Goal: Task Accomplishment & Management: Complete application form

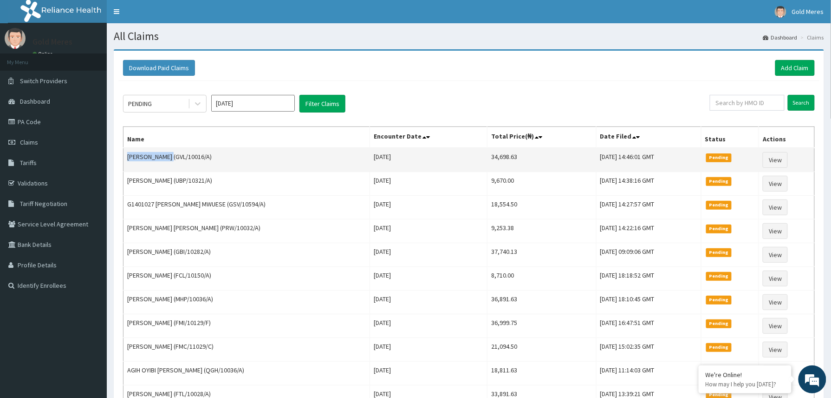
drag, startPoint x: 126, startPoint y: 158, endPoint x: 173, endPoint y: 155, distance: 47.0
click at [173, 155] on td "SAMUEL EDACHE (GVL/10016/A)" at bounding box center [247, 160] width 247 height 24
copy td "SAMUEL EDACHE"
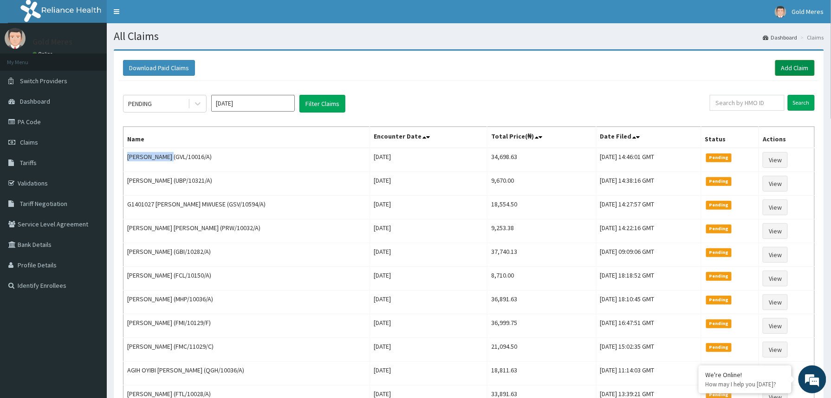
click at [792, 71] on link "Add Claim" at bounding box center [795, 68] width 39 height 16
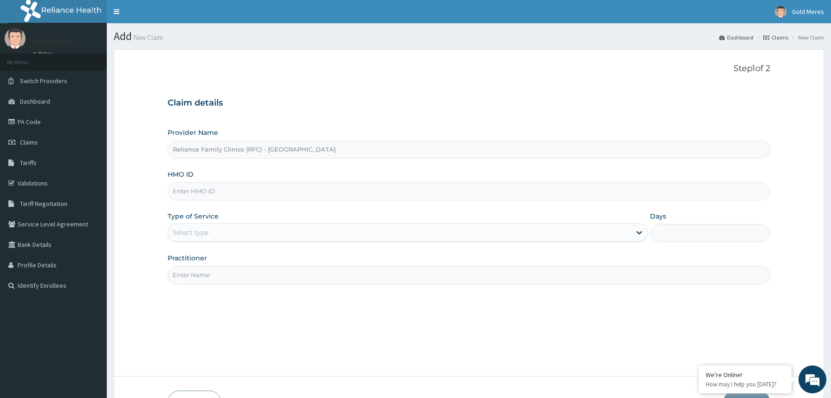
type input "2509831"
drag, startPoint x: 201, startPoint y: 192, endPoint x: 151, endPoint y: 199, distance: 50.2
click at [151, 199] on form "Step 1 of 2 Claim details Provider Name Reliance Family Clinics (RFC) - Abuja H…" at bounding box center [469, 238] width 711 height 379
paste input "GVL/10045/A"
type input "GVL/10045/A"
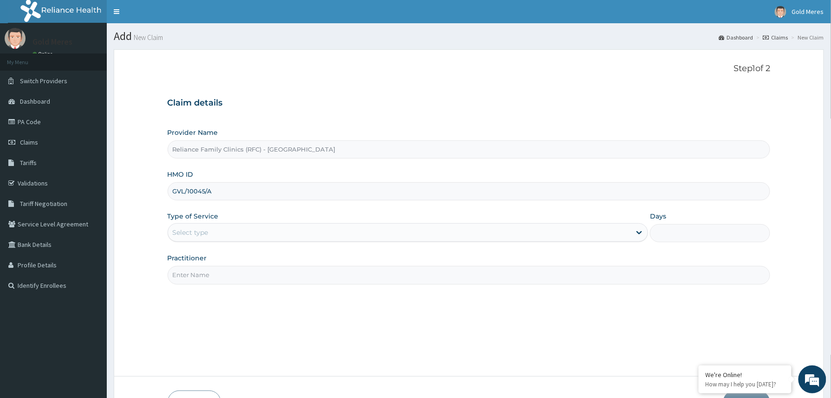
click at [222, 237] on div "Select type" at bounding box center [399, 232] width 463 height 15
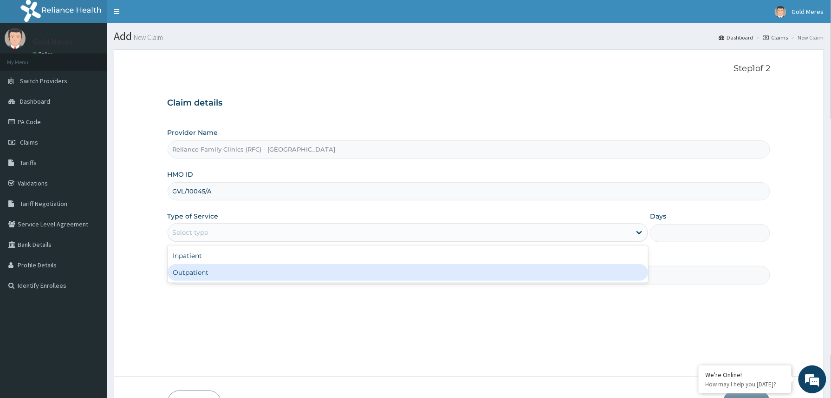
click at [217, 276] on div "Outpatient" at bounding box center [408, 272] width 481 height 17
type input "1"
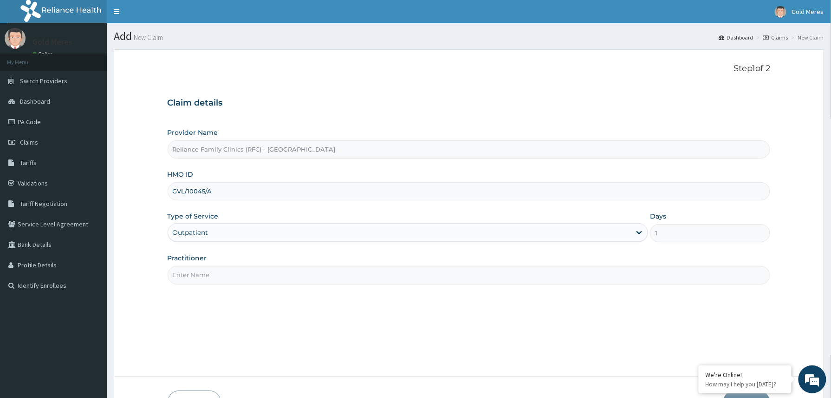
click at [230, 279] on input "Practitioner" at bounding box center [469, 275] width 603 height 18
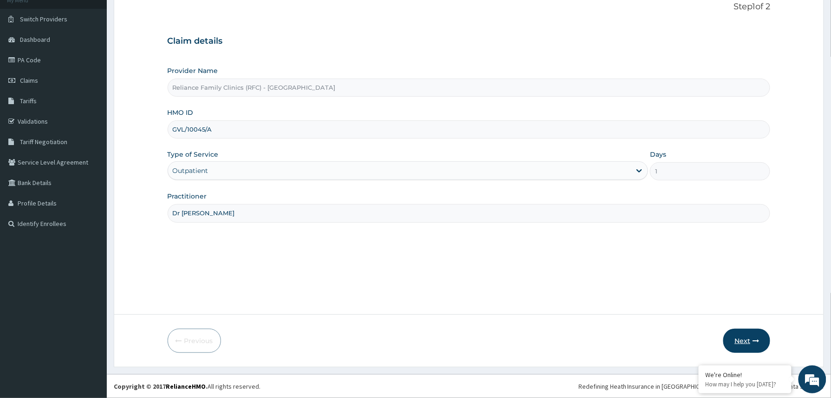
type input "Dr [PERSON_NAME]"
click at [746, 333] on button "Next" at bounding box center [747, 340] width 47 height 24
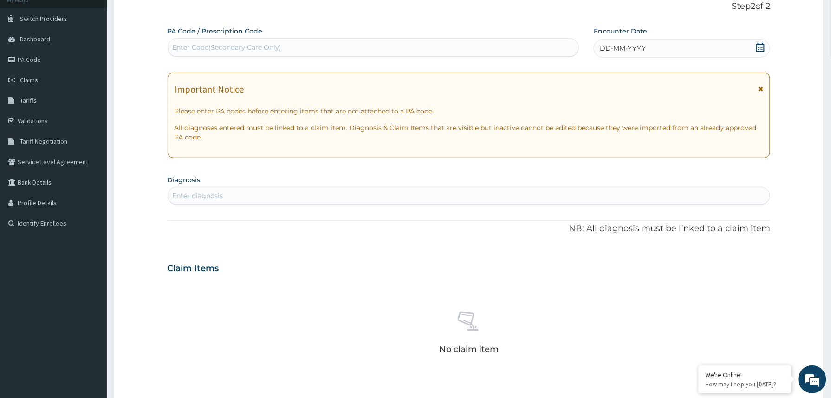
drag, startPoint x: 663, startPoint y: 51, endPoint x: 663, endPoint y: 60, distance: 9.8
click at [663, 51] on div "DD-MM-YYYY" at bounding box center [682, 48] width 176 height 19
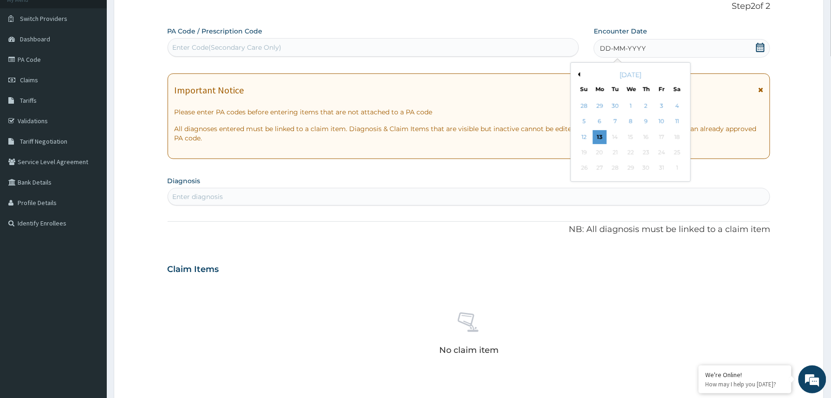
drag, startPoint x: 604, startPoint y: 138, endPoint x: 595, endPoint y: 133, distance: 10.6
click at [603, 138] on div "13" at bounding box center [600, 137] width 14 height 14
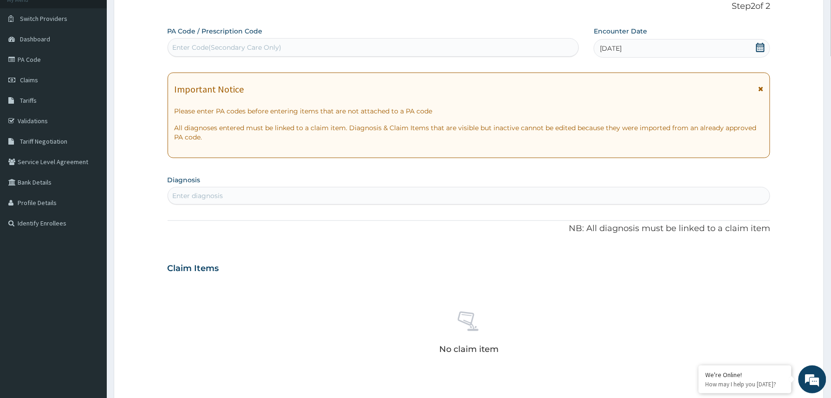
click at [209, 49] on div "Enter Code(Secondary Care Only)" at bounding box center [227, 47] width 109 height 9
paste input "PA/E8FE59"
type input "PA/E8FE59"
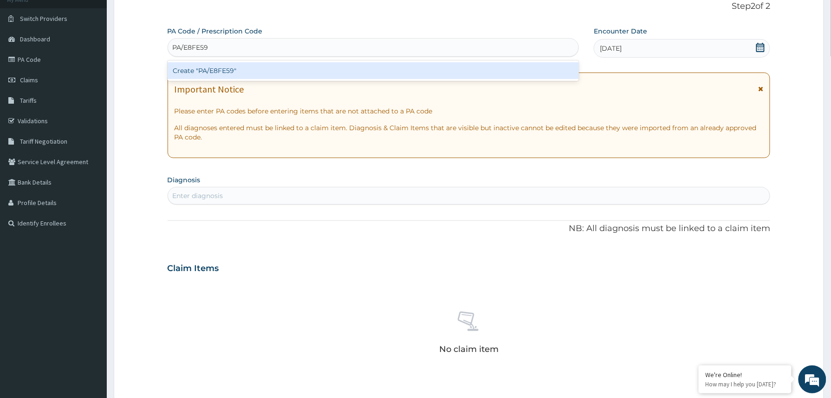
click at [197, 70] on div "Create "PA/E8FE59"" at bounding box center [374, 70] width 412 height 17
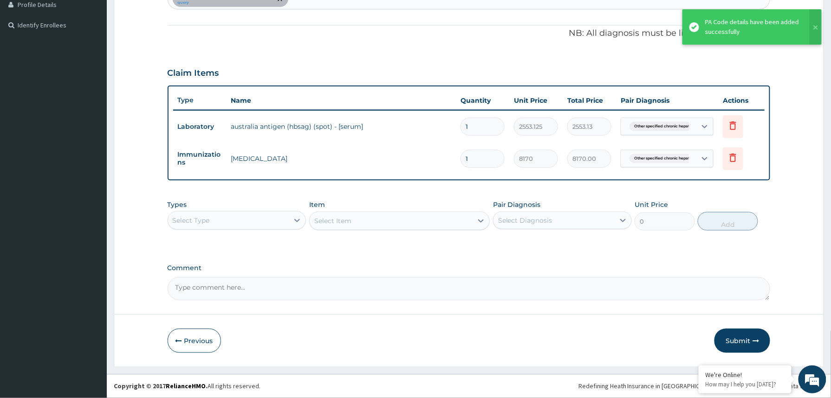
scroll to position [261, 0]
click at [275, 227] on div "Select Type" at bounding box center [228, 220] width 121 height 15
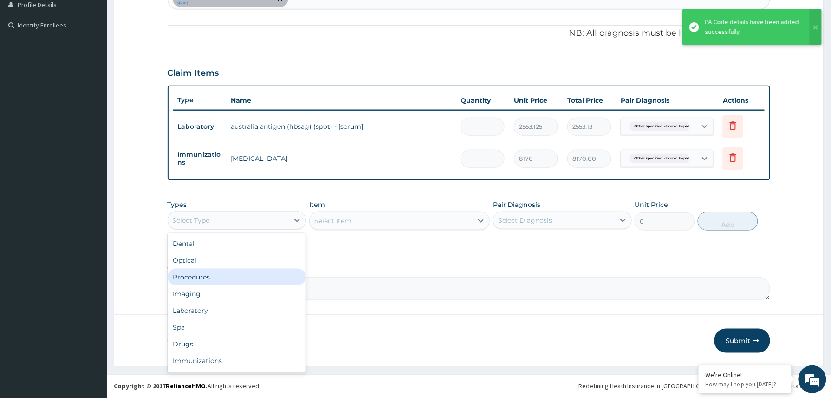
click at [214, 279] on div "Procedures" at bounding box center [237, 276] width 139 height 17
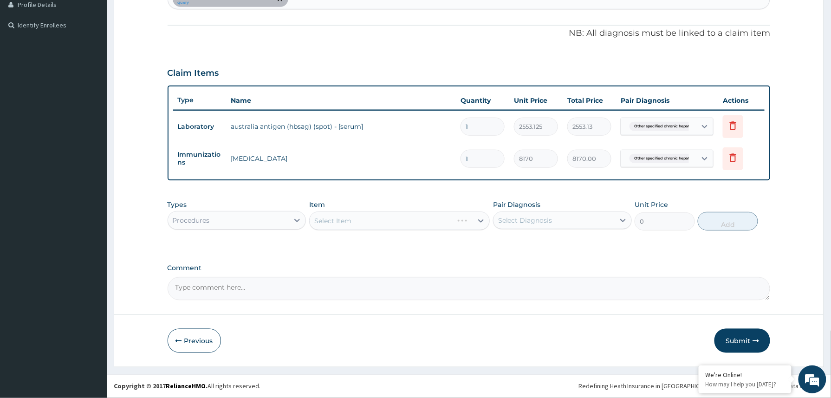
click at [310, 286] on textarea "Comment" at bounding box center [469, 288] width 603 height 23
paste textarea "2509103"
type textarea "2509103"
drag, startPoint x: 219, startPoint y: 290, endPoint x: 177, endPoint y: 291, distance: 42.3
click at [184, 291] on textarea "2509103" at bounding box center [469, 288] width 603 height 23
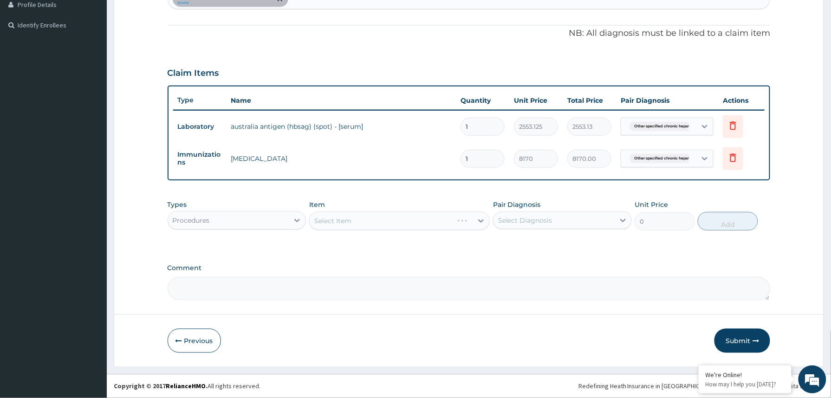
click at [362, 220] on div "Select Item" at bounding box center [399, 220] width 181 height 19
click at [369, 216] on div "Select Item" at bounding box center [391, 220] width 163 height 15
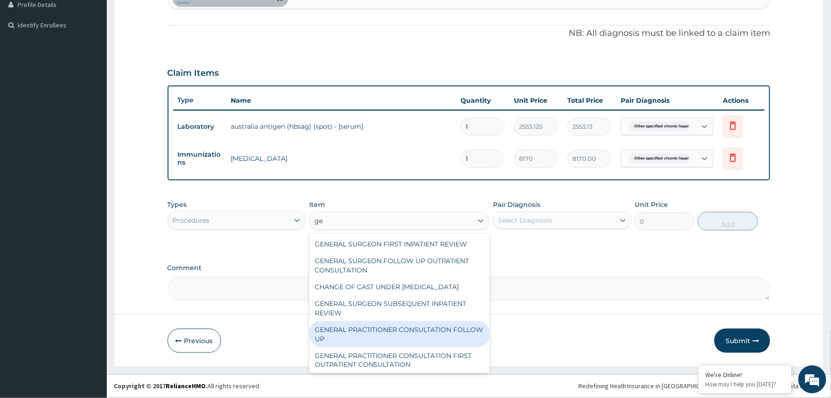
type input "g"
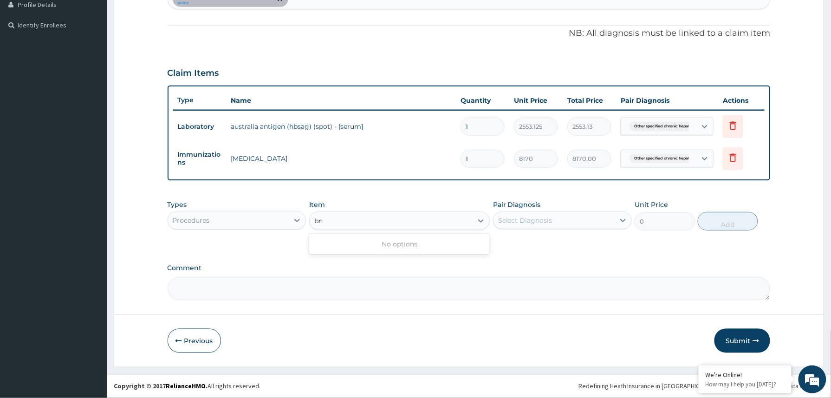
type input "b"
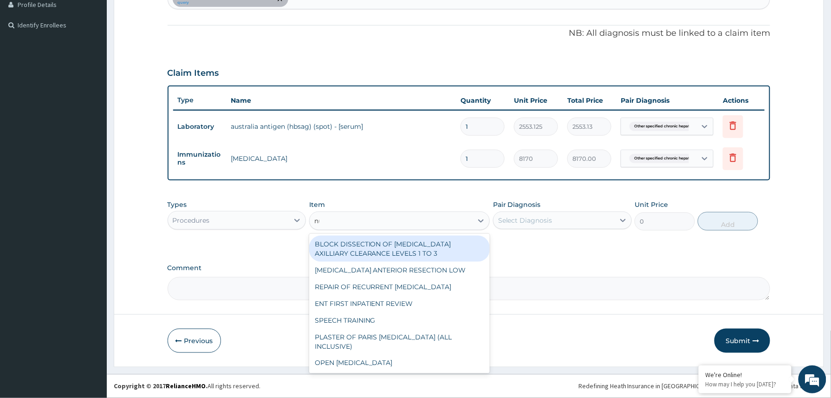
type input "nur"
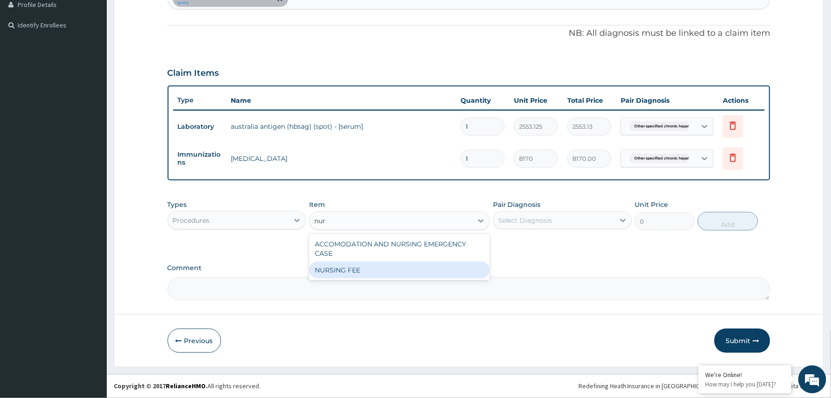
type input "1500"
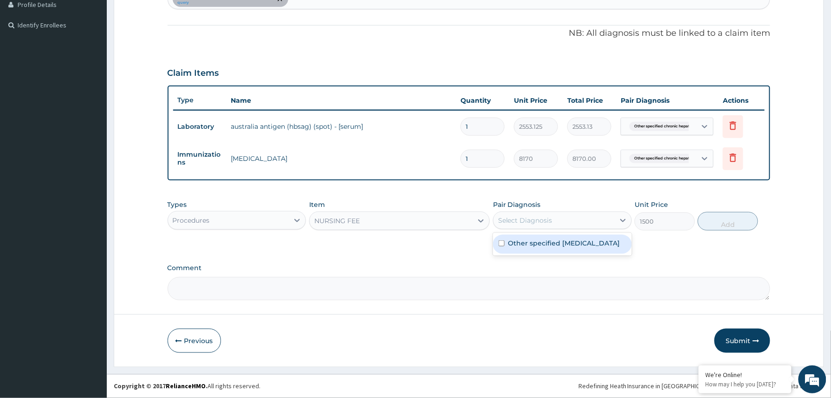
drag, startPoint x: 603, startPoint y: 215, endPoint x: 546, endPoint y: 259, distance: 71.5
click at [600, 216] on div "Select Diagnosis" at bounding box center [554, 220] width 121 height 15
click at [547, 242] on label "Other specified chronic hepatitis B" at bounding box center [565, 242] width 112 height 9
checkbox input "true"
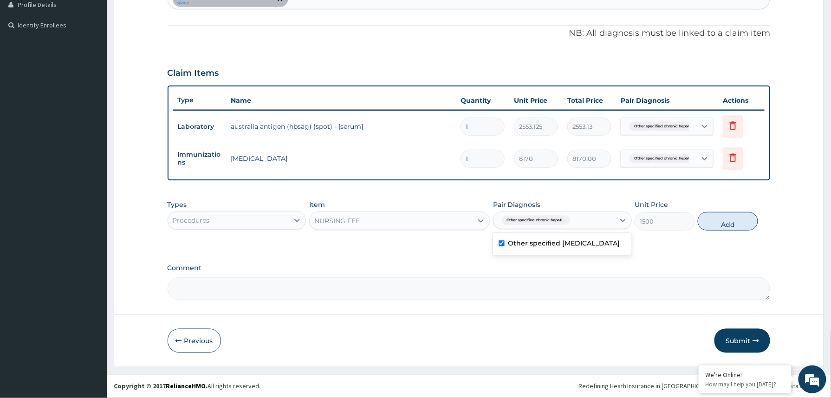
click at [716, 221] on button "Add" at bounding box center [728, 221] width 60 height 19
type input "0"
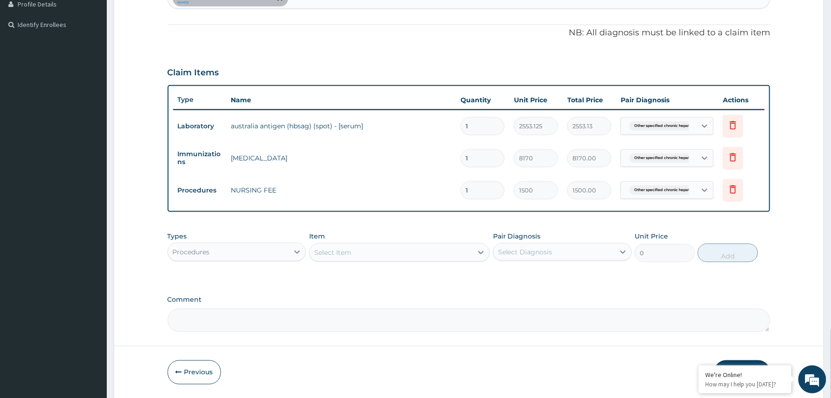
scroll to position [293, 0]
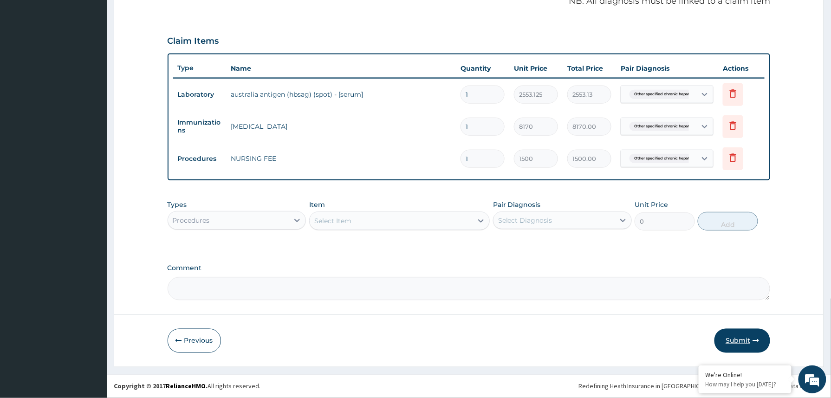
click at [735, 336] on button "Submit" at bounding box center [743, 340] width 56 height 24
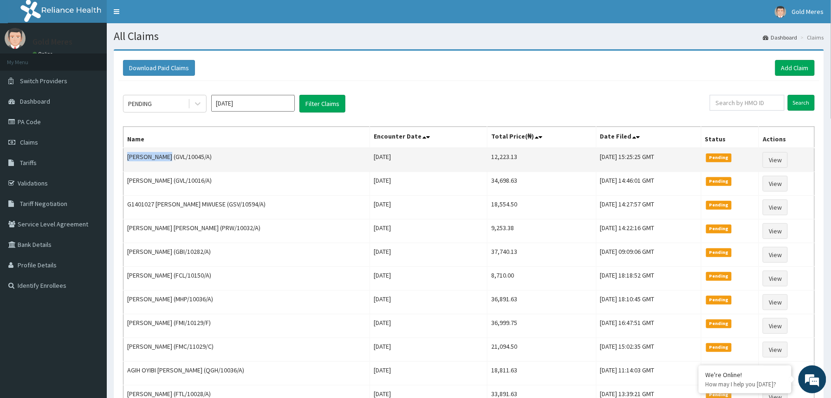
drag, startPoint x: 127, startPoint y: 157, endPoint x: 167, endPoint y: 158, distance: 40.0
click at [167, 158] on td "ARIYO JOSEPH (GVL/10045/A)" at bounding box center [247, 160] width 247 height 24
click at [127, 155] on td "ARIYO JOSEPH (GVL/10045/A)" at bounding box center [247, 160] width 247 height 24
copy td "ARIYO JOSEPH"
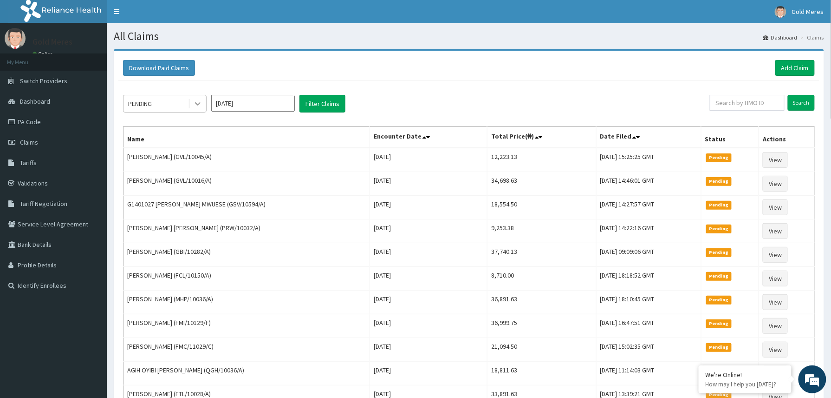
click at [193, 104] on icon at bounding box center [197, 103] width 9 height 9
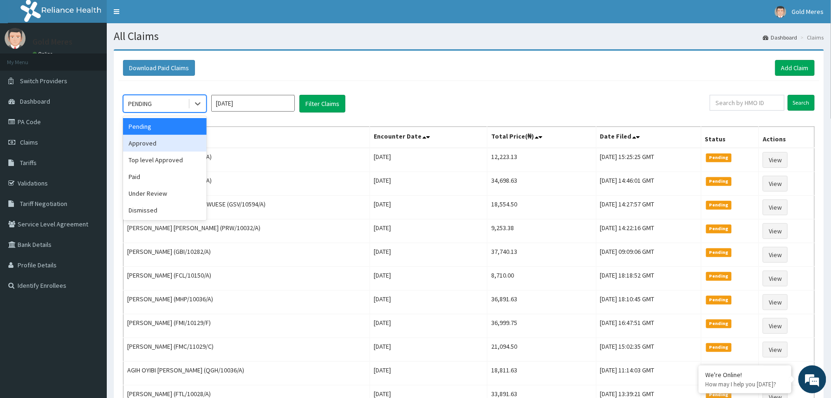
click at [159, 145] on div "Approved" at bounding box center [165, 143] width 84 height 17
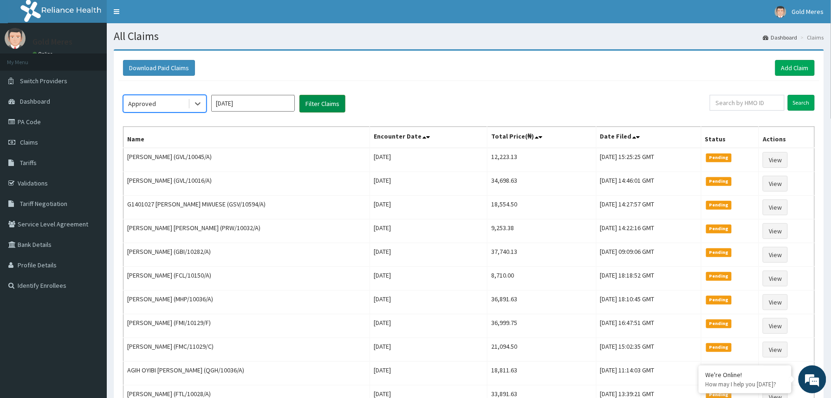
click at [324, 104] on button "Filter Claims" at bounding box center [323, 104] width 46 height 18
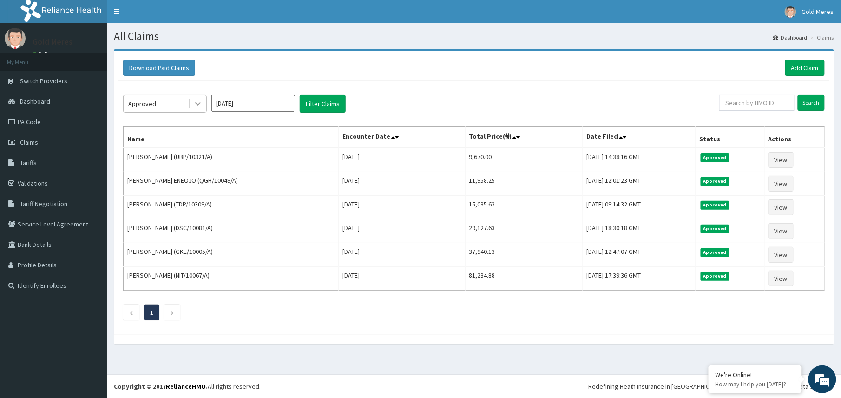
click at [196, 106] on icon at bounding box center [197, 103] width 9 height 9
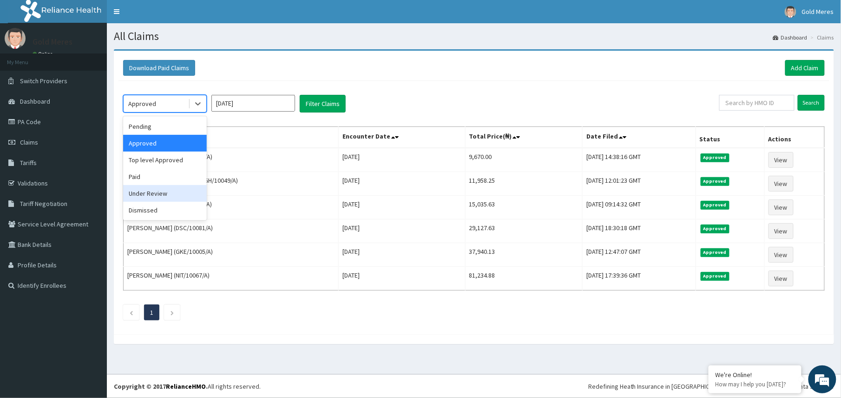
click at [170, 193] on div "Under Review" at bounding box center [165, 193] width 84 height 17
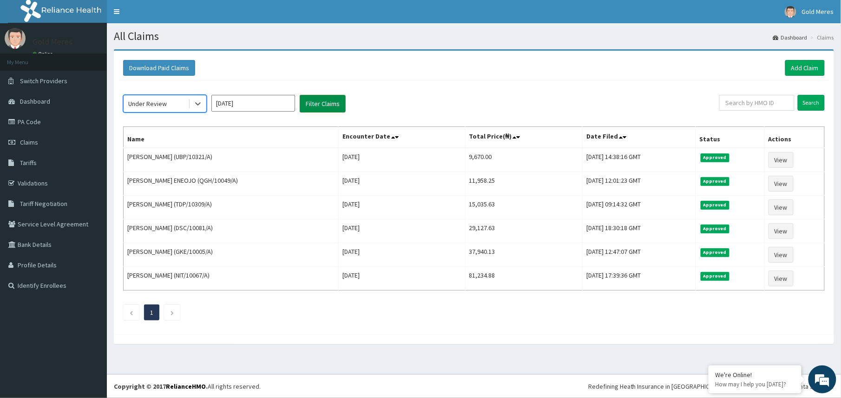
click at [335, 106] on button "Filter Claims" at bounding box center [323, 104] width 46 height 18
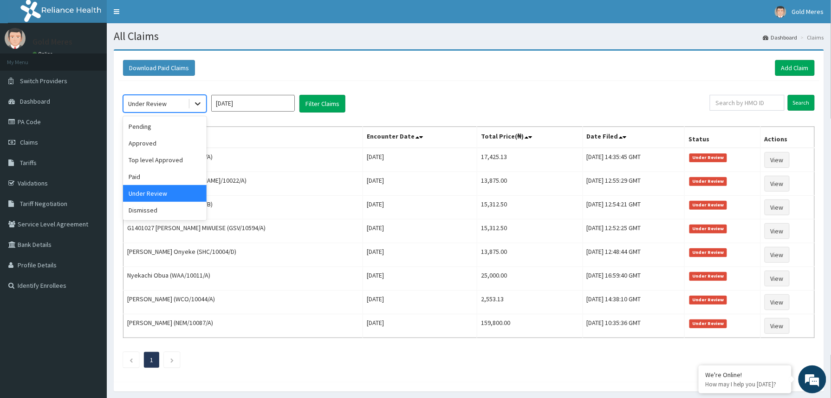
click at [193, 105] on icon at bounding box center [197, 103] width 9 height 9
click at [145, 144] on div "Approved" at bounding box center [165, 143] width 84 height 17
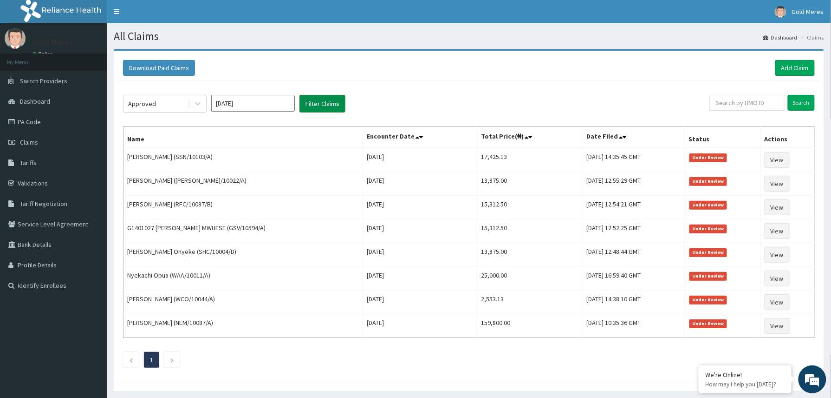
click at [316, 107] on button "Filter Claims" at bounding box center [323, 104] width 46 height 18
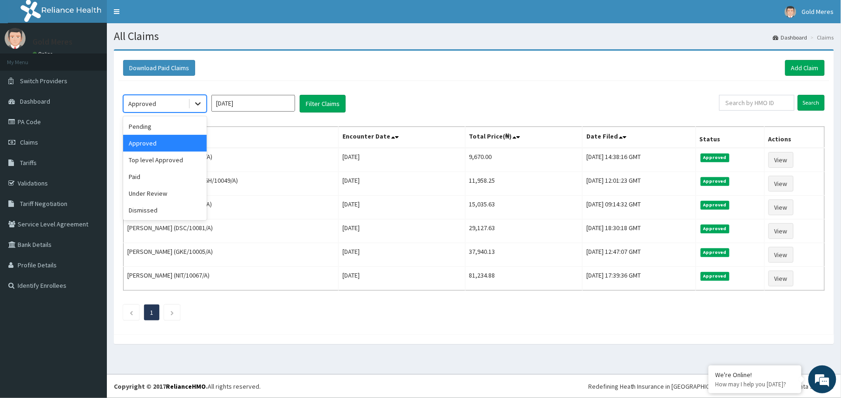
click at [193, 103] on icon at bounding box center [197, 103] width 9 height 9
drag, startPoint x: 144, startPoint y: 130, endPoint x: 150, endPoint y: 129, distance: 6.6
click at [145, 129] on div "Pending" at bounding box center [165, 126] width 84 height 17
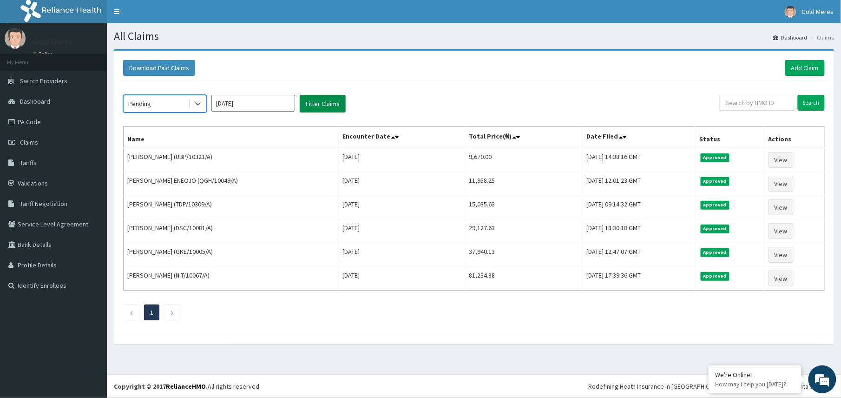
click at [329, 106] on button "Filter Claims" at bounding box center [323, 104] width 46 height 18
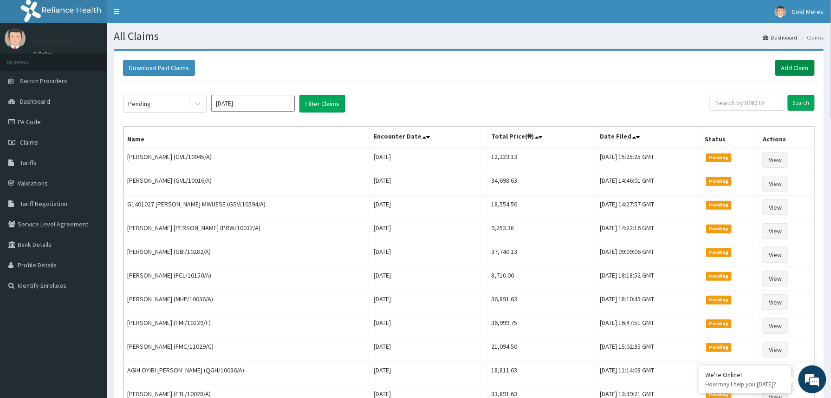
click at [789, 69] on link "Add Claim" at bounding box center [795, 68] width 39 height 16
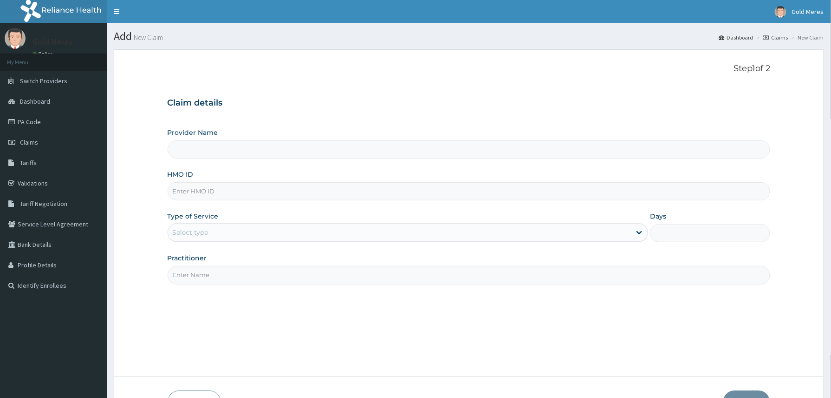
click at [188, 195] on input "HMO ID" at bounding box center [469, 191] width 603 height 18
paste input "FMI/10230/B"
type input "FMI/10230/B"
type input "Reliance Family Clinics (RFC) - Abuja"
click at [182, 192] on input "FMI/10230/B" at bounding box center [469, 191] width 603 height 18
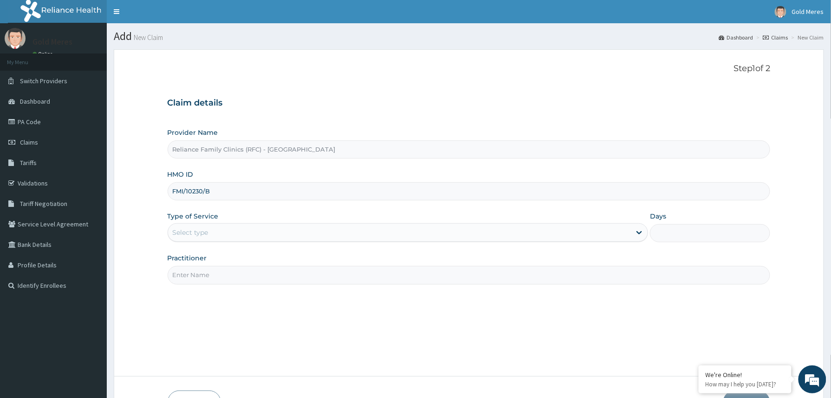
type input "FMI/10230/B"
click at [262, 236] on div "Select type" at bounding box center [399, 232] width 463 height 15
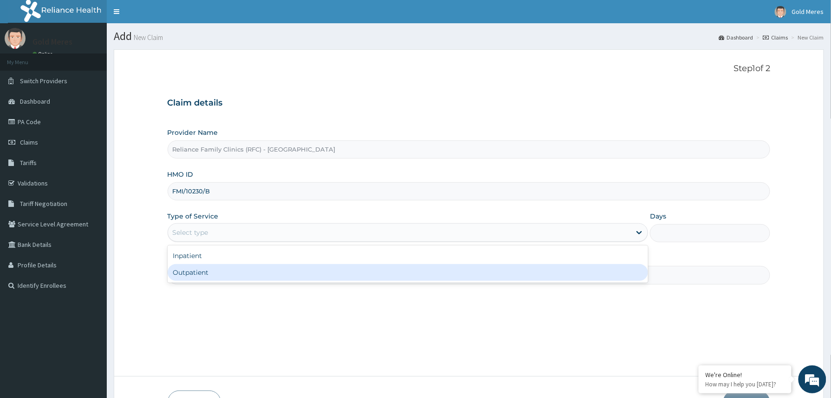
click at [215, 277] on div "Outpatient" at bounding box center [408, 272] width 481 height 17
type input "1"
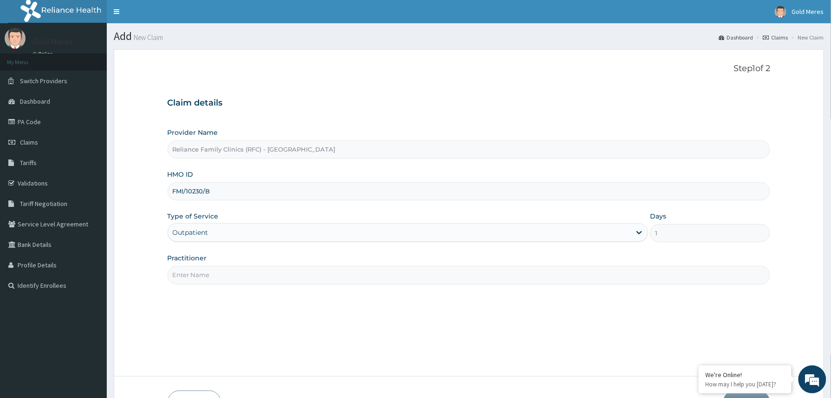
drag, startPoint x: 218, startPoint y: 275, endPoint x: 227, endPoint y: 277, distance: 9.0
click at [223, 275] on input "Practitioner" at bounding box center [469, 275] width 603 height 18
type input "Dr Winifred"
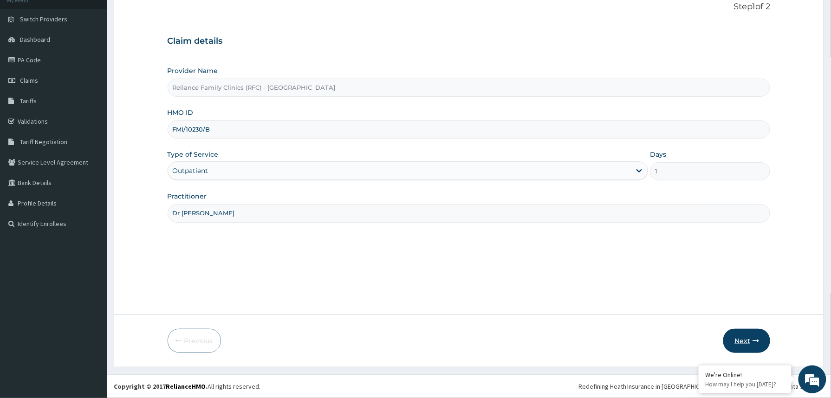
click at [745, 342] on button "Next" at bounding box center [747, 340] width 47 height 24
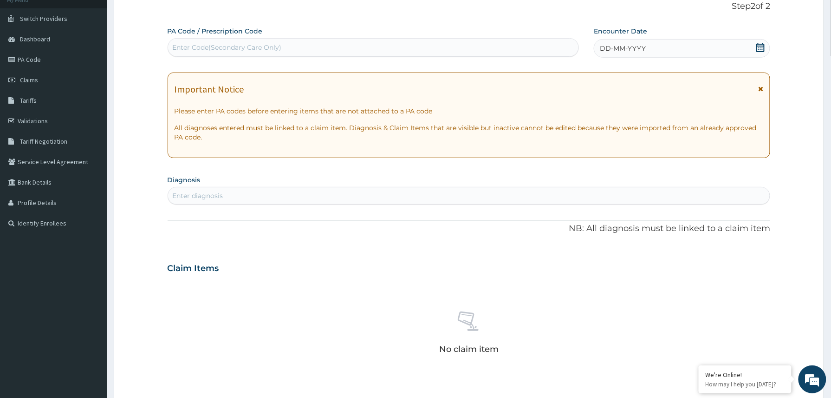
click at [208, 56] on div "PA Code / Prescription Code Enter Code(Secondary Care Only)" at bounding box center [374, 41] width 412 height 31
click at [211, 45] on div "Enter Code(Secondary Care Only)" at bounding box center [227, 47] width 109 height 9
paste input "PA/068D13"
type input "PA/068D13"
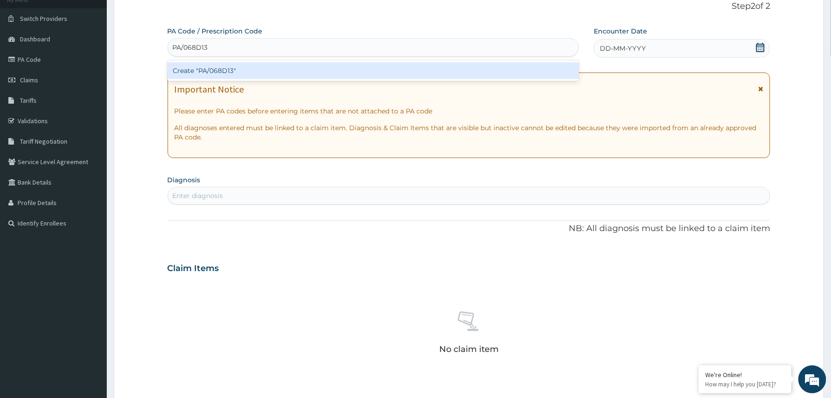
click at [207, 68] on div "Create "PA/068D13"" at bounding box center [374, 70] width 412 height 17
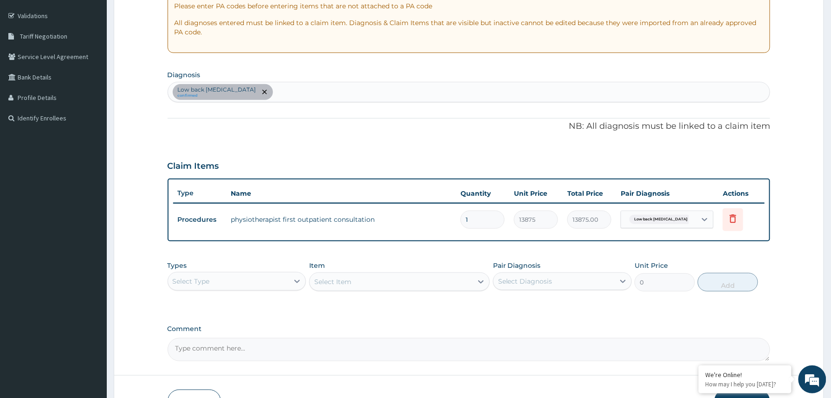
scroll to position [228, 0]
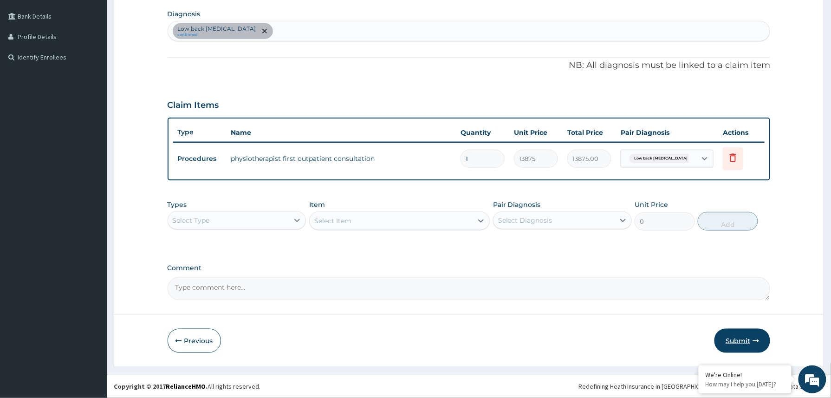
click at [745, 339] on button "Submit" at bounding box center [743, 340] width 56 height 24
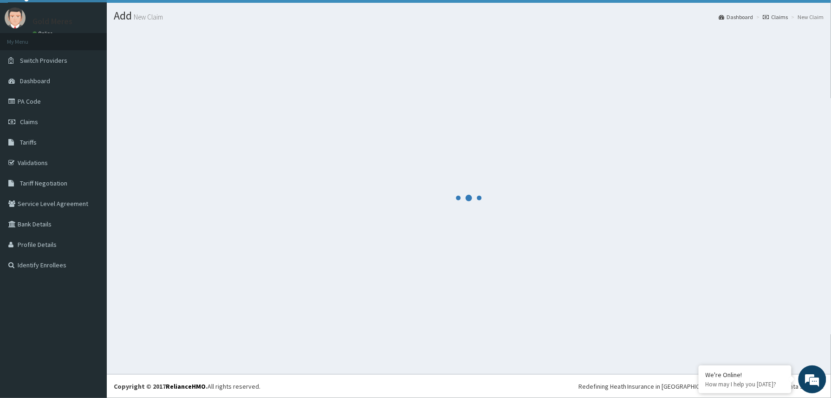
scroll to position [20, 0]
click at [315, 381] on footer "Redefining Heath Insurance in Africa using Telemedicine and Data Science! Copyr…" at bounding box center [469, 386] width 724 height 24
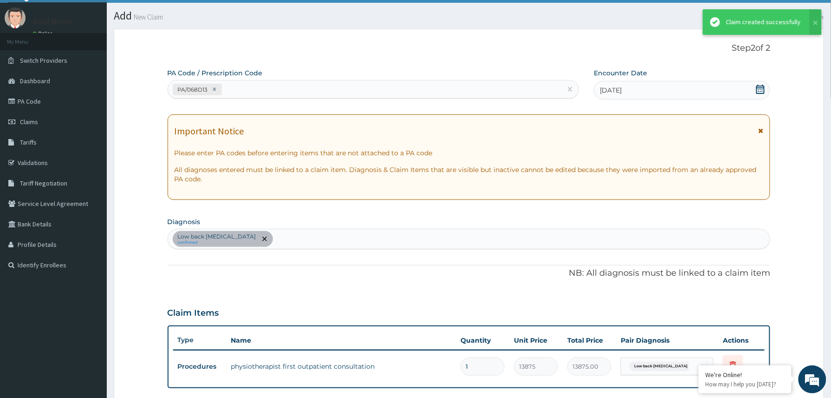
scroll to position [228, 0]
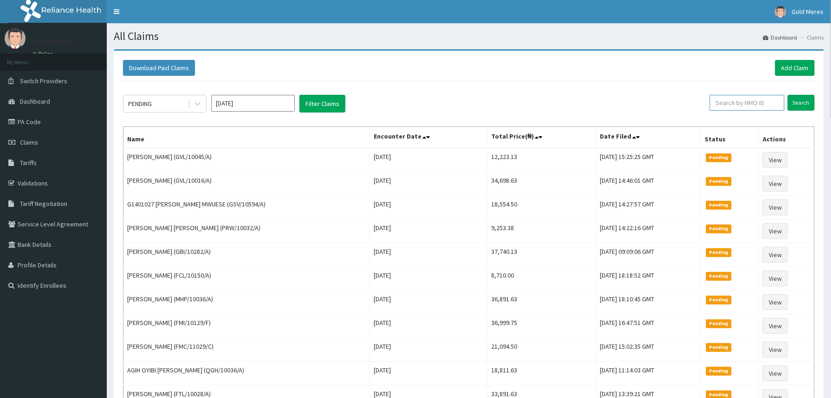
click at [734, 102] on input "text" at bounding box center [747, 103] width 75 height 16
paste input "2507679"
type input "2507679"
drag, startPoint x: 737, startPoint y: 102, endPoint x: 681, endPoint y: 89, distance: 58.1
click at [693, 101] on div "PENDING Oct 2025 Filter Claims 2507679 Search" at bounding box center [469, 104] width 692 height 18
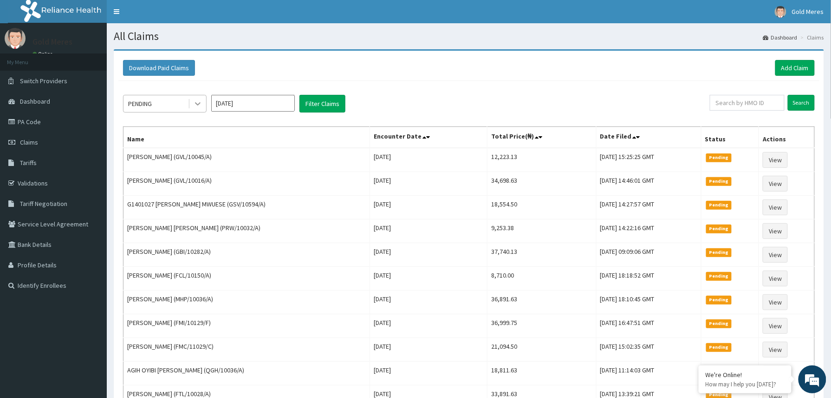
click at [203, 99] on div at bounding box center [197, 103] width 17 height 17
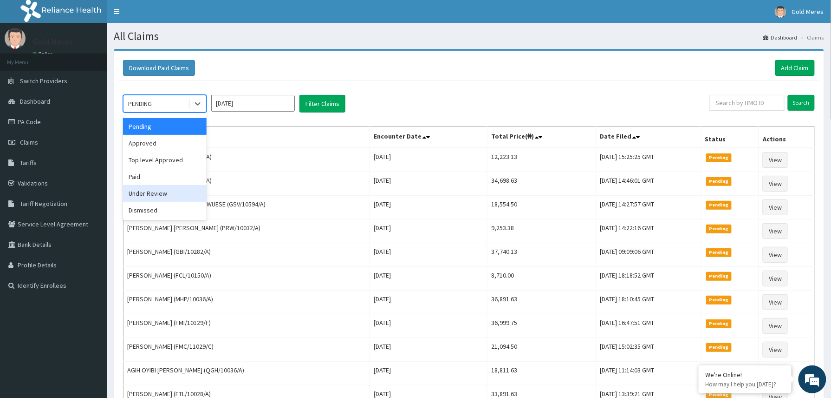
drag, startPoint x: 162, startPoint y: 190, endPoint x: 264, endPoint y: 153, distance: 108.9
click at [166, 189] on div "Under Review" at bounding box center [165, 193] width 84 height 17
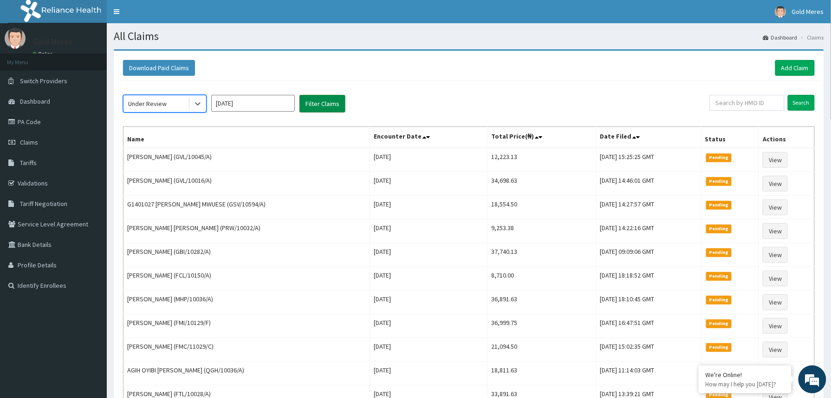
click at [316, 103] on button "Filter Claims" at bounding box center [323, 104] width 46 height 18
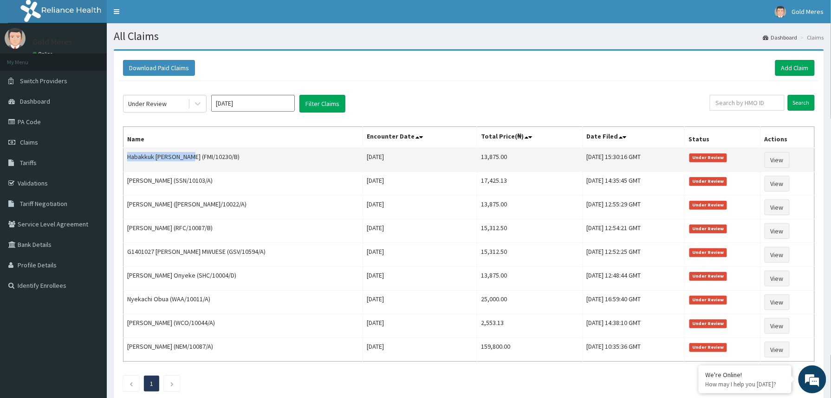
drag, startPoint x: 129, startPoint y: 157, endPoint x: 192, endPoint y: 159, distance: 63.2
click at [189, 159] on td "Habakkuk Anna Kauna (FMI/10230/B)" at bounding box center [244, 160] width 240 height 24
copy td "Habakkuk Anna Kauna"
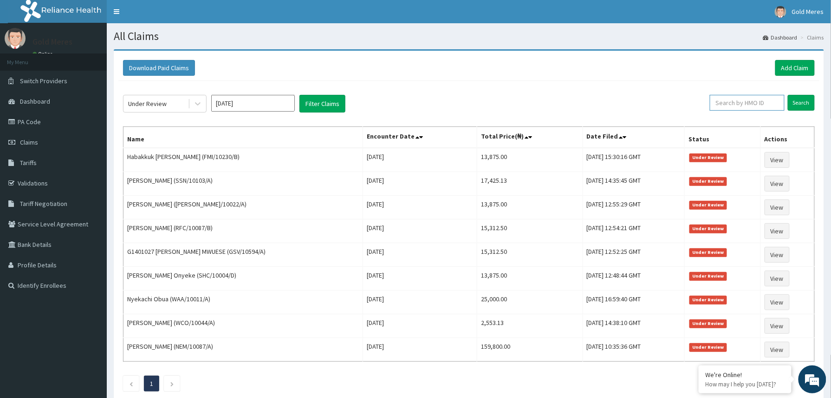
drag, startPoint x: 716, startPoint y: 99, endPoint x: 723, endPoint y: 100, distance: 6.6
click at [718, 99] on input "text" at bounding box center [747, 103] width 75 height 16
paste input "2306445"
type input "2306445"
drag, startPoint x: 699, startPoint y: 103, endPoint x: 730, endPoint y: 103, distance: 31.1
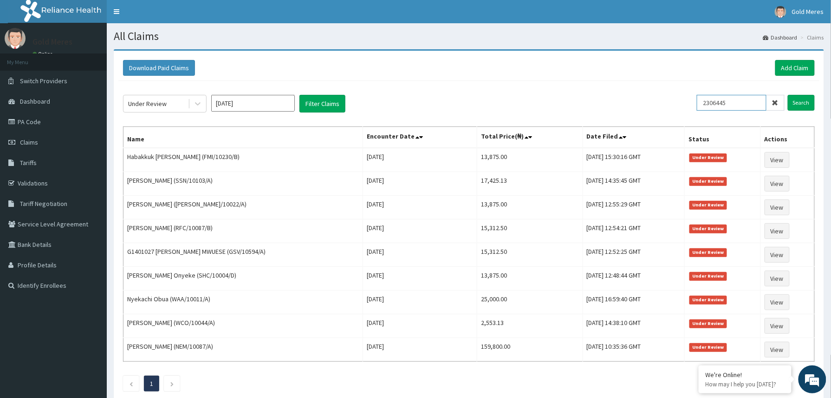
click at [692, 103] on div "Under Review Oct 2025 Filter Claims 2306445 Search" at bounding box center [469, 104] width 692 height 18
drag, startPoint x: 807, startPoint y: 66, endPoint x: 647, endPoint y: 44, distance: 161.8
click at [807, 65] on link "Add Claim" at bounding box center [795, 68] width 39 height 16
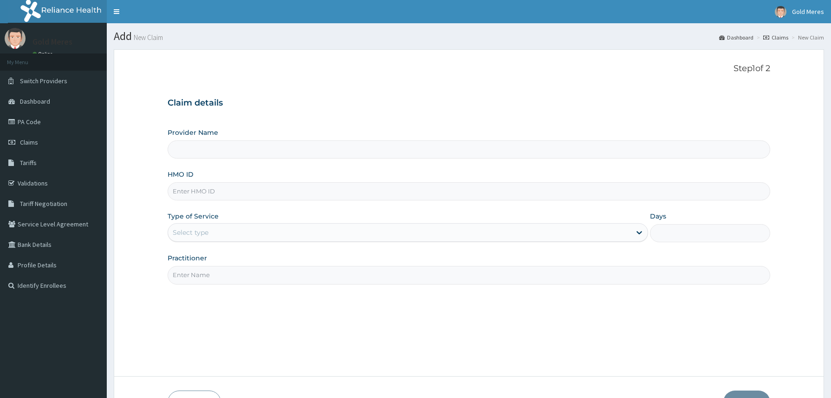
type input "Reliance Family Clinics (RFC) - [GEOGRAPHIC_DATA]"
click at [214, 194] on input "HMO ID" at bounding box center [469, 191] width 603 height 18
paste input "SSV/10116/B"
type input "SSV/10116/B"
drag, startPoint x: 236, startPoint y: 235, endPoint x: 229, endPoint y: 245, distance: 12.4
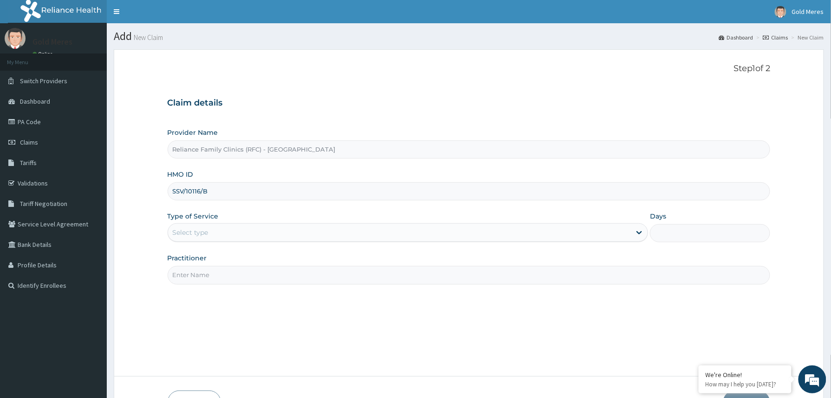
click at [232, 240] on div "Select type" at bounding box center [399, 232] width 463 height 15
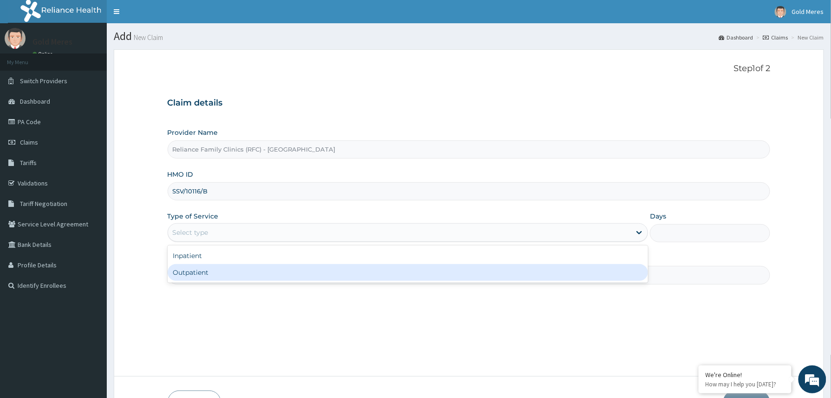
click at [212, 278] on div "Outpatient" at bounding box center [408, 272] width 481 height 17
type input "1"
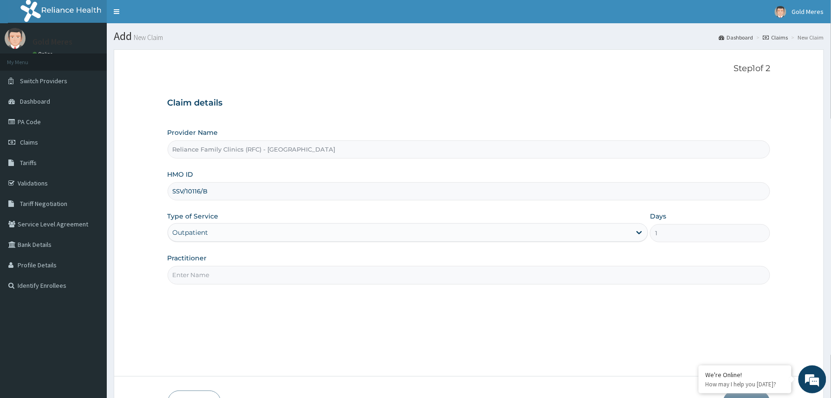
click at [235, 279] on input "Practitioner" at bounding box center [469, 275] width 603 height 18
type input "Dr [PERSON_NAME]"
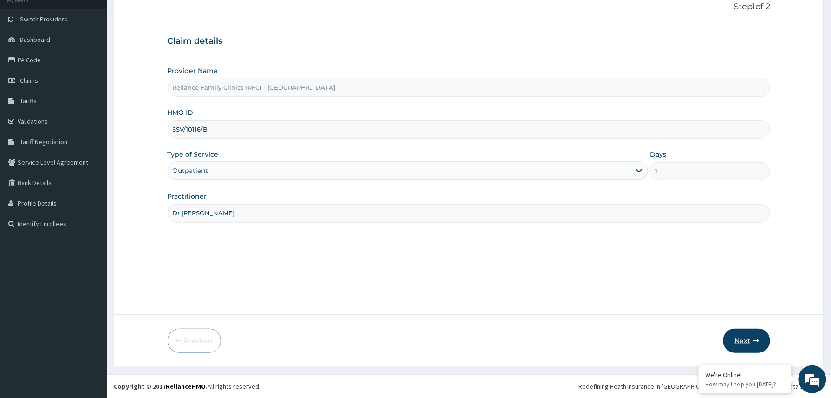
click at [748, 339] on button "Next" at bounding box center [747, 340] width 47 height 24
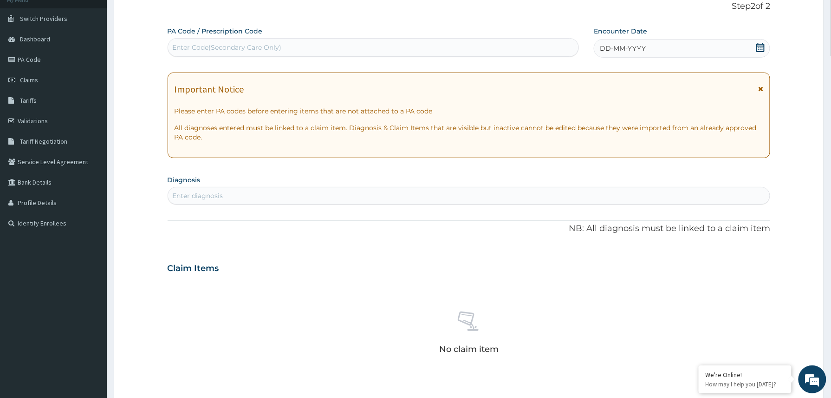
click at [231, 51] on div "Enter Code(Secondary Care Only)" at bounding box center [227, 47] width 109 height 9
paste input "PA/8A8C40"
type input "PA/8A8C40"
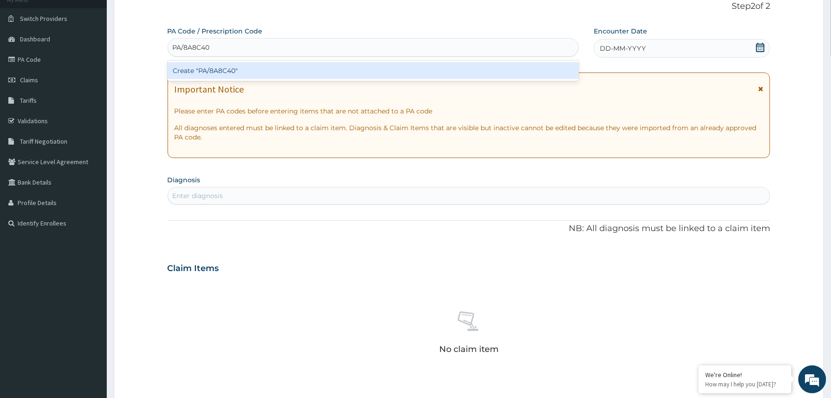
click at [229, 72] on div "Create "PA/8A8C40"" at bounding box center [374, 70] width 412 height 17
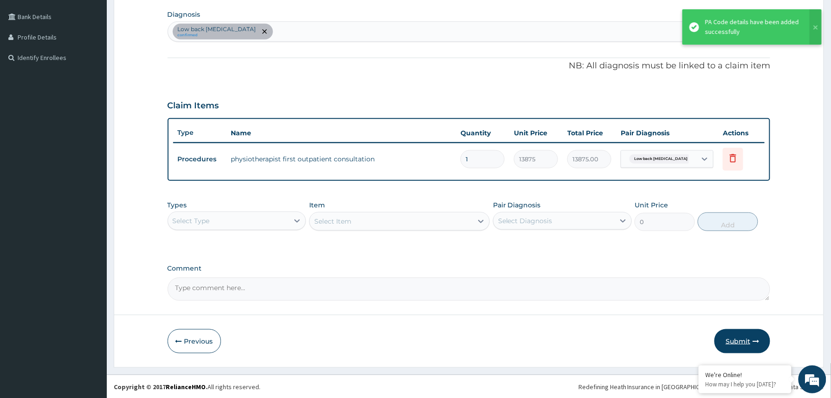
click at [749, 340] on button "Submit" at bounding box center [743, 341] width 56 height 24
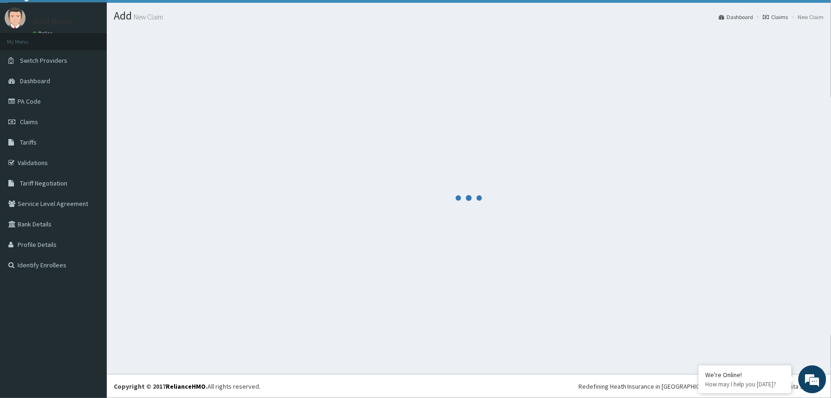
scroll to position [20, 0]
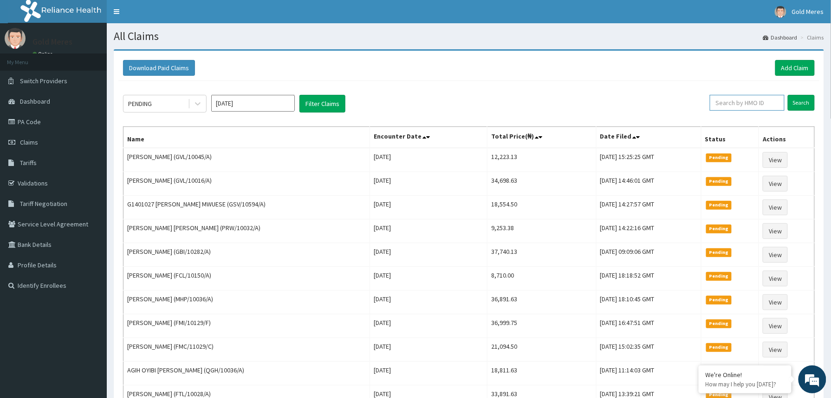
click at [723, 108] on input "text" at bounding box center [747, 103] width 75 height 16
paste input "2307238"
type input "2307238"
drag, startPoint x: 749, startPoint y: 100, endPoint x: 716, endPoint y: 105, distance: 33.3
click at [716, 105] on input "2307238" at bounding box center [732, 103] width 70 height 16
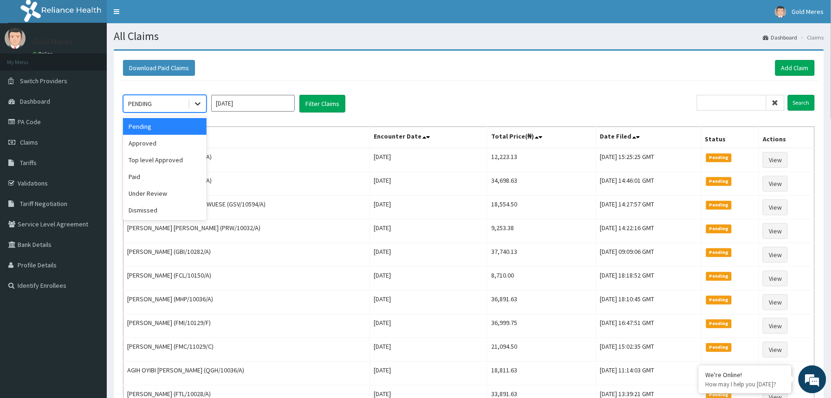
drag, startPoint x: 193, startPoint y: 101, endPoint x: 156, endPoint y: 114, distance: 39.2
click at [191, 101] on div at bounding box center [197, 103] width 17 height 17
click at [151, 189] on div "Under Review" at bounding box center [165, 193] width 84 height 17
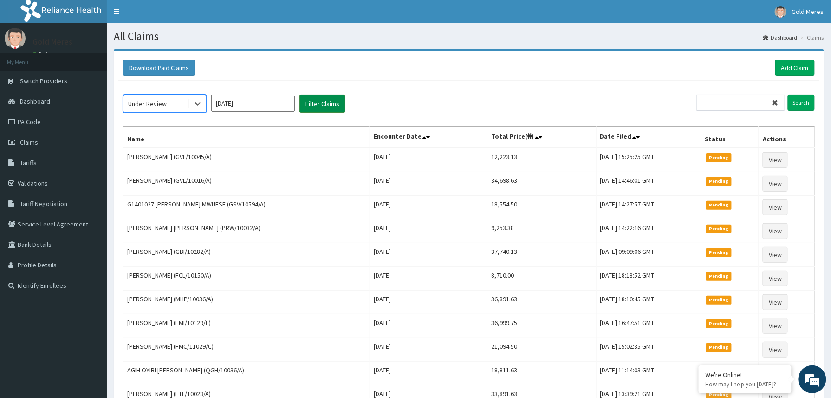
click at [323, 104] on button "Filter Claims" at bounding box center [323, 104] width 46 height 18
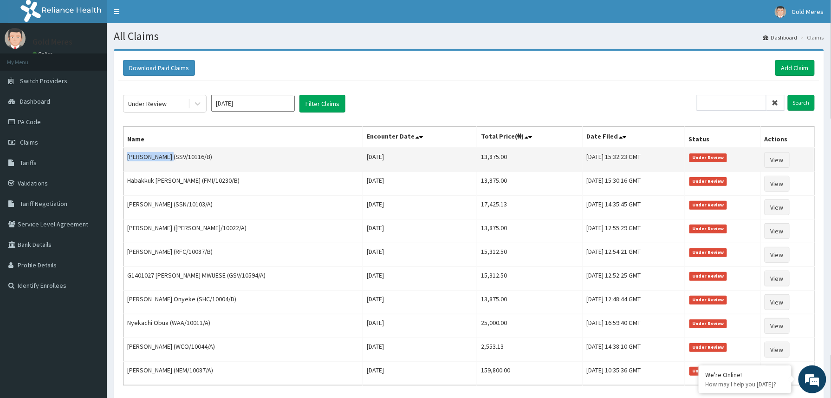
drag, startPoint x: 125, startPoint y: 156, endPoint x: 173, endPoint y: 160, distance: 48.0
click at [172, 160] on td "Abraham Regina (SSV/10116/B)" at bounding box center [244, 160] width 240 height 24
copy td "Abraham Regina"
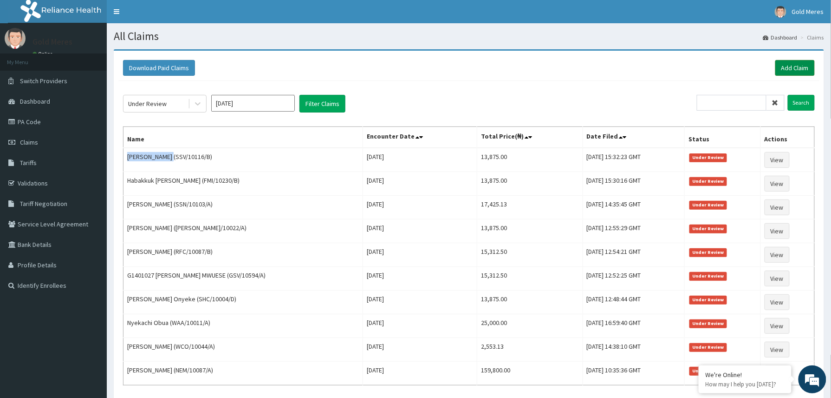
click at [792, 65] on link "Add Claim" at bounding box center [795, 68] width 39 height 16
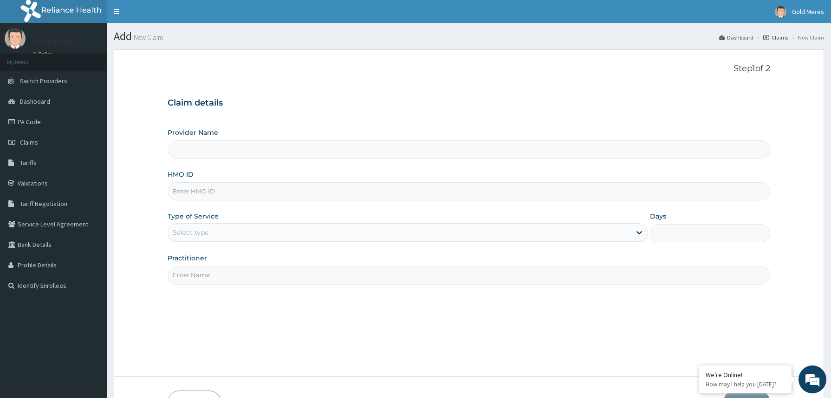
type input "Reliance Family Clinics (RFC) - [GEOGRAPHIC_DATA]"
click at [197, 189] on input "HMO ID" at bounding box center [469, 191] width 603 height 18
paste input "PCI/10023/A"
type input "PCI/10023/A"
drag, startPoint x: 205, startPoint y: 235, endPoint x: 205, endPoint y: 243, distance: 8.4
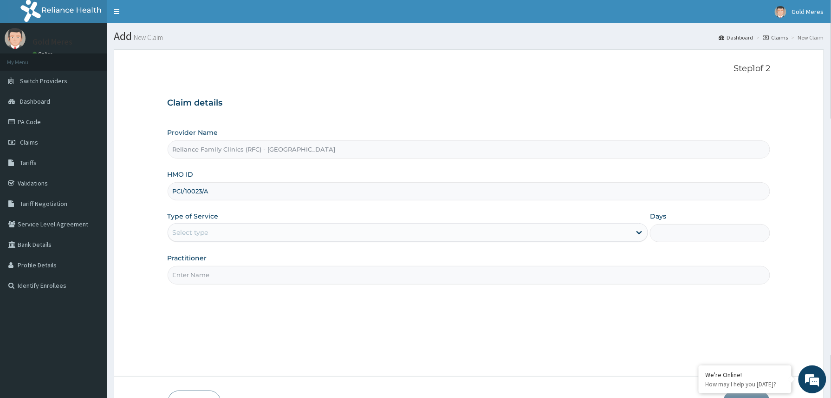
click at [205, 235] on div "Select type" at bounding box center [191, 232] width 36 height 9
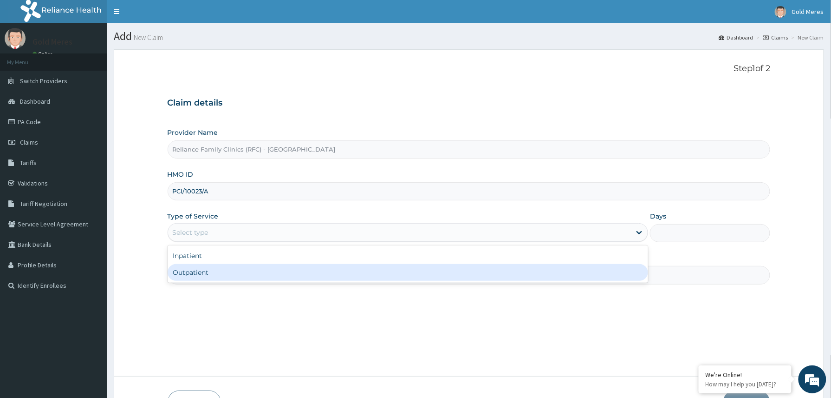
drag, startPoint x: 192, startPoint y: 271, endPoint x: 201, endPoint y: 272, distance: 8.9
click at [192, 272] on div "Outpatient" at bounding box center [408, 272] width 481 height 17
type input "1"
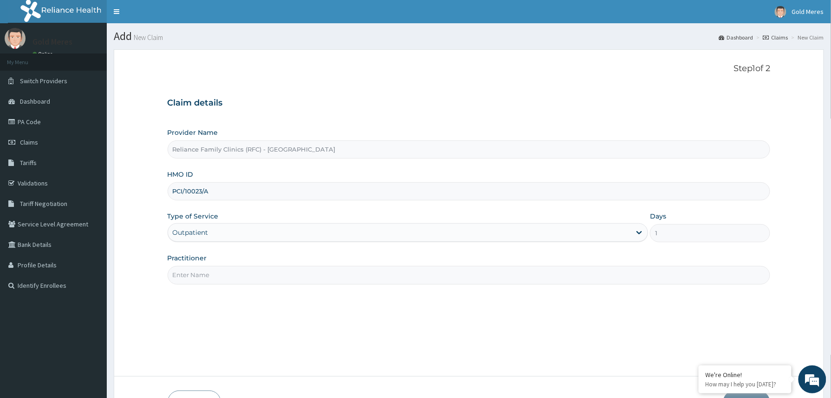
drag, startPoint x: 203, startPoint y: 274, endPoint x: 218, endPoint y: 281, distance: 16.4
click at [207, 277] on input "Practitioner" at bounding box center [469, 275] width 603 height 18
type input "Dr [PERSON_NAME]"
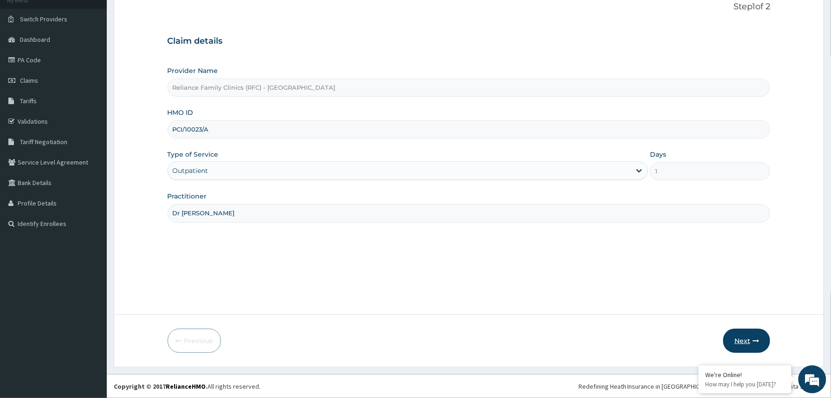
click at [750, 342] on button "Next" at bounding box center [747, 340] width 47 height 24
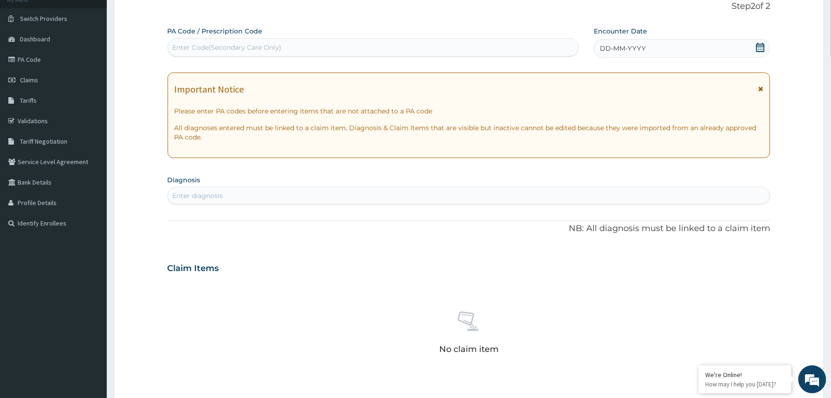
scroll to position [0, 0]
click at [246, 42] on div "Enter Code(Secondary Care Only)" at bounding box center [373, 47] width 411 height 15
paste input "PA/4AE319"
type input "PA/4AE319"
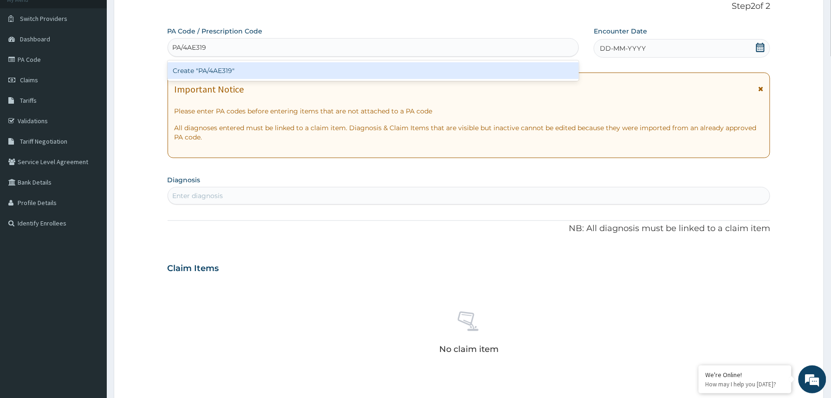
click at [227, 71] on div "Create "PA/4AE319"" at bounding box center [374, 70] width 412 height 17
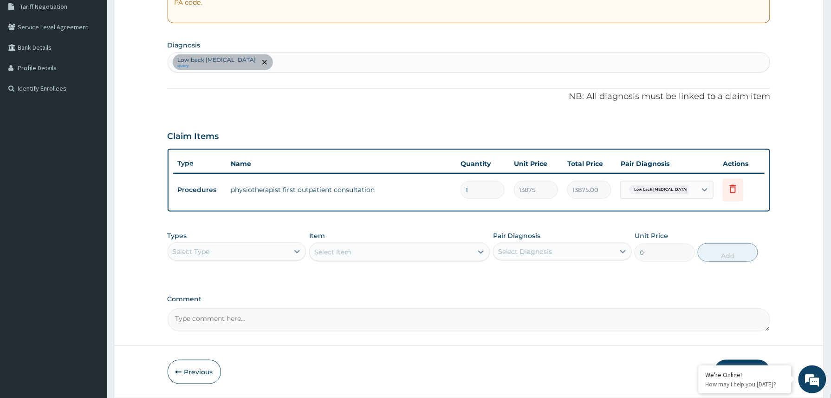
scroll to position [228, 0]
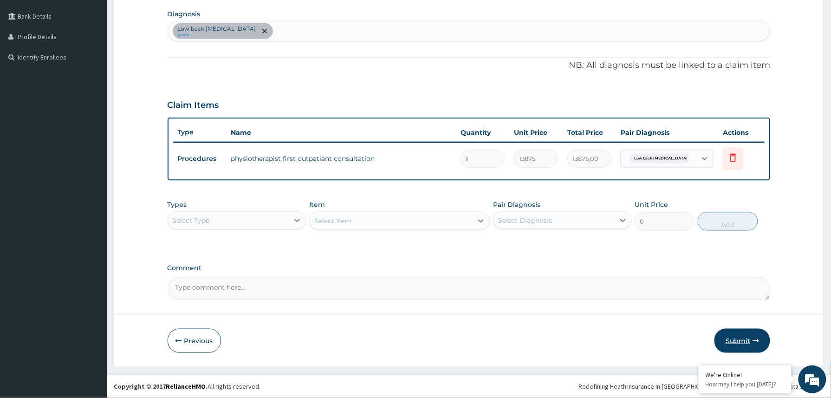
click at [736, 342] on button "Submit" at bounding box center [743, 340] width 56 height 24
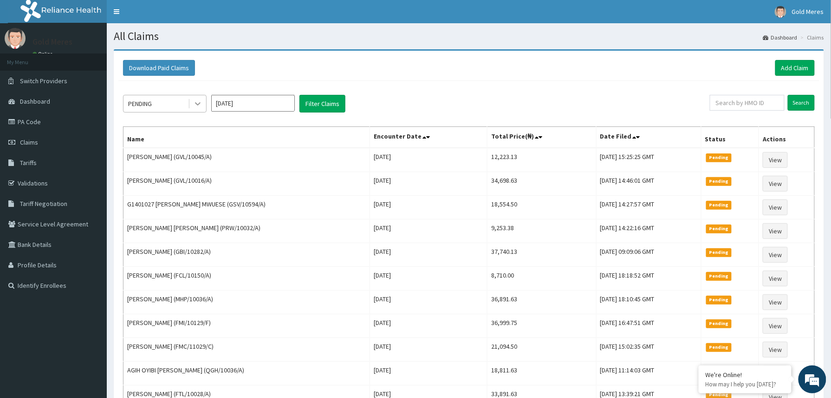
click at [196, 104] on icon at bounding box center [197, 103] width 9 height 9
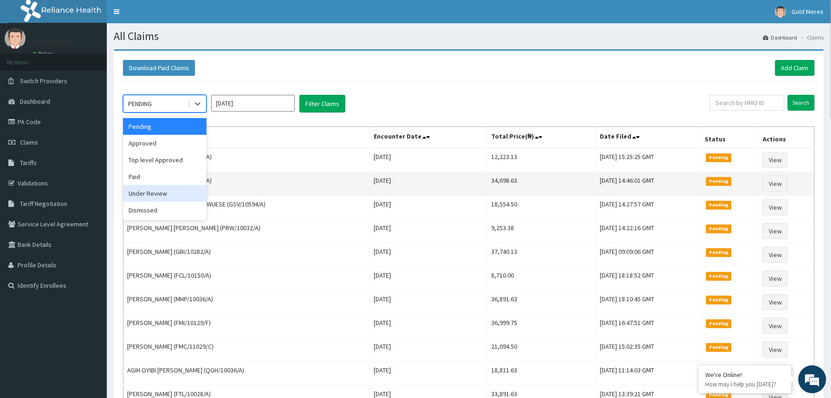
drag, startPoint x: 158, startPoint y: 195, endPoint x: 173, endPoint y: 190, distance: 16.0
click at [158, 194] on div "Under Review" at bounding box center [165, 193] width 84 height 17
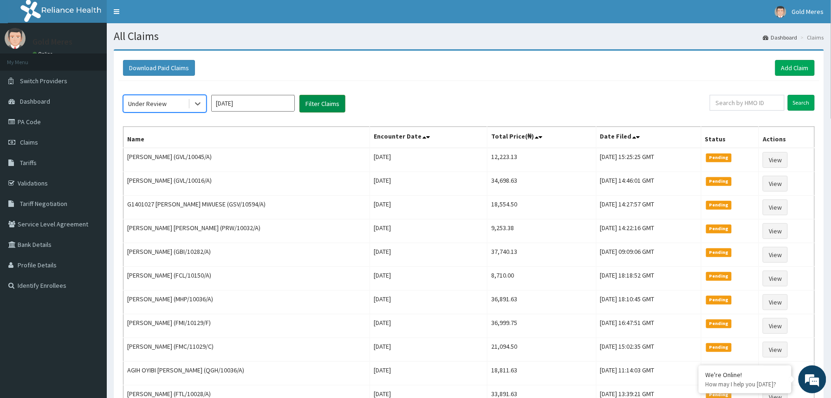
click at [310, 106] on button "Filter Claims" at bounding box center [323, 104] width 46 height 18
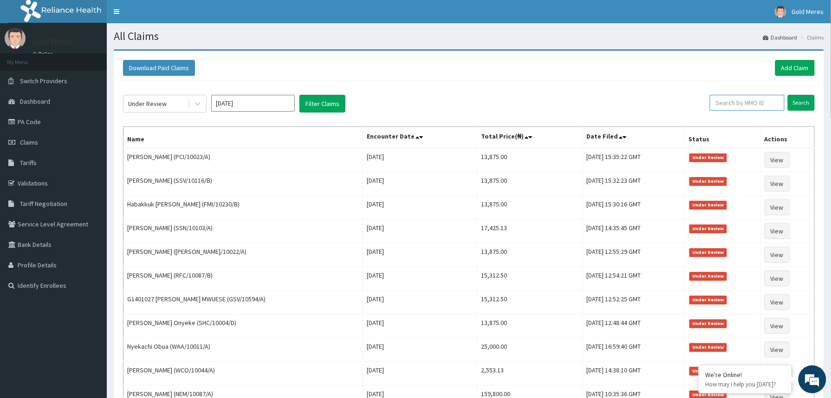
click at [718, 107] on input "text" at bounding box center [747, 103] width 75 height 16
paste input "2504193"
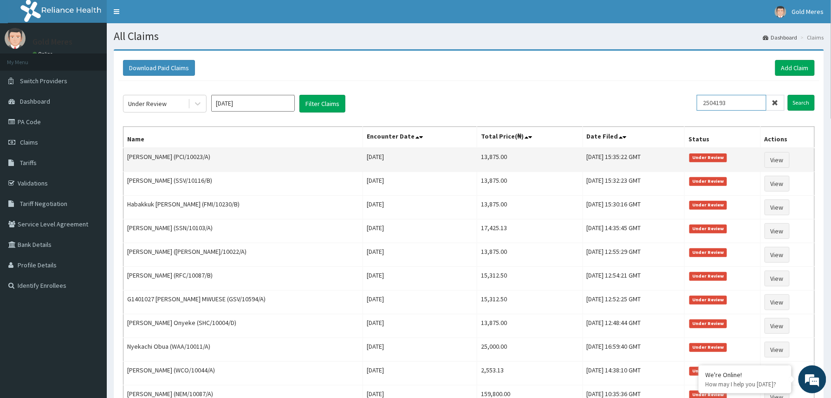
type input "2504193"
drag, startPoint x: 128, startPoint y: 159, endPoint x: 157, endPoint y: 161, distance: 28.4
click at [157, 161] on td "[PERSON_NAME] (PCI/10023/A)" at bounding box center [244, 160] width 240 height 24
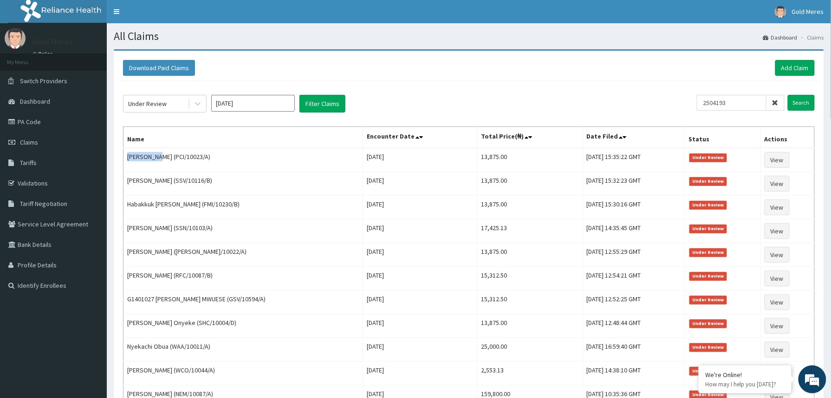
copy td "Jude Nnaji"
drag, startPoint x: 740, startPoint y: 102, endPoint x: 703, endPoint y: 105, distance: 37.3
click at [703, 105] on input "2504193" at bounding box center [732, 103] width 70 height 16
click at [797, 70] on link "Add Claim" at bounding box center [795, 68] width 39 height 16
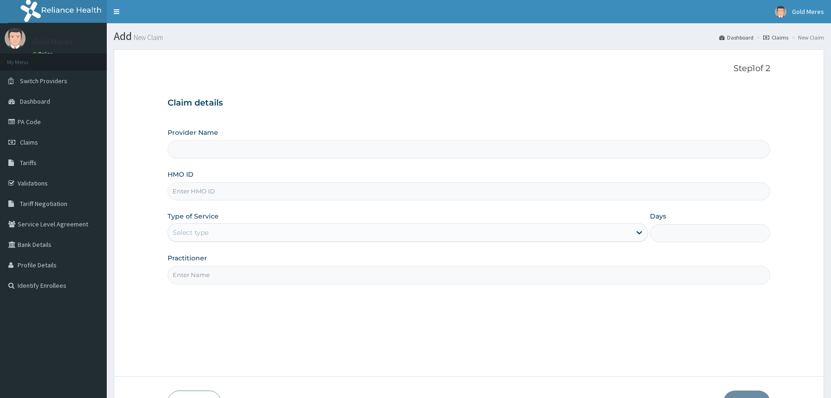
type input "Reliance Family Clinics (RFC) - [GEOGRAPHIC_DATA]"
click at [208, 193] on input "HMO ID" at bounding box center [469, 191] width 603 height 18
paste input "RFC/10111/A"
type input "RFC/10111/A"
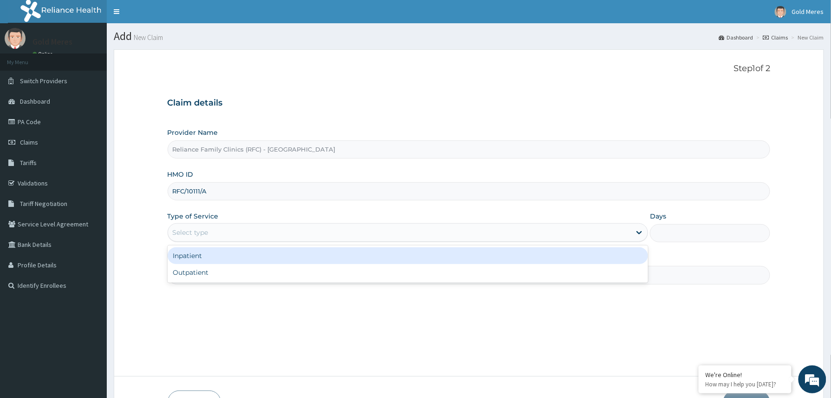
drag, startPoint x: 205, startPoint y: 227, endPoint x: 206, endPoint y: 253, distance: 26.0
click at [205, 228] on div "Select type" at bounding box center [399, 232] width 463 height 15
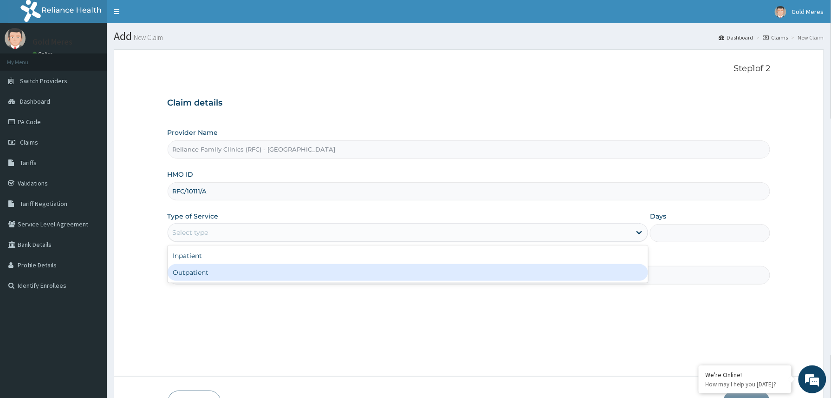
click at [202, 274] on div "Outpatient" at bounding box center [408, 272] width 481 height 17
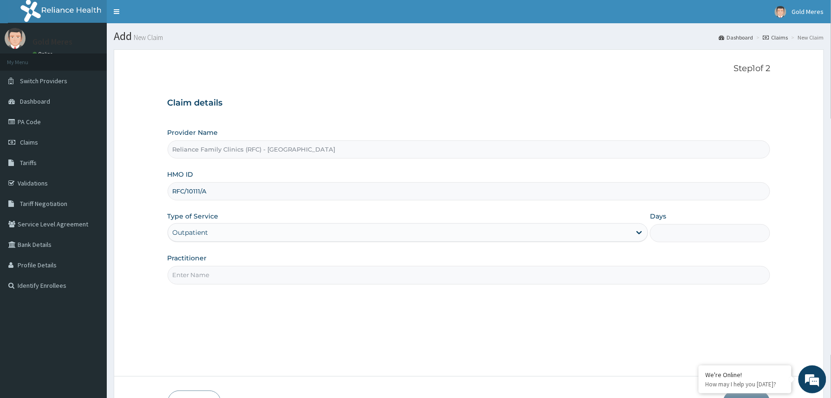
type input "1"
drag, startPoint x: 217, startPoint y: 277, endPoint x: 224, endPoint y: 281, distance: 7.3
click at [224, 281] on input "Practitioner" at bounding box center [469, 275] width 603 height 18
type input "Dr Winifred"
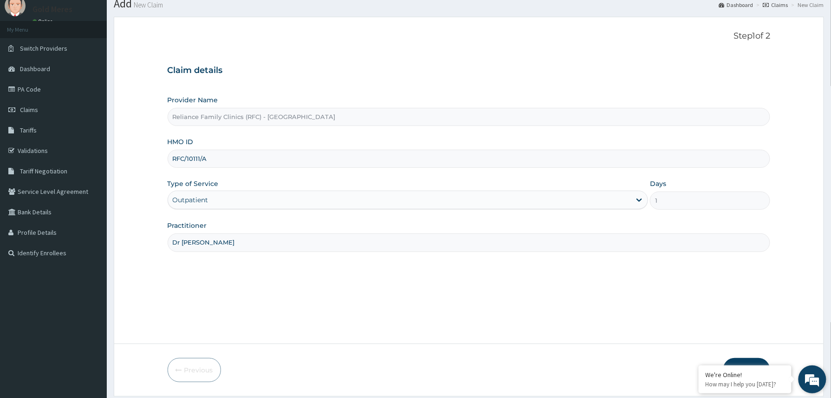
scroll to position [62, 0]
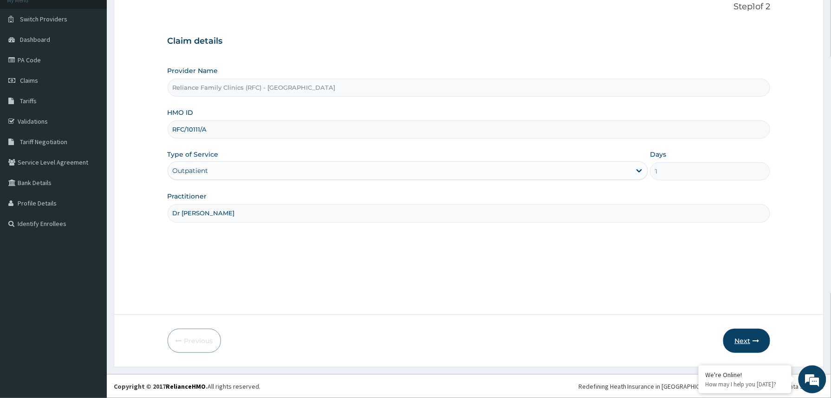
click at [757, 344] on icon "button" at bounding box center [756, 340] width 7 height 7
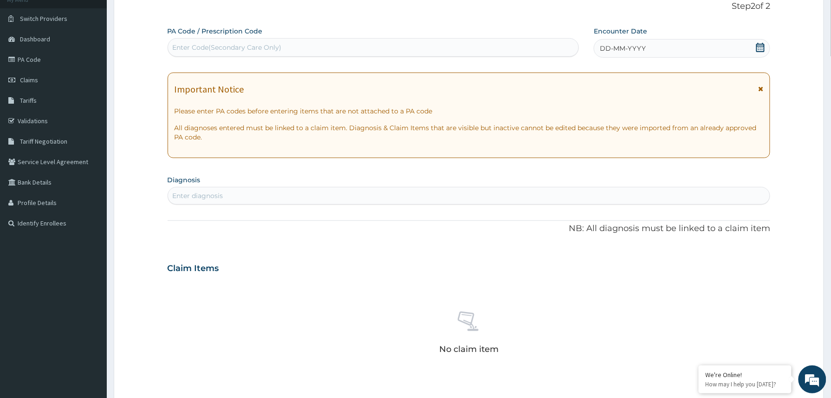
click at [262, 52] on div "Enter Code(Secondary Care Only)" at bounding box center [373, 47] width 411 height 15
paste input "PA/F89227"
type input "PA/F89227"
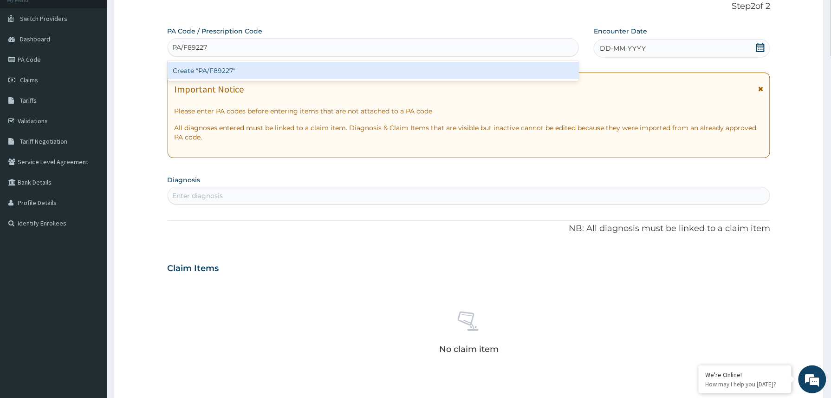
click at [266, 70] on div "Create "PA/F89227"" at bounding box center [374, 70] width 412 height 17
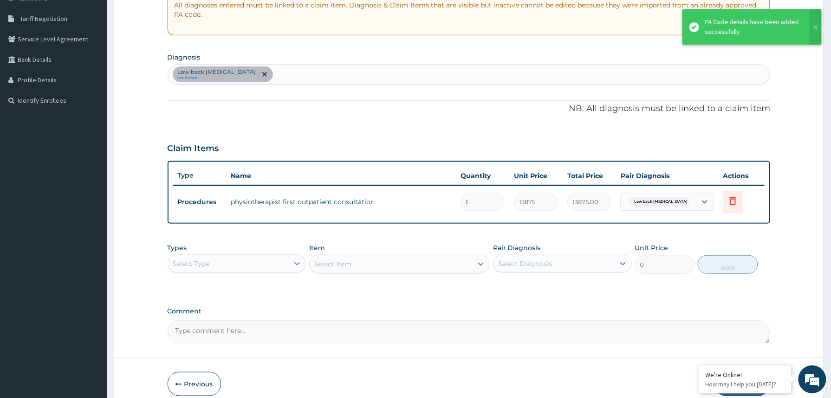
scroll to position [192, 0]
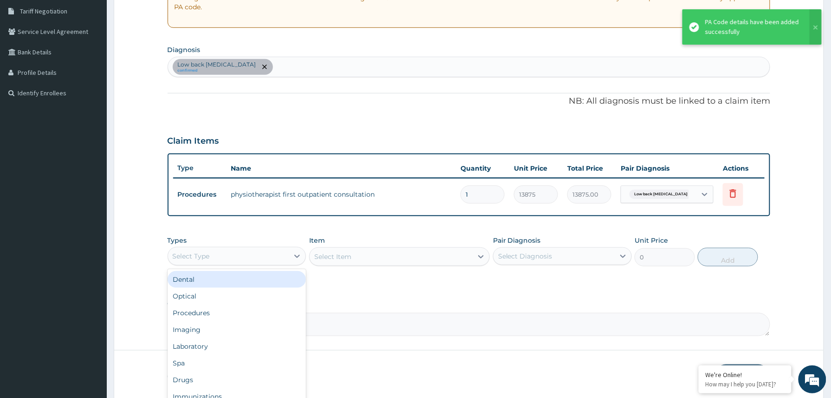
drag, startPoint x: 265, startPoint y: 259, endPoint x: 277, endPoint y: 262, distance: 12.5
click at [267, 259] on div "Select Type" at bounding box center [228, 255] width 121 height 15
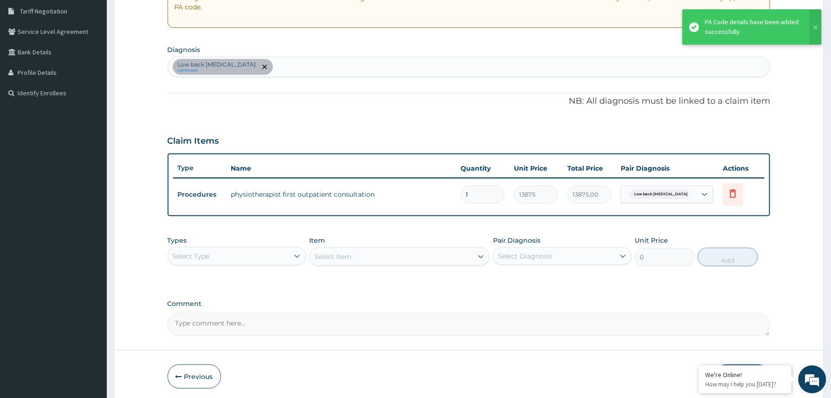
drag, startPoint x: 372, startPoint y: 288, endPoint x: 625, endPoint y: 316, distance: 254.2
click at [381, 290] on div "PA Code / Prescription Code PA/F89227 Encounter Date 13-10-2025 Important Notic…" at bounding box center [469, 115] width 603 height 439
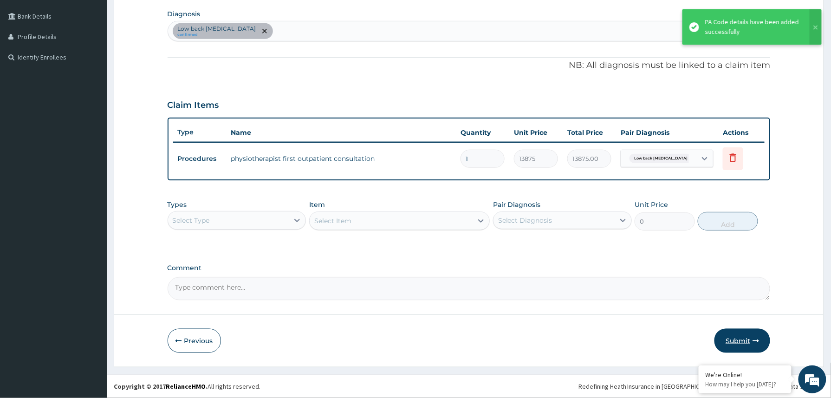
click at [738, 335] on button "Submit" at bounding box center [743, 340] width 56 height 24
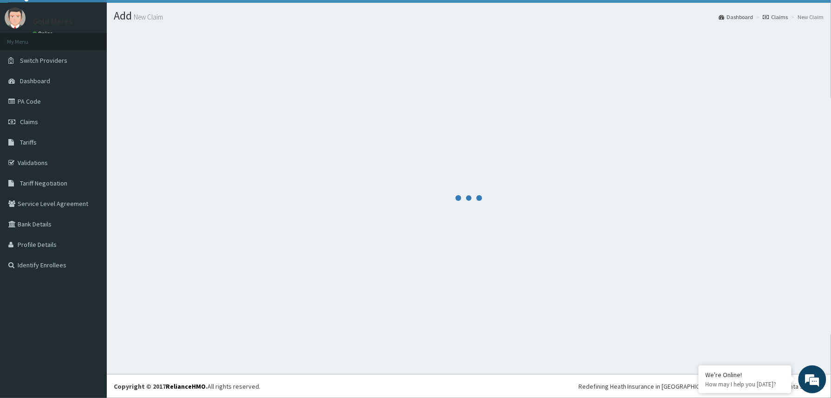
scroll to position [228, 0]
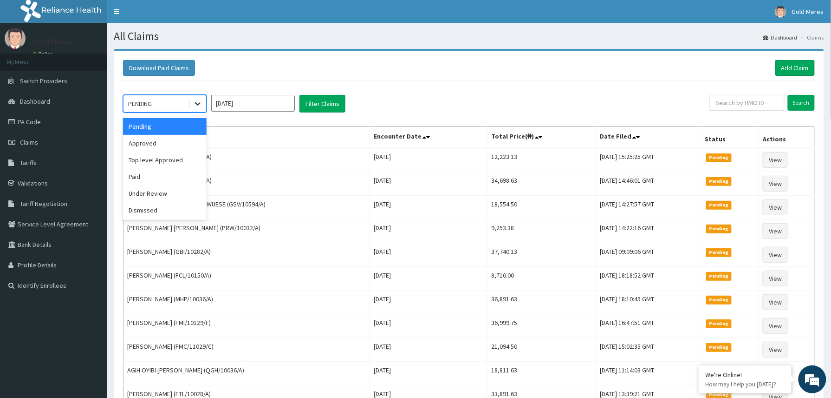
click at [189, 103] on div at bounding box center [197, 103] width 17 height 17
drag, startPoint x: 150, startPoint y: 144, endPoint x: 158, endPoint y: 142, distance: 8.0
click at [151, 144] on div "Approved" at bounding box center [165, 143] width 84 height 17
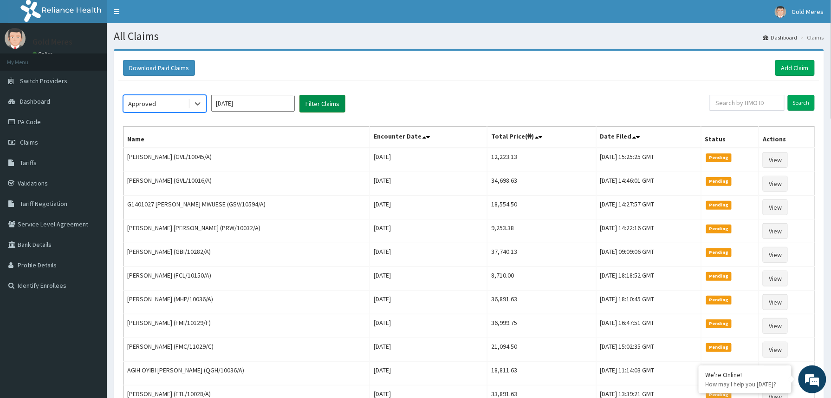
click at [317, 101] on button "Filter Claims" at bounding box center [323, 104] width 46 height 18
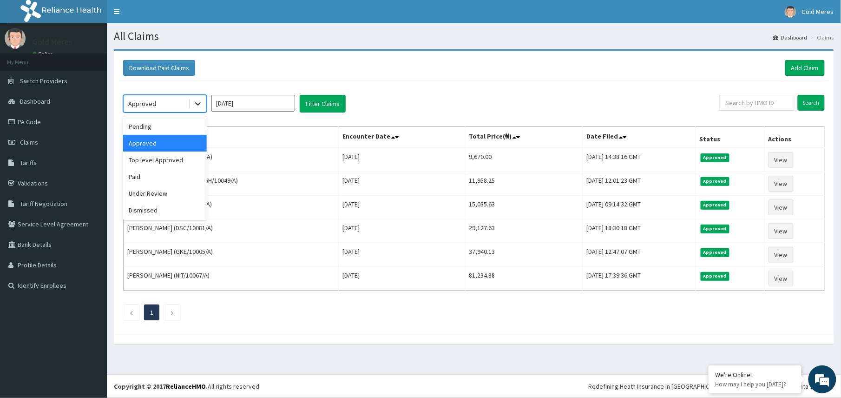
click at [192, 102] on div at bounding box center [197, 103] width 17 height 17
click at [147, 181] on div "Paid" at bounding box center [165, 176] width 84 height 17
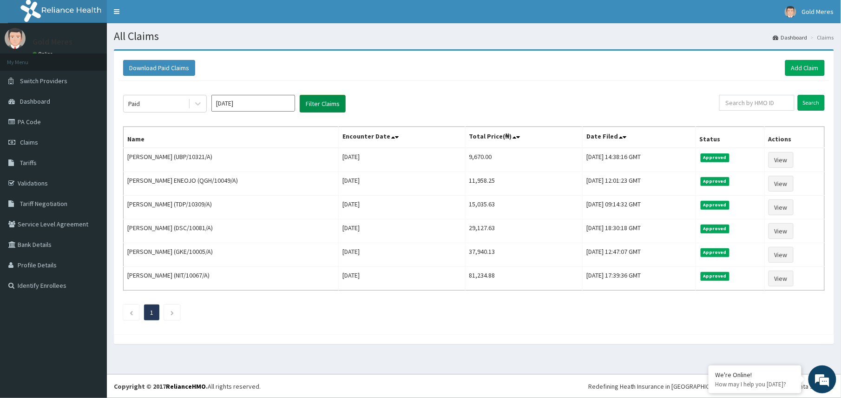
click at [326, 104] on button "Filter Claims" at bounding box center [323, 104] width 46 height 18
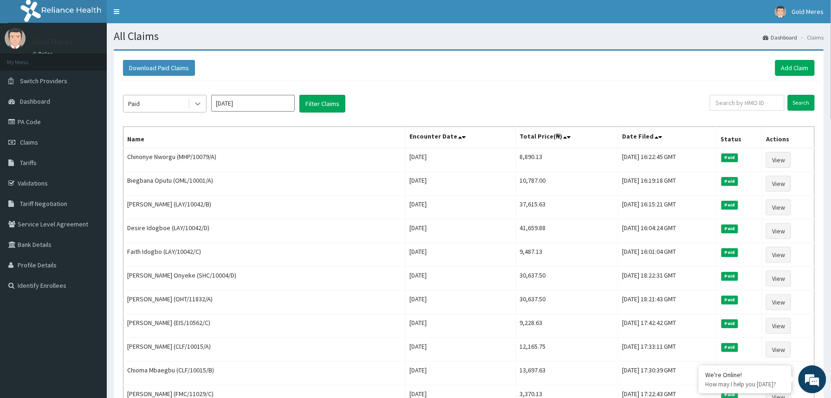
click at [200, 103] on icon at bounding box center [198, 104] width 6 height 3
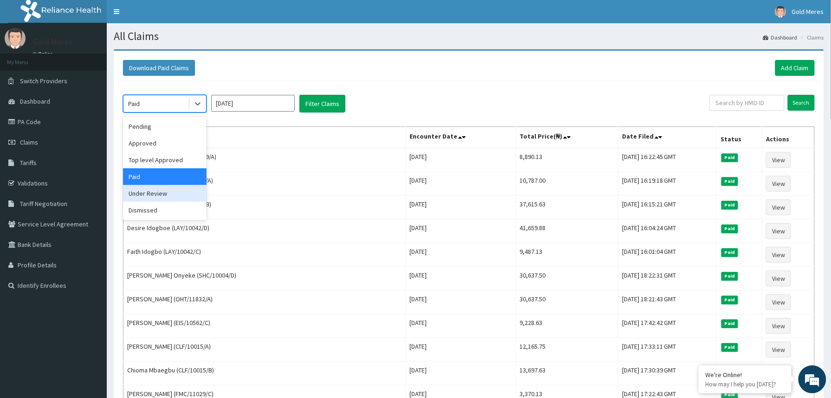
click at [153, 189] on div "Under Review" at bounding box center [165, 193] width 84 height 17
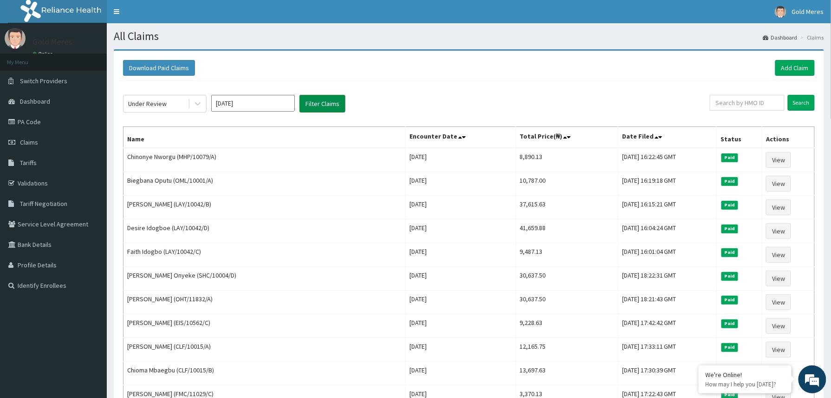
click at [336, 101] on button "Filter Claims" at bounding box center [323, 104] width 46 height 18
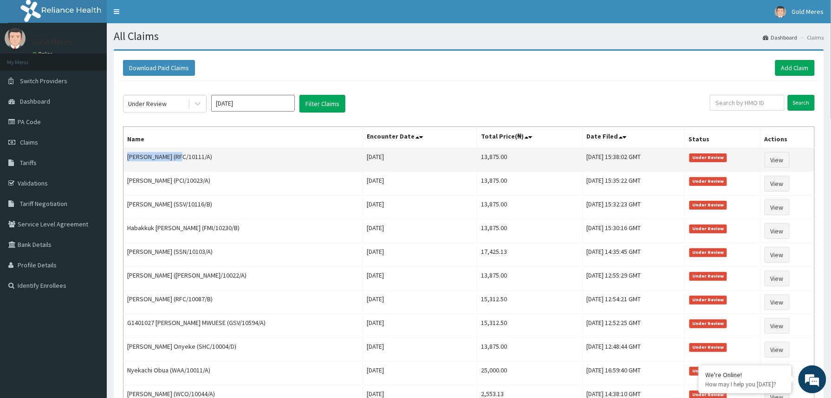
drag, startPoint x: 127, startPoint y: 156, endPoint x: 177, endPoint y: 158, distance: 50.2
click at [177, 158] on td "Ndubuisi Ezebuihe (RFC/10111/A)" at bounding box center [244, 160] width 240 height 24
copy td "Ndubuisi Ezebuihe"
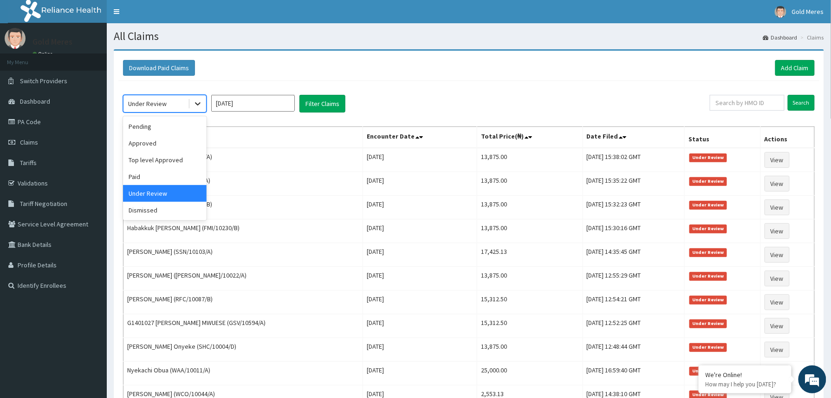
click at [196, 102] on icon at bounding box center [197, 103] width 9 height 9
click at [381, 70] on div "Download Paid Claims Add Claim" at bounding box center [469, 68] width 692 height 16
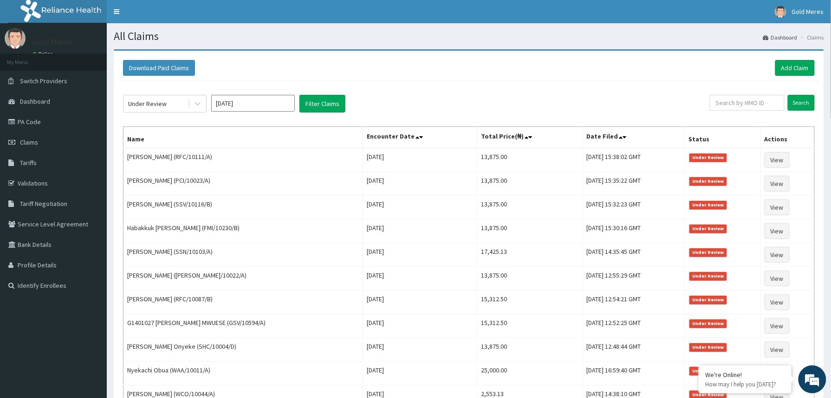
click at [715, 103] on div "Under Review Oct 2025 Filter Claims Search" at bounding box center [469, 104] width 692 height 18
click at [724, 102] on input "text" at bounding box center [747, 103] width 75 height 16
paste input "2509841"
type input "2509841"
drag, startPoint x: 736, startPoint y: 102, endPoint x: 690, endPoint y: 102, distance: 46.0
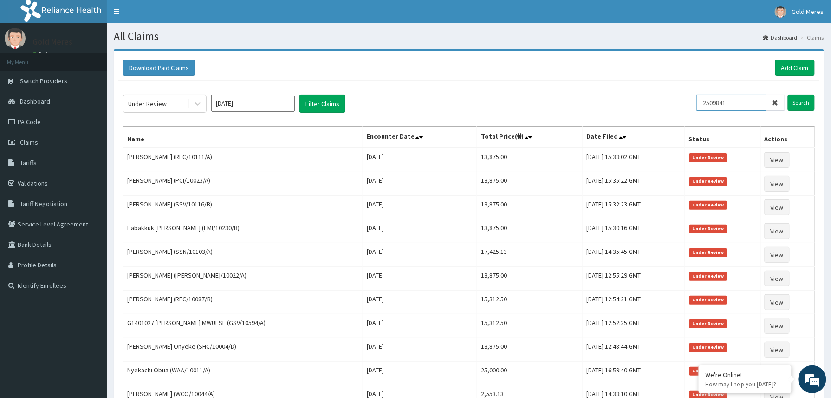
click at [690, 102] on div "Under Review Oct 2025 Filter Claims 2509841 Search" at bounding box center [469, 104] width 692 height 18
paste input "2509840"
type input "2509840"
drag, startPoint x: 732, startPoint y: 103, endPoint x: 682, endPoint y: 105, distance: 50.7
click at [684, 105] on div "Under Review Oct 2025 Filter Claims 2509840 Search" at bounding box center [469, 104] width 692 height 18
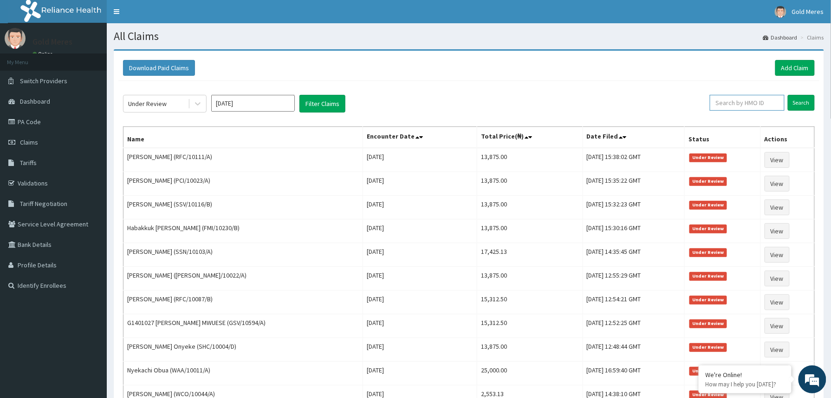
paste input "2509844"
type input "2509844"
drag, startPoint x: 743, startPoint y: 99, endPoint x: 690, endPoint y: 99, distance: 53.4
click at [690, 99] on div "Under Review Oct 2025 Filter Claims 2509844 Search" at bounding box center [469, 104] width 692 height 18
paste input "Mary Ogbe"
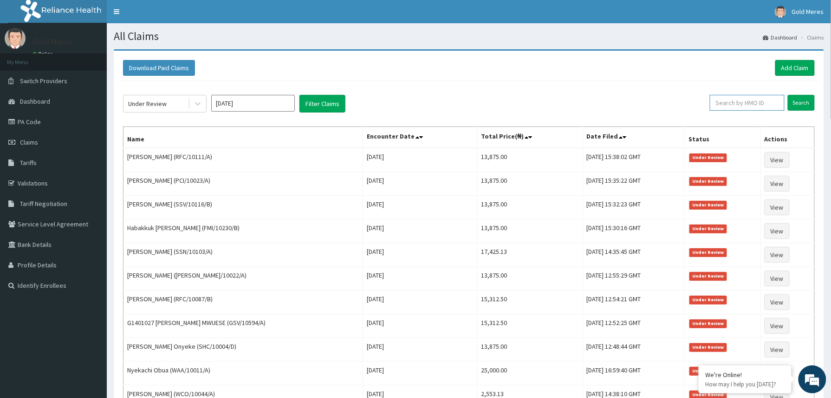
type input "Mary Ogbe"
drag, startPoint x: 747, startPoint y: 101, endPoint x: 685, endPoint y: 107, distance: 61.6
click at [685, 107] on div "Under Review Oct 2025 Filter Claims Mary Ogbe Search" at bounding box center [469, 104] width 692 height 18
paste input "2509851"
type input "2509851"
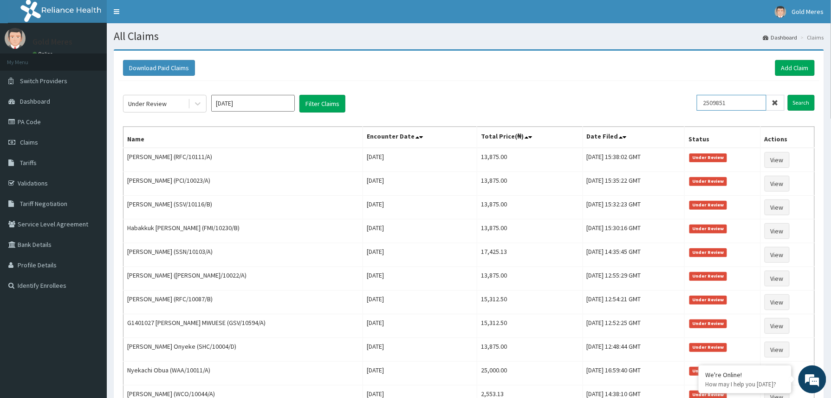
drag, startPoint x: 743, startPoint y: 103, endPoint x: 692, endPoint y: 103, distance: 51.5
click at [692, 103] on div "Under Review Oct 2025 Filter Claims 2509851 Search" at bounding box center [469, 104] width 692 height 18
click at [747, 99] on input "2509851" at bounding box center [732, 103] width 70 height 16
click at [744, 101] on input "2509851" at bounding box center [732, 103] width 70 height 16
drag, startPoint x: 742, startPoint y: 101, endPoint x: 685, endPoint y: 101, distance: 56.7
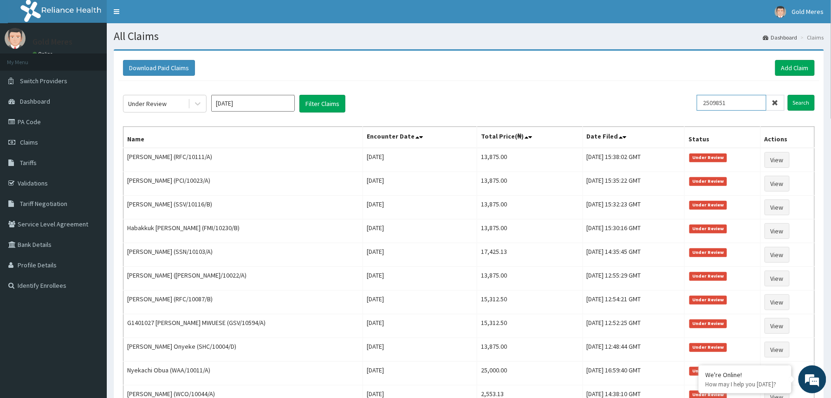
click at [716, 102] on input "2509851" at bounding box center [732, 103] width 70 height 16
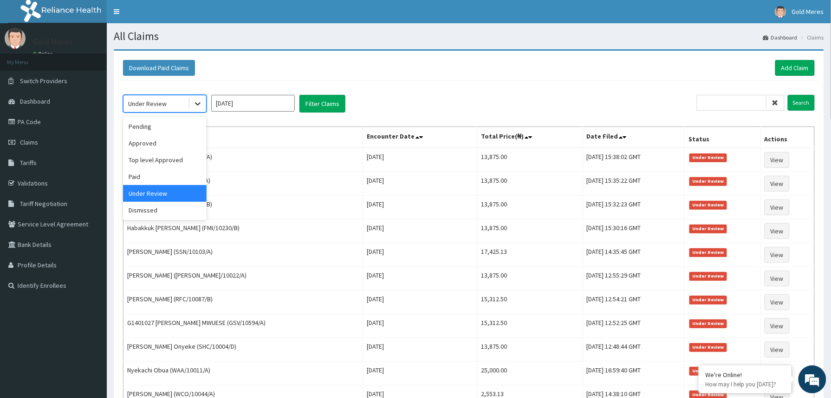
drag, startPoint x: 194, startPoint y: 104, endPoint x: 190, endPoint y: 110, distance: 6.5
click at [194, 104] on icon at bounding box center [197, 103] width 9 height 9
click at [164, 138] on div "Approved" at bounding box center [165, 143] width 84 height 17
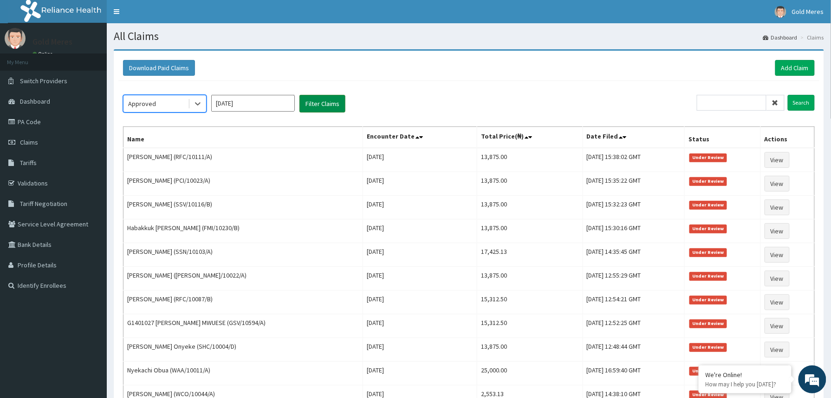
click at [322, 98] on button "Filter Claims" at bounding box center [323, 104] width 46 height 18
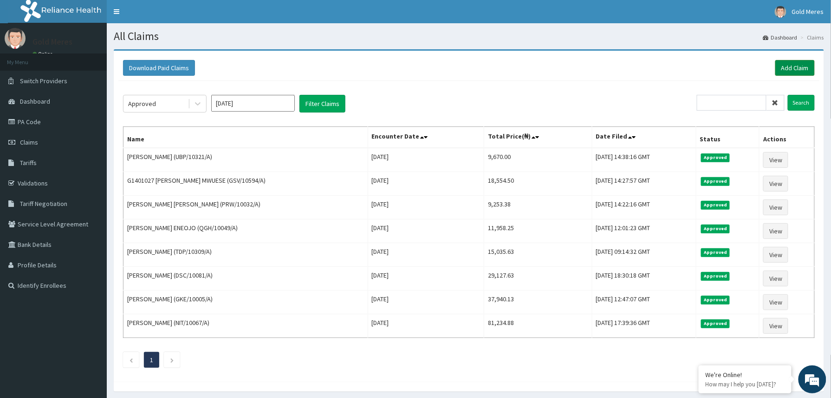
click at [783, 71] on link "Add Claim" at bounding box center [795, 68] width 39 height 16
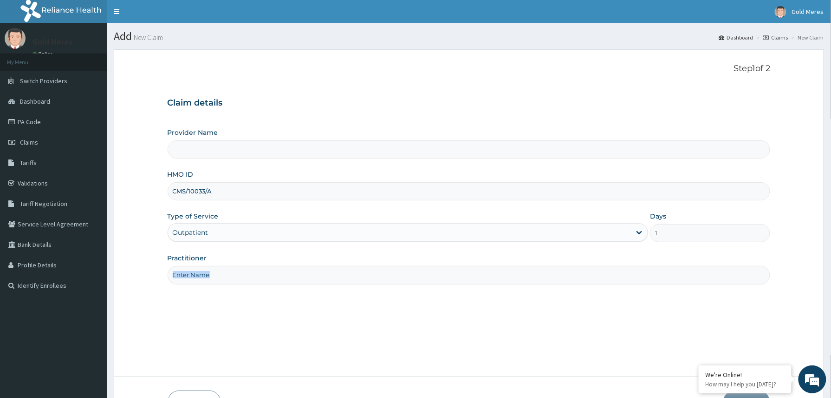
type input "Reliance Family Clinics (RFC) - [GEOGRAPHIC_DATA]"
drag, startPoint x: 0, startPoint y: 0, endPoint x: 215, endPoint y: 278, distance: 351.5
click at [215, 278] on input "Practitioner" at bounding box center [469, 275] width 603 height 18
type input "Dr [PERSON_NAME]"
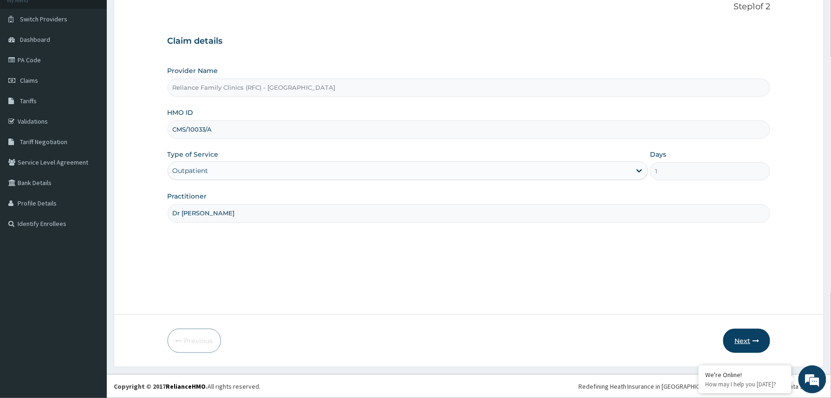
click at [742, 339] on button "Next" at bounding box center [747, 340] width 47 height 24
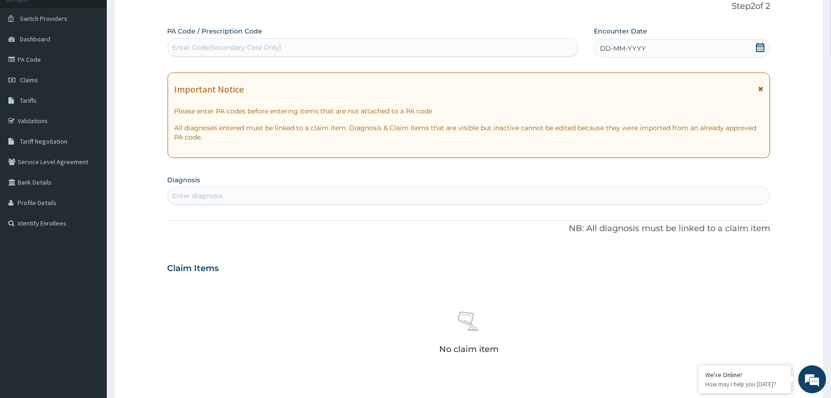
click at [200, 43] on div "Enter Code(Secondary Care Only)" at bounding box center [227, 47] width 109 height 9
paste input "PA/EF85B2"
type input "PA/EF85B2"
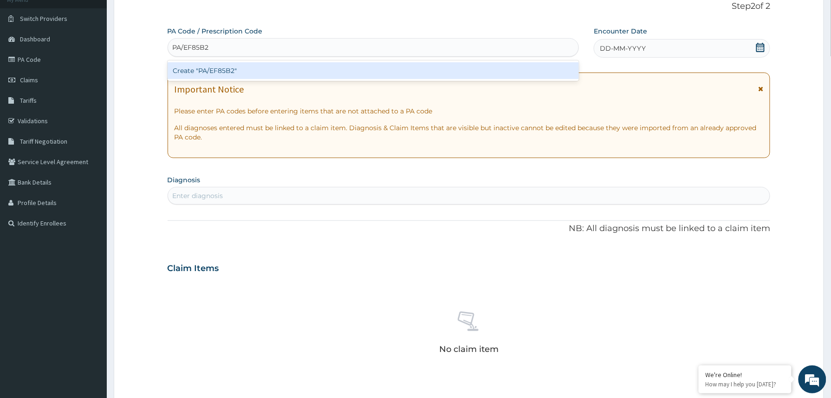
drag, startPoint x: 214, startPoint y: 71, endPoint x: 202, endPoint y: 85, distance: 17.8
click at [214, 79] on div "Create "PA/EF85B2"" at bounding box center [374, 70] width 412 height 20
click at [379, 67] on div "Create "PA/EF85B2"" at bounding box center [374, 70] width 412 height 17
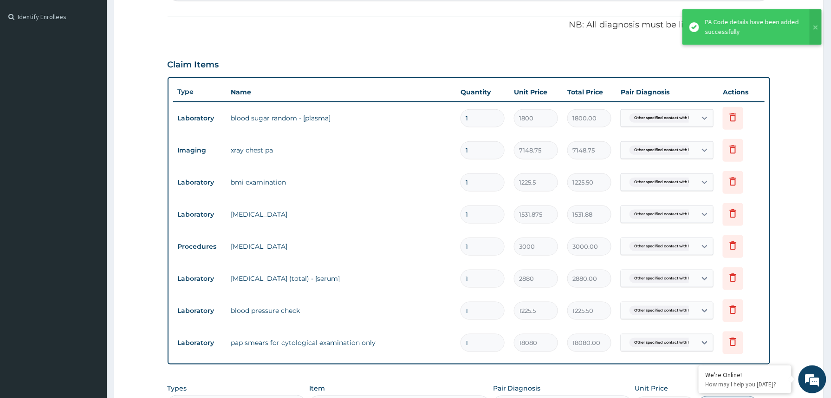
scroll to position [454, 0]
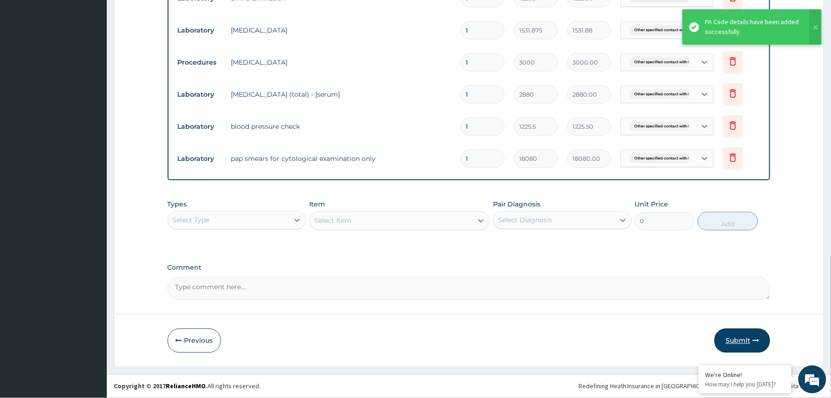
click at [748, 335] on button "Submit" at bounding box center [743, 340] width 56 height 24
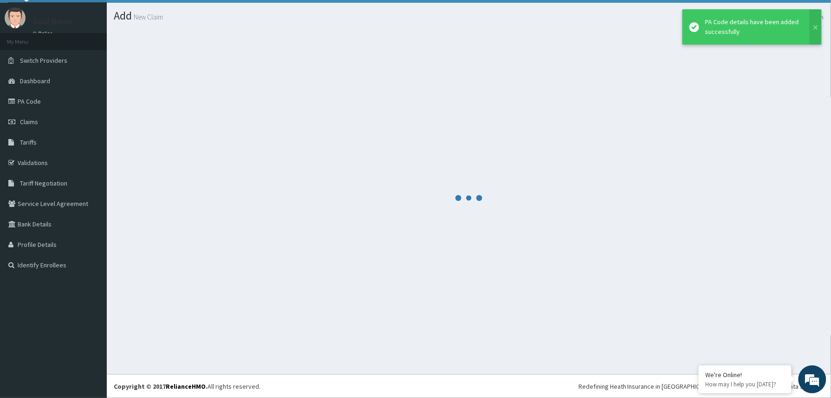
scroll to position [20, 0]
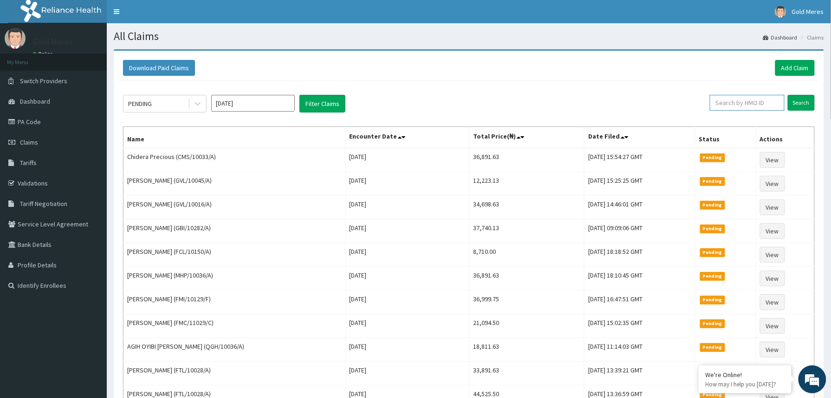
drag, startPoint x: 726, startPoint y: 103, endPoint x: 730, endPoint y: 109, distance: 6.7
click at [727, 103] on input "text" at bounding box center [747, 103] width 75 height 16
paste input "2509852"
type input "2509852"
drag, startPoint x: 738, startPoint y: 103, endPoint x: 698, endPoint y: 107, distance: 39.7
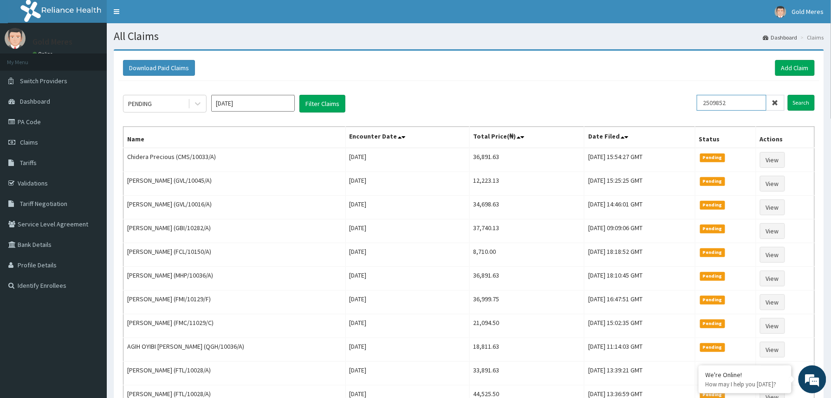
click at [701, 107] on div "PENDING Oct 2025 Filter Claims 2509852 Search" at bounding box center [469, 104] width 692 height 18
click at [795, 68] on link "Add Claim" at bounding box center [795, 68] width 39 height 16
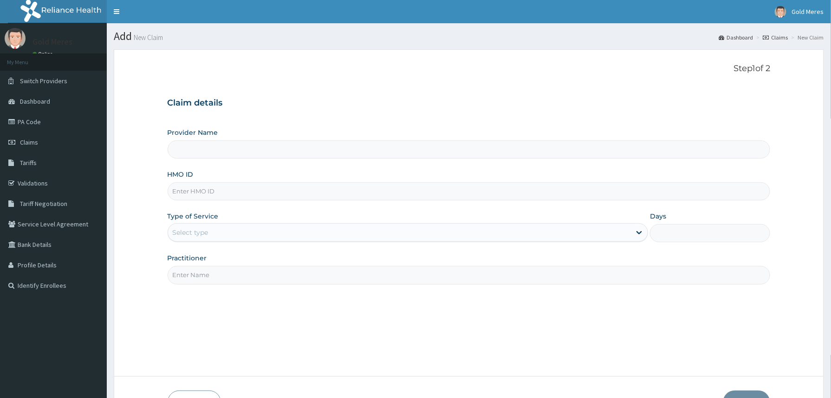
click at [196, 192] on input "HMO ID" at bounding box center [469, 191] width 603 height 18
paste input "SZX/10164/A"
type input "SZX/10164/A"
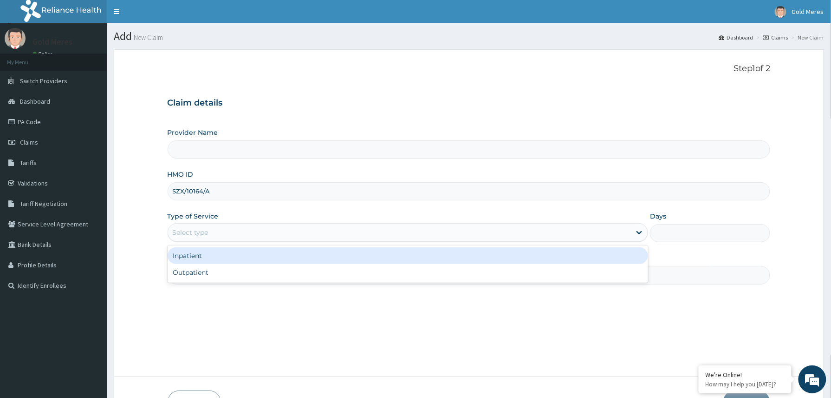
drag, startPoint x: 210, startPoint y: 229, endPoint x: 200, endPoint y: 268, distance: 40.9
click at [209, 231] on div "Select type" at bounding box center [399, 232] width 463 height 15
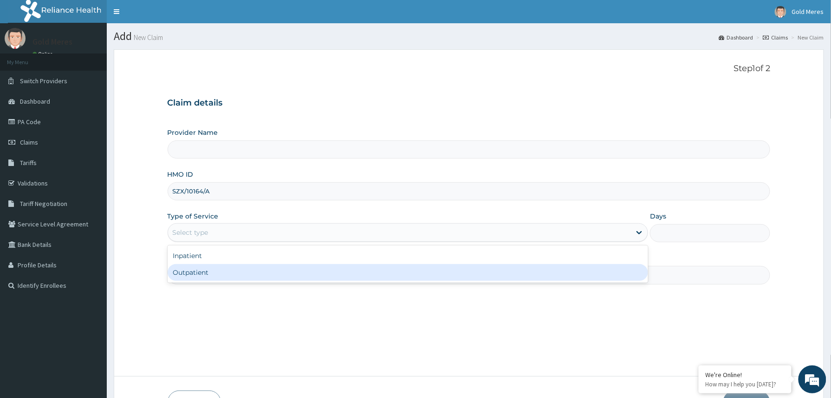
click at [197, 276] on div "Outpatient" at bounding box center [408, 272] width 481 height 17
type input "1"
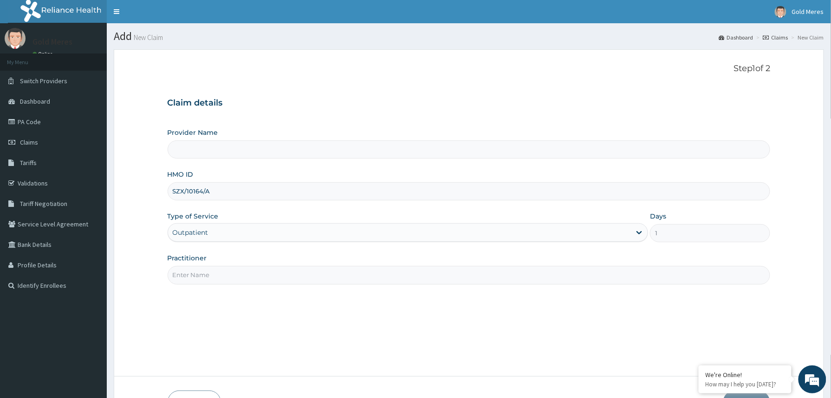
drag, startPoint x: 227, startPoint y: 275, endPoint x: 233, endPoint y: 281, distance: 7.9
click at [228, 276] on input "Practitioner" at bounding box center [469, 275] width 603 height 18
type input "Reliance Family Clinics (RFC) - [GEOGRAPHIC_DATA]"
type input "Dr [PERSON_NAME]"
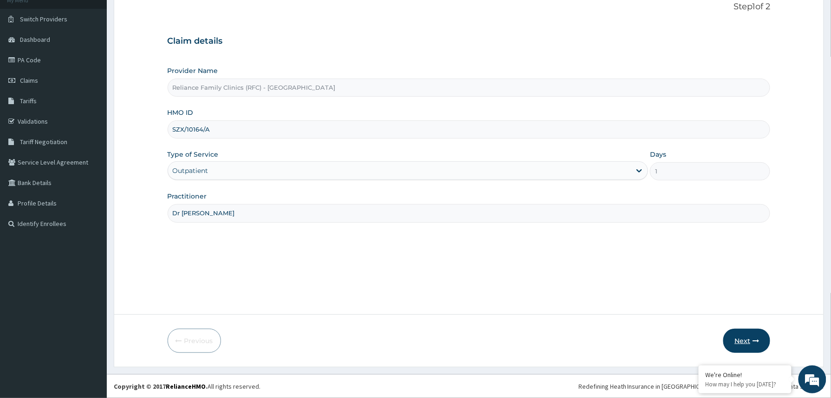
click at [750, 333] on button "Next" at bounding box center [747, 340] width 47 height 24
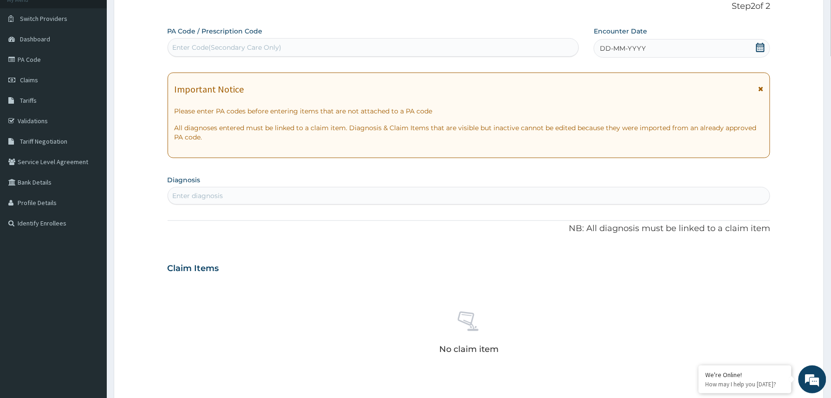
scroll to position [0, 0]
click at [694, 56] on div "DD-MM-YYYY" at bounding box center [682, 48] width 176 height 19
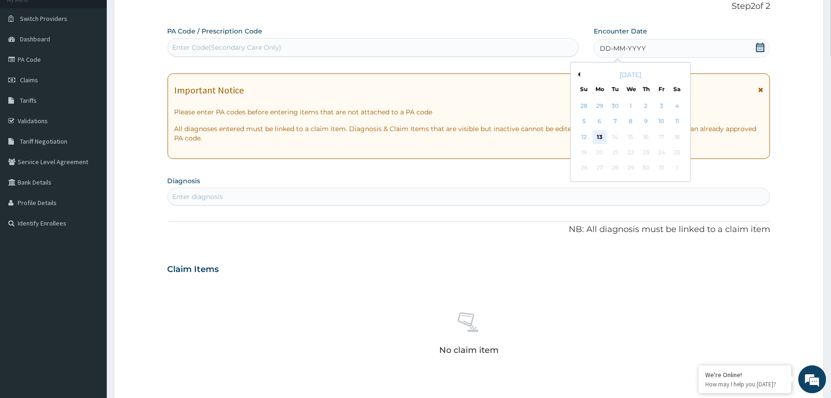
click at [595, 134] on div "13" at bounding box center [600, 137] width 14 height 14
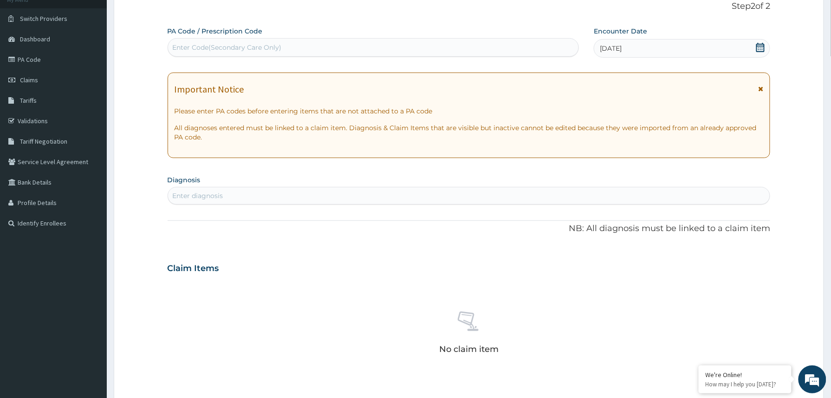
click at [398, 190] on div "Enter diagnosis" at bounding box center [469, 195] width 602 height 15
type input "malaria"
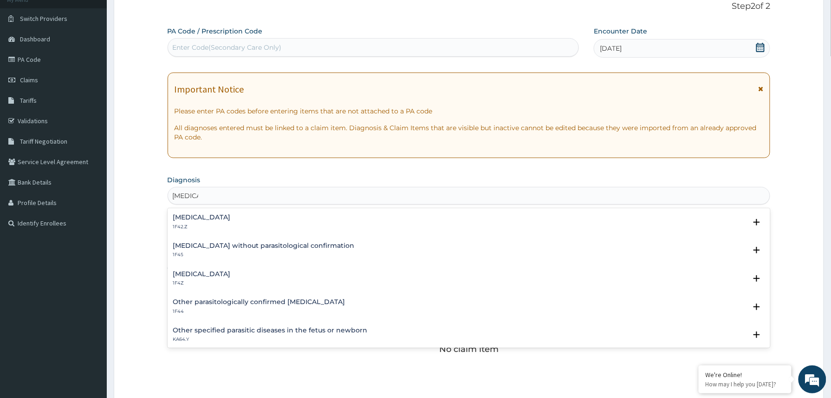
click at [209, 271] on h4 "Malaria, unspecified" at bounding box center [202, 273] width 58 height 7
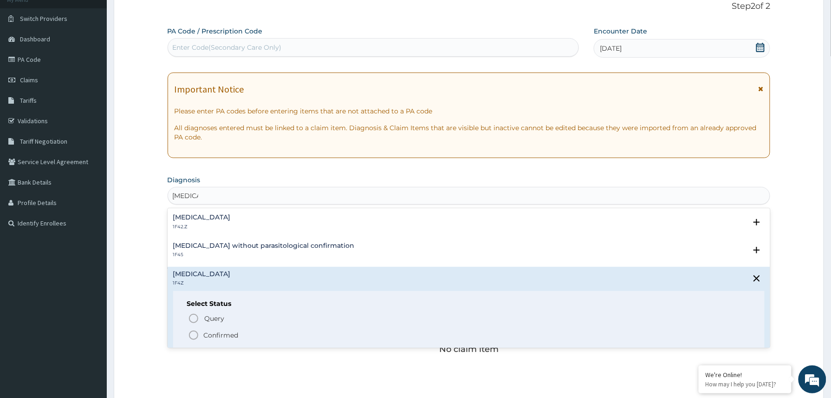
drag, startPoint x: 214, startPoint y: 332, endPoint x: 211, endPoint y: 337, distance: 6.2
click at [211, 333] on p "Confirmed" at bounding box center [221, 334] width 35 height 9
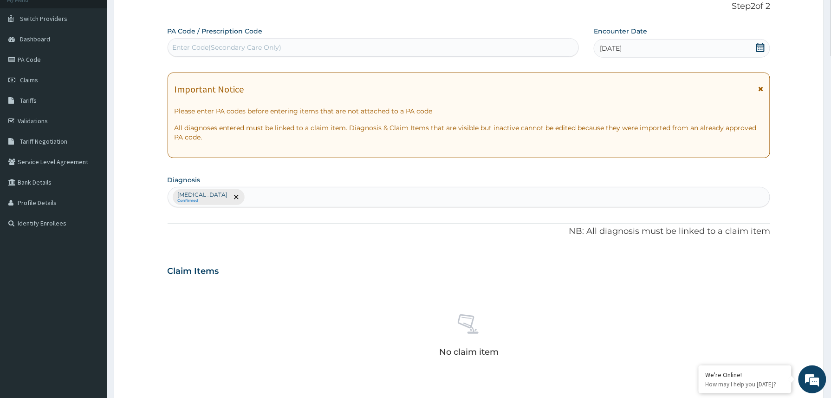
scroll to position [274, 0]
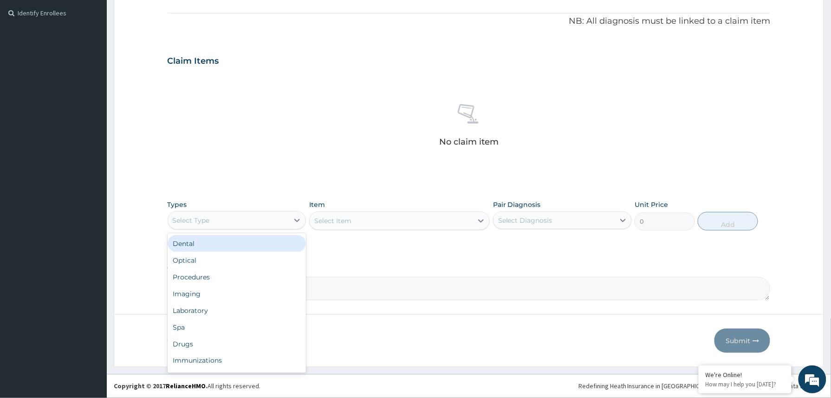
click at [267, 216] on div "Select Type" at bounding box center [228, 220] width 121 height 15
click at [220, 277] on div "Procedures" at bounding box center [237, 276] width 139 height 17
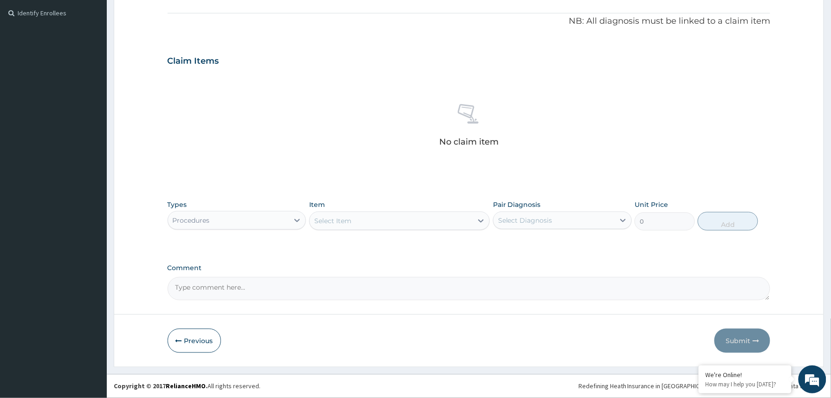
click at [362, 222] on div "Select Item" at bounding box center [391, 220] width 163 height 15
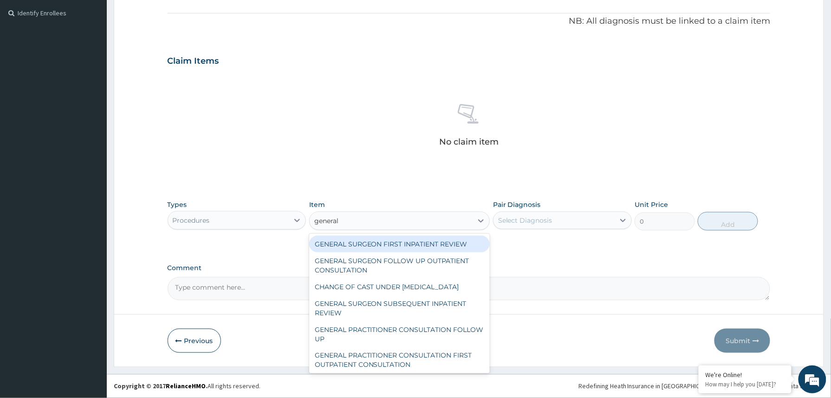
type input "general p"
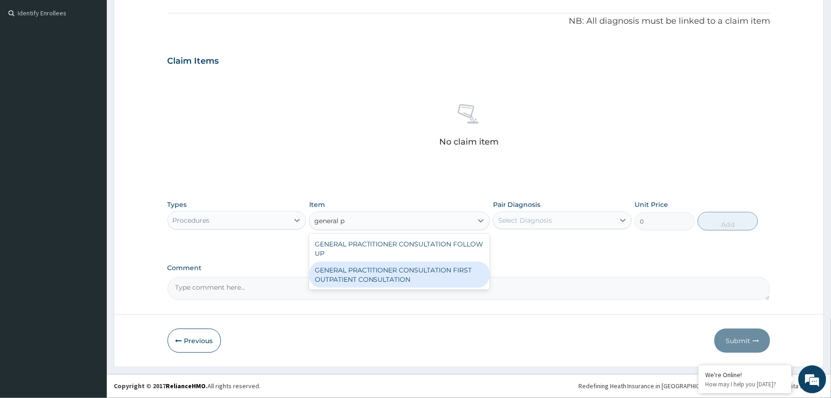
drag, startPoint x: 452, startPoint y: 272, endPoint x: 465, endPoint y: 257, distance: 19.1
click at [456, 267] on div "GENERAL PRACTITIONER CONSULTATION FIRST OUTPATIENT CONSULTATION" at bounding box center [399, 274] width 181 height 26
type input "3370.125"
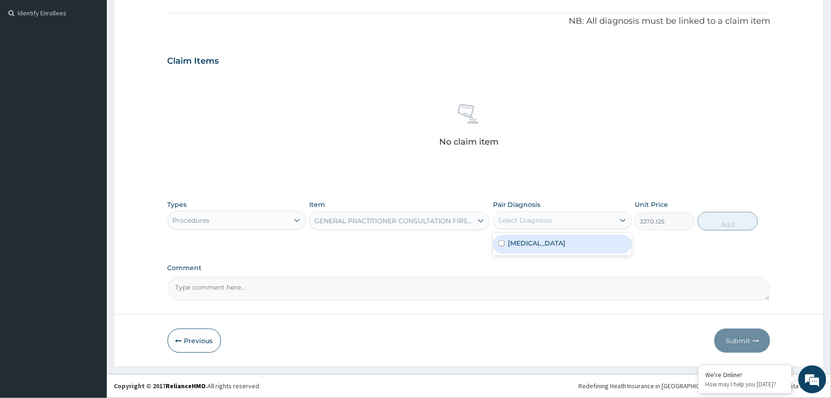
drag, startPoint x: 515, startPoint y: 221, endPoint x: 523, endPoint y: 248, distance: 27.6
click at [515, 222] on div "Select Diagnosis" at bounding box center [525, 219] width 54 height 9
click at [524, 246] on label "Malaria, unspecified" at bounding box center [538, 242] width 58 height 9
checkbox input "true"
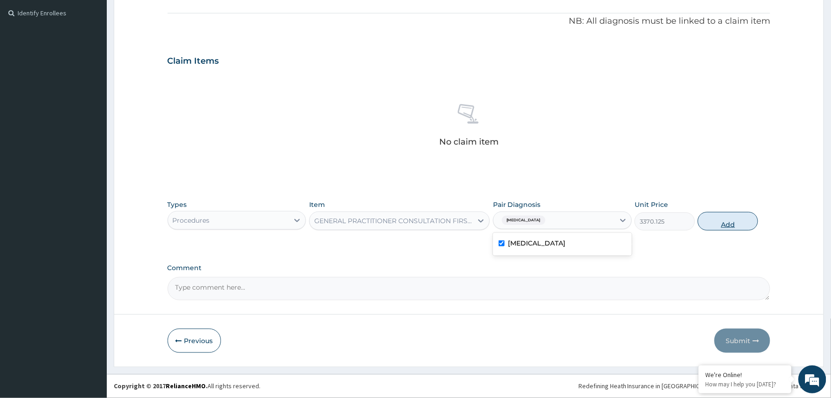
drag, startPoint x: 729, startPoint y: 221, endPoint x: 706, endPoint y: 221, distance: 22.8
click at [727, 221] on button "Add" at bounding box center [728, 221] width 60 height 19
type input "0"
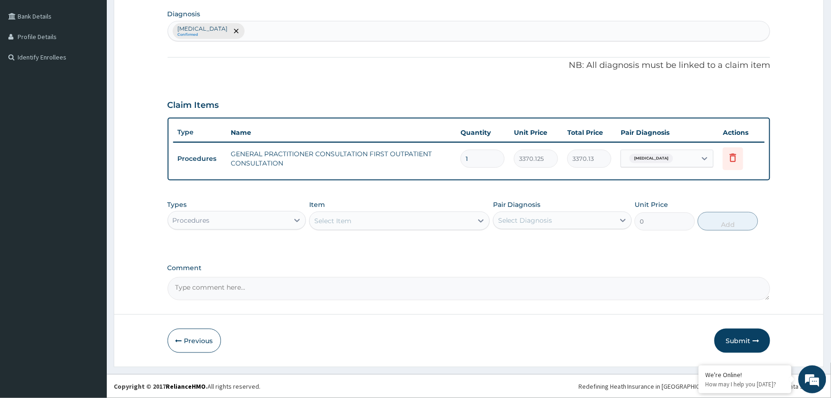
scroll to position [228, 0]
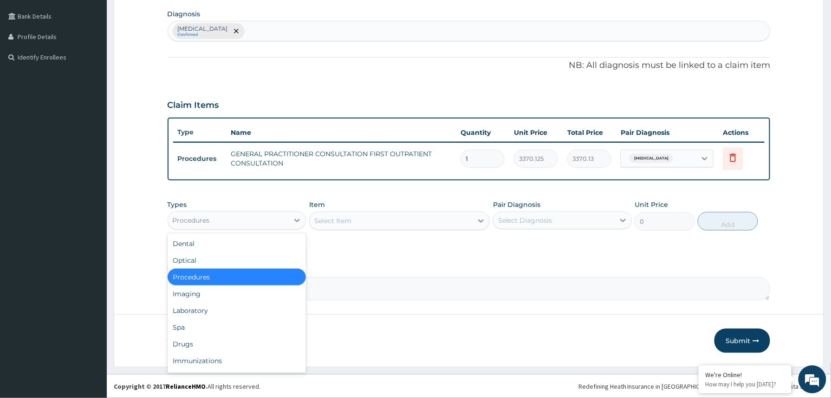
drag, startPoint x: 261, startPoint y: 218, endPoint x: 231, endPoint y: 276, distance: 65.2
click at [261, 218] on div "Procedures" at bounding box center [228, 220] width 121 height 15
click at [198, 305] on div "Laboratory" at bounding box center [237, 310] width 139 height 17
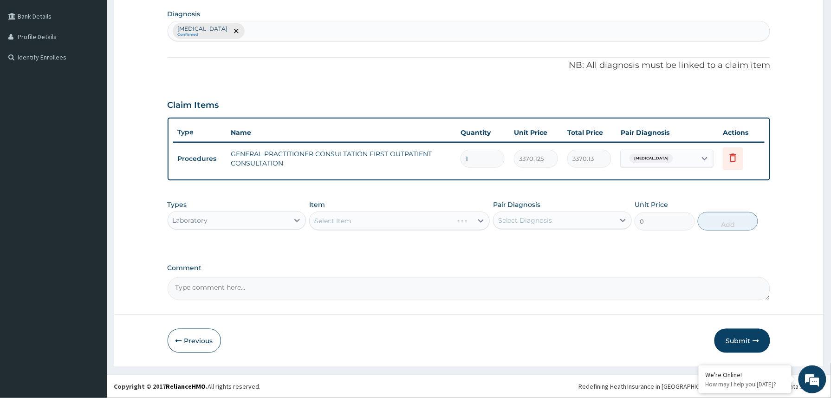
click at [215, 290] on textarea "Comment" at bounding box center [469, 288] width 603 height 23
paste textarea "IM Emal 150mg dly x 3/7 then tab ACT 80/480mg bd x 3/7 Tab Augmentin 625mg bd x…"
type textarea "IM Emal 150mg dly x 3/7 then tab ACT 80/480mg bd x 3/7 Tab Augmentin 625mg bd x…"
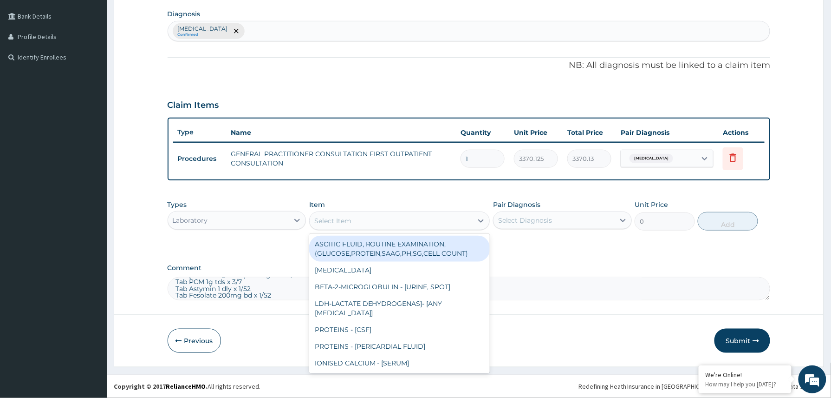
click at [342, 216] on div "Select Item" at bounding box center [332, 220] width 37 height 9
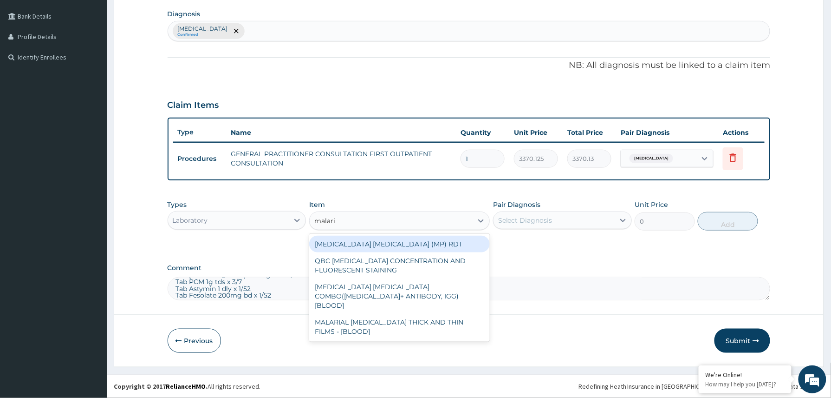
type input "malaria"
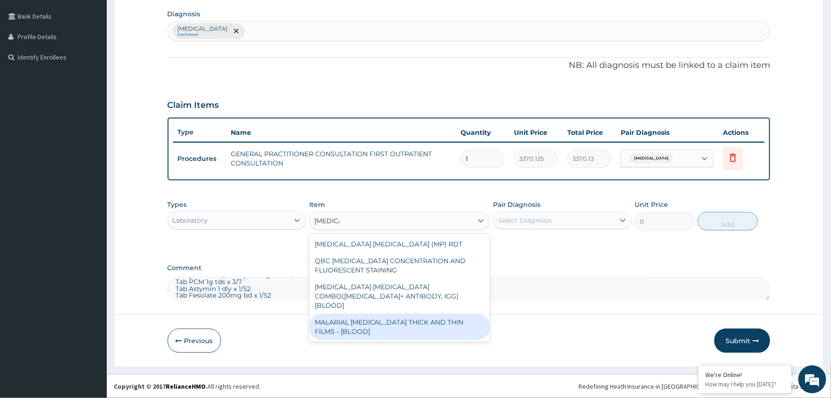
drag, startPoint x: 376, startPoint y: 320, endPoint x: 469, endPoint y: 259, distance: 111.2
click at [379, 318] on div "MALARIAL PARASITE THICK AND THIN FILMS - [BLOOD]" at bounding box center [399, 326] width 181 height 26
type input "1531.875"
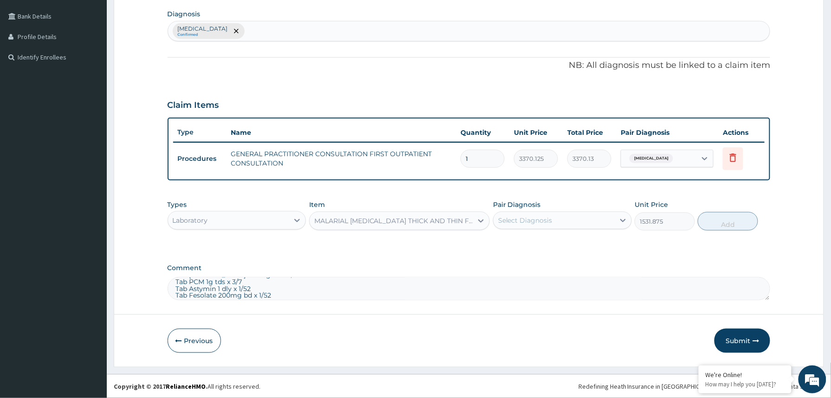
click at [552, 222] on div "Select Diagnosis" at bounding box center [525, 219] width 54 height 9
click at [549, 241] on label "Malaria, unspecified" at bounding box center [538, 242] width 58 height 9
checkbox input "true"
drag, startPoint x: 736, startPoint y: 220, endPoint x: 665, endPoint y: 225, distance: 70.8
click at [734, 219] on button "Add" at bounding box center [728, 221] width 60 height 19
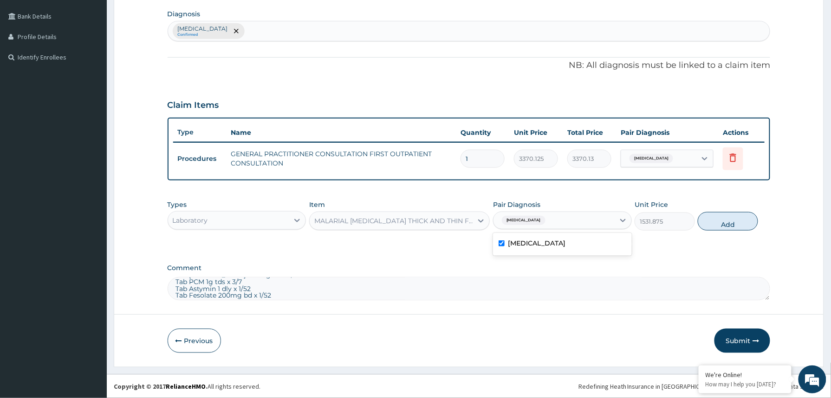
type input "0"
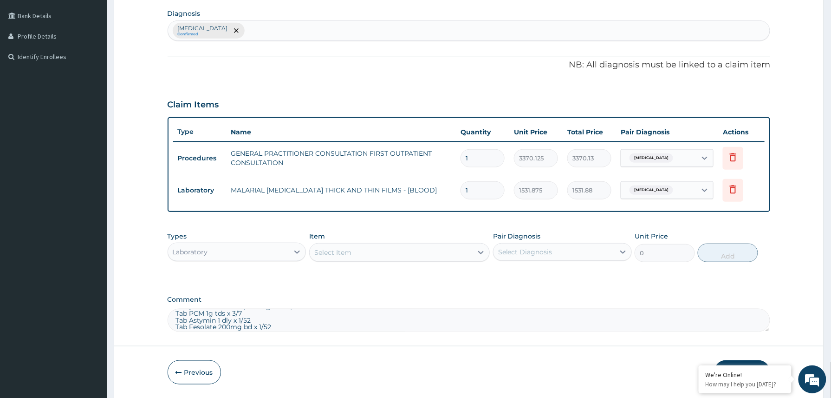
click at [372, 251] on div "Select Item" at bounding box center [391, 252] width 163 height 15
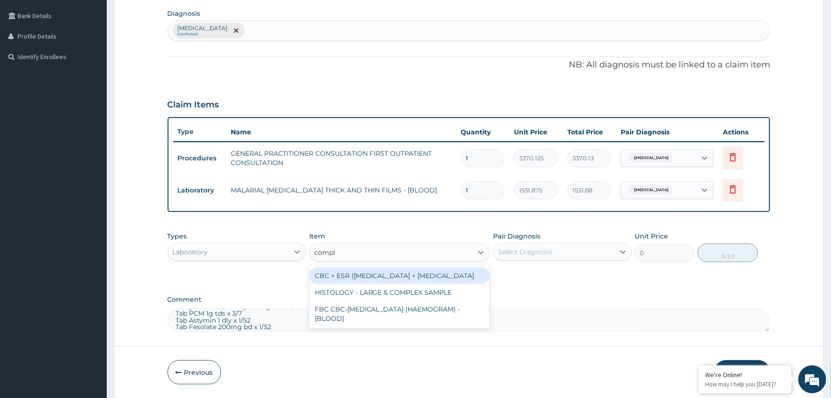
type input "comple"
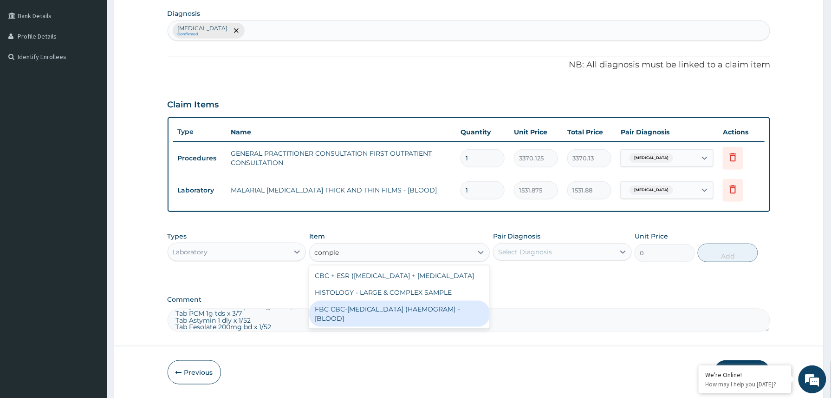
click at [387, 312] on div "FBC CBC-COMPLETE BLOOD COUNT (HAEMOGRAM) - [BLOOD]" at bounding box center [399, 313] width 181 height 26
type input "4085"
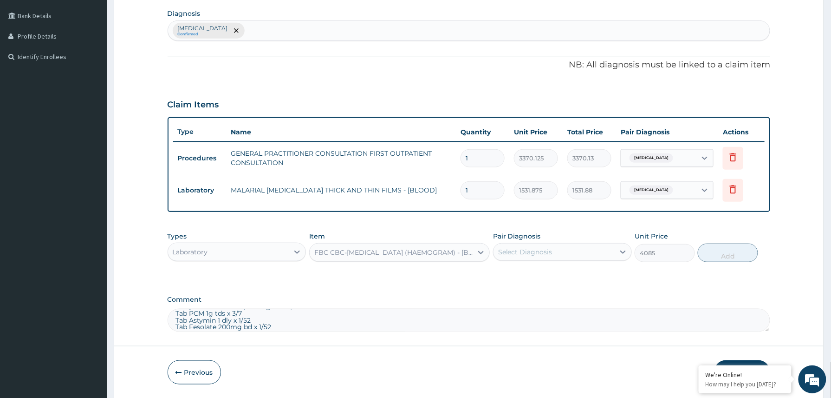
click at [560, 248] on div "Select Diagnosis" at bounding box center [554, 251] width 121 height 15
drag, startPoint x: 536, startPoint y: 281, endPoint x: 573, endPoint y: 271, distance: 38.3
click at [542, 277] on div "Malaria, unspecified" at bounding box center [562, 275] width 139 height 19
checkbox input "true"
drag, startPoint x: 719, startPoint y: 259, endPoint x: 817, endPoint y: 263, distance: 98.5
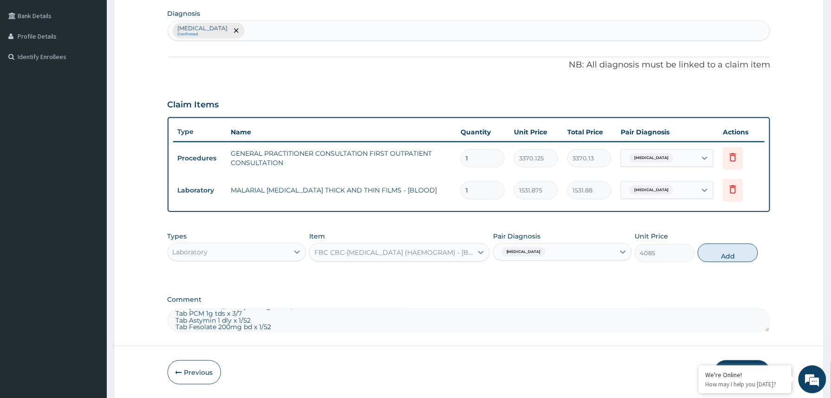
click at [720, 259] on button "Add" at bounding box center [728, 252] width 60 height 19
type input "0"
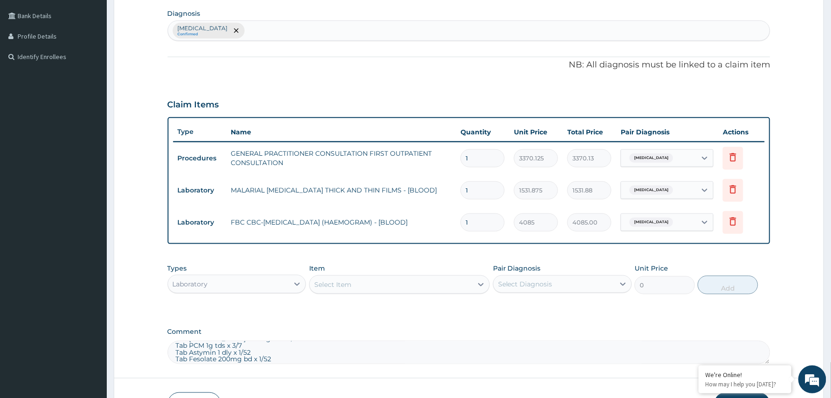
scroll to position [293, 0]
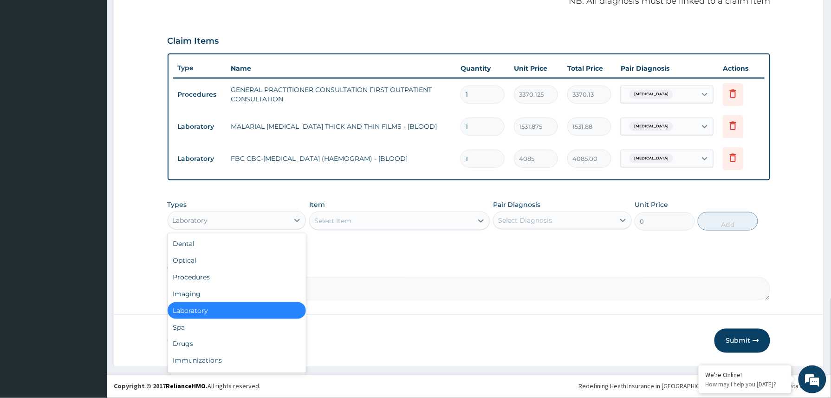
click at [284, 223] on div "Laboratory" at bounding box center [228, 220] width 121 height 15
click at [205, 344] on div "Drugs" at bounding box center [237, 343] width 139 height 17
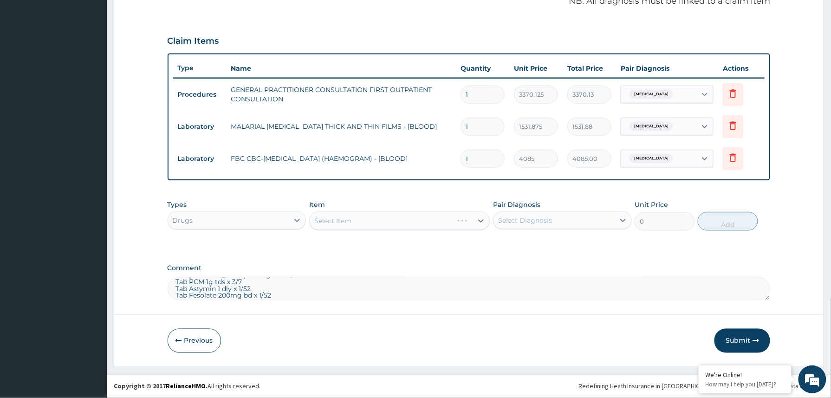
click at [336, 218] on div "Select Item" at bounding box center [399, 220] width 181 height 19
click at [343, 216] on div "Select Item" at bounding box center [399, 220] width 181 height 19
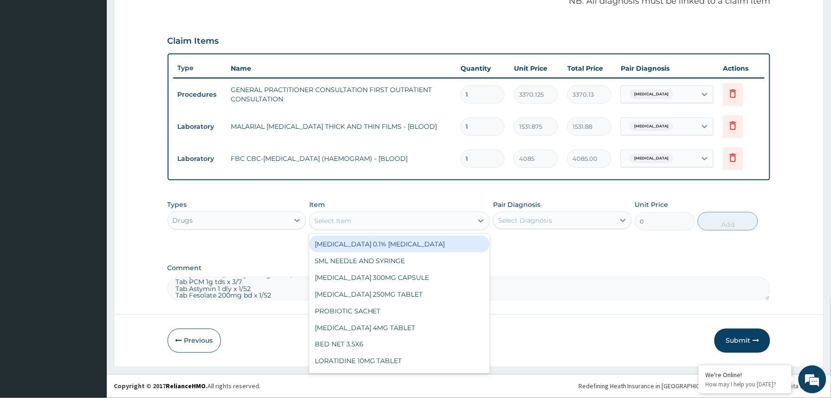
click at [363, 218] on div "Select Item" at bounding box center [391, 220] width 163 height 15
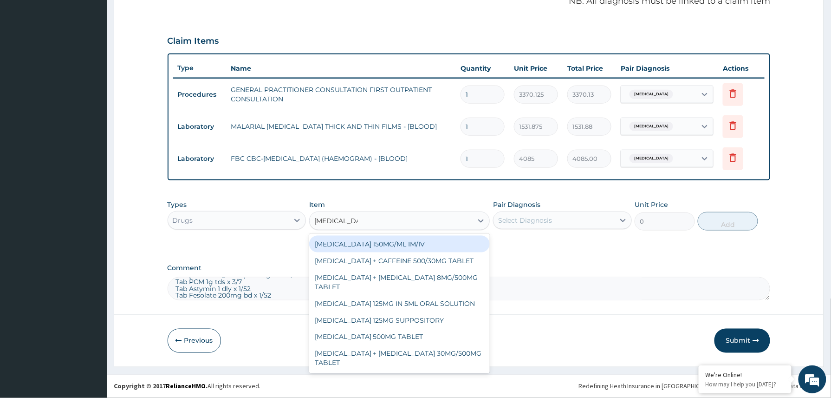
type input "paracetamol 5"
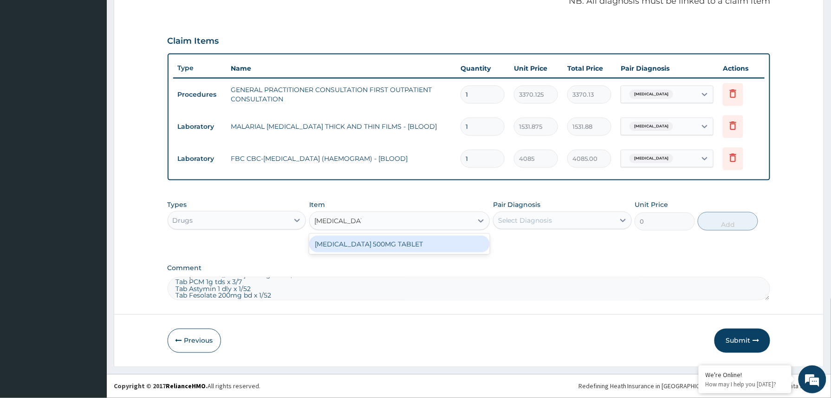
drag, startPoint x: 402, startPoint y: 242, endPoint x: 415, endPoint y: 240, distance: 13.1
click at [404, 242] on div "PARACETAMOL 500MG TABLET" at bounding box center [399, 243] width 181 height 17
type input "30"
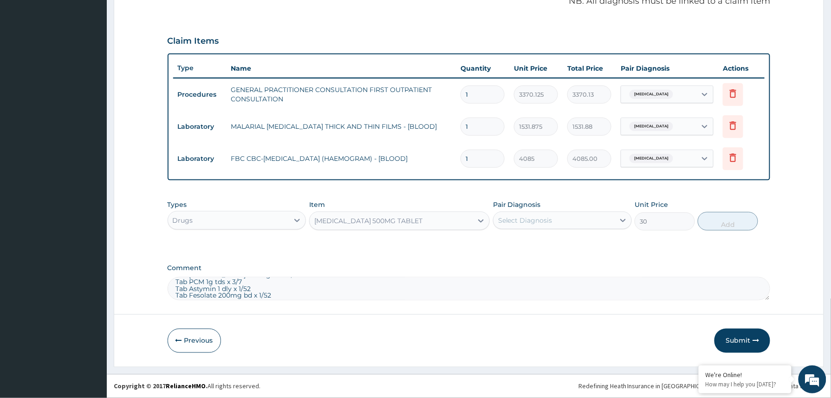
click at [530, 218] on div "Select Diagnosis" at bounding box center [525, 219] width 54 height 9
drag, startPoint x: 530, startPoint y: 244, endPoint x: 643, endPoint y: 238, distance: 113.0
click at [530, 245] on label "Malaria, unspecified" at bounding box center [538, 242] width 58 height 9
checkbox input "true"
click at [727, 221] on button "Add" at bounding box center [728, 221] width 60 height 19
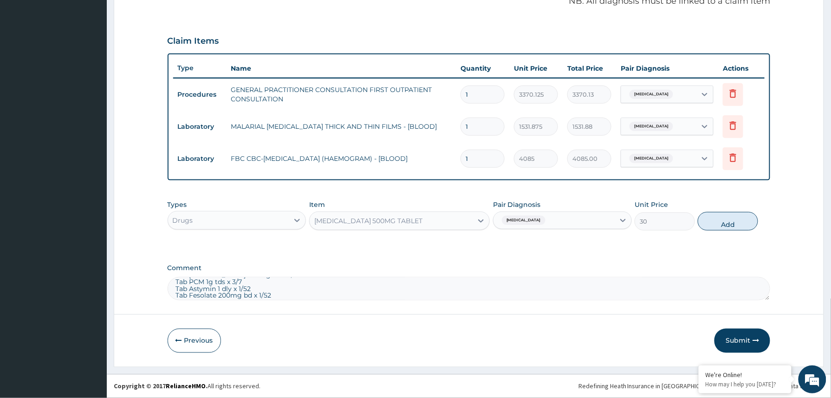
type input "0"
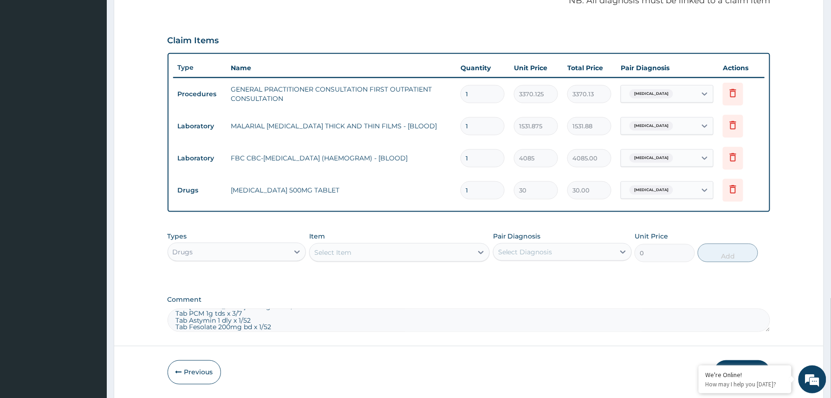
type input "18"
type input "540.00"
type input "18"
click at [343, 252] on div "Select Item" at bounding box center [332, 252] width 37 height 9
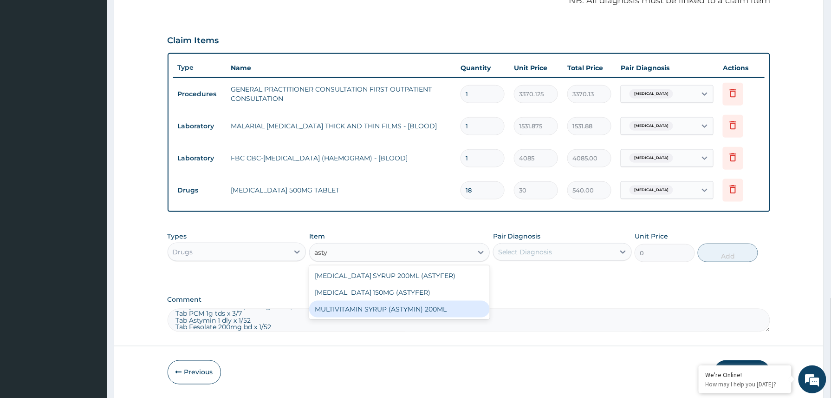
type input "asty"
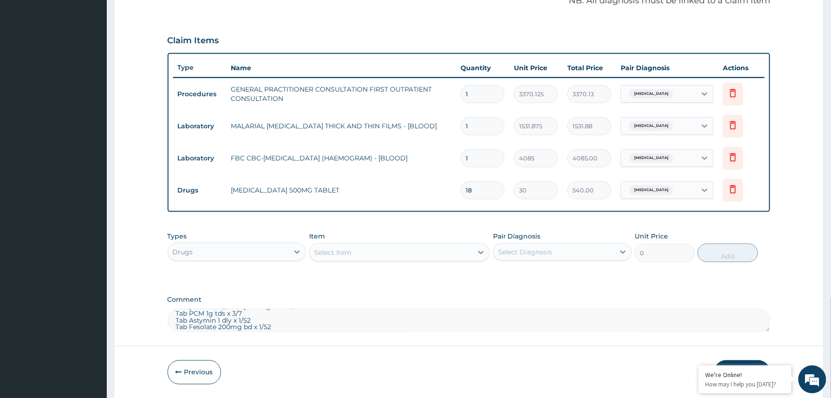
click at [280, 325] on textarea "IM Emal 150mg dly x 3/7 then tab ACT 80/480mg bd x 3/7 Tab Augmentin 625mg bd x…" at bounding box center [469, 319] width 603 height 23
type textarea "IM Emal 150mg dly x 3/7 then tab ACT 80/480mg bd x 3/7 Tab Augmentin 625mg bd x…"
click at [376, 251] on div "Select Item" at bounding box center [391, 252] width 163 height 15
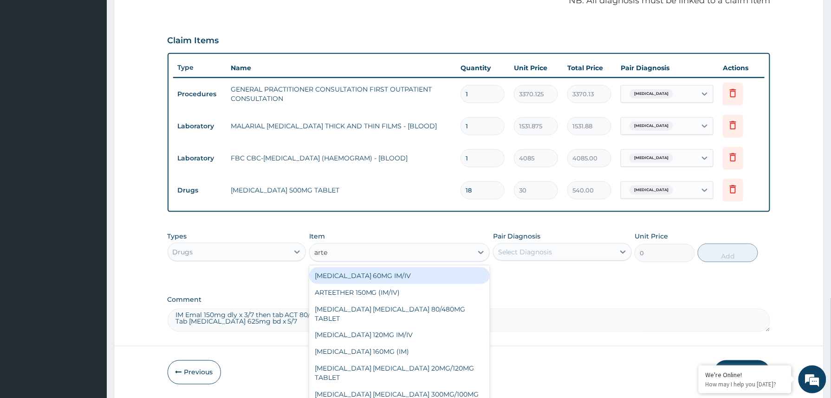
type input "artee"
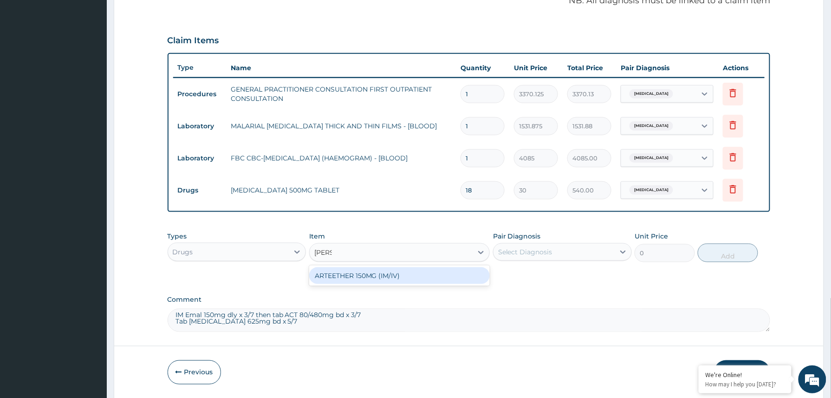
drag, startPoint x: 411, startPoint y: 274, endPoint x: 520, endPoint y: 266, distance: 109.9
click at [411, 273] on div "ARTEETHER 150MG (IM/IV)" at bounding box center [399, 275] width 181 height 17
type input "1614"
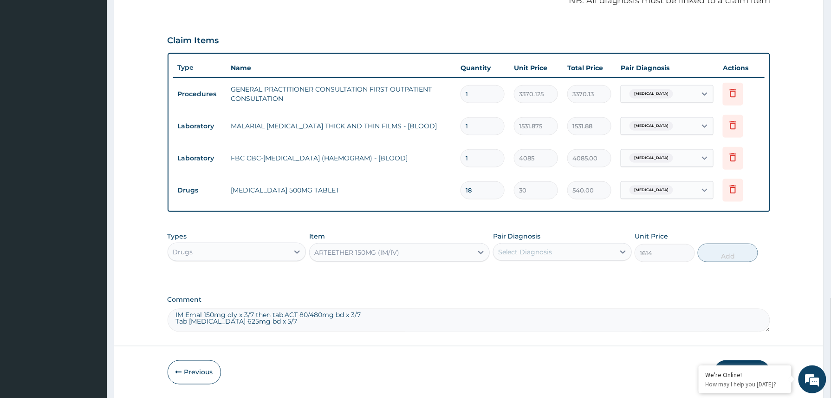
click at [552, 251] on div "Select Diagnosis" at bounding box center [525, 251] width 54 height 9
click at [545, 272] on label "Malaria, unspecified" at bounding box center [538, 274] width 58 height 9
checkbox input "true"
click at [729, 255] on button "Add" at bounding box center [728, 252] width 60 height 19
type input "0"
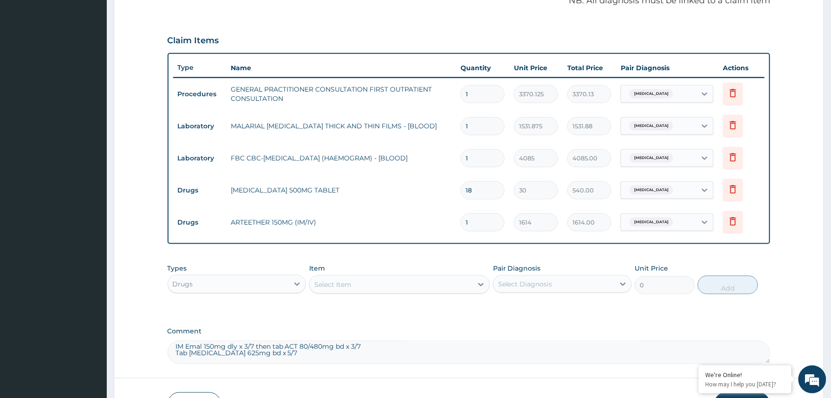
type input "0.00"
type input "3"
type input "4842.00"
type input "3"
click at [377, 286] on div "Select Item" at bounding box center [391, 284] width 163 height 15
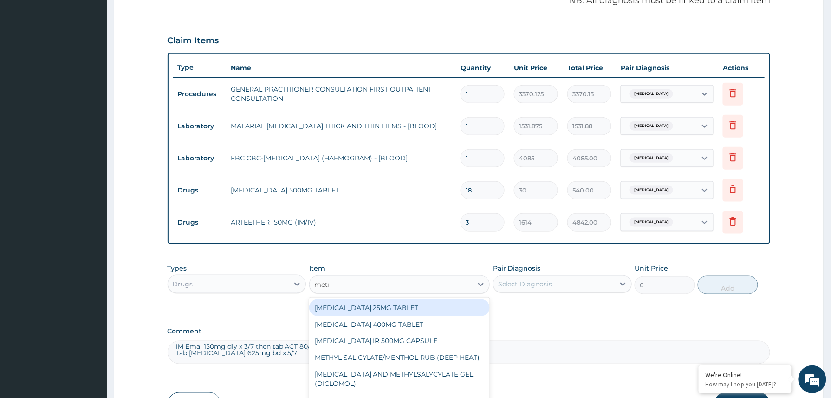
type input "metro"
drag, startPoint x: 406, startPoint y: 302, endPoint x: 417, endPoint y: 296, distance: 12.7
click at [416, 297] on div "METRONIDAZOLE 400MG TABLET METRONIDAZOLE 500MG INFUSION METRONIDAZOLE 200MG TAB…" at bounding box center [399, 337] width 181 height 80
click at [452, 306] on div "METRONIDAZOLE 400MG TABLET" at bounding box center [399, 307] width 181 height 17
type input "125"
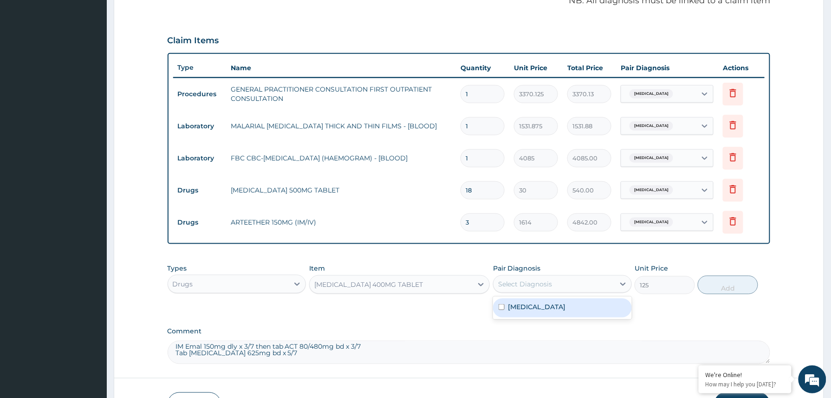
drag, startPoint x: 580, startPoint y: 279, endPoint x: 548, endPoint y: 300, distance: 37.9
click at [579, 280] on div "Select Diagnosis" at bounding box center [554, 283] width 121 height 15
drag, startPoint x: 537, startPoint y: 307, endPoint x: 632, endPoint y: 295, distance: 95.4
click at [543, 307] on label "Malaria, unspecified" at bounding box center [538, 306] width 58 height 9
checkbox input "true"
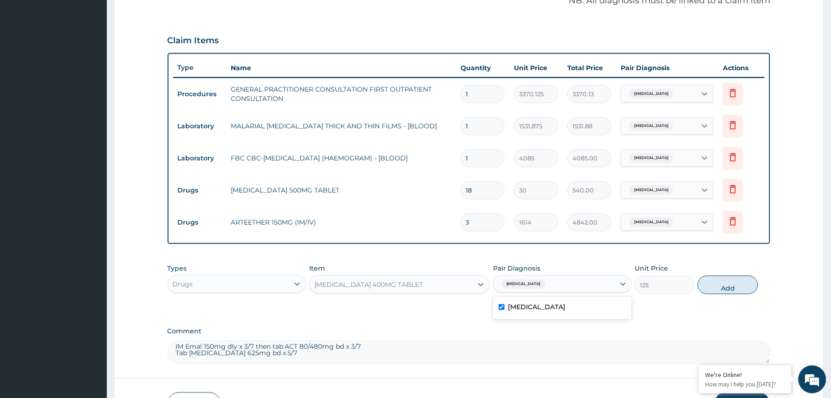
click at [738, 294] on div "Types Drugs Item METRONIDAZOLE 400MG TABLET Pair Diagnosis option Malaria, unsp…" at bounding box center [469, 279] width 603 height 40
drag, startPoint x: 727, startPoint y: 287, endPoint x: 745, endPoint y: 287, distance: 18.1
click at [727, 287] on button "Add" at bounding box center [728, 284] width 60 height 19
type input "0"
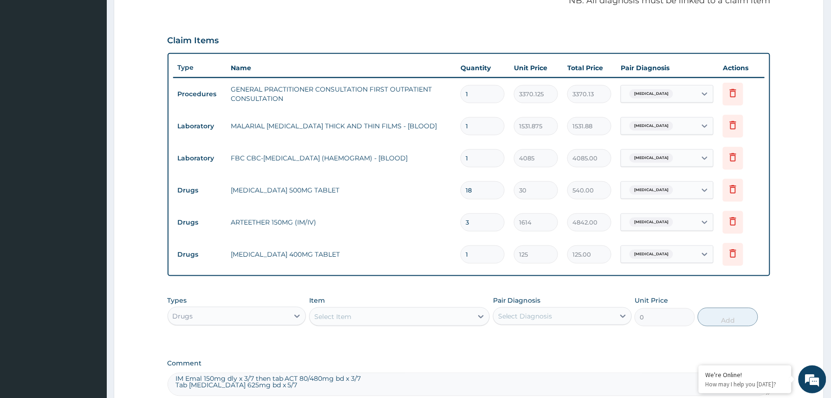
scroll to position [389, 0]
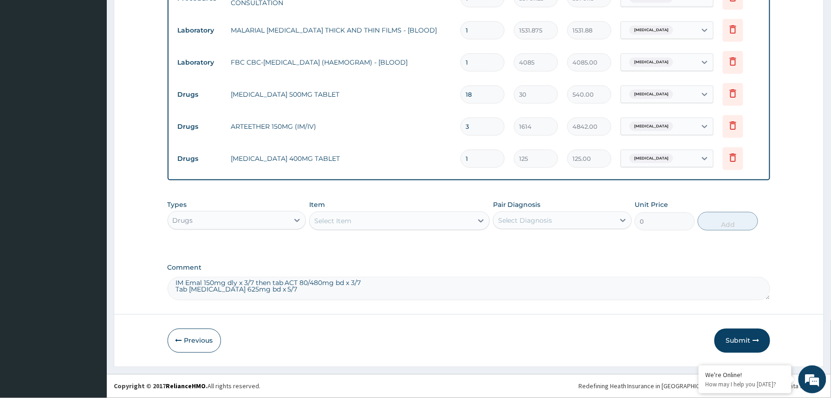
type input "10"
type input "1250.00"
type input "10"
drag, startPoint x: 283, startPoint y: 290, endPoint x: 166, endPoint y: 291, distance: 117.5
click at [166, 291] on form "Step 2 of 2 PA Code / Prescription Code Enter Code(Secondary Care Only) Encount…" at bounding box center [469, 13] width 711 height 705
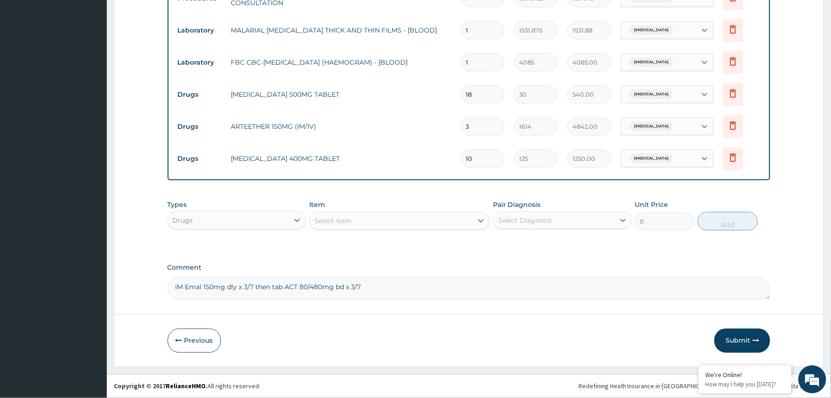
scroll to position [0, 0]
type textarea "IM Emal 150mg dly x 3/7 then tab ACT 80/480mg bd x 3/7"
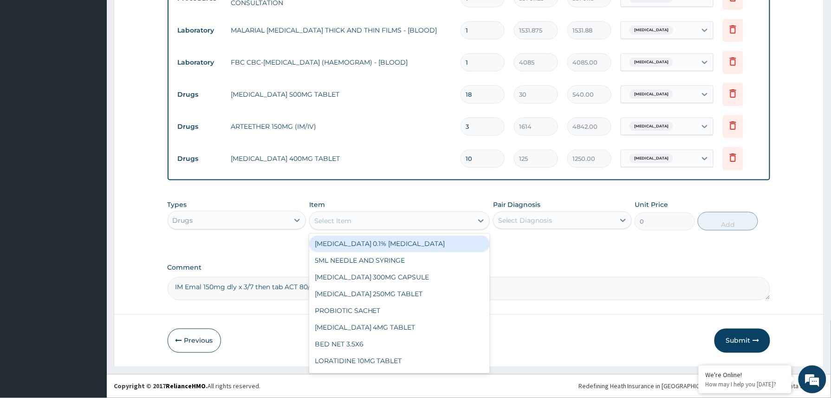
click at [417, 216] on div "Select Item" at bounding box center [391, 220] width 163 height 15
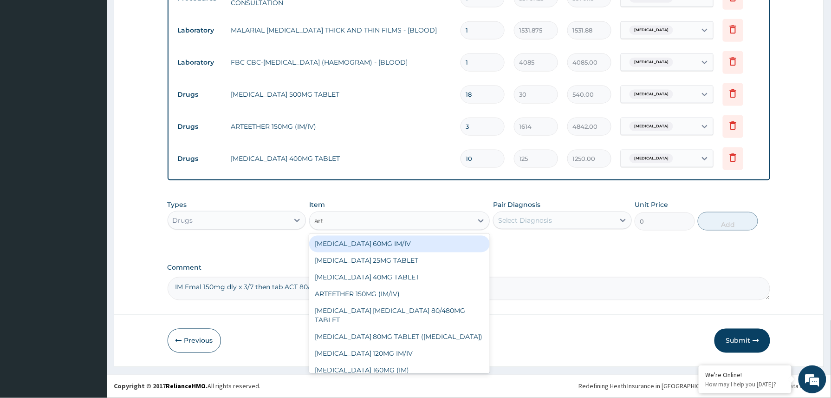
type input "arte"
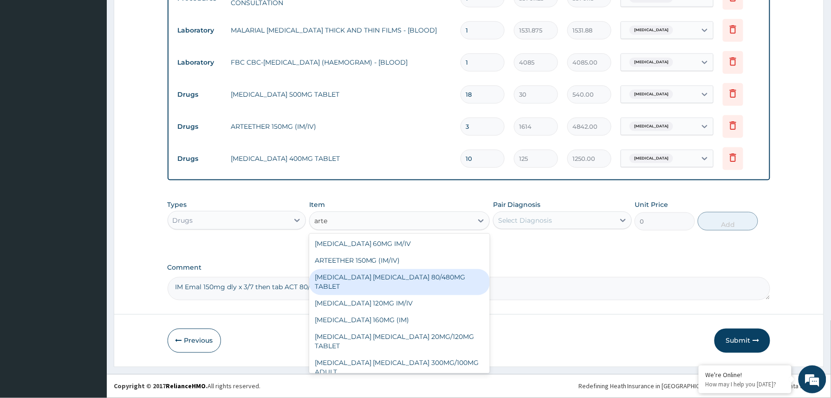
drag, startPoint x: 447, startPoint y: 284, endPoint x: 492, endPoint y: 255, distance: 54.1
click at [447, 283] on div "ARTEMETHER LUMEFANTRINE 80/480MG TABLET" at bounding box center [399, 282] width 181 height 26
type input "450"
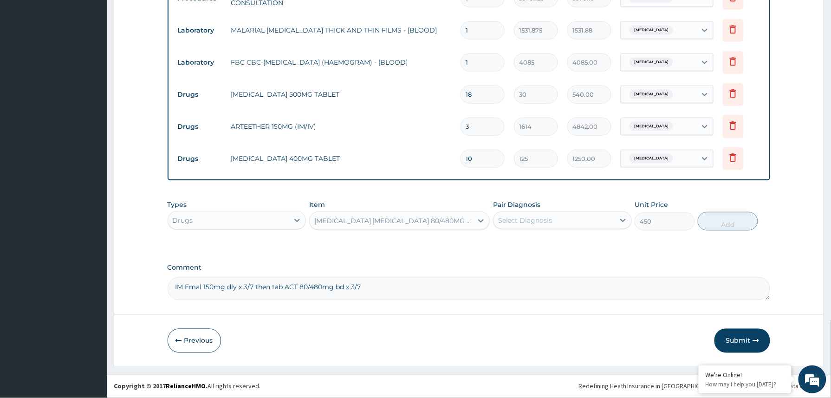
click at [530, 220] on div "Select Diagnosis" at bounding box center [525, 219] width 54 height 9
drag, startPoint x: 524, startPoint y: 241, endPoint x: 590, endPoint y: 241, distance: 65.5
click at [526, 241] on label "Malaria, unspecified" at bounding box center [538, 242] width 58 height 9
checkbox input "true"
click at [719, 220] on button "Add" at bounding box center [728, 221] width 60 height 19
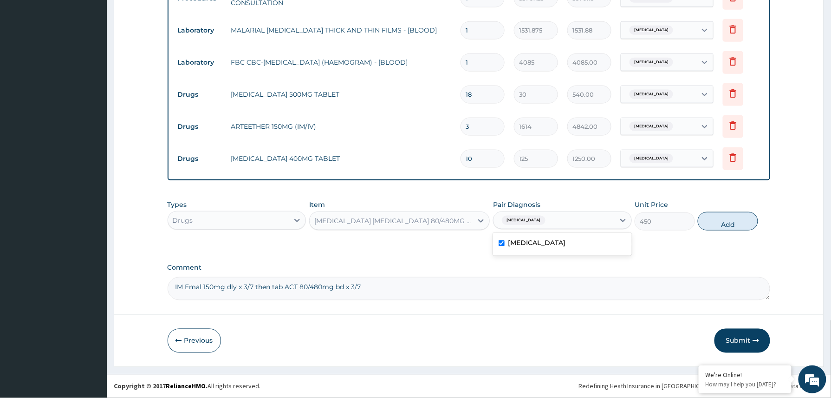
type input "0"
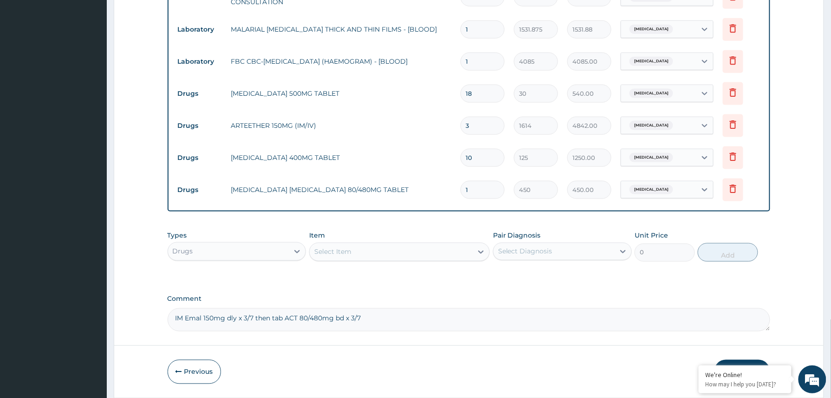
type input "0.00"
type input "6"
type input "2700.00"
type input "6"
drag, startPoint x: 392, startPoint y: 316, endPoint x: 170, endPoint y: 324, distance: 222.6
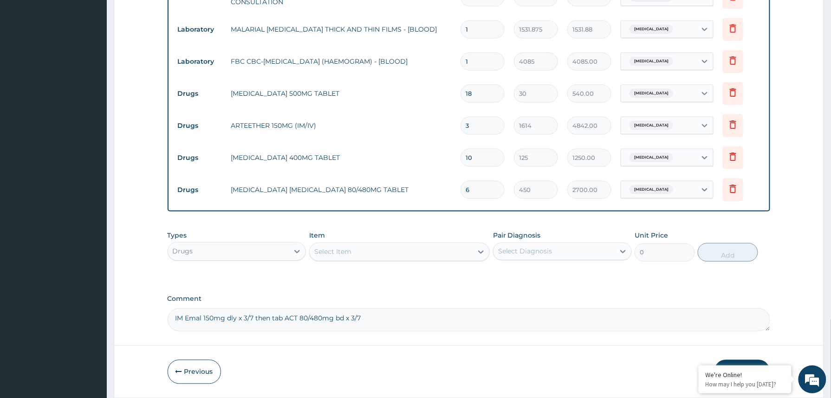
click at [170, 324] on textarea "IM Emal 150mg dly x 3/7 then tab ACT 80/480mg bd x 3/7" at bounding box center [469, 319] width 603 height 23
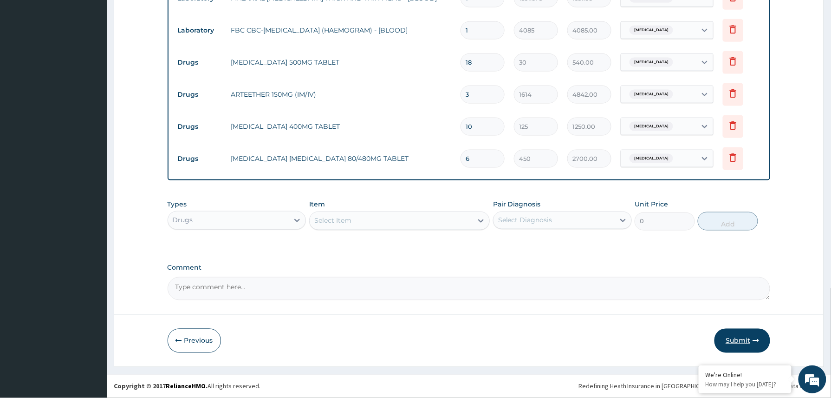
click at [747, 340] on button "Submit" at bounding box center [743, 340] width 56 height 24
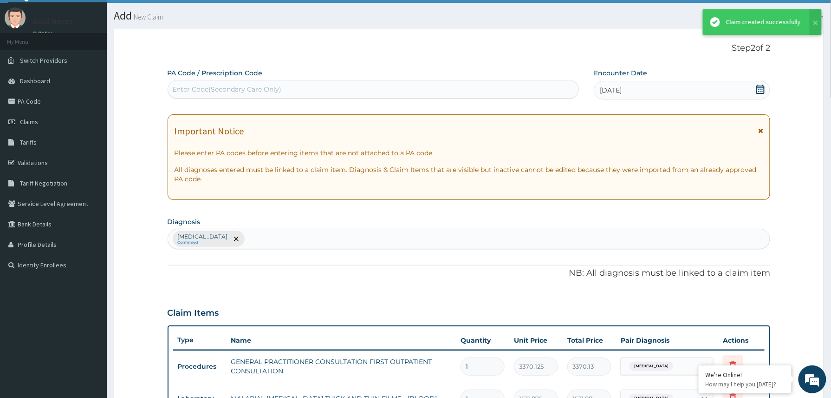
scroll to position [422, 0]
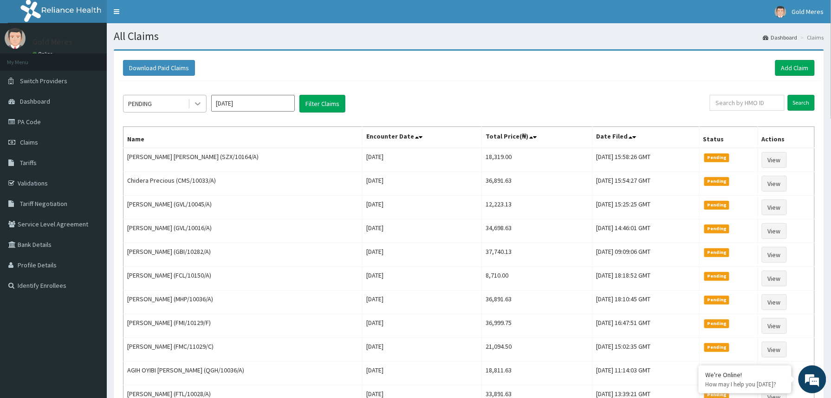
click at [198, 104] on icon at bounding box center [197, 103] width 9 height 9
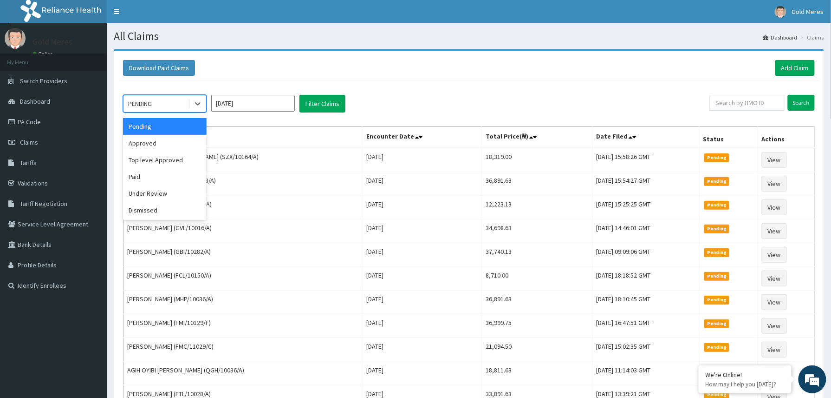
click at [240, 80] on div "Download Paid Claims Add Claim" at bounding box center [468, 68] width 701 height 26
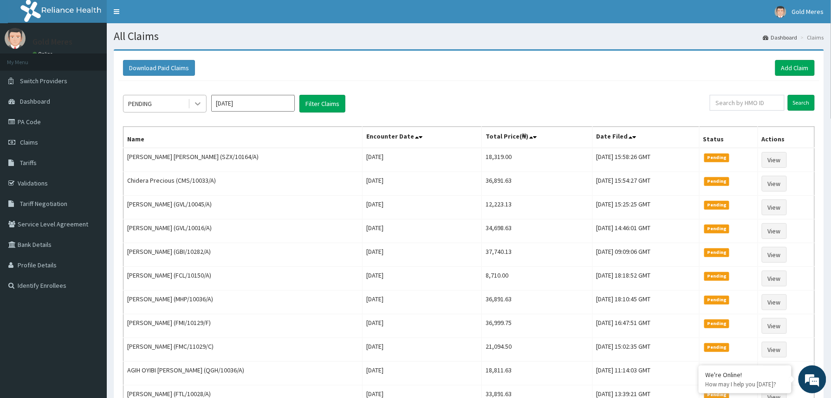
click at [195, 103] on icon at bounding box center [197, 103] width 9 height 9
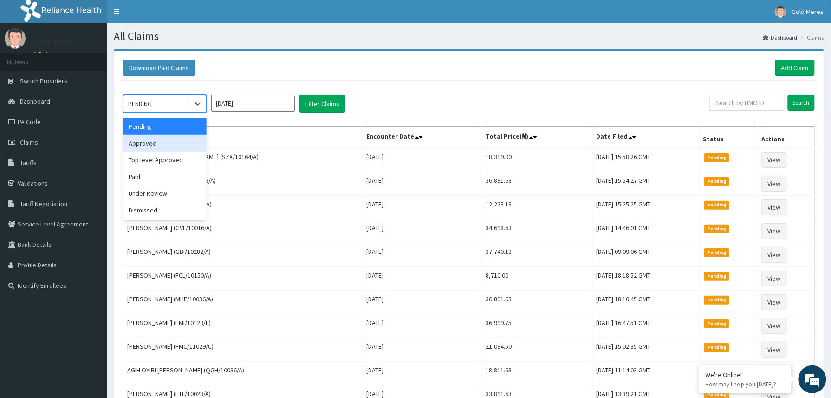
click at [158, 140] on div "Approved" at bounding box center [165, 143] width 84 height 17
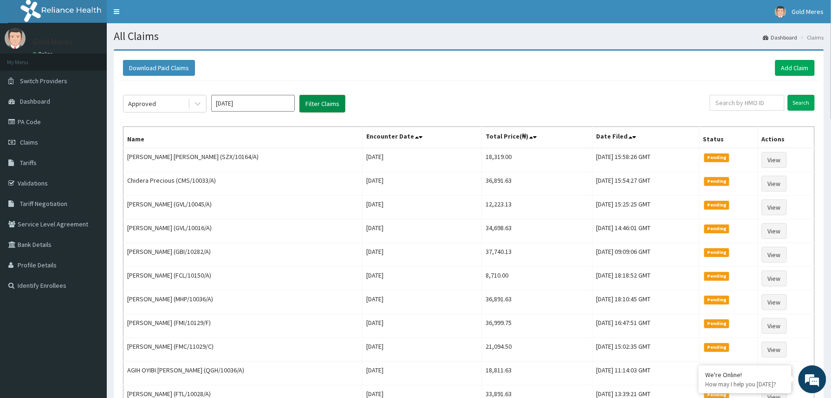
click at [320, 104] on button "Filter Claims" at bounding box center [323, 104] width 46 height 18
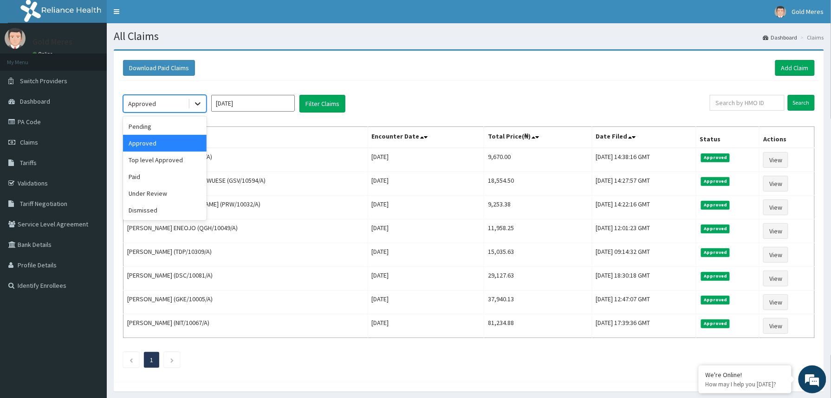
click at [190, 99] on div at bounding box center [197, 103] width 17 height 17
click at [149, 132] on div "Pending" at bounding box center [165, 126] width 84 height 17
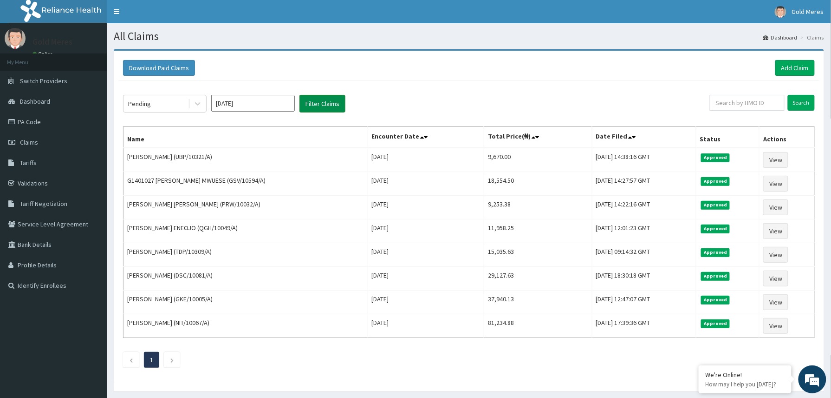
click at [316, 104] on button "Filter Claims" at bounding box center [323, 104] width 46 height 18
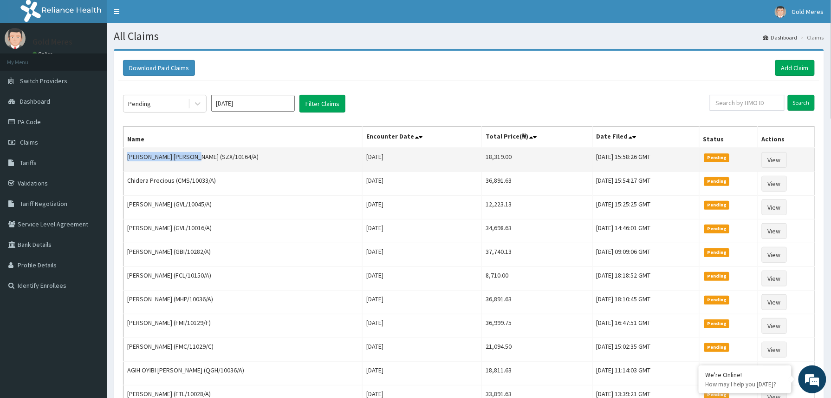
drag, startPoint x: 127, startPoint y: 158, endPoint x: 202, endPoint y: 159, distance: 74.8
click at [202, 159] on td "CHARLES OMOJADE IRABOR (SZX/10164/A)" at bounding box center [243, 160] width 239 height 24
copy td "CHARLES OMOJADE IRABOR"
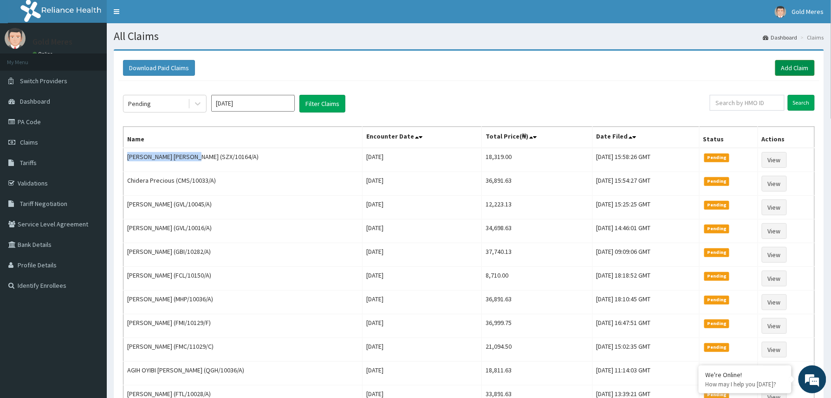
click at [790, 68] on link "Add Claim" at bounding box center [795, 68] width 39 height 16
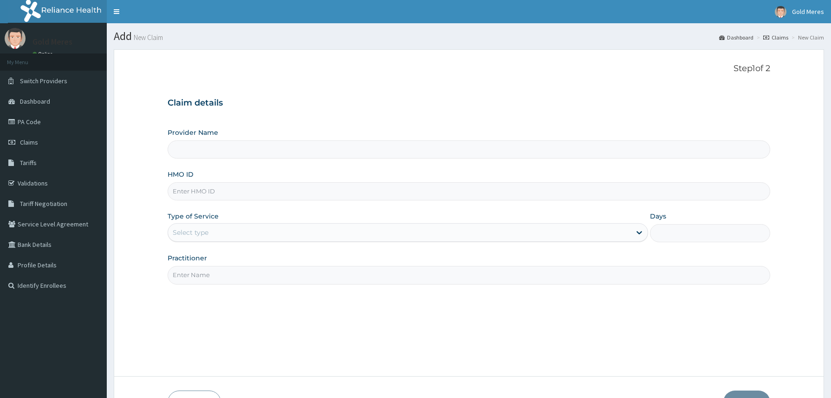
type input "Reliance Family Clinics (RFC) - [GEOGRAPHIC_DATA]"
click at [188, 197] on input "HMO ID" at bounding box center [469, 191] width 603 height 18
paste input "RET/46119/A"
type input "RET/46119/A"
click at [209, 235] on div "Select type" at bounding box center [399, 232] width 463 height 15
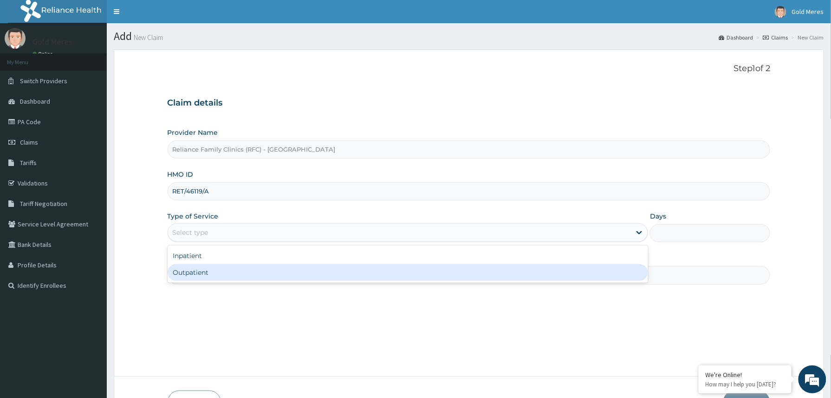
click at [207, 270] on div "Outpatient" at bounding box center [408, 272] width 481 height 17
type input "1"
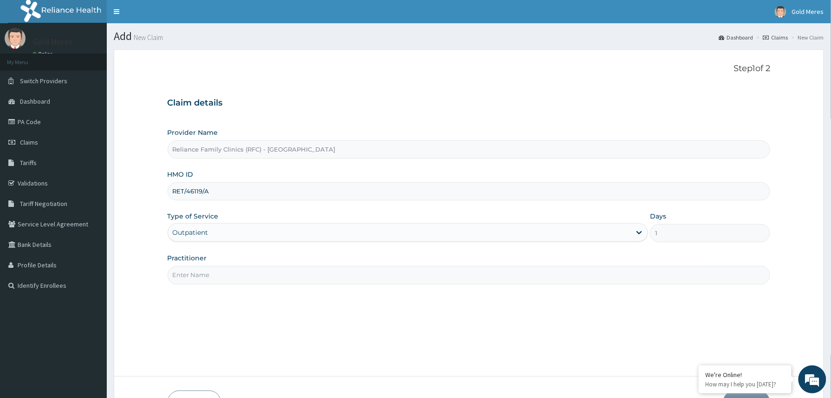
drag, startPoint x: 208, startPoint y: 270, endPoint x: 220, endPoint y: 277, distance: 13.9
click at [209, 270] on input "Practitioner" at bounding box center [469, 275] width 603 height 18
type input "Dr [PERSON_NAME]"
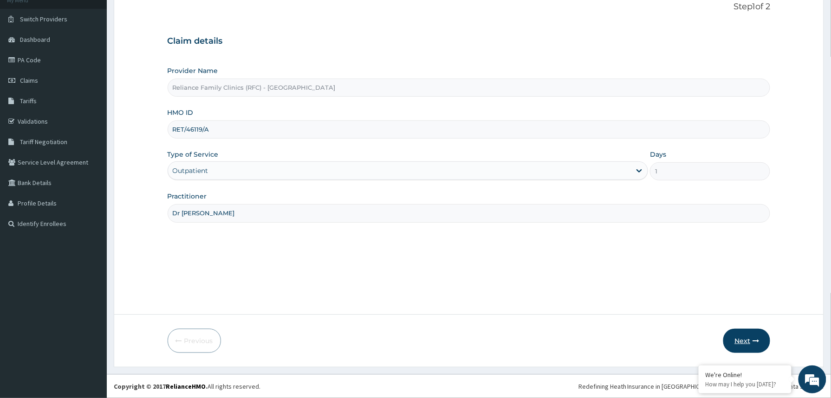
click at [743, 339] on button "Next" at bounding box center [747, 340] width 47 height 24
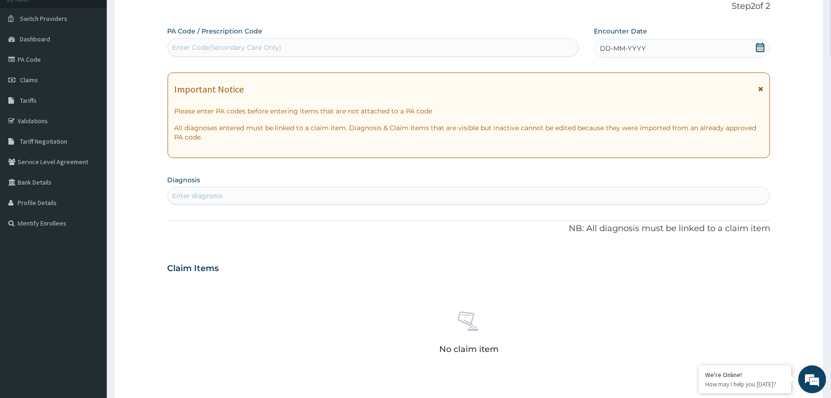
click at [281, 49] on div "Enter Code(Secondary Care Only)" at bounding box center [373, 47] width 411 height 15
paste input "PA/037569"
type input "PA/037569"
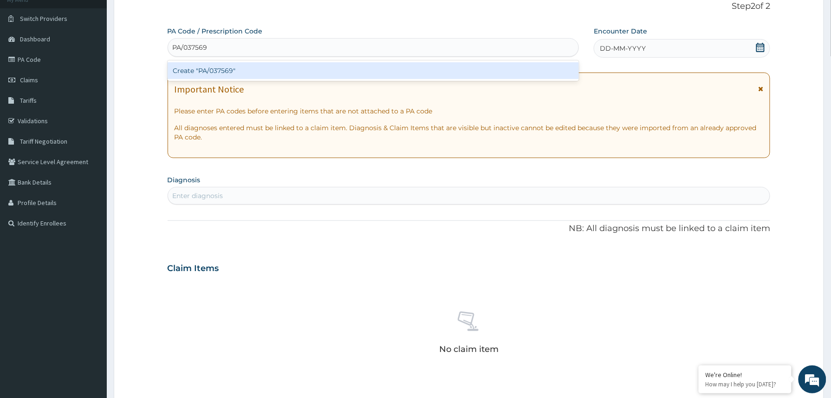
scroll to position [0, 0]
click at [240, 69] on div "Create "PA/037569"" at bounding box center [374, 70] width 412 height 17
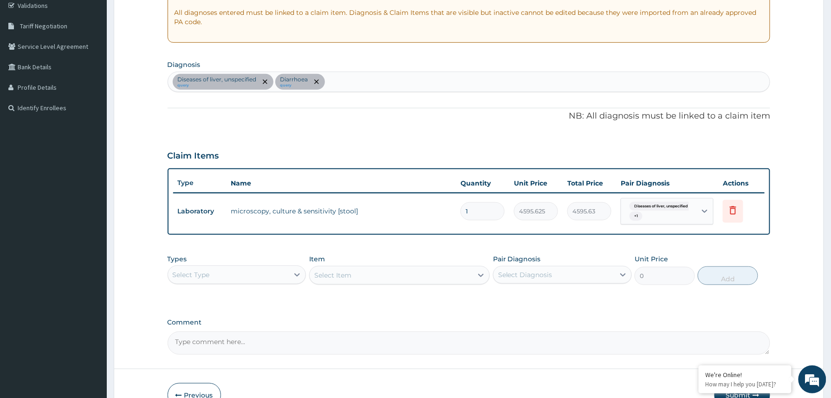
scroll to position [192, 0]
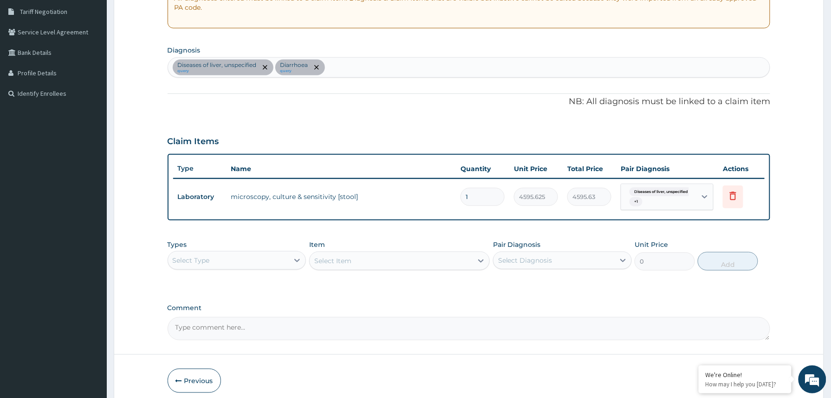
drag, startPoint x: 235, startPoint y: 256, endPoint x: 233, endPoint y: 266, distance: 9.4
click at [235, 257] on div "Select Type" at bounding box center [228, 260] width 121 height 15
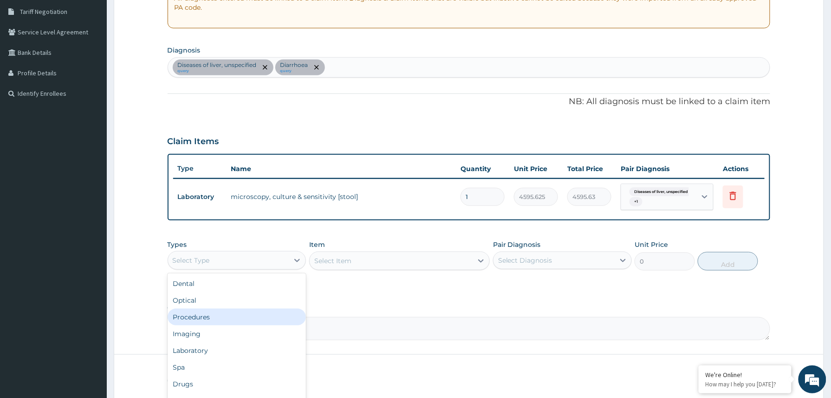
click at [203, 313] on div "Procedures" at bounding box center [237, 316] width 139 height 17
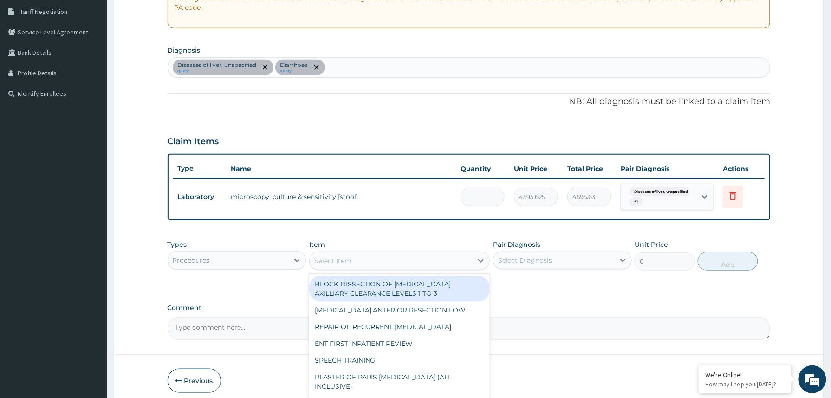
click at [415, 266] on div "Select Item" at bounding box center [391, 260] width 163 height 15
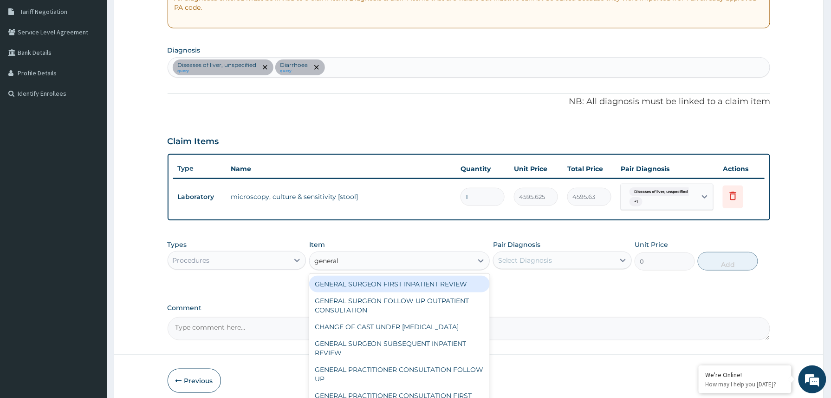
type input "general p"
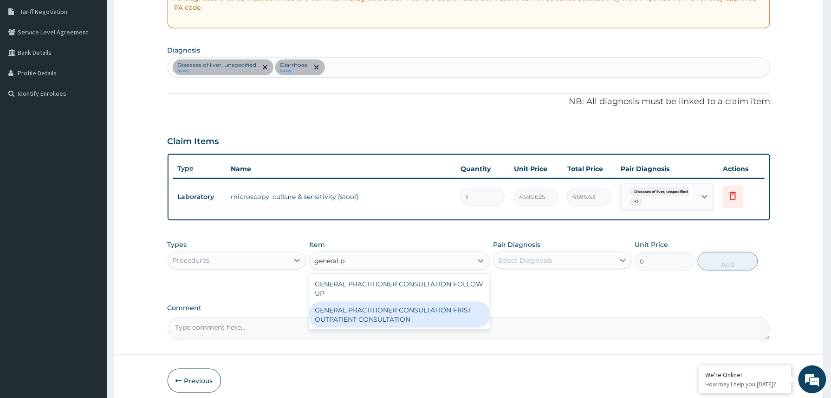
click at [431, 320] on div "GENERAL PRACTITIONER CONSULTATION FIRST OUTPATIENT CONSULTATION" at bounding box center [399, 314] width 181 height 26
type input "3370.125"
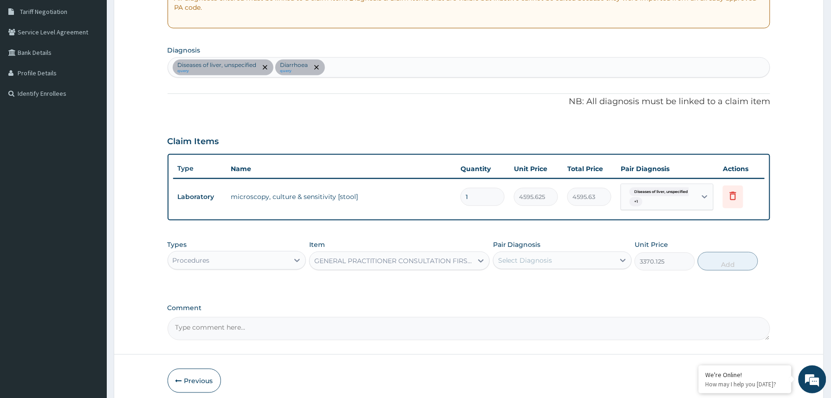
click at [571, 254] on div "Select Diagnosis" at bounding box center [554, 260] width 121 height 15
drag, startPoint x: 535, startPoint y: 282, endPoint x: 530, endPoint y: 296, distance: 14.8
click at [535, 284] on label "Diseases of liver, unspecified" at bounding box center [557, 282] width 97 height 9
checkbox input "true"
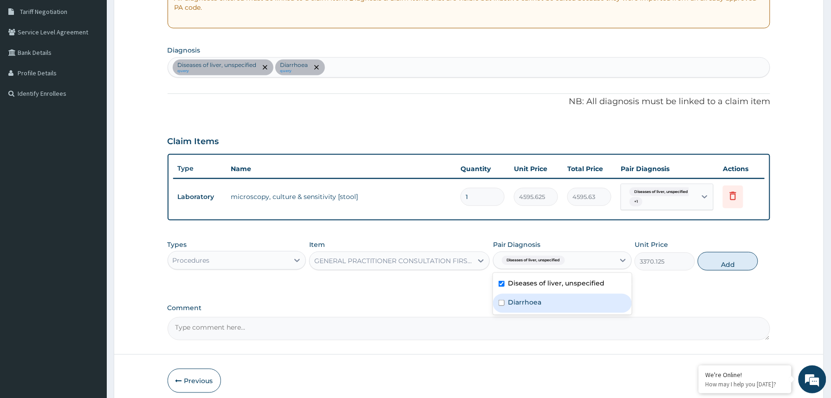
click at [530, 296] on div "Diarrhoea" at bounding box center [562, 303] width 139 height 19
checkbox input "true"
click at [711, 263] on button "Add" at bounding box center [728, 261] width 60 height 19
type input "0"
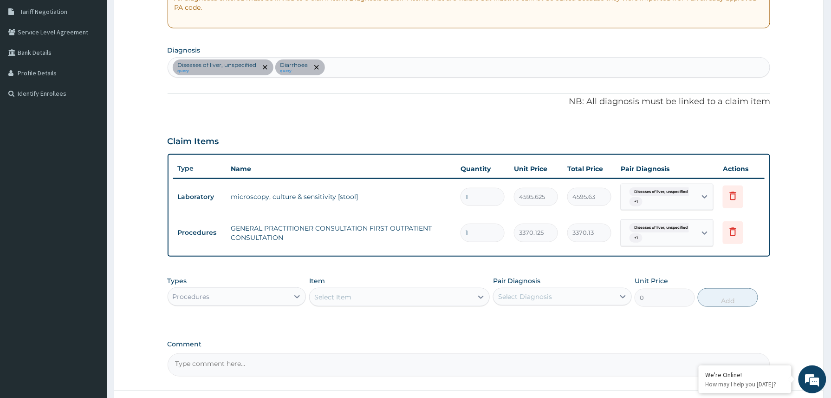
scroll to position [268, 0]
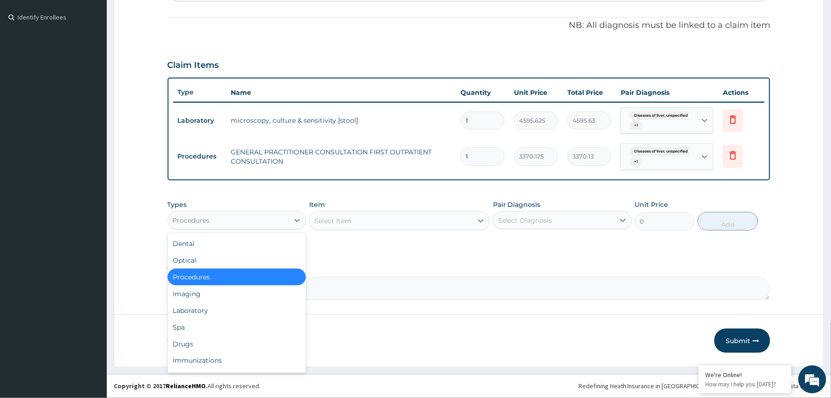
click at [271, 218] on div "Procedures" at bounding box center [228, 220] width 121 height 15
click at [199, 301] on div "Imaging" at bounding box center [237, 293] width 139 height 17
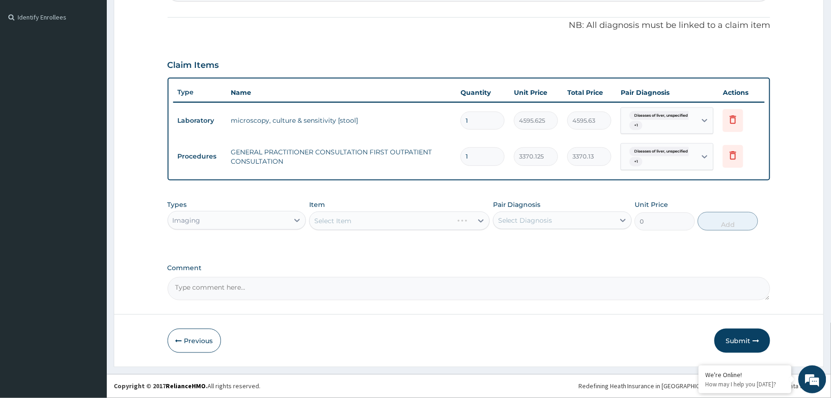
drag, startPoint x: 235, startPoint y: 217, endPoint x: 234, endPoint y: 231, distance: 13.9
click at [235, 218] on div "Imaging" at bounding box center [228, 220] width 121 height 15
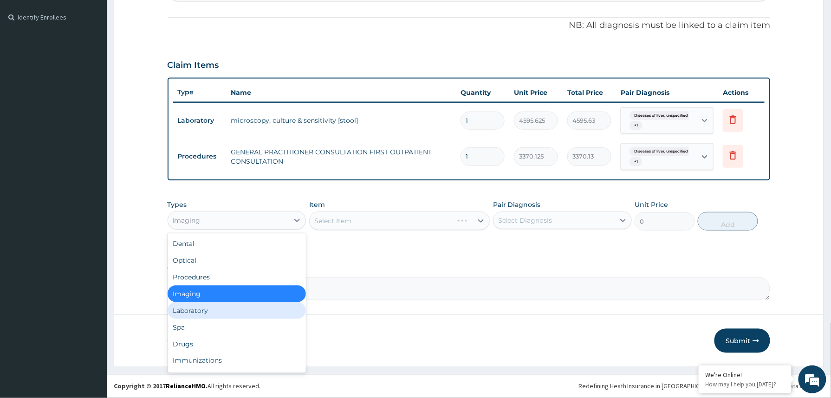
click at [202, 305] on div "Laboratory" at bounding box center [237, 310] width 139 height 17
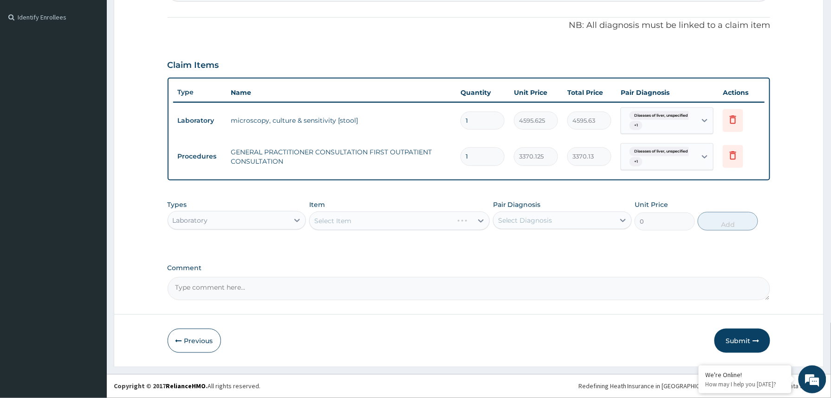
click at [216, 292] on textarea "Comment" at bounding box center [469, 288] width 603 height 23
paste textarea "HBA1C, MP, FBC, LFT, Urinalysis, Stool m/c/s, Chest X-ray IM PCM 600mg stat Pt …"
drag, startPoint x: 202, startPoint y: 279, endPoint x: 153, endPoint y: 284, distance: 49.5
click at [153, 284] on form "Step 2 of 2 PA Code / Prescription Code PA/037569 Encounter Date 13-10-2025 Imp…" at bounding box center [469, 73] width 711 height 585
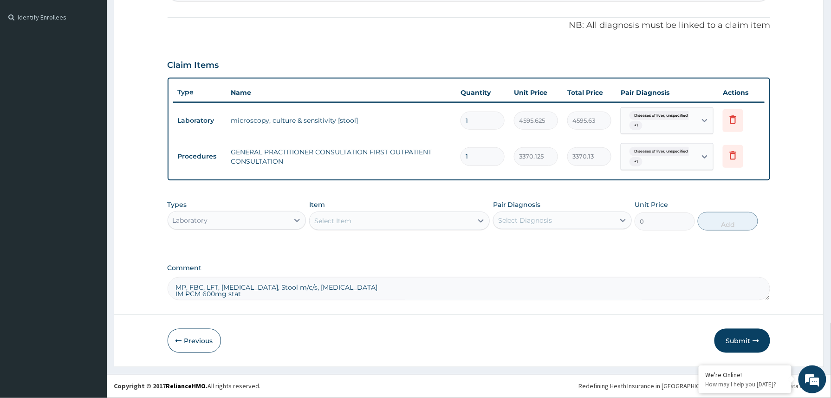
type textarea "MP, FBC, LFT, Urinalysis, Stool m/c/s, Chest X-ray IM PCM 600mg stat Pt could n…"
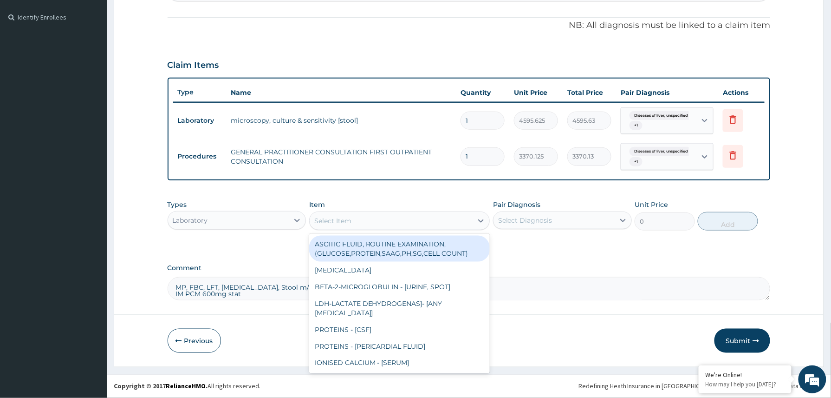
click at [370, 220] on div "Select Item" at bounding box center [391, 220] width 163 height 15
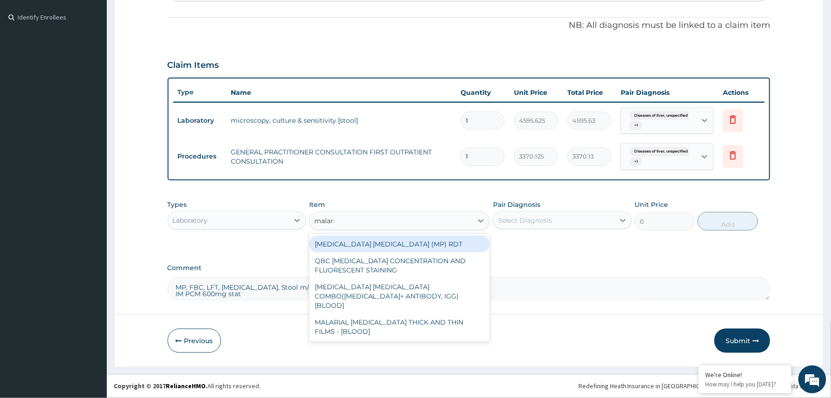
type input "malaria"
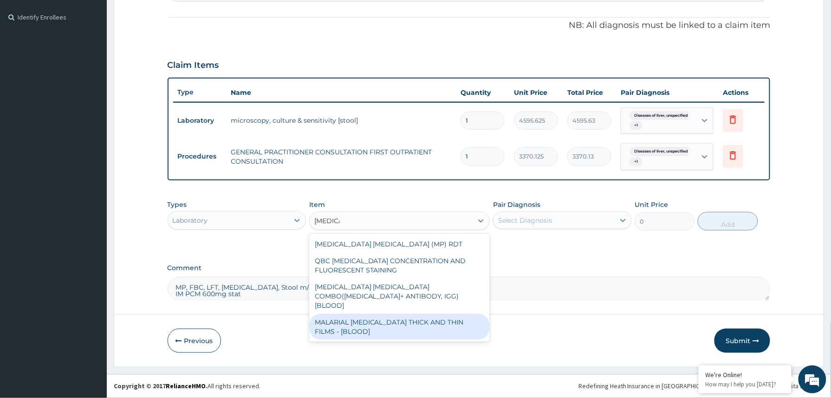
drag, startPoint x: 379, startPoint y: 321, endPoint x: 385, endPoint y: 312, distance: 11.3
click at [378, 321] on div "MALARIAL PARASITE THICK AND THIN FILMS - [BLOOD]" at bounding box center [399, 326] width 181 height 26
type input "1531.875"
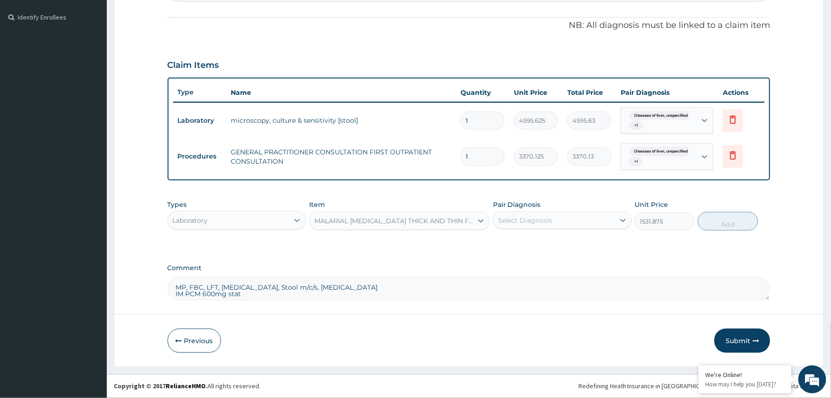
click at [552, 220] on div "Select Diagnosis" at bounding box center [525, 219] width 54 height 9
drag, startPoint x: 536, startPoint y: 246, endPoint x: 532, endPoint y: 258, distance: 13.2
click at [535, 249] on div "Diseases of liver, unspecified" at bounding box center [562, 244] width 139 height 19
checkbox input "true"
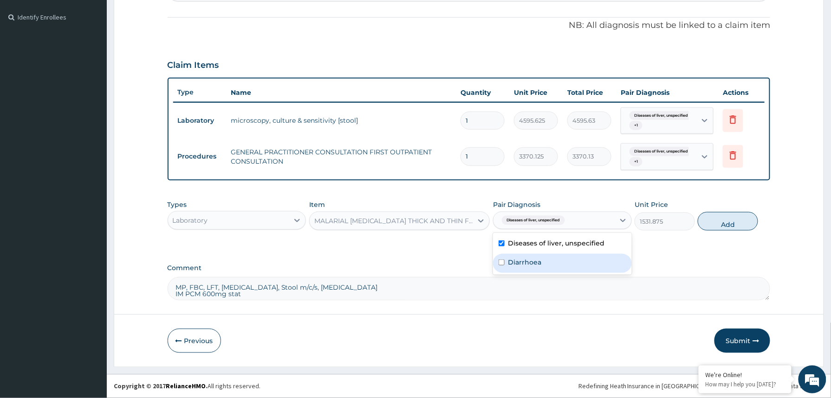
click at [532, 258] on label "Diarrhoea" at bounding box center [525, 261] width 33 height 9
checkbox input "true"
click at [717, 222] on button "Add" at bounding box center [728, 221] width 60 height 19
type input "0"
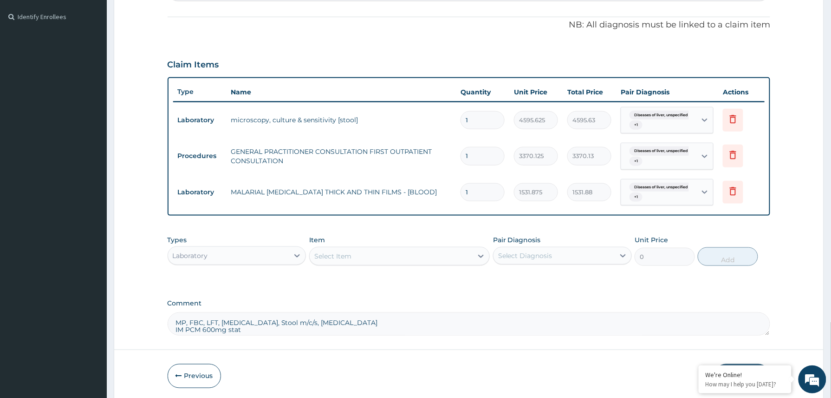
click at [345, 251] on div "Select Item" at bounding box center [332, 255] width 37 height 9
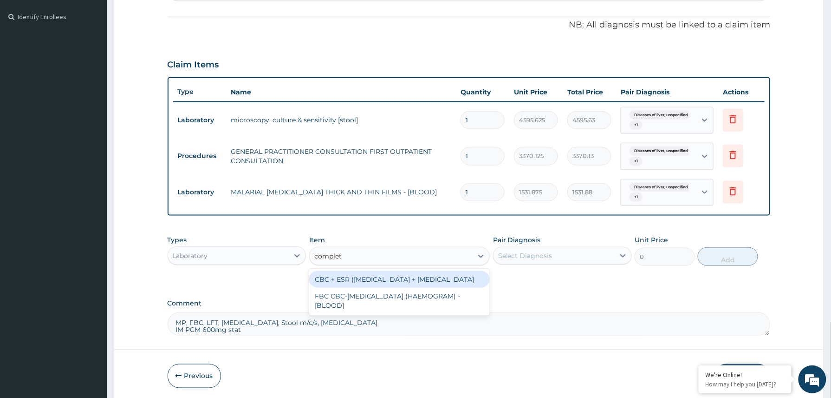
type input "complete"
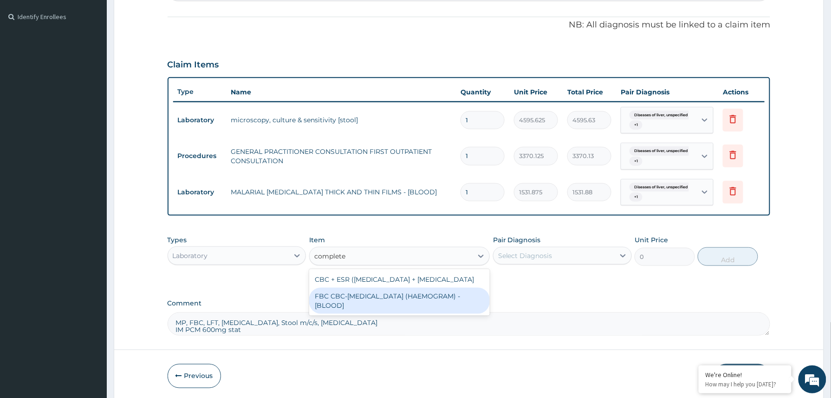
click at [441, 313] on div "FBC CBC-COMPLETE BLOOD COUNT (HAEMOGRAM) - [BLOOD]" at bounding box center [399, 300] width 181 height 26
type input "4085"
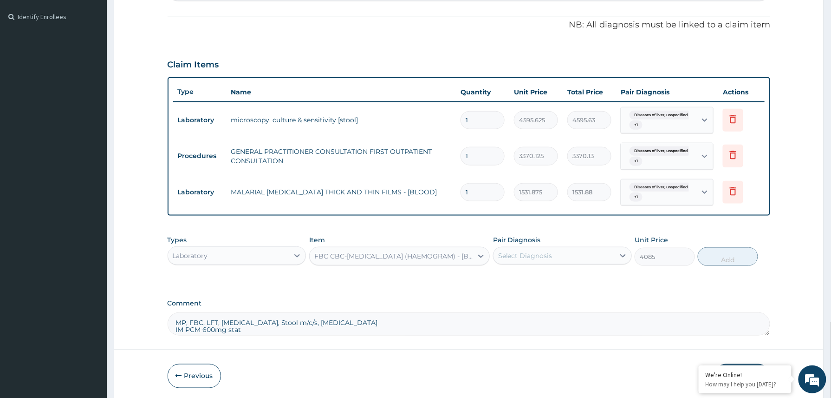
click at [532, 258] on div "Select Diagnosis" at bounding box center [525, 255] width 54 height 9
drag, startPoint x: 526, startPoint y: 280, endPoint x: 522, endPoint y: 299, distance: 19.9
click at [524, 281] on label "Diseases of liver, unspecified" at bounding box center [557, 278] width 97 height 9
checkbox input "true"
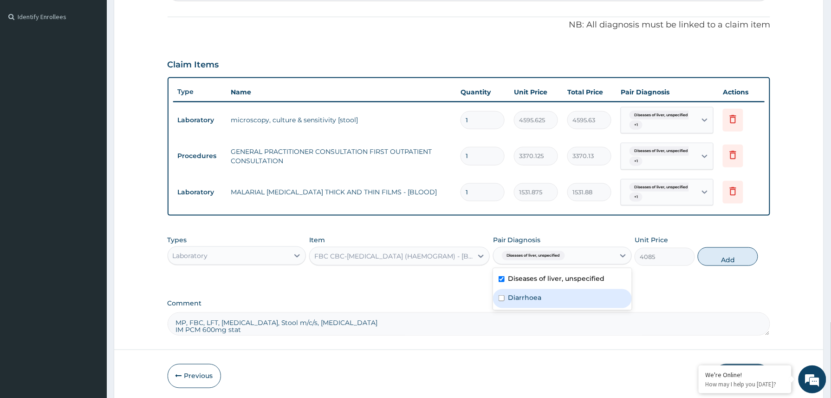
drag, startPoint x: 522, startPoint y: 299, endPoint x: 582, endPoint y: 286, distance: 61.8
click at [522, 300] on label "Diarrhoea" at bounding box center [525, 297] width 33 height 9
checkbox input "true"
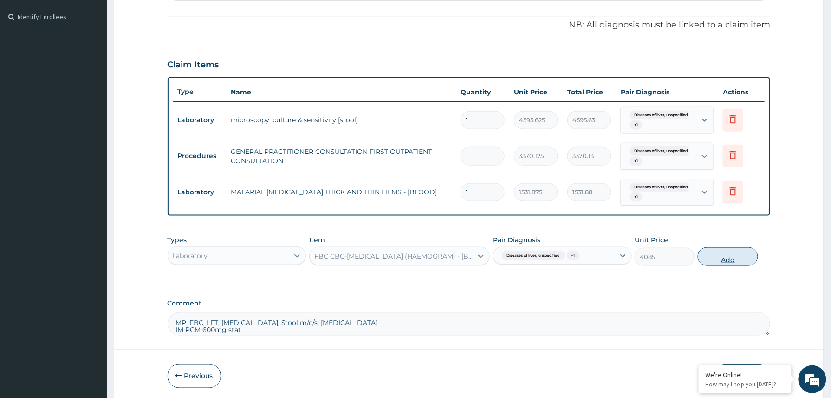
click at [713, 259] on button "Add" at bounding box center [728, 256] width 60 height 19
type input "0"
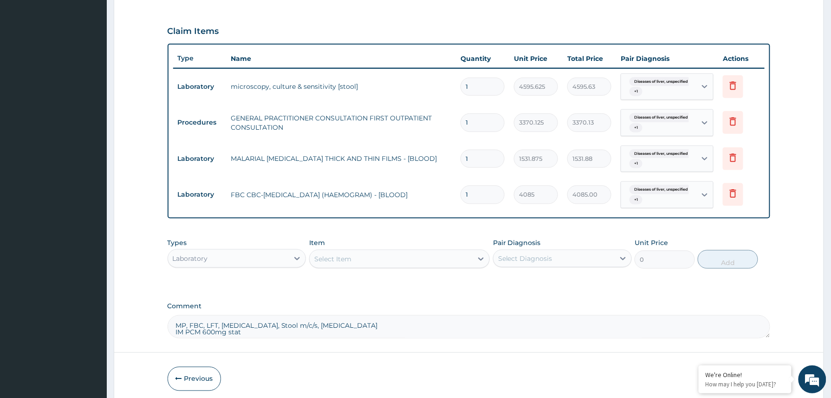
scroll to position [342, 0]
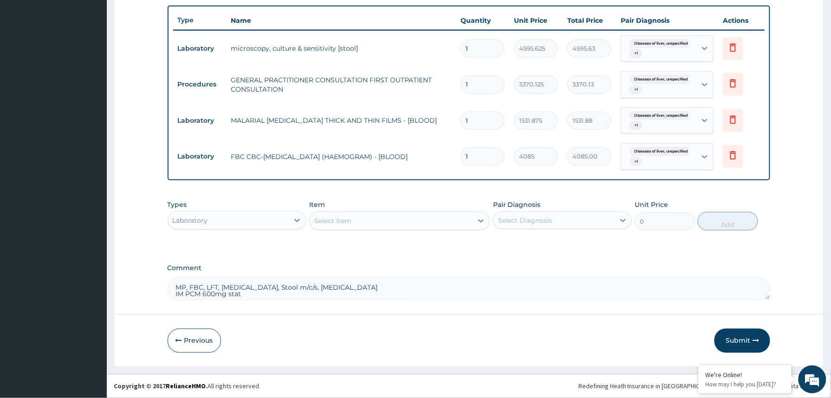
click at [353, 223] on div "Select Item" at bounding box center [391, 220] width 163 height 15
type input "liver"
click at [385, 244] on div "LIVER FUNCTION TEST" at bounding box center [399, 243] width 181 height 17
type input "4595.625"
drag, startPoint x: 560, startPoint y: 220, endPoint x: 542, endPoint y: 245, distance: 31.3
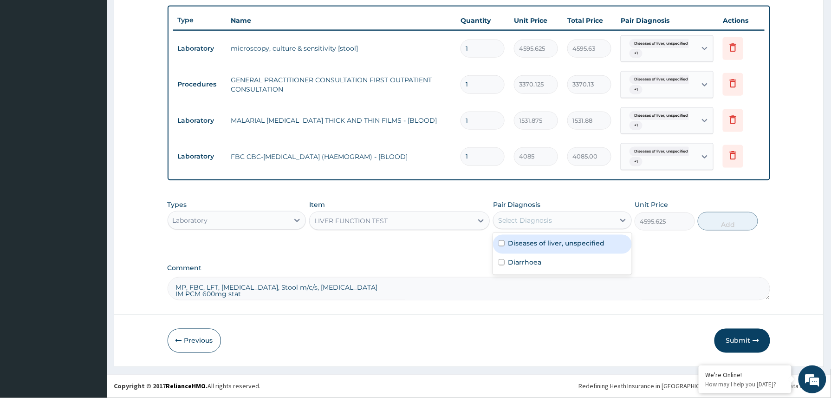
click at [557, 222] on div "Select Diagnosis" at bounding box center [554, 220] width 121 height 15
click at [539, 245] on label "Diseases of liver, unspecified" at bounding box center [557, 242] width 97 height 9
checkbox input "true"
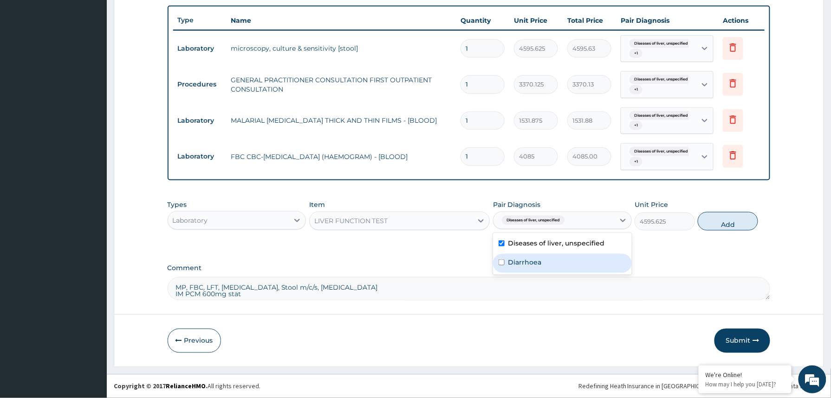
drag, startPoint x: 535, startPoint y: 255, endPoint x: 584, endPoint y: 240, distance: 50.7
click at [537, 255] on div "Diarrhoea" at bounding box center [562, 263] width 139 height 19
checkbox input "true"
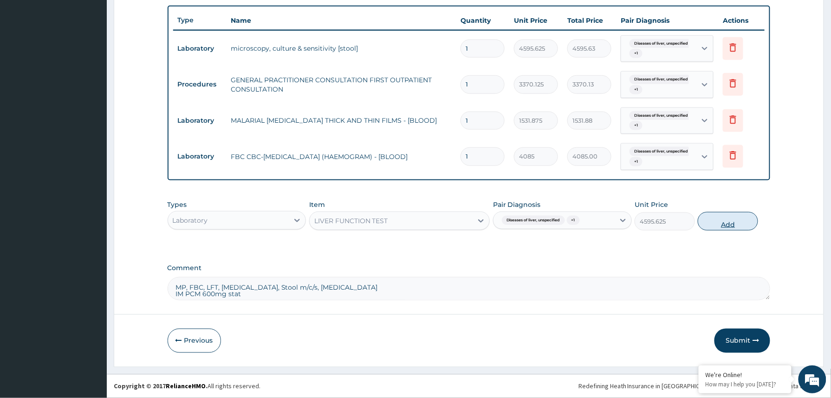
click at [719, 220] on button "Add" at bounding box center [728, 221] width 60 height 19
type input "0"
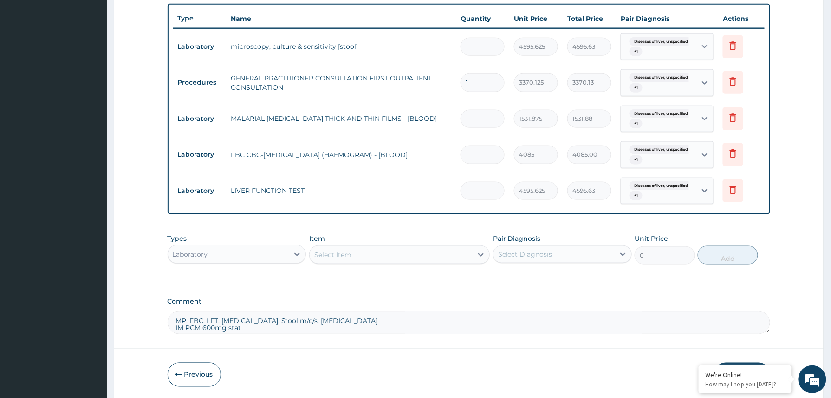
scroll to position [378, 0]
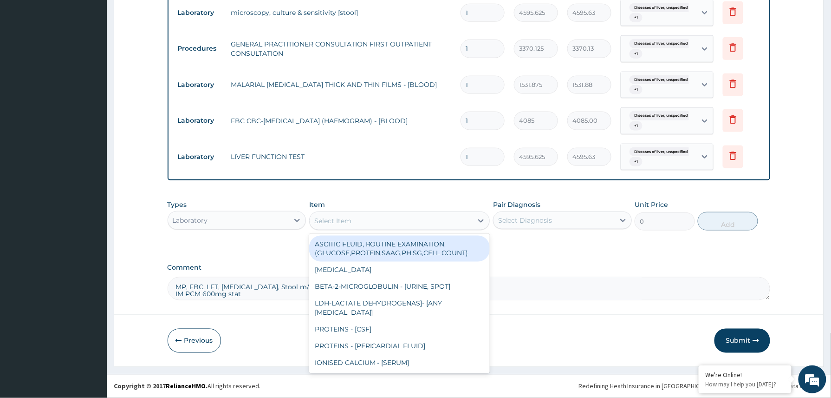
click at [360, 219] on div "Select Item" at bounding box center [391, 220] width 163 height 15
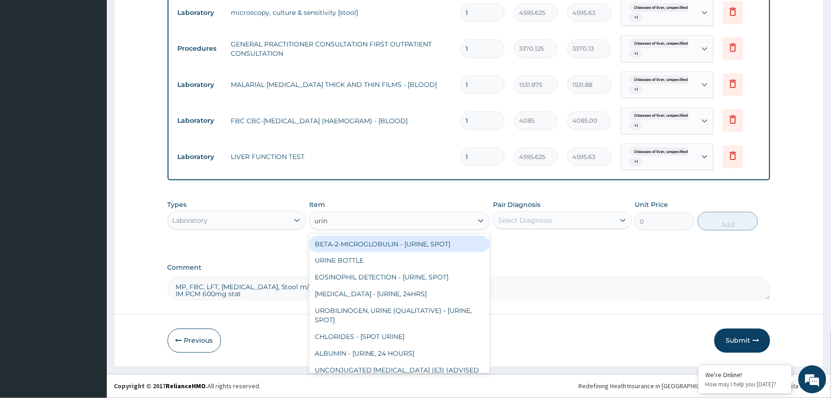
type input "urina"
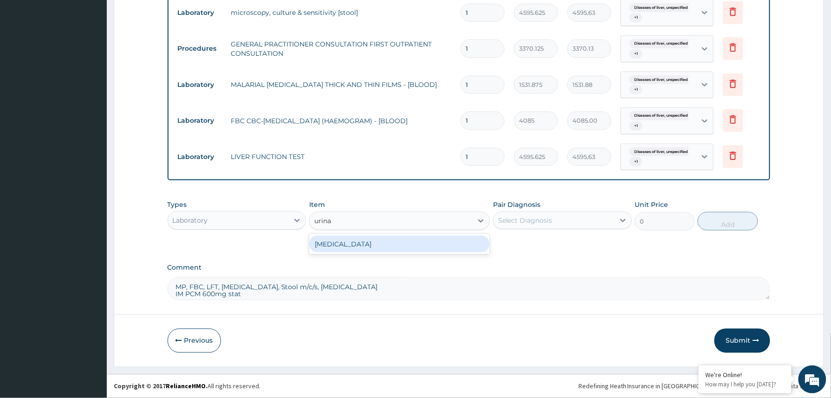
type input "1531.875"
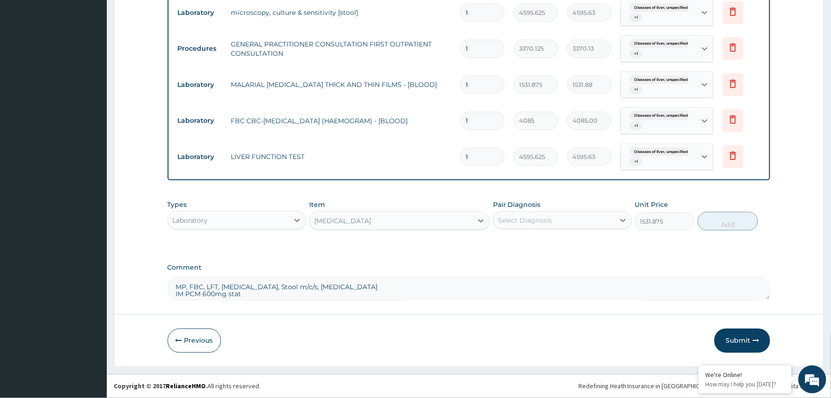
click at [537, 219] on div "Select Diagnosis" at bounding box center [525, 219] width 54 height 9
drag, startPoint x: 526, startPoint y: 236, endPoint x: 524, endPoint y: 251, distance: 15.5
click at [525, 239] on div "Diseases of liver, unspecified" at bounding box center [562, 244] width 139 height 19
checkbox input "true"
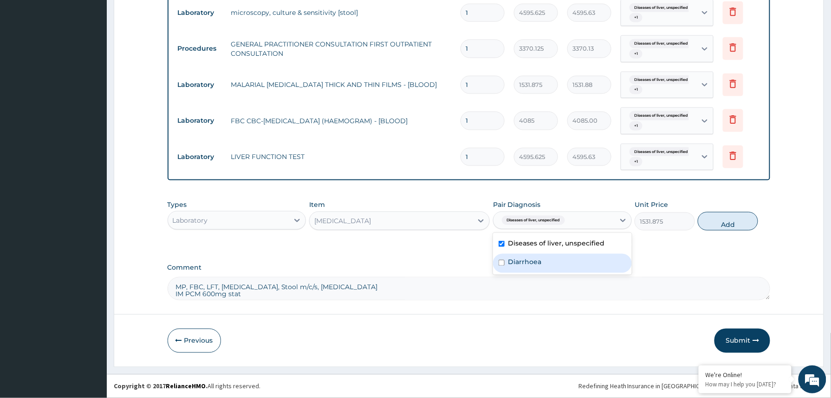
drag, startPoint x: 522, startPoint y: 258, endPoint x: 545, endPoint y: 259, distance: 22.8
click at [524, 258] on label "Diarrhoea" at bounding box center [525, 261] width 33 height 9
checkbox input "true"
click at [723, 222] on button "Add" at bounding box center [728, 221] width 60 height 19
type input "0"
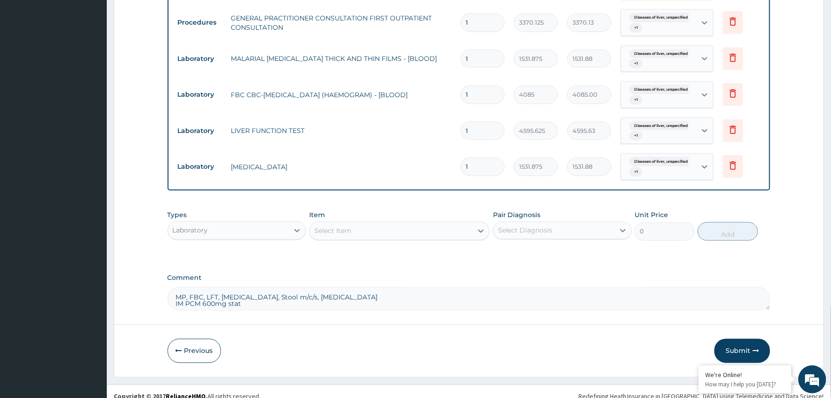
scroll to position [414, 0]
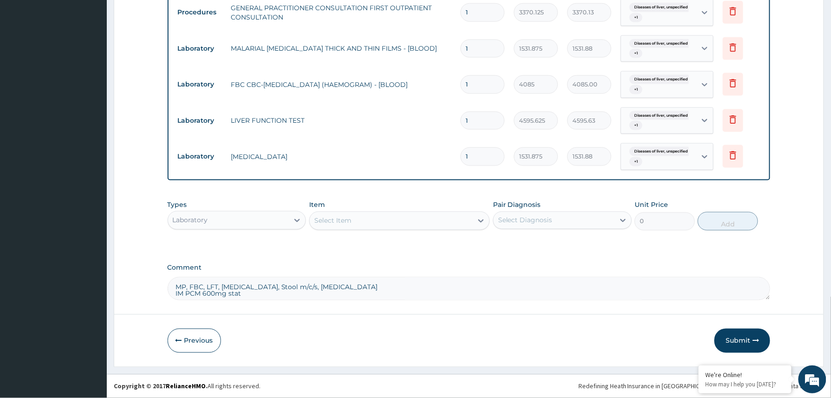
drag, startPoint x: 342, startPoint y: 287, endPoint x: 171, endPoint y: 270, distance: 171.7
click at [171, 270] on div "Comment MP, FBC, LFT, Urinalysis, Stool m/c/s, Chest X-ray IM PCM 600mg stat Pt…" at bounding box center [469, 282] width 603 height 36
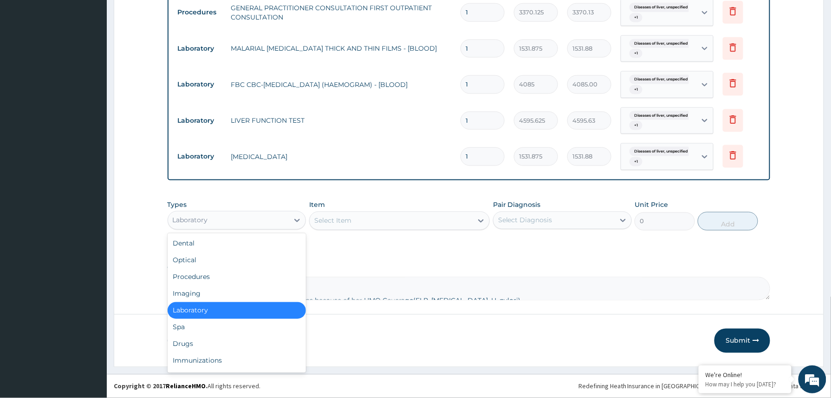
click at [272, 220] on div "Laboratory" at bounding box center [228, 220] width 121 height 15
click at [216, 338] on div "Drugs" at bounding box center [237, 343] width 139 height 17
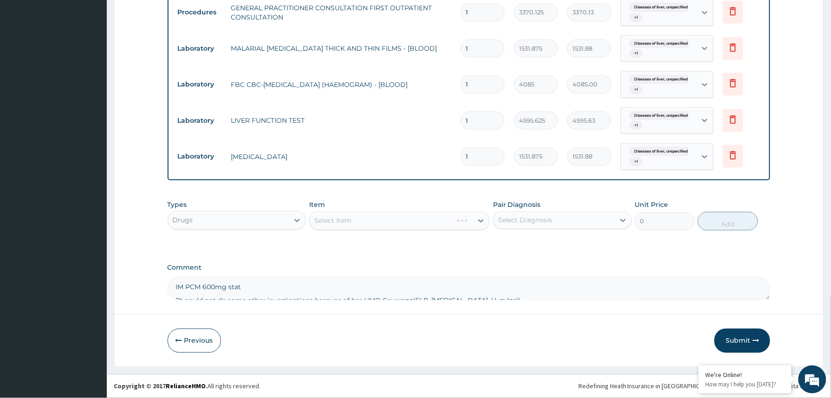
click at [188, 283] on textarea "IM PCM 600mg stat Pt could not do some other investigations because of her HMO …" at bounding box center [469, 288] width 603 height 23
type textarea "IM PCM 600mg stat Pt could not do some other investigations because of her HMO …"
click at [354, 213] on div "Select Item" at bounding box center [399, 220] width 181 height 19
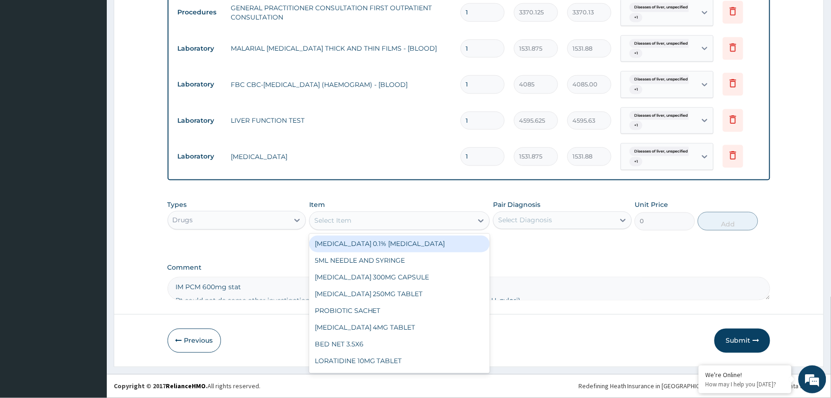
click at [355, 222] on div "Select Item" at bounding box center [391, 220] width 163 height 15
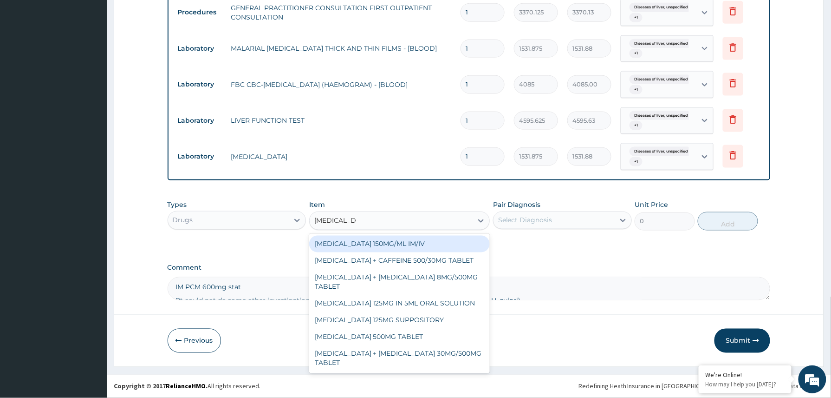
type input "paracetamol"
click at [383, 244] on div "PARACETAMOL 150MG/ML IM/IV" at bounding box center [399, 243] width 181 height 17
type input "300"
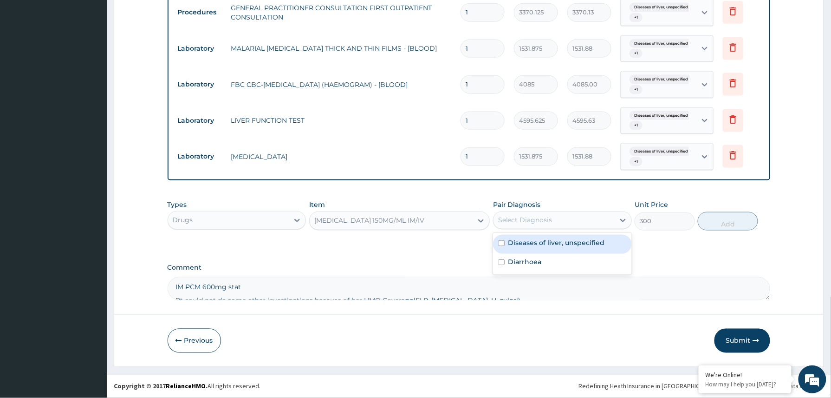
click at [545, 225] on div "Select Diagnosis" at bounding box center [554, 220] width 121 height 15
drag, startPoint x: 532, startPoint y: 245, endPoint x: 532, endPoint y: 252, distance: 6.5
click at [532, 248] on div "Diseases of liver, unspecified" at bounding box center [562, 244] width 139 height 19
checkbox input "true"
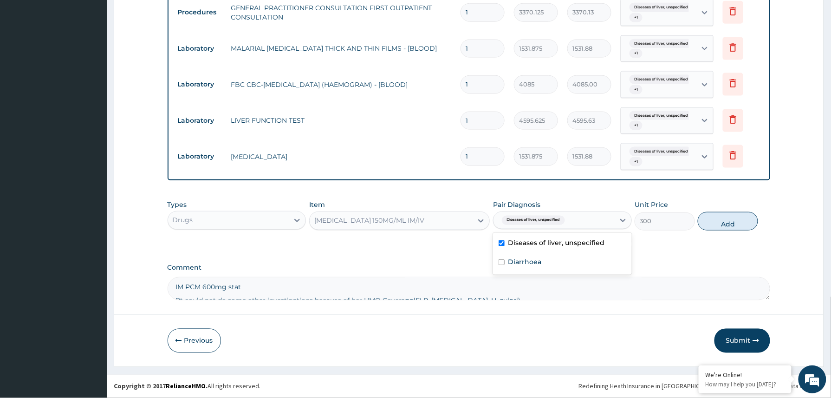
click at [530, 259] on label "Diarrhoea" at bounding box center [525, 261] width 33 height 9
checkbox input "true"
click at [735, 221] on button "Add" at bounding box center [728, 221] width 60 height 19
type input "0"
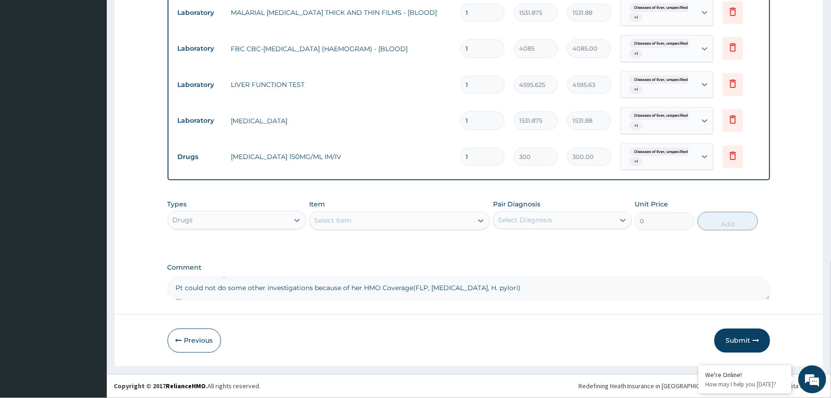
scroll to position [0, 0]
drag, startPoint x: 251, startPoint y: 290, endPoint x: 194, endPoint y: 279, distance: 58.2
click at [194, 279] on textarea "IM PCM 600mg stat Pt could not do some other investigations because of her HMO …" at bounding box center [469, 288] width 603 height 23
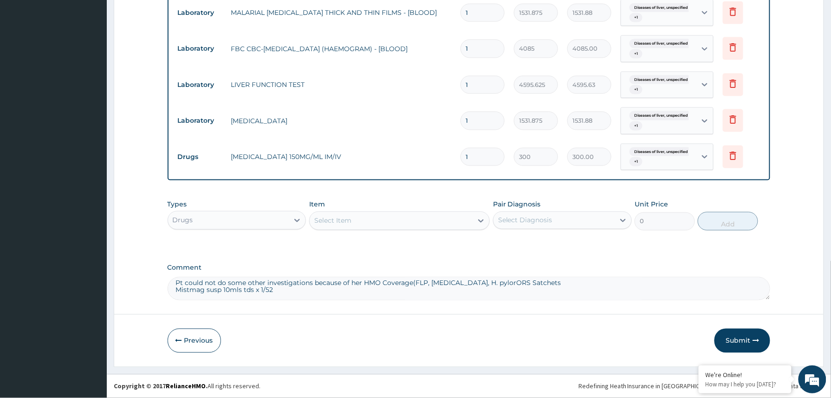
scroll to position [18, 0]
type textarea "Pt could not do some other investigations because of hORS Satchets Mistmag susp…"
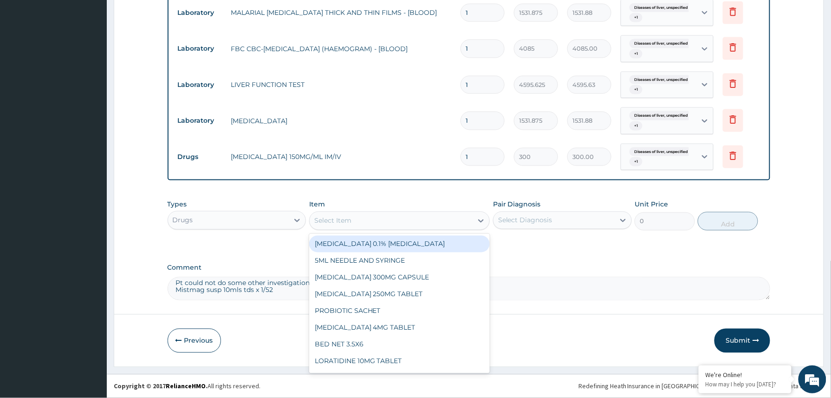
click at [352, 216] on div "Select Item" at bounding box center [391, 220] width 163 height 15
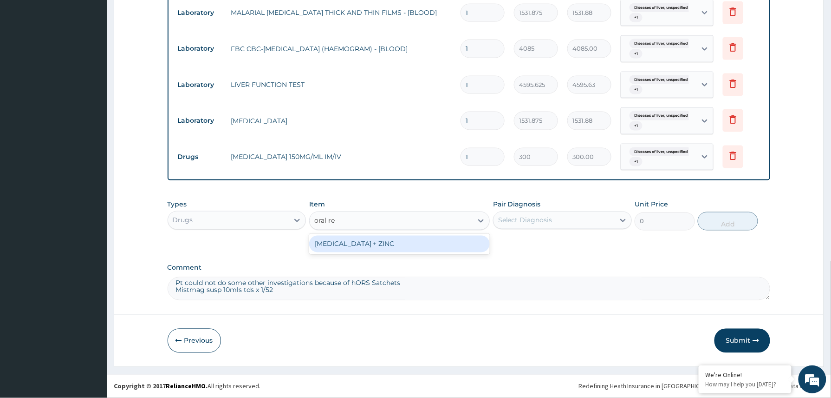
type input "oral rehy"
type input "1000"
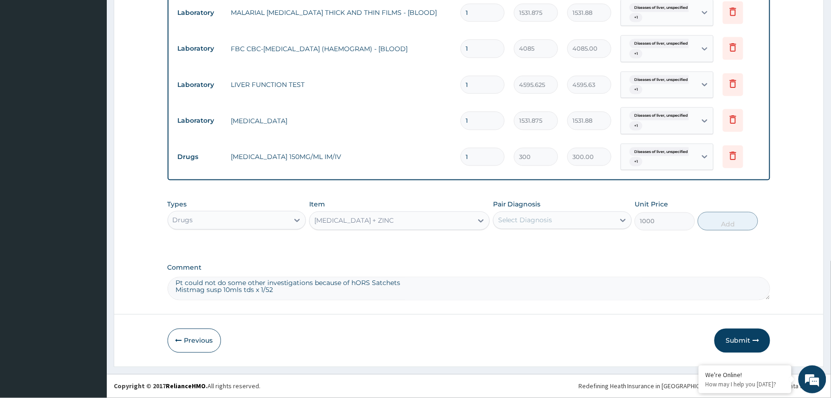
click at [560, 221] on div "Select Diagnosis" at bounding box center [554, 220] width 121 height 15
click at [543, 240] on label "Diseases of liver, unspecified" at bounding box center [557, 242] width 97 height 9
checkbox input "true"
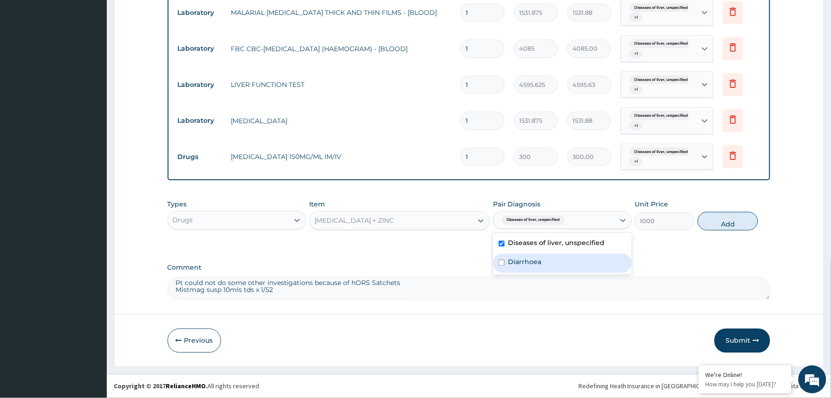
click at [531, 257] on label "Diarrhoea" at bounding box center [525, 261] width 33 height 9
checkbox input "true"
click at [724, 225] on button "Add" at bounding box center [728, 221] width 60 height 19
type input "0"
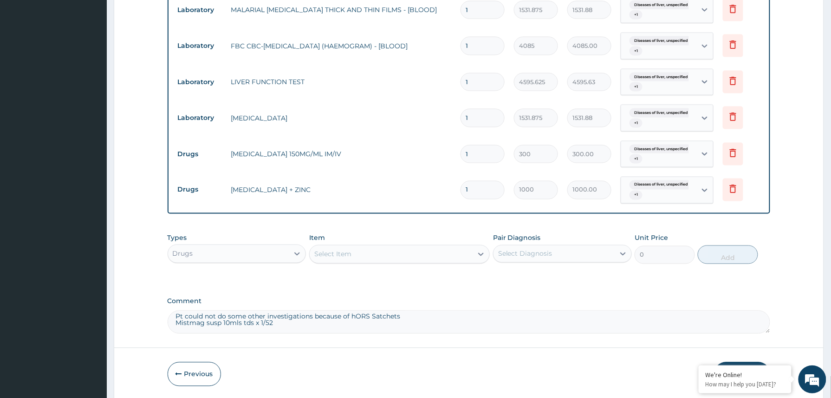
scroll to position [0, 0]
drag, startPoint x: 287, startPoint y: 322, endPoint x: 155, endPoint y: 314, distance: 132.6
type textarea "gations because of hORS Satchets Mistmag susp 10mls tds x 1/52"
click at [370, 251] on div "Select Item" at bounding box center [391, 254] width 163 height 15
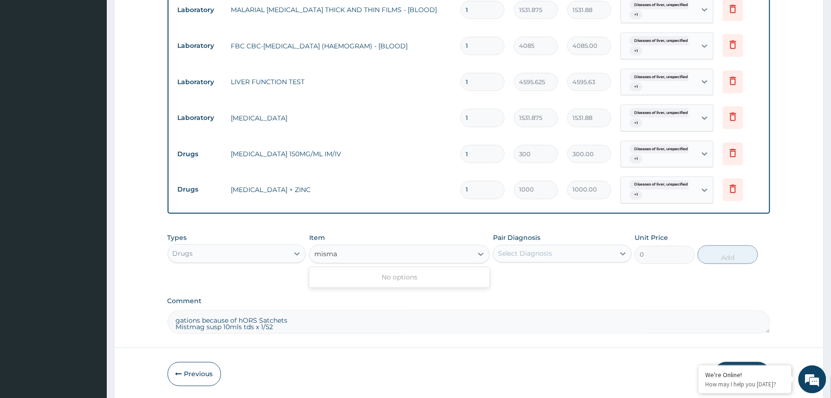
type input "misma"
drag, startPoint x: 289, startPoint y: 331, endPoint x: 155, endPoint y: 309, distance: 135.5
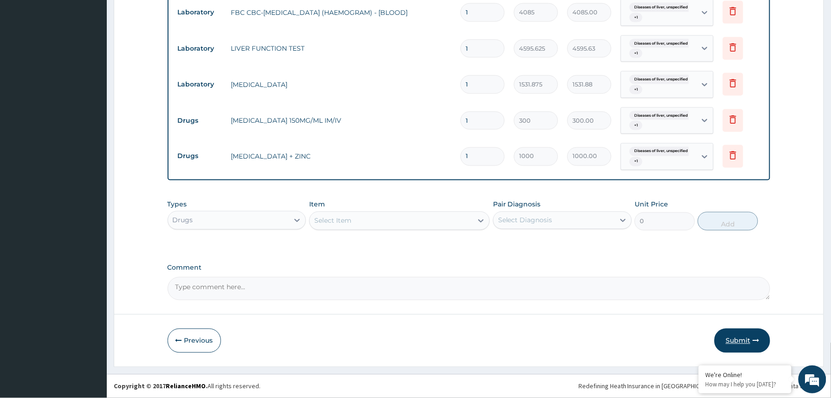
click at [742, 340] on button "Submit" at bounding box center [743, 340] width 56 height 24
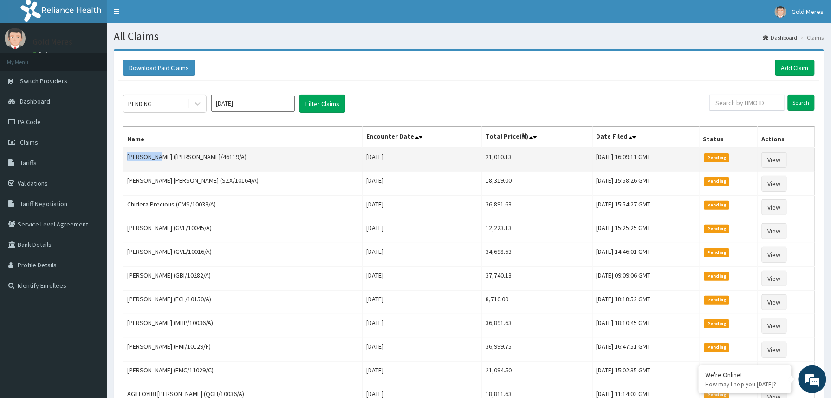
drag, startPoint x: 127, startPoint y: 156, endPoint x: 158, endPoint y: 161, distance: 31.0
click at [158, 161] on td "Mary Ogbe (RET/46119/A)" at bounding box center [243, 160] width 239 height 24
copy td "Mary Ogbe"
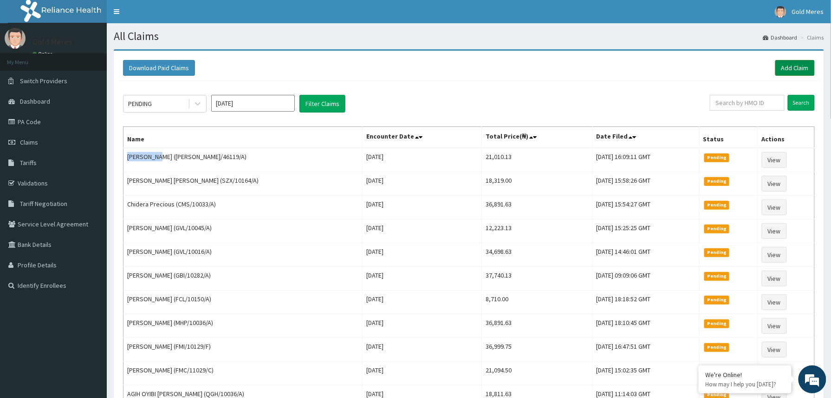
drag, startPoint x: 798, startPoint y: 66, endPoint x: 786, endPoint y: 68, distance: 12.2
click at [798, 66] on link "Add Claim" at bounding box center [795, 68] width 39 height 16
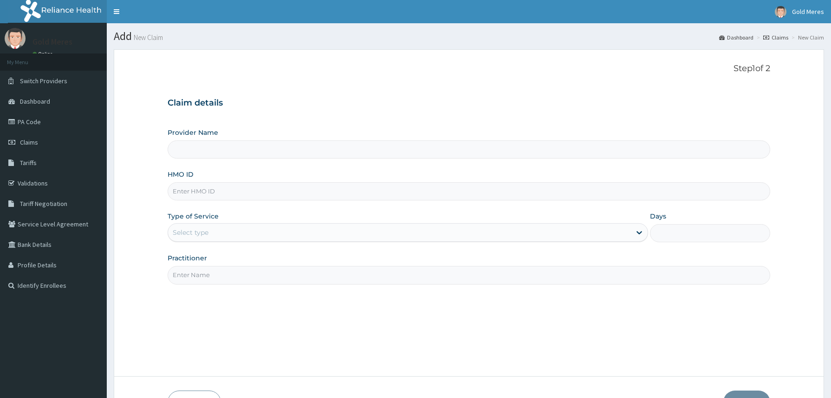
type input "Reliance Family Clinics (RFC) - [GEOGRAPHIC_DATA]"
click at [215, 192] on input "HMO ID" at bounding box center [469, 191] width 603 height 18
paste input "2500080"
type input "2500080"
drag, startPoint x: 205, startPoint y: 192, endPoint x: 173, endPoint y: 203, distance: 33.8
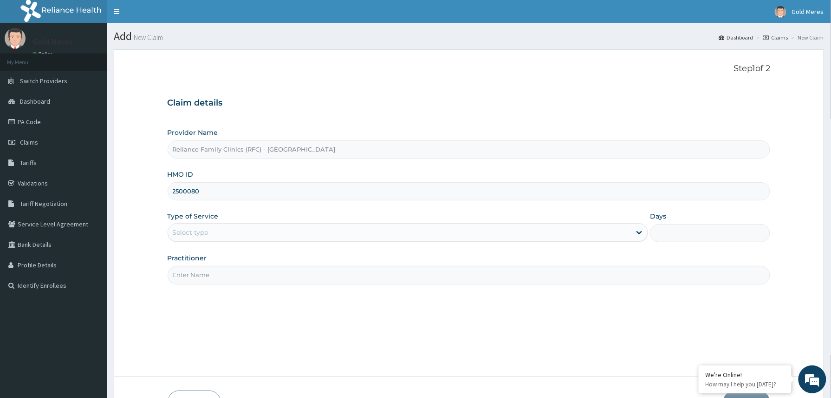
click at [173, 203] on div "Provider Name Reliance Family Clinics (RFC) - Abuja HMO ID 2500080 Type of Serv…" at bounding box center [469, 206] width 603 height 156
paste input "TKC/10018/A"
type input "TKC/10018/A"
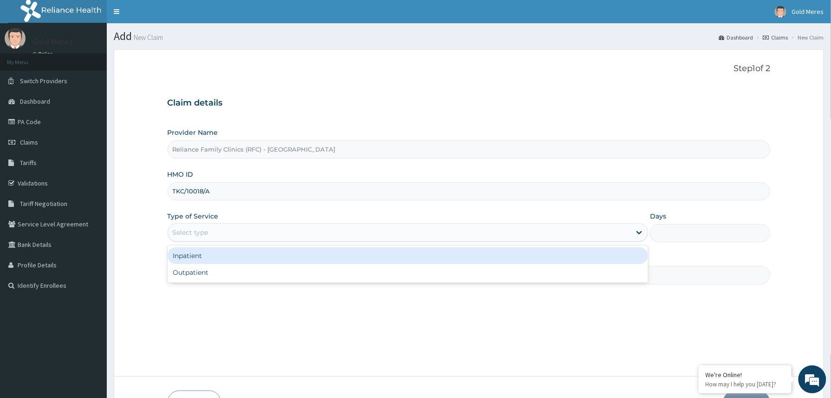
drag, startPoint x: 208, startPoint y: 232, endPoint x: 208, endPoint y: 274, distance: 41.8
click at [209, 233] on div "Select type" at bounding box center [191, 232] width 36 height 9
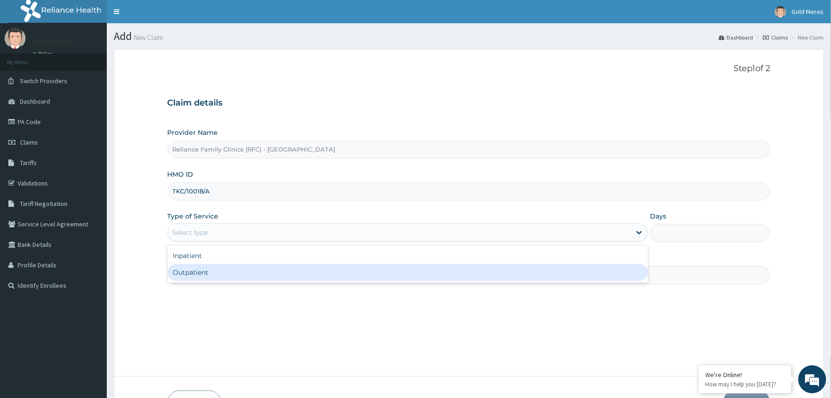
click at [205, 276] on div "Outpatient" at bounding box center [408, 272] width 481 height 17
type input "1"
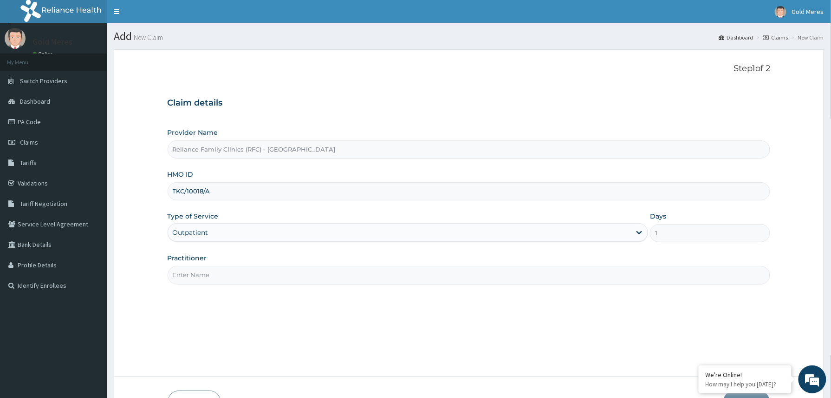
drag, startPoint x: 211, startPoint y: 276, endPoint x: 222, endPoint y: 281, distance: 12.1
click at [220, 279] on input "Practitioner" at bounding box center [469, 275] width 603 height 18
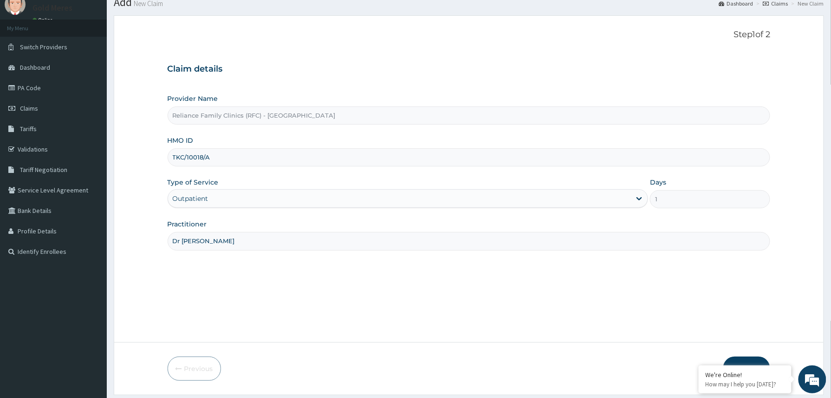
scroll to position [62, 0]
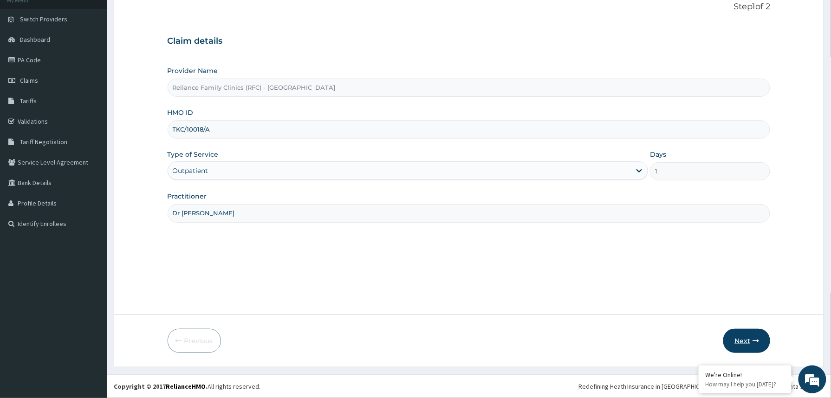
type input "Dr Winifred"
click at [750, 339] on button "Next" at bounding box center [747, 340] width 47 height 24
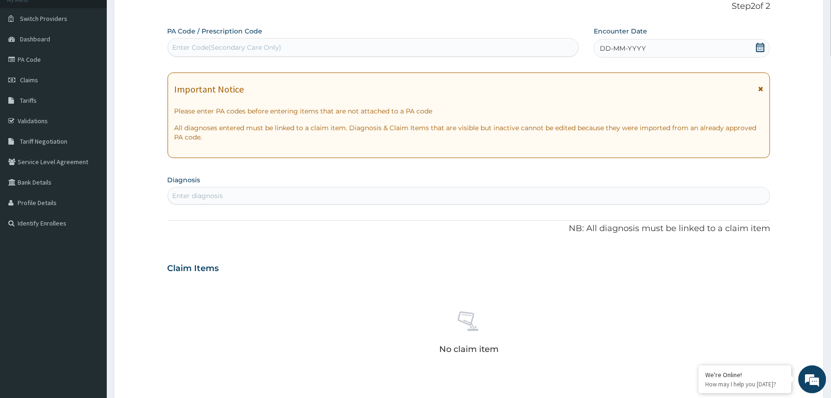
drag, startPoint x: 669, startPoint y: 41, endPoint x: 669, endPoint y: 51, distance: 9.8
click at [669, 43] on div "DD-MM-YYYY" at bounding box center [682, 48] width 176 height 19
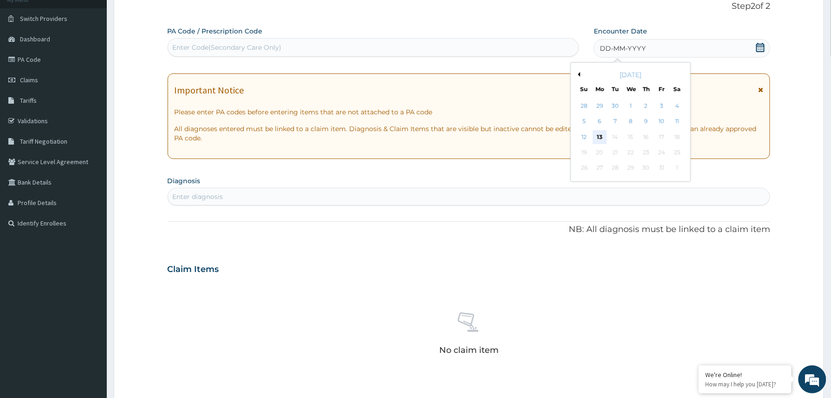
click at [603, 137] on div "13" at bounding box center [600, 137] width 14 height 14
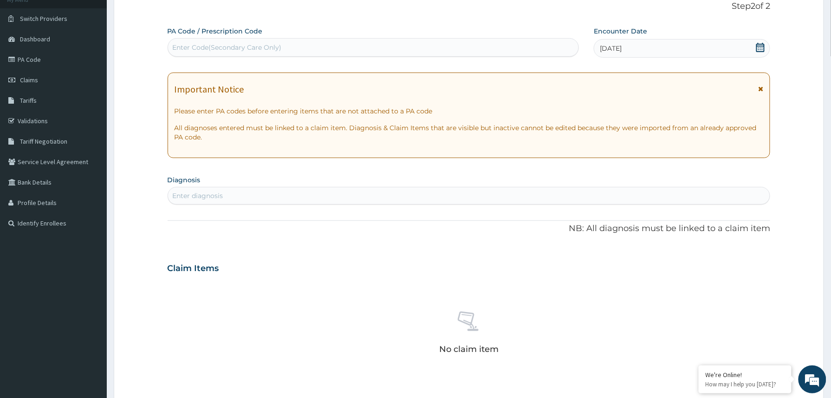
click at [336, 196] on div "Enter diagnosis" at bounding box center [469, 195] width 602 height 15
type input "gerd"
click at [274, 222] on div "Gastro-oesophageal reflux disease, unspecified DA22.Z" at bounding box center [223, 222] width 100 height 16
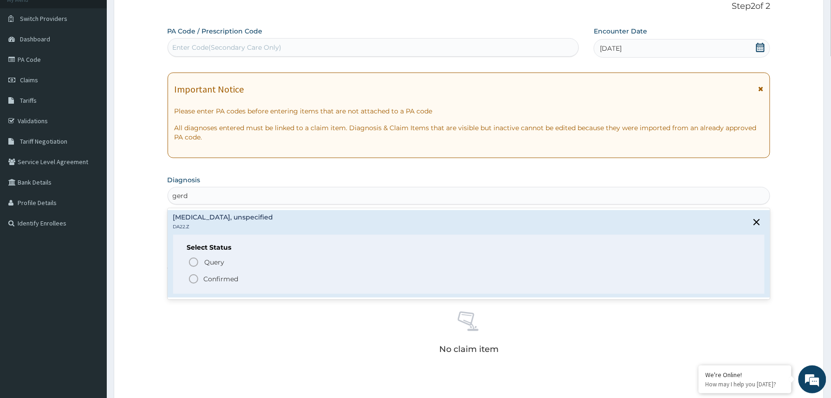
click at [211, 280] on p "Confirmed" at bounding box center [221, 278] width 35 height 9
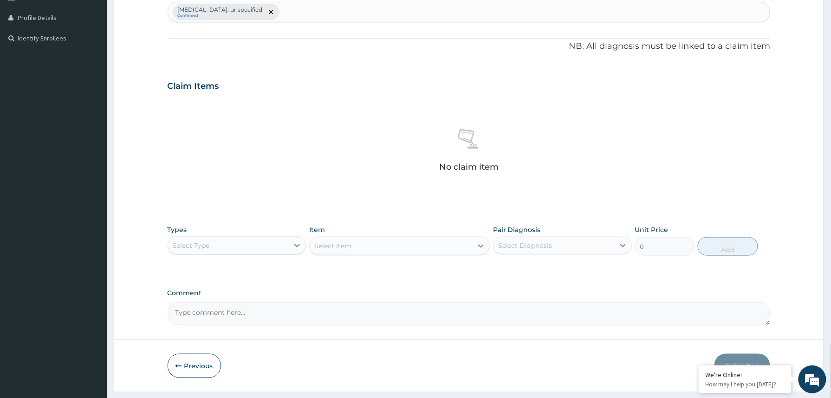
scroll to position [274, 0]
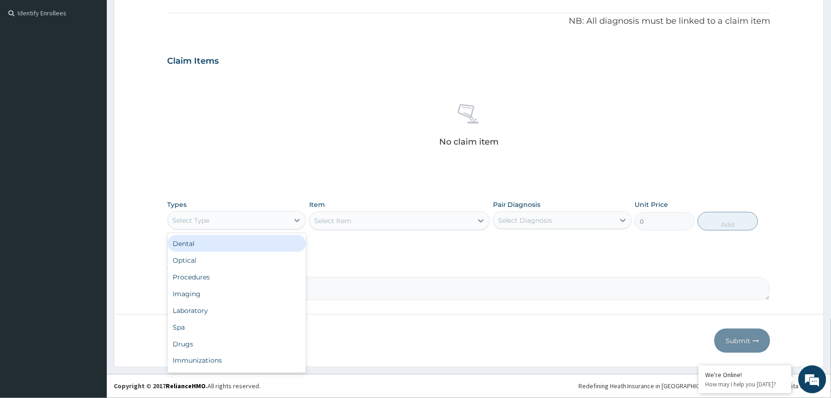
drag, startPoint x: 288, startPoint y: 216, endPoint x: 219, endPoint y: 257, distance: 79.7
click at [287, 216] on div "Select Type" at bounding box center [228, 220] width 121 height 15
click at [196, 272] on div "Procedures" at bounding box center [237, 276] width 139 height 17
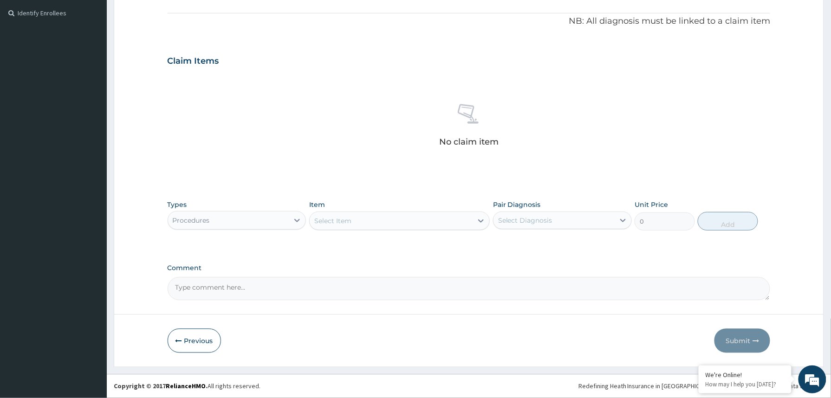
click at [357, 223] on div "Select Item" at bounding box center [391, 220] width 163 height 15
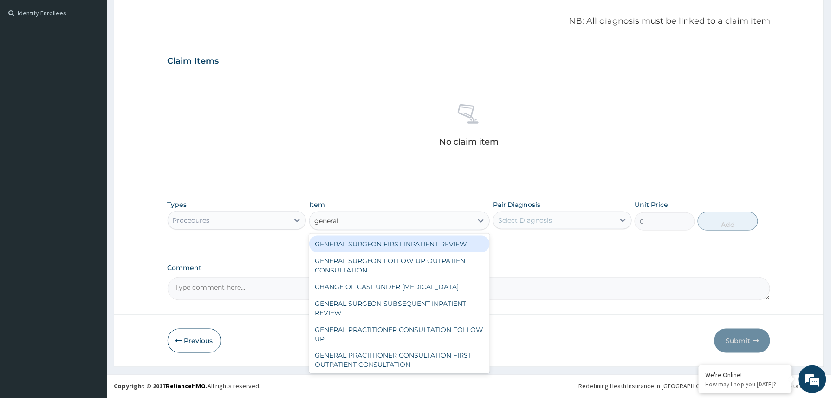
type input "general p"
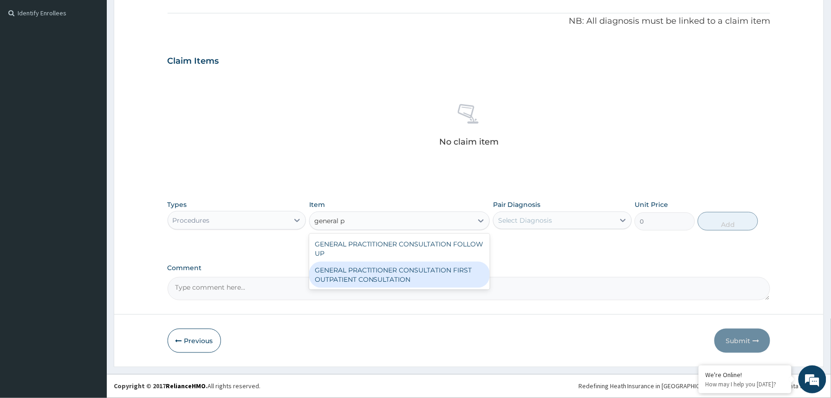
click at [402, 268] on div "GENERAL PRACTITIONER CONSULTATION FIRST OUTPATIENT CONSULTATION" at bounding box center [399, 274] width 181 height 26
type input "3370.125"
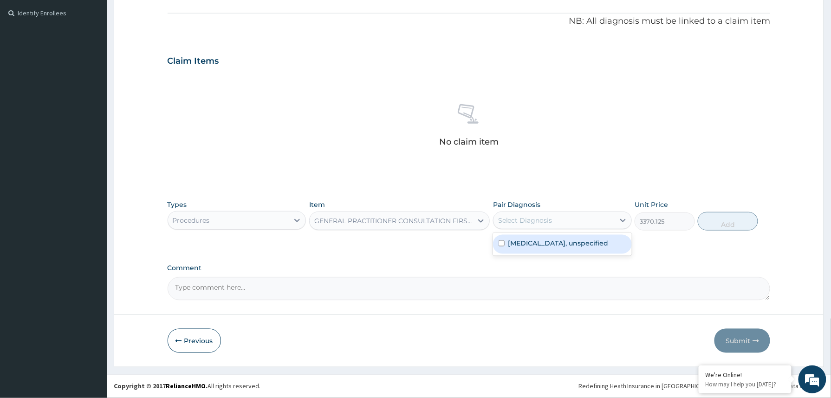
click at [535, 222] on div "Select Diagnosis" at bounding box center [525, 219] width 54 height 9
drag, startPoint x: 532, startPoint y: 242, endPoint x: 625, endPoint y: 242, distance: 93.3
click at [531, 242] on label "Gastro-oesophageal reflux disease, unspecified" at bounding box center [559, 242] width 100 height 9
checkbox input "true"
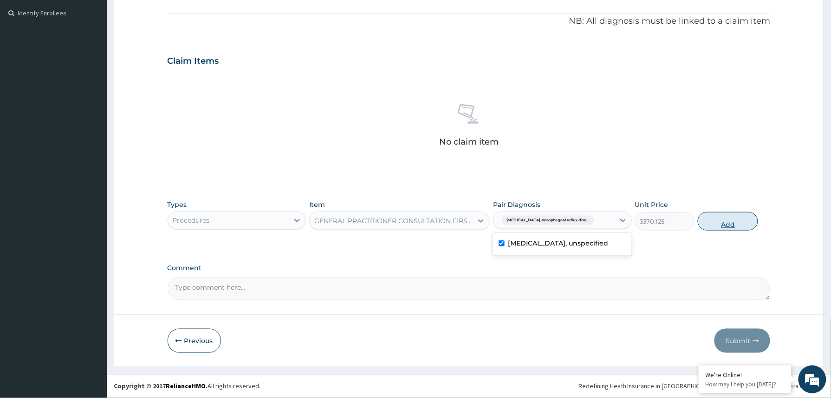
click at [726, 217] on button "Add" at bounding box center [728, 221] width 60 height 19
type input "0"
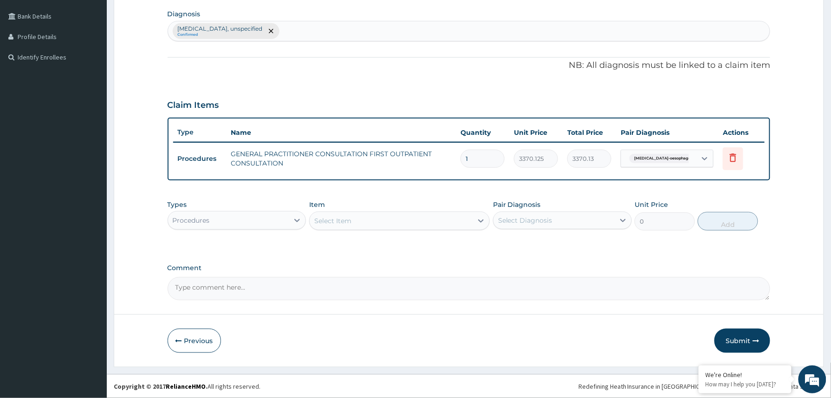
scroll to position [228, 0]
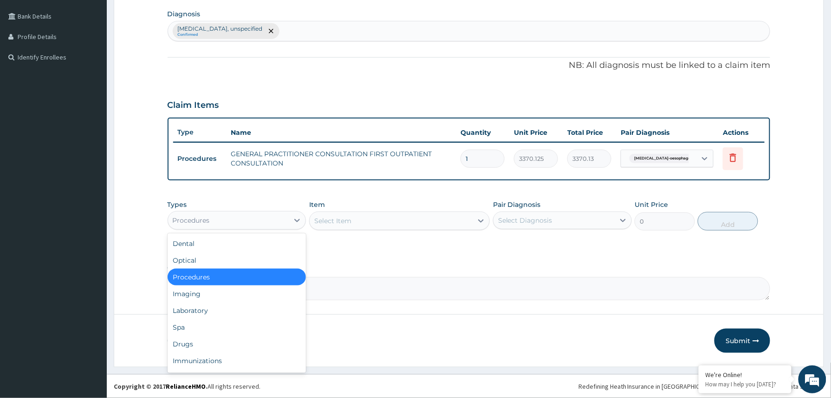
drag, startPoint x: 237, startPoint y: 220, endPoint x: 242, endPoint y: 228, distance: 9.7
click at [239, 220] on div "Procedures" at bounding box center [228, 220] width 121 height 15
click at [212, 341] on div "Drugs" at bounding box center [237, 343] width 139 height 17
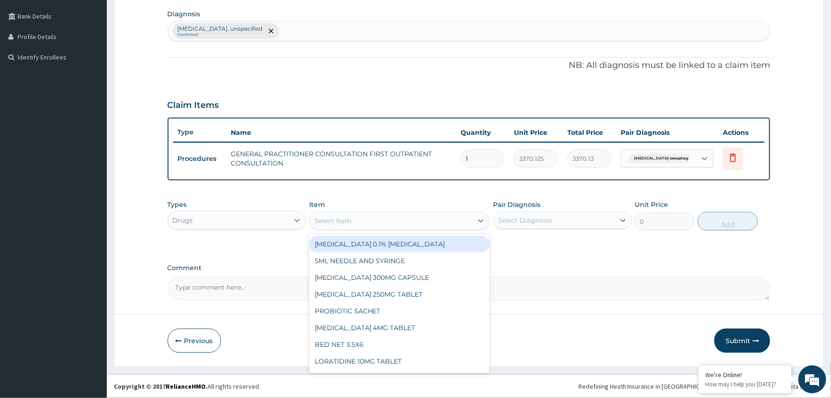
click at [333, 216] on div "Select Item" at bounding box center [332, 220] width 37 height 9
type input "mis"
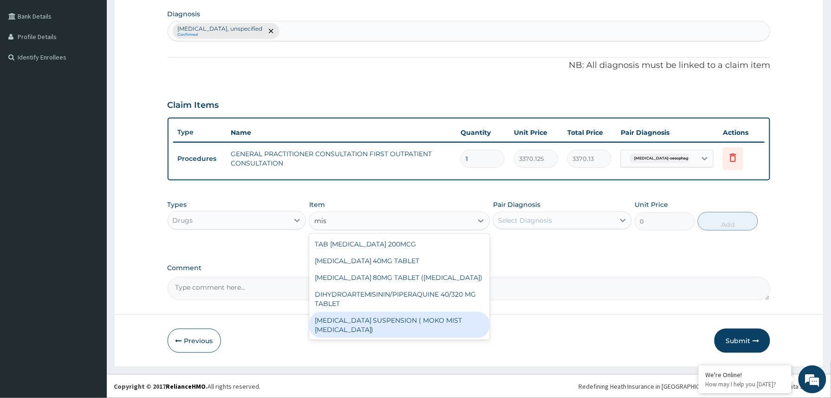
click at [423, 320] on div "ANTACID SUSPENSION ( MOKO MIST MAGNESIUM TRISILICATE)" at bounding box center [399, 325] width 181 height 26
type input "924"
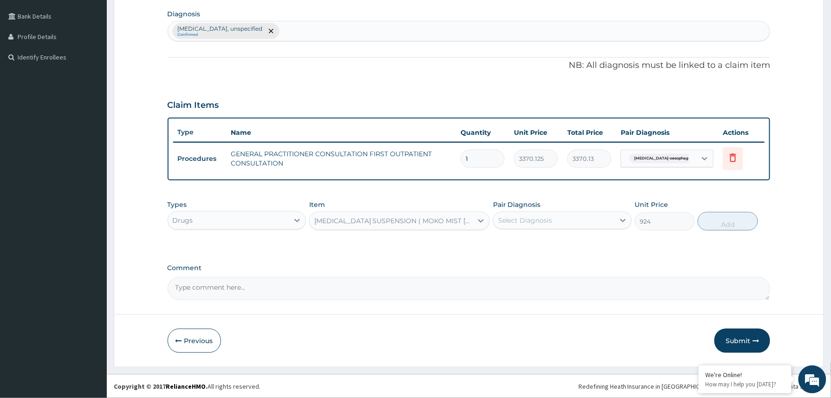
click at [524, 216] on div "Select Diagnosis" at bounding box center [525, 219] width 54 height 9
click at [518, 248] on label "Gastro-oesophageal reflux disease, unspecified" at bounding box center [559, 242] width 100 height 9
checkbox input "true"
click at [725, 219] on button "Add" at bounding box center [728, 221] width 60 height 19
type input "0"
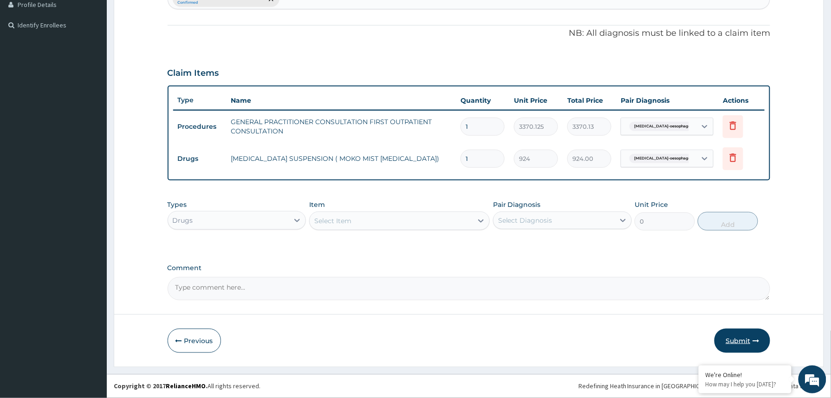
click at [731, 337] on button "Submit" at bounding box center [743, 340] width 56 height 24
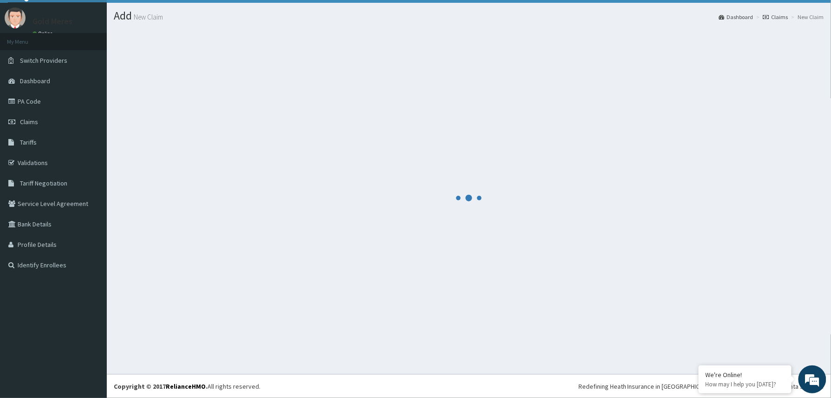
scroll to position [261, 0]
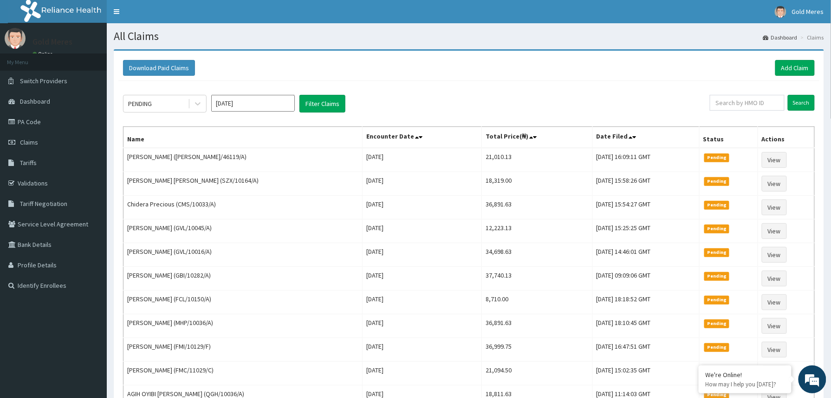
click at [196, 93] on div "PENDING [DATE] Filter Claims Search Name Encounter Date Total Price(₦) Date Fil…" at bounding box center [468, 347] width 701 height 533
drag, startPoint x: 202, startPoint y: 102, endPoint x: 199, endPoint y: 112, distance: 10.3
click at [203, 101] on div at bounding box center [197, 103] width 17 height 17
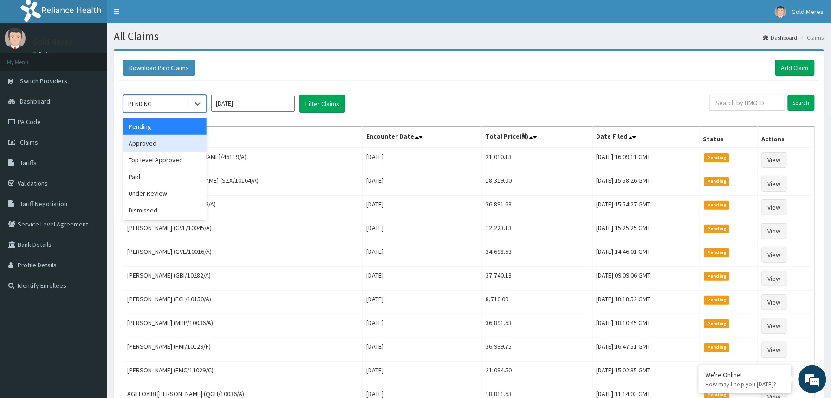
click at [161, 147] on div "Approved" at bounding box center [165, 143] width 84 height 17
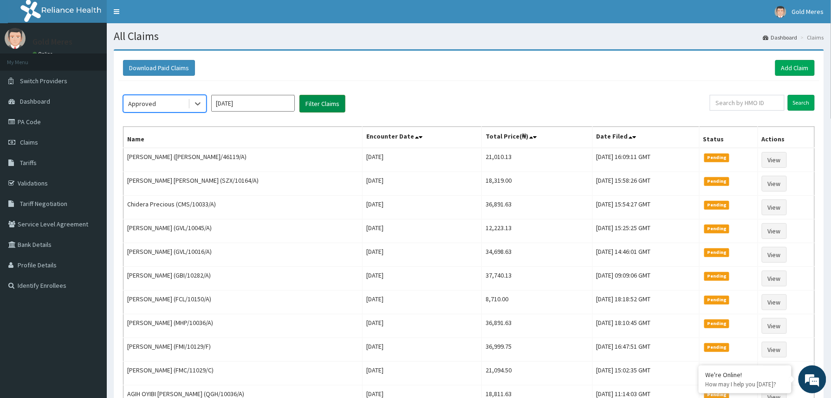
click at [324, 104] on button "Filter Claims" at bounding box center [323, 104] width 46 height 18
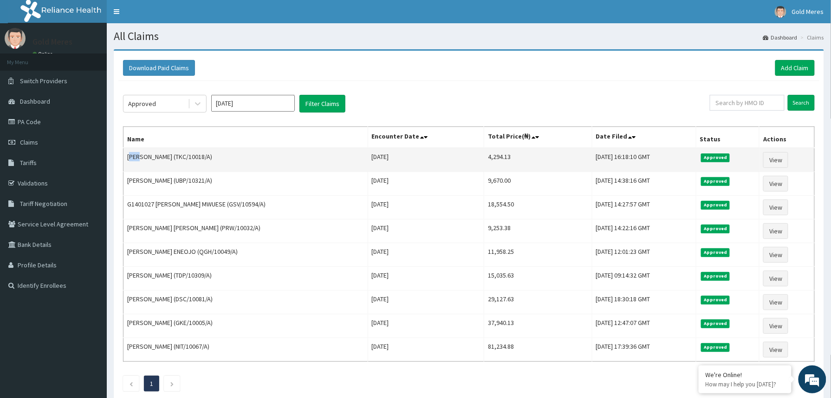
drag, startPoint x: 130, startPoint y: 158, endPoint x: 140, endPoint y: 158, distance: 10.2
click at [140, 158] on td "[PERSON_NAME] (TKC/10018/A)" at bounding box center [246, 160] width 245 height 24
drag, startPoint x: 140, startPoint y: 158, endPoint x: 132, endPoint y: 157, distance: 8.5
click at [132, 157] on td "[PERSON_NAME] (TKC/10018/A)" at bounding box center [246, 160] width 245 height 24
drag, startPoint x: 129, startPoint y: 157, endPoint x: 163, endPoint y: 163, distance: 34.5
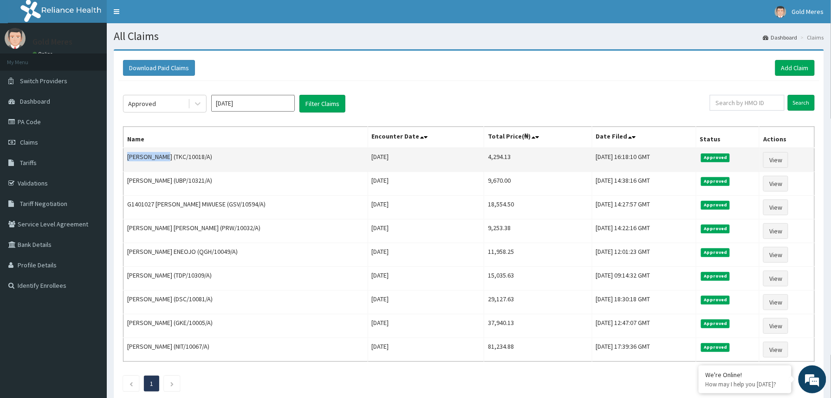
click at [163, 163] on td "[PERSON_NAME] (TKC/10018/A)" at bounding box center [246, 160] width 245 height 24
copy td "[PERSON_NAME]"
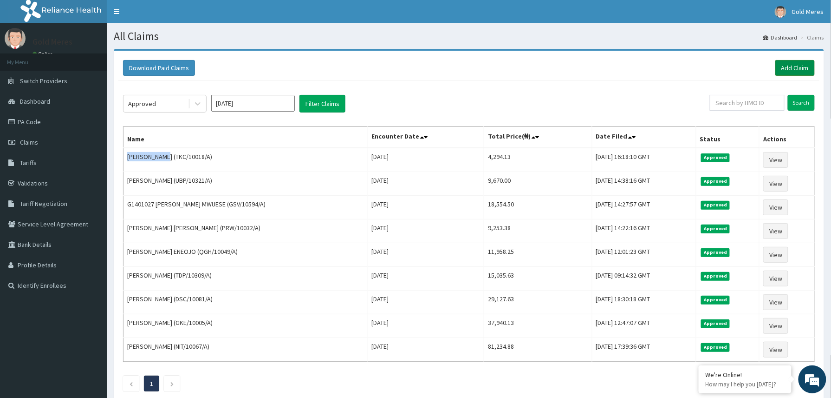
click at [795, 71] on link "Add Claim" at bounding box center [795, 68] width 39 height 16
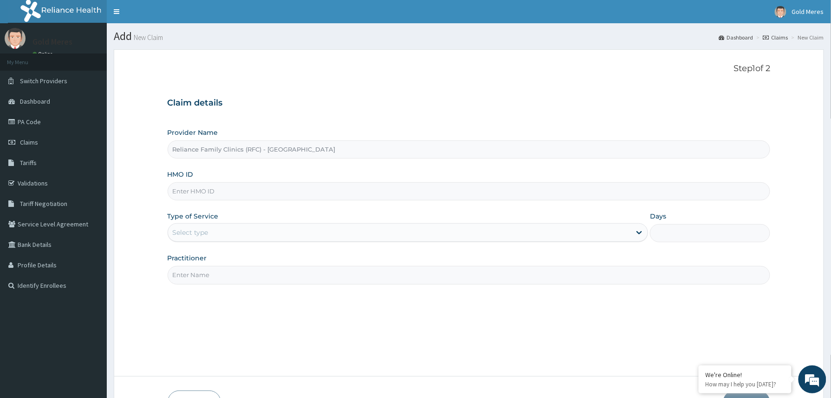
click at [204, 197] on input "HMO ID" at bounding box center [469, 191] width 603 height 18
paste input "CMS/10153/A"
type input "CMS/10153/A"
click at [194, 222] on div "Type of Service Select type" at bounding box center [408, 226] width 481 height 31
click at [204, 241] on div "Select type" at bounding box center [408, 232] width 481 height 19
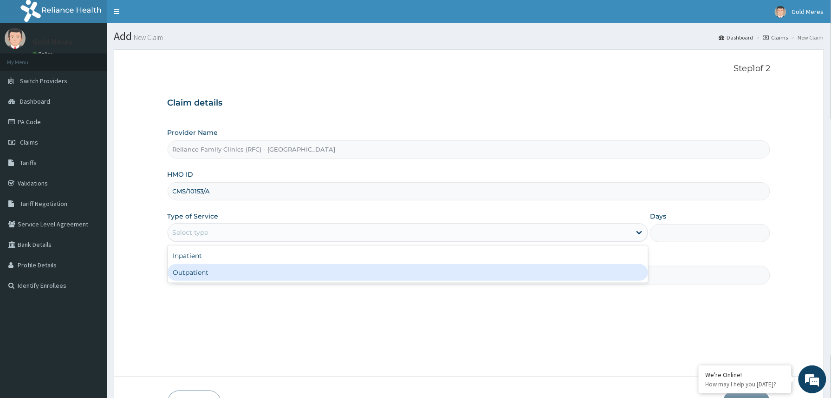
click at [205, 273] on div "Outpatient" at bounding box center [408, 272] width 481 height 17
type input "1"
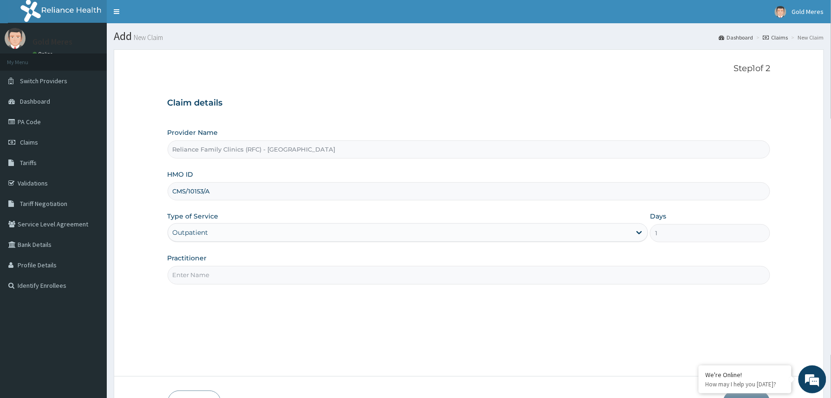
click at [209, 277] on input "Practitioner" at bounding box center [469, 275] width 603 height 18
type input "Dr [PERSON_NAME]"
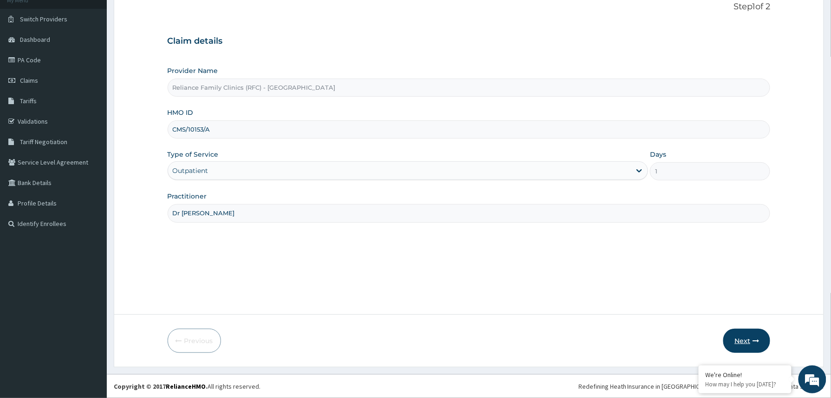
click at [755, 340] on icon "button" at bounding box center [756, 340] width 7 height 7
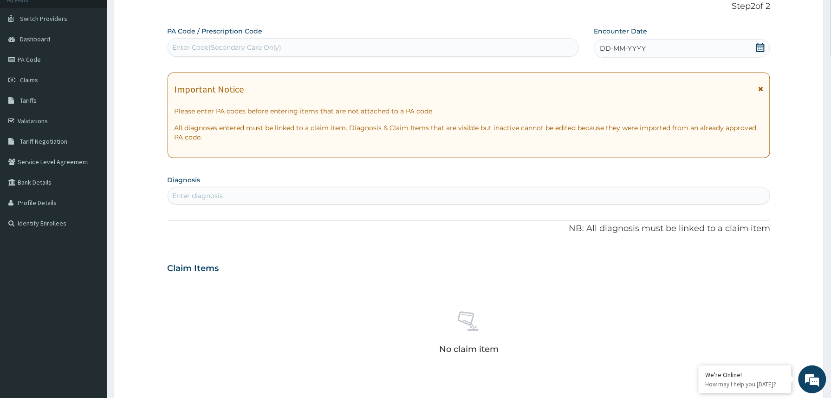
click at [241, 52] on div "Enter Code(Secondary Care Only)" at bounding box center [373, 47] width 411 height 15
paste input "PA/860721"
type input "PA/860721"
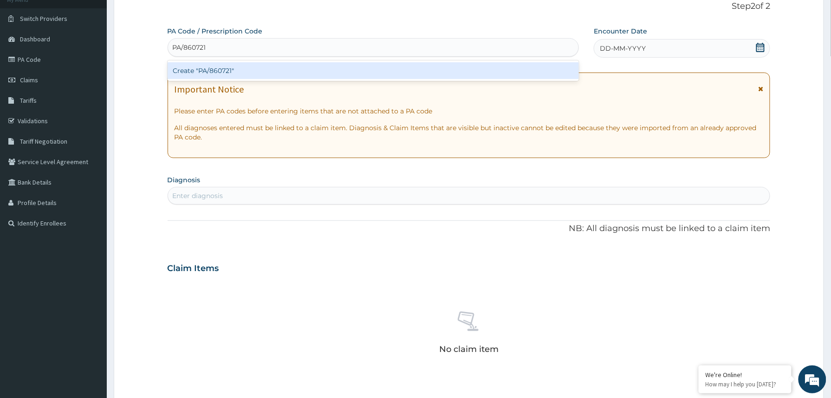
click at [232, 74] on div "Create "PA/860721"" at bounding box center [374, 70] width 412 height 17
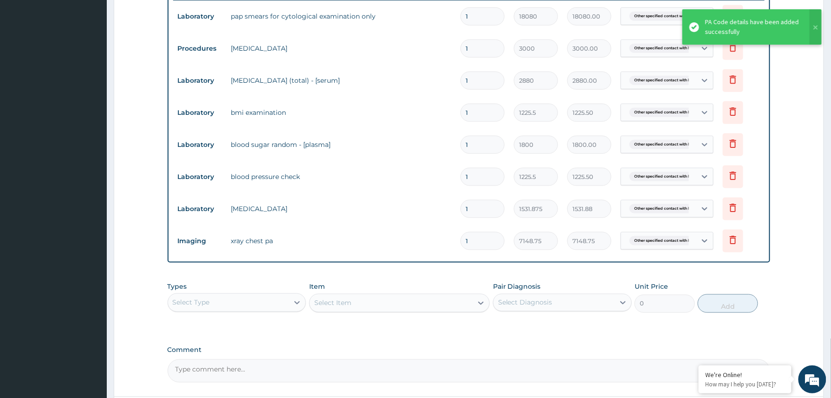
scroll to position [454, 0]
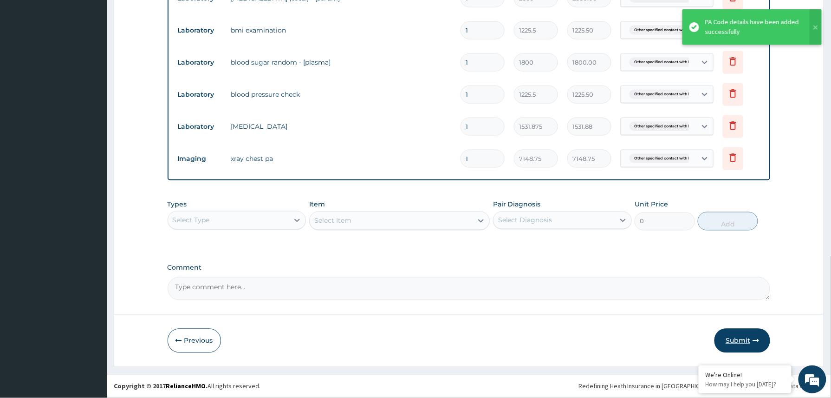
click at [749, 341] on button "Submit" at bounding box center [743, 340] width 56 height 24
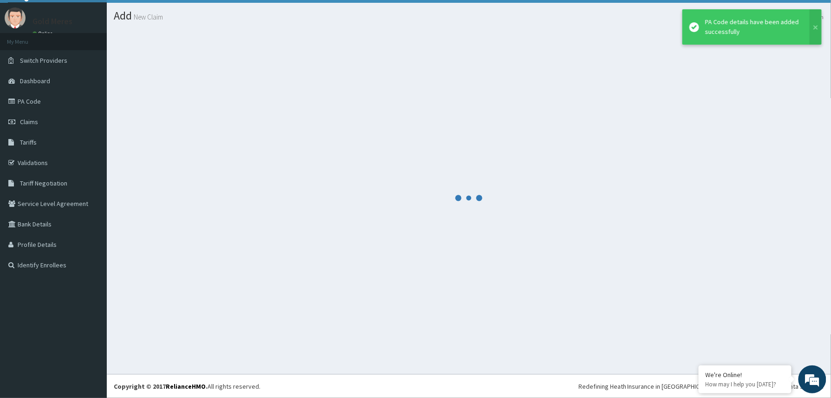
scroll to position [20, 0]
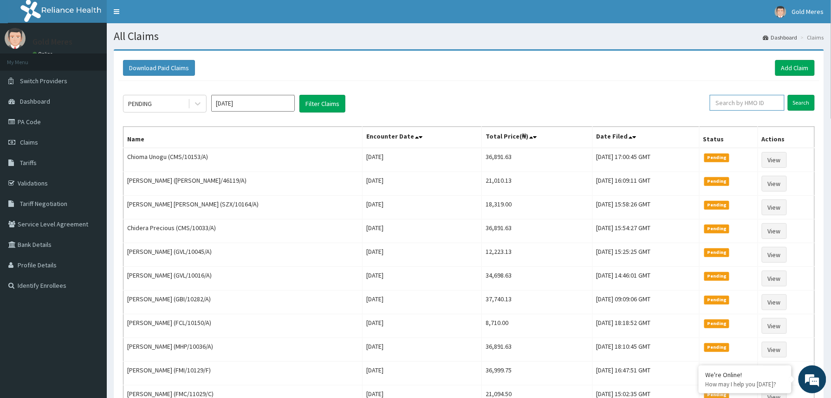
click at [728, 101] on input "text" at bounding box center [747, 103] width 75 height 16
paste input "2509878"
type input "2509878"
drag, startPoint x: 745, startPoint y: 101, endPoint x: 684, endPoint y: 106, distance: 61.5
click at [684, 106] on div "PENDING Oct 2025 Filter Claims 2509878 Search" at bounding box center [469, 104] width 692 height 18
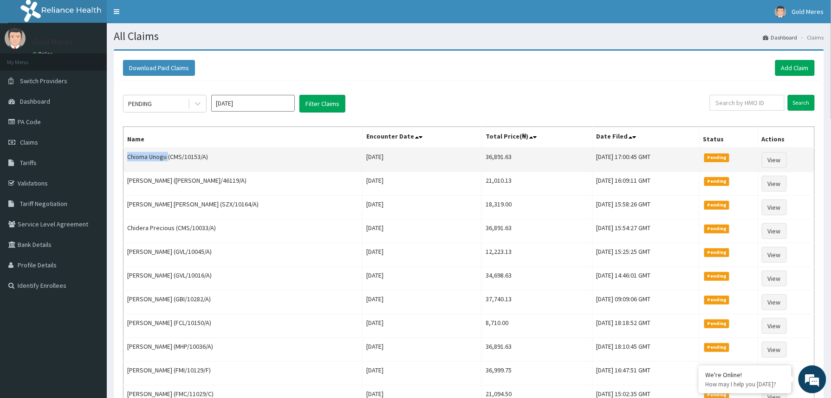
drag, startPoint x: 124, startPoint y: 158, endPoint x: 170, endPoint y: 158, distance: 46.0
click at [170, 158] on td "Chioma Unogu (CMS/10153/A)" at bounding box center [243, 160] width 239 height 24
copy td "Chioma Unogu"
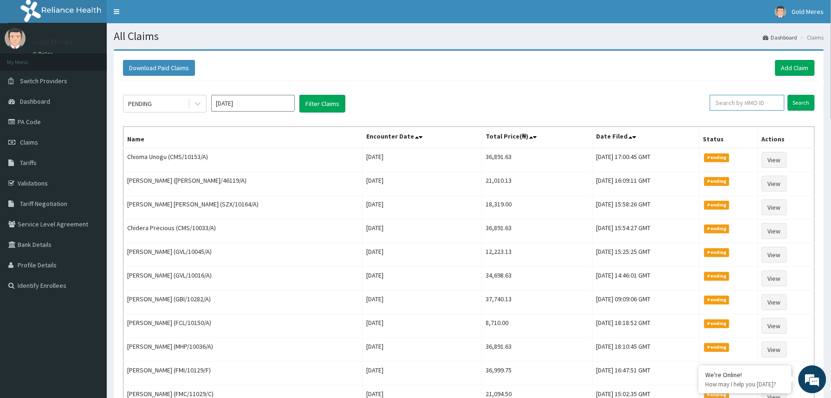
drag, startPoint x: 727, startPoint y: 106, endPoint x: 732, endPoint y: 106, distance: 5.1
click at [729, 106] on input "text" at bounding box center [747, 103] width 75 height 16
paste input "2507166"
type input "2507166"
drag, startPoint x: 747, startPoint y: 105, endPoint x: 716, endPoint y: 102, distance: 31.2
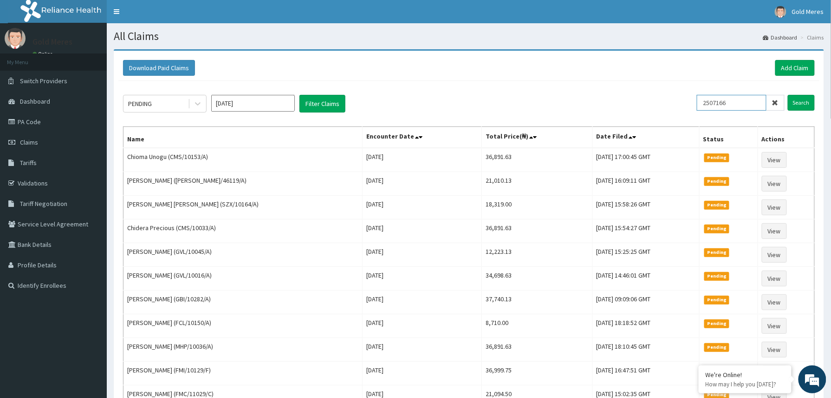
click at [714, 102] on input "2507166" at bounding box center [732, 103] width 70 height 16
click at [793, 69] on link "Add Claim" at bounding box center [795, 68] width 39 height 16
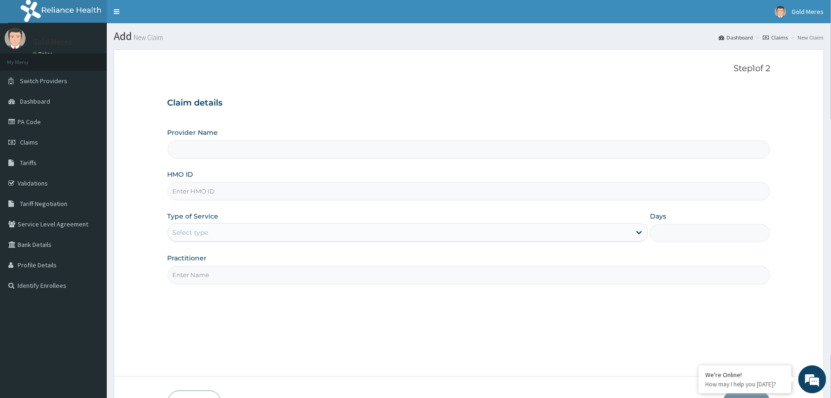
click at [197, 193] on input "HMO ID" at bounding box center [469, 191] width 603 height 18
paste input "MHP/10079/A"
type input "MHP/10079/A"
click at [197, 234] on div "Select type" at bounding box center [191, 232] width 36 height 9
click at [227, 231] on div "Select type" at bounding box center [399, 232] width 463 height 15
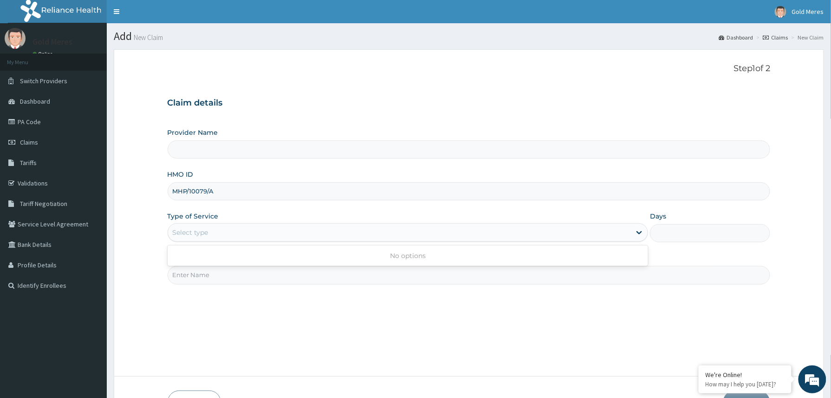
click at [251, 240] on div "Select type" at bounding box center [399, 232] width 463 height 15
click at [243, 235] on div "Select type" at bounding box center [399, 232] width 463 height 15
click at [271, 228] on div "Select type" at bounding box center [399, 232] width 463 height 15
click at [270, 233] on div "Select type" at bounding box center [399, 232] width 463 height 15
click at [212, 234] on div "Select type" at bounding box center [399, 232] width 463 height 15
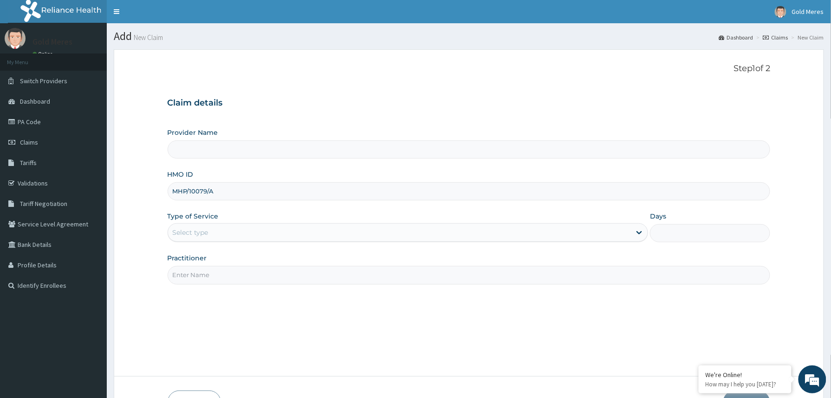
drag, startPoint x: 216, startPoint y: 191, endPoint x: 160, endPoint y: 188, distance: 55.8
click at [160, 188] on form "Step 1 of 2 Claim details Provider Name HMO ID MHP/10079/A Type of Service Sele…" at bounding box center [469, 238] width 711 height 379
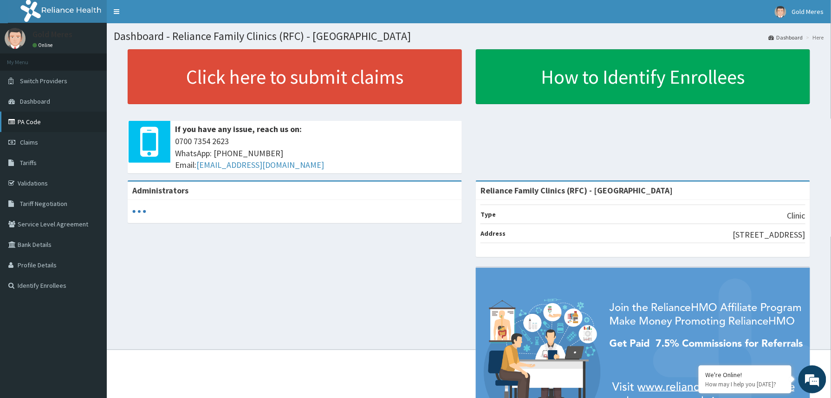
drag, startPoint x: 62, startPoint y: 137, endPoint x: 67, endPoint y: 131, distance: 8.0
click at [63, 137] on link "Claims" at bounding box center [53, 142] width 107 height 20
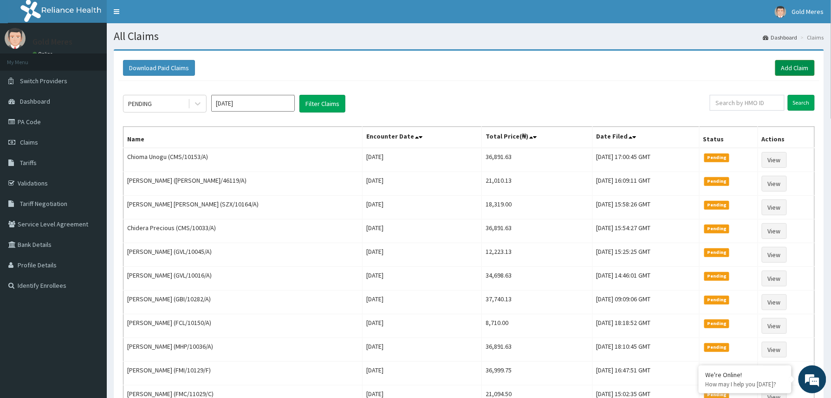
click at [803, 60] on link "Add Claim" at bounding box center [795, 68] width 39 height 16
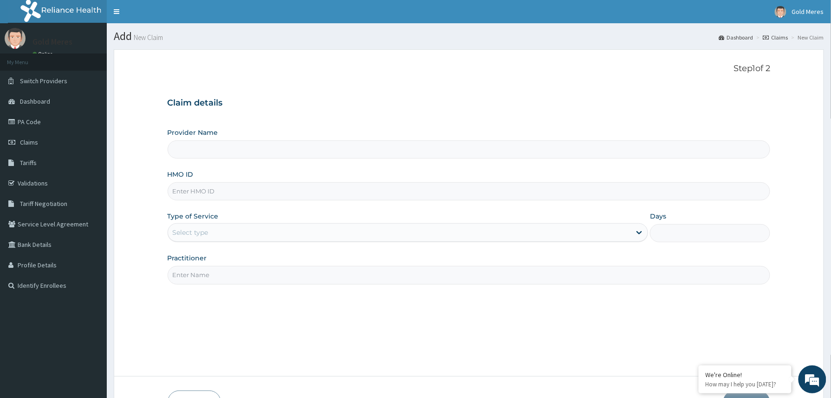
click at [188, 191] on input "HMO ID" at bounding box center [469, 191] width 603 height 18
paste input "MHP/10079/A"
type input "MHP/10079/A"
type input "Reliance Family Clinics (RFC) - Abuja"
type input "MHP/10079/A"
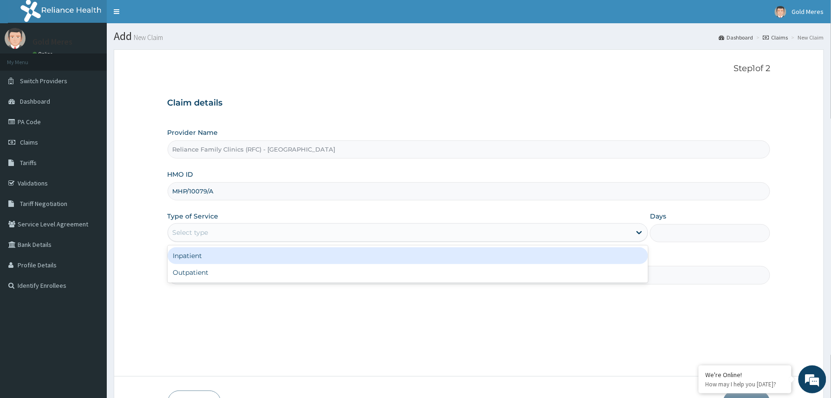
click at [221, 233] on div "Select type" at bounding box center [399, 232] width 463 height 15
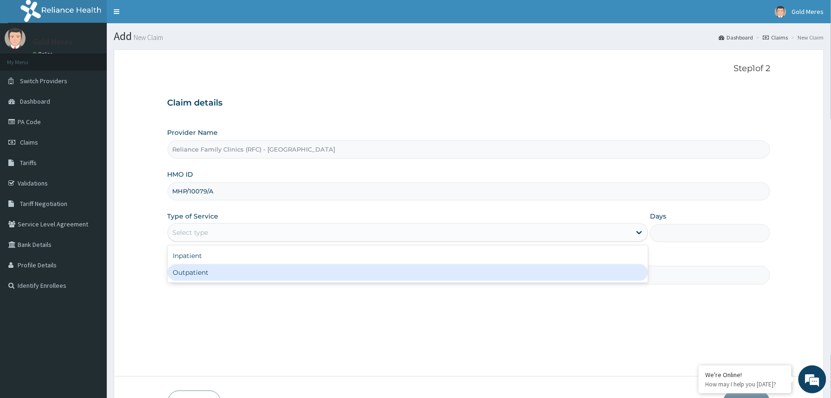
click at [199, 268] on div "Outpatient" at bounding box center [408, 272] width 481 height 17
type input "1"
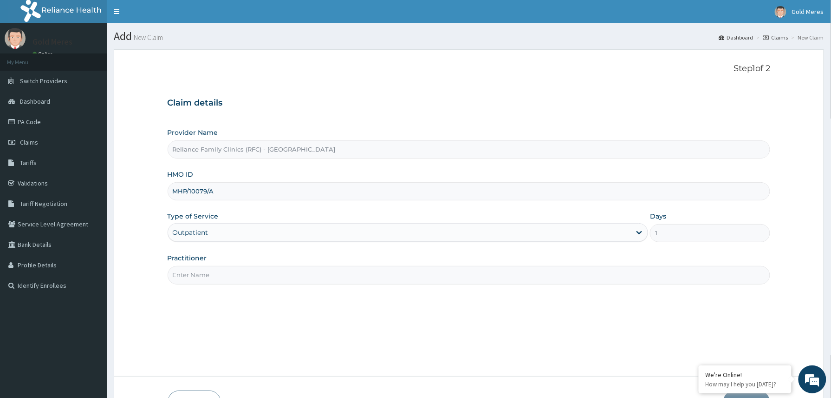
click at [222, 281] on input "Practitioner" at bounding box center [469, 275] width 603 height 18
type input "Dr Winifred"
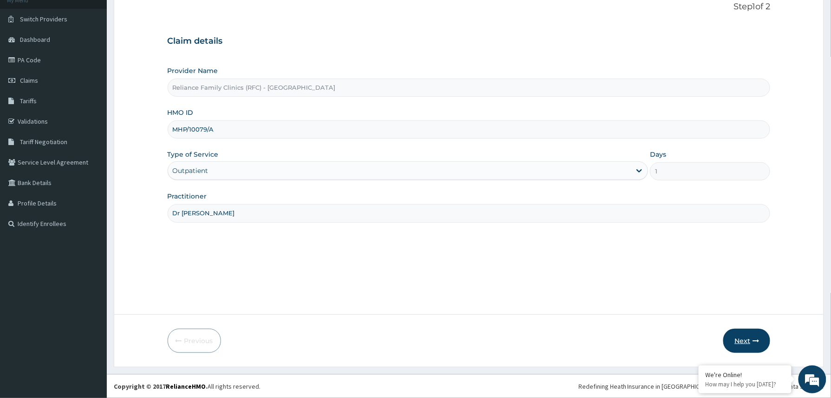
click at [755, 340] on icon "button" at bounding box center [756, 340] width 7 height 7
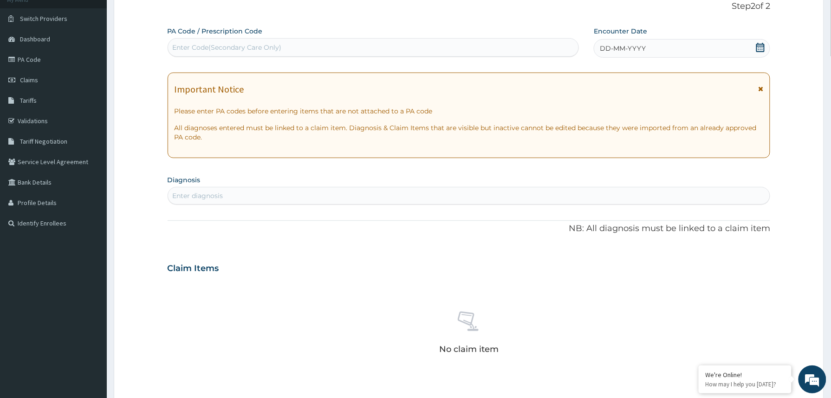
click at [708, 51] on div "DD-MM-YYYY" at bounding box center [682, 48] width 176 height 19
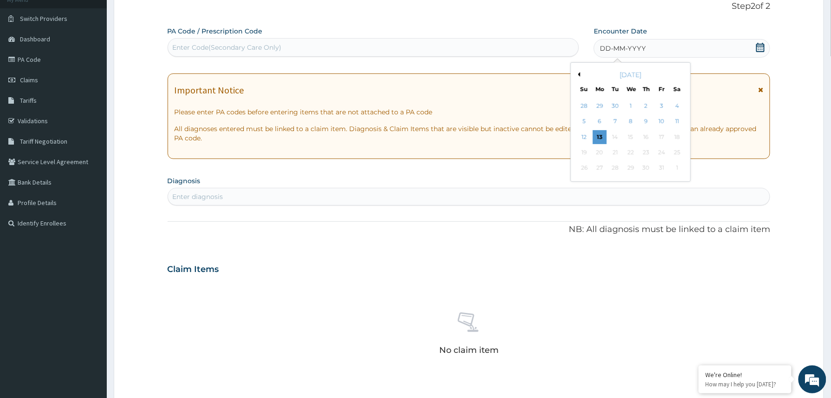
drag, startPoint x: 598, startPoint y: 137, endPoint x: 590, endPoint y: 134, distance: 8.7
click at [597, 137] on div "13" at bounding box center [600, 137] width 14 height 14
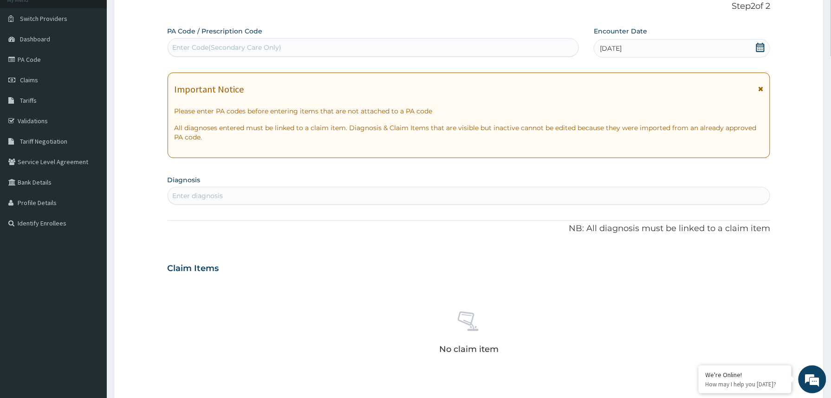
scroll to position [0, 0]
click at [236, 198] on div "Enter diagnosis" at bounding box center [469, 195] width 602 height 15
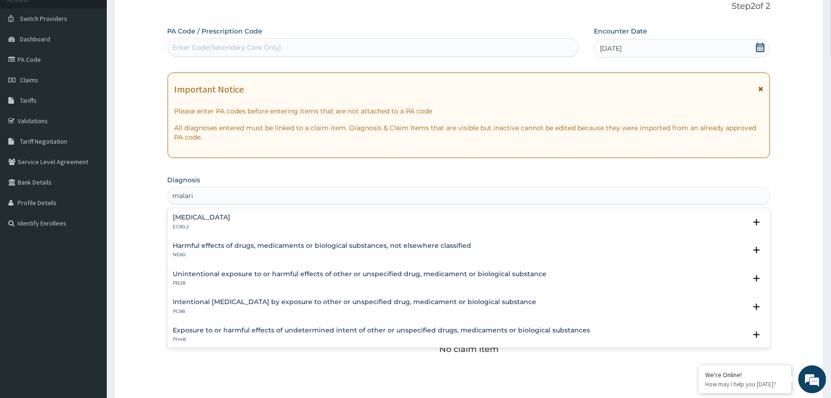
type input "malaria"
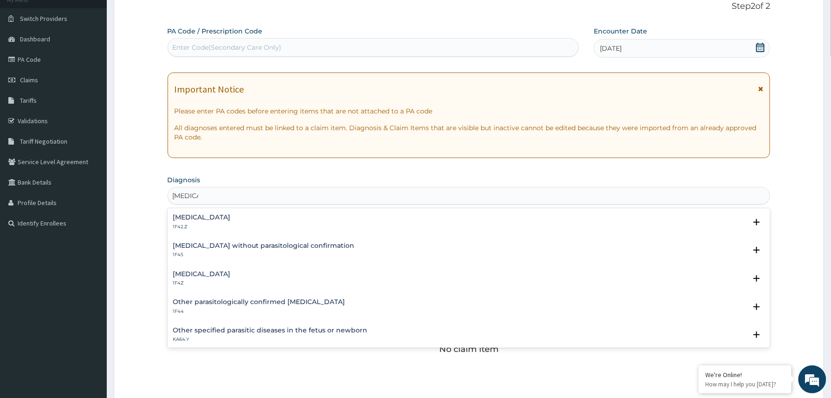
click at [220, 275] on h4 "Malaria, unspecified" at bounding box center [202, 273] width 58 height 7
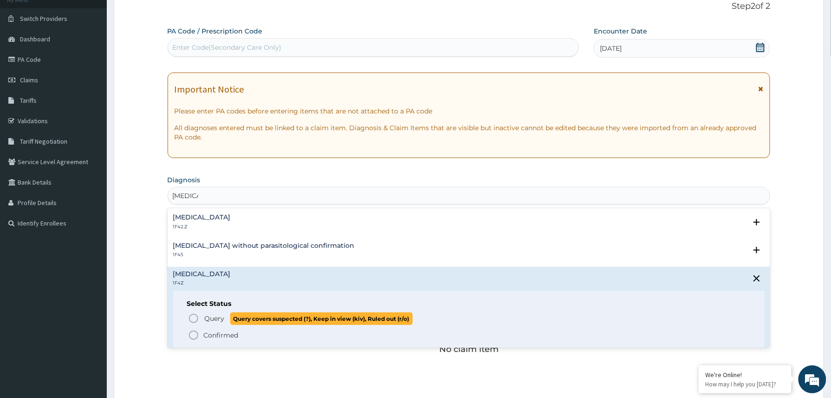
click at [209, 322] on span "Query" at bounding box center [215, 317] width 20 height 9
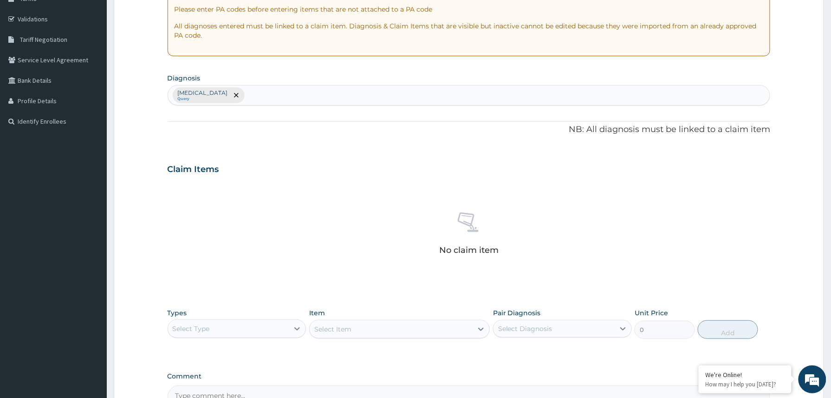
scroll to position [274, 0]
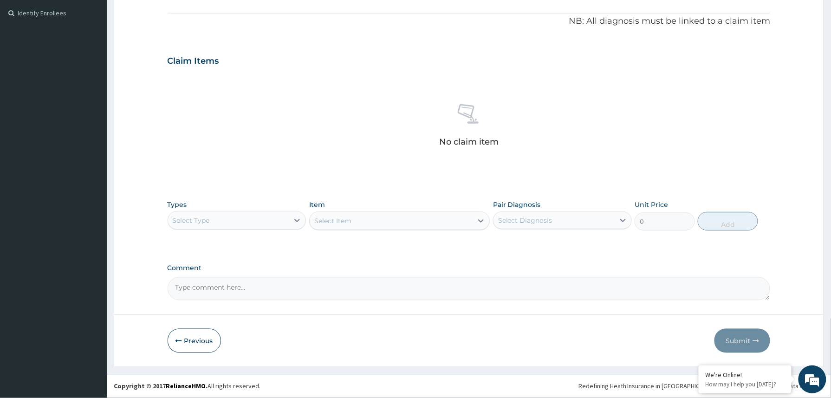
click at [268, 222] on div "Select Type" at bounding box center [228, 220] width 121 height 15
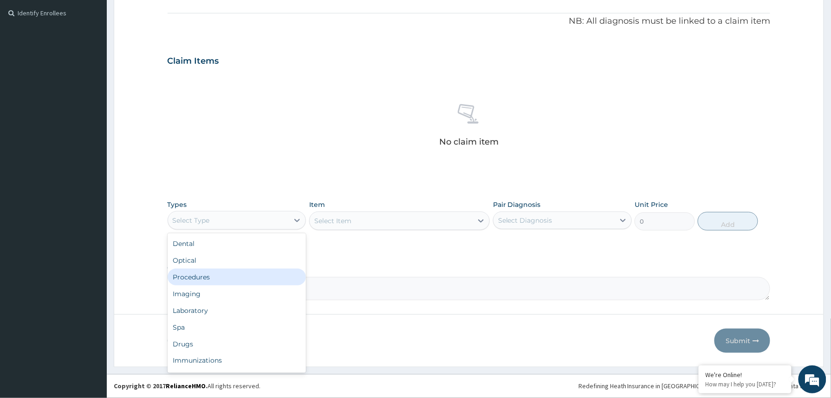
click at [212, 278] on div "Procedures" at bounding box center [237, 276] width 139 height 17
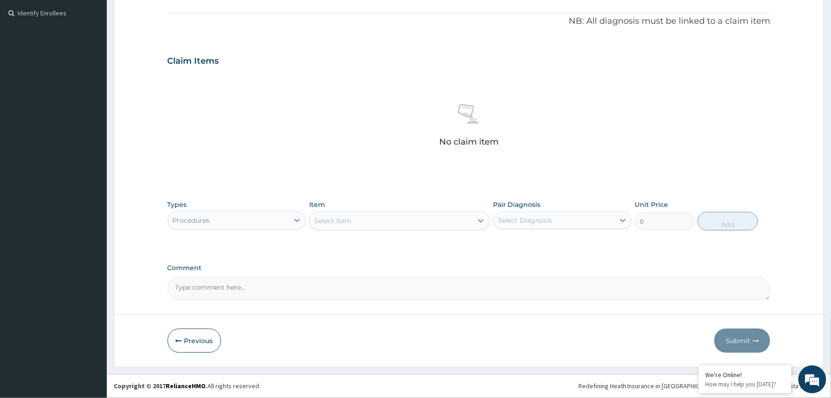
click at [385, 225] on div "Select Item" at bounding box center [391, 220] width 163 height 15
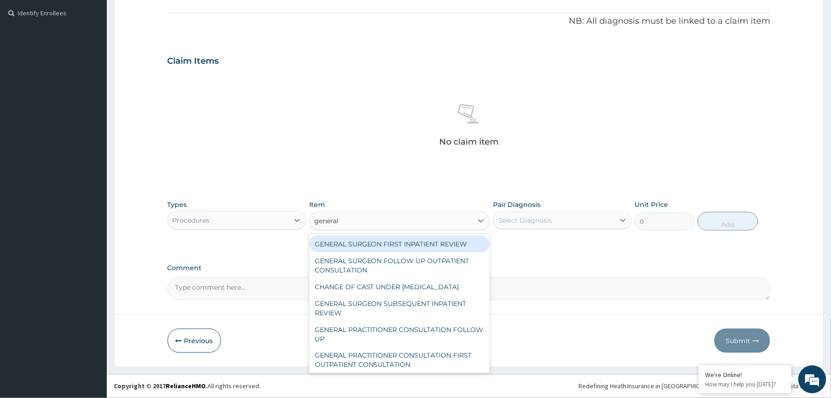
type input "general p"
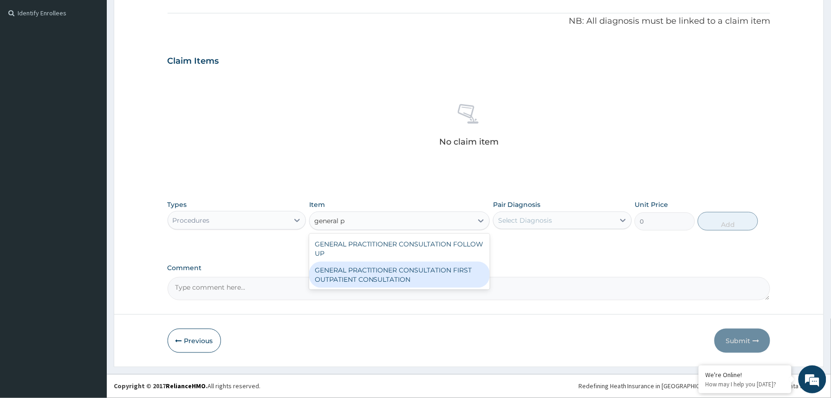
click at [407, 275] on div "GENERAL PRACTITIONER CONSULTATION FIRST OUTPATIENT CONSULTATION" at bounding box center [399, 274] width 181 height 26
type input "3370.125"
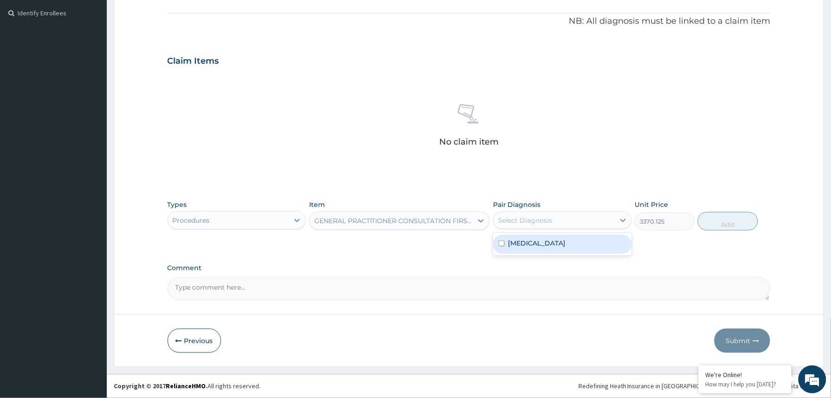
click at [555, 221] on div "Select Diagnosis" at bounding box center [554, 220] width 121 height 15
click at [561, 246] on label "Malaria, unspecified" at bounding box center [538, 242] width 58 height 9
checkbox input "true"
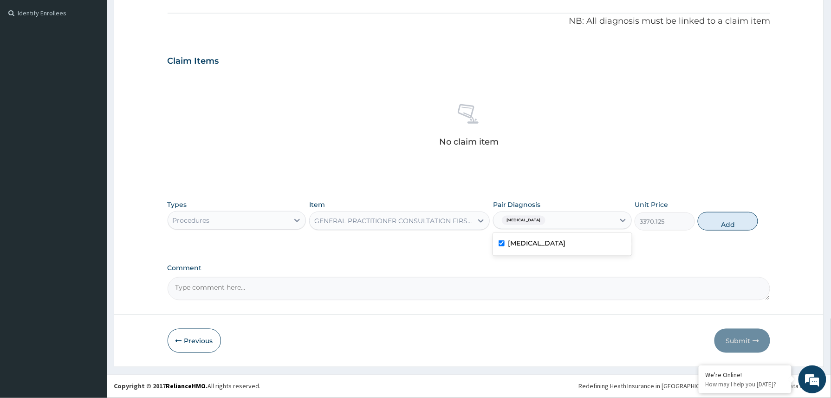
drag, startPoint x: 733, startPoint y: 225, endPoint x: 574, endPoint y: 229, distance: 158.4
click at [732, 224] on button "Add" at bounding box center [728, 221] width 60 height 19
type input "0"
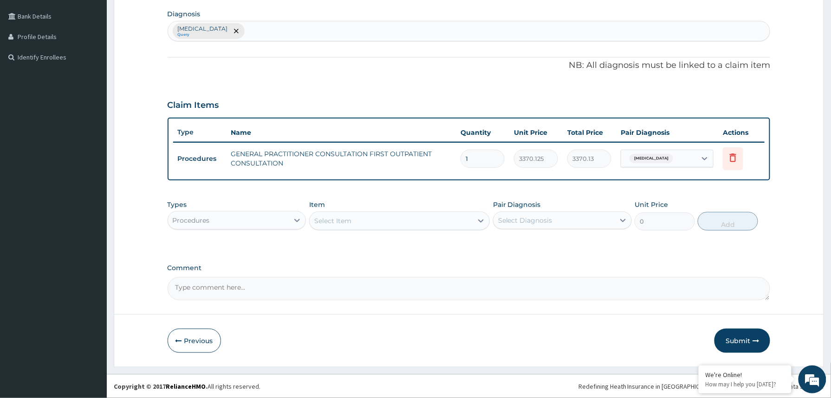
scroll to position [228, 0]
click at [267, 218] on div "Procedures" at bounding box center [228, 220] width 121 height 15
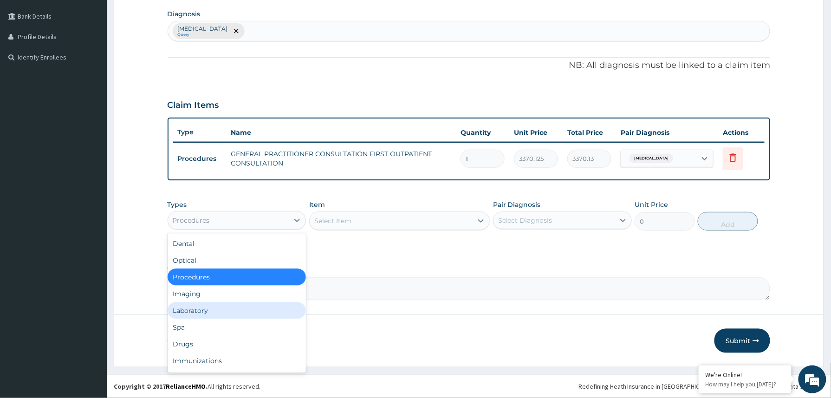
click at [203, 314] on div "Laboratory" at bounding box center [237, 310] width 139 height 17
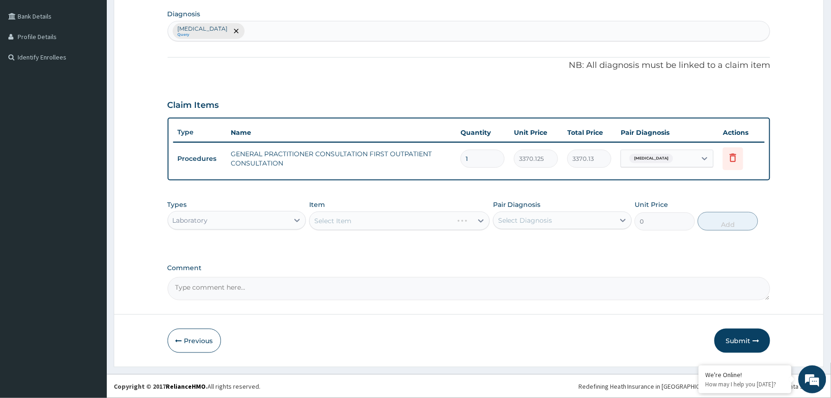
click at [205, 293] on textarea "Comment" at bounding box center [469, 288] width 603 height 23
paste textarea "IM PCM 600mg stat Tab Atrothec 75mg bd x 3/7"
type textarea "IM PCM 600mg stat Tab Atrothec 75mg bd x 3/7"
click at [244, 218] on div "Laboratory" at bounding box center [228, 220] width 121 height 15
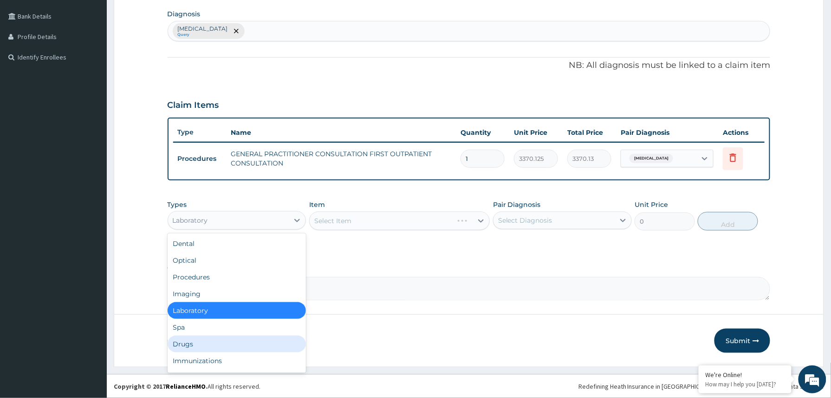
click at [209, 342] on div "Drugs" at bounding box center [237, 343] width 139 height 17
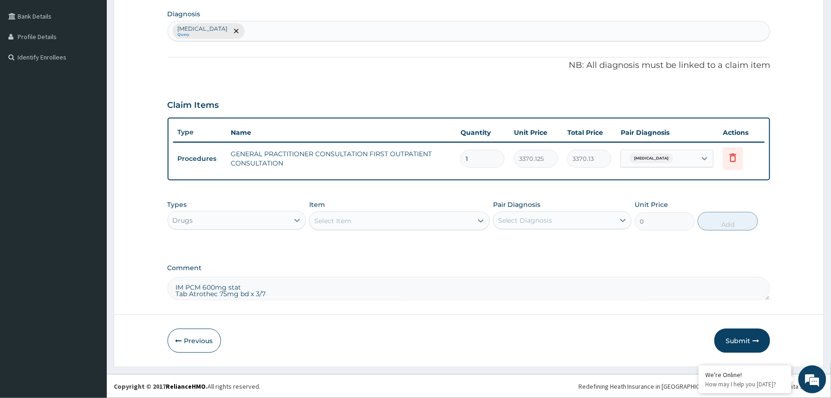
click at [373, 222] on div "Select Item" at bounding box center [391, 220] width 163 height 15
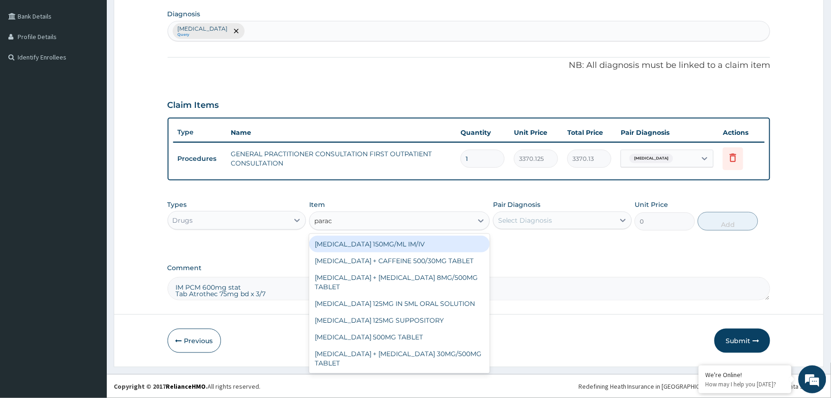
type input "parace"
click at [388, 244] on div "PARACETAMOL 150MG/ML IM/IV" at bounding box center [399, 243] width 181 height 17
type input "300"
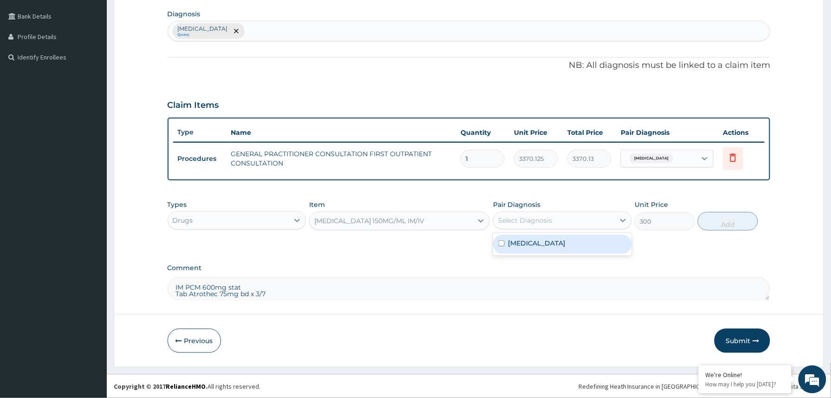
click at [553, 216] on div "Select Diagnosis" at bounding box center [554, 220] width 121 height 15
click at [545, 246] on label "Malaria, unspecified" at bounding box center [538, 242] width 58 height 9
checkbox input "true"
click at [729, 225] on button "Add" at bounding box center [728, 221] width 60 height 19
type input "0"
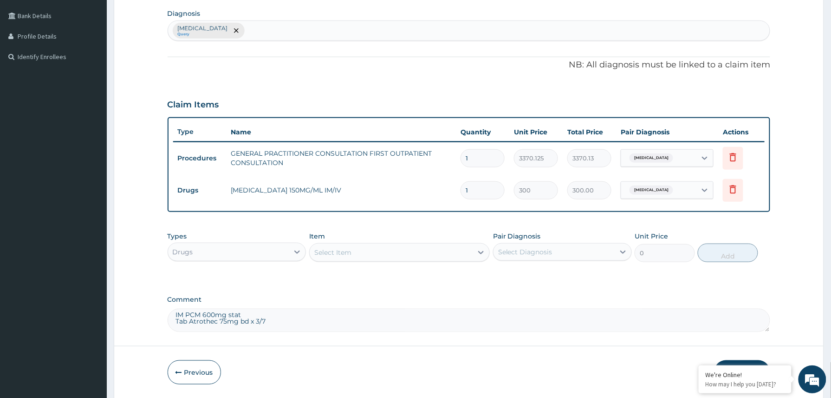
scroll to position [0, 0]
drag, startPoint x: 285, startPoint y: 322, endPoint x: 169, endPoint y: 316, distance: 116.2
click at [169, 316] on textarea "IM PCM 600mg stat Tab Atrothec 75mg bd x 3/7" at bounding box center [469, 319] width 603 height 23
type textarea "Tab Atrothec 75mg bd x 3/7"
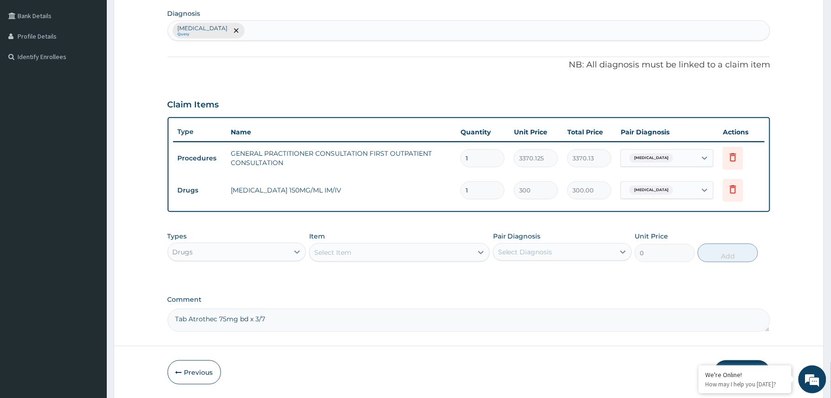
drag, startPoint x: 274, startPoint y: 326, endPoint x: 159, endPoint y: 321, distance: 114.8
click at [159, 321] on form "Step 2 of 2 PA Code / Prescription Code Enter Code(Secondary Care Only) Encount…" at bounding box center [469, 109] width 711 height 577
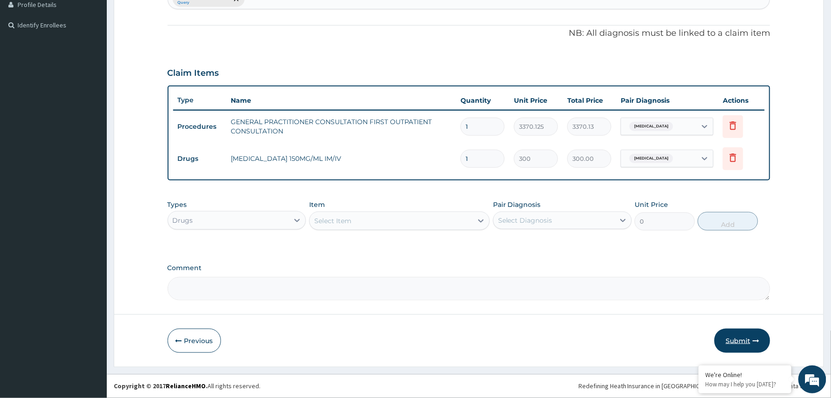
click at [733, 342] on button "Submit" at bounding box center [743, 340] width 56 height 24
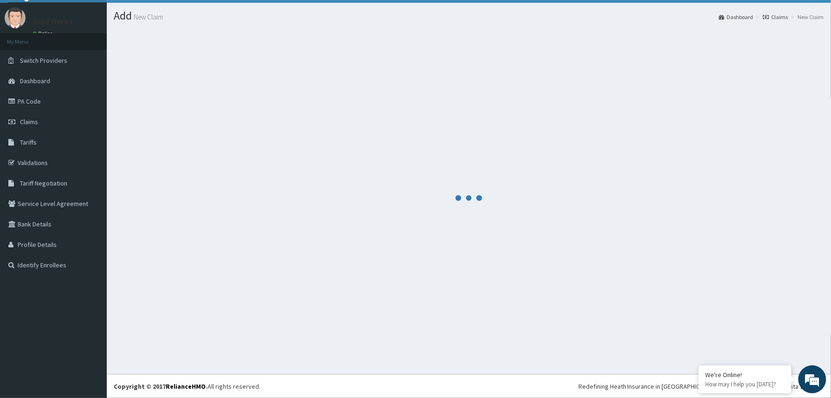
scroll to position [261, 0]
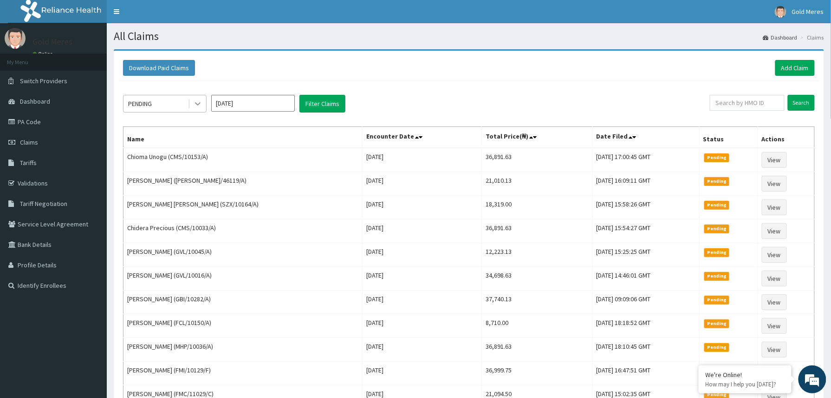
click at [197, 103] on icon at bounding box center [197, 103] width 9 height 9
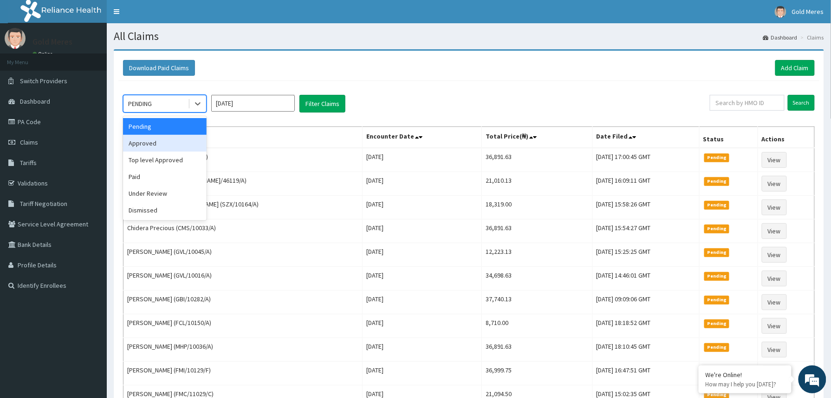
drag, startPoint x: 149, startPoint y: 139, endPoint x: 199, endPoint y: 132, distance: 50.6
click at [148, 139] on div "Approved" at bounding box center [165, 143] width 84 height 17
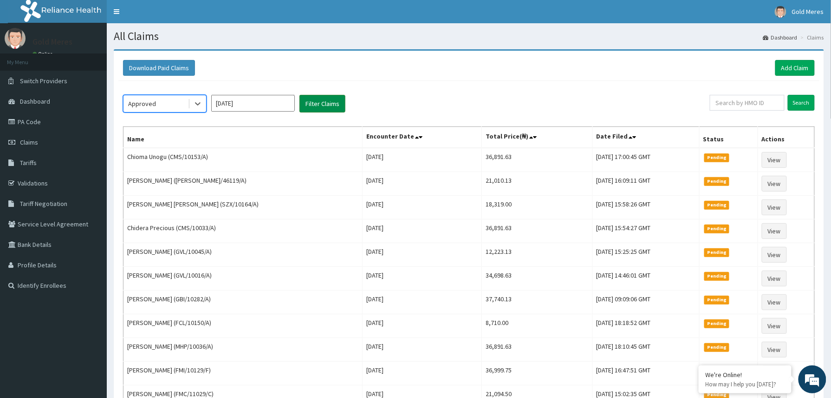
click at [330, 101] on button "Filter Claims" at bounding box center [323, 104] width 46 height 18
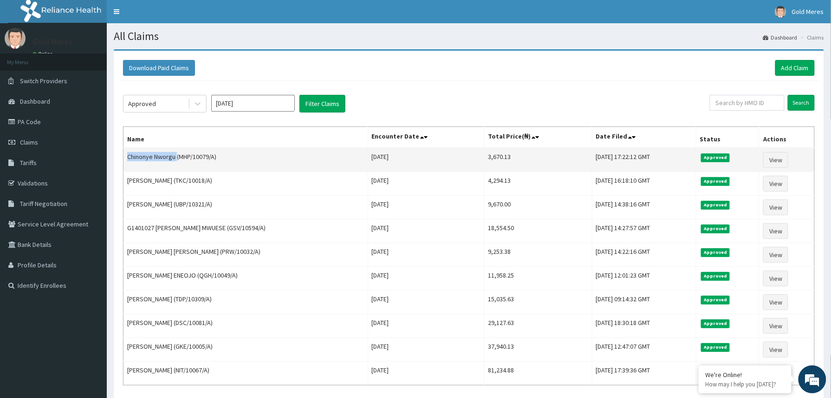
drag, startPoint x: 126, startPoint y: 155, endPoint x: 176, endPoint y: 154, distance: 50.2
click at [176, 154] on td "Chinonye Nworgu (MHP/10079/A)" at bounding box center [246, 160] width 245 height 24
copy td "Chinonye Nworgu"
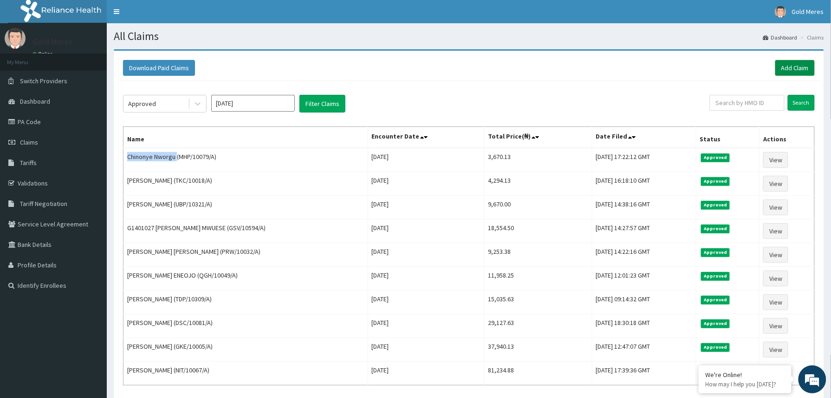
click at [795, 71] on link "Add Claim" at bounding box center [795, 68] width 39 height 16
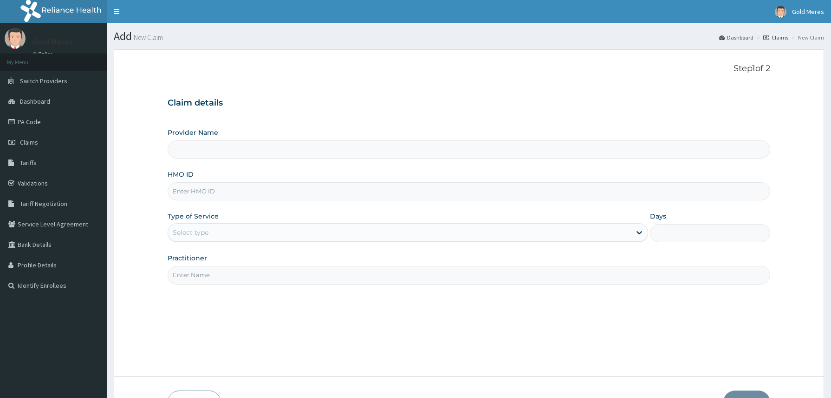
type input "Reliance Family Clinics (RFC) - [GEOGRAPHIC_DATA]"
click at [212, 196] on input "HMO ID" at bounding box center [469, 191] width 603 height 18
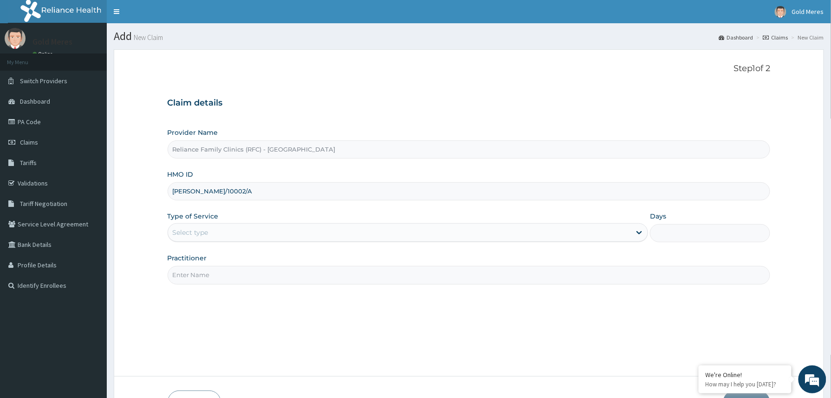
type input "ANH/10002/A"
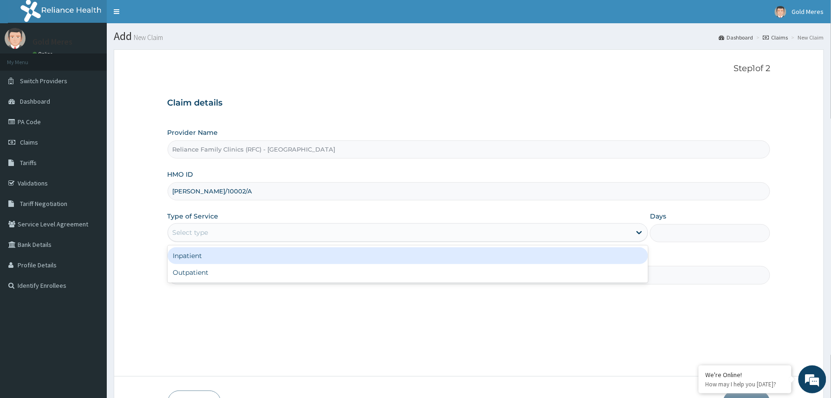
click at [217, 228] on div "Select type" at bounding box center [399, 232] width 463 height 15
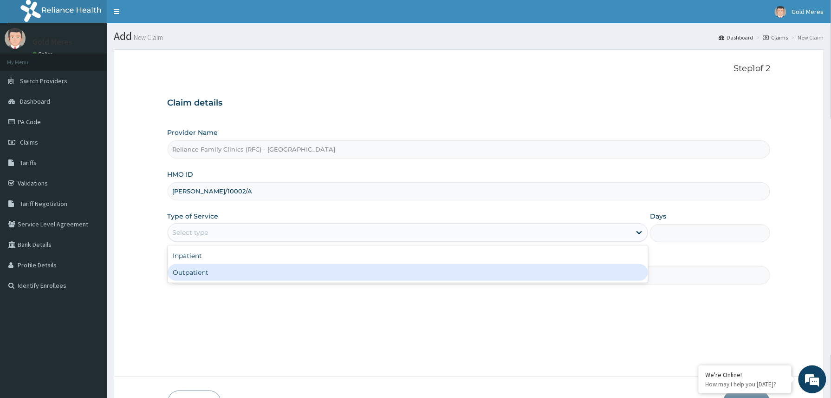
click at [211, 274] on div "Outpatient" at bounding box center [408, 272] width 481 height 17
type input "1"
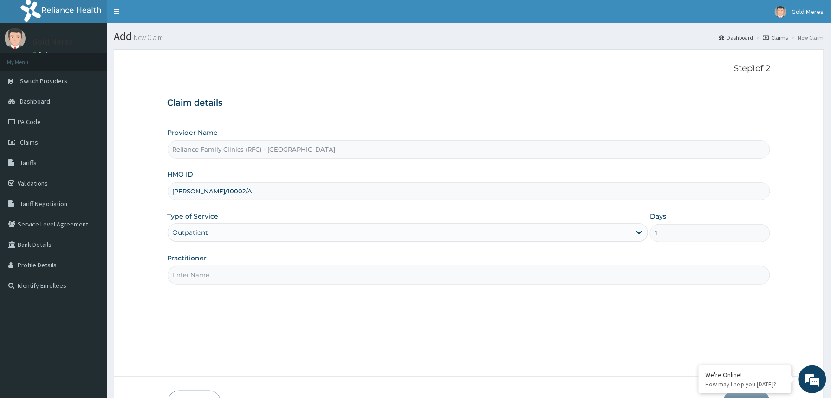
drag, startPoint x: 214, startPoint y: 275, endPoint x: 219, endPoint y: 281, distance: 7.9
click at [214, 275] on input "Practitioner" at bounding box center [469, 275] width 603 height 18
type input "Dr Winifred"
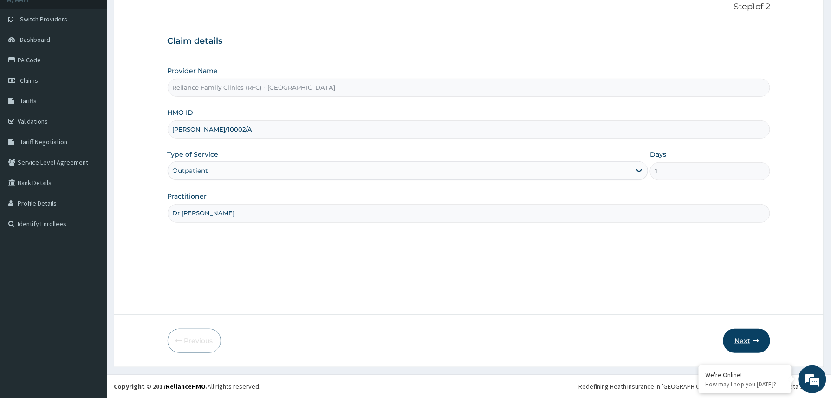
click at [750, 342] on button "Next" at bounding box center [747, 340] width 47 height 24
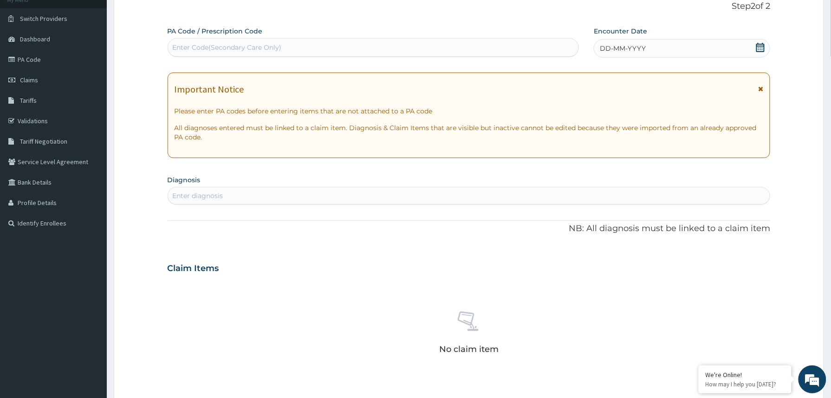
click at [686, 50] on div "DD-MM-YYYY" at bounding box center [682, 48] width 176 height 19
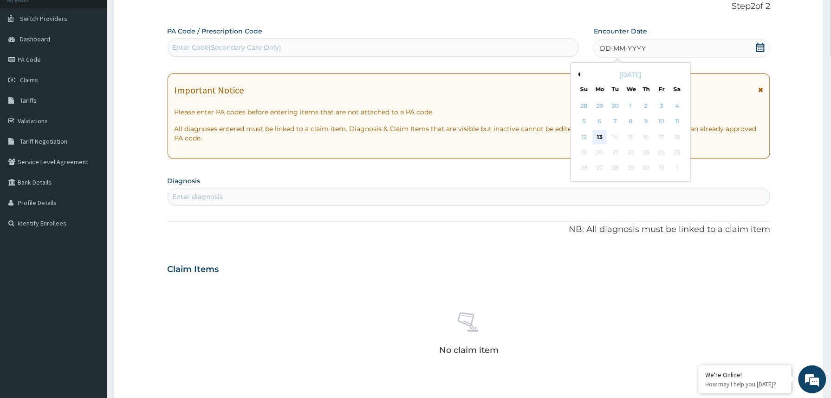
click at [599, 138] on div "13" at bounding box center [600, 137] width 14 height 14
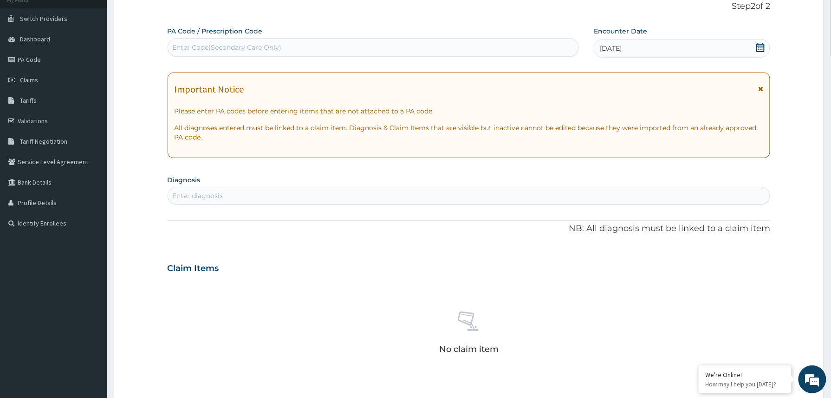
click at [669, 51] on div "[DATE]" at bounding box center [682, 48] width 176 height 19
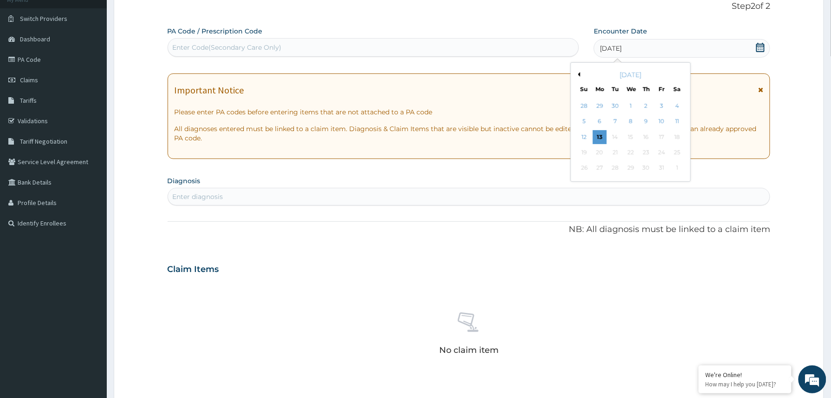
click at [573, 252] on div "PA Code / Prescription Code Enter Code(Secondary Care Only) Encounter Date 13-1…" at bounding box center [469, 267] width 603 height 482
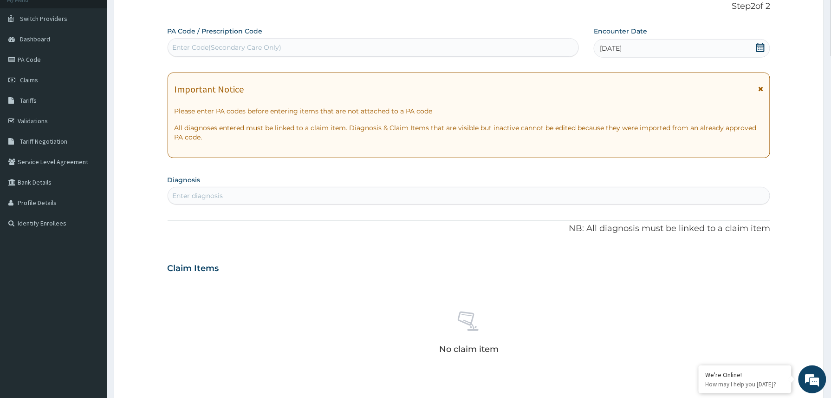
click at [761, 51] on icon at bounding box center [761, 47] width 8 height 9
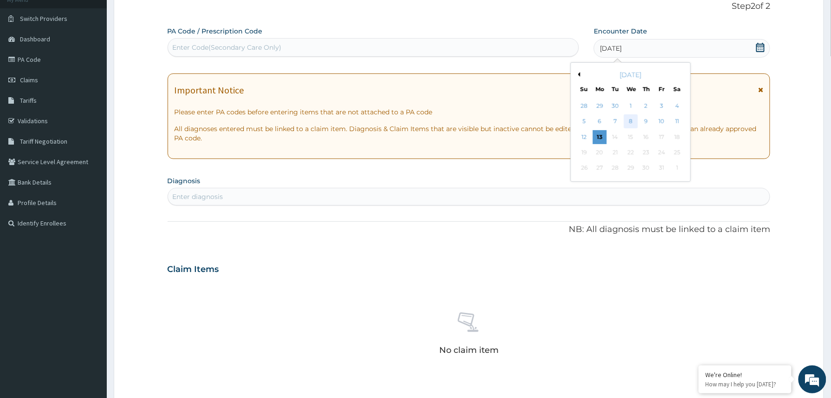
click at [631, 122] on div "8" at bounding box center [631, 122] width 14 height 14
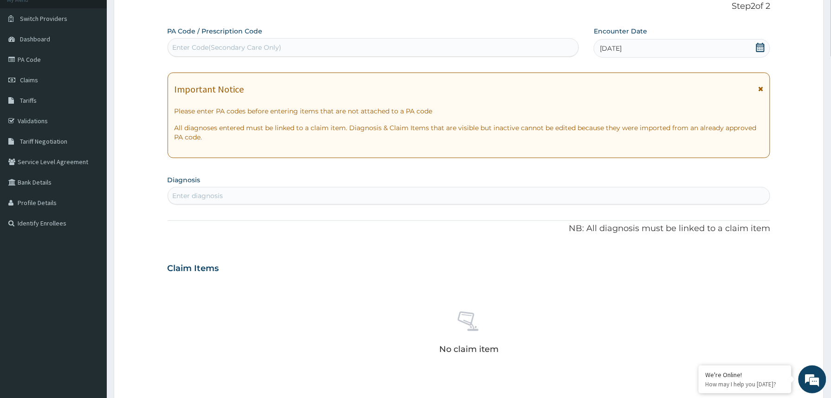
click at [255, 201] on div "Enter diagnosis" at bounding box center [469, 195] width 602 height 15
type input "WELL"
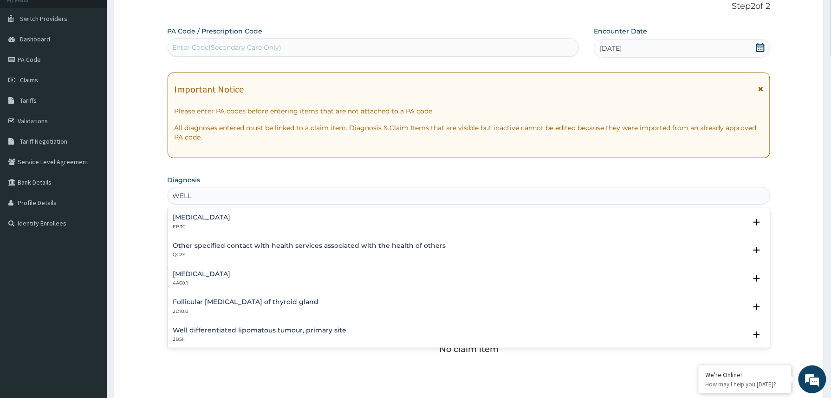
click at [212, 249] on div "Other specified contact with health services associated with the health of othe…" at bounding box center [309, 250] width 273 height 16
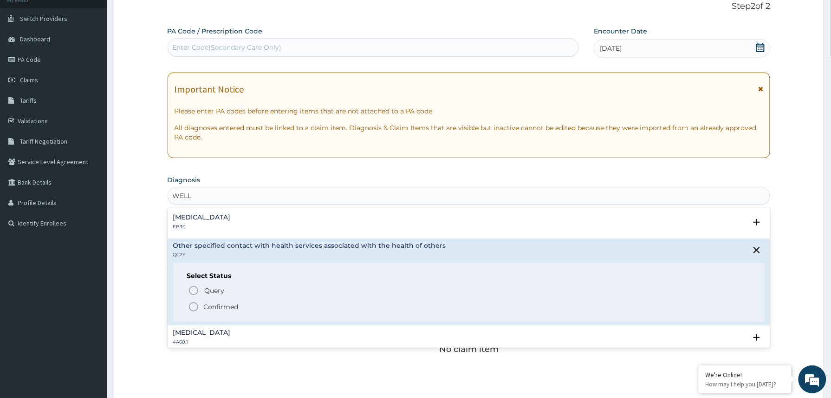
click at [216, 307] on p "Confirmed" at bounding box center [221, 306] width 35 height 9
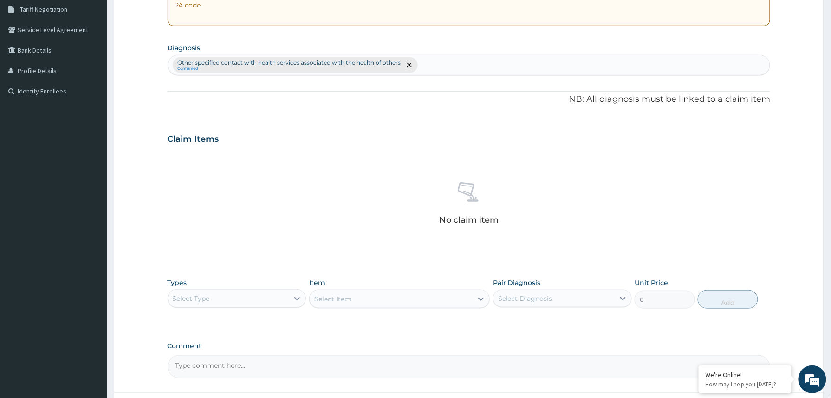
scroll to position [274, 0]
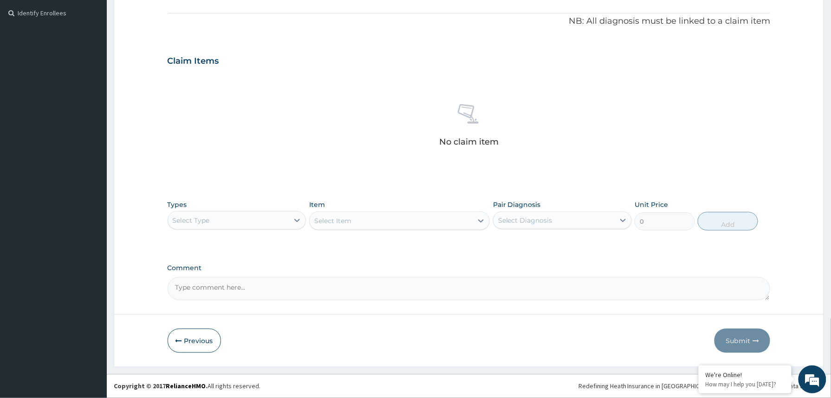
click at [281, 218] on div "Select Type" at bounding box center [228, 220] width 121 height 15
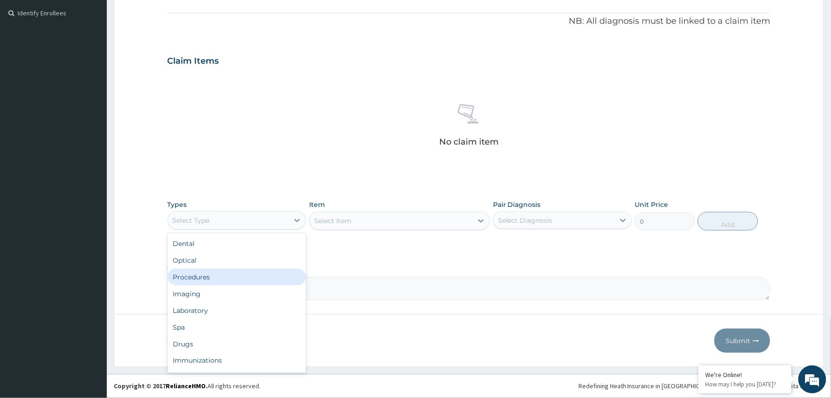
click at [222, 275] on div "Procedures" at bounding box center [237, 276] width 139 height 17
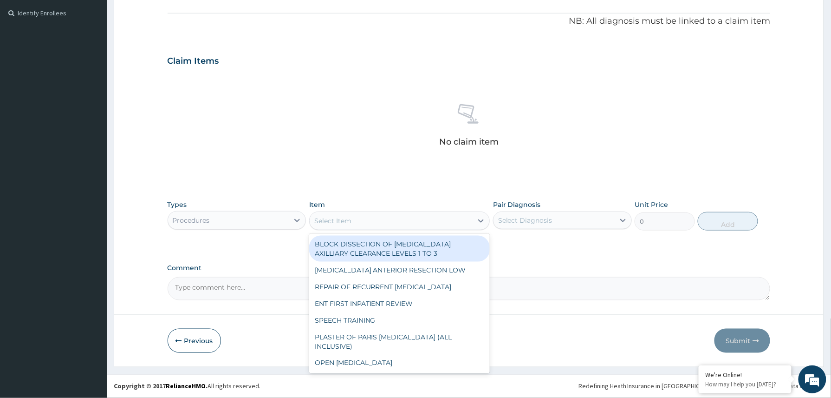
click at [327, 218] on div "Select Item" at bounding box center [332, 220] width 37 height 9
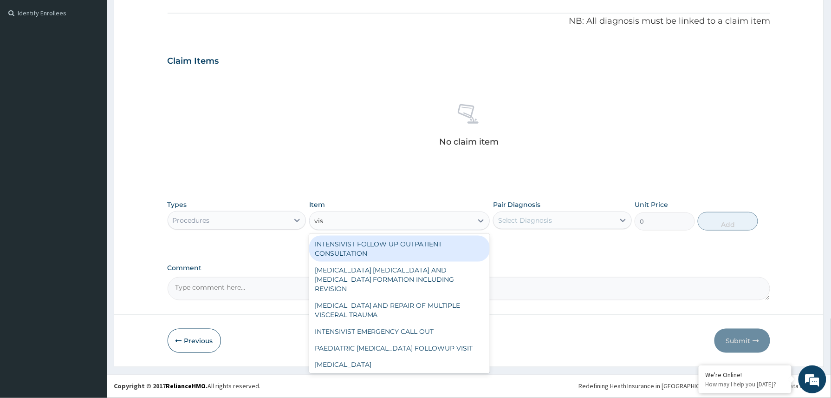
type input "visu"
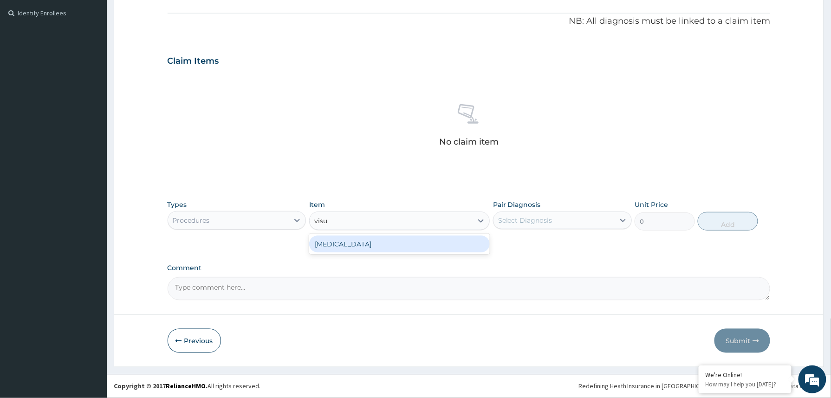
type input "3000"
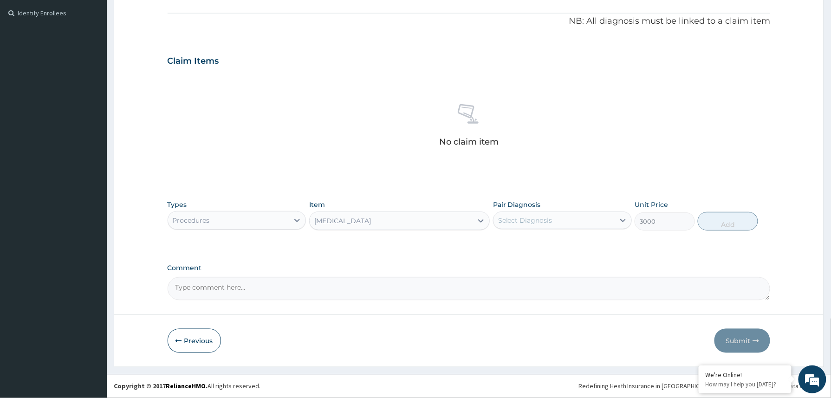
click at [561, 215] on div "Select Diagnosis" at bounding box center [554, 220] width 121 height 15
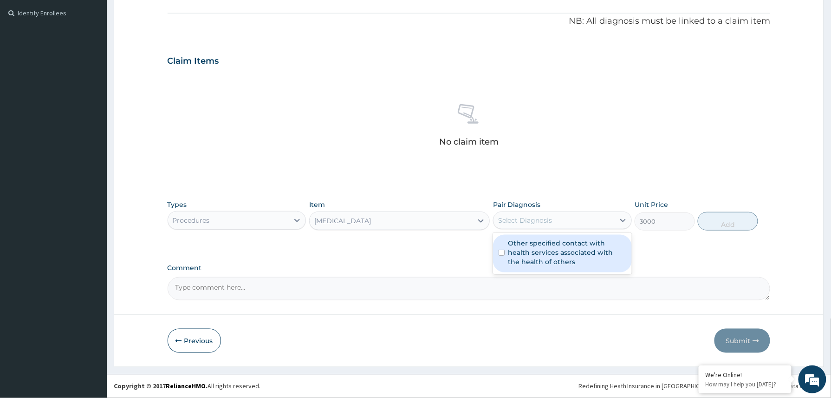
drag, startPoint x: 550, startPoint y: 255, endPoint x: 574, endPoint y: 250, distance: 24.2
click at [554, 255] on label "Other specified contact with health services associated with the health of othe…" at bounding box center [568, 252] width 118 height 28
checkbox input "true"
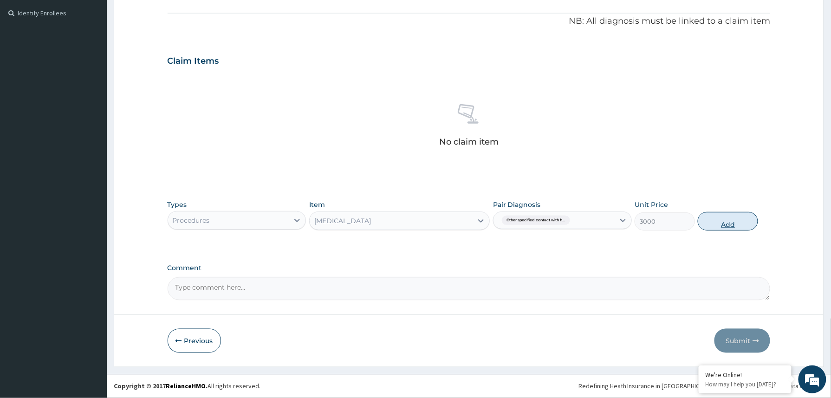
click at [731, 212] on button "Add" at bounding box center [728, 221] width 60 height 19
type input "0"
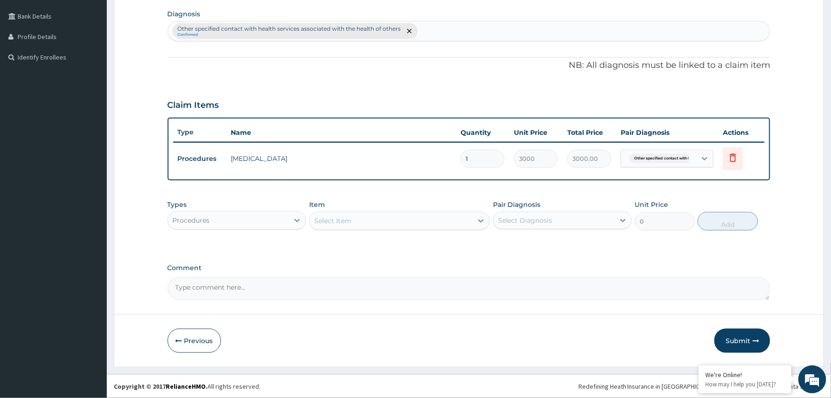
click at [265, 217] on div "Procedures" at bounding box center [228, 220] width 121 height 15
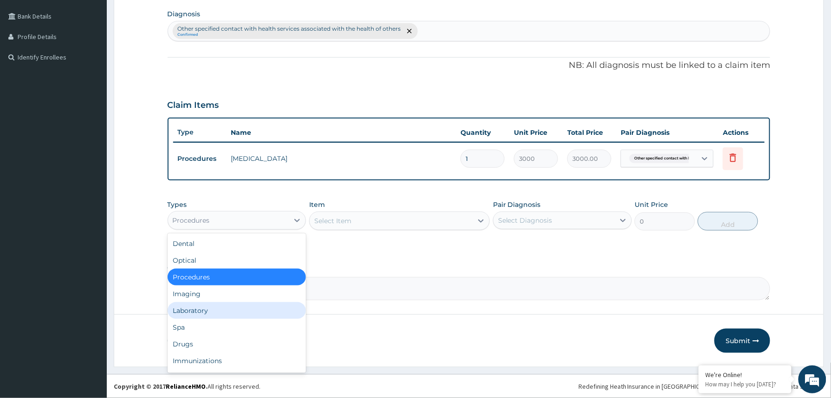
click at [219, 313] on div "Laboratory" at bounding box center [237, 310] width 139 height 17
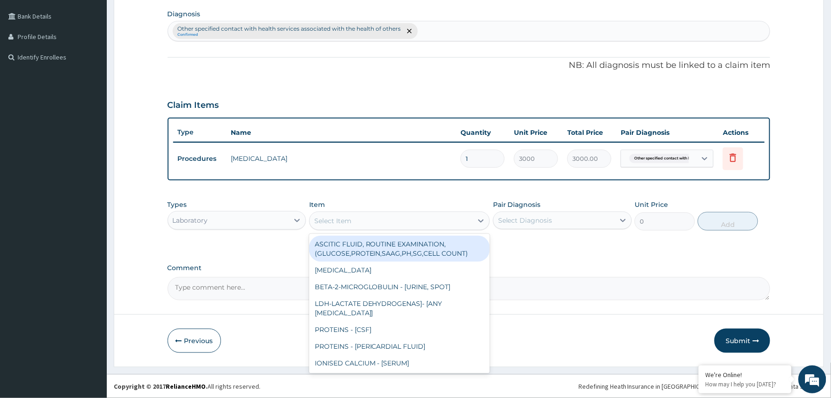
click at [321, 220] on div "Select Item" at bounding box center [332, 220] width 37 height 9
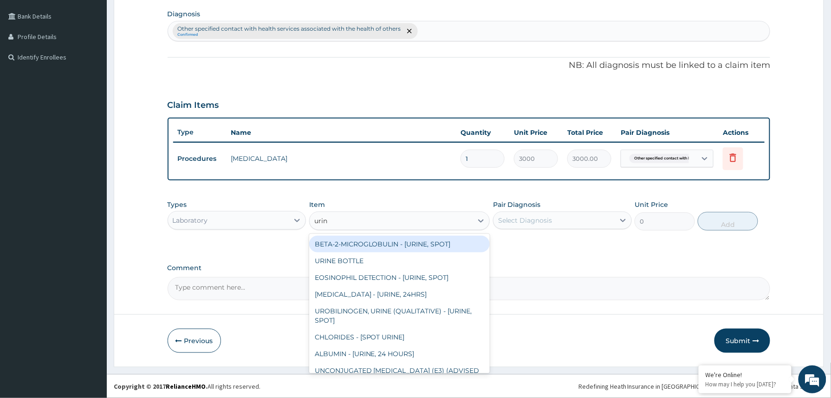
type input "urina"
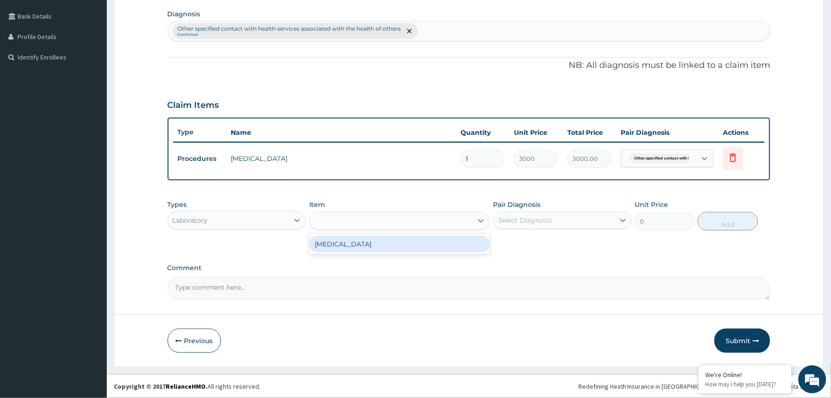
type input "1531.875"
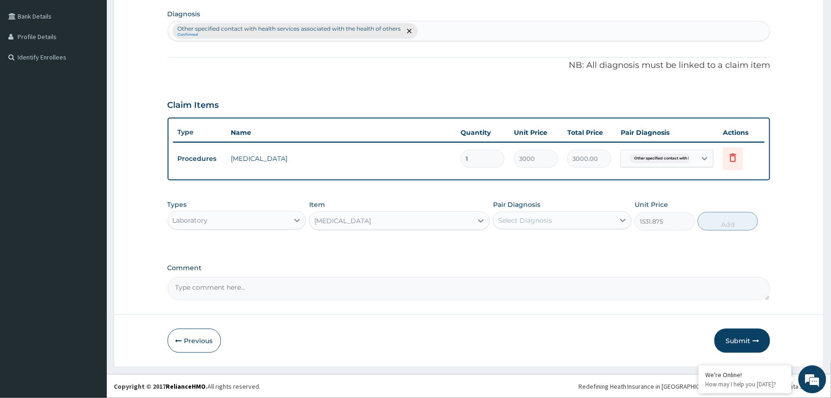
click at [557, 222] on div "Select Diagnosis" at bounding box center [554, 220] width 121 height 15
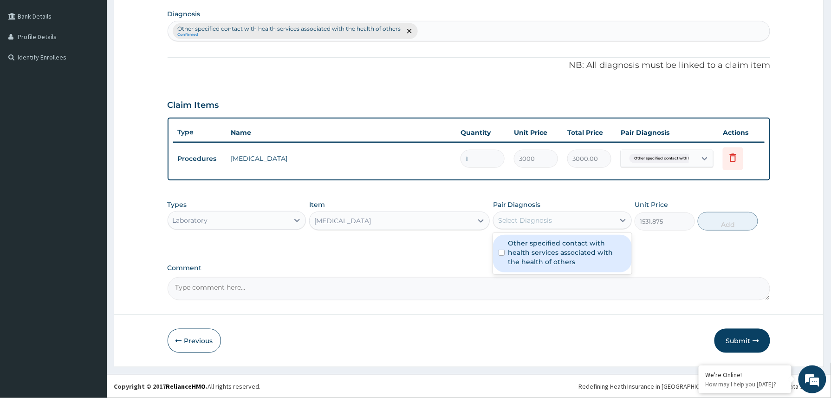
drag, startPoint x: 548, startPoint y: 248, endPoint x: 615, endPoint y: 245, distance: 66.9
click at [548, 249] on label "Other specified contact with health services associated with the health of othe…" at bounding box center [568, 252] width 118 height 28
checkbox input "true"
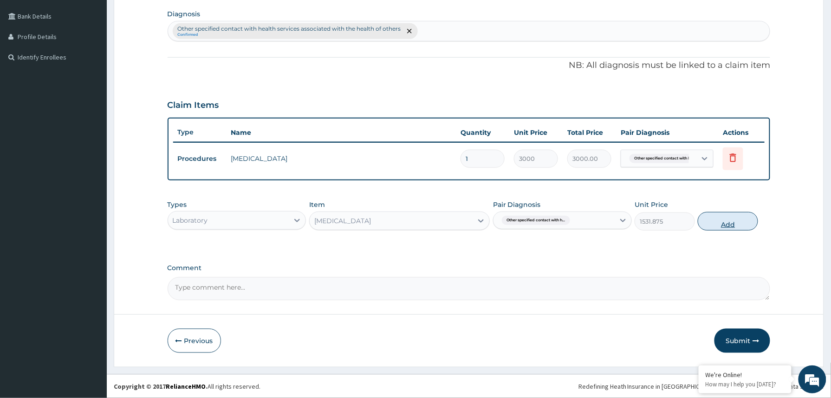
click at [735, 222] on button "Add" at bounding box center [728, 221] width 60 height 19
type input "0"
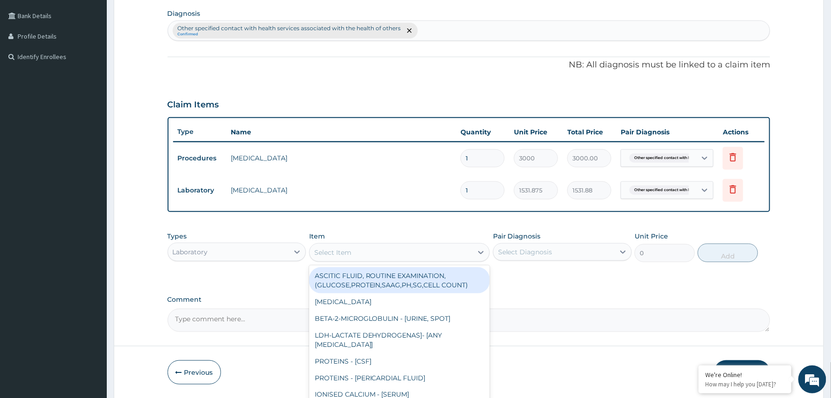
click at [381, 252] on div "Select Item" at bounding box center [391, 252] width 163 height 15
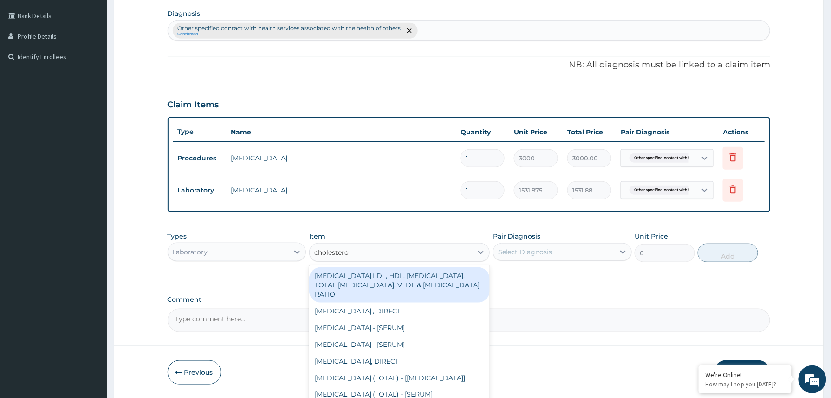
type input "[MEDICAL_DATA]"
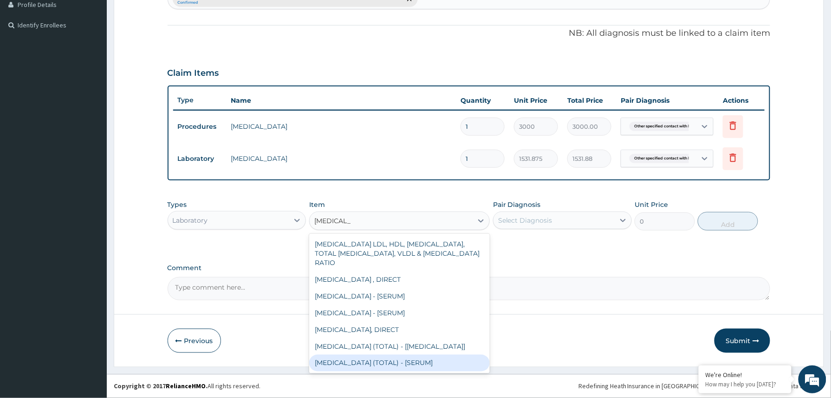
click at [397, 357] on div "[MEDICAL_DATA] (TOTAL) - [SERUM]" at bounding box center [399, 362] width 181 height 17
type input "2880"
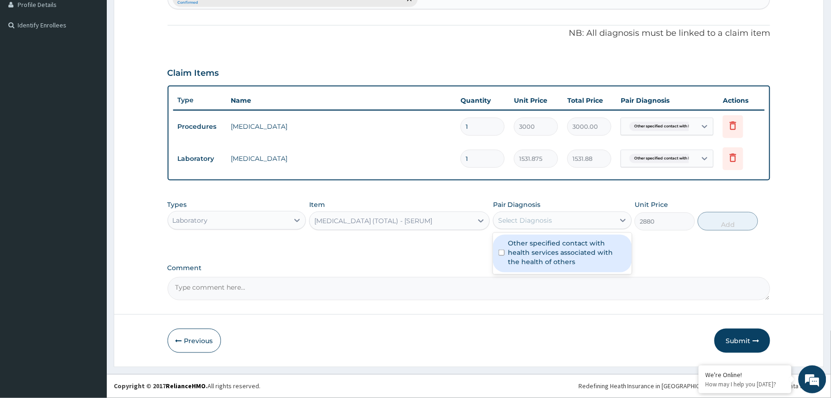
click at [537, 218] on div "Select Diagnosis" at bounding box center [525, 219] width 54 height 9
click at [542, 259] on label "Other specified contact with health services associated with the health of othe…" at bounding box center [568, 252] width 118 height 28
checkbox input "true"
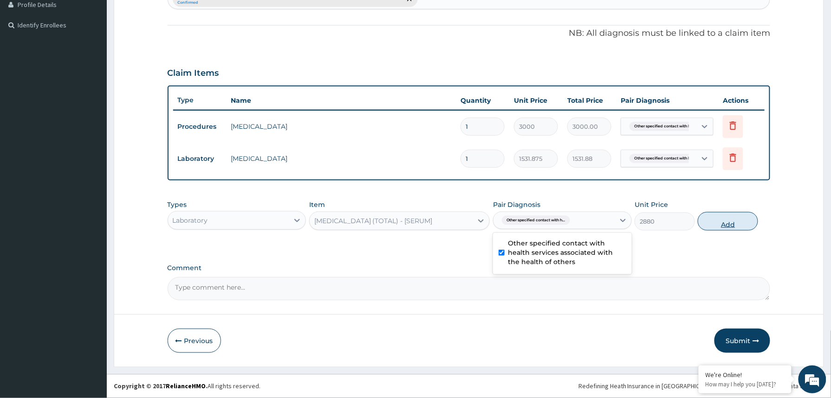
click at [747, 223] on button "Add" at bounding box center [728, 221] width 60 height 19
type input "0"
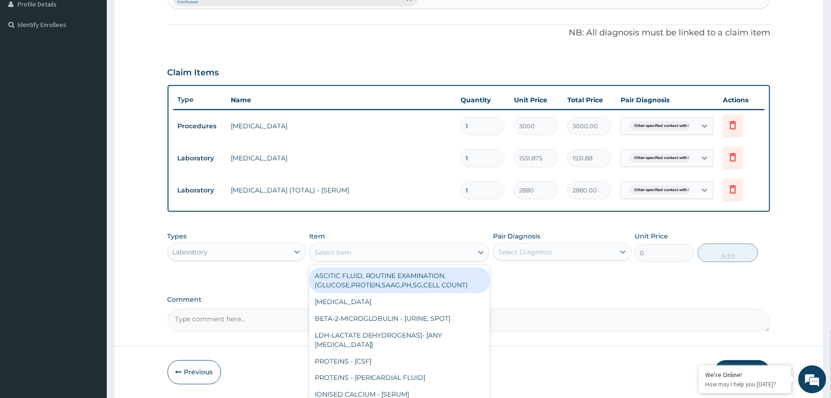
click at [335, 245] on div "Select Item" at bounding box center [391, 252] width 163 height 15
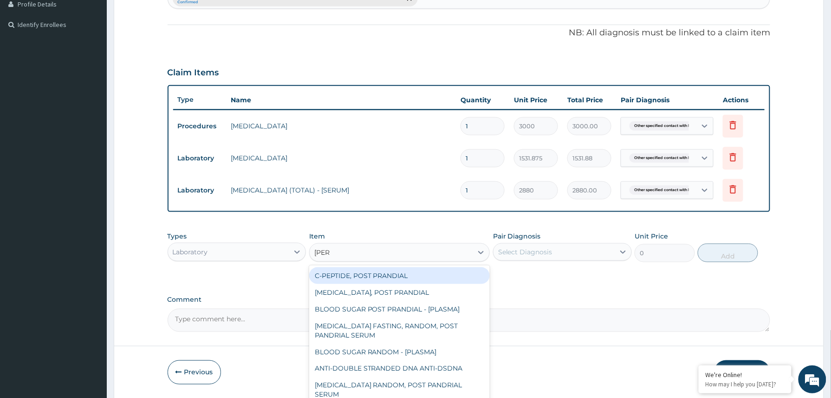
type input "random"
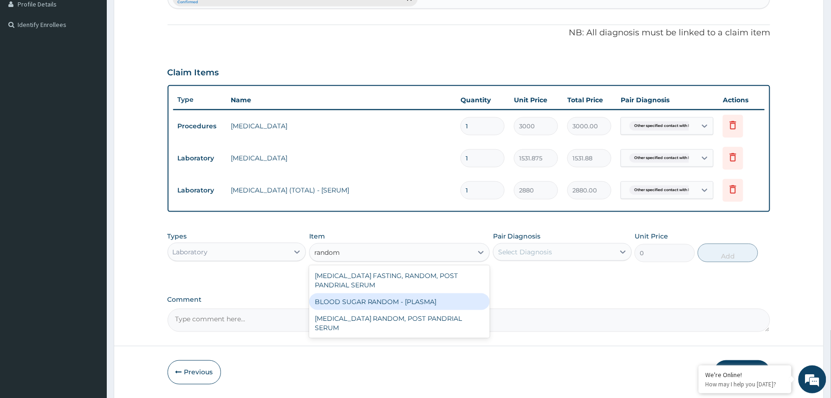
click at [405, 297] on div "BLOOD SUGAR RANDOM - [PLASMA]" at bounding box center [399, 301] width 181 height 17
type input "1800"
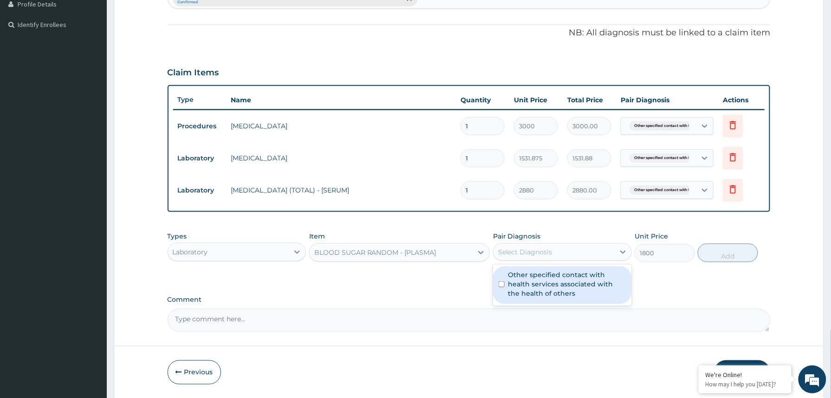
drag, startPoint x: 558, startPoint y: 254, endPoint x: 534, endPoint y: 290, distance: 43.5
click at [558, 254] on div "Select Diagnosis" at bounding box center [554, 251] width 121 height 15
drag, startPoint x: 534, startPoint y: 290, endPoint x: 641, endPoint y: 281, distance: 107.6
click at [534, 290] on label "Other specified contact with health services associated with the health of othe…" at bounding box center [568, 284] width 118 height 28
checkbox input "true"
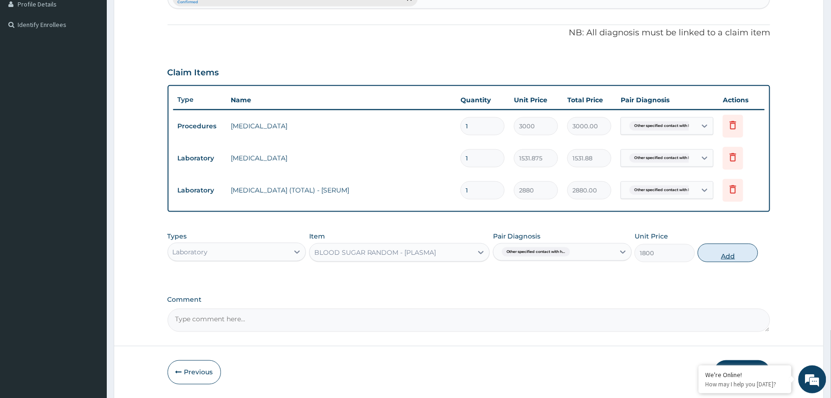
drag, startPoint x: 723, startPoint y: 253, endPoint x: 531, endPoint y: 274, distance: 192.9
click at [723, 255] on button "Add" at bounding box center [728, 252] width 60 height 19
type input "0"
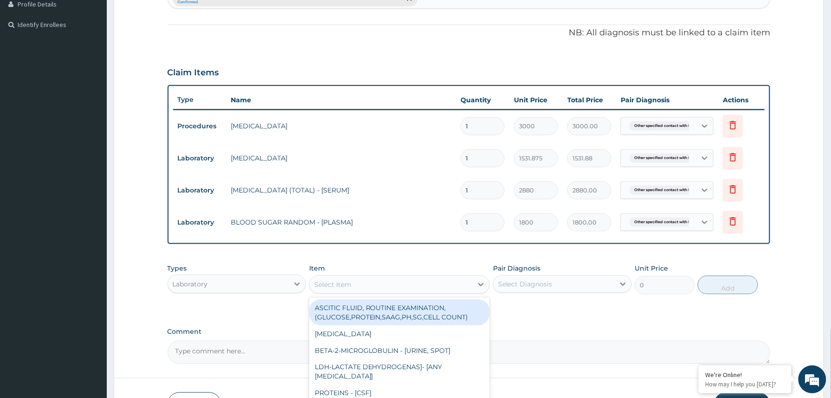
click at [359, 281] on div "Select Item" at bounding box center [391, 284] width 163 height 15
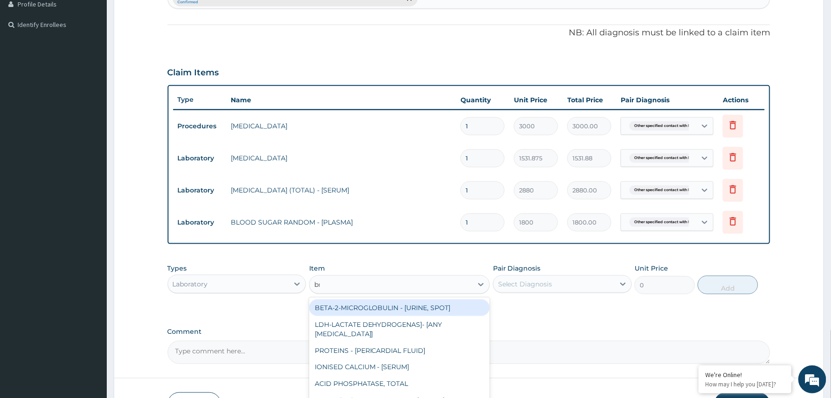
type input "bmi"
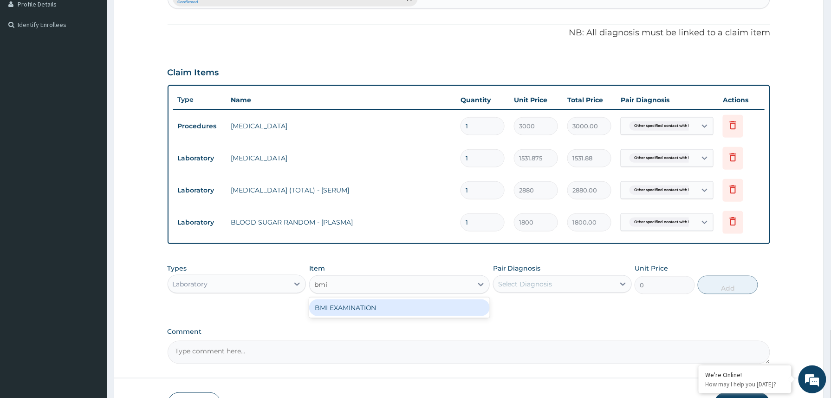
type input "1225.5"
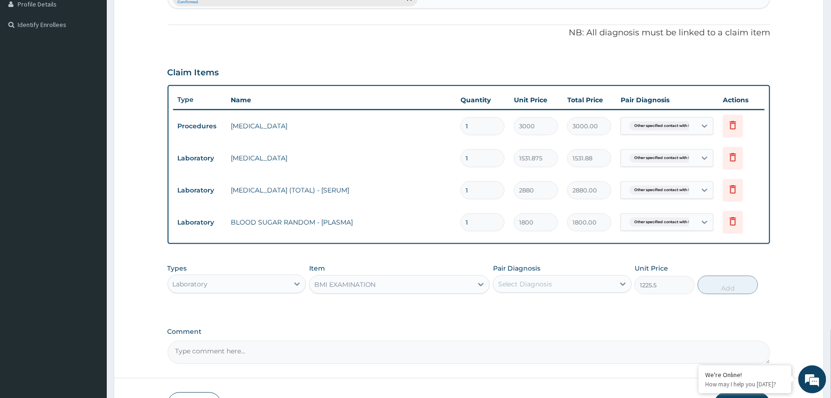
drag, startPoint x: 537, startPoint y: 283, endPoint x: 540, endPoint y: 296, distance: 13.3
click at [537, 284] on div "Select Diagnosis" at bounding box center [525, 283] width 54 height 9
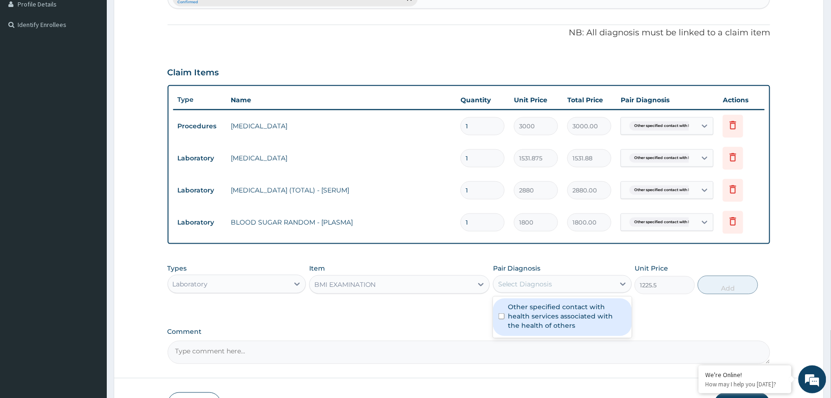
drag, startPoint x: 549, startPoint y: 322, endPoint x: 647, endPoint y: 302, distance: 100.0
click at [549, 321] on label "Other specified contact with health services associated with the health of othe…" at bounding box center [568, 316] width 118 height 28
checkbox input "true"
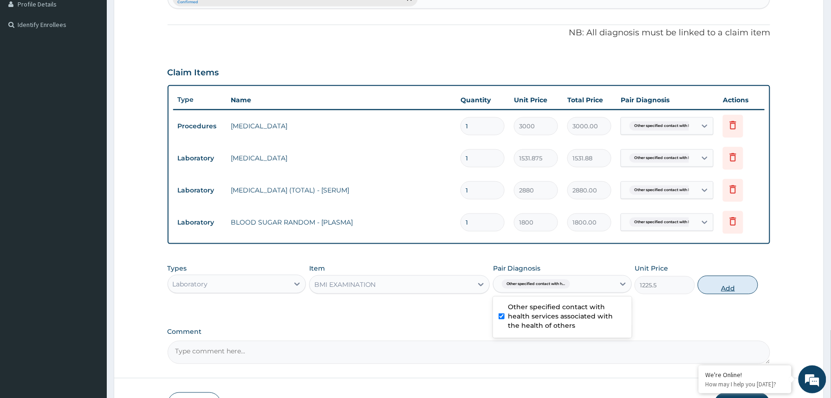
click at [731, 284] on button "Add" at bounding box center [728, 284] width 60 height 19
type input "0"
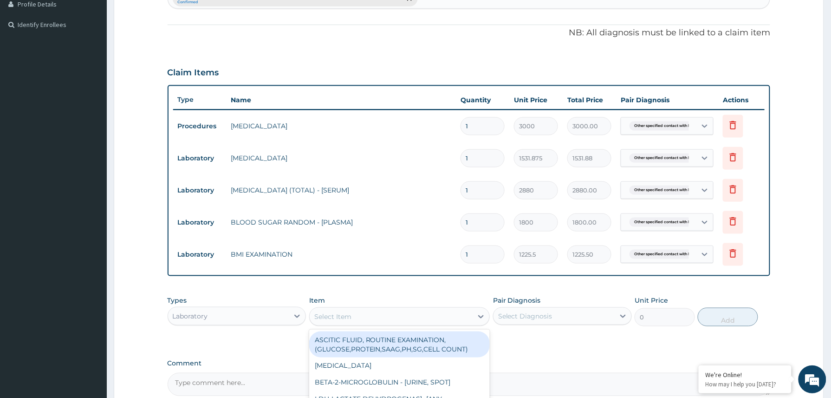
click at [346, 315] on div "Select Item" at bounding box center [332, 316] width 37 height 9
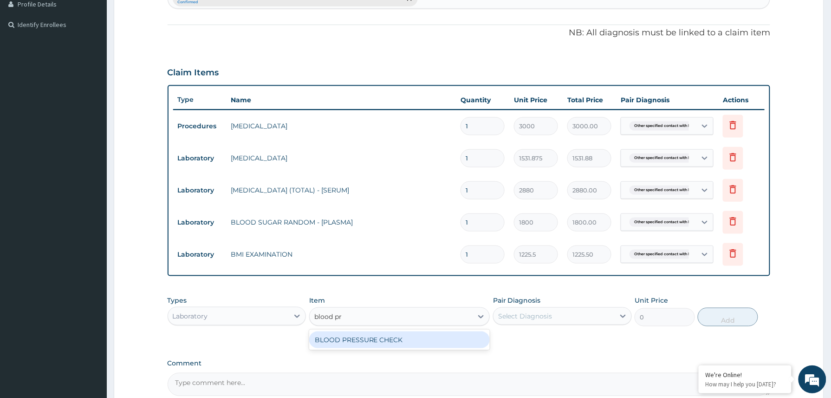
type input "blood pre"
click at [376, 345] on div "BLOOD PRESSURE CHECK" at bounding box center [399, 339] width 181 height 17
type input "1225.5"
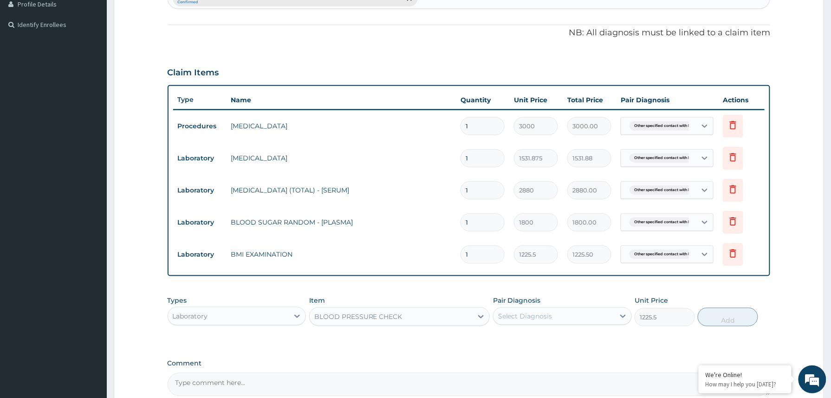
drag, startPoint x: 589, startPoint y: 309, endPoint x: 576, endPoint y: 327, distance: 22.3
click at [589, 311] on div "Select Diagnosis" at bounding box center [554, 315] width 121 height 15
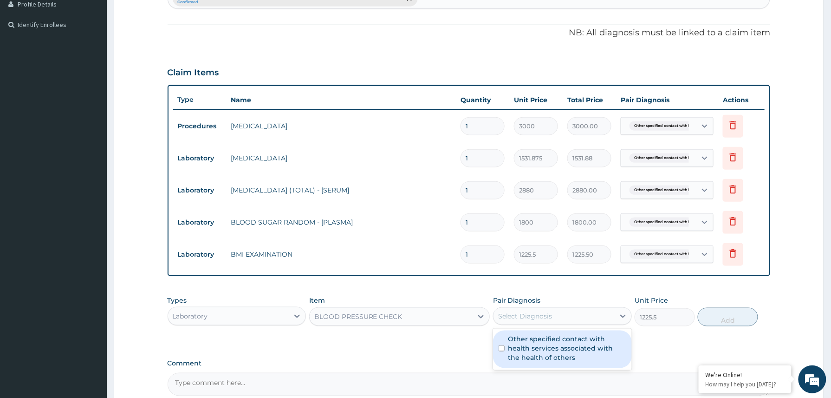
drag, startPoint x: 558, startPoint y: 346, endPoint x: 673, endPoint y: 336, distance: 116.1
click at [559, 348] on label "Other specified contact with health services associated with the health of othe…" at bounding box center [568, 348] width 118 height 28
checkbox input "true"
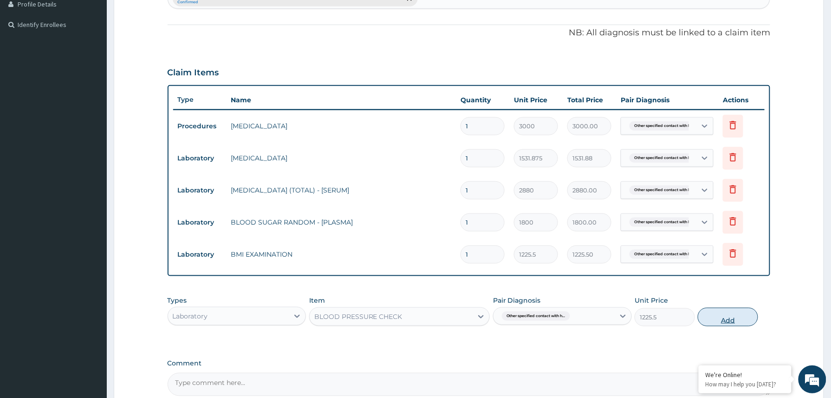
click at [718, 324] on button "Add" at bounding box center [728, 316] width 60 height 19
type input "0"
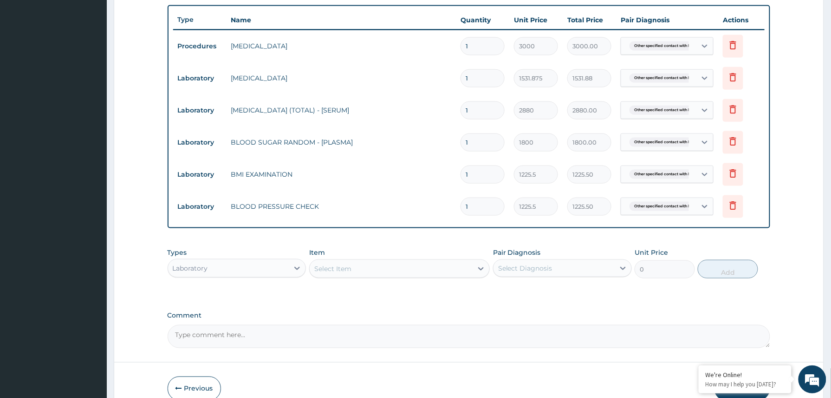
scroll to position [338, 0]
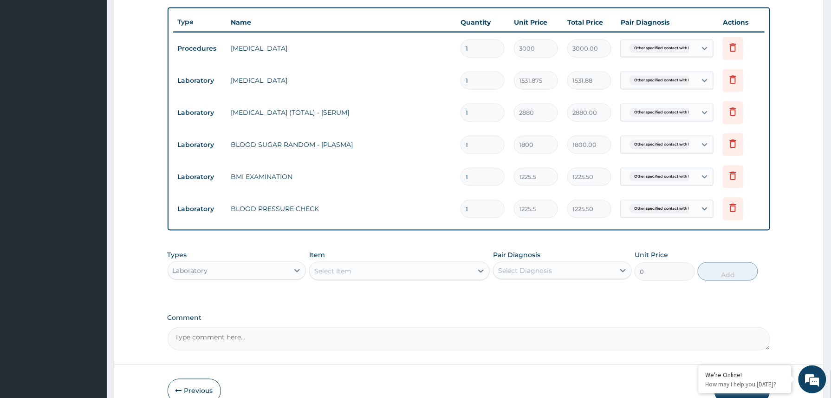
click at [377, 268] on div "Select Item" at bounding box center [391, 270] width 163 height 15
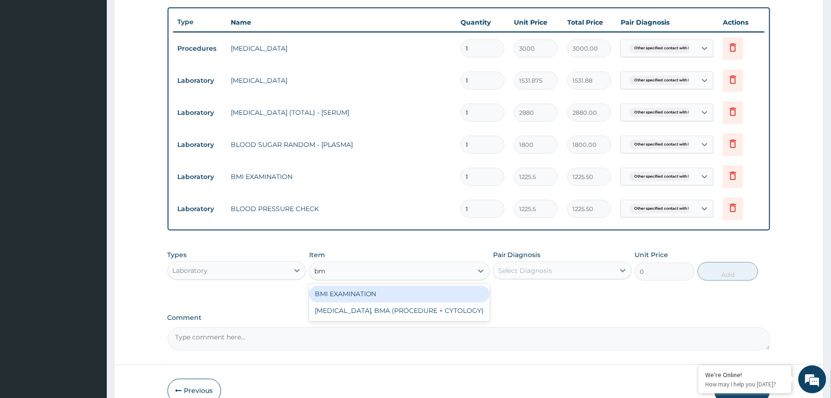
type input "bmi"
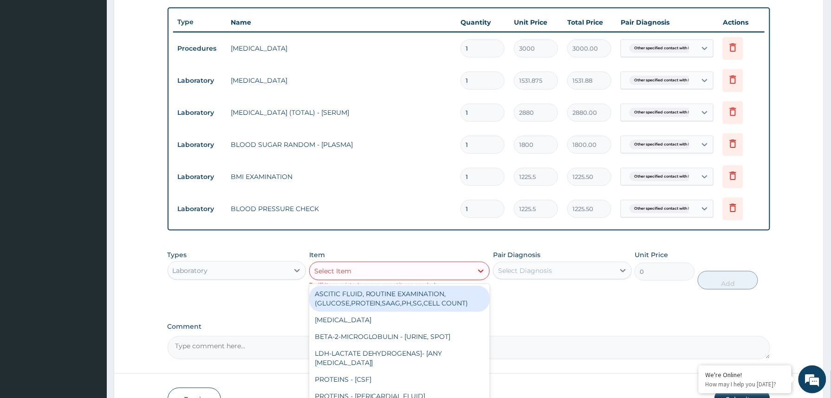
click at [366, 267] on div "Select Item" at bounding box center [391, 270] width 163 height 15
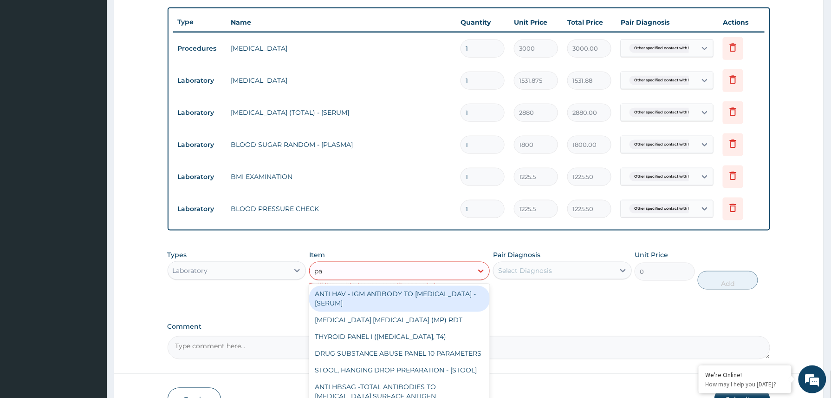
type input "pap"
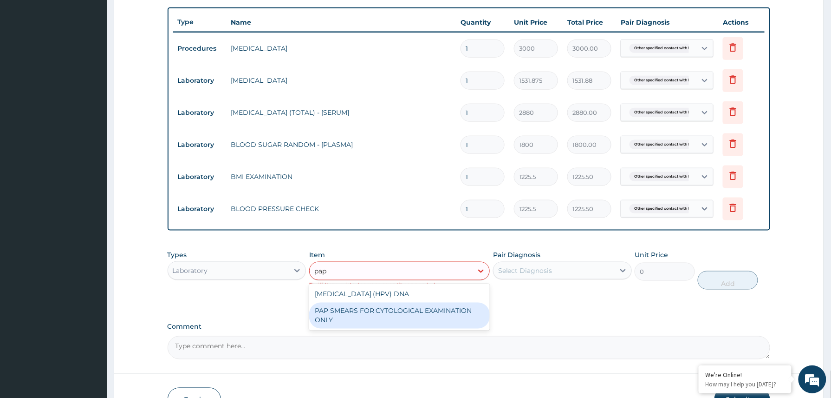
type input "18080"
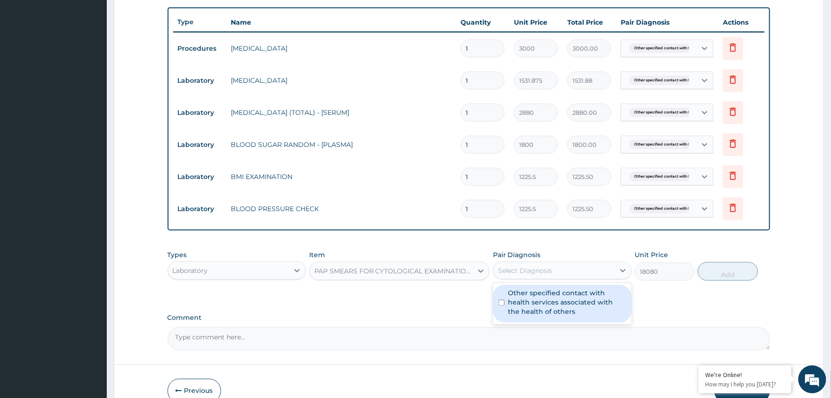
drag, startPoint x: 572, startPoint y: 270, endPoint x: 563, endPoint y: 292, distance: 23.5
click at [573, 270] on div "Select Diagnosis" at bounding box center [554, 270] width 121 height 15
click at [558, 298] on label "Other specified contact with health services associated with the health of othe…" at bounding box center [568, 302] width 118 height 28
checkbox input "true"
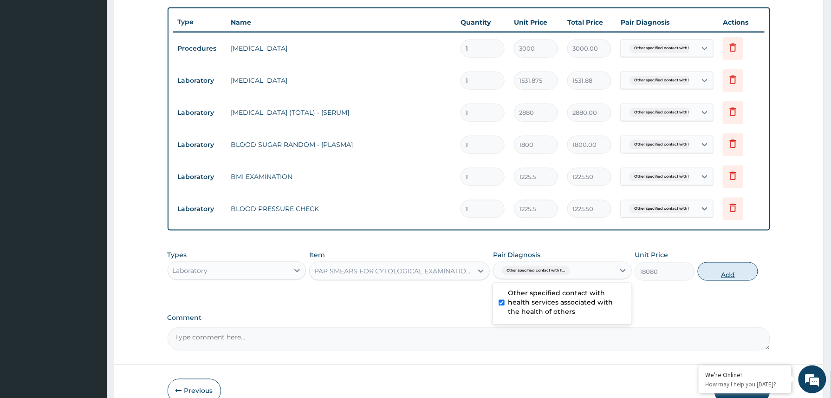
click at [725, 277] on button "Add" at bounding box center [728, 271] width 60 height 19
type input "0"
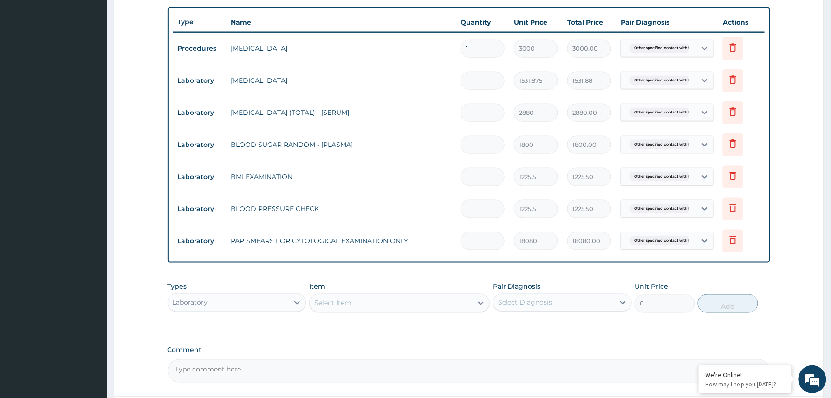
scroll to position [422, 0]
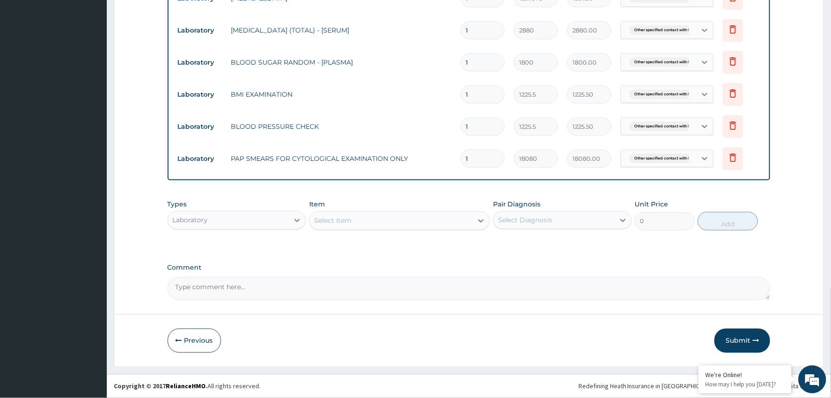
click at [346, 218] on div "Select Item" at bounding box center [332, 220] width 37 height 9
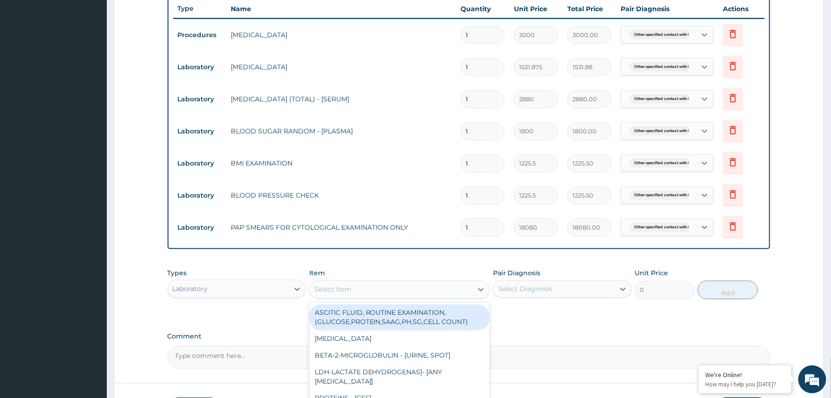
scroll to position [350, 0]
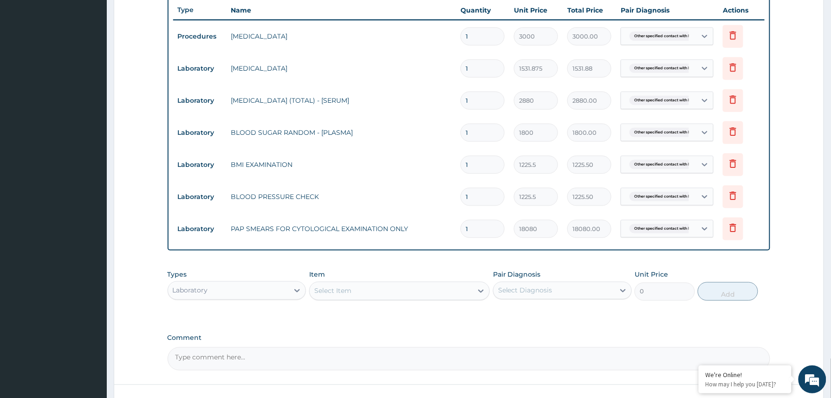
drag, startPoint x: 271, startPoint y: 292, endPoint x: 274, endPoint y: 303, distance: 11.9
click at [271, 294] on div "Laboratory" at bounding box center [228, 290] width 121 height 15
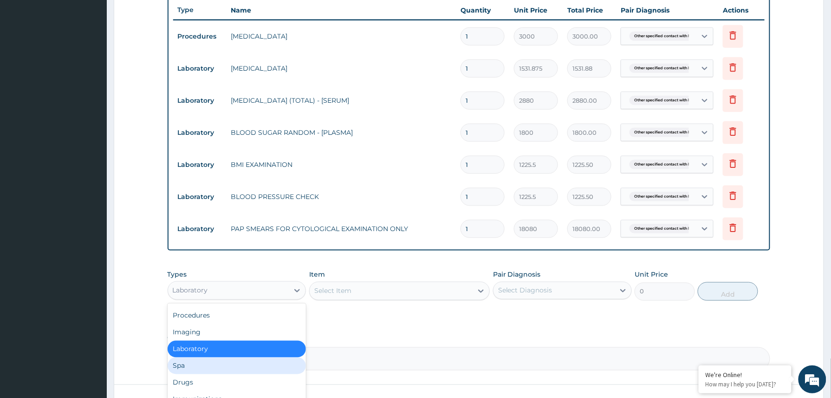
scroll to position [422, 0]
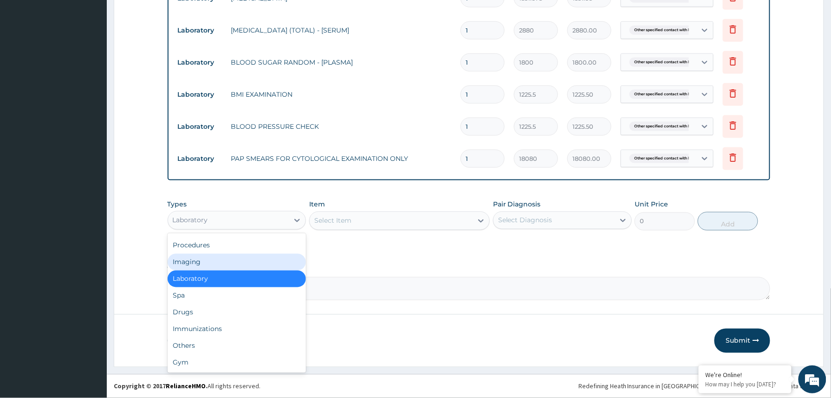
click at [203, 258] on div "Imaging" at bounding box center [237, 262] width 139 height 17
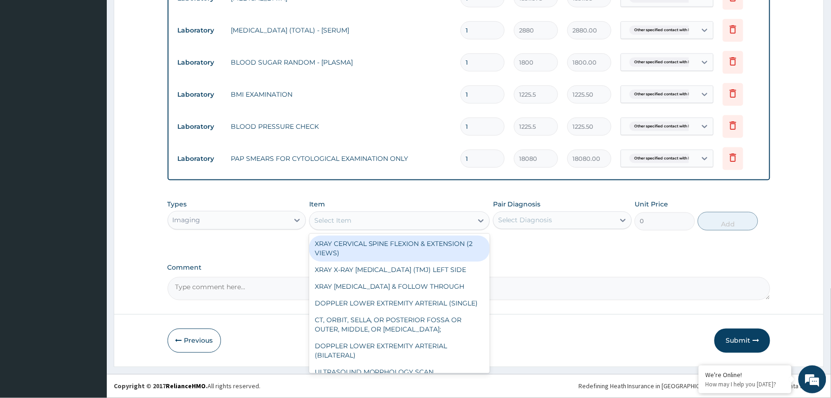
click at [372, 220] on div "Select Item" at bounding box center [391, 220] width 163 height 15
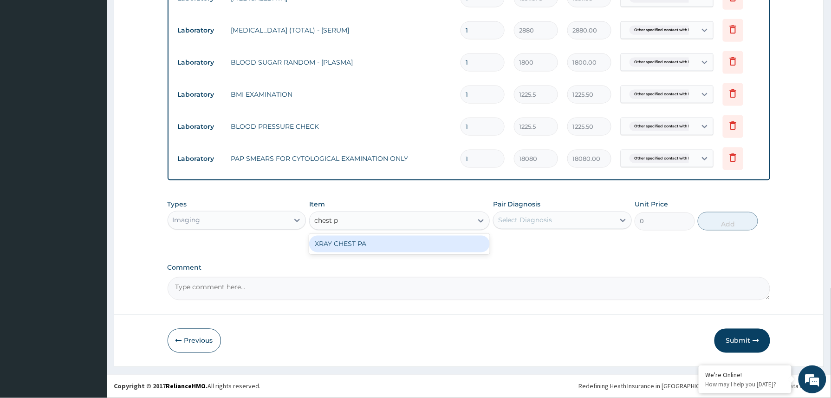
type input "chest pa"
type input "7148.75"
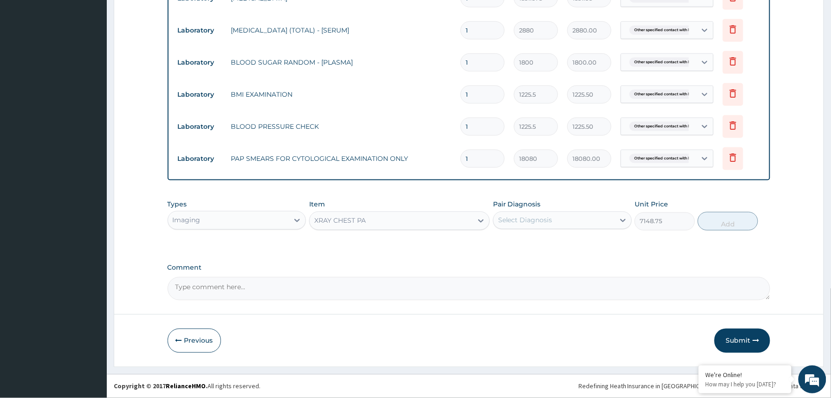
click at [548, 229] on div "Pair Diagnosis Select Diagnosis" at bounding box center [562, 215] width 139 height 31
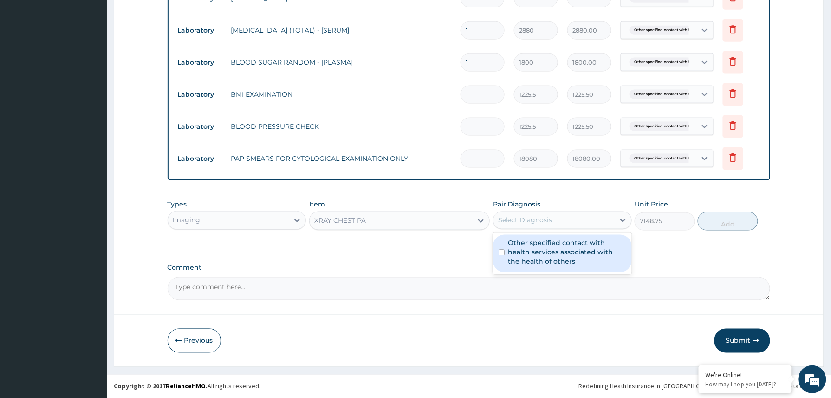
click at [547, 250] on label "Other specified contact with health services associated with the health of othe…" at bounding box center [568, 252] width 118 height 28
checkbox input "true"
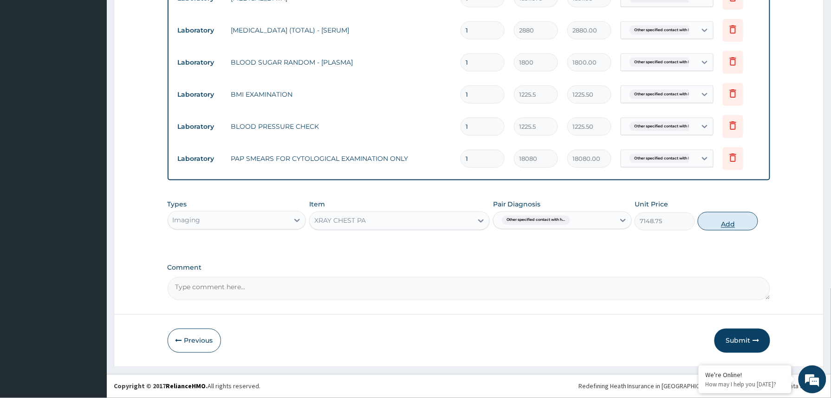
drag, startPoint x: 741, startPoint y: 219, endPoint x: 734, endPoint y: 224, distance: 8.4
click at [740, 219] on button "Add" at bounding box center [728, 221] width 60 height 19
type input "0"
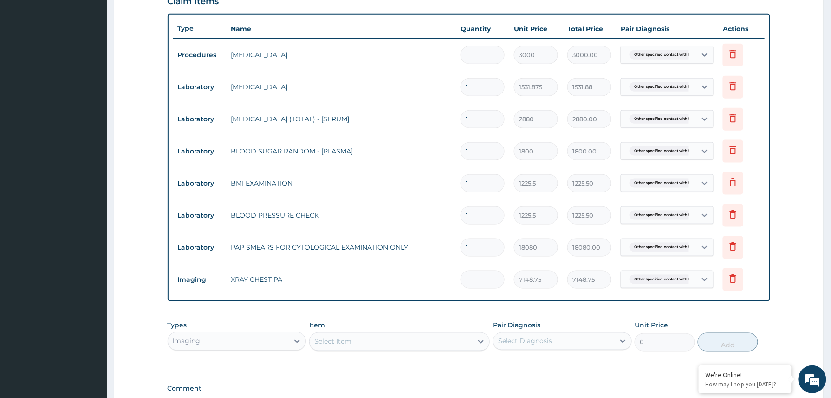
scroll to position [323, 0]
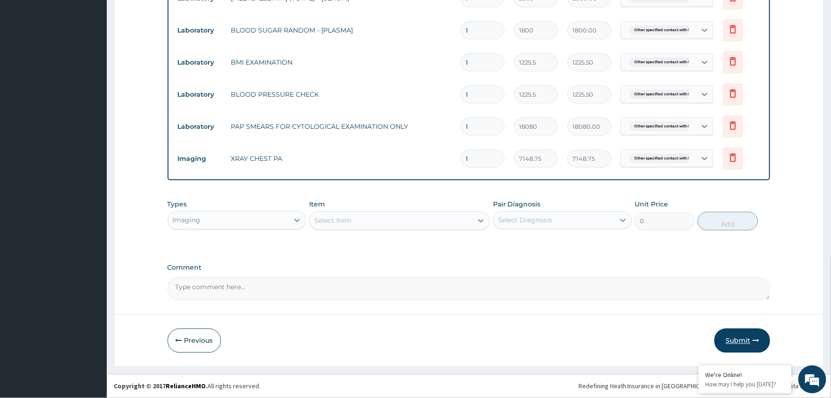
click at [732, 337] on button "Submit" at bounding box center [743, 340] width 56 height 24
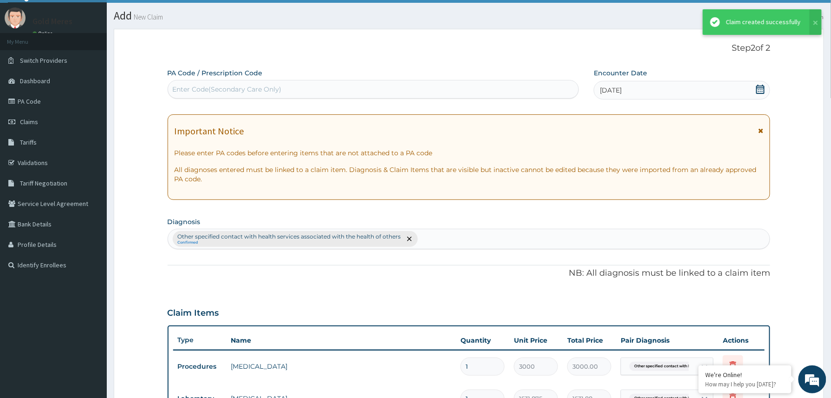
scroll to position [454, 0]
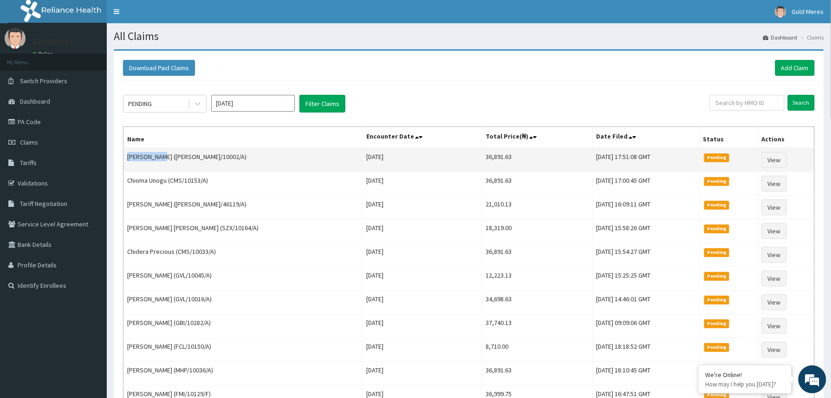
drag, startPoint x: 125, startPoint y: 158, endPoint x: 163, endPoint y: 157, distance: 38.6
click at [163, 157] on td "[PERSON_NAME] ([PERSON_NAME]/10002/A)" at bounding box center [243, 160] width 239 height 24
copy td "[PERSON_NAME]"
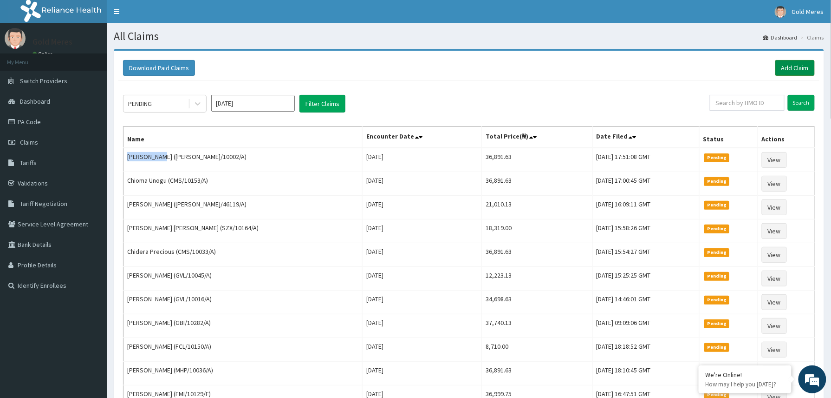
click at [799, 65] on link "Add Claim" at bounding box center [795, 68] width 39 height 16
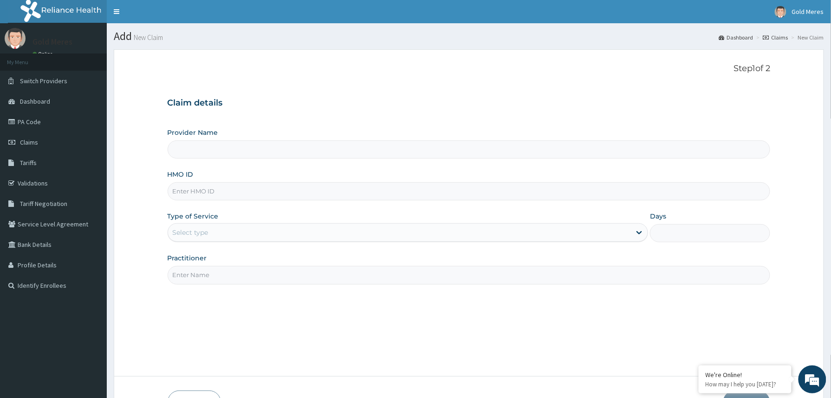
click at [247, 194] on input "HMO ID" at bounding box center [469, 191] width 603 height 18
type input "Reliance Family Clinics (RFC) - [GEOGRAPHIC_DATA]"
type input "[PERSON_NAME]/10005/A"
click at [203, 234] on div "Select type" at bounding box center [191, 232] width 36 height 9
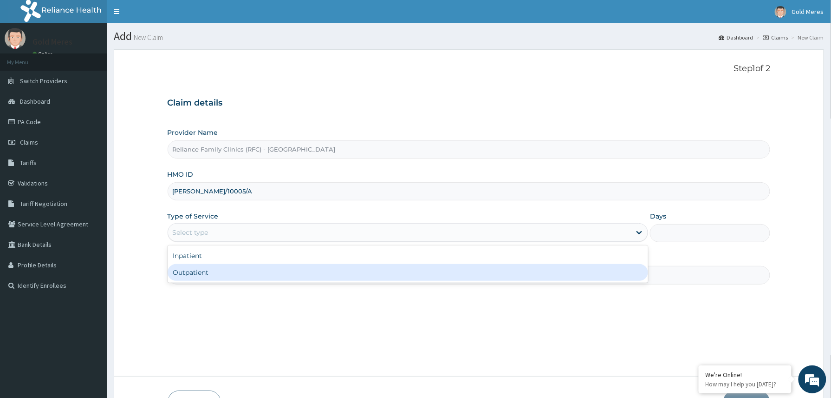
drag, startPoint x: 205, startPoint y: 281, endPoint x: 221, endPoint y: 275, distance: 16.9
click at [206, 281] on div "Outpatient" at bounding box center [408, 272] width 481 height 17
type input "1"
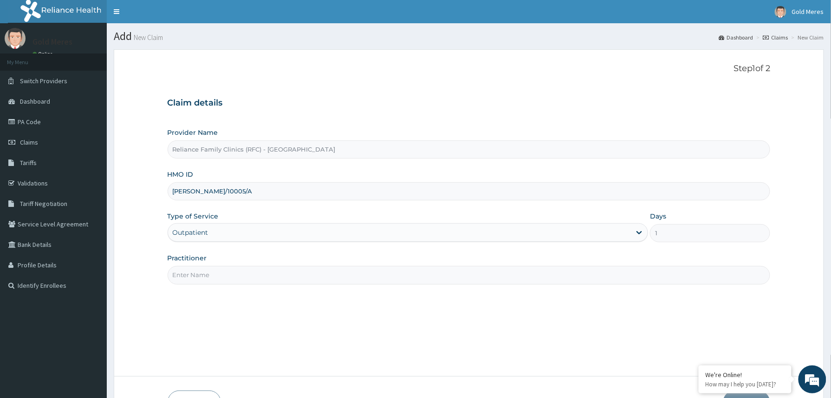
click at [221, 278] on input "Practitioner" at bounding box center [469, 275] width 603 height 18
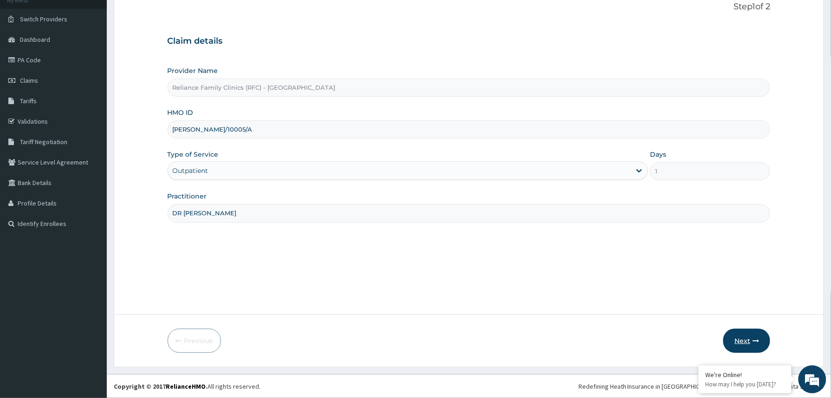
type input "DR WINIFRED"
click at [750, 344] on button "Next" at bounding box center [747, 340] width 47 height 24
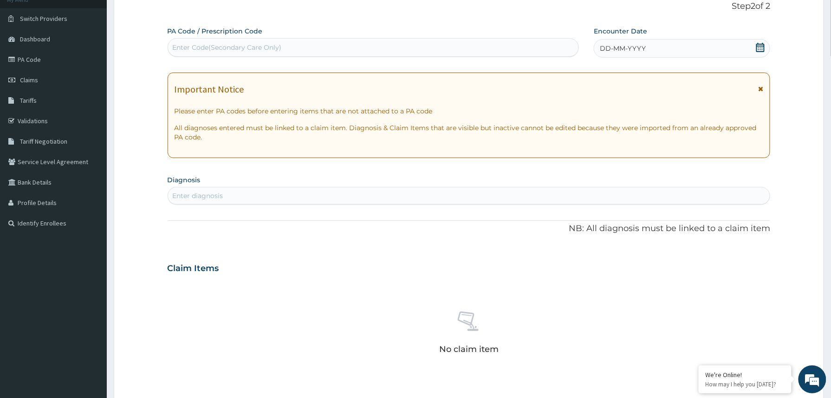
click at [692, 41] on div "DD-MM-YYYY" at bounding box center [682, 48] width 176 height 19
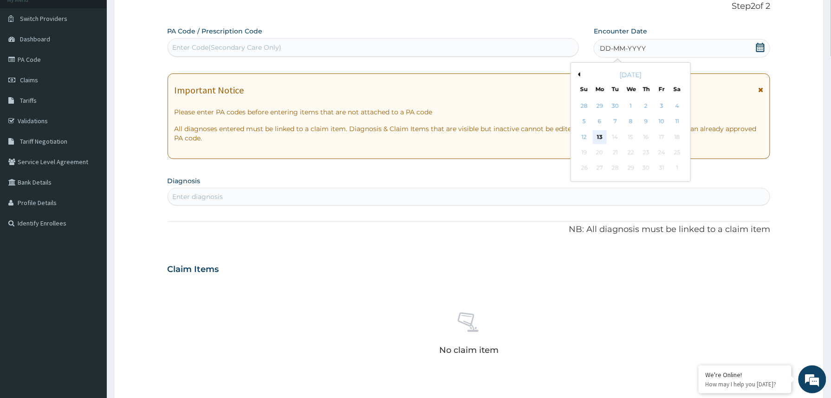
click at [599, 135] on div "13" at bounding box center [600, 137] width 14 height 14
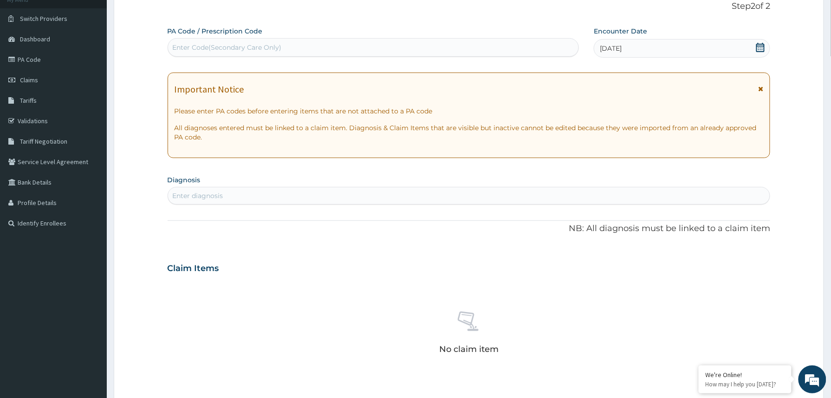
click at [651, 43] on div "[DATE]" at bounding box center [682, 48] width 176 height 19
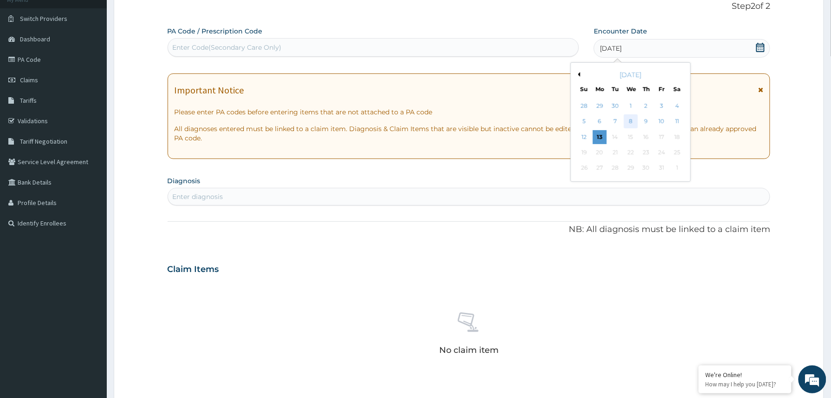
click at [634, 122] on div "8" at bounding box center [631, 122] width 14 height 14
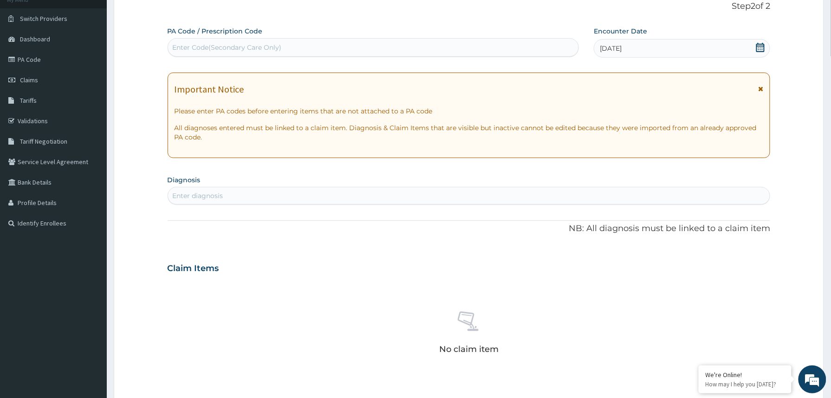
click at [235, 189] on div "Enter diagnosis" at bounding box center [469, 195] width 602 height 15
type input "WELL"
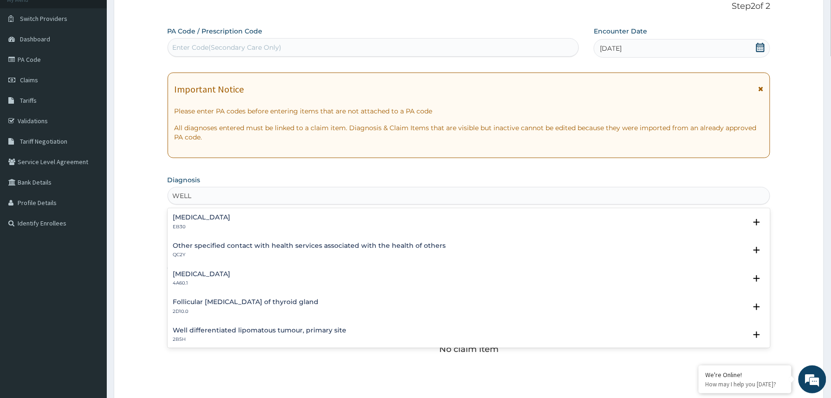
click at [223, 245] on h4 "Other specified contact with health services associated with the health of othe…" at bounding box center [309, 245] width 273 height 7
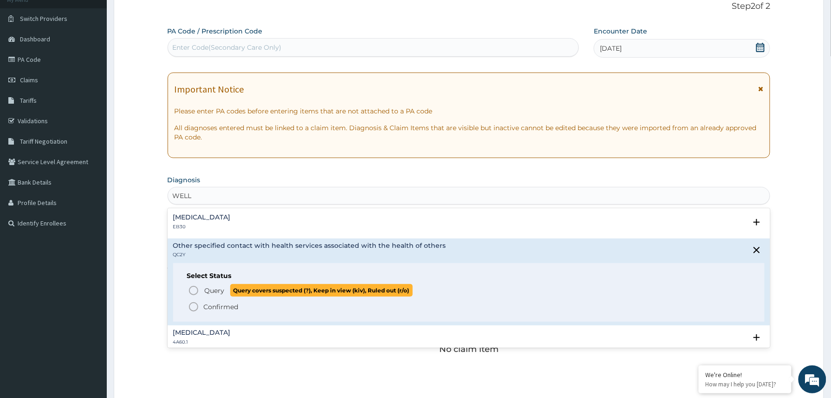
click at [209, 287] on span "Query" at bounding box center [215, 290] width 20 height 9
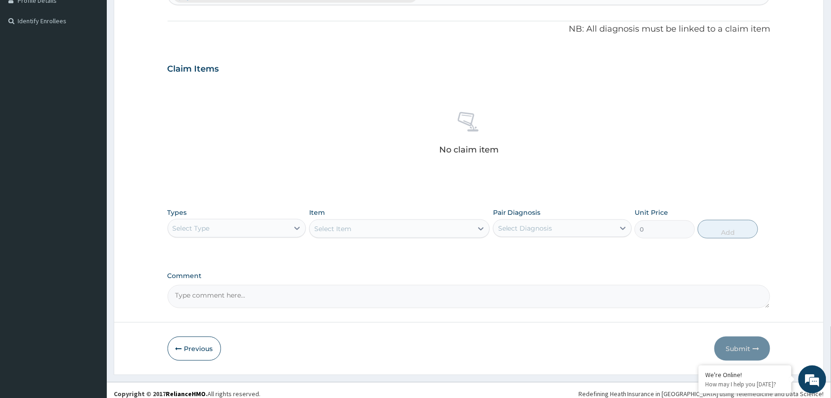
scroll to position [274, 0]
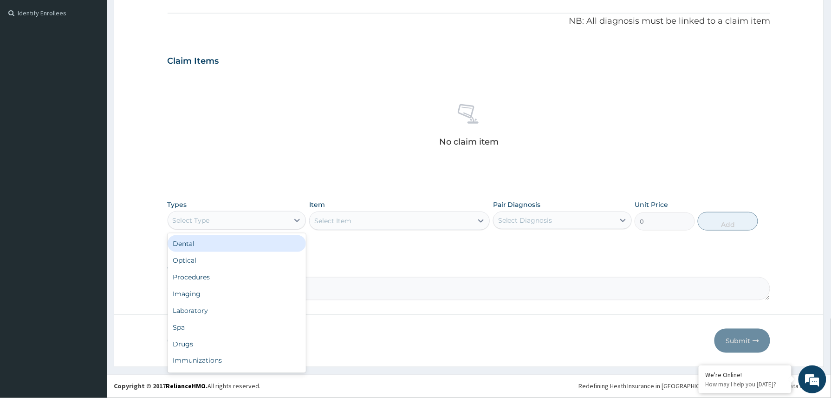
click at [284, 220] on div "Select Type" at bounding box center [228, 220] width 121 height 15
drag, startPoint x: 215, startPoint y: 277, endPoint x: 217, endPoint y: 270, distance: 7.1
click at [214, 277] on div "Procedures" at bounding box center [237, 276] width 139 height 17
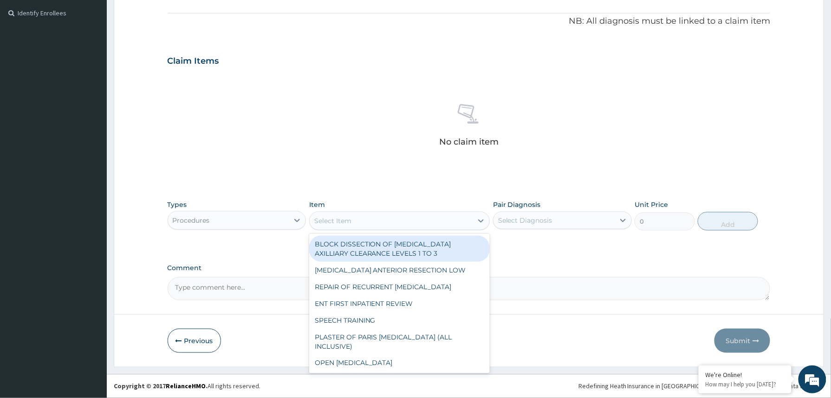
click at [336, 221] on div "Select Item" at bounding box center [332, 220] width 37 height 9
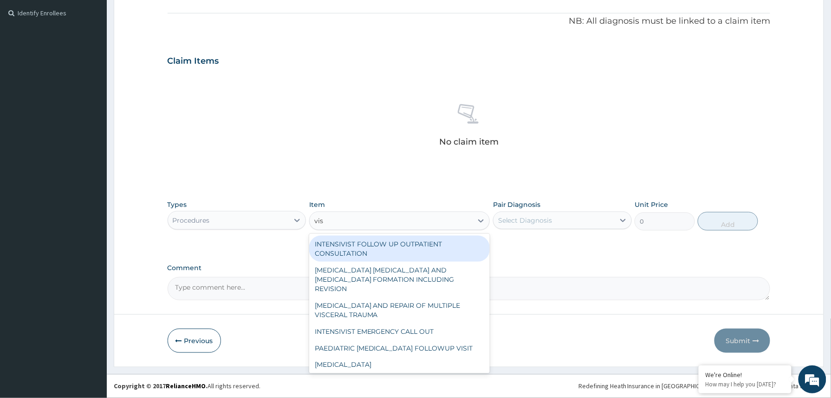
type input "visu"
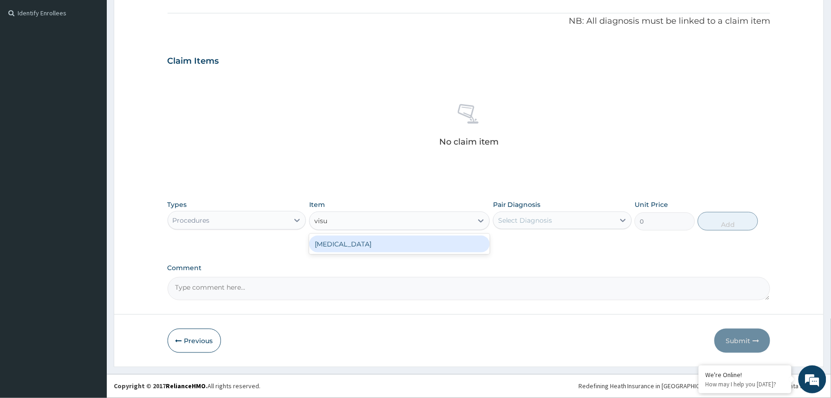
type input "3000"
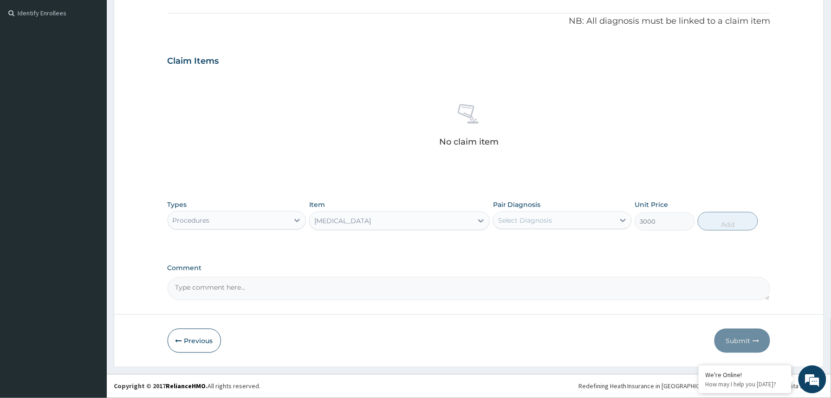
click at [571, 218] on div "Select Diagnosis" at bounding box center [554, 220] width 121 height 15
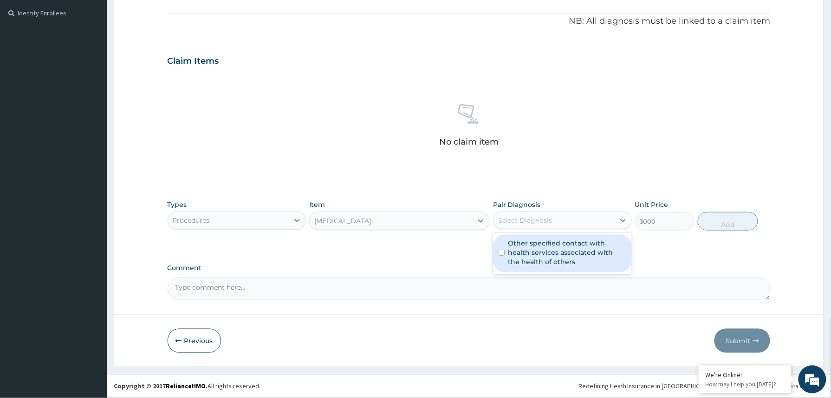
click at [556, 250] on label "Other specified contact with health services associated with the health of othe…" at bounding box center [568, 252] width 118 height 28
checkbox input "true"
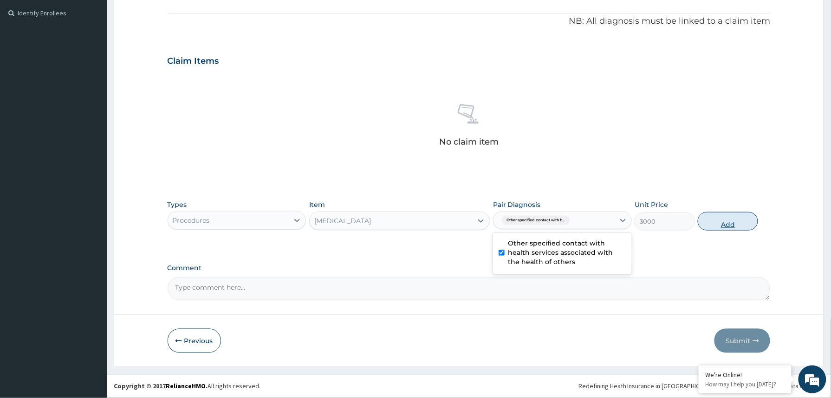
click at [718, 228] on button "Add" at bounding box center [728, 221] width 60 height 19
type input "0"
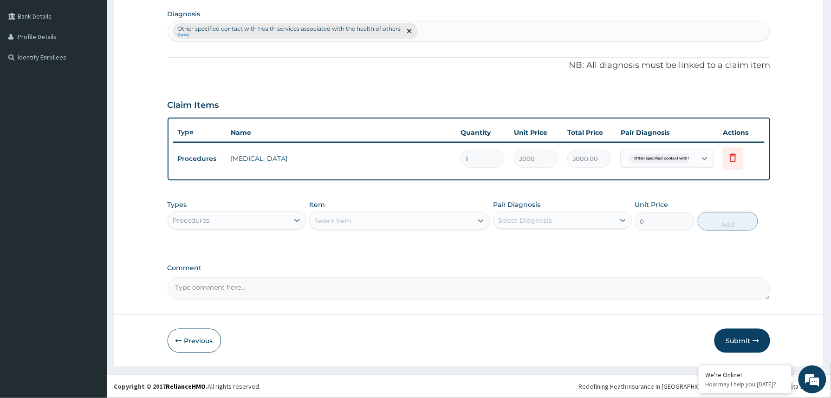
scroll to position [228, 0]
click at [241, 216] on div "Procedures" at bounding box center [228, 220] width 121 height 15
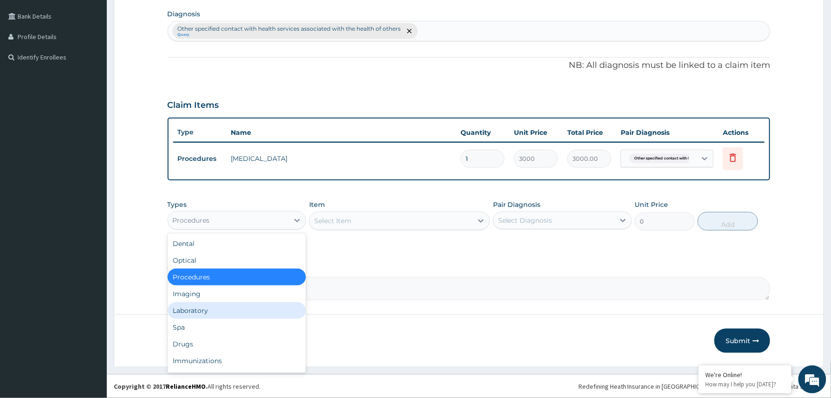
click at [198, 307] on div "Laboratory" at bounding box center [237, 310] width 139 height 17
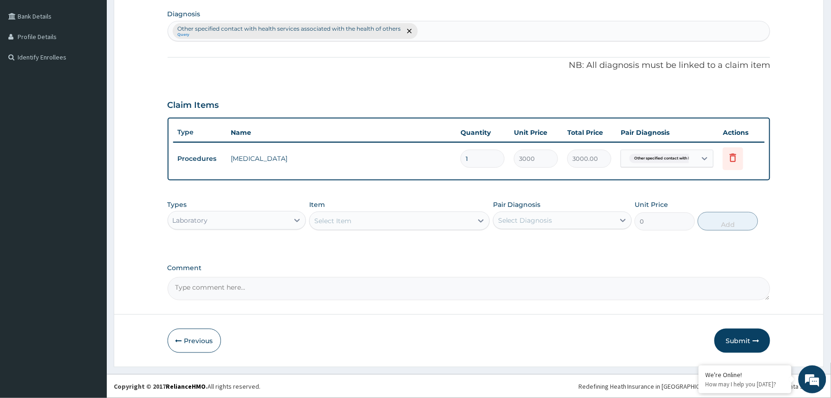
click at [348, 216] on div "Select Item" at bounding box center [332, 220] width 37 height 9
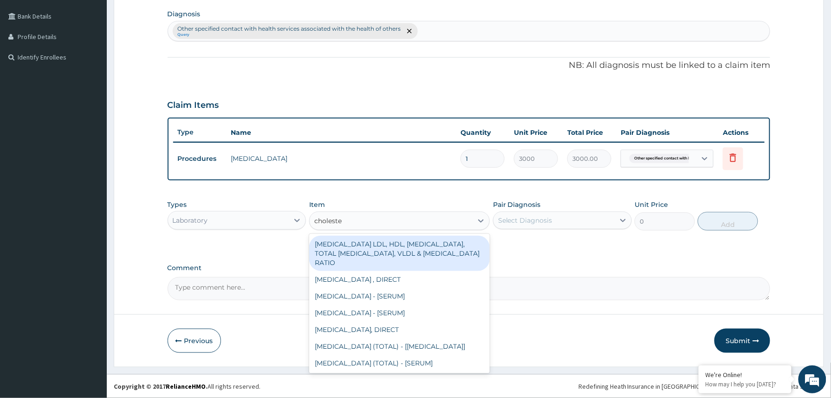
type input "cholester"
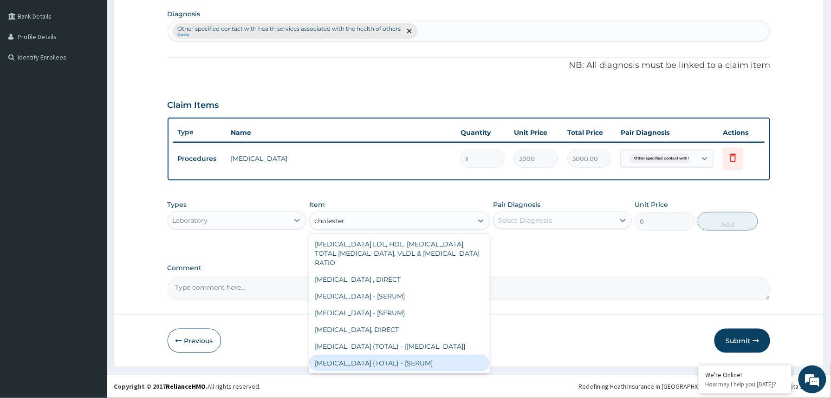
click at [411, 365] on div "[MEDICAL_DATA] (TOTAL) - [SERUM]" at bounding box center [399, 362] width 181 height 17
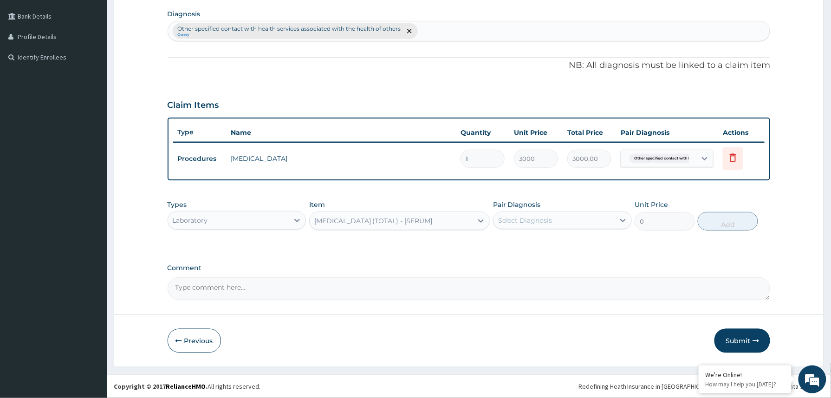
type input "2880"
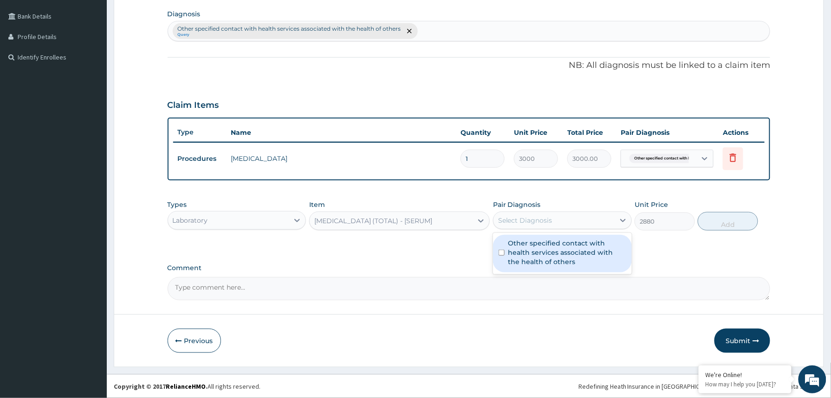
click at [546, 220] on div "Select Diagnosis" at bounding box center [525, 219] width 54 height 9
click at [541, 248] on label "Other specified contact with health services associated with the health of othe…" at bounding box center [568, 252] width 118 height 28
checkbox input "true"
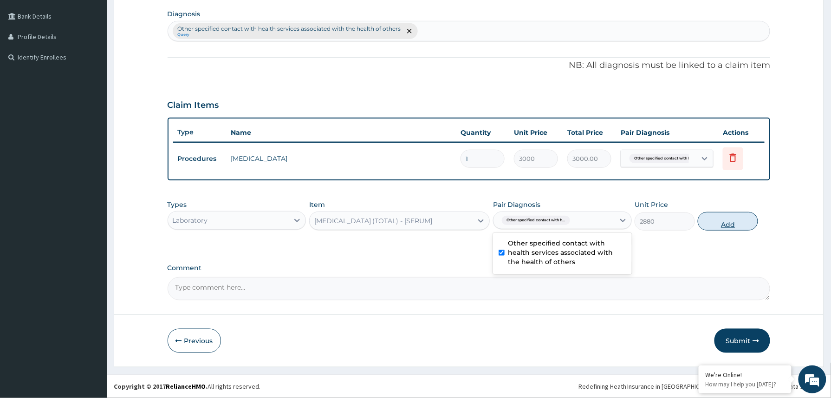
click at [725, 224] on button "Add" at bounding box center [728, 221] width 60 height 19
type input "0"
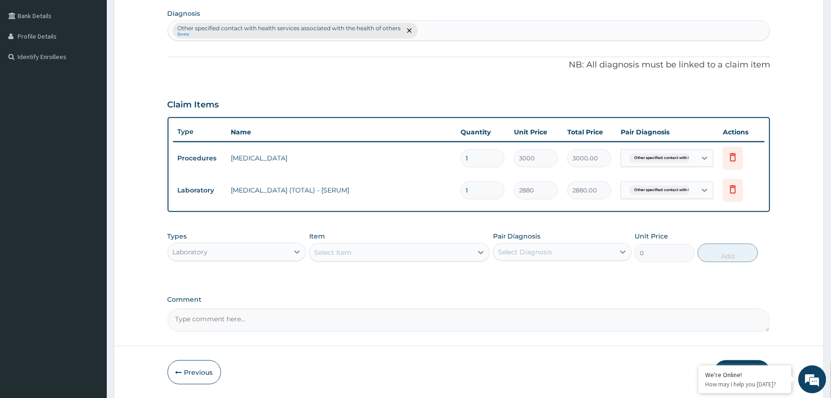
click at [347, 248] on div "Select Item" at bounding box center [332, 252] width 37 height 9
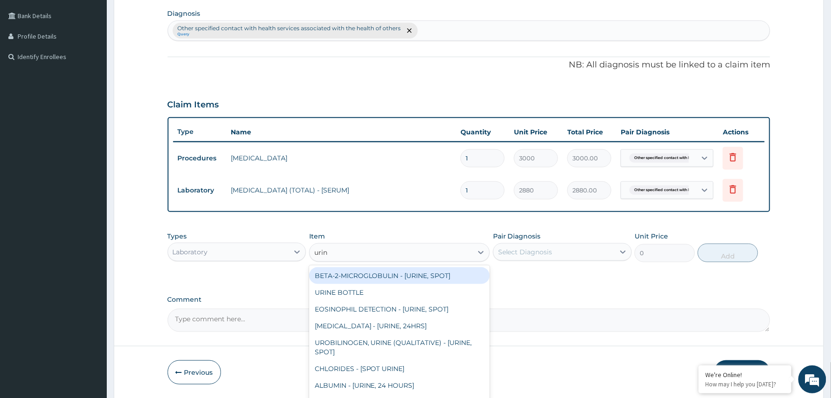
type input "urina"
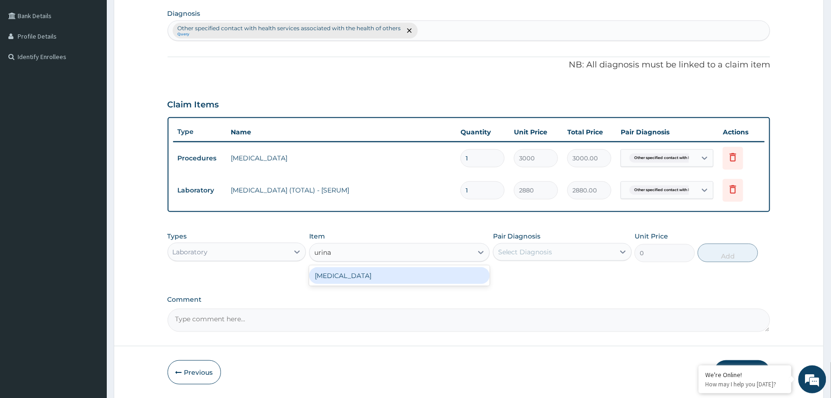
type input "1531.875"
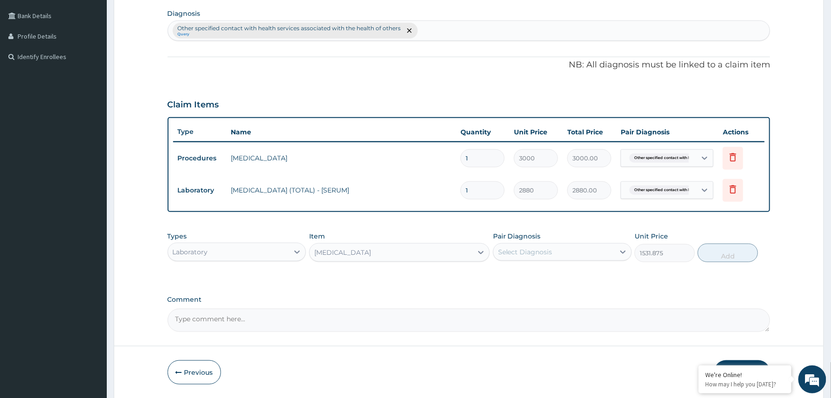
click at [550, 259] on div "Select Diagnosis" at bounding box center [554, 251] width 121 height 15
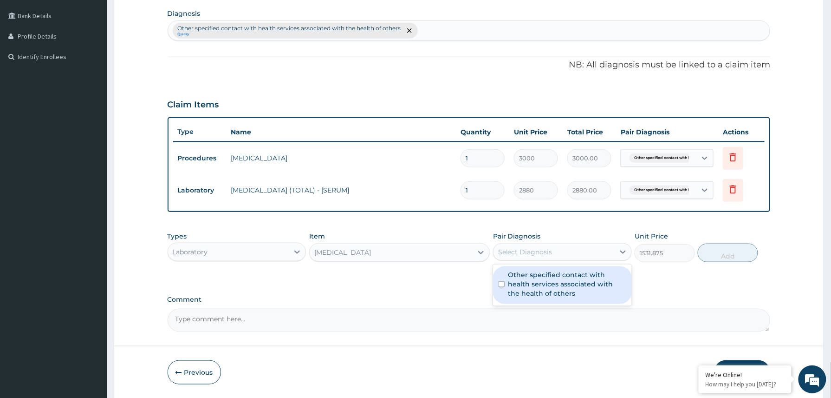
drag, startPoint x: 554, startPoint y: 285, endPoint x: 568, endPoint y: 285, distance: 13.9
click at [555, 285] on label "Other specified contact with health services associated with the health of othe…" at bounding box center [568, 284] width 118 height 28
checkbox input "true"
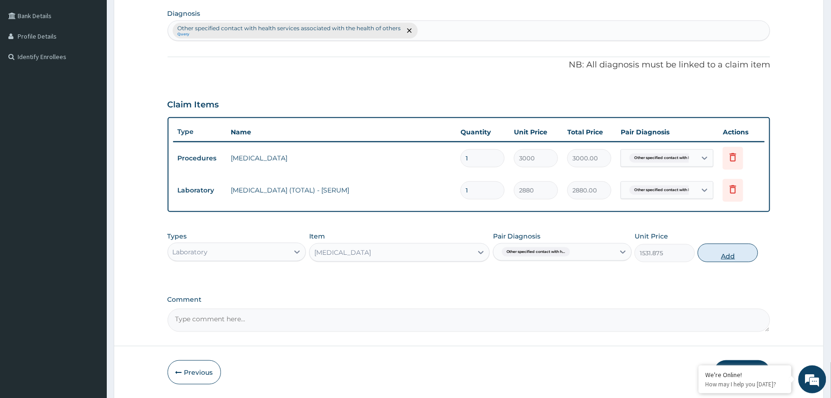
click at [742, 254] on button "Add" at bounding box center [728, 252] width 60 height 19
type input "0"
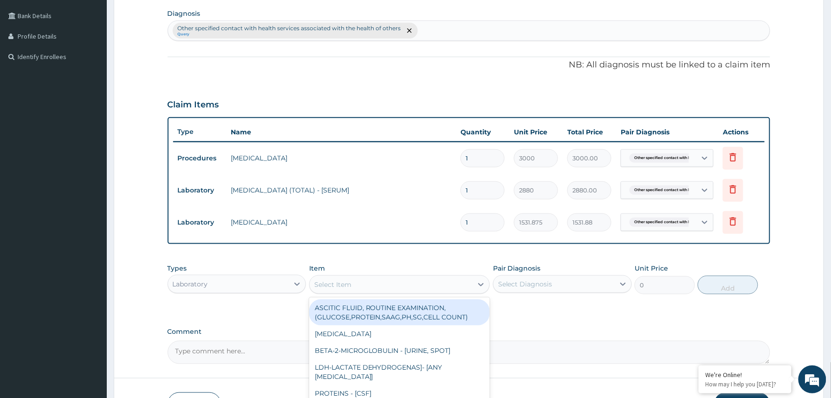
click at [404, 286] on div "Select Item" at bounding box center [391, 284] width 163 height 15
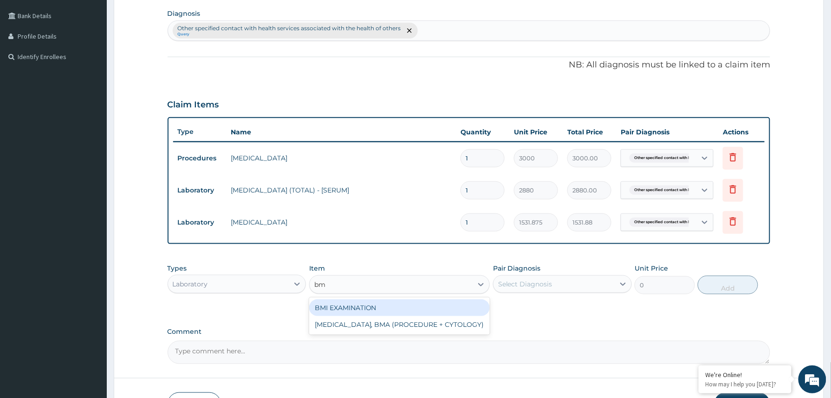
type input "bmi"
type input "1225.5"
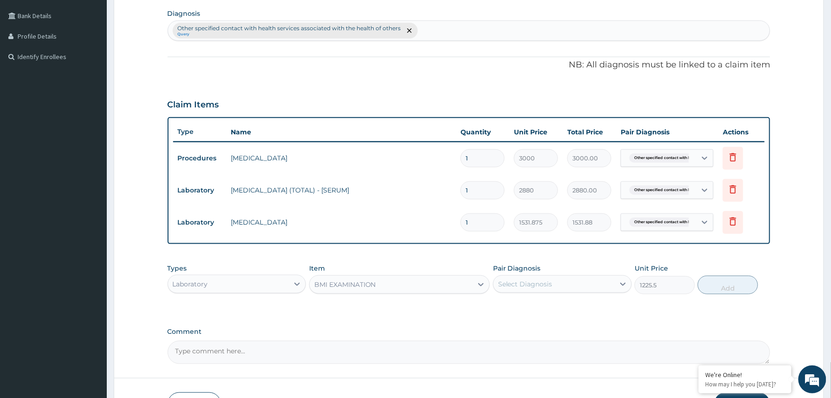
click at [546, 277] on div "Select Diagnosis" at bounding box center [554, 283] width 121 height 15
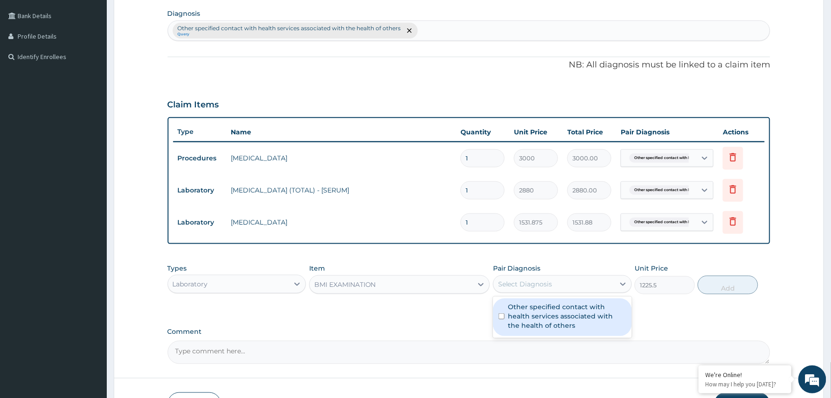
click at [547, 316] on label "Other specified contact with health services associated with the health of othe…" at bounding box center [568, 316] width 118 height 28
checkbox input "true"
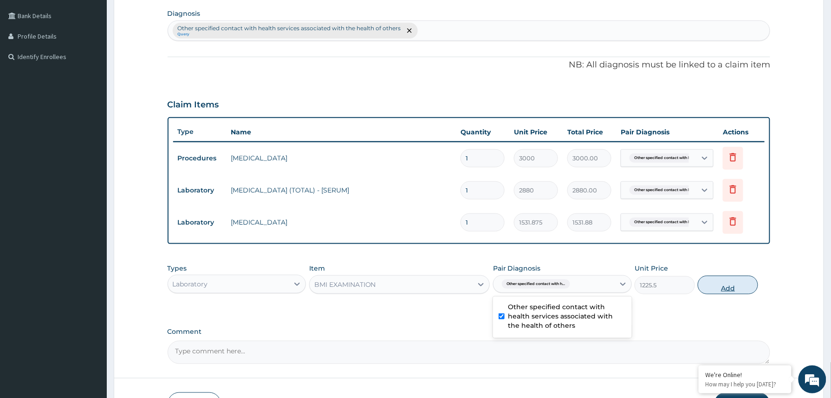
click at [739, 288] on button "Add" at bounding box center [728, 284] width 60 height 19
type input "0"
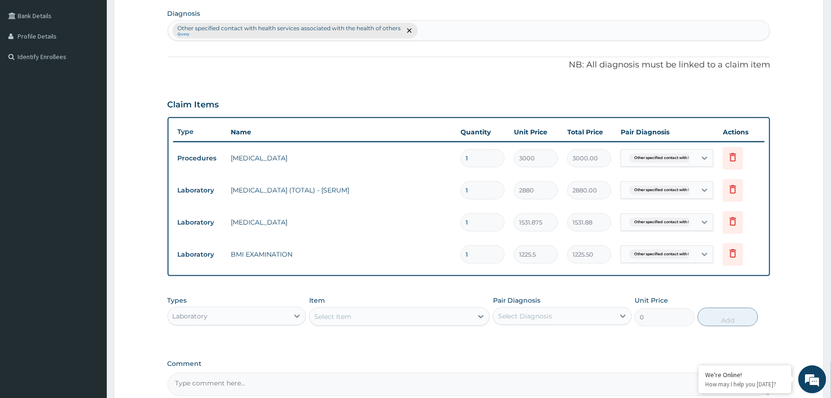
scroll to position [325, 0]
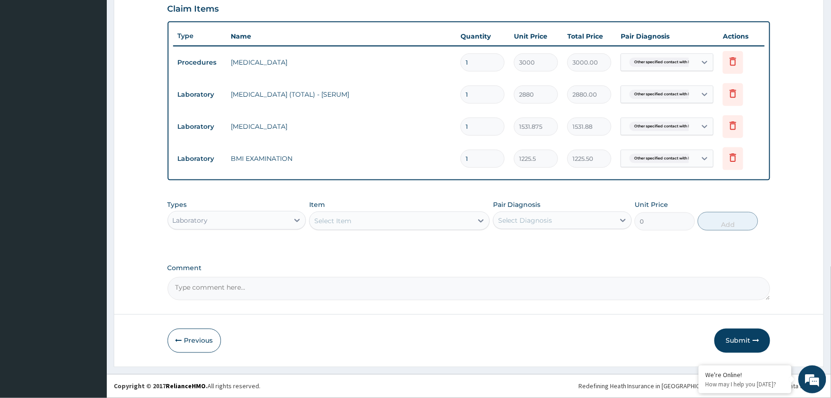
click at [351, 221] on div "Select Item" at bounding box center [332, 220] width 37 height 9
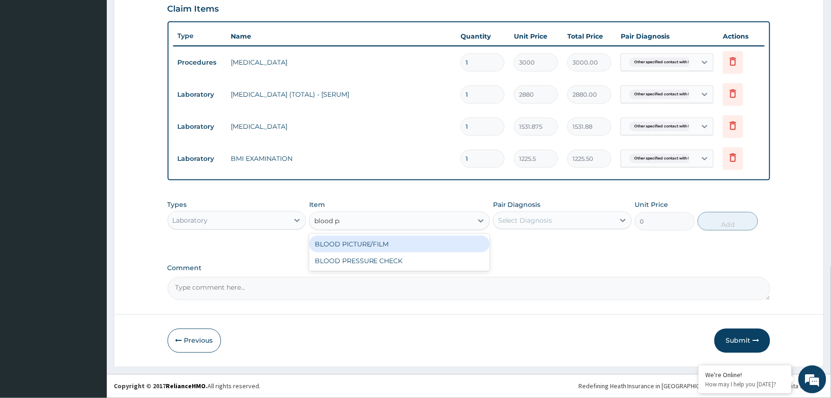
type input "blood pre"
type input "1225.5"
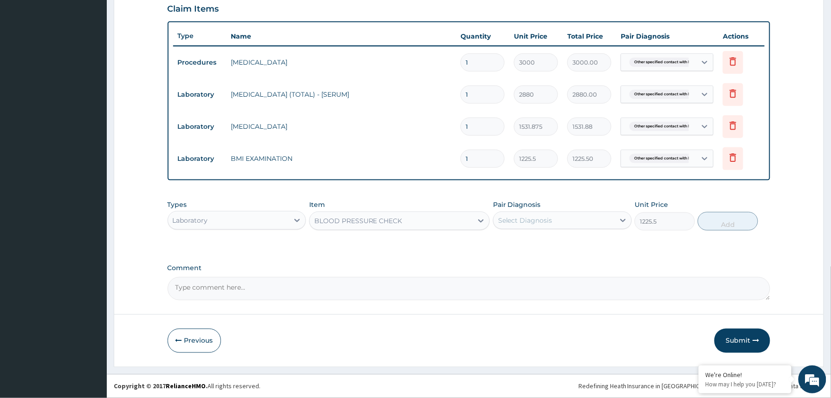
click at [538, 216] on div "Select Diagnosis" at bounding box center [525, 219] width 54 height 9
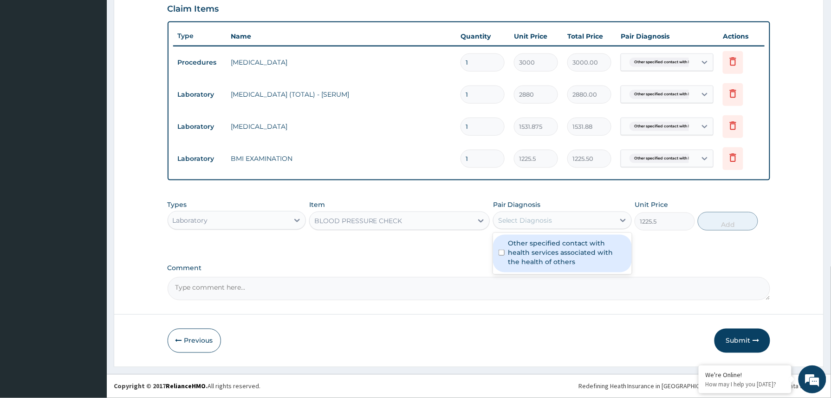
click at [539, 251] on label "Other specified contact with health services associated with the health of othe…" at bounding box center [568, 252] width 118 height 28
checkbox input "true"
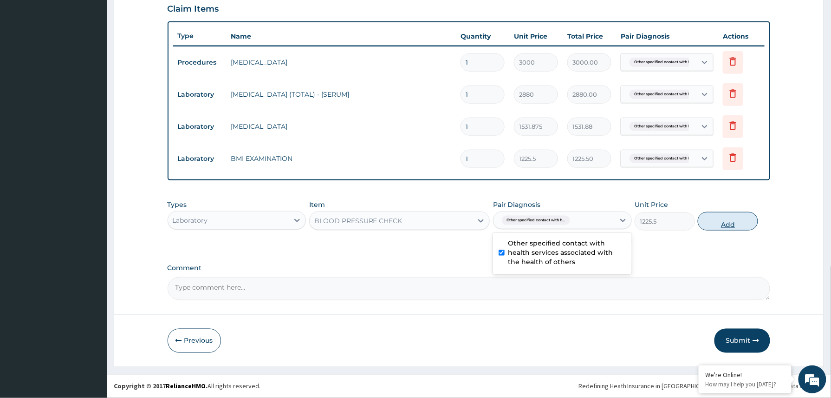
click at [717, 228] on button "Add" at bounding box center [728, 221] width 60 height 19
type input "0"
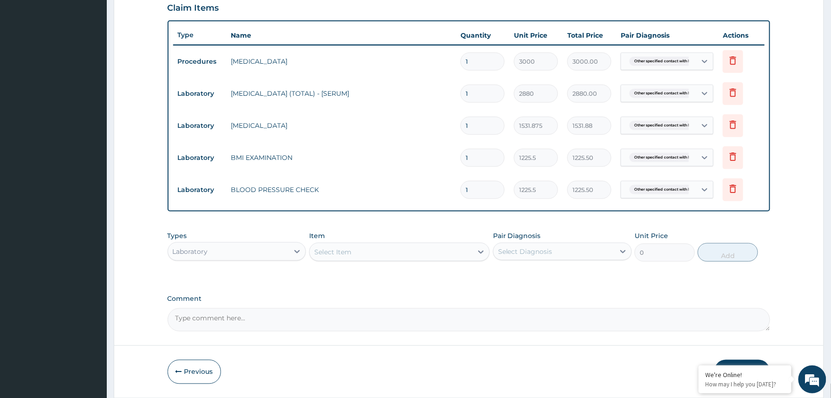
click at [344, 249] on div "Select Item" at bounding box center [332, 251] width 37 height 9
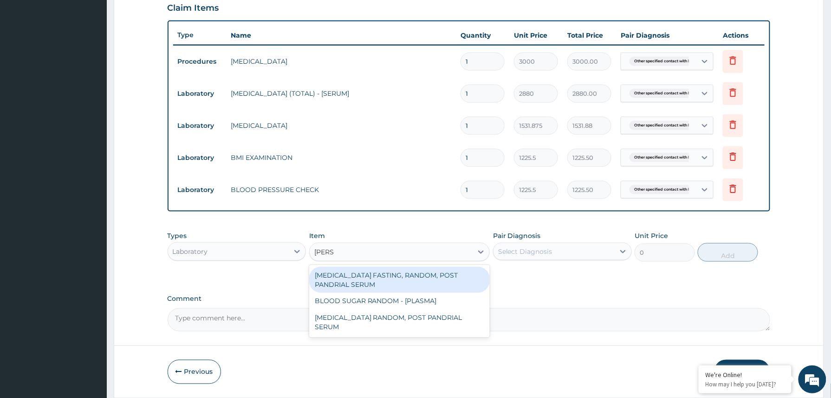
type input "random"
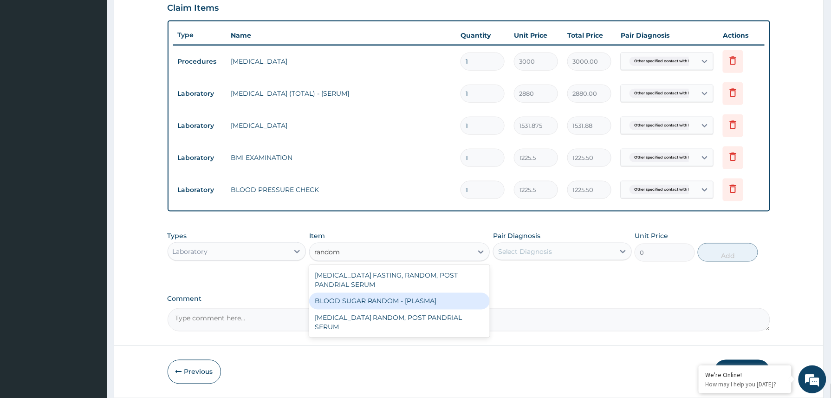
drag, startPoint x: 382, startPoint y: 299, endPoint x: 490, endPoint y: 260, distance: 115.5
click at [385, 298] on div "BLOOD SUGAR RANDOM - [PLASMA]" at bounding box center [399, 301] width 181 height 17
type input "1800"
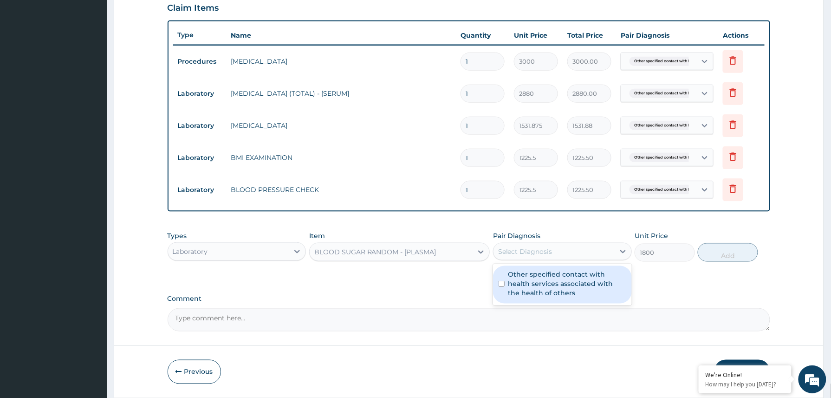
click at [556, 257] on div "Select Diagnosis" at bounding box center [554, 251] width 121 height 15
drag, startPoint x: 537, startPoint y: 287, endPoint x: 673, endPoint y: 276, distance: 136.5
click at [539, 287] on label "Other specified contact with health services associated with the health of othe…" at bounding box center [568, 283] width 118 height 28
checkbox input "true"
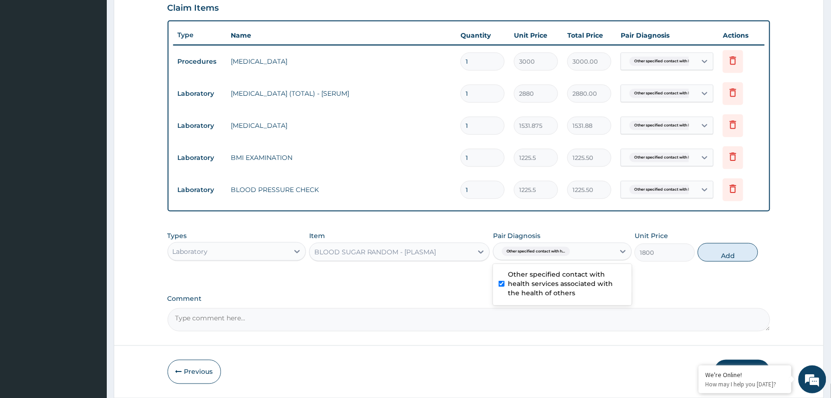
drag, startPoint x: 725, startPoint y: 246, endPoint x: 570, endPoint y: 288, distance: 160.3
click at [712, 252] on button "Add" at bounding box center [728, 252] width 60 height 19
type input "0"
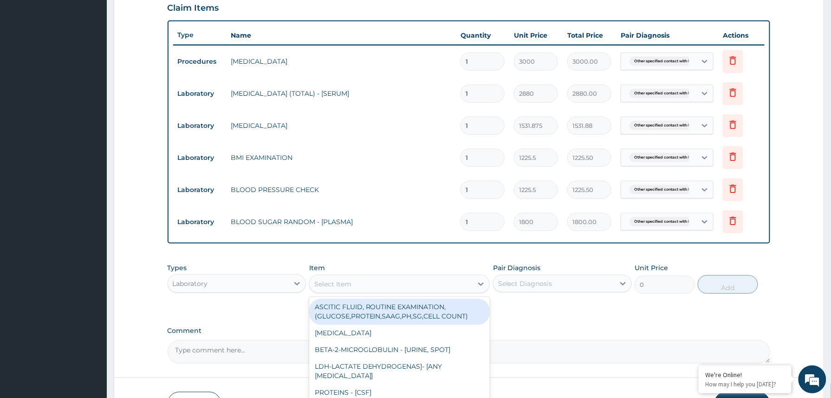
click at [381, 285] on div "Select Item" at bounding box center [391, 283] width 163 height 15
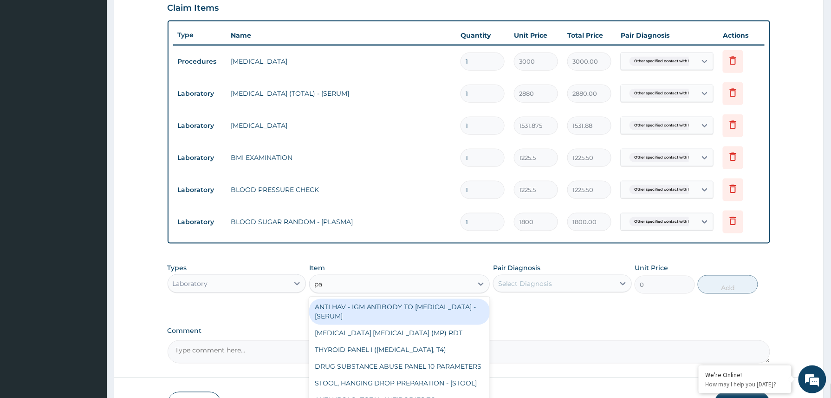
type input "pap"
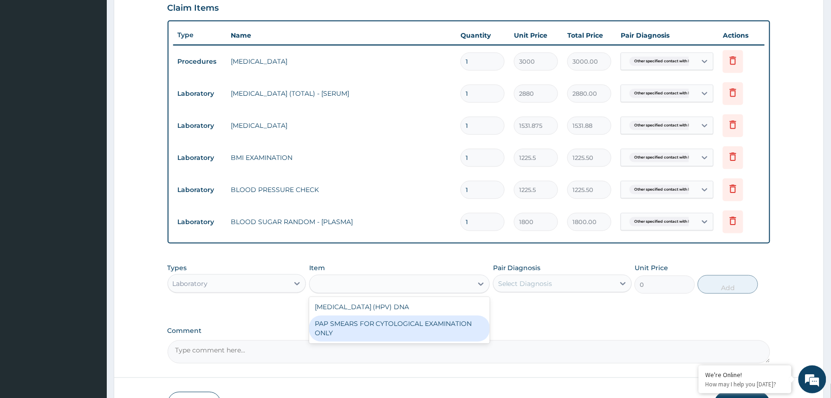
type input "18080"
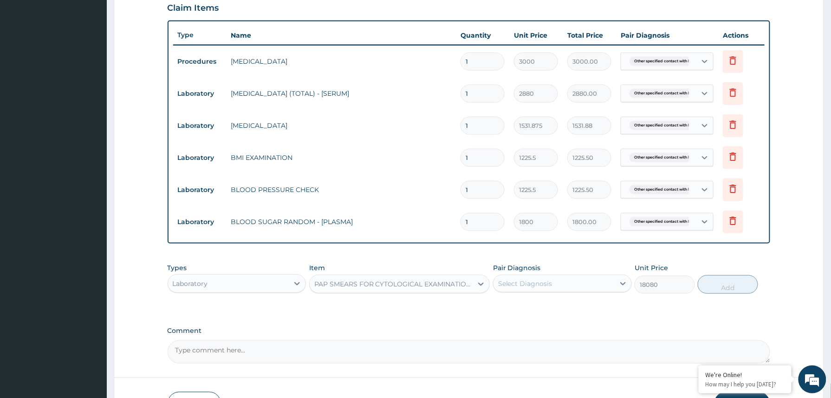
drag, startPoint x: 554, startPoint y: 287, endPoint x: 550, endPoint y: 294, distance: 8.3
click at [553, 288] on div "Select Diagnosis" at bounding box center [554, 283] width 121 height 15
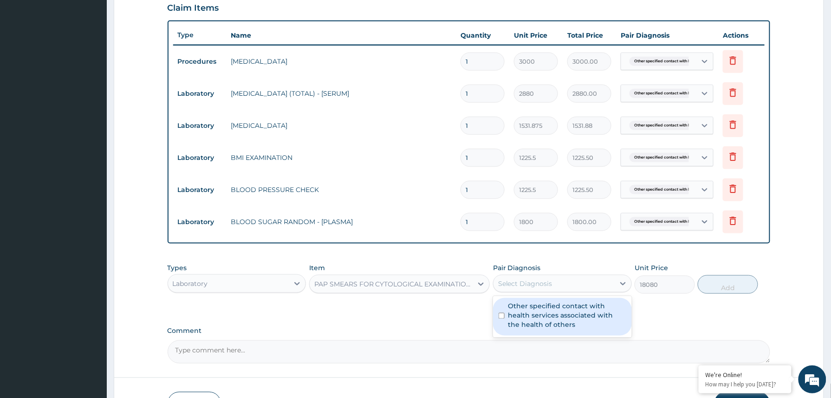
click at [540, 316] on label "Other specified contact with health services associated with the health of othe…" at bounding box center [568, 315] width 118 height 28
checkbox input "true"
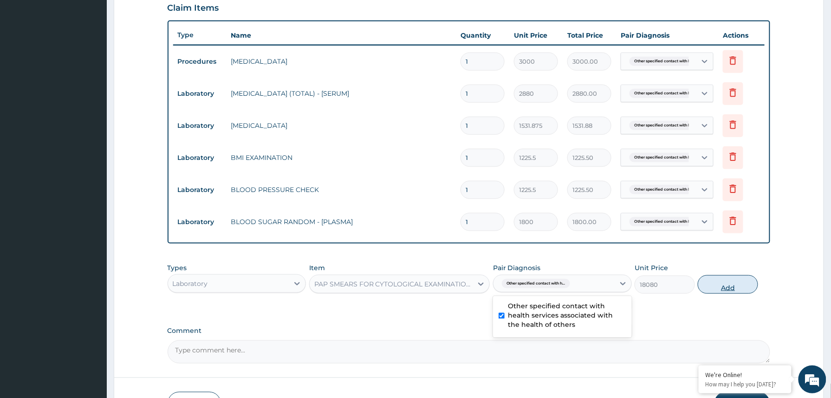
click at [723, 279] on button "Add" at bounding box center [728, 284] width 60 height 19
type input "0"
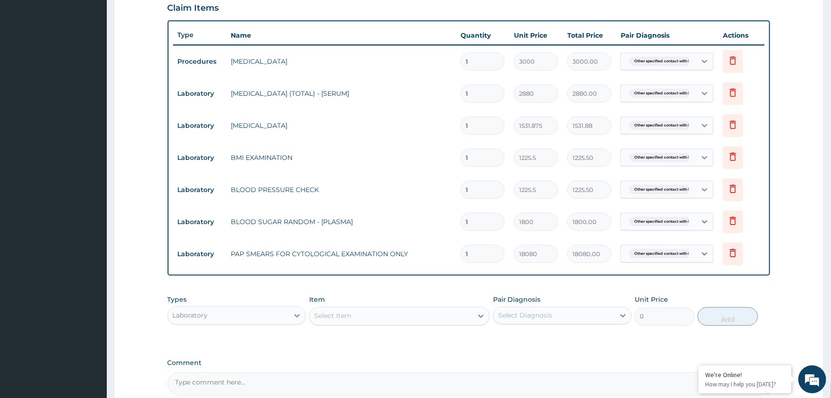
scroll to position [422, 0]
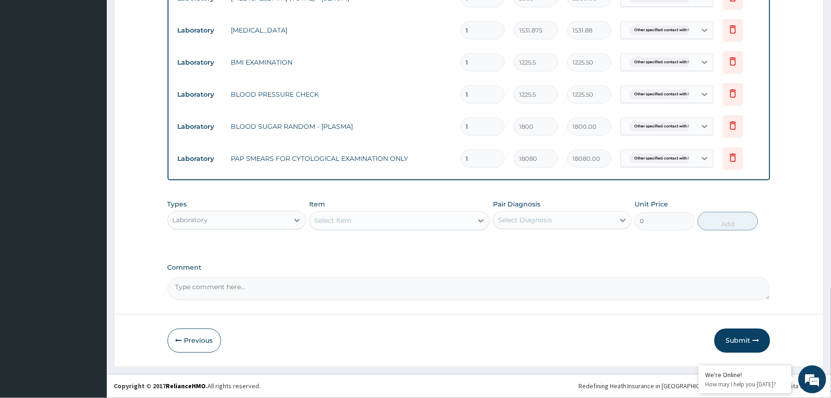
click at [232, 217] on div "Laboratory" at bounding box center [228, 220] width 121 height 15
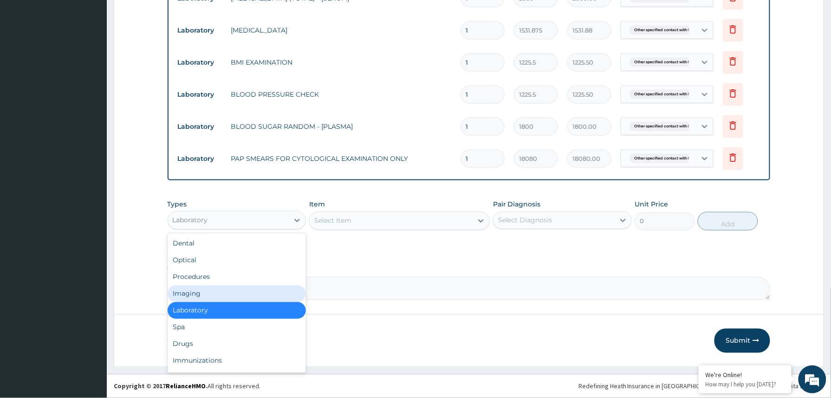
click at [201, 292] on div "Imaging" at bounding box center [237, 293] width 139 height 17
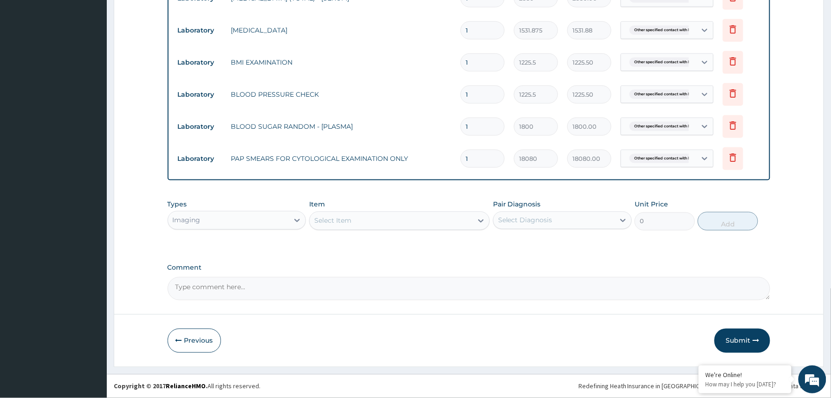
click at [366, 222] on div "Select Item" at bounding box center [391, 220] width 163 height 15
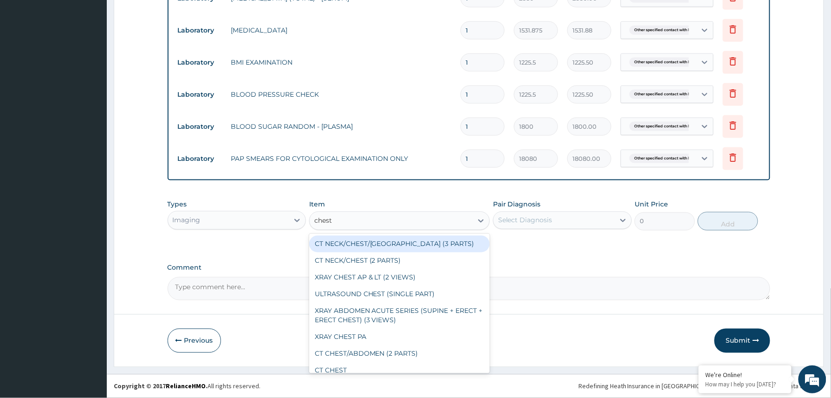
type input "chest p"
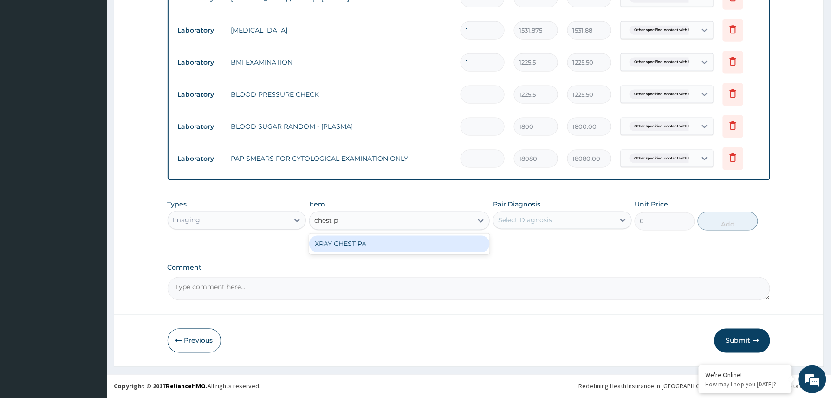
type input "7148.75"
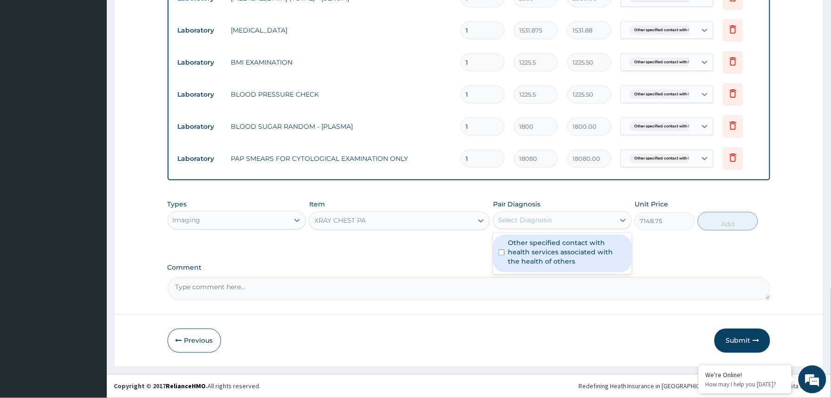
click at [540, 220] on div "Select Diagnosis" at bounding box center [525, 219] width 54 height 9
click at [535, 249] on label "Other specified contact with health services associated with the health of othe…" at bounding box center [568, 252] width 118 height 28
checkbox input "true"
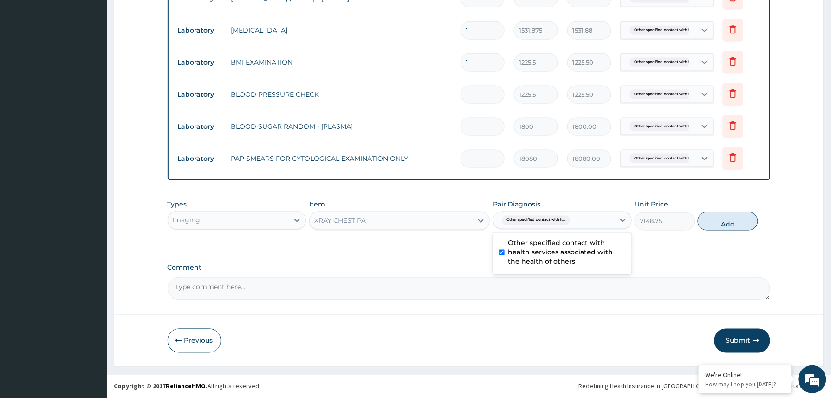
click at [729, 225] on button "Add" at bounding box center [728, 221] width 60 height 19
type input "0"
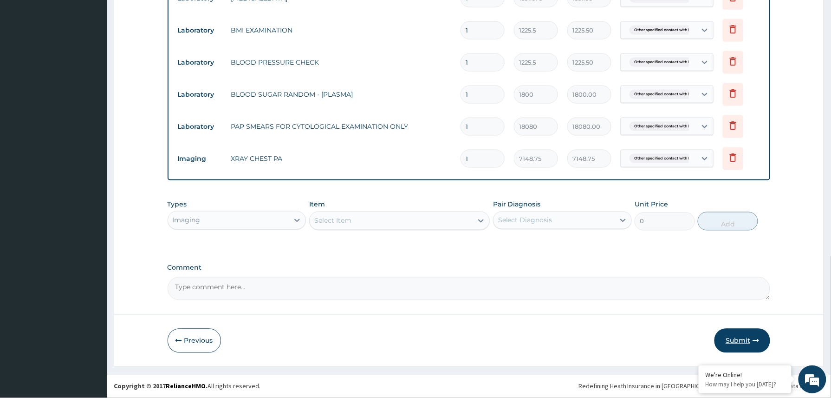
click at [734, 347] on button "Submit" at bounding box center [743, 340] width 56 height 24
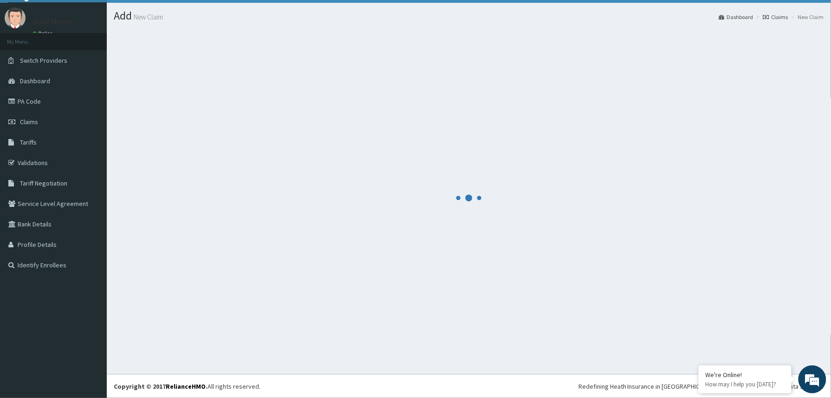
scroll to position [454, 0]
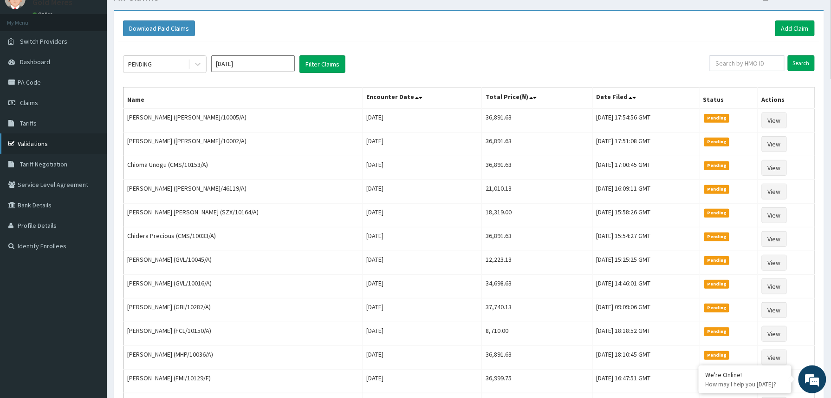
scroll to position [62, 0]
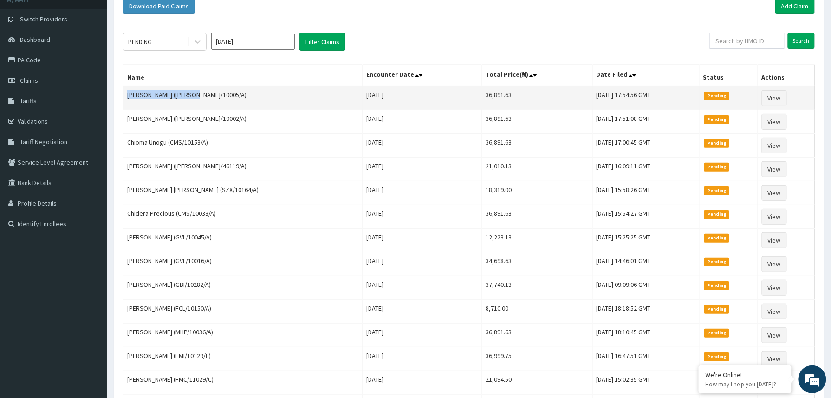
drag, startPoint x: 124, startPoint y: 95, endPoint x: 194, endPoint y: 96, distance: 69.2
click at [194, 96] on td "[PERSON_NAME] ([PERSON_NAME]/10005/A)" at bounding box center [243, 98] width 239 height 24
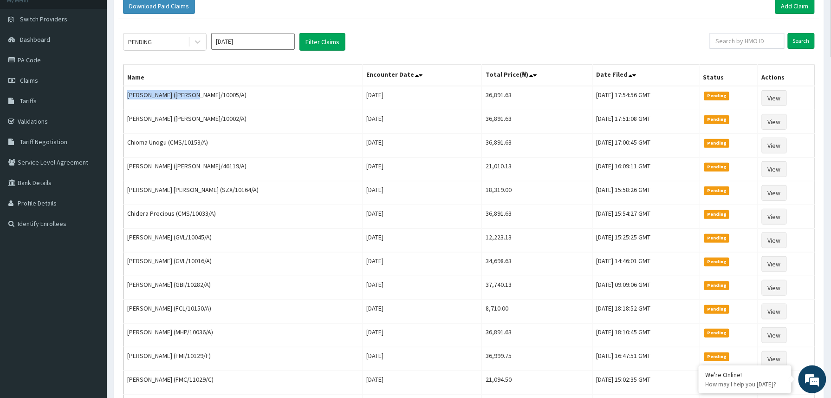
copy td "[PERSON_NAME]"
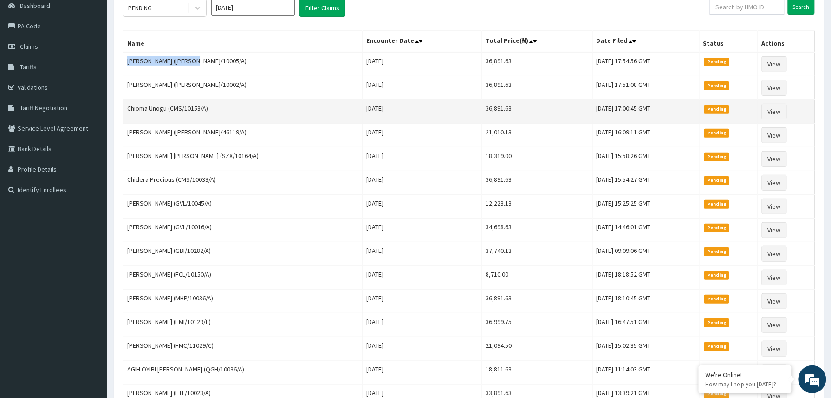
scroll to position [124, 0]
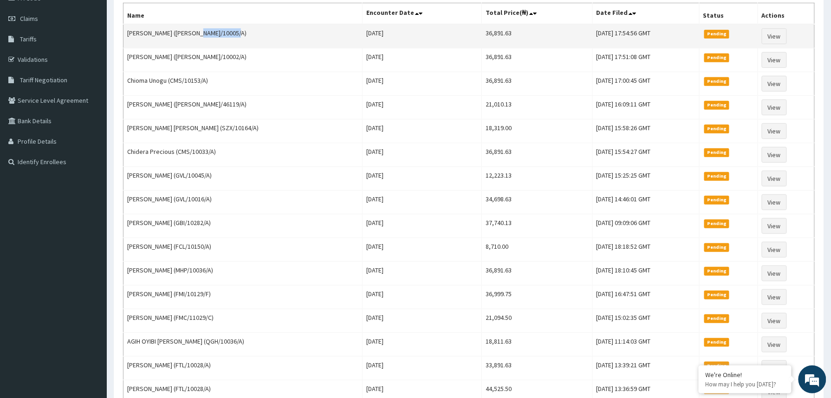
drag, startPoint x: 195, startPoint y: 32, endPoint x: 231, endPoint y: 42, distance: 37.6
click at [231, 41] on td "[PERSON_NAME] ([PERSON_NAME]/10005/A)" at bounding box center [243, 36] width 239 height 24
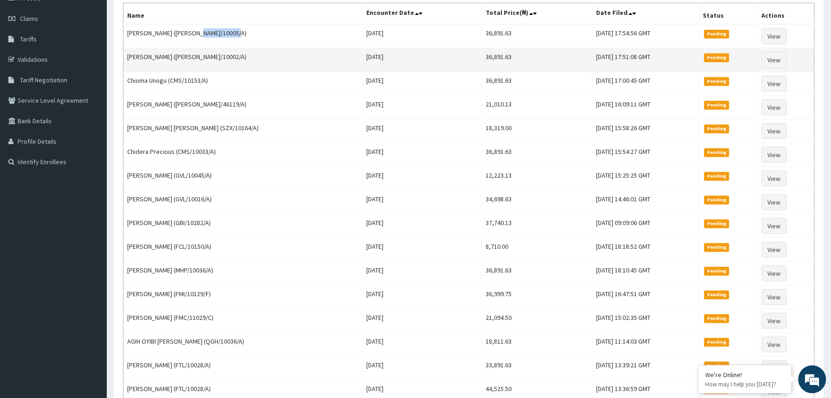
copy td "([PERSON_NAME]/10005/A"
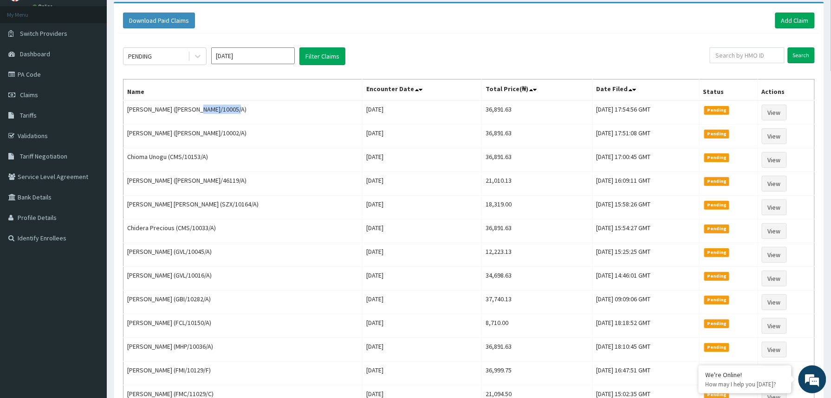
scroll to position [0, 0]
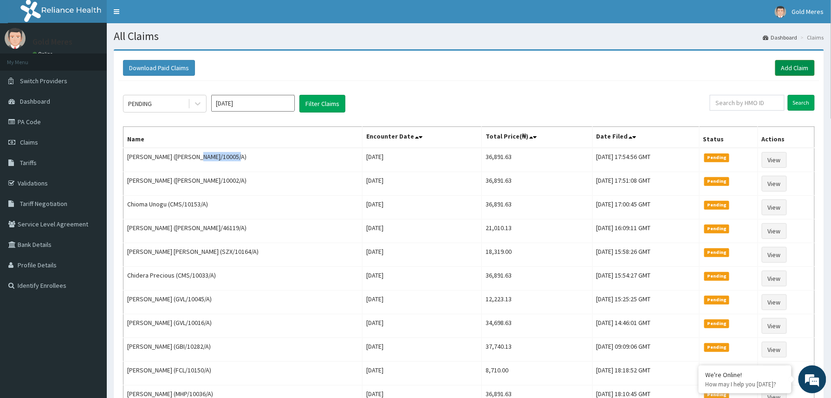
click at [792, 60] on link "Add Claim" at bounding box center [795, 68] width 39 height 16
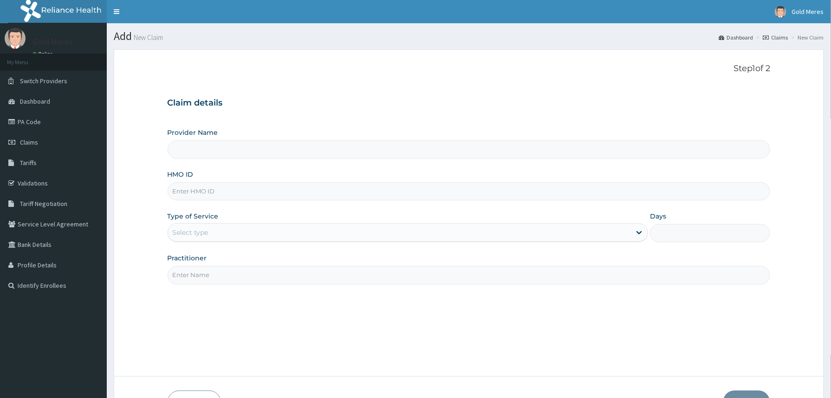
drag, startPoint x: 0, startPoint y: 0, endPoint x: 193, endPoint y: 194, distance: 273.9
click at [192, 197] on input "HMO ID" at bounding box center [469, 191] width 603 height 18
paste input "([PERSON_NAME]/10005/A"
type input "([PERSON_NAME]/10005/A"
click at [207, 192] on input "([PERSON_NAME]/10005/A" at bounding box center [469, 191] width 603 height 18
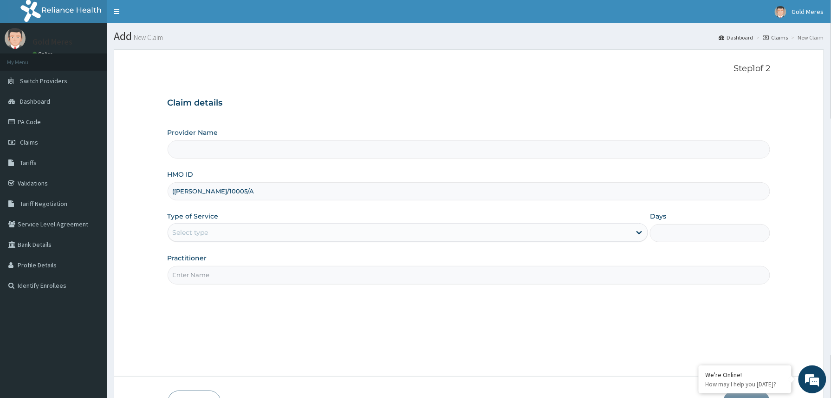
type input "Reliance Family Clinics (RFC) - [GEOGRAPHIC_DATA]"
click at [177, 190] on input "([PERSON_NAME]/10006/A" at bounding box center [469, 191] width 603 height 18
type input "[PERSON_NAME]/10006/A"
drag, startPoint x: 179, startPoint y: 229, endPoint x: 188, endPoint y: 239, distance: 12.5
click at [179, 229] on div "Select type" at bounding box center [191, 232] width 36 height 9
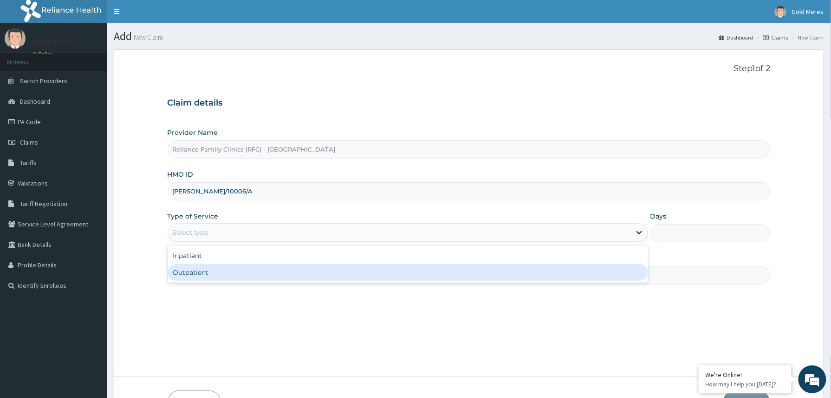
click at [202, 273] on div "Outpatient" at bounding box center [408, 272] width 481 height 17
type input "1"
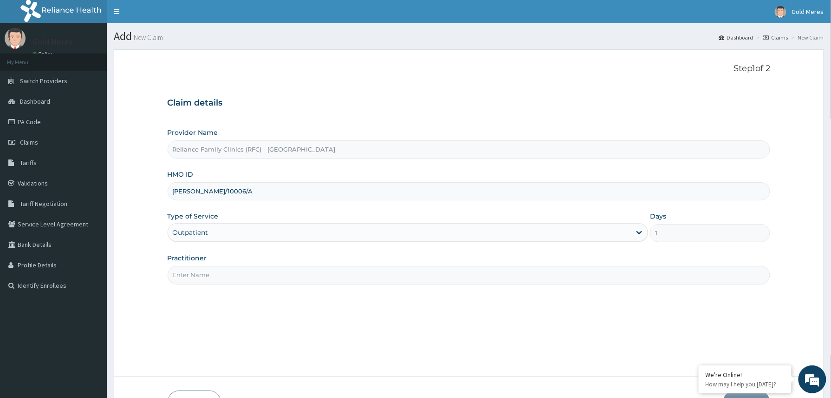
click at [212, 281] on input "Practitioner" at bounding box center [469, 275] width 603 height 18
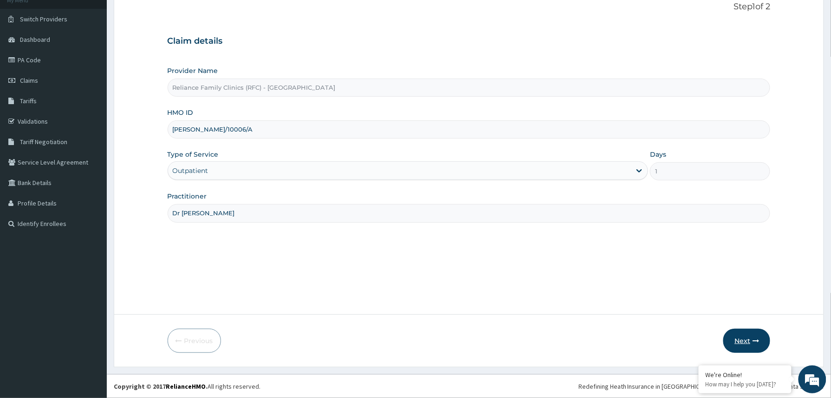
type input "Dr [PERSON_NAME]"
click at [746, 335] on button "Next" at bounding box center [747, 340] width 47 height 24
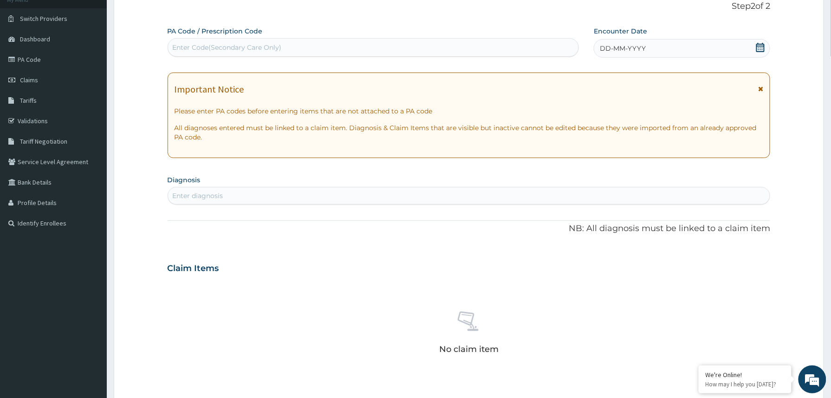
click at [678, 48] on div "DD-MM-YYYY" at bounding box center [682, 48] width 176 height 19
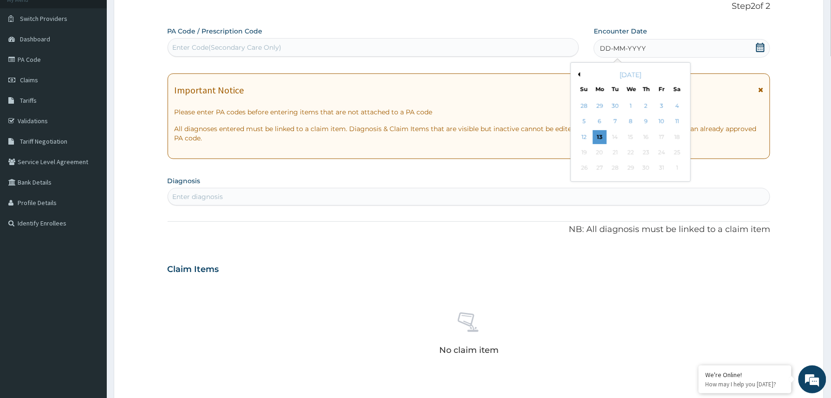
click at [601, 138] on div "13" at bounding box center [600, 137] width 14 height 14
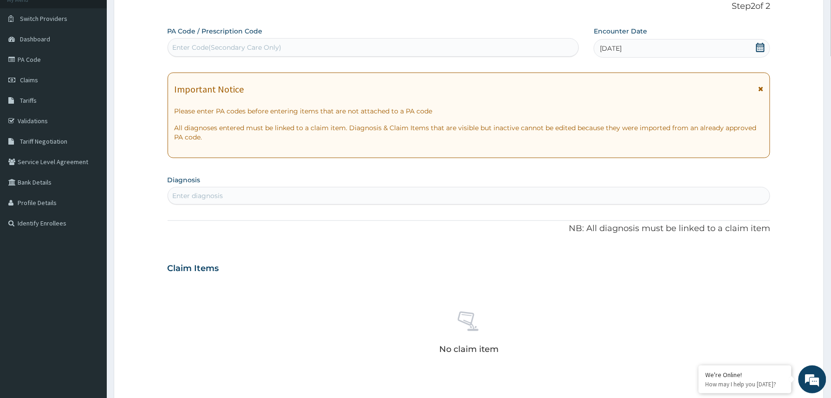
click at [701, 47] on div "[DATE]" at bounding box center [682, 48] width 176 height 19
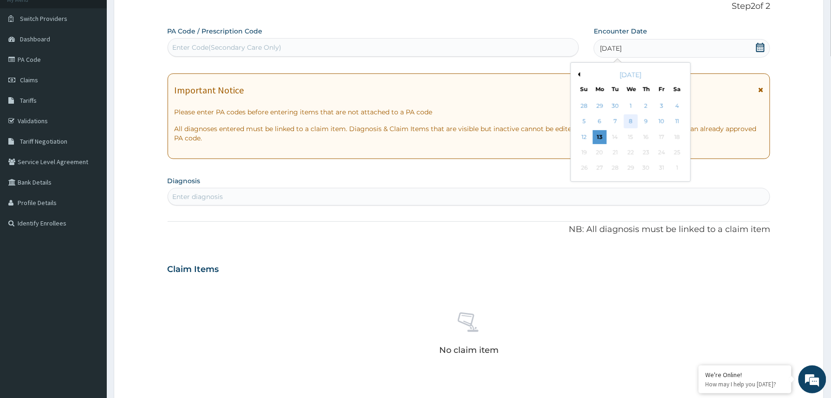
click at [634, 124] on div "8" at bounding box center [631, 122] width 14 height 14
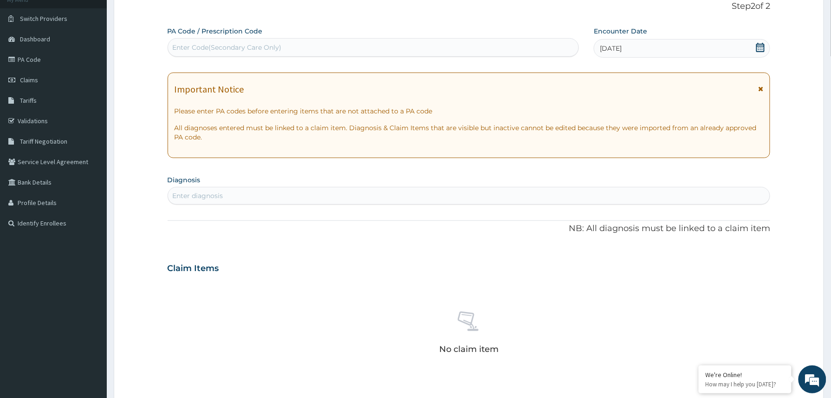
click at [351, 191] on div "Enter diagnosis" at bounding box center [469, 195] width 602 height 15
type input "well"
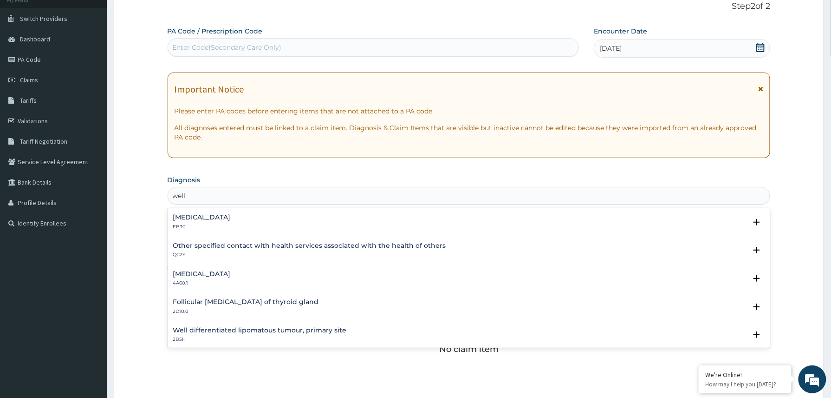
click at [228, 248] on h4 "Other specified contact with health services associated with the health of othe…" at bounding box center [309, 245] width 273 height 7
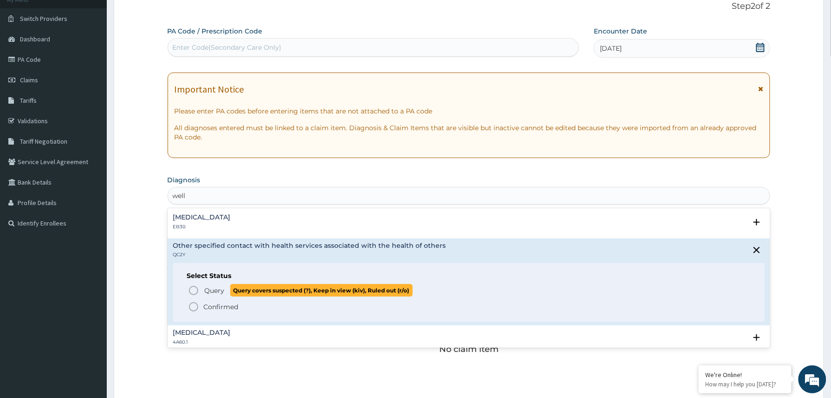
drag, startPoint x: 225, startPoint y: 289, endPoint x: 218, endPoint y: 278, distance: 13.1
click at [225, 290] on p "Query Query covers suspected (?), Keep in view (kiv), Ruled out (r/o)" at bounding box center [308, 290] width 209 height 13
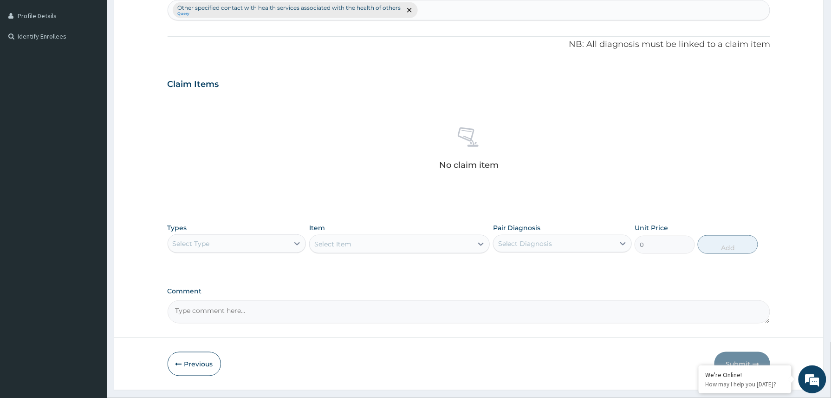
scroll to position [274, 0]
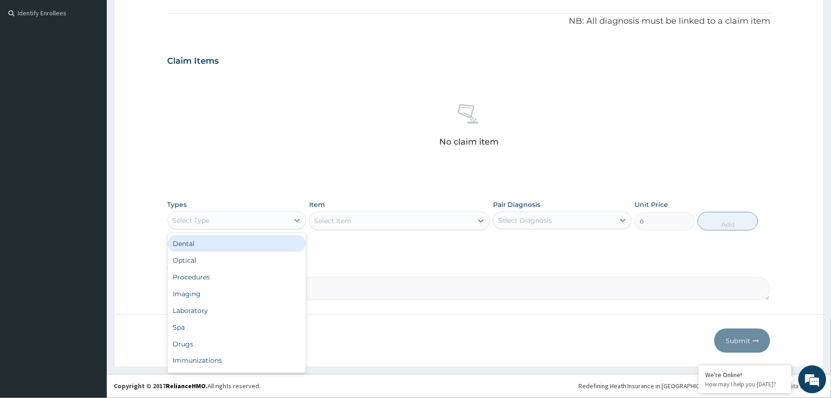
drag, startPoint x: 237, startPoint y: 220, endPoint x: 229, endPoint y: 240, distance: 20.9
click at [235, 221] on div "Select Type" at bounding box center [228, 220] width 121 height 15
click at [210, 277] on div "Procedures" at bounding box center [237, 276] width 139 height 17
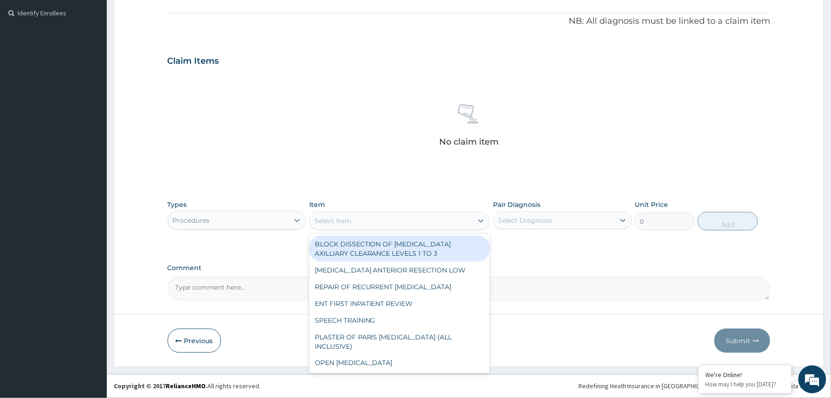
click at [385, 214] on div "Select Item" at bounding box center [391, 220] width 163 height 15
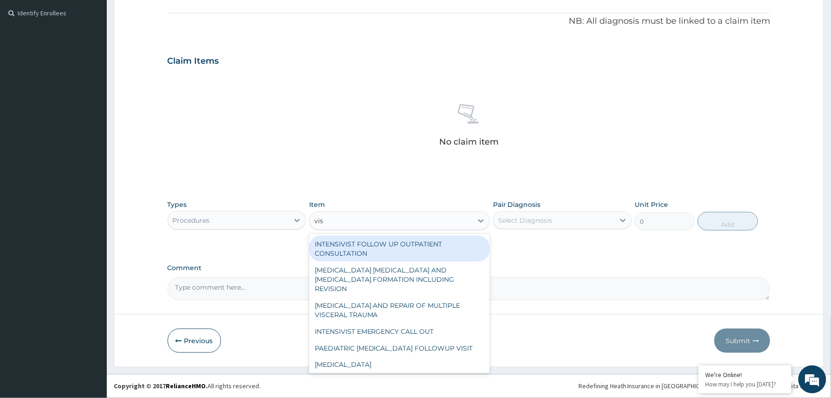
type input "visu"
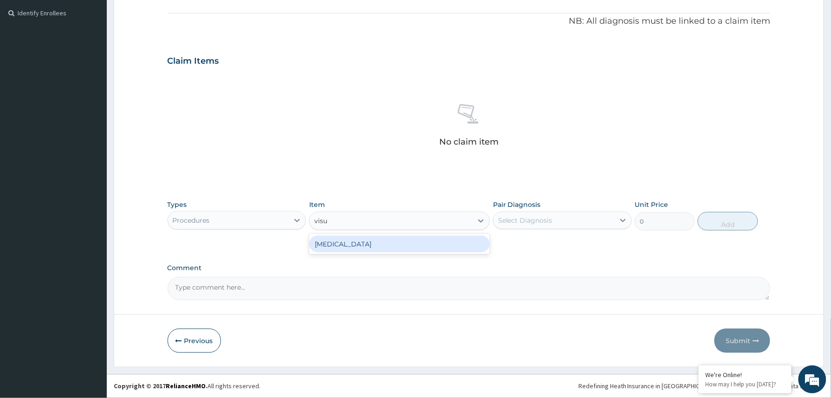
type input "3000"
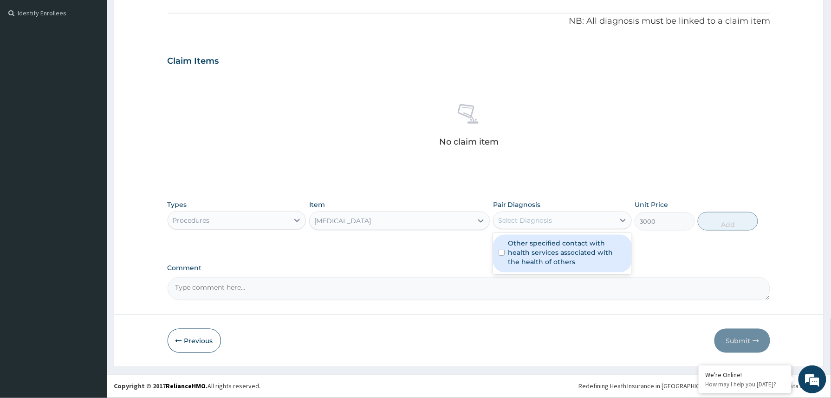
drag, startPoint x: 545, startPoint y: 213, endPoint x: 518, endPoint y: 236, distance: 35.2
click at [544, 213] on div "Select Diagnosis" at bounding box center [554, 220] width 121 height 15
drag, startPoint x: 517, startPoint y: 249, endPoint x: 620, endPoint y: 235, distance: 104.5
click at [521, 251] on label "Other specified contact with health services associated with the health of othe…" at bounding box center [568, 252] width 118 height 28
checkbox input "true"
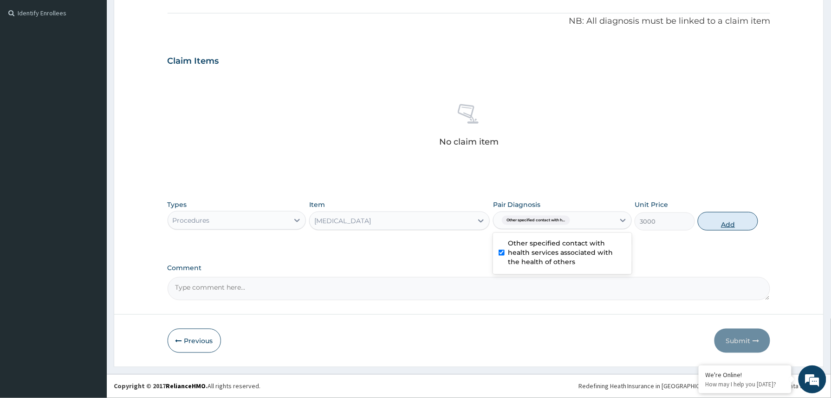
click at [716, 218] on button "Add" at bounding box center [728, 221] width 60 height 19
type input "0"
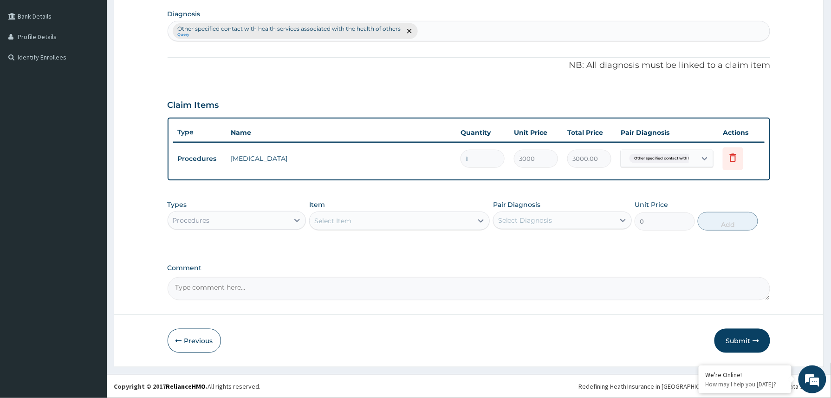
scroll to position [228, 0]
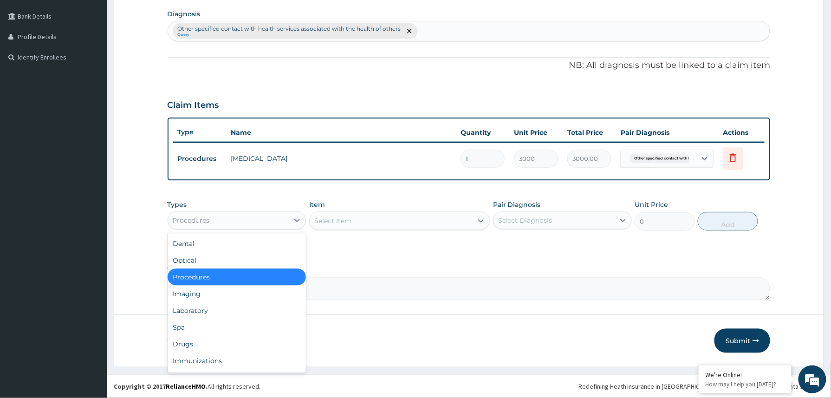
click at [225, 222] on div "Procedures" at bounding box center [228, 220] width 121 height 15
click at [200, 307] on div "Laboratory" at bounding box center [237, 310] width 139 height 17
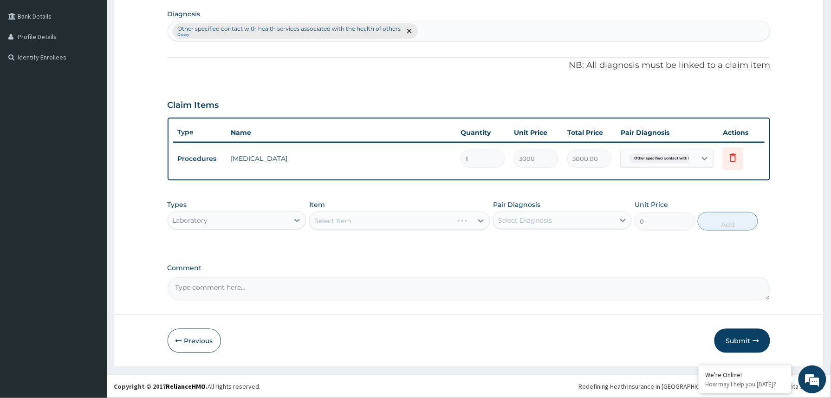
click at [374, 220] on div "Select Item" at bounding box center [399, 220] width 181 height 19
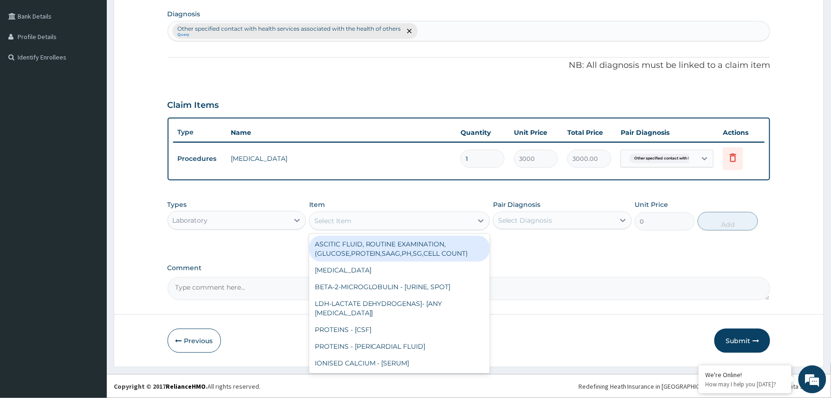
click at [379, 220] on div "Select Item" at bounding box center [391, 220] width 163 height 15
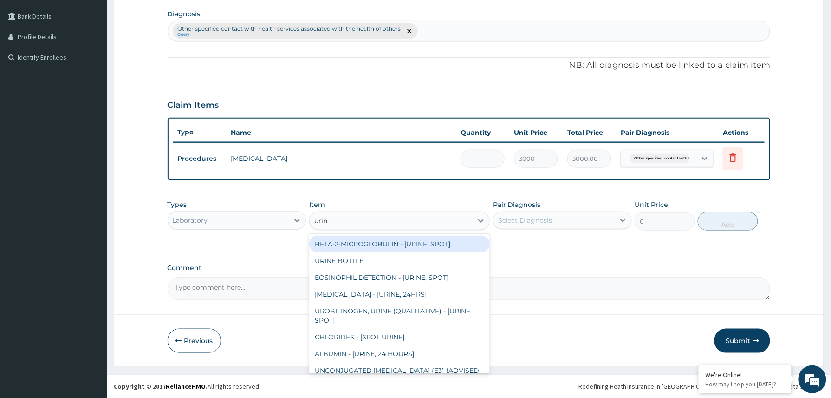
type input "urina"
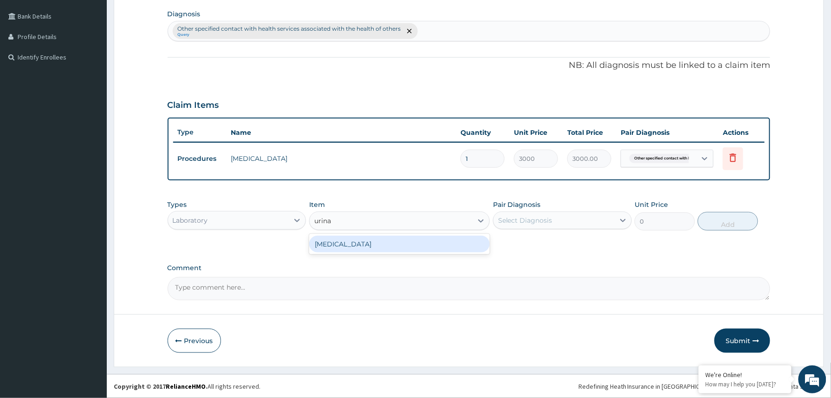
type input "1531.875"
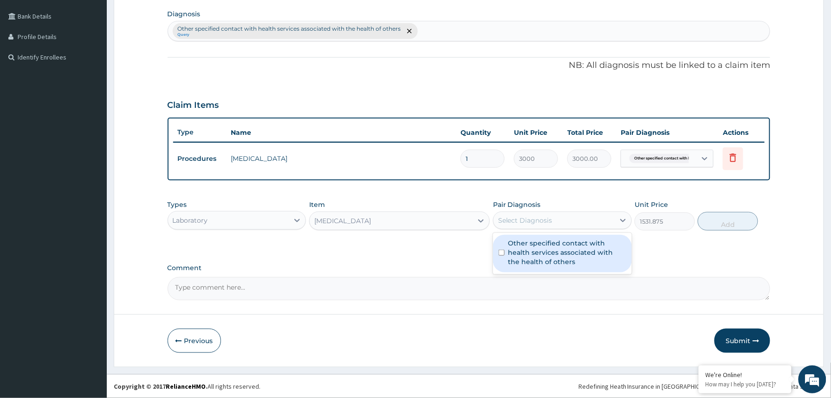
click at [561, 222] on div "Select Diagnosis" at bounding box center [554, 220] width 121 height 15
drag, startPoint x: 534, startPoint y: 254, endPoint x: 571, endPoint y: 255, distance: 37.2
click at [539, 254] on label "Other specified contact with health services associated with the health of othe…" at bounding box center [568, 252] width 118 height 28
checkbox input "true"
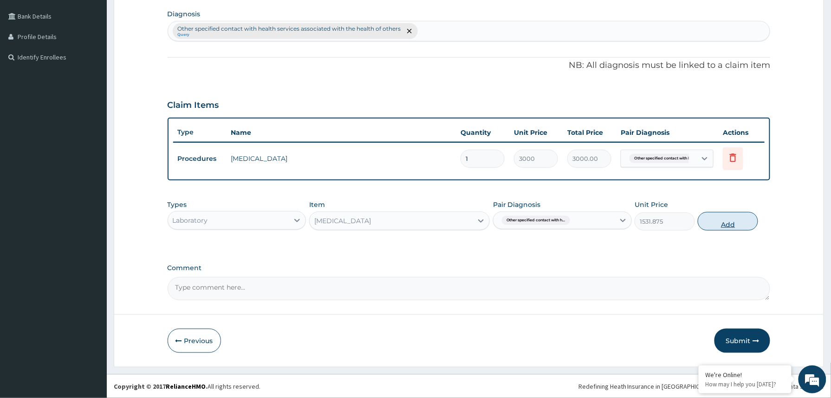
click at [731, 223] on button "Add" at bounding box center [728, 221] width 60 height 19
type input "0"
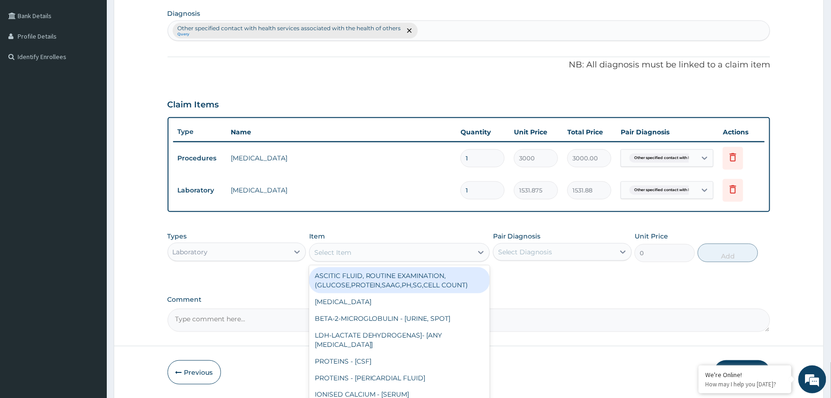
click at [350, 253] on div "Select Item" at bounding box center [332, 252] width 37 height 9
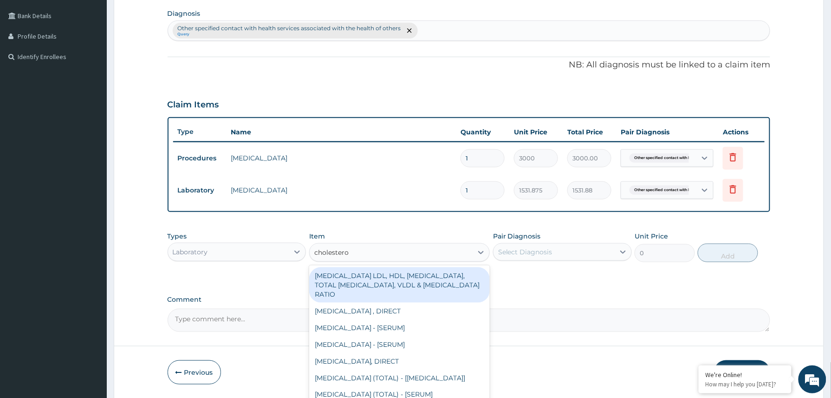
type input "[MEDICAL_DATA]"
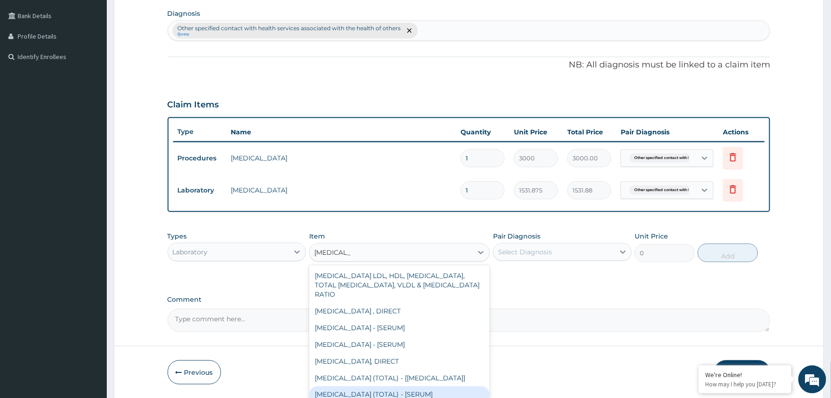
click at [394, 397] on div "CHOLESTEROL (TOTAL) - [SERUM]" at bounding box center [399, 394] width 181 height 17
type input "2880"
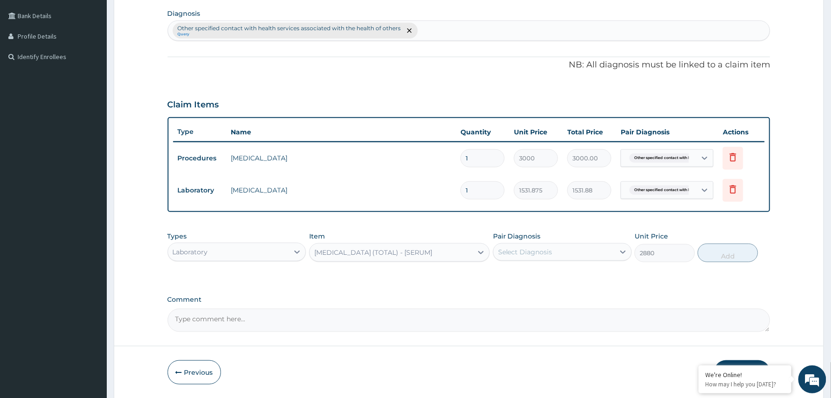
drag, startPoint x: 541, startPoint y: 246, endPoint x: 542, endPoint y: 259, distance: 13.0
click at [542, 249] on div "Select Diagnosis" at bounding box center [554, 251] width 121 height 15
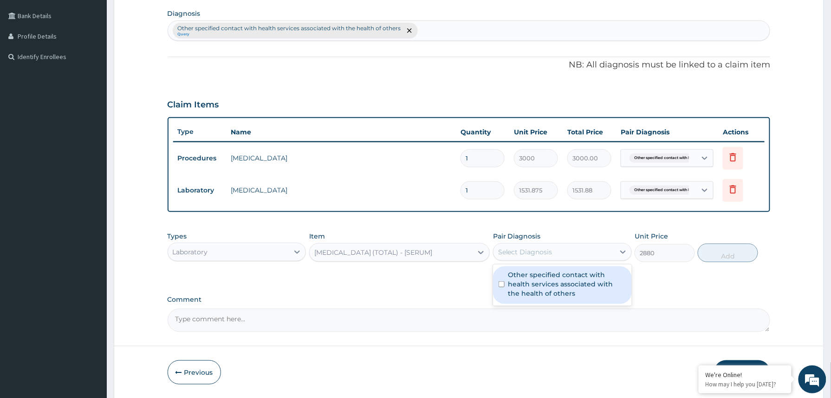
drag, startPoint x: 540, startPoint y: 283, endPoint x: 654, endPoint y: 272, distance: 114.8
click at [541, 284] on label "Other specified contact with health services associated with the health of othe…" at bounding box center [568, 284] width 118 height 28
checkbox input "true"
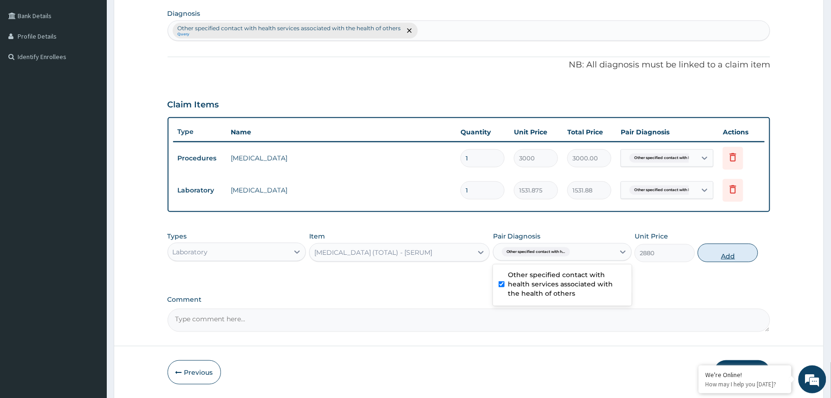
click at [738, 256] on button "Add" at bounding box center [728, 252] width 60 height 19
type input "0"
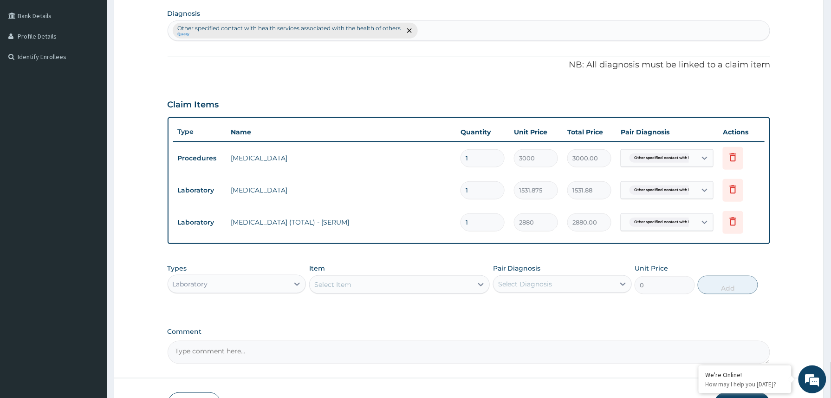
scroll to position [293, 0]
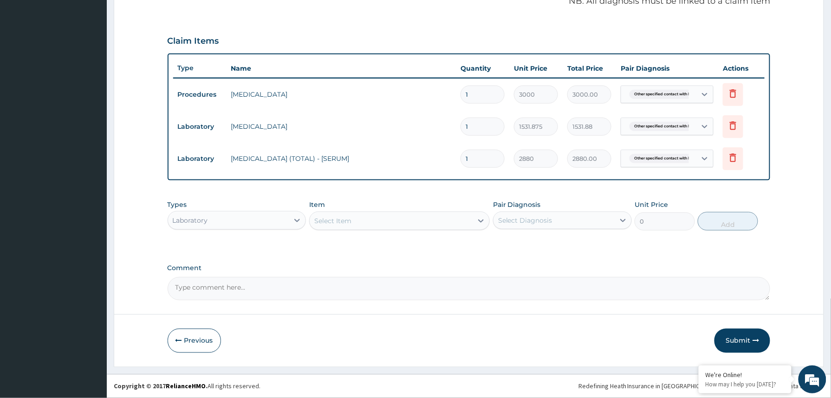
click at [340, 216] on div "Select Item" at bounding box center [332, 220] width 37 height 9
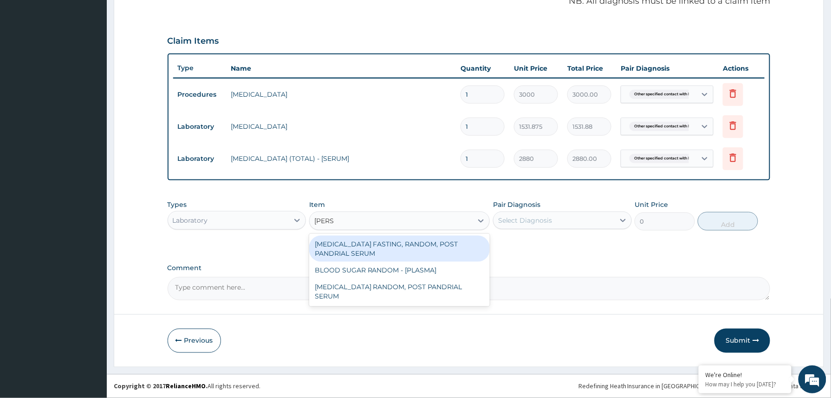
type input "random"
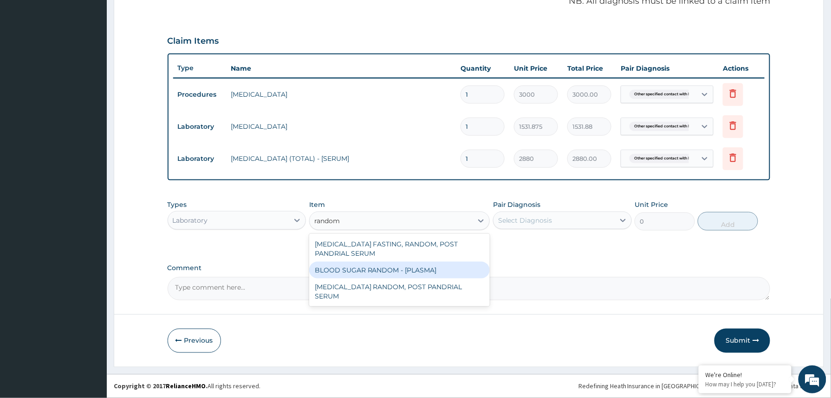
click at [358, 270] on div "BLOOD SUGAR RANDOM - [PLASMA]" at bounding box center [399, 269] width 181 height 17
type input "1800"
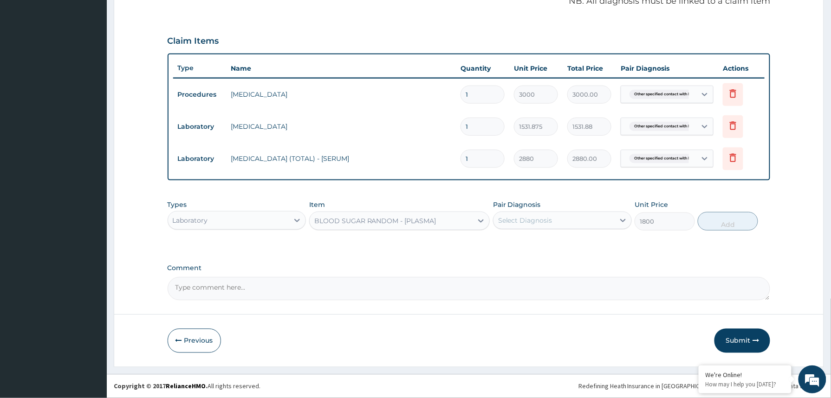
click at [562, 213] on div "Select Diagnosis" at bounding box center [554, 220] width 121 height 15
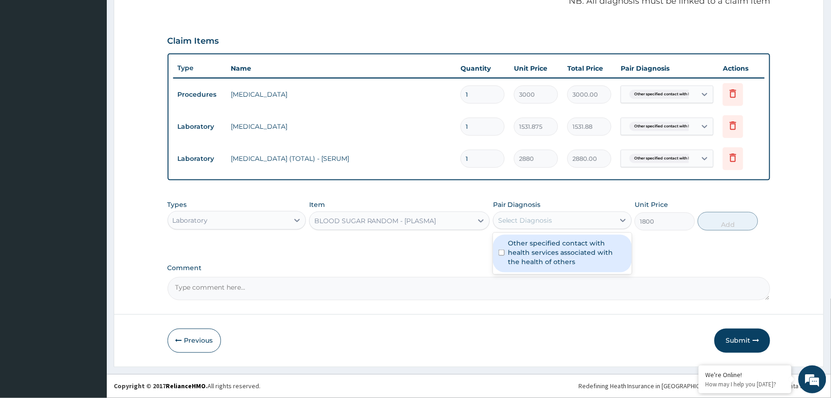
drag, startPoint x: 545, startPoint y: 250, endPoint x: 633, endPoint y: 240, distance: 89.2
click at [555, 251] on label "Other specified contact with health services associated with the health of othe…" at bounding box center [568, 252] width 118 height 28
checkbox input "true"
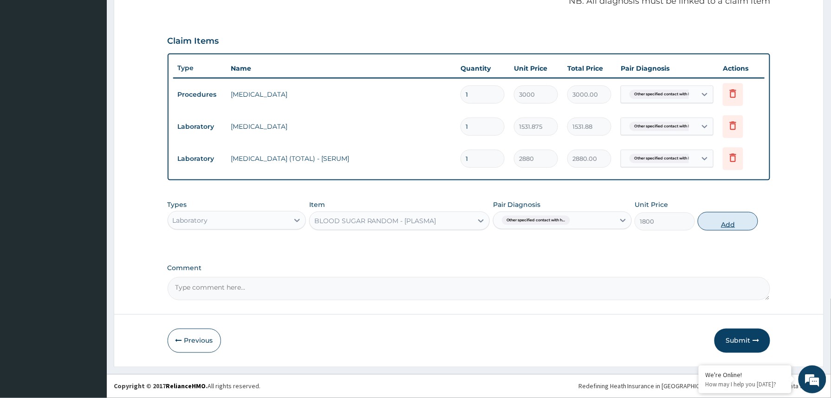
click at [714, 222] on button "Add" at bounding box center [728, 221] width 60 height 19
type input "0"
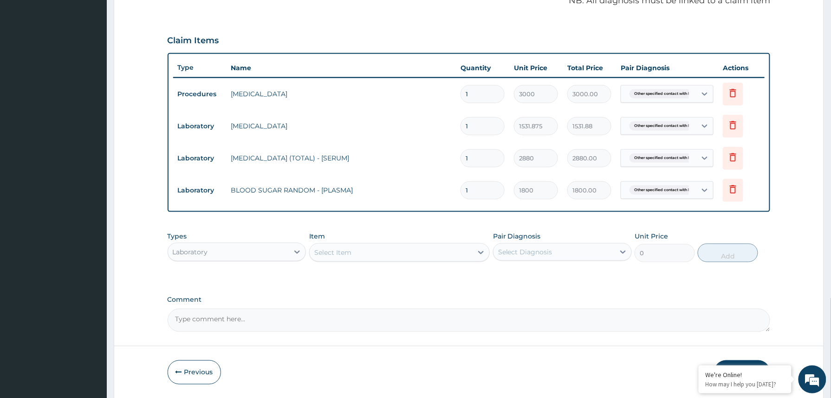
click at [404, 255] on div "Select Item" at bounding box center [391, 252] width 163 height 15
type input "blood pre"
type input "1225.5"
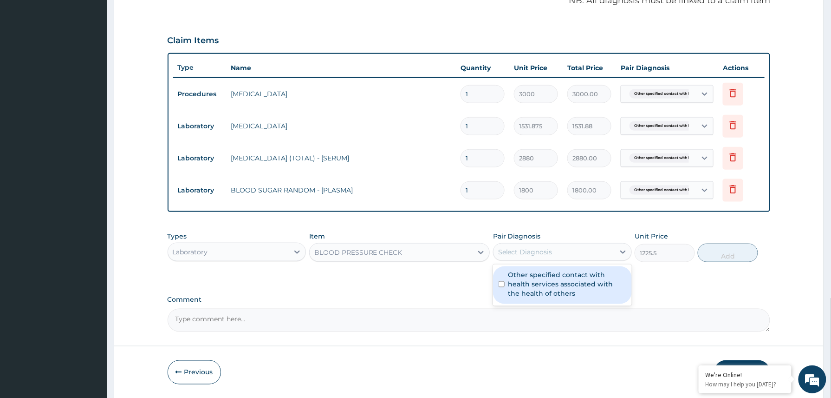
click at [534, 250] on div "Select Diagnosis" at bounding box center [525, 251] width 54 height 9
drag, startPoint x: 528, startPoint y: 281, endPoint x: 572, endPoint y: 281, distance: 44.1
click at [529, 283] on label "Other specified contact with health services associated with the health of othe…" at bounding box center [568, 284] width 118 height 28
checkbox input "true"
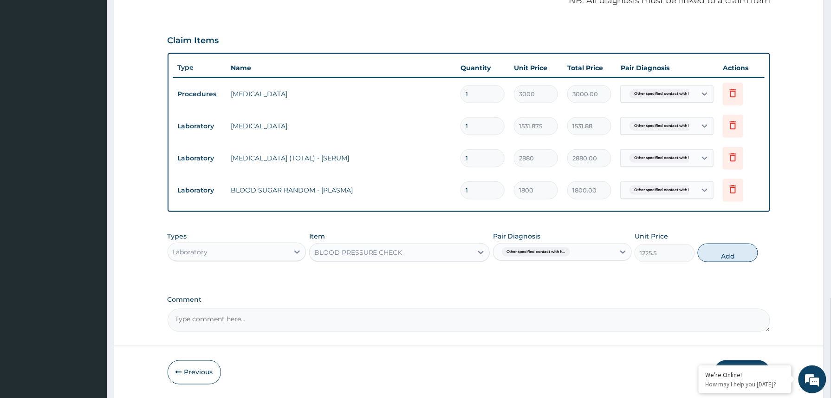
drag, startPoint x: 719, startPoint y: 248, endPoint x: 665, endPoint y: 276, distance: 60.7
click at [719, 257] on button "Add" at bounding box center [728, 252] width 60 height 19
type input "0"
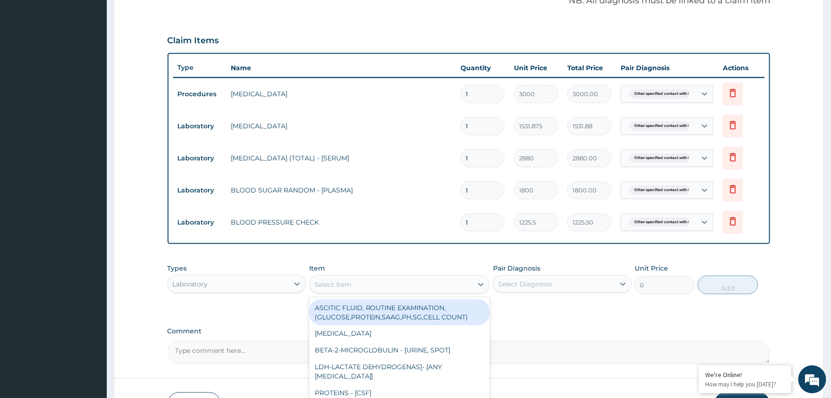
click at [371, 285] on div "Select Item" at bounding box center [391, 284] width 163 height 15
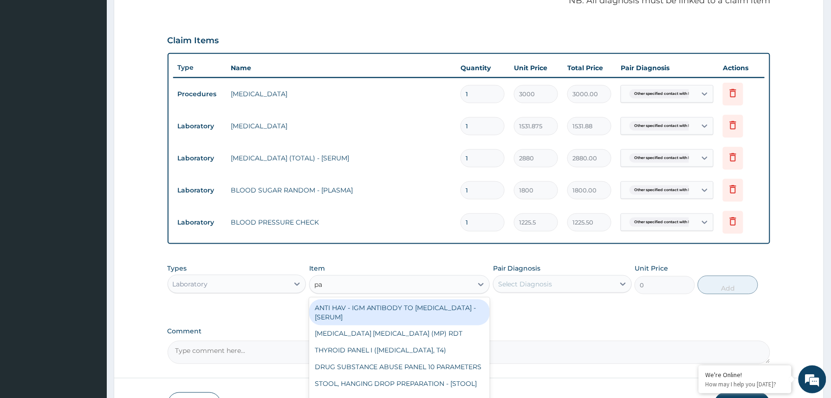
type input "pap"
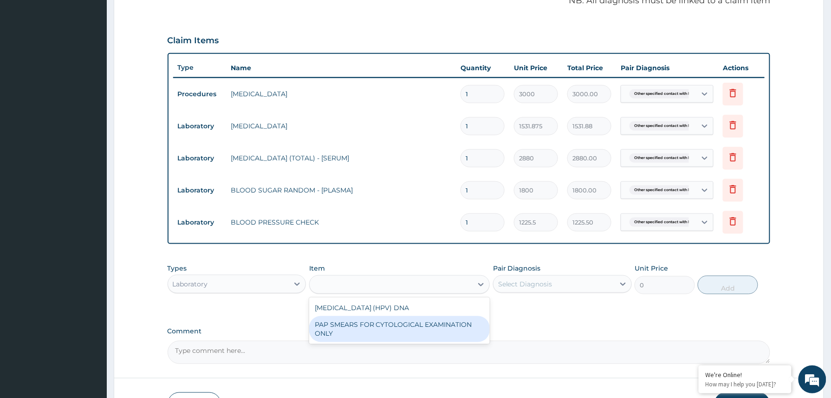
type input "18080"
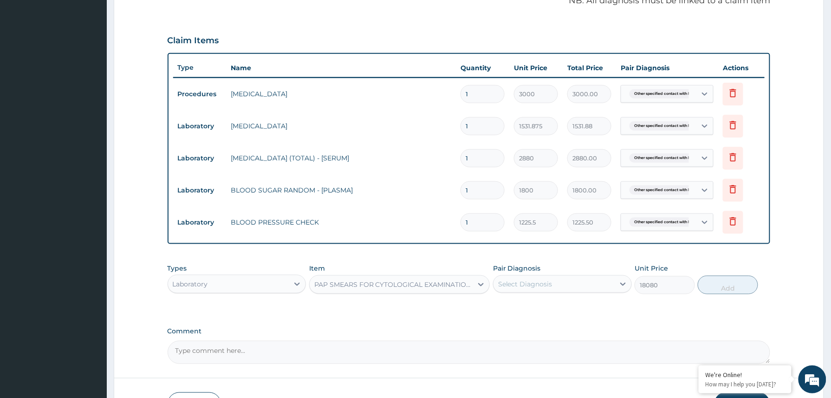
drag, startPoint x: 538, startPoint y: 279, endPoint x: 541, endPoint y: 296, distance: 17.4
click at [539, 279] on div "Select Diagnosis" at bounding box center [554, 283] width 121 height 15
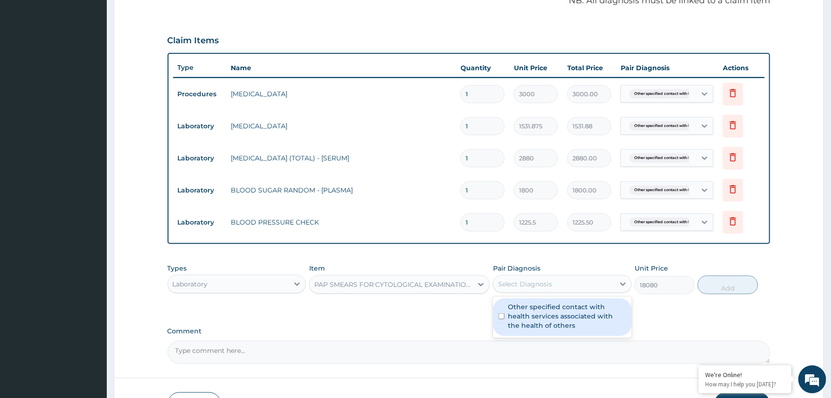
click at [538, 311] on label "Other specified contact with health services associated with the health of othe…" at bounding box center [568, 316] width 118 height 28
checkbox input "true"
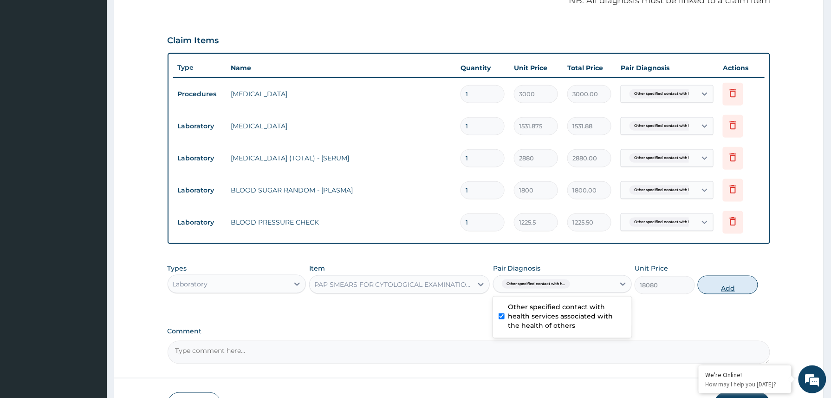
click at [729, 283] on button "Add" at bounding box center [728, 284] width 60 height 19
type input "0"
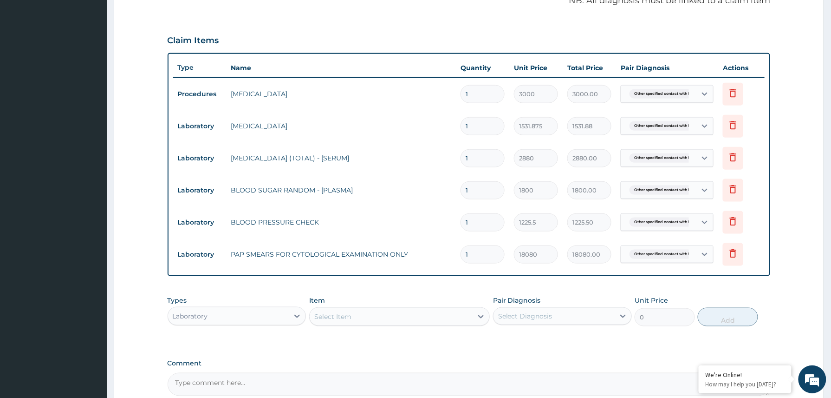
scroll to position [389, 0]
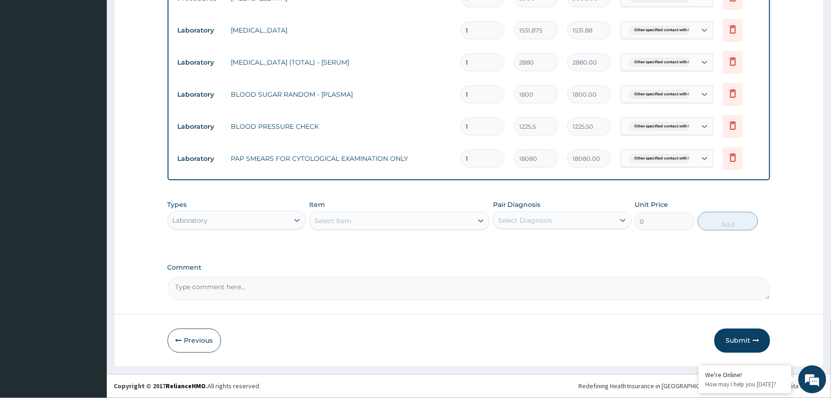
click at [274, 219] on div "Laboratory" at bounding box center [228, 220] width 121 height 15
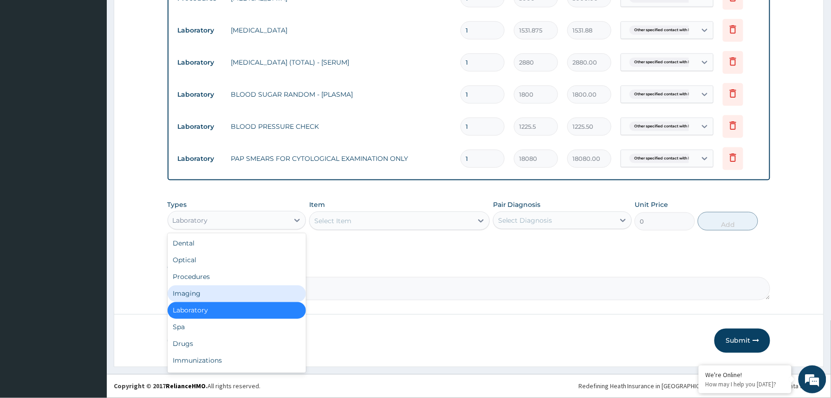
click at [199, 292] on div "Imaging" at bounding box center [237, 293] width 139 height 17
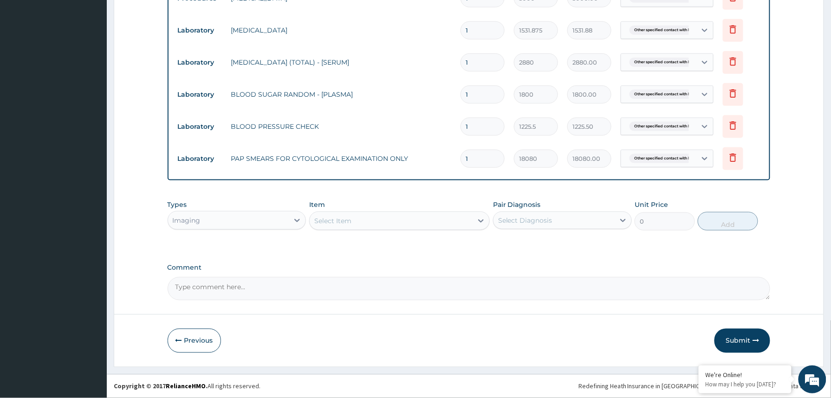
click at [388, 215] on div "Select Item" at bounding box center [391, 220] width 163 height 15
type input "chest pa"
type input "7148.75"
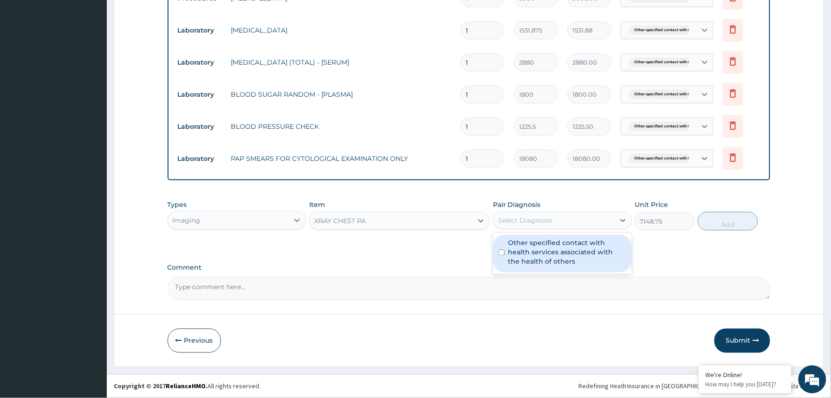
drag, startPoint x: 576, startPoint y: 225, endPoint x: 542, endPoint y: 256, distance: 46.3
click at [576, 225] on div "Select Diagnosis" at bounding box center [554, 220] width 121 height 15
click at [538, 260] on label "Other specified contact with health services associated with the health of othe…" at bounding box center [568, 252] width 118 height 28
checkbox input "true"
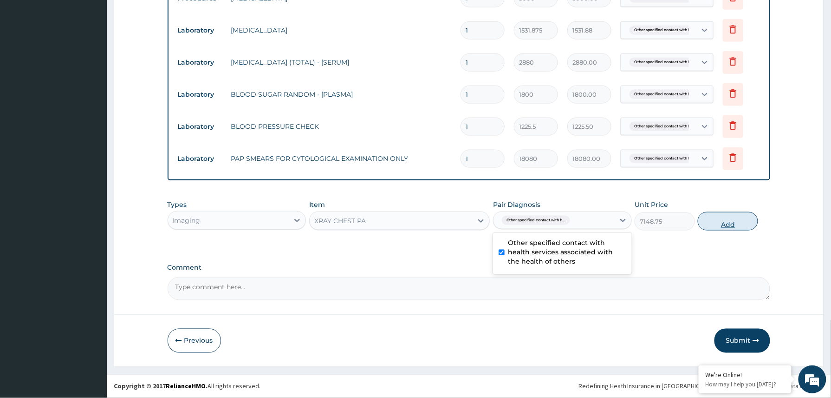
click at [723, 219] on button "Add" at bounding box center [728, 221] width 60 height 19
type input "0"
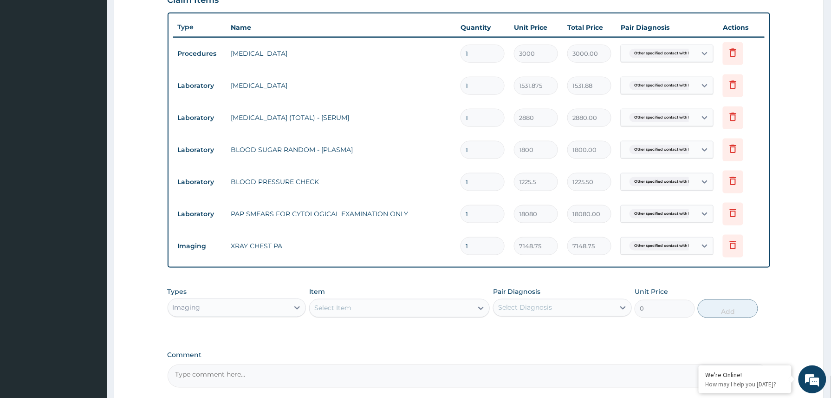
scroll to position [422, 0]
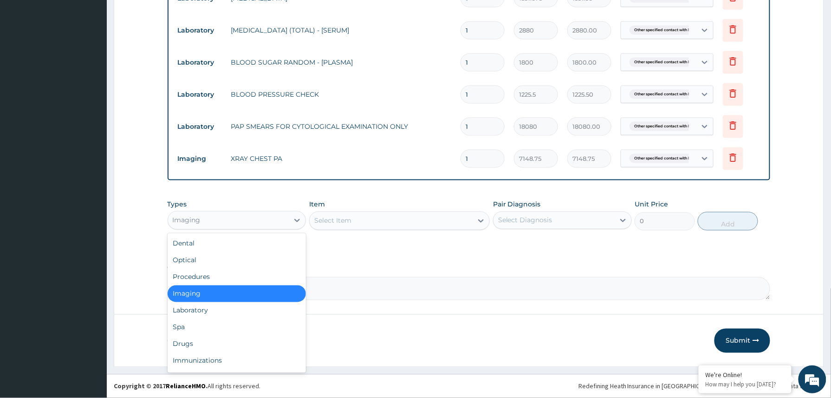
click at [279, 223] on div "Imaging" at bounding box center [228, 220] width 121 height 15
click at [195, 312] on div "Laboratory" at bounding box center [237, 310] width 139 height 17
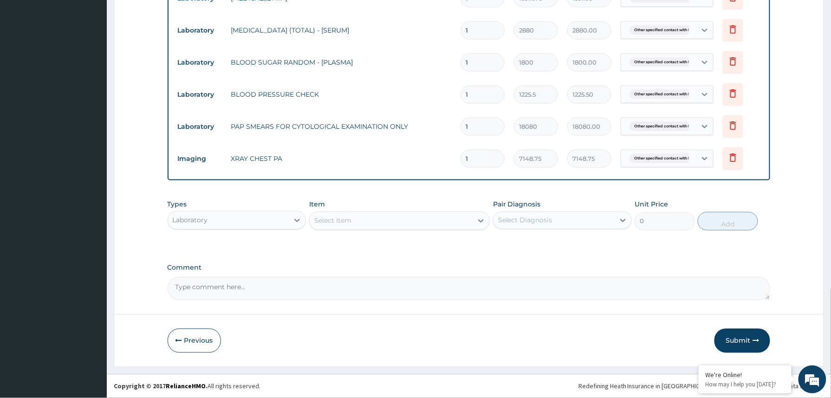
click at [441, 215] on div "Select Item" at bounding box center [391, 220] width 163 height 15
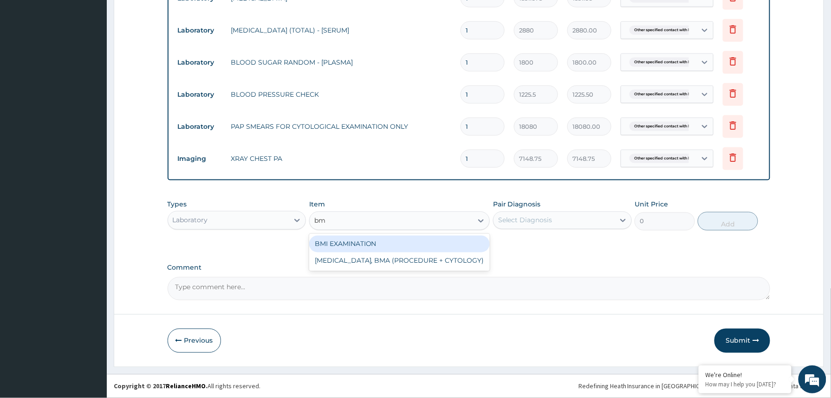
type input "bmi"
type input "1225.5"
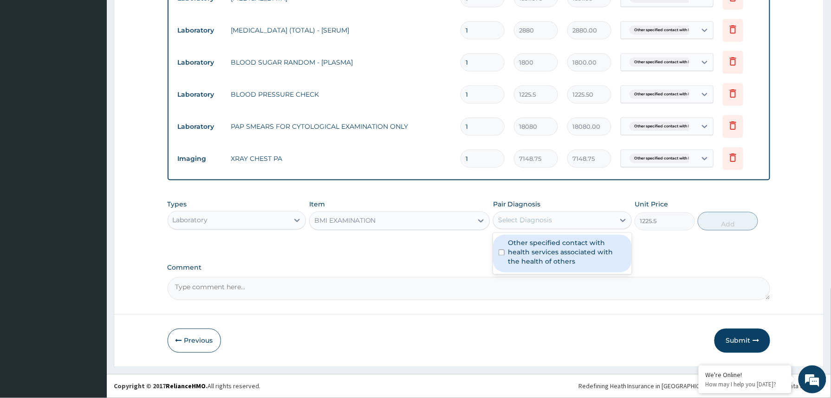
click at [546, 223] on div "Select Diagnosis" at bounding box center [525, 219] width 54 height 9
drag, startPoint x: 535, startPoint y: 253, endPoint x: 555, endPoint y: 251, distance: 19.1
click at [538, 253] on label "Other specified contact with health services associated with the health of othe…" at bounding box center [568, 252] width 118 height 28
checkbox input "true"
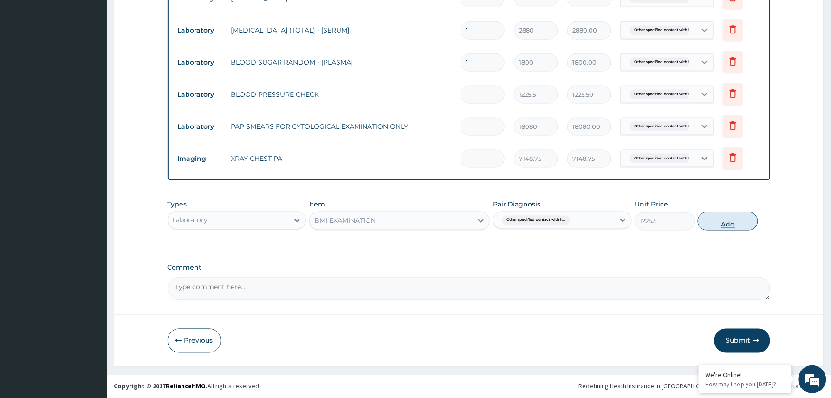
click at [722, 220] on button "Add" at bounding box center [728, 221] width 60 height 19
type input "0"
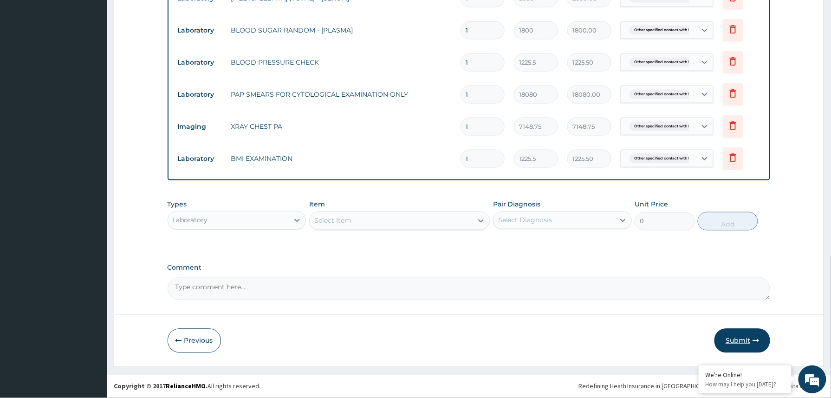
click at [734, 335] on button "Submit" at bounding box center [743, 340] width 56 height 24
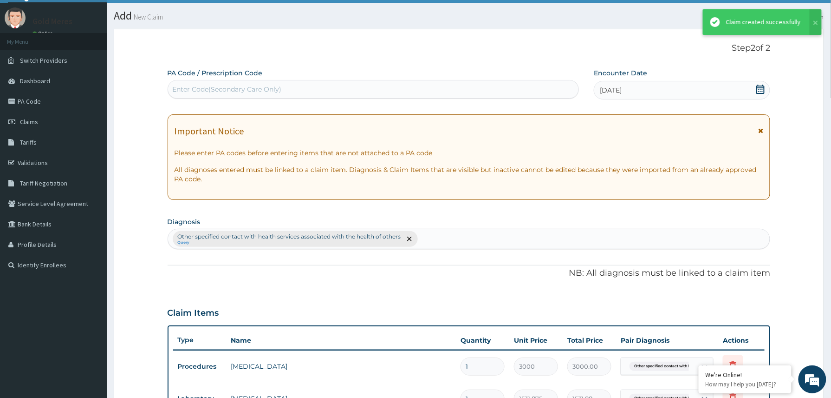
scroll to position [454, 0]
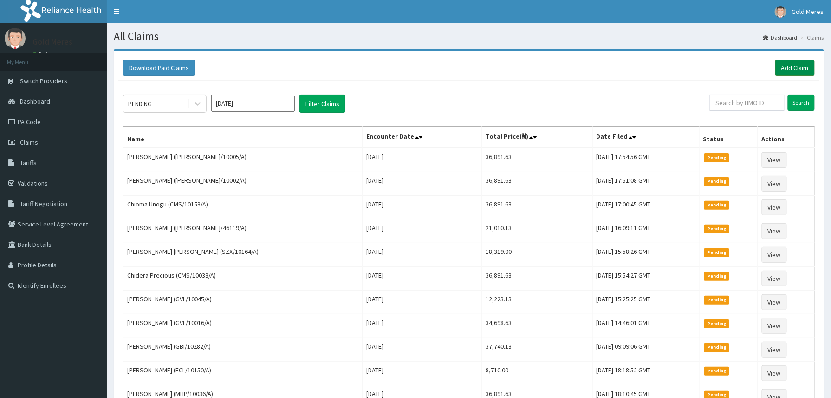
click at [797, 64] on link "Add Claim" at bounding box center [795, 68] width 39 height 16
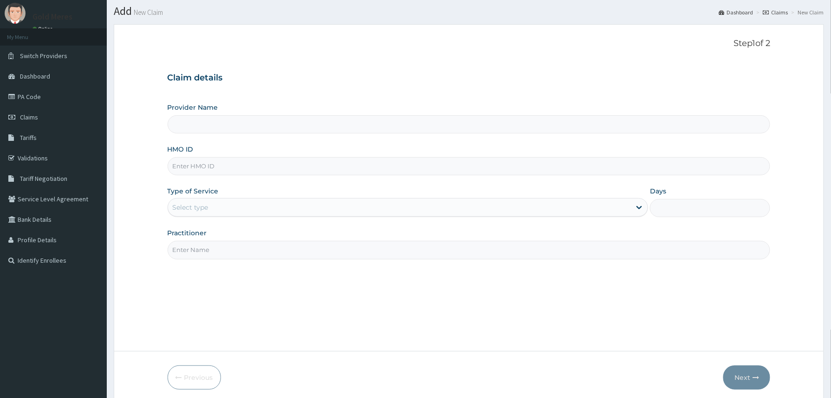
scroll to position [62, 0]
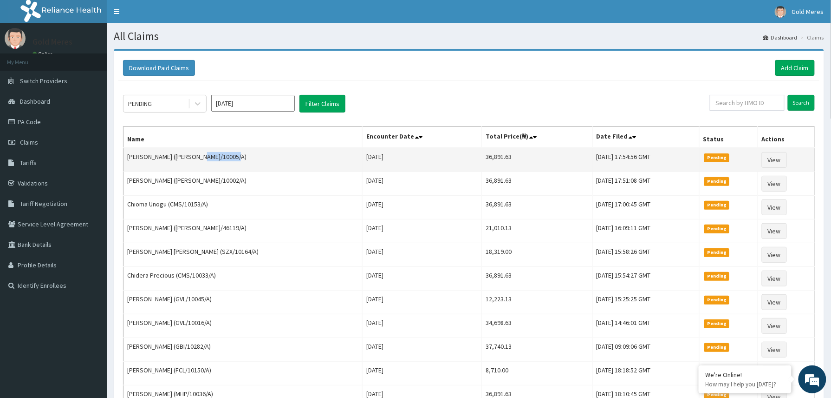
drag, startPoint x: 198, startPoint y: 157, endPoint x: 233, endPoint y: 158, distance: 34.8
click at [233, 158] on td "[PERSON_NAME] ([PERSON_NAME]/10005/A)" at bounding box center [243, 160] width 239 height 24
copy td "[PERSON_NAME]/10005/A"
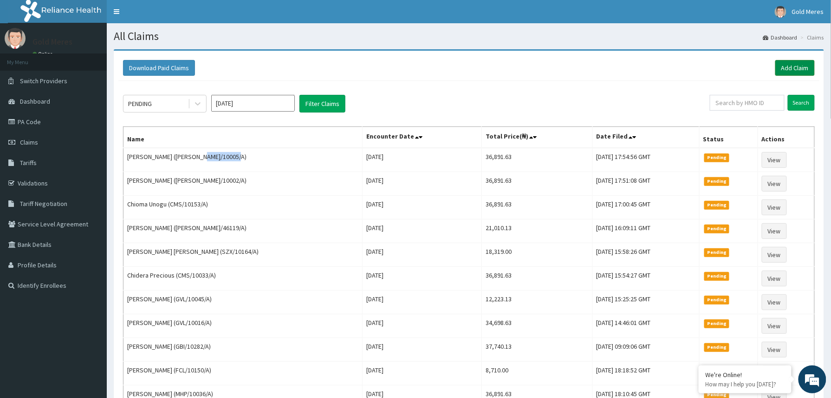
click at [794, 60] on link "Add Claim" at bounding box center [795, 68] width 39 height 16
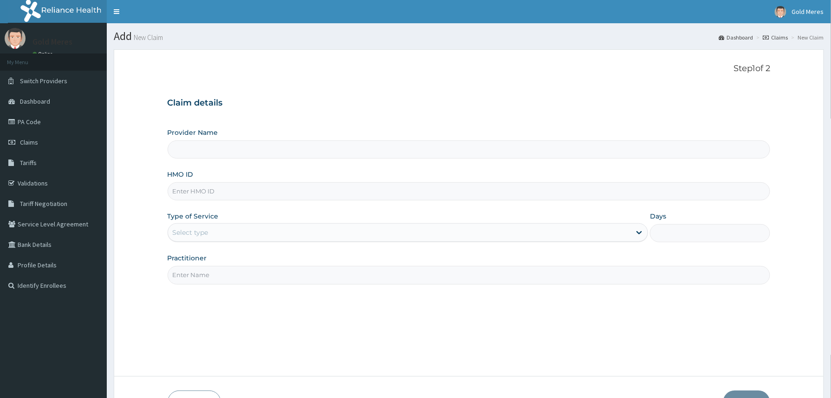
click at [187, 196] on input "HMO ID" at bounding box center [469, 191] width 603 height 18
paste input "[PERSON_NAME]/10005/A"
type input "[PERSON_NAME]/10005/A"
click at [205, 192] on input "[PERSON_NAME]/10005/A" at bounding box center [469, 191] width 603 height 18
type input "Reliance Family Clinics (RFC) - [GEOGRAPHIC_DATA]"
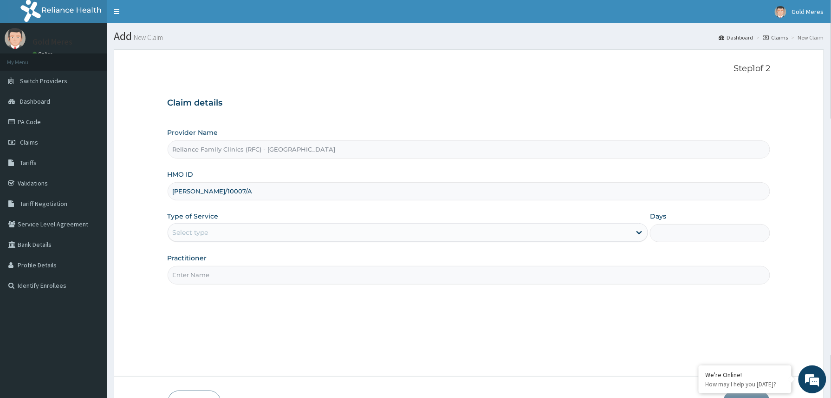
type input "[PERSON_NAME]/10007/A"
click at [199, 227] on div "Select type" at bounding box center [399, 232] width 463 height 15
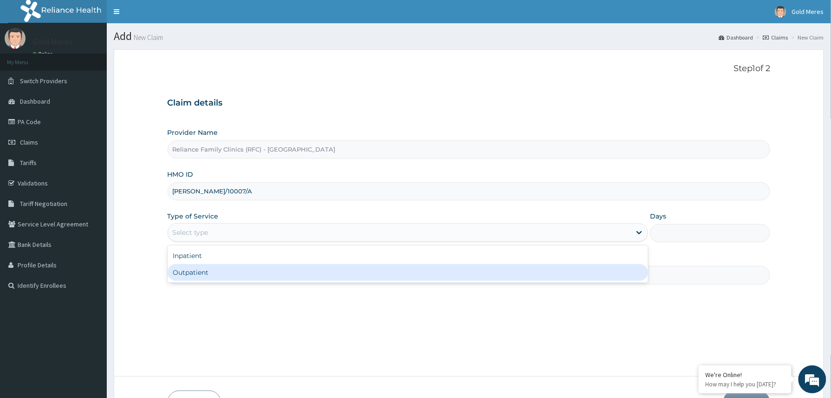
click at [206, 276] on div "Outpatient" at bounding box center [408, 272] width 481 height 17
type input "1"
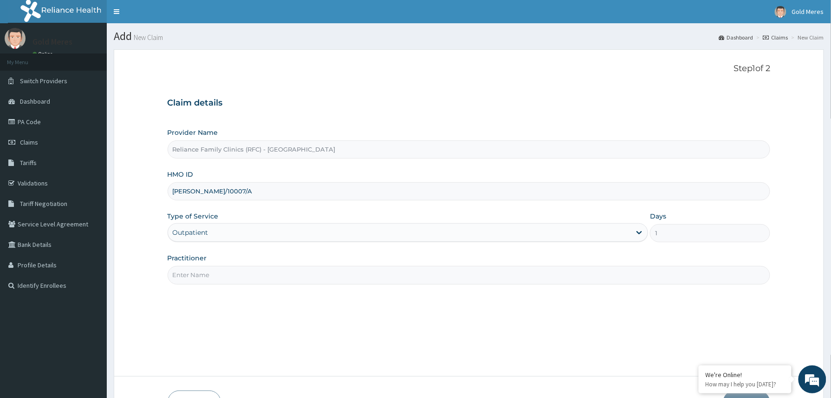
click at [206, 275] on input "Practitioner" at bounding box center [469, 275] width 603 height 18
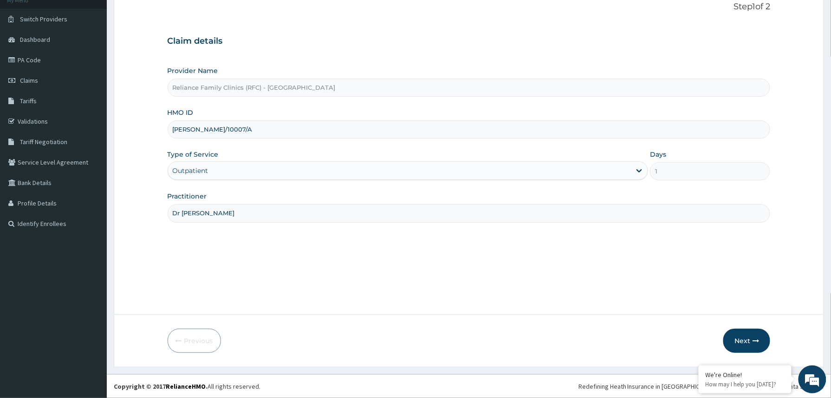
type input "Dr [PERSON_NAME]"
click at [205, 125] on input "[PERSON_NAME]/10007/A" at bounding box center [469, 129] width 603 height 18
type input "[PERSON_NAME]/10008/A"
click at [739, 337] on button "Next" at bounding box center [747, 340] width 47 height 24
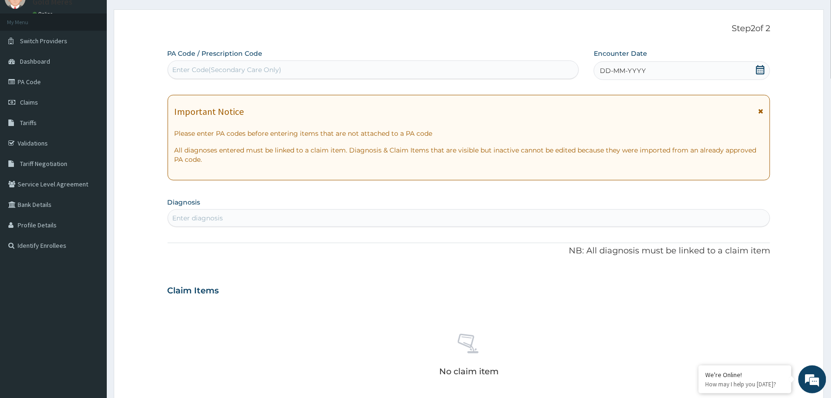
scroll to position [0, 0]
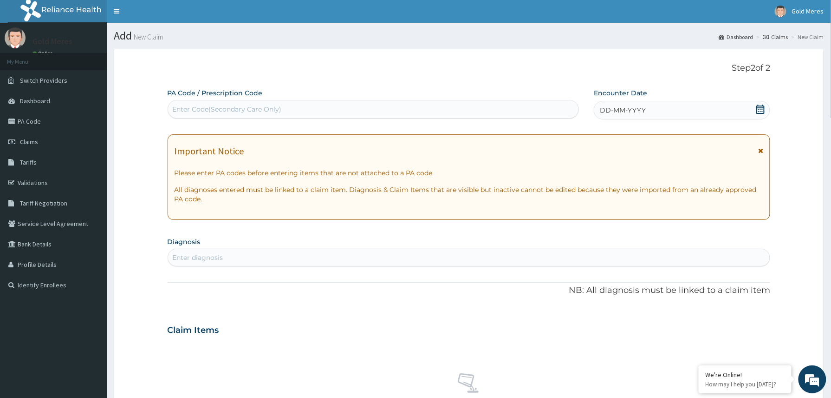
click at [653, 108] on div "DD-MM-YYYY" at bounding box center [682, 110] width 176 height 19
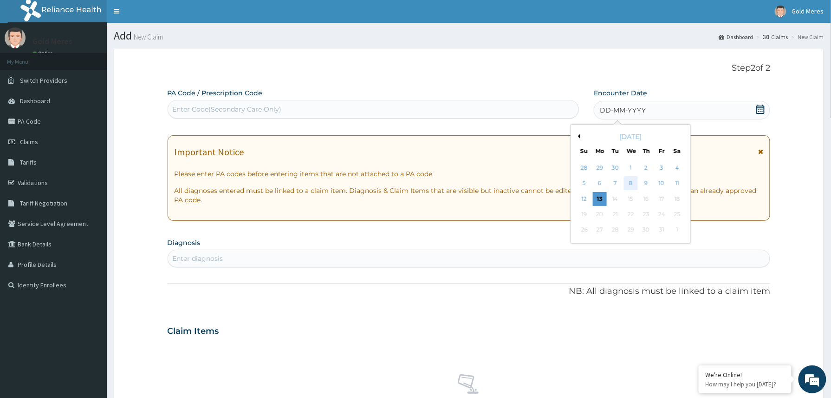
click at [635, 180] on div "8" at bounding box center [631, 183] width 14 height 14
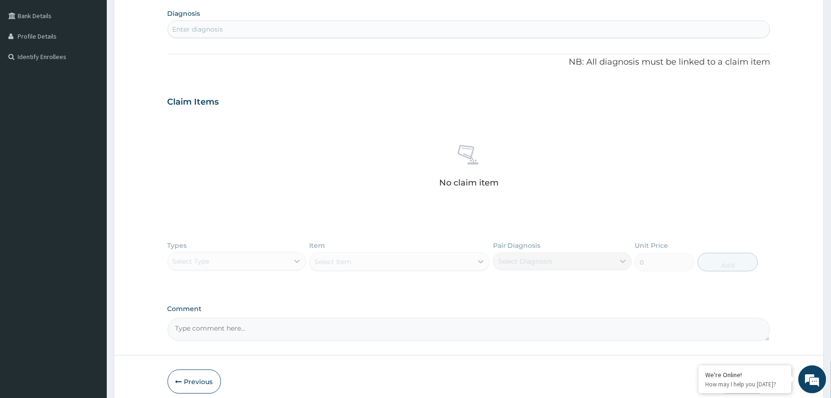
scroll to position [229, 0]
click at [235, 24] on div "Enter diagnosis" at bounding box center [469, 28] width 602 height 15
type input "well"
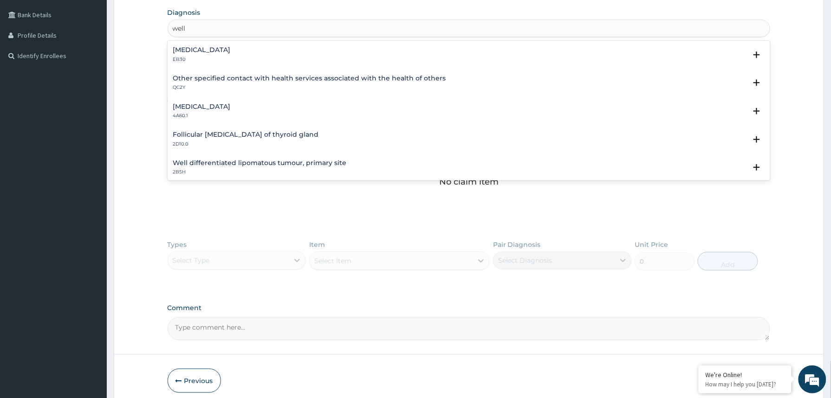
drag, startPoint x: 222, startPoint y: 69, endPoint x: 223, endPoint y: 108, distance: 39.0
click at [223, 71] on div "[MEDICAL_DATA] EB30 Select Status Query Query covers suspected (?), Keep in vie…" at bounding box center [469, 57] width 603 height 28
click at [216, 73] on div "Other specified contact with health services associated with the health of othe…" at bounding box center [469, 85] width 603 height 28
click at [214, 84] on p "QC2Y" at bounding box center [309, 87] width 273 height 7
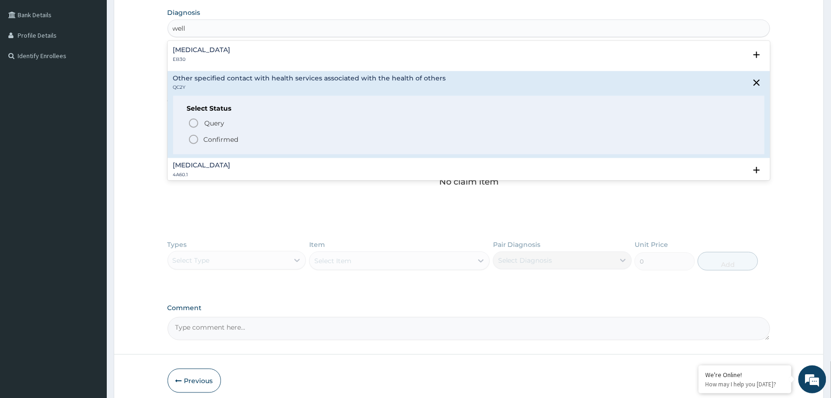
click at [210, 141] on p "Confirmed" at bounding box center [221, 139] width 35 height 9
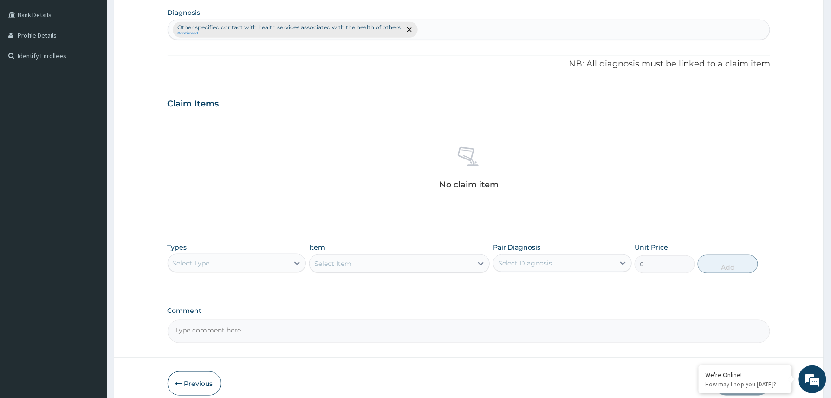
drag, startPoint x: 257, startPoint y: 260, endPoint x: 254, endPoint y: 264, distance: 5.0
click at [257, 261] on div "Select Type" at bounding box center [228, 262] width 121 height 15
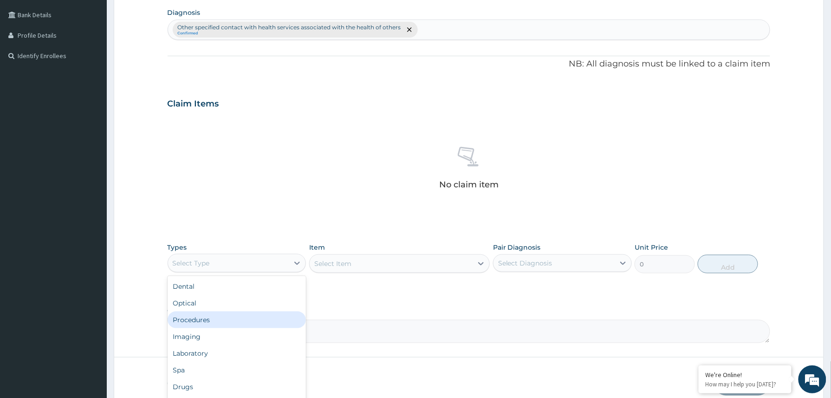
click at [214, 315] on div "Procedures" at bounding box center [237, 319] width 139 height 17
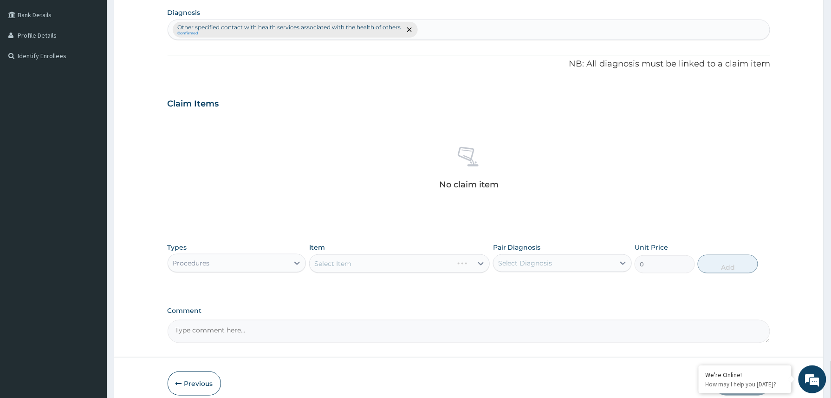
scroll to position [274, 0]
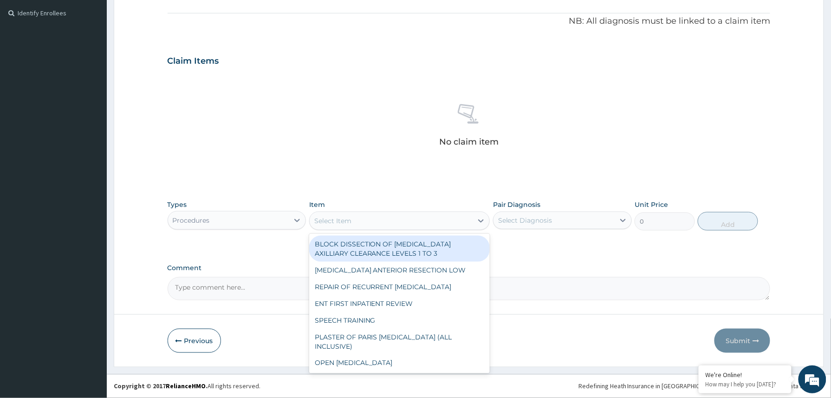
click at [341, 220] on div "Select Item" at bounding box center [332, 220] width 37 height 9
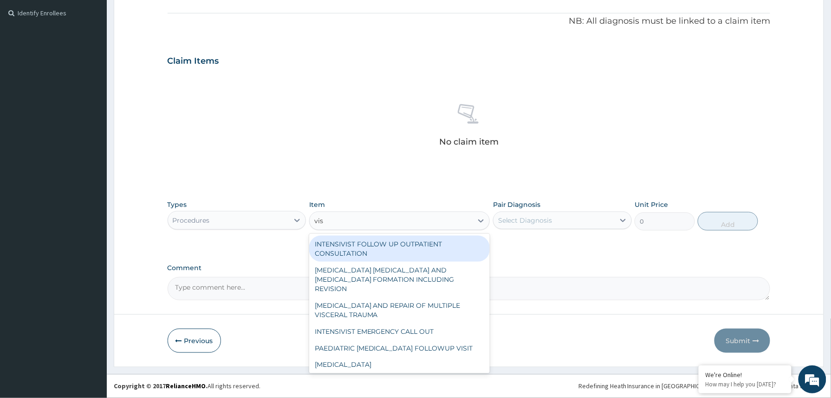
type input "visu"
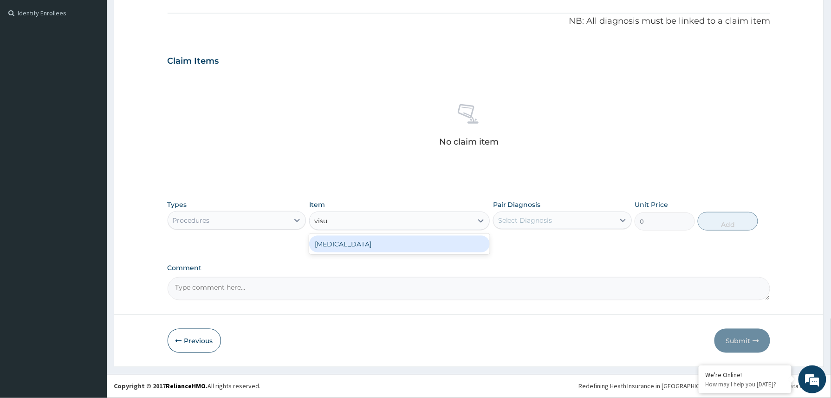
type input "3000"
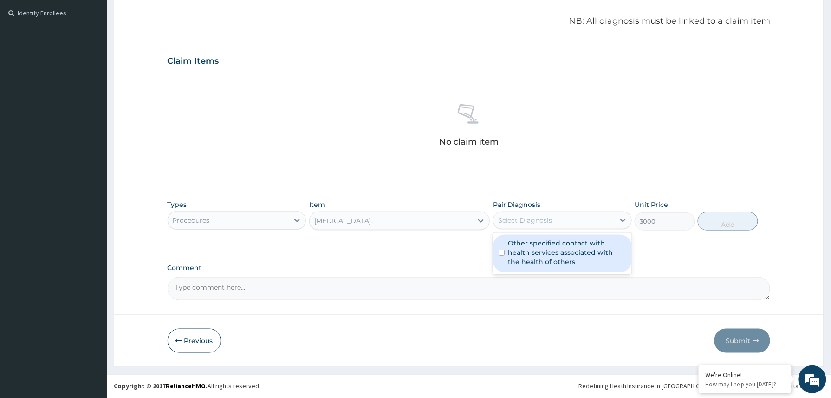
click at [558, 216] on div "Select Diagnosis" at bounding box center [554, 220] width 121 height 15
drag, startPoint x: 545, startPoint y: 251, endPoint x: 594, endPoint y: 243, distance: 49.8
click at [545, 251] on label "Other specified contact with health services associated with the health of othe…" at bounding box center [568, 252] width 118 height 28
checkbox input "true"
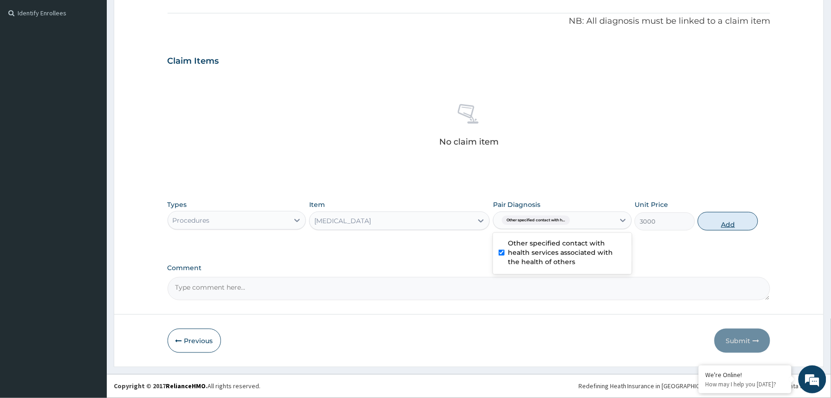
click at [725, 223] on button "Add" at bounding box center [728, 221] width 60 height 19
type input "0"
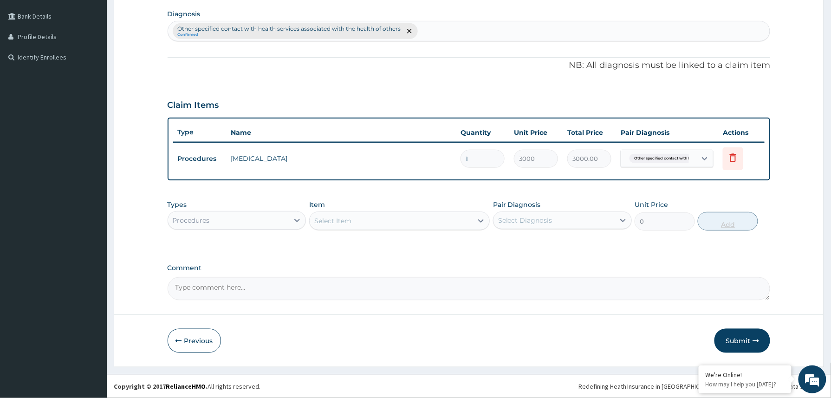
scroll to position [228, 0]
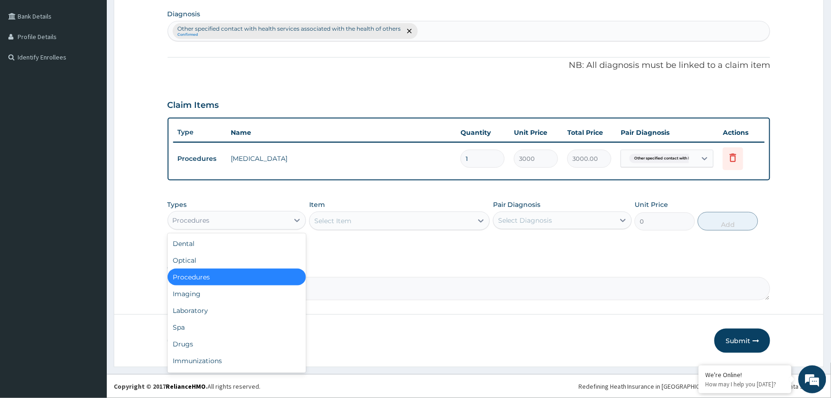
click at [280, 218] on div "Procedures" at bounding box center [228, 220] width 121 height 15
drag, startPoint x: 208, startPoint y: 317, endPoint x: 199, endPoint y: 301, distance: 17.9
click at [207, 315] on div "Laboratory" at bounding box center [237, 310] width 139 height 17
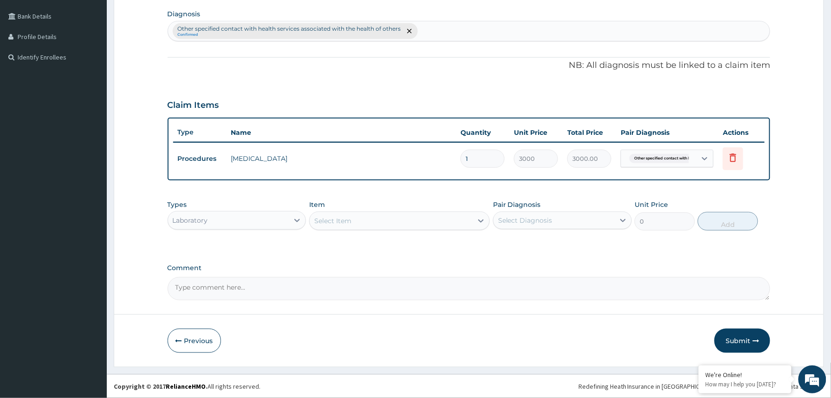
click at [366, 223] on div "Select Item" at bounding box center [391, 220] width 163 height 15
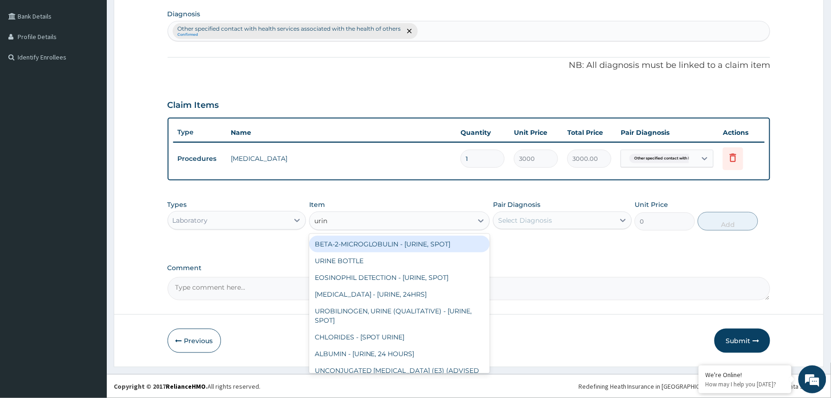
type input "urina"
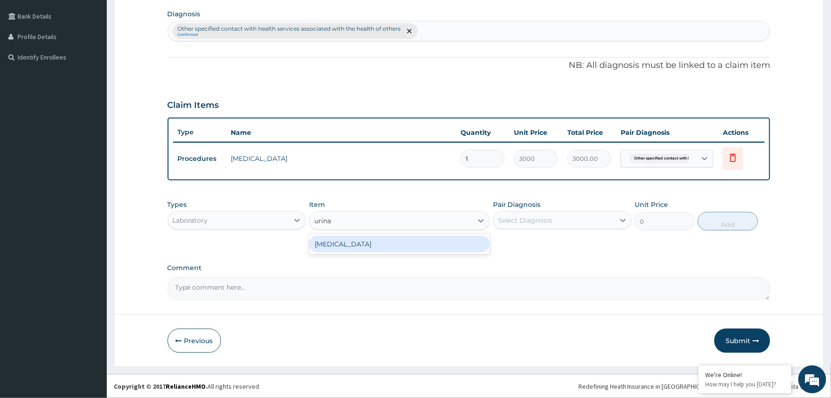
type input "1531.875"
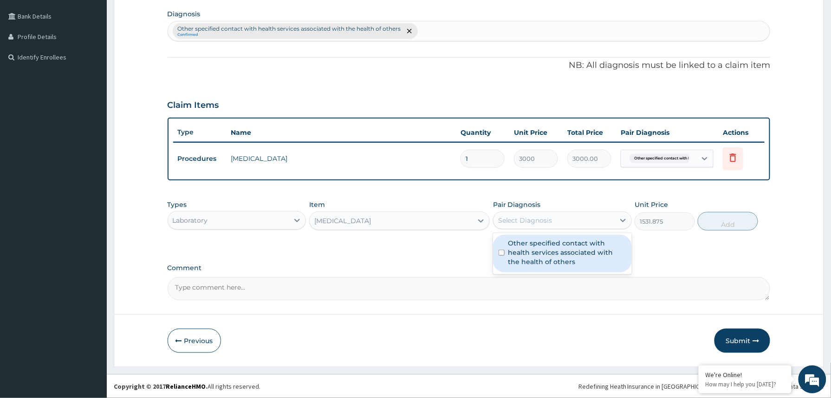
click at [543, 222] on div "Select Diagnosis" at bounding box center [525, 219] width 54 height 9
drag, startPoint x: 541, startPoint y: 253, endPoint x: 646, endPoint y: 235, distance: 106.1
click at [542, 253] on label "Other specified contact with health services associated with the health of othe…" at bounding box center [568, 252] width 118 height 28
checkbox input "true"
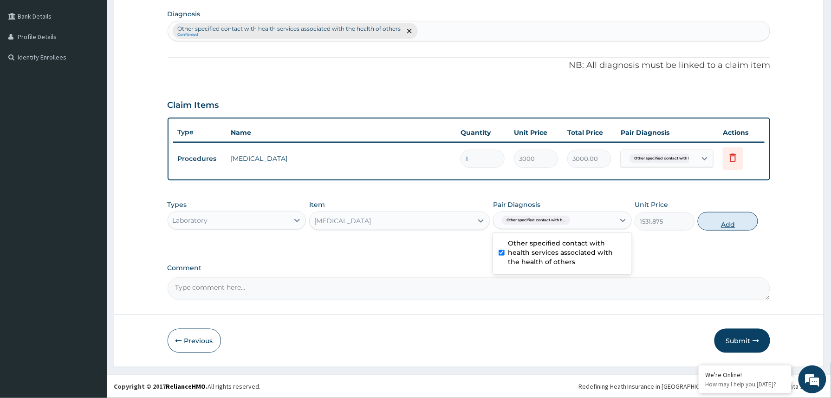
drag, startPoint x: 725, startPoint y: 220, endPoint x: 706, endPoint y: 223, distance: 19.9
click at [724, 220] on button "Add" at bounding box center [728, 221] width 60 height 19
type input "0"
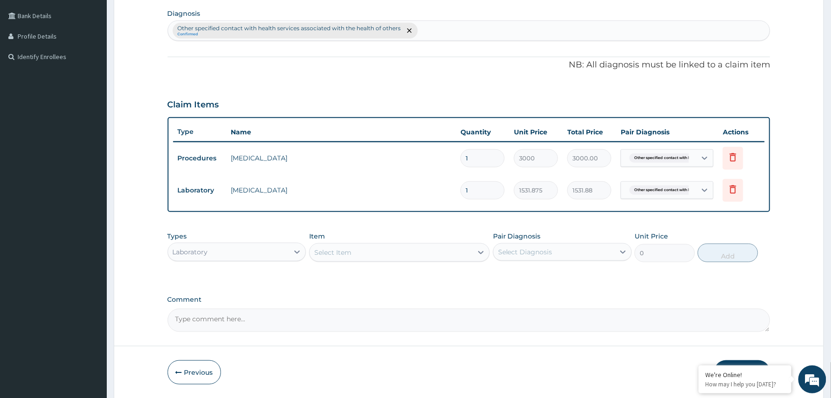
click at [386, 246] on div "Select Item" at bounding box center [391, 252] width 163 height 15
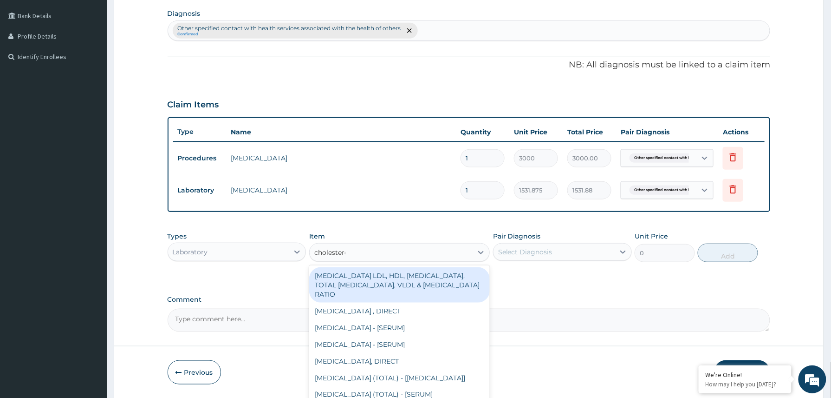
type input "[MEDICAL_DATA]"
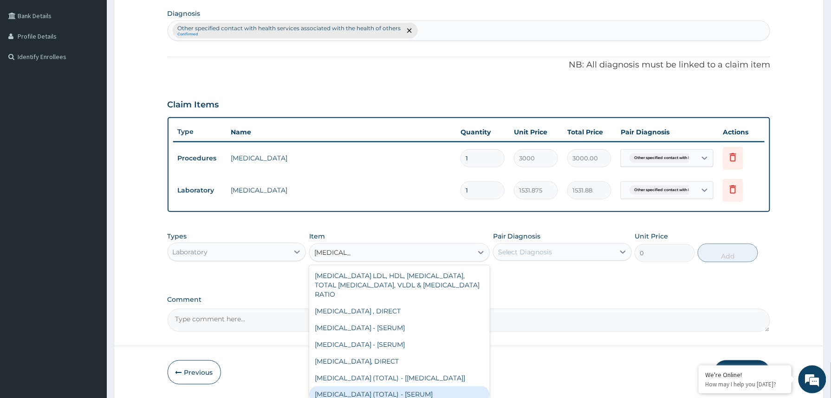
click at [382, 392] on div "[MEDICAL_DATA] (TOTAL) - [SERUM]" at bounding box center [399, 394] width 181 height 17
type input "2880"
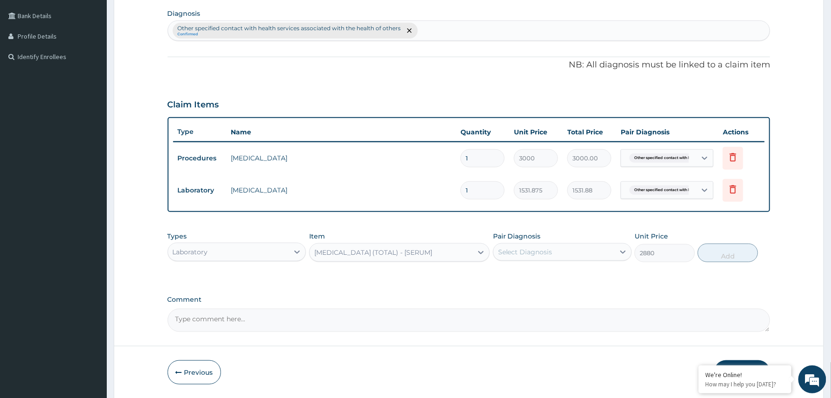
click at [542, 249] on div "Select Diagnosis" at bounding box center [525, 251] width 54 height 9
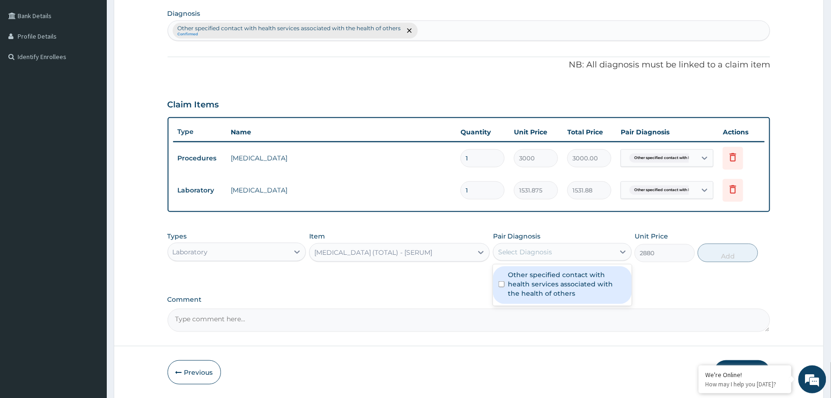
click at [548, 287] on label "Other specified contact with health services associated with the health of othe…" at bounding box center [568, 284] width 118 height 28
checkbox input "true"
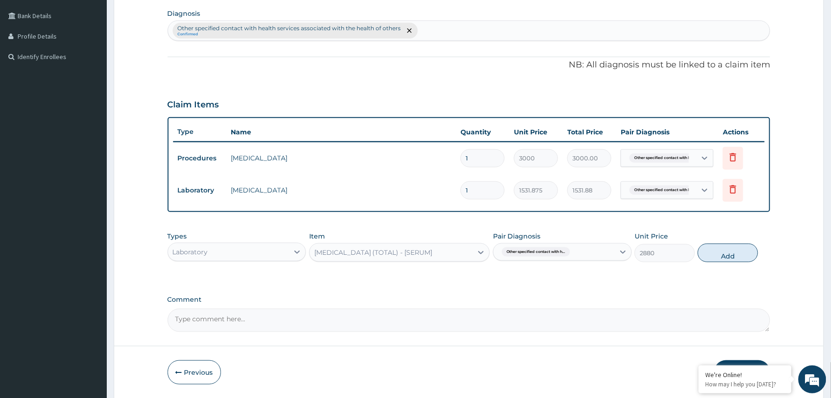
drag, startPoint x: 730, startPoint y: 249, endPoint x: 776, endPoint y: 249, distance: 45.5
click at [731, 249] on button "Add" at bounding box center [728, 252] width 60 height 19
type input "0"
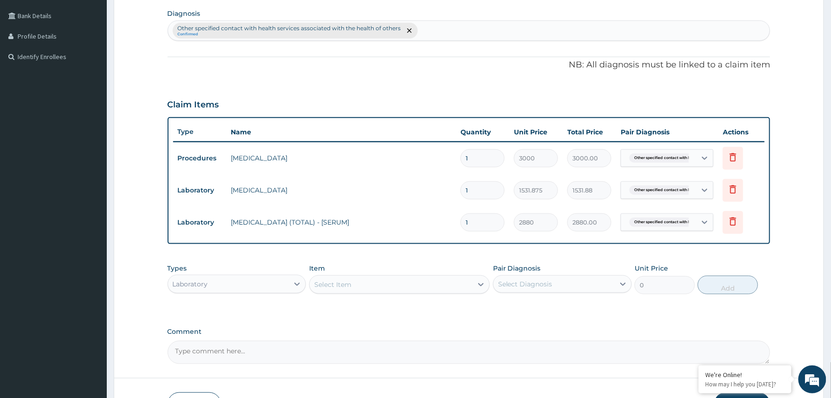
scroll to position [293, 0]
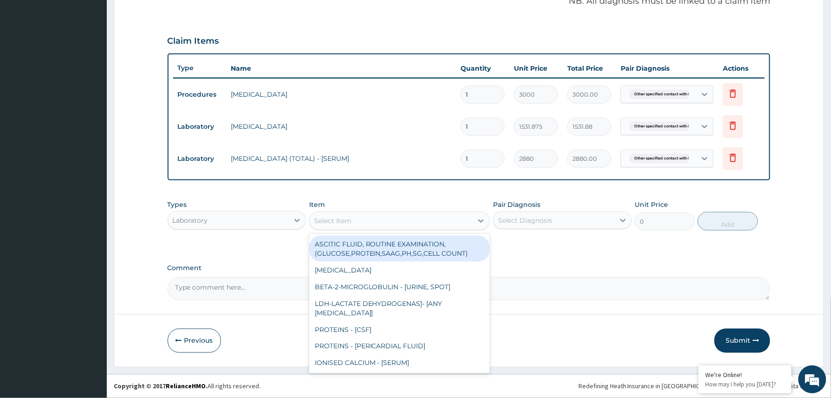
click at [329, 216] on div "Select Item" at bounding box center [332, 220] width 37 height 9
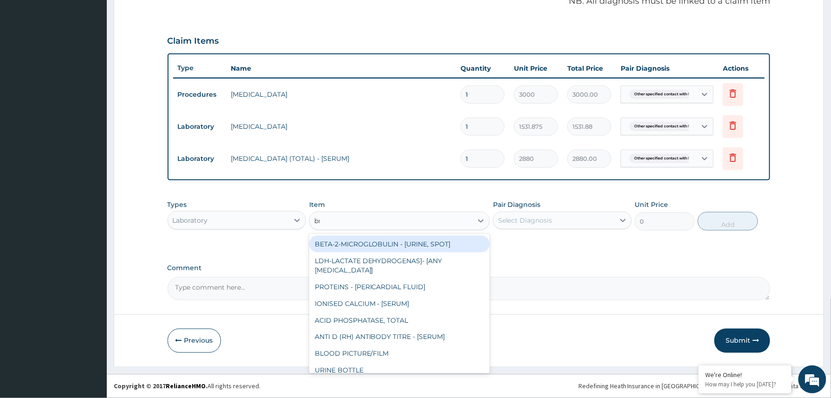
type input "bmi"
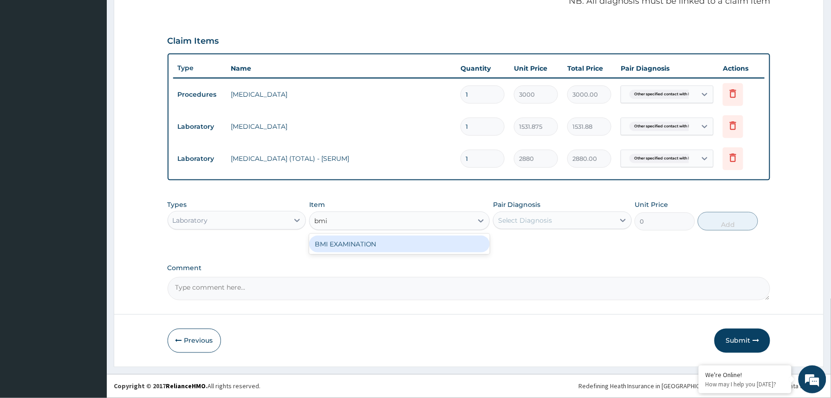
type input "1225.5"
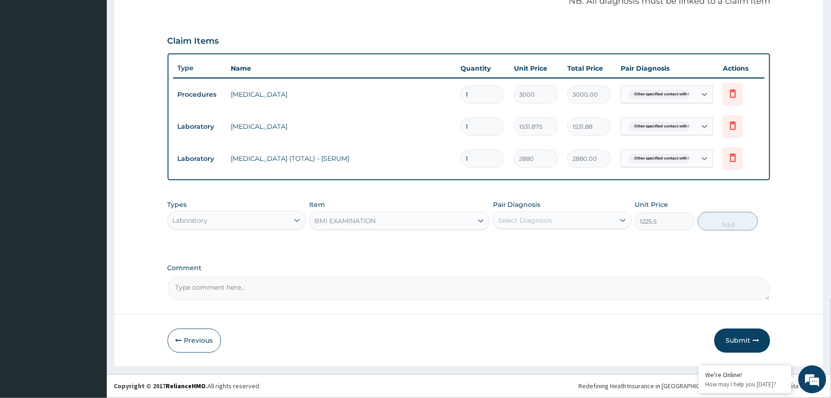
click at [556, 217] on div "Select Diagnosis" at bounding box center [554, 220] width 121 height 15
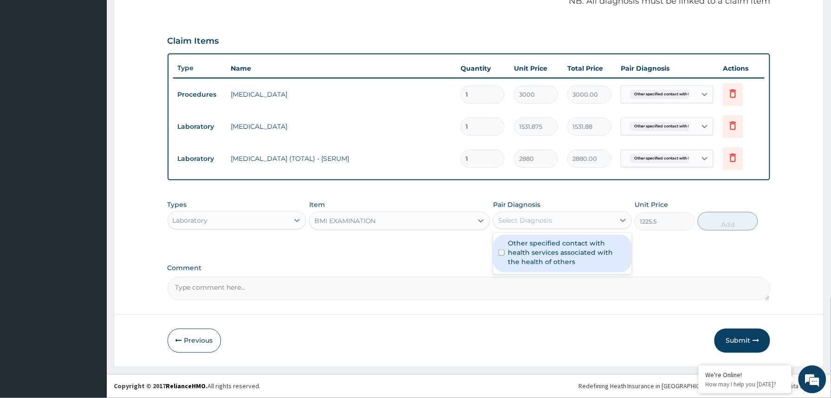
click at [548, 245] on label "Other specified contact with health services associated with the health of othe…" at bounding box center [568, 252] width 118 height 28
checkbox input "true"
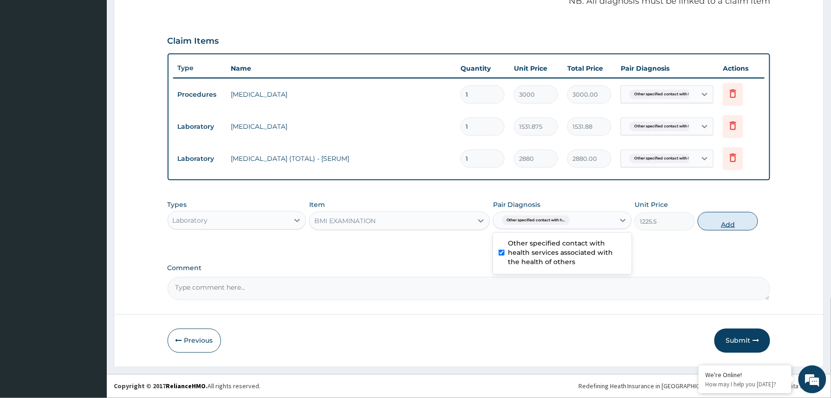
click at [731, 222] on button "Add" at bounding box center [728, 221] width 60 height 19
type input "0"
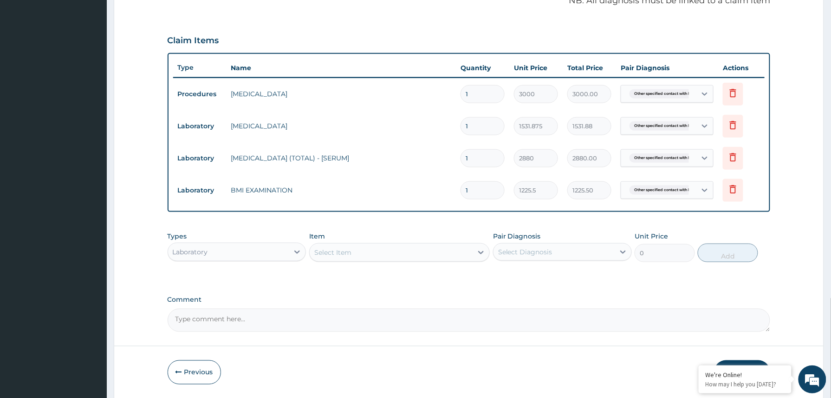
click at [377, 249] on div "Select Item" at bounding box center [391, 252] width 163 height 15
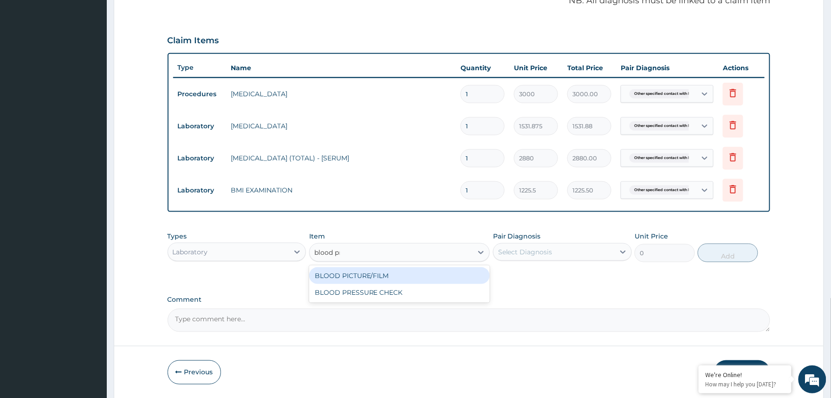
type input "blood pre"
drag, startPoint x: 396, startPoint y: 277, endPoint x: 405, endPoint y: 278, distance: 9.8
click at [399, 277] on div "BLOOD PRESSURE CHECK" at bounding box center [399, 275] width 181 height 17
type input "1225.5"
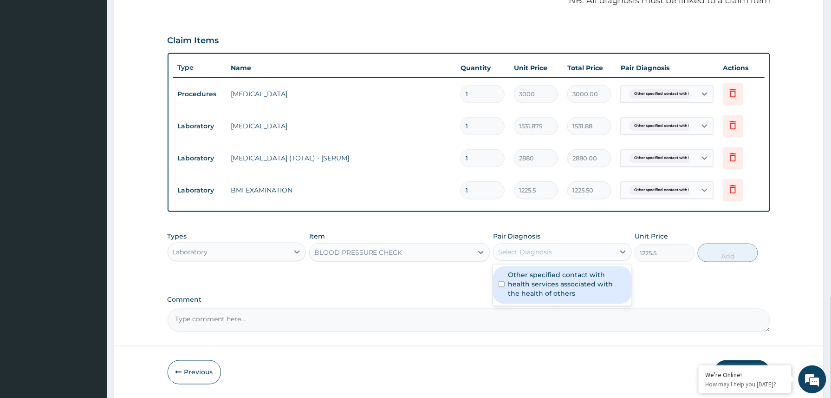
click at [573, 246] on div "Select Diagnosis" at bounding box center [554, 251] width 121 height 15
drag, startPoint x: 538, startPoint y: 283, endPoint x: 633, endPoint y: 275, distance: 95.1
click at [543, 285] on label "Other specified contact with health services associated with the health of othe…" at bounding box center [568, 284] width 118 height 28
checkbox input "true"
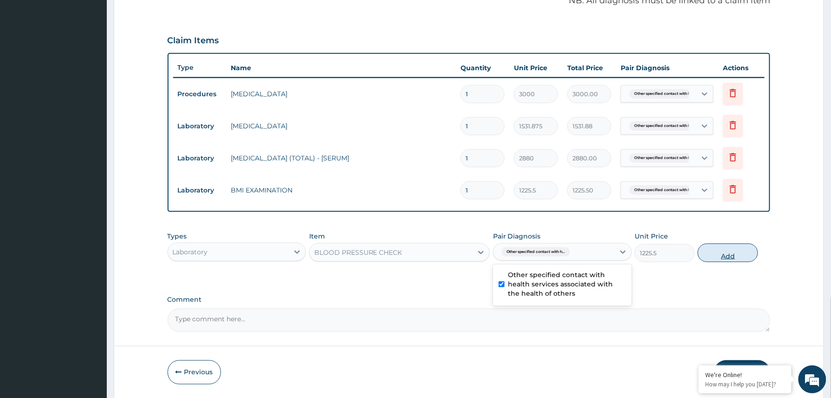
click at [723, 255] on button "Add" at bounding box center [728, 252] width 60 height 19
type input "0"
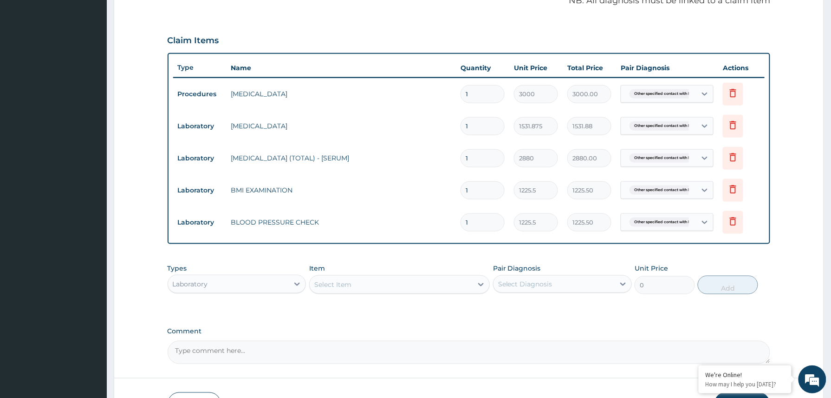
scroll to position [357, 0]
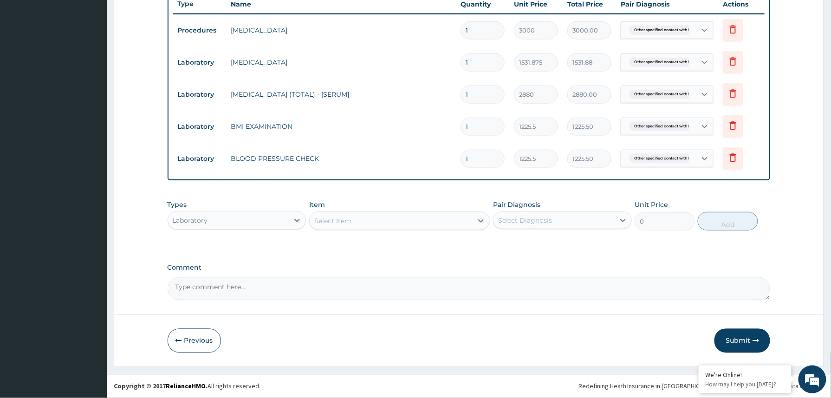
click at [327, 218] on div "Select Item" at bounding box center [332, 220] width 37 height 9
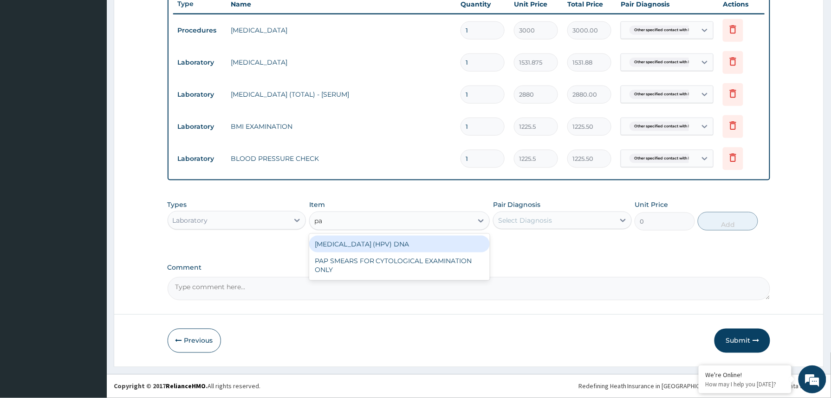
type input "p"
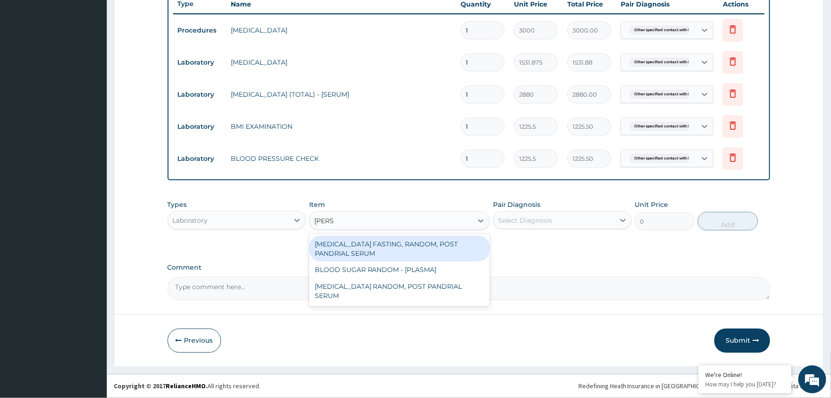
type input "random"
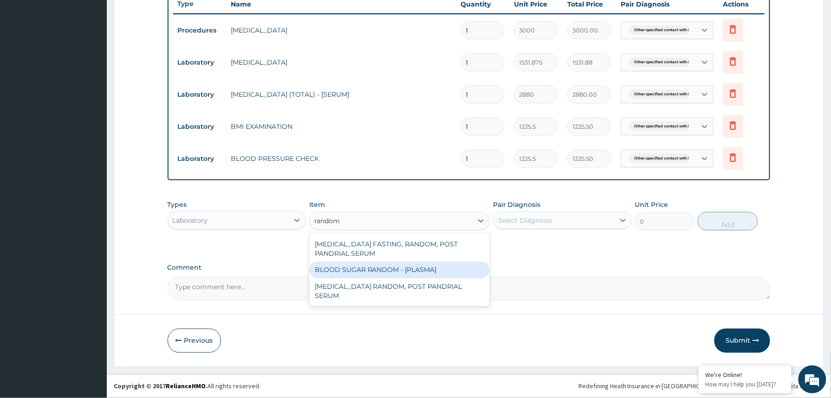
drag, startPoint x: 363, startPoint y: 266, endPoint x: 487, endPoint y: 237, distance: 127.0
click at [366, 266] on div "BLOOD SUGAR RANDOM - [PLASMA]" at bounding box center [399, 269] width 181 height 17
type input "1800"
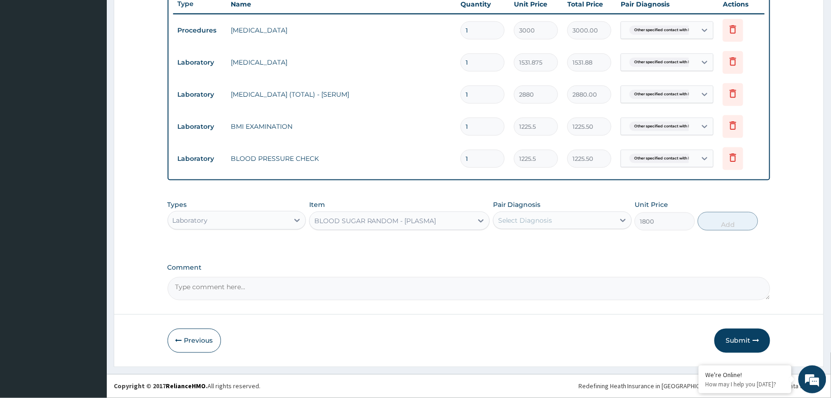
click at [559, 217] on div "Select Diagnosis" at bounding box center [554, 220] width 121 height 15
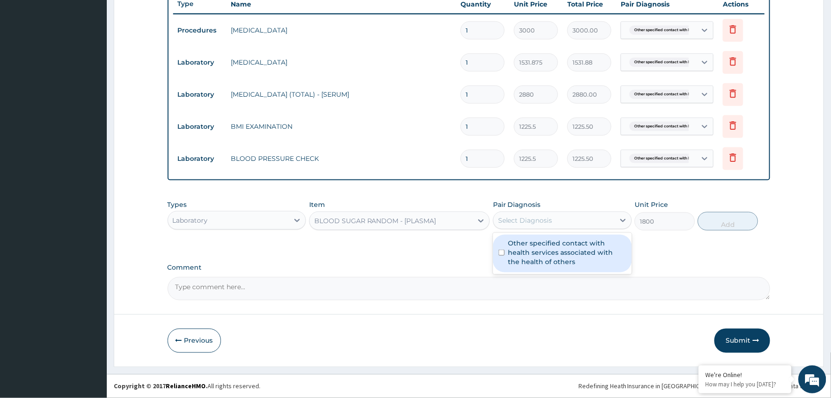
click at [550, 251] on label "Other specified contact with health services associated with the health of othe…" at bounding box center [568, 252] width 118 height 28
checkbox input "true"
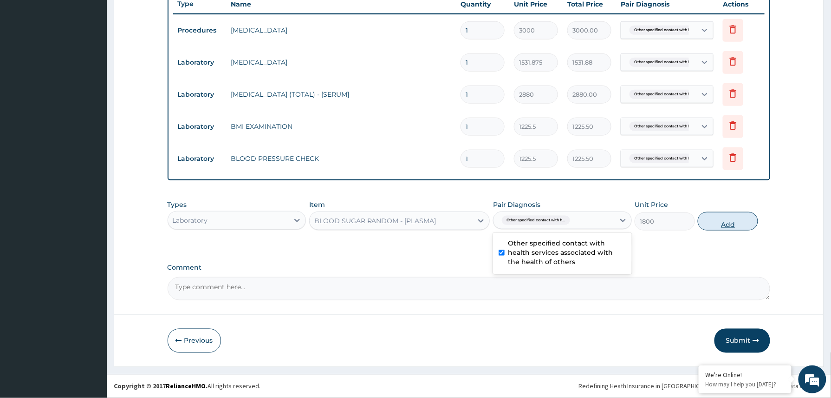
click at [718, 226] on button "Add" at bounding box center [728, 221] width 60 height 19
type input "0"
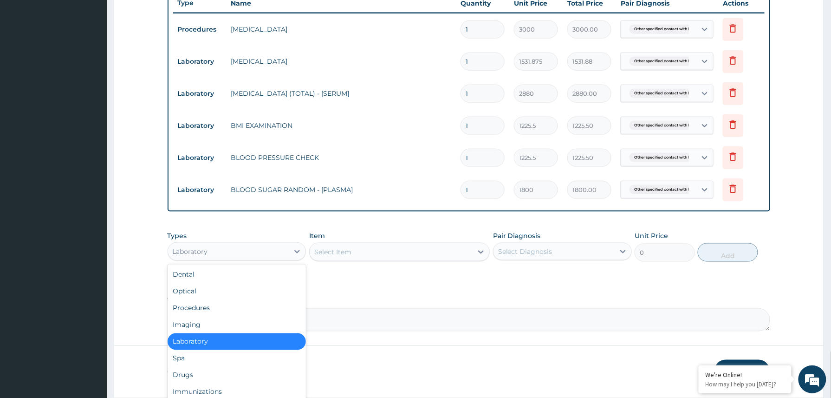
drag, startPoint x: 278, startPoint y: 251, endPoint x: 228, endPoint y: 299, distance: 69.6
click at [275, 253] on div "Laboratory" at bounding box center [228, 251] width 121 height 15
drag, startPoint x: 192, startPoint y: 328, endPoint x: 194, endPoint y: 322, distance: 6.2
click at [193, 328] on div "Imaging" at bounding box center [237, 324] width 139 height 17
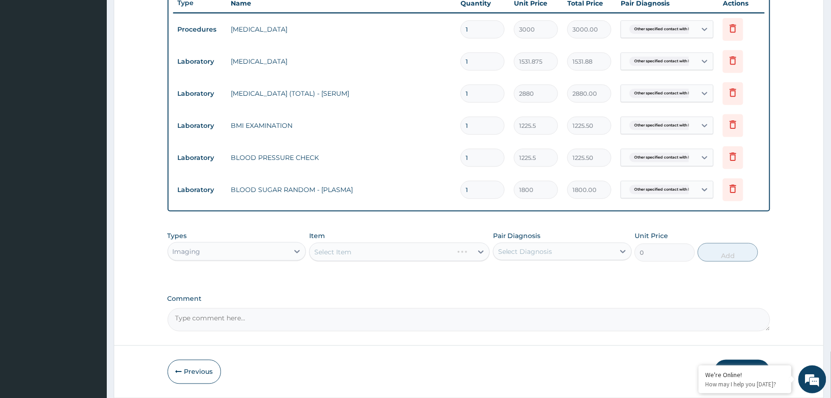
click at [354, 255] on div "Select Item" at bounding box center [399, 251] width 181 height 19
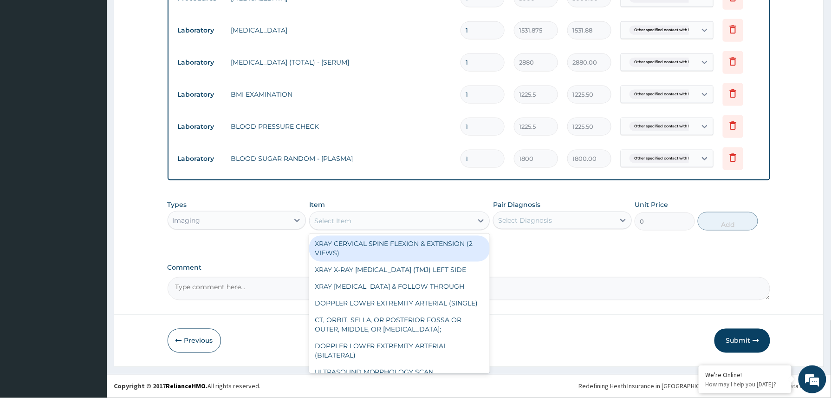
click at [359, 215] on div "Select Item" at bounding box center [391, 220] width 163 height 15
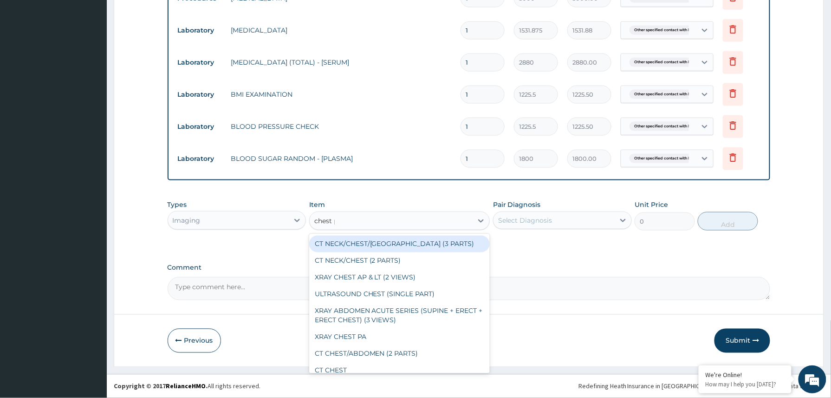
type input "chest pa"
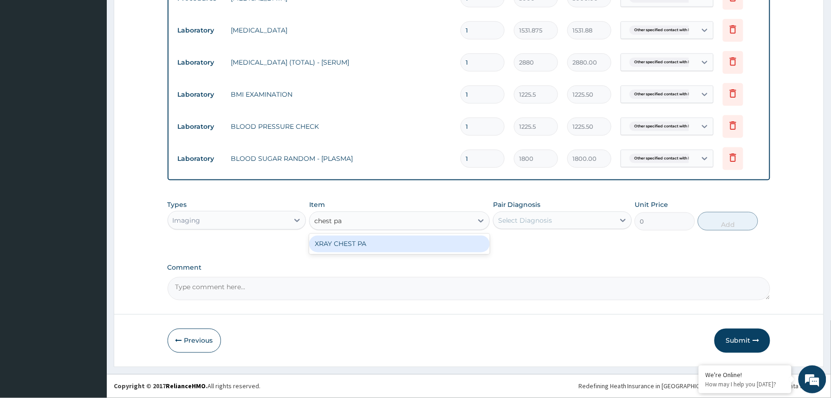
click at [396, 242] on div "XRAY CHEST PA" at bounding box center [399, 243] width 181 height 17
type input "7148.75"
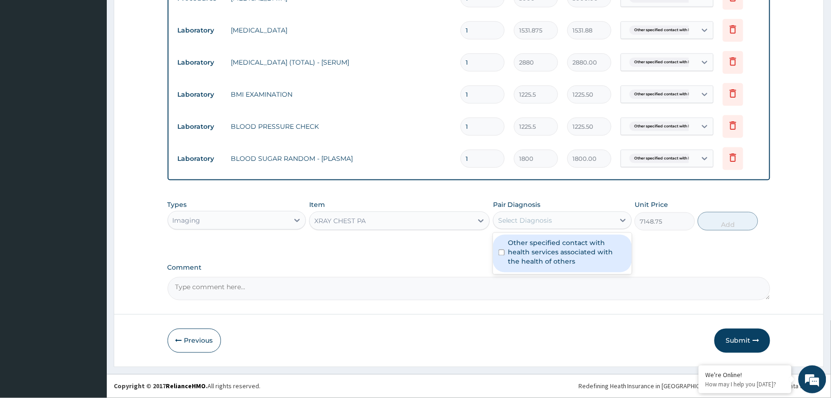
click at [550, 223] on div "Select Diagnosis" at bounding box center [525, 219] width 54 height 9
drag, startPoint x: 535, startPoint y: 257, endPoint x: 601, endPoint y: 248, distance: 66.6
click at [535, 257] on label "Other specified contact with health services associated with the health of othe…" at bounding box center [568, 252] width 118 height 28
checkbox input "true"
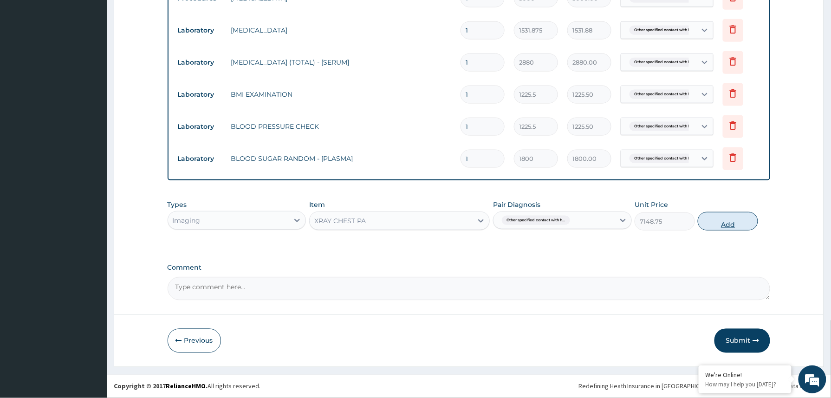
click at [720, 215] on button "Add" at bounding box center [728, 221] width 60 height 19
type input "0"
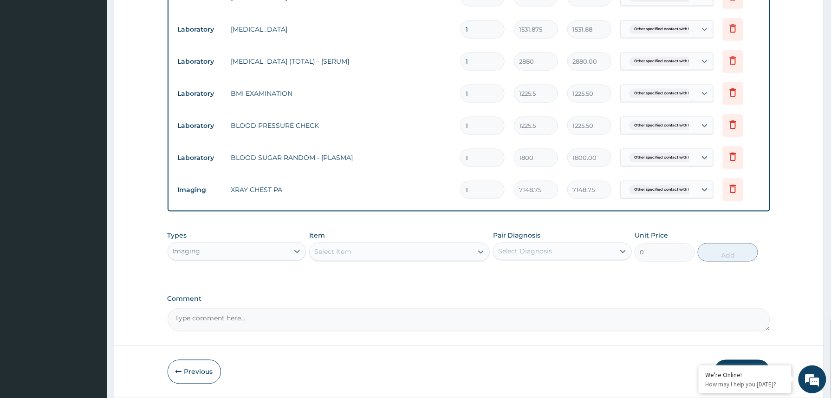
click at [736, 361] on button "Submit" at bounding box center [743, 371] width 56 height 24
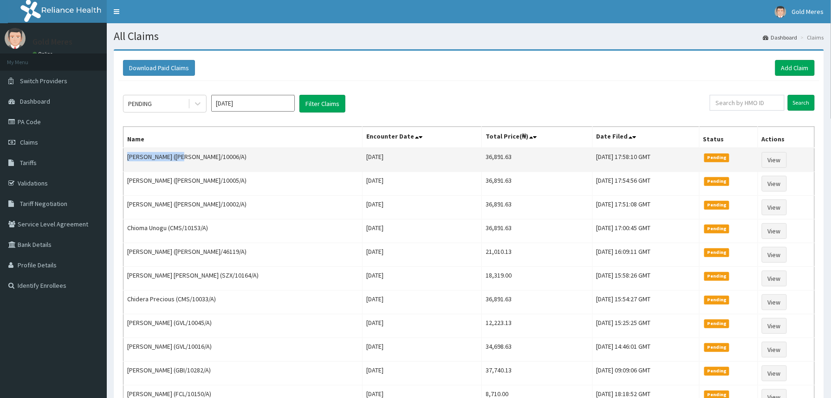
drag, startPoint x: 129, startPoint y: 159, endPoint x: 179, endPoint y: 158, distance: 50.2
click at [179, 158] on td "[PERSON_NAME] ([PERSON_NAME]/10006/A)" at bounding box center [243, 160] width 239 height 24
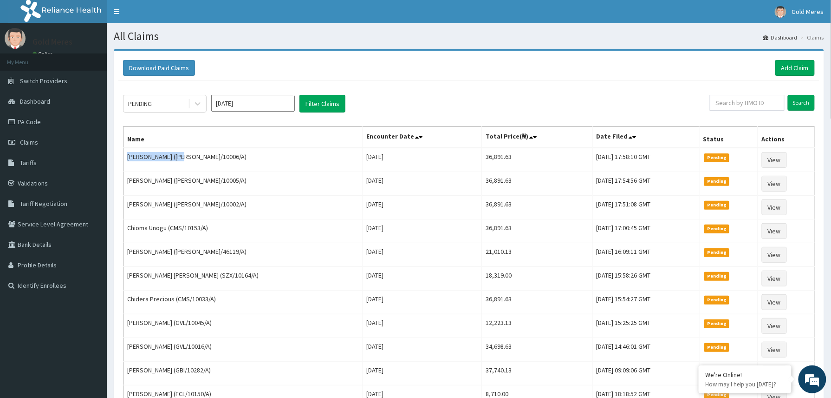
copy td "[PERSON_NAME]"
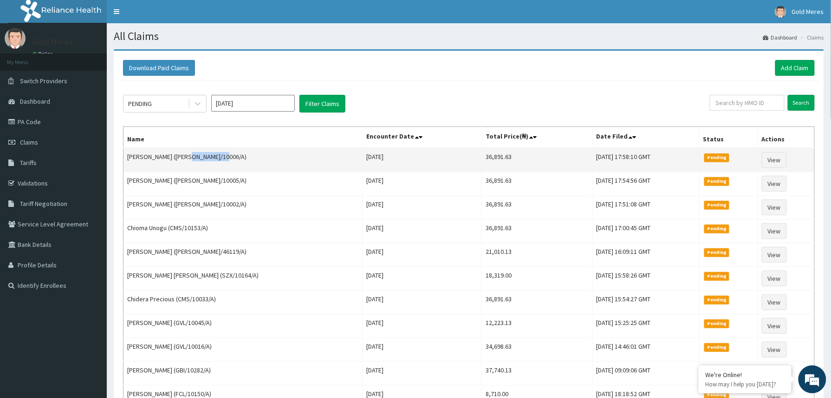
drag, startPoint x: 182, startPoint y: 156, endPoint x: 217, endPoint y: 155, distance: 35.3
click at [217, 155] on td "[PERSON_NAME] ([PERSON_NAME]/10006/A)" at bounding box center [243, 160] width 239 height 24
copy td "[PERSON_NAME]/10006/A"
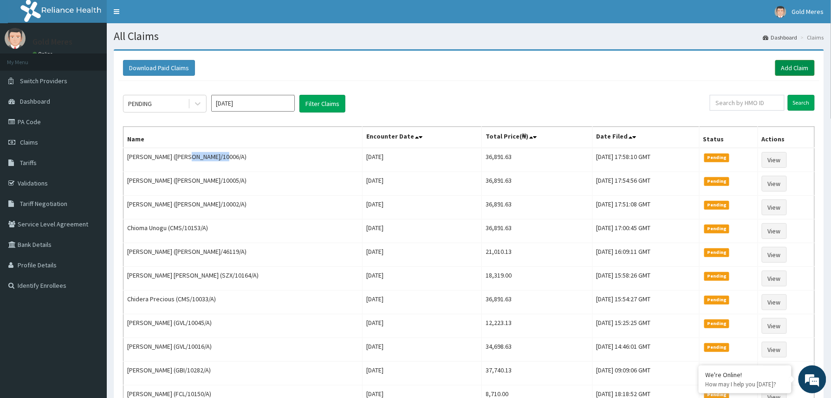
click at [784, 61] on link "Add Claim" at bounding box center [795, 68] width 39 height 16
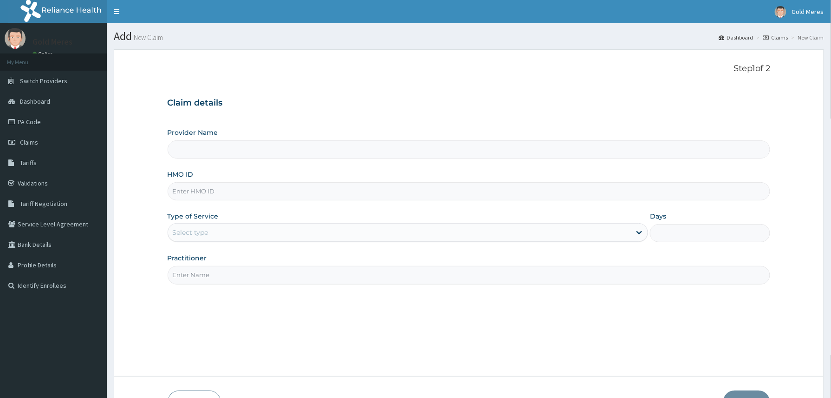
click at [209, 188] on input "HMO ID" at bounding box center [469, 191] width 603 height 18
paste input "[PERSON_NAME]/10006/A"
type input "[PERSON_NAME]/10006/A"
click at [206, 193] on input "[PERSON_NAME]/10006/A" at bounding box center [469, 191] width 603 height 18
type input "Reliance Family Clinics (RFC) - [GEOGRAPHIC_DATA]"
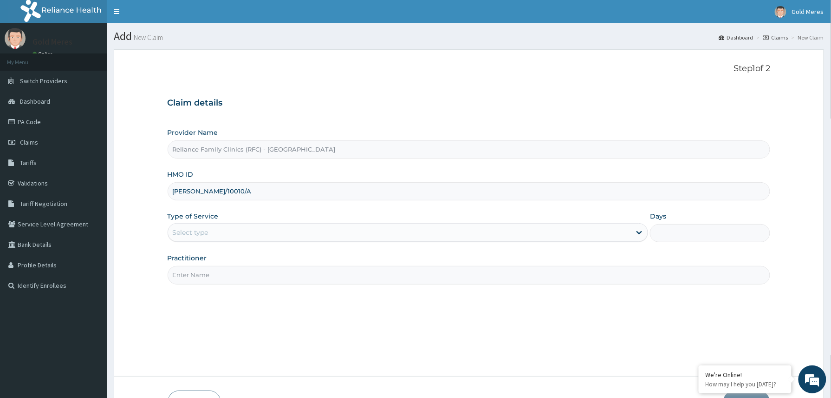
type input "[PERSON_NAME]/10010/A"
click at [233, 233] on div "Select type" at bounding box center [399, 232] width 463 height 15
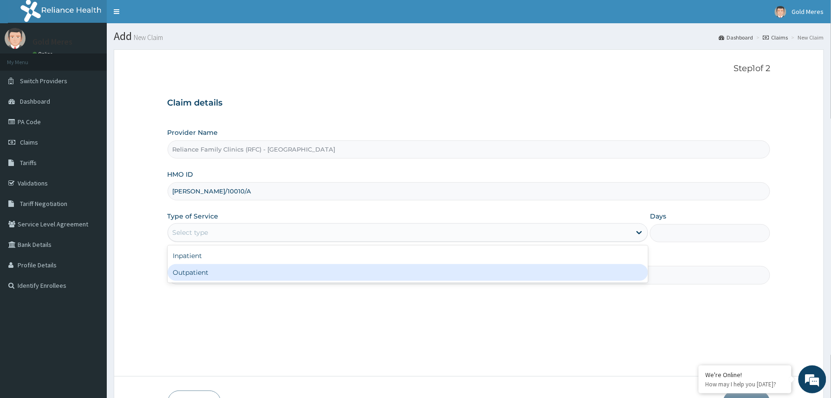
click at [206, 272] on div "Outpatient" at bounding box center [408, 272] width 481 height 17
type input "1"
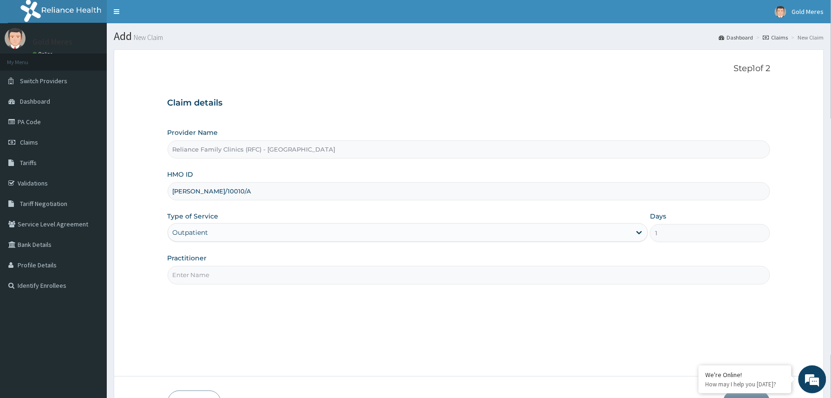
click at [208, 273] on input "Practitioner" at bounding box center [469, 275] width 603 height 18
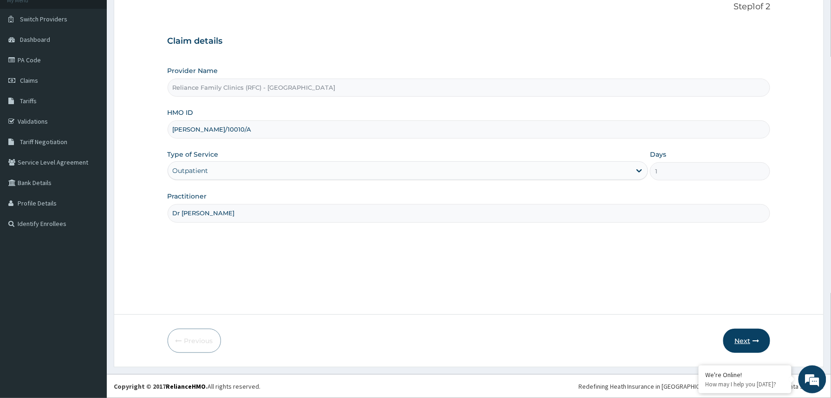
type input "Dr Winifred"
click at [737, 338] on button "Next" at bounding box center [747, 340] width 47 height 24
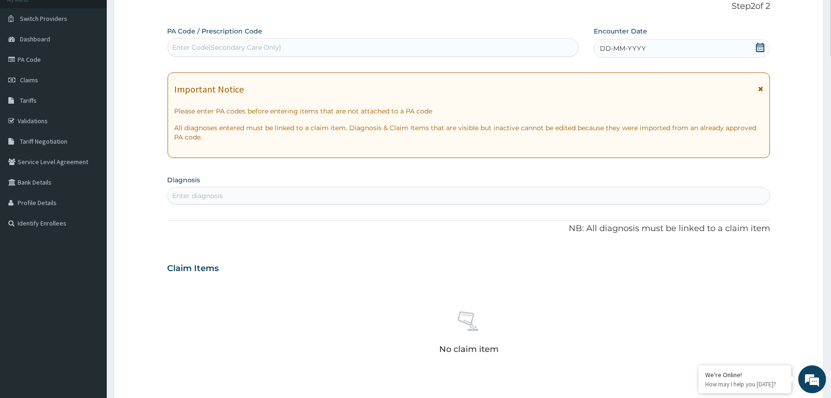
click at [662, 46] on div "DD-MM-YYYY" at bounding box center [682, 48] width 176 height 19
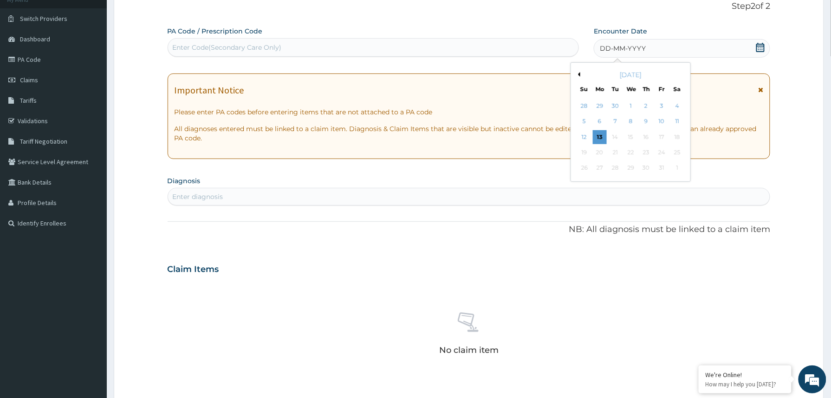
click at [599, 136] on div "13" at bounding box center [600, 137] width 14 height 14
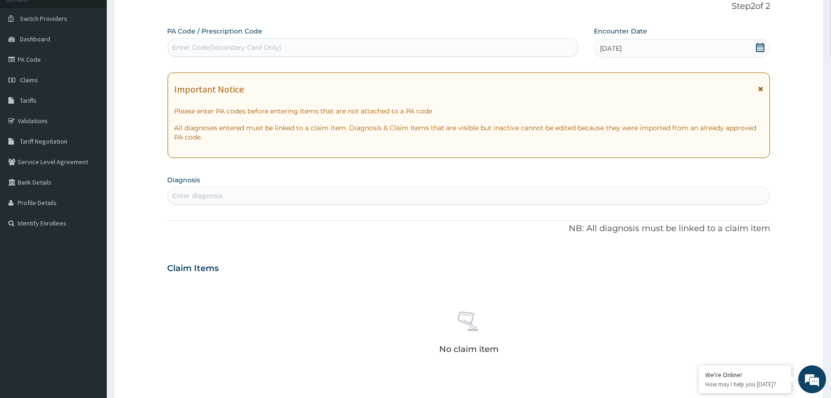
click at [656, 51] on div "[DATE]" at bounding box center [682, 48] width 176 height 19
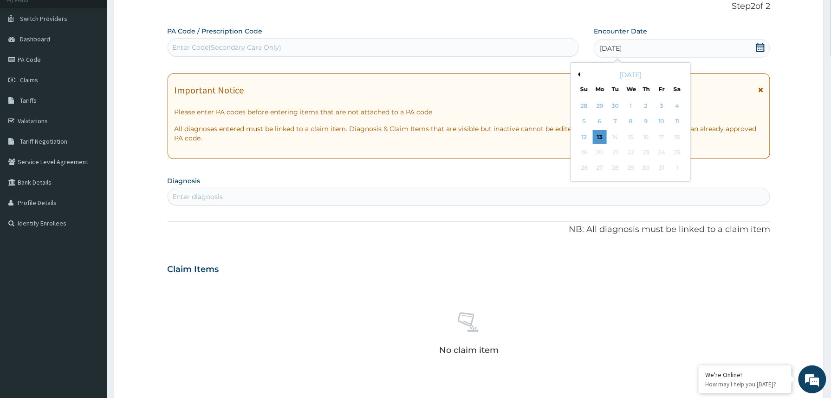
click at [630, 121] on div "8" at bounding box center [631, 122] width 14 height 14
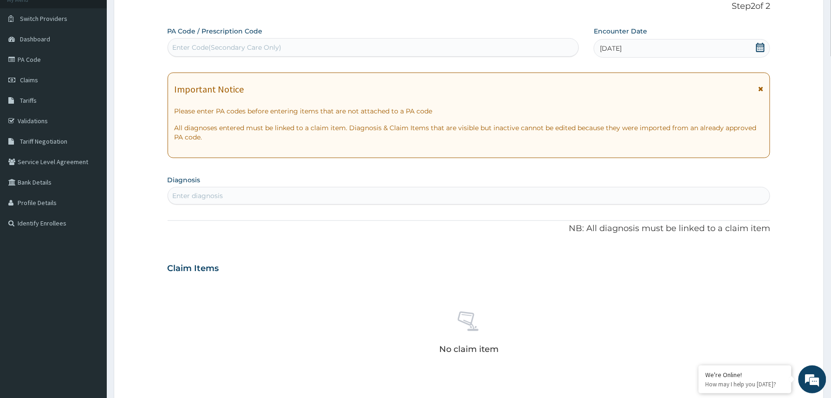
click at [249, 196] on div "Enter diagnosis" at bounding box center [469, 195] width 602 height 15
type input "well"
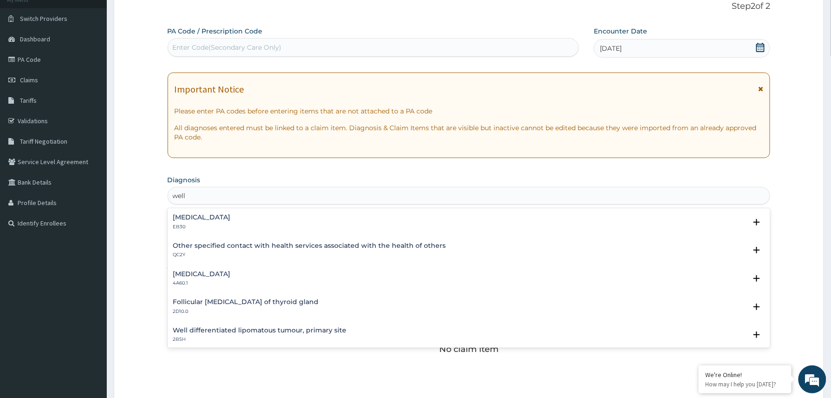
click at [237, 248] on h4 "Other specified contact with health services associated with the health of othe…" at bounding box center [309, 245] width 273 height 7
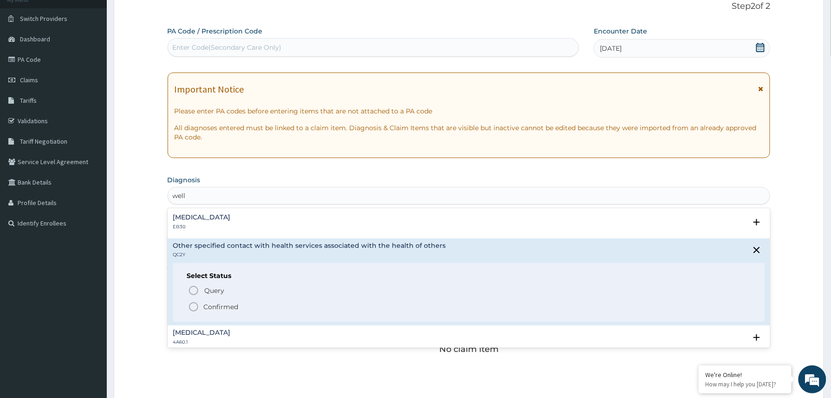
drag, startPoint x: 219, startPoint y: 307, endPoint x: 211, endPoint y: 306, distance: 8.5
click at [218, 307] on p "Confirmed" at bounding box center [221, 306] width 35 height 9
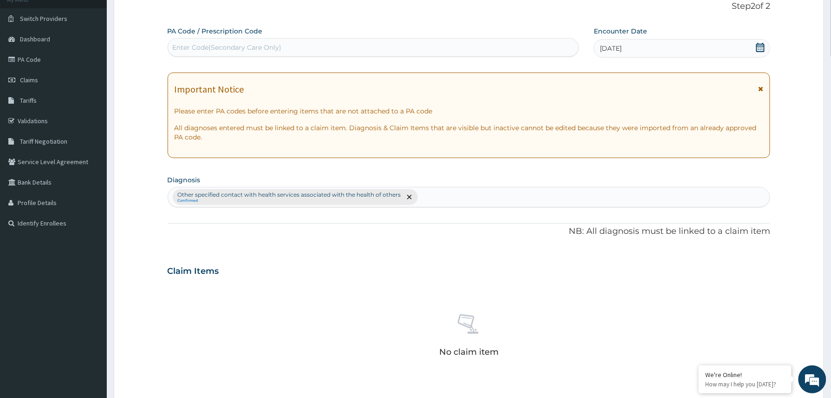
scroll to position [274, 0]
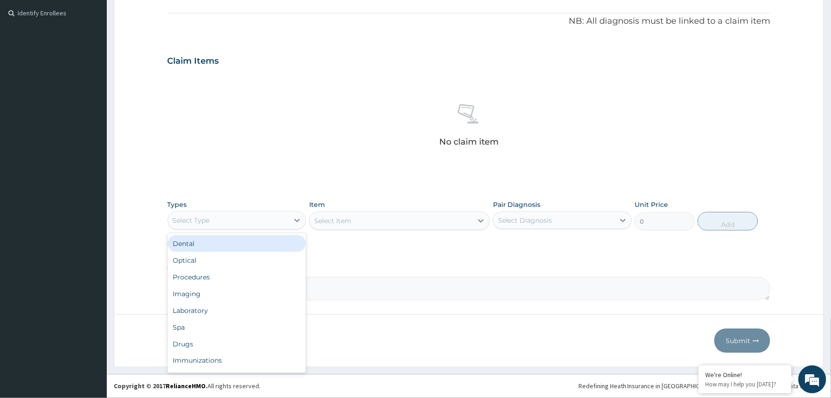
drag, startPoint x: 291, startPoint y: 218, endPoint x: 266, endPoint y: 240, distance: 32.9
click at [290, 218] on div at bounding box center [297, 220] width 17 height 17
click at [222, 278] on div "Procedures" at bounding box center [237, 276] width 139 height 17
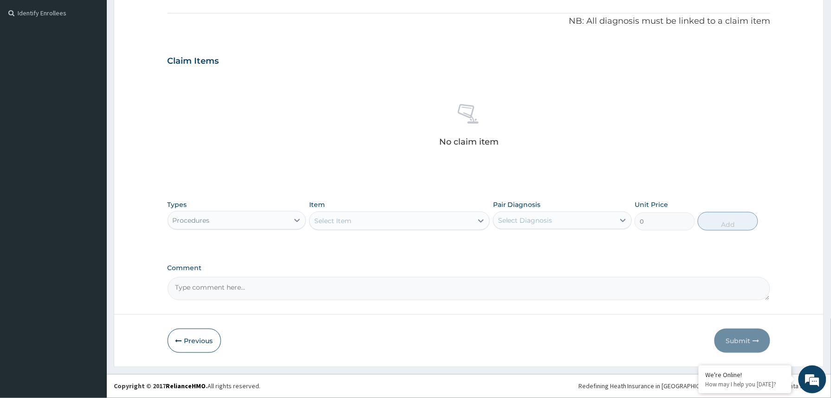
click at [264, 219] on div "Procedures" at bounding box center [228, 220] width 121 height 15
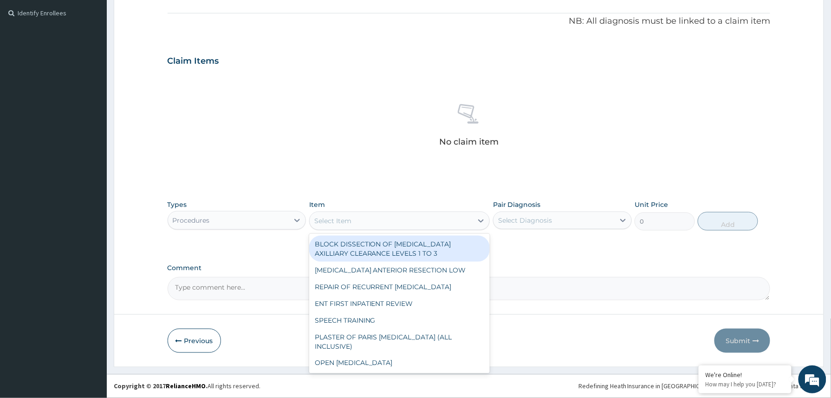
click at [381, 221] on div "Select Item" at bounding box center [391, 220] width 163 height 15
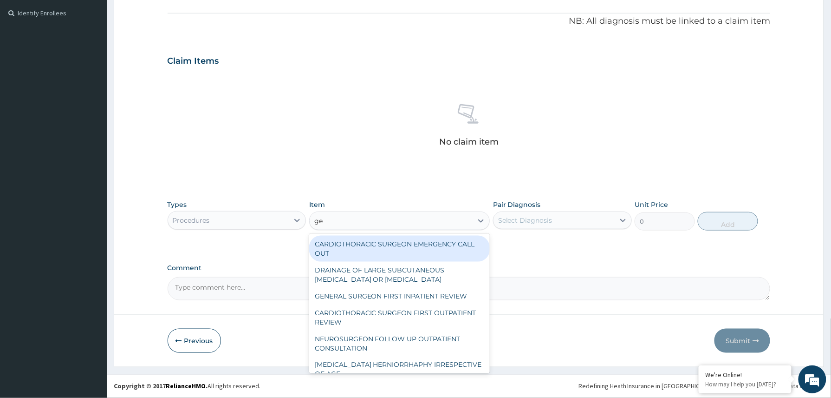
type input "g"
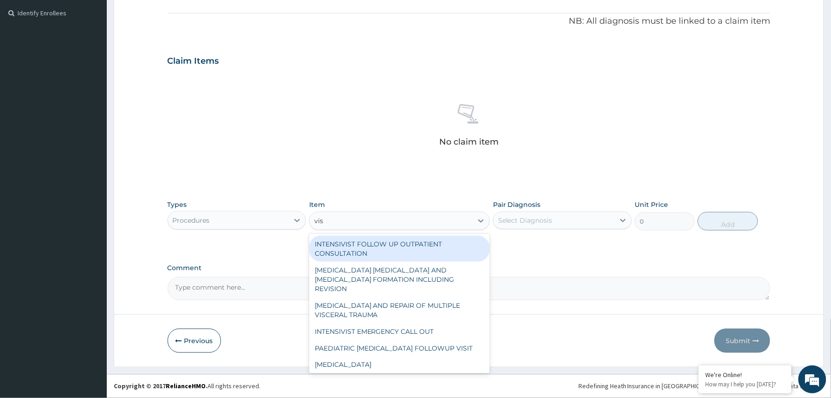
type input "visu"
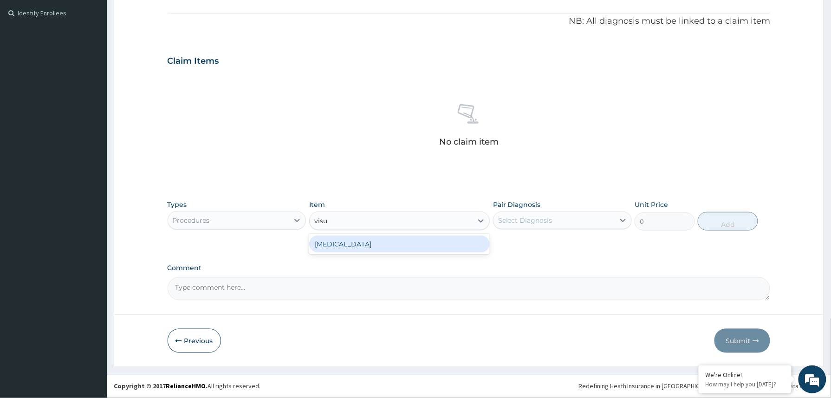
type input "3000"
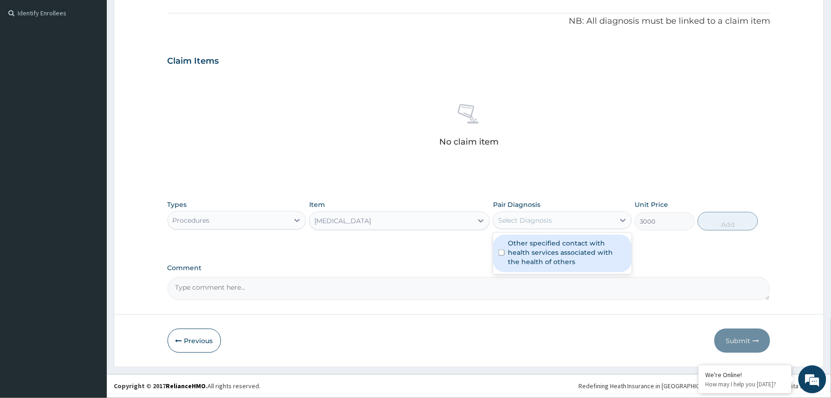
drag, startPoint x: 573, startPoint y: 215, endPoint x: 532, endPoint y: 238, distance: 47.2
click at [572, 215] on div "Select Diagnosis" at bounding box center [554, 220] width 121 height 15
drag, startPoint x: 525, startPoint y: 254, endPoint x: 530, endPoint y: 254, distance: 5.1
click at [526, 254] on label "Other specified contact with health services associated with the health of othe…" at bounding box center [568, 252] width 118 height 28
checkbox input "true"
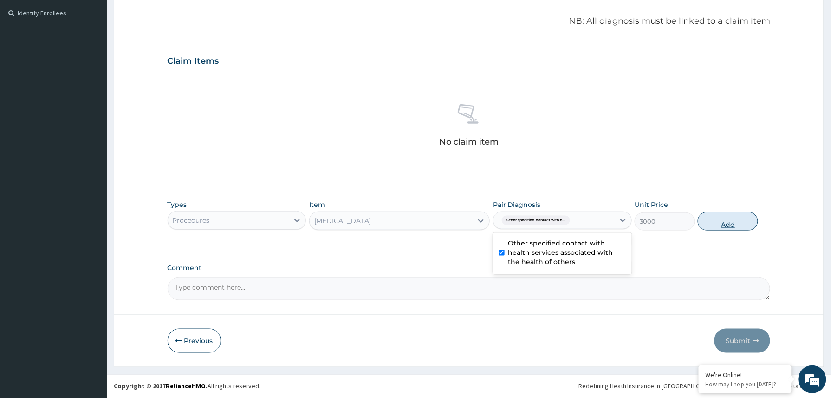
click at [721, 220] on button "Add" at bounding box center [728, 221] width 60 height 19
type input "0"
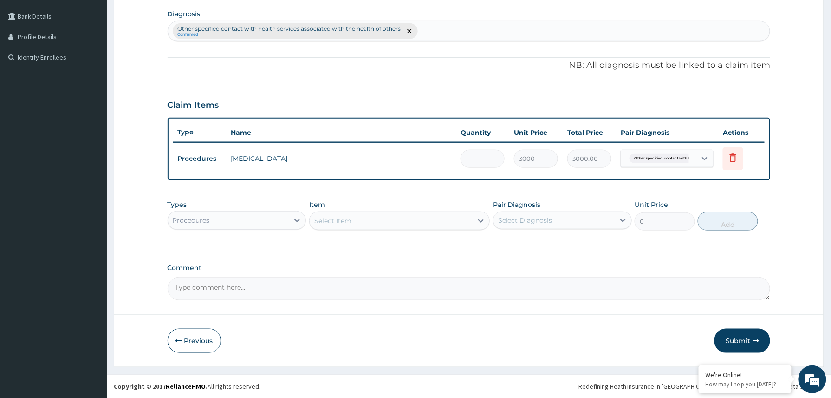
click at [269, 215] on div "Procedures" at bounding box center [228, 220] width 121 height 15
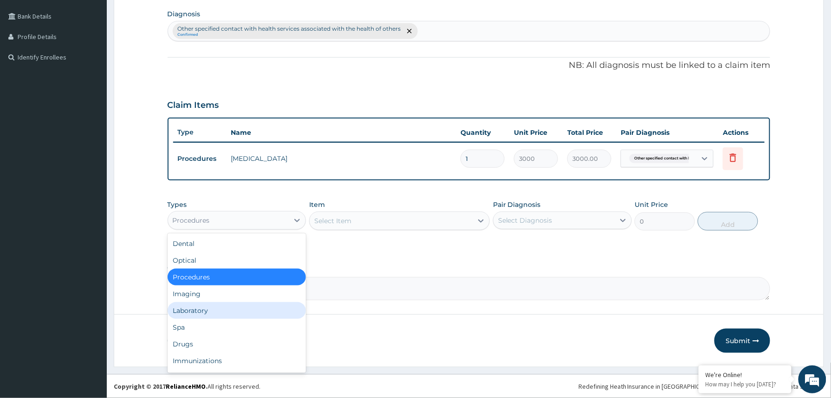
click at [199, 312] on div "Laboratory" at bounding box center [237, 310] width 139 height 17
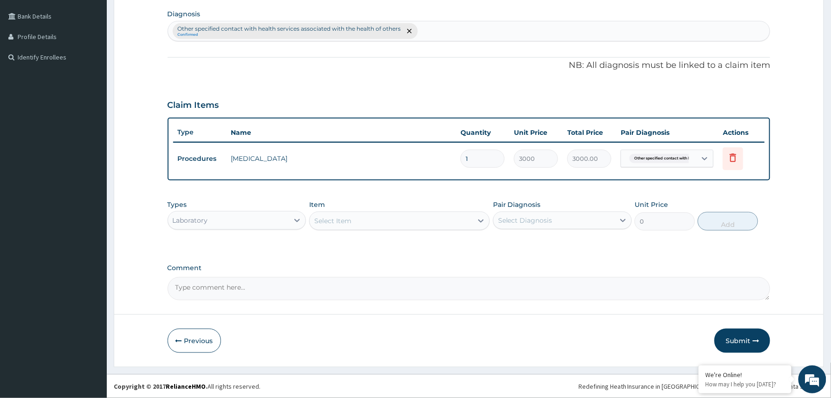
click at [355, 229] on div "Select Item" at bounding box center [399, 220] width 181 height 19
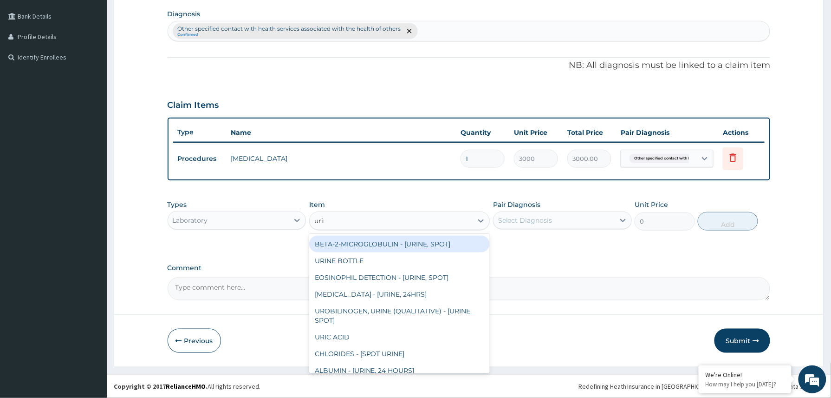
type input "urina"
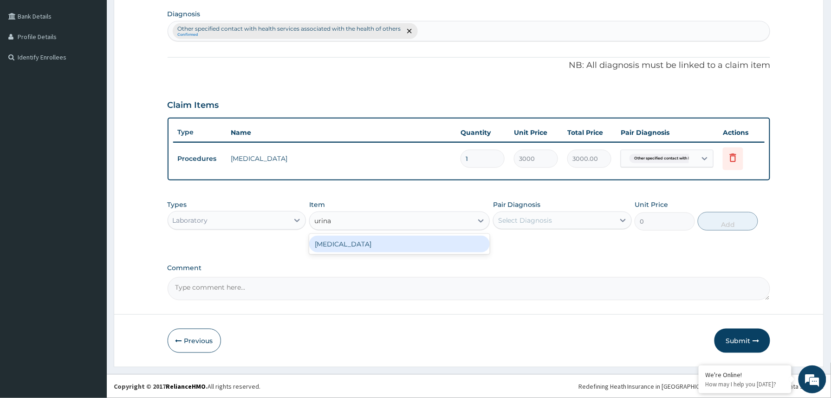
type input "1531.875"
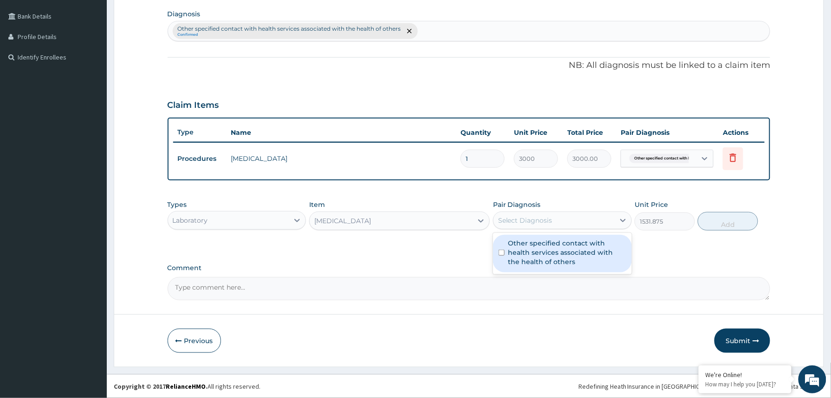
click at [537, 218] on div "Select Diagnosis" at bounding box center [525, 219] width 54 height 9
click at [532, 253] on label "Other specified contact with health services associated with the health of othe…" at bounding box center [568, 252] width 118 height 28
checkbox input "true"
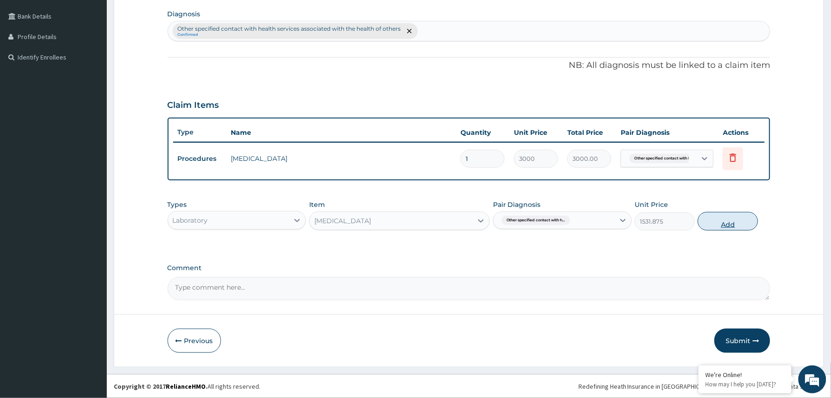
drag, startPoint x: 725, startPoint y: 224, endPoint x: 669, endPoint y: 226, distance: 56.7
click at [723, 225] on button "Add" at bounding box center [728, 221] width 60 height 19
type input "0"
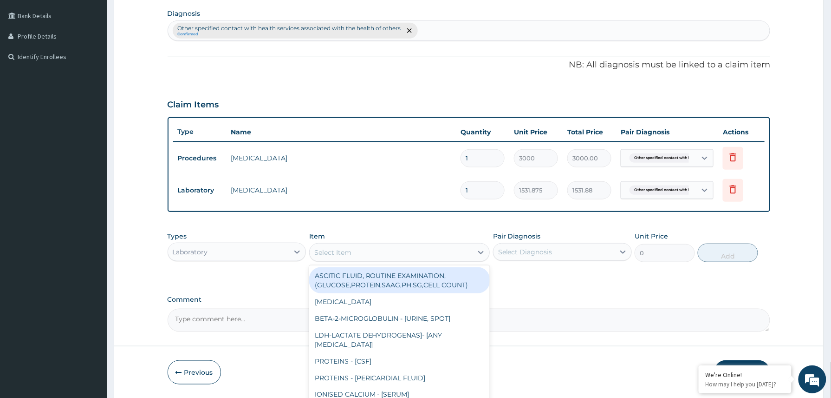
click at [414, 254] on div "Select Item" at bounding box center [391, 252] width 163 height 15
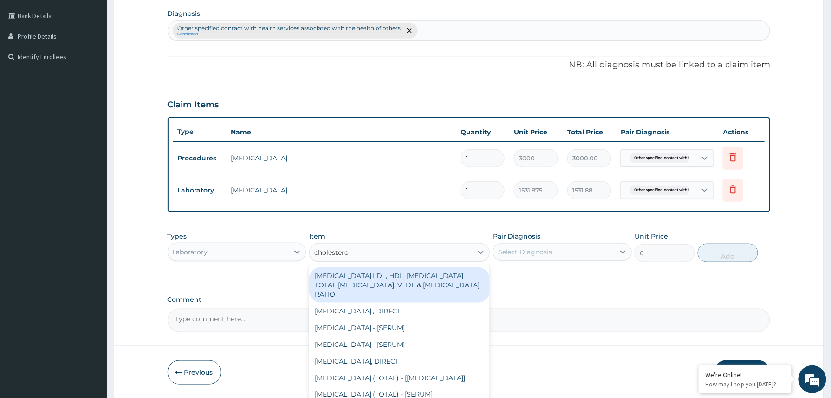
type input "[MEDICAL_DATA]"
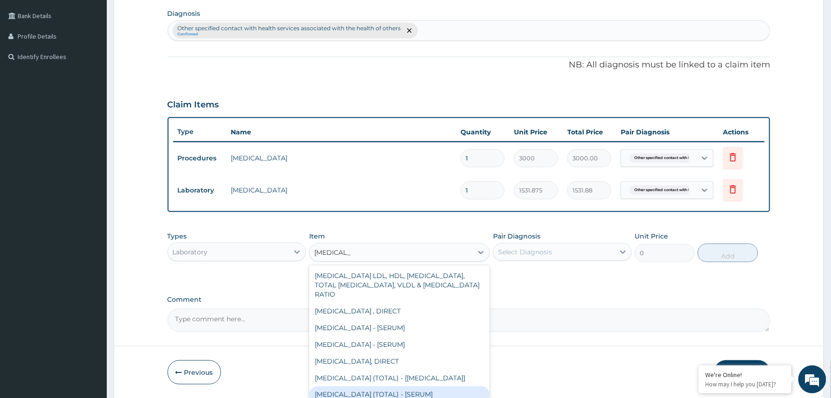
click at [396, 391] on div "[MEDICAL_DATA] (TOTAL) - [SERUM]" at bounding box center [399, 394] width 181 height 17
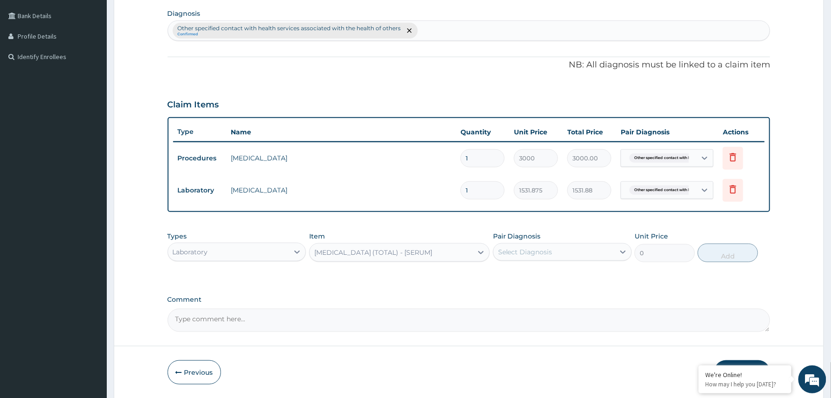
type input "2880"
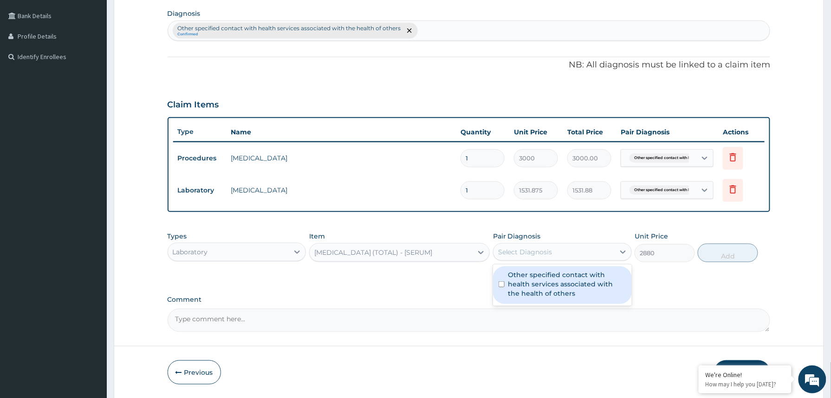
click at [565, 249] on div "Select Diagnosis" at bounding box center [554, 251] width 121 height 15
click at [555, 277] on label "Other specified contact with health services associated with the health of othe…" at bounding box center [568, 284] width 118 height 28
checkbox input "true"
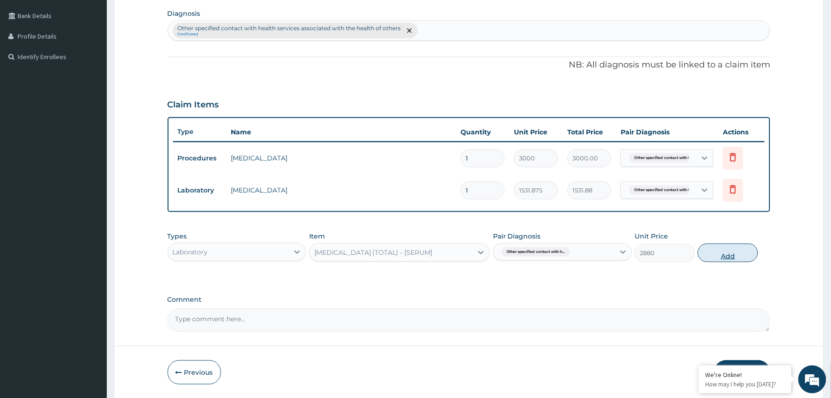
click at [710, 257] on button "Add" at bounding box center [728, 252] width 60 height 19
type input "0"
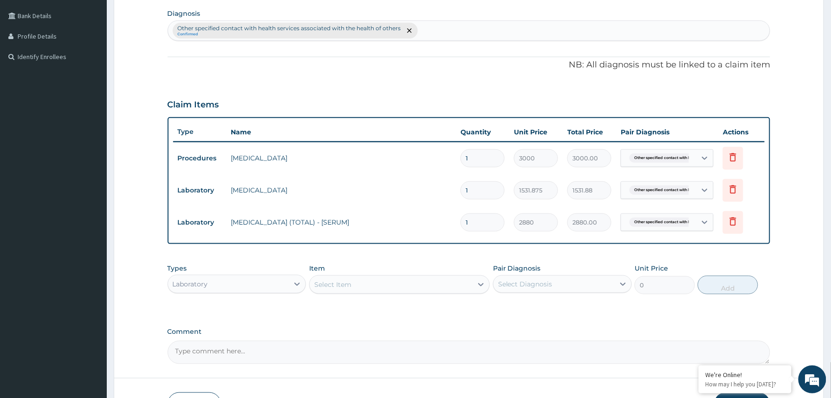
scroll to position [293, 0]
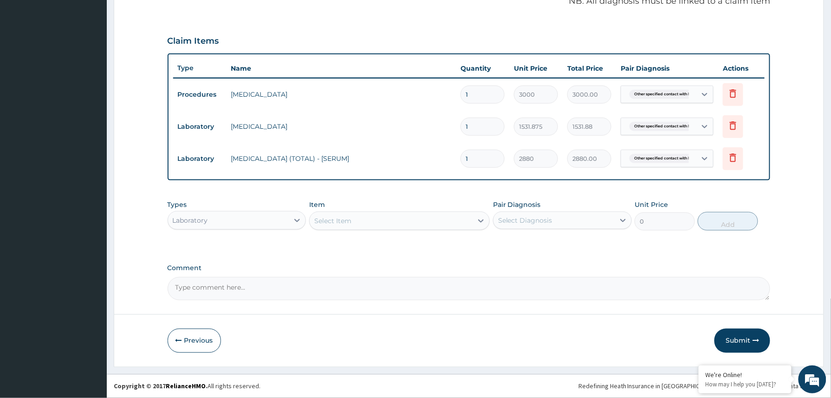
click at [365, 209] on div "Item Select Item" at bounding box center [399, 215] width 181 height 31
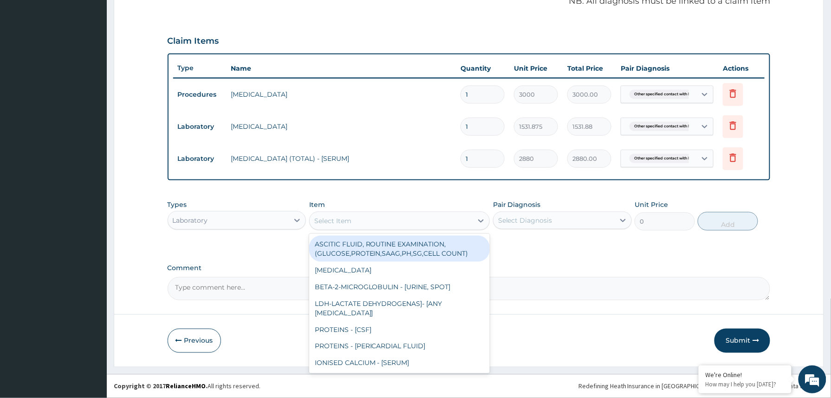
click at [355, 221] on div "Select Item" at bounding box center [391, 220] width 163 height 15
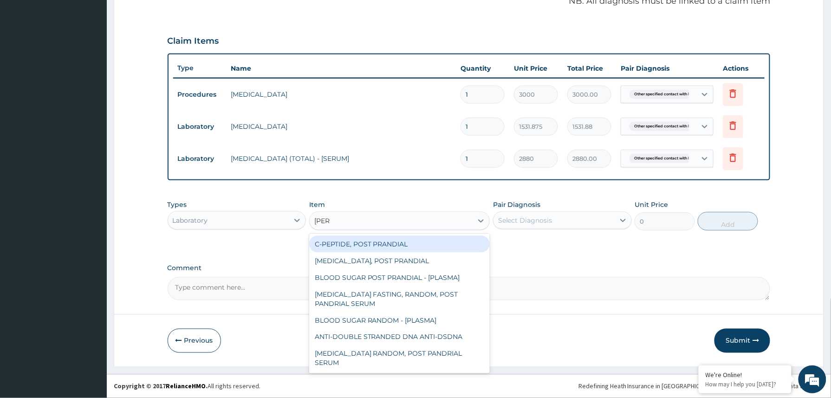
type input "random"
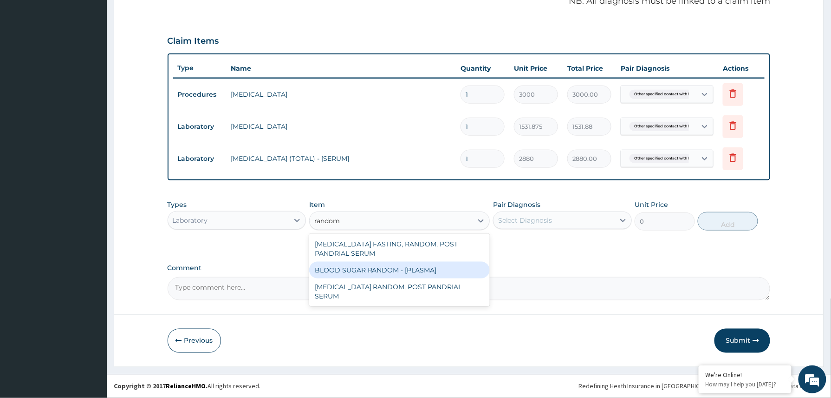
drag, startPoint x: 391, startPoint y: 267, endPoint x: 380, endPoint y: 266, distance: 10.7
click at [391, 267] on div "BLOOD SUGAR RANDOM - [PLASMA]" at bounding box center [399, 269] width 181 height 17
type input "1800"
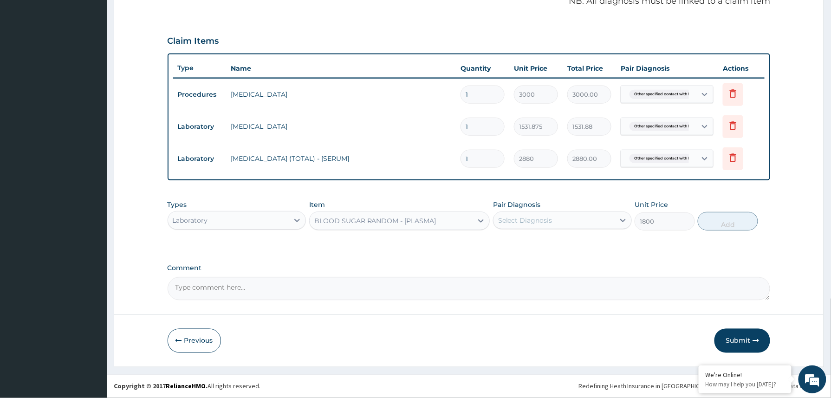
click at [545, 220] on div "Select Diagnosis" at bounding box center [525, 219] width 54 height 9
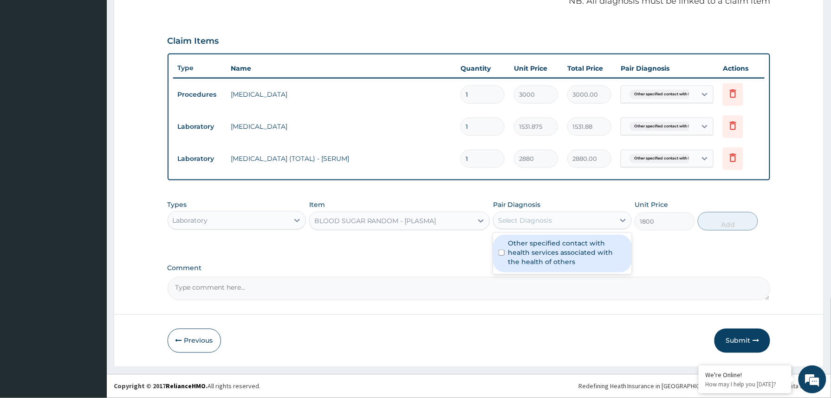
drag, startPoint x: 542, startPoint y: 246, endPoint x: 608, endPoint y: 241, distance: 66.1
click at [542, 246] on label "Other specified contact with health services associated with the health of othe…" at bounding box center [568, 252] width 118 height 28
checkbox input "true"
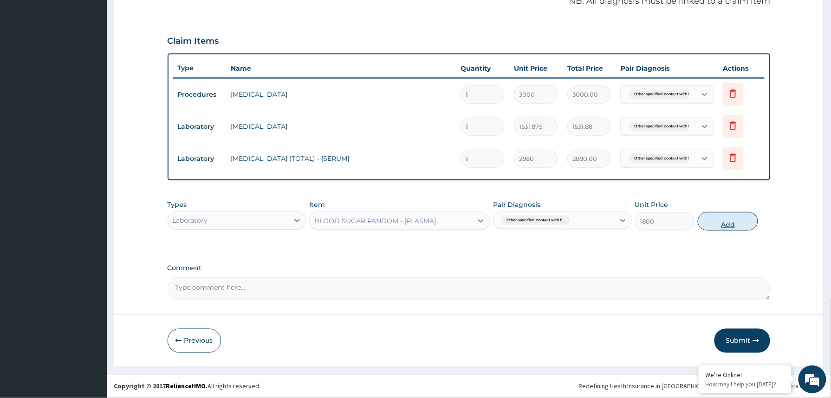
click at [718, 220] on button "Add" at bounding box center [728, 221] width 60 height 19
type input "0"
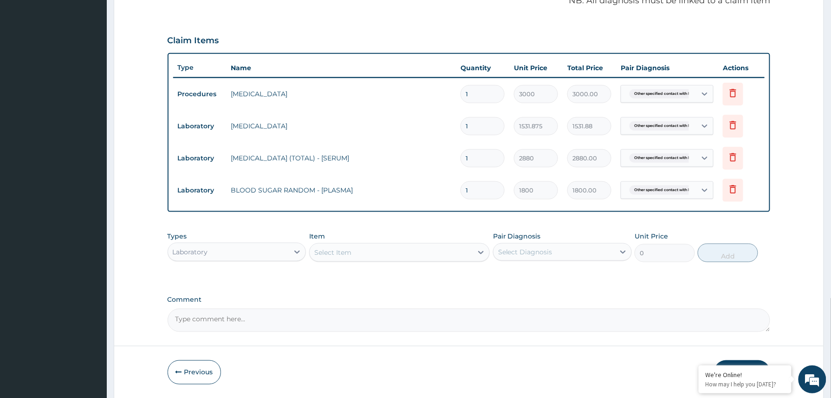
click at [336, 251] on div "Select Item" at bounding box center [332, 252] width 37 height 9
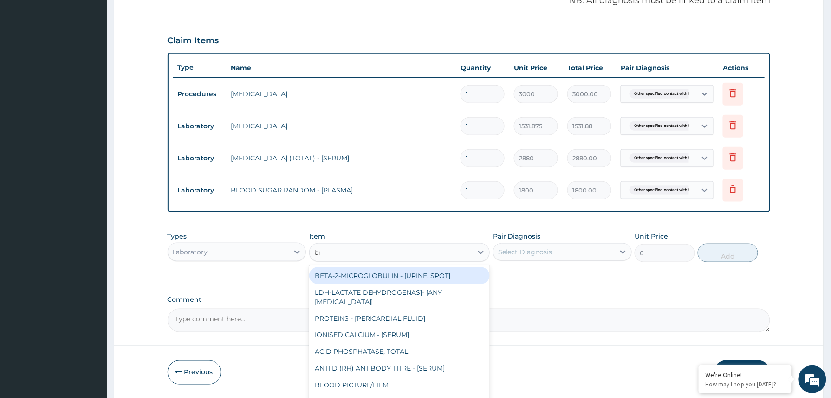
type input "bmi"
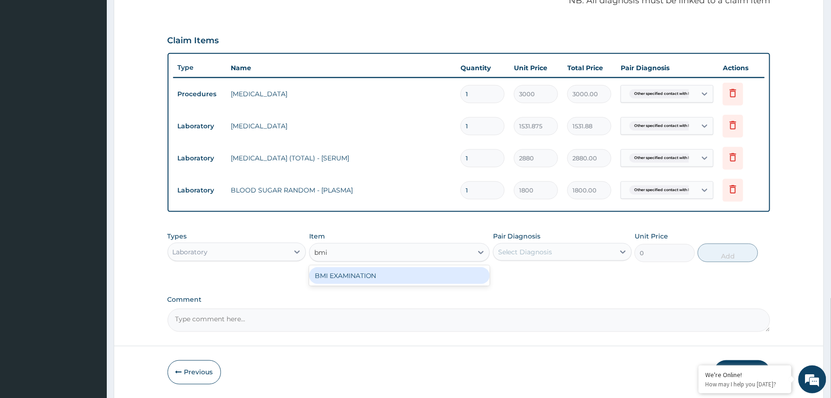
type input "1225.5"
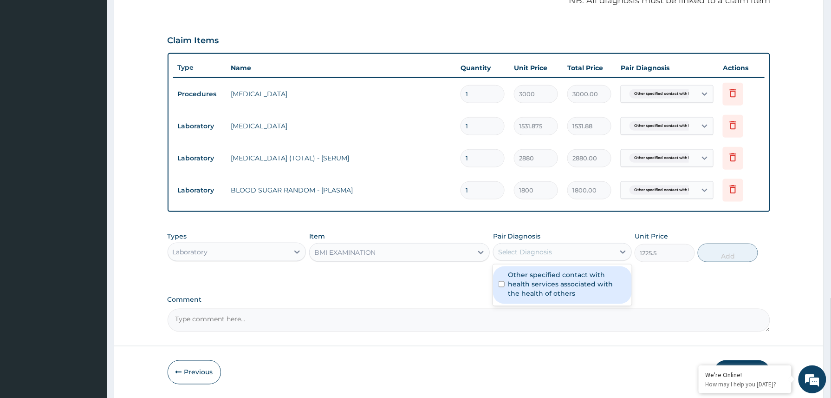
click at [564, 254] on div "Select Diagnosis" at bounding box center [554, 251] width 121 height 15
click at [550, 279] on label "Other specified contact with health services associated with the health of othe…" at bounding box center [568, 284] width 118 height 28
checkbox input "true"
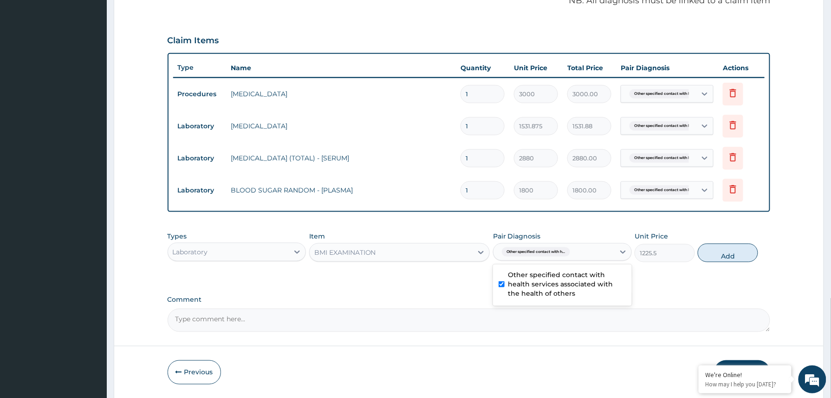
drag, startPoint x: 719, startPoint y: 248, endPoint x: 515, endPoint y: 248, distance: 204.3
click at [695, 248] on div "Types Laboratory Item BMI EXAMINATION Pair Diagnosis option Other specified con…" at bounding box center [469, 247] width 603 height 40
click at [707, 256] on button "Add" at bounding box center [728, 252] width 60 height 19
type input "0"
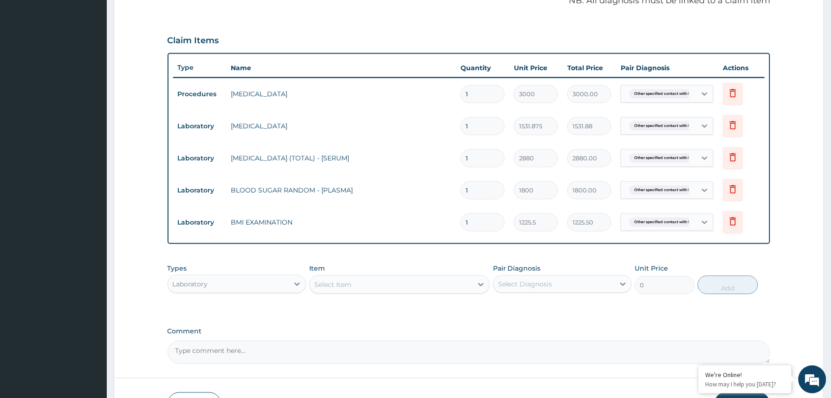
click at [353, 279] on div "Select Item" at bounding box center [391, 284] width 163 height 15
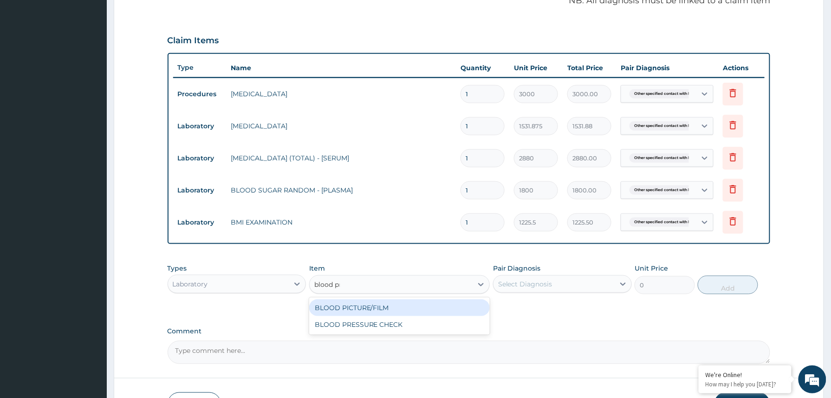
type input "blood pre"
type input "1225.5"
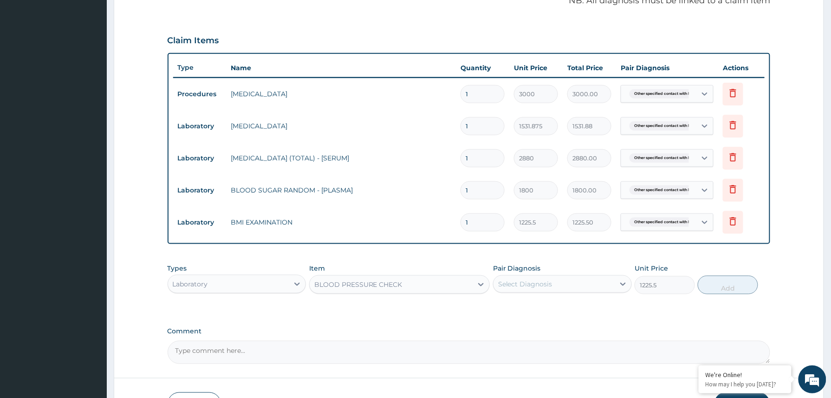
drag, startPoint x: 595, startPoint y: 281, endPoint x: 583, endPoint y: 288, distance: 13.8
click at [592, 283] on div "Select Diagnosis" at bounding box center [554, 283] width 121 height 15
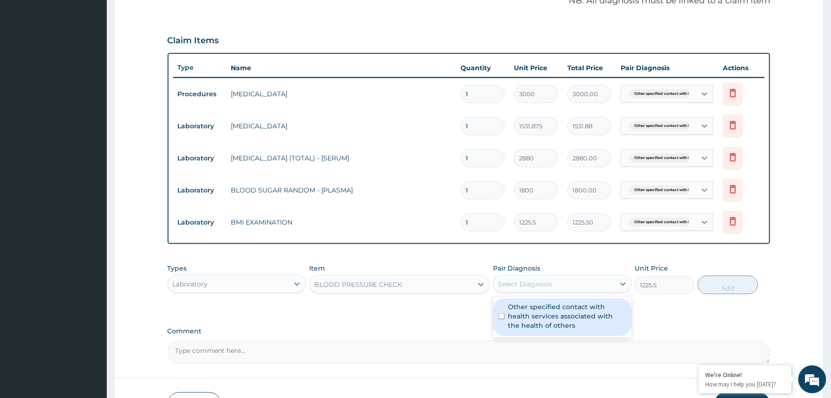
click at [547, 317] on label "Other specified contact with health services associated with the health of othe…" at bounding box center [568, 316] width 118 height 28
checkbox input "true"
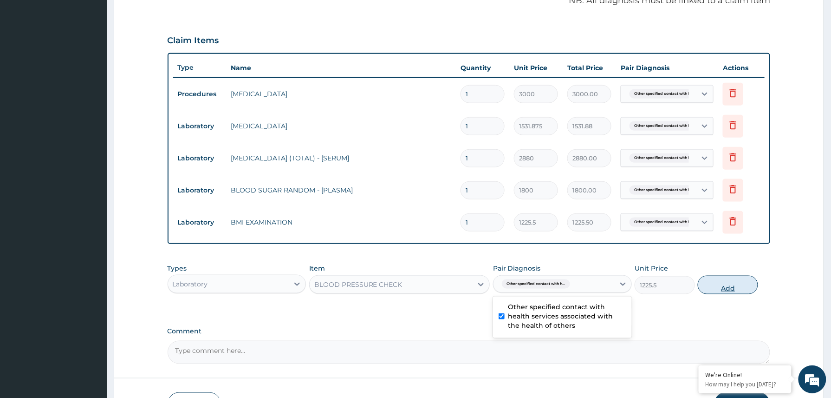
click at [727, 285] on button "Add" at bounding box center [728, 284] width 60 height 19
type input "0"
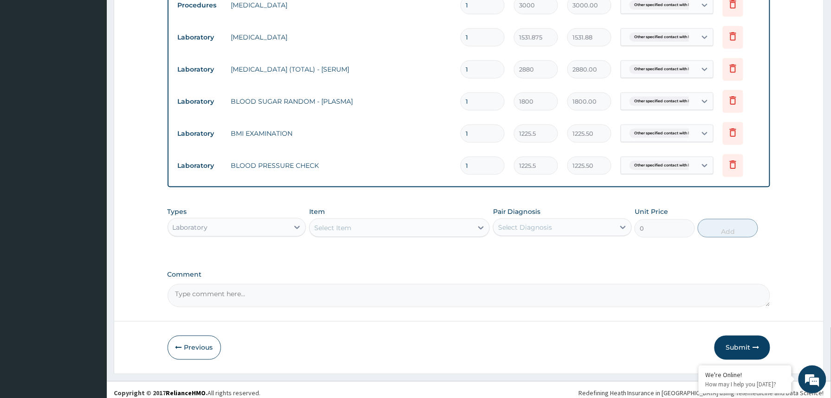
scroll to position [388, 0]
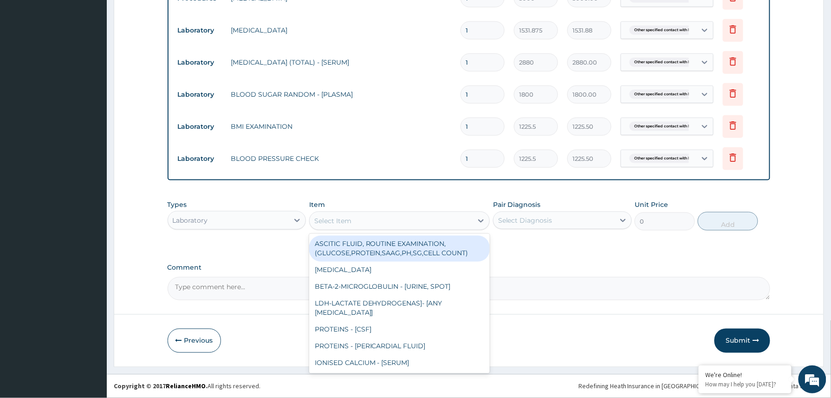
click at [379, 225] on div "Select Item" at bounding box center [391, 220] width 163 height 15
type input "pap"
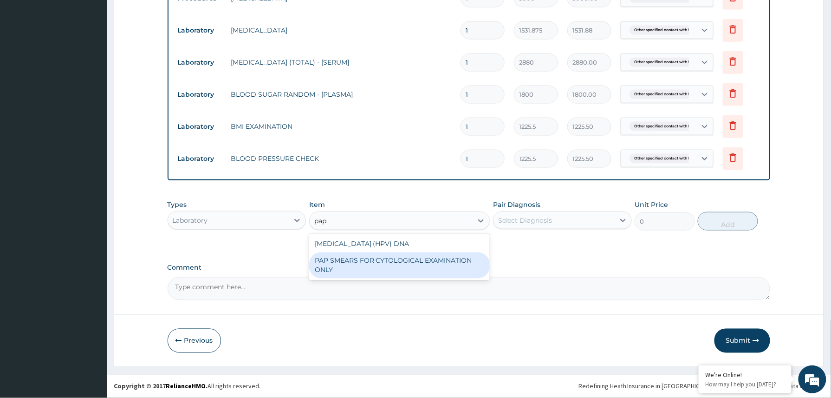
click at [405, 259] on div "PAP SMEARS FOR CYTOLOGICAL EXAMINATION ONLY" at bounding box center [399, 265] width 181 height 26
type input "18080"
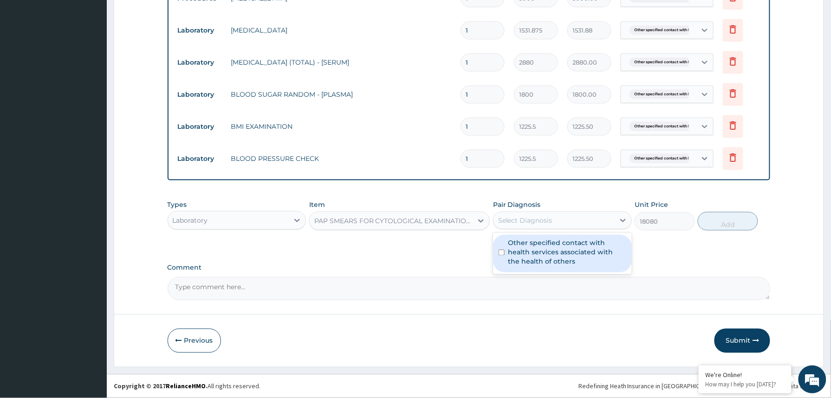
click at [549, 222] on div "Select Diagnosis" at bounding box center [525, 219] width 54 height 9
click at [546, 257] on label "Other specified contact with health services associated with the health of othe…" at bounding box center [568, 252] width 118 height 28
checkbox input "true"
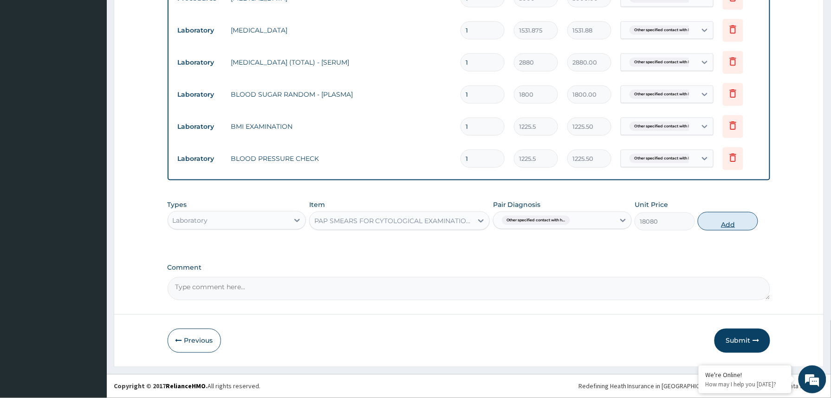
click at [747, 220] on button "Add" at bounding box center [728, 221] width 60 height 19
type input "0"
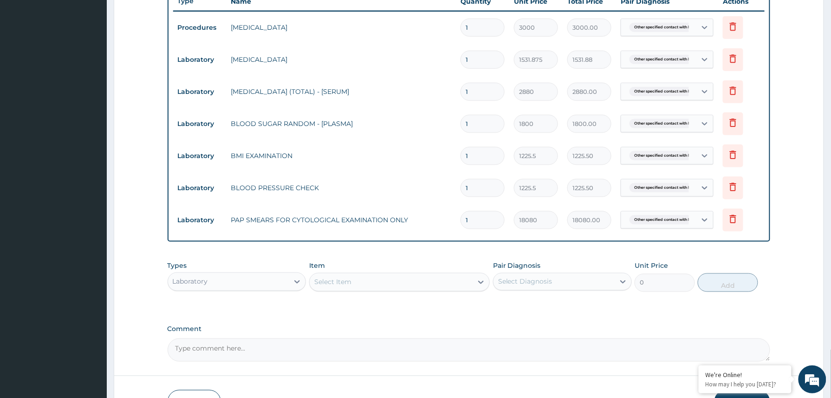
scroll to position [422, 0]
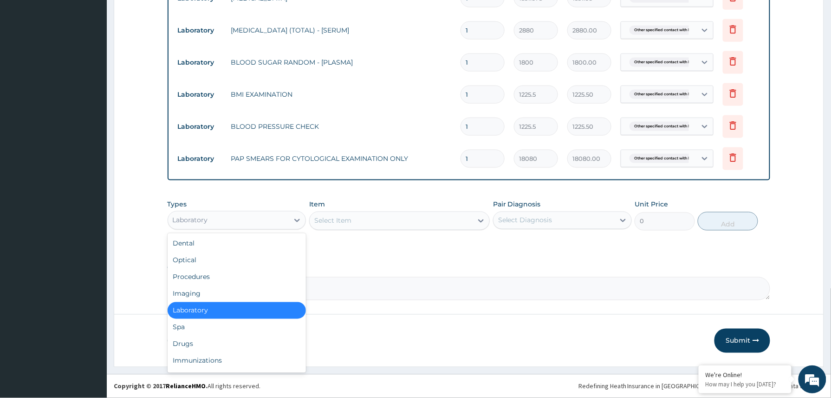
click at [240, 218] on div "Laboratory" at bounding box center [228, 220] width 121 height 15
click at [197, 294] on div "Imaging" at bounding box center [237, 293] width 139 height 17
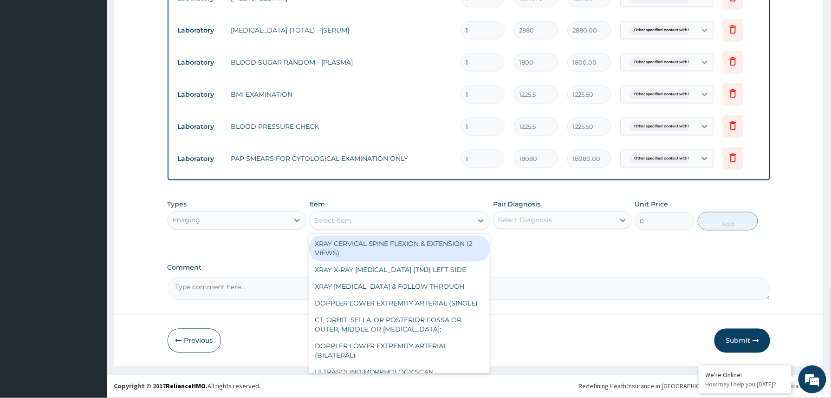
click at [383, 216] on div "Select Item" at bounding box center [391, 220] width 163 height 15
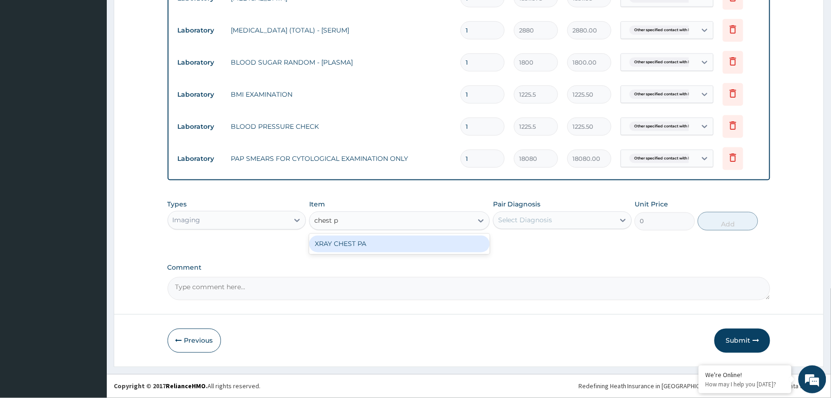
type input "chest pa"
click at [411, 244] on div "XRAY CHEST PA" at bounding box center [399, 243] width 181 height 17
type input "7148.75"
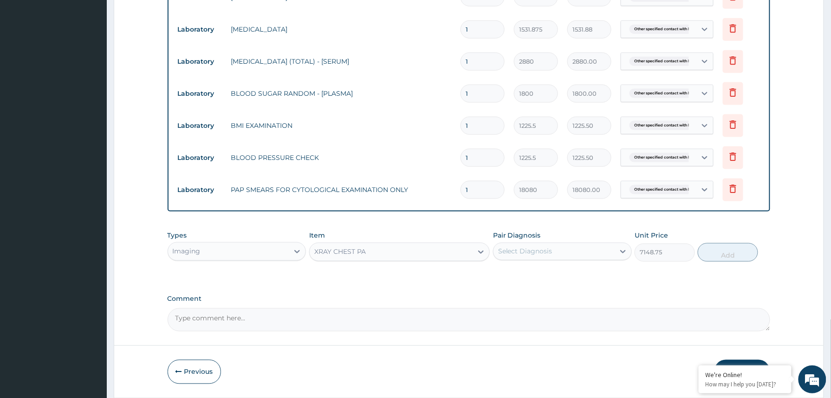
scroll to position [359, 0]
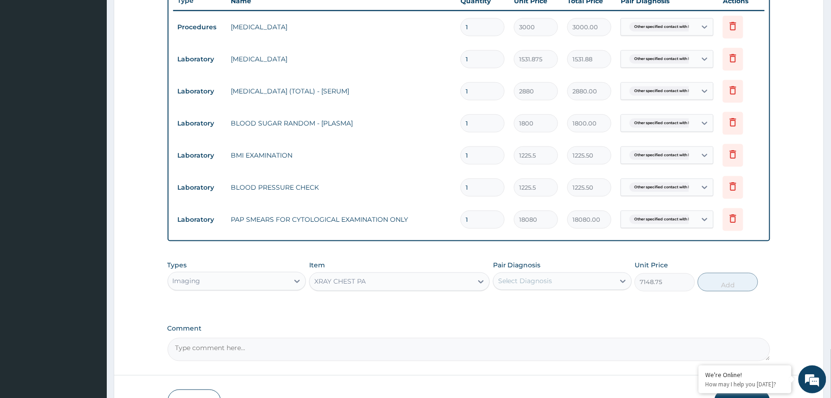
drag, startPoint x: 540, startPoint y: 290, endPoint x: 543, endPoint y: 284, distance: 7.1
click at [541, 288] on div "Select Diagnosis" at bounding box center [562, 281] width 139 height 18
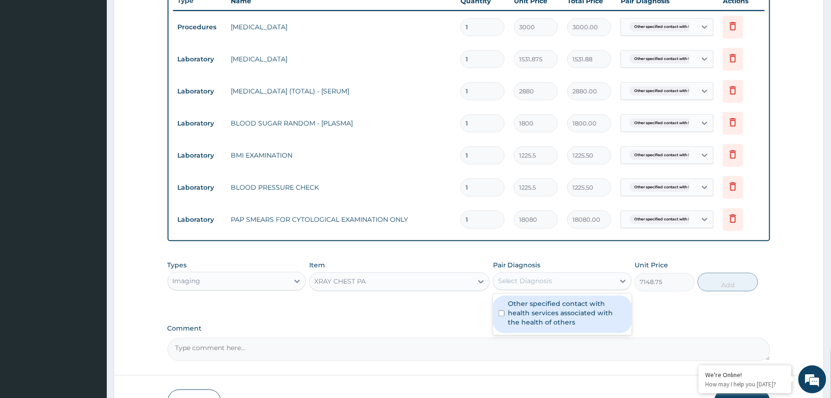
click at [529, 316] on label "Other specified contact with health services associated with the health of othe…" at bounding box center [568, 313] width 118 height 28
checkbox input "true"
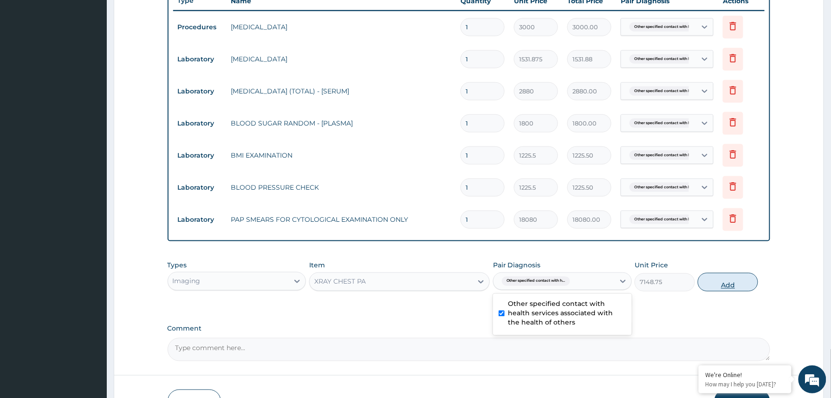
click at [710, 282] on button "Add" at bounding box center [728, 282] width 60 height 19
type input "0"
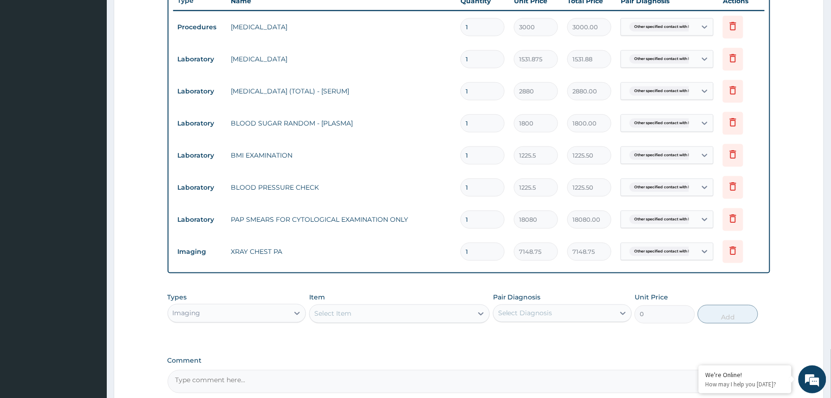
scroll to position [454, 0]
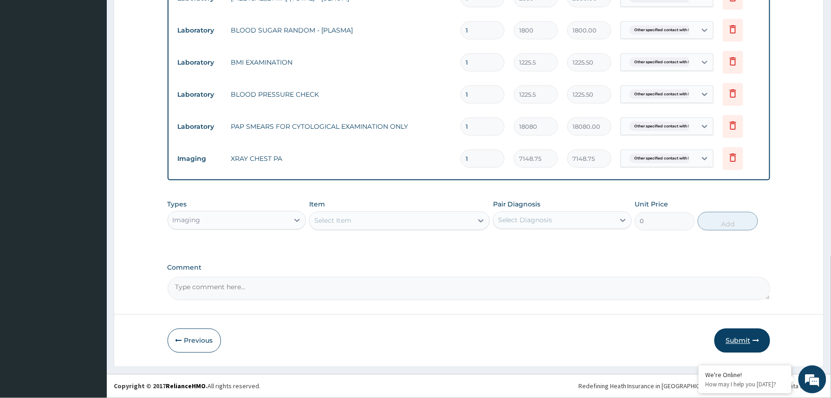
click at [732, 339] on button "Submit" at bounding box center [743, 340] width 56 height 24
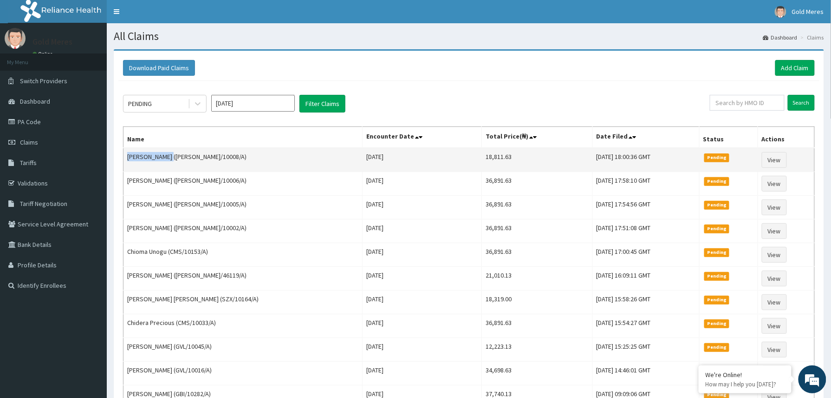
drag, startPoint x: 127, startPoint y: 155, endPoint x: 175, endPoint y: 163, distance: 49.0
click at [175, 163] on td "[PERSON_NAME] ([PERSON_NAME]/10008/A)" at bounding box center [243, 160] width 239 height 24
copy td "[PERSON_NAME]"
drag, startPoint x: 177, startPoint y: 155, endPoint x: 213, endPoint y: 155, distance: 35.3
click at [213, 155] on td "[PERSON_NAME] ([PERSON_NAME]/10008/A)" at bounding box center [243, 160] width 239 height 24
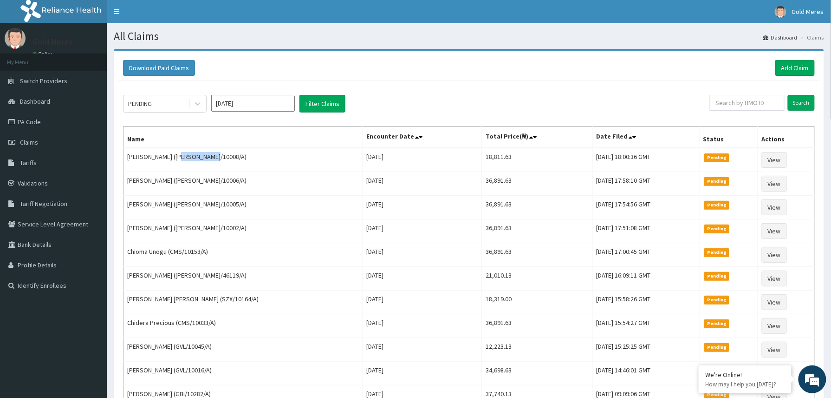
copy td "[PERSON_NAME]/10008/A"
click at [795, 60] on link "Add Claim" at bounding box center [795, 68] width 39 height 16
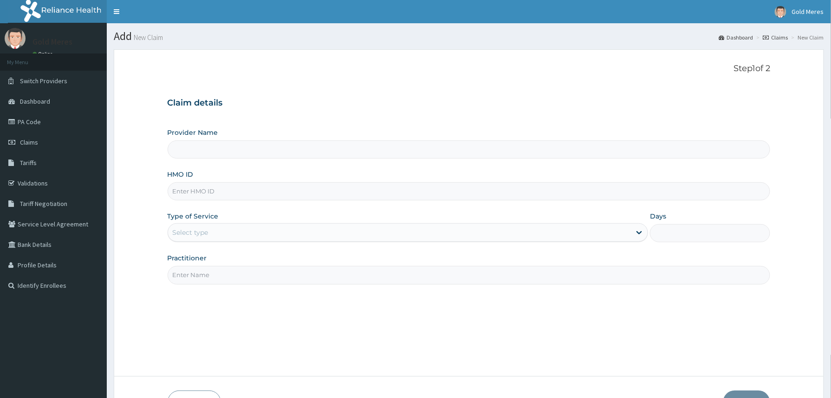
click at [215, 186] on input "HMO ID" at bounding box center [469, 191] width 603 height 18
paste input "[PERSON_NAME]/10008/A"
type input "[PERSON_NAME]/10008/A"
type input "Reliance Family Clinics (RFC) - [GEOGRAPHIC_DATA]"
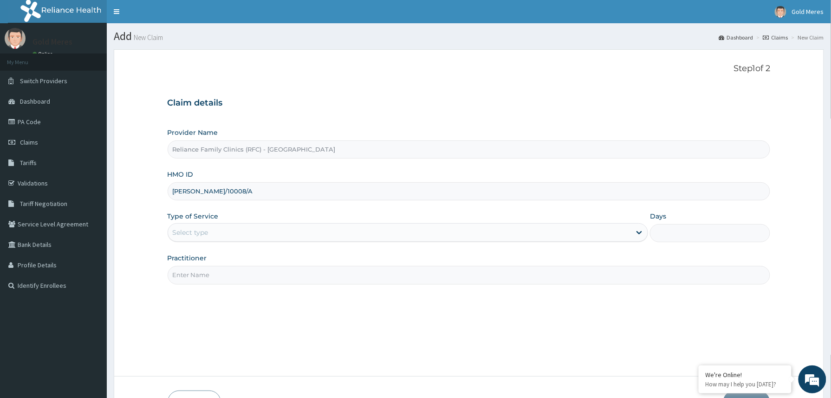
type input "[PERSON_NAME]/10008/A"
click at [205, 225] on div "Select type" at bounding box center [399, 232] width 463 height 15
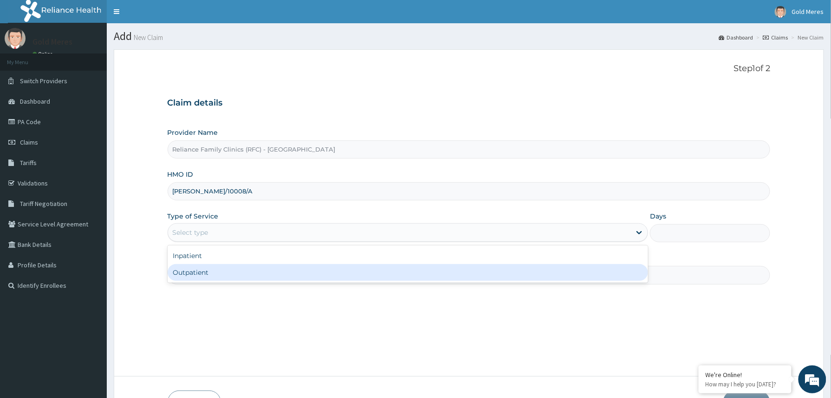
click at [194, 274] on div "Outpatient" at bounding box center [408, 272] width 481 height 17
type input "1"
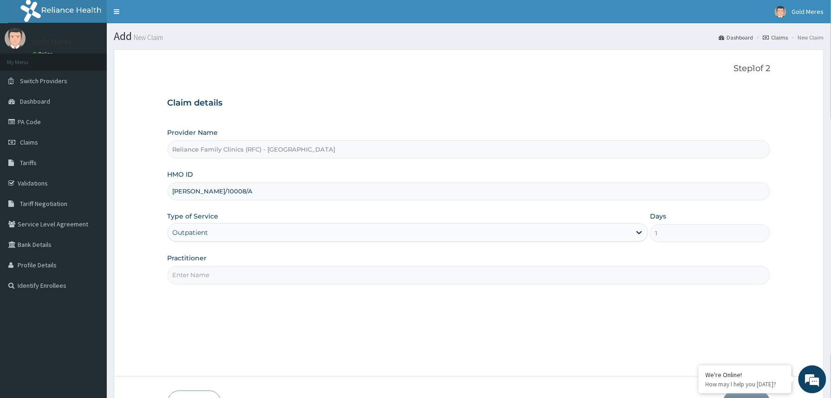
drag, startPoint x: 210, startPoint y: 275, endPoint x: 225, endPoint y: 280, distance: 16.0
click at [213, 275] on input "Practitioner" at bounding box center [469, 275] width 603 height 18
type input "Dr [PERSON_NAME]"
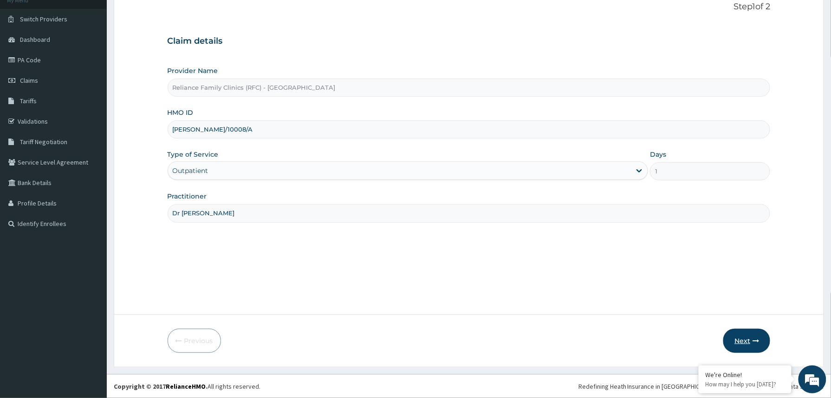
click at [742, 339] on button "Next" at bounding box center [747, 340] width 47 height 24
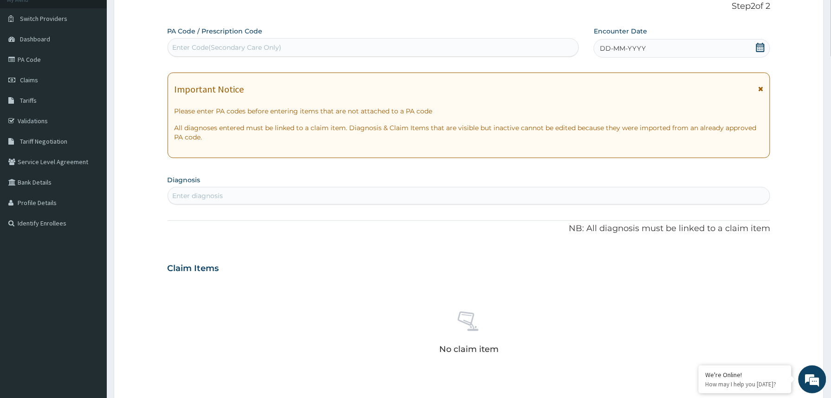
drag, startPoint x: 686, startPoint y: 41, endPoint x: 674, endPoint y: 61, distance: 23.7
click at [686, 40] on div "DD-MM-YYYY" at bounding box center [682, 48] width 176 height 19
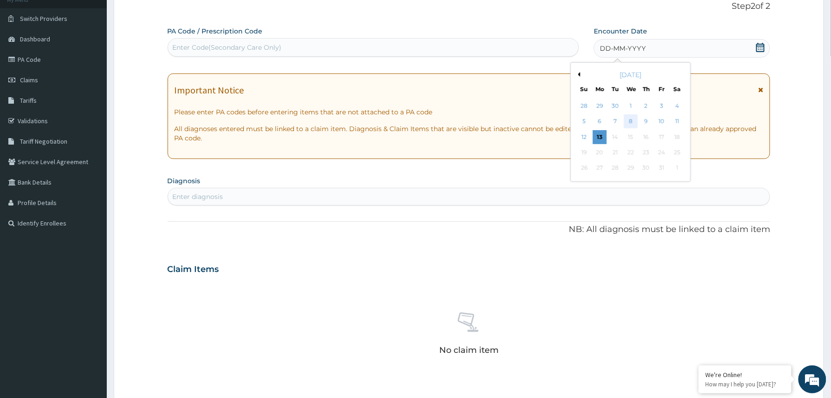
click at [633, 123] on div "8" at bounding box center [631, 122] width 14 height 14
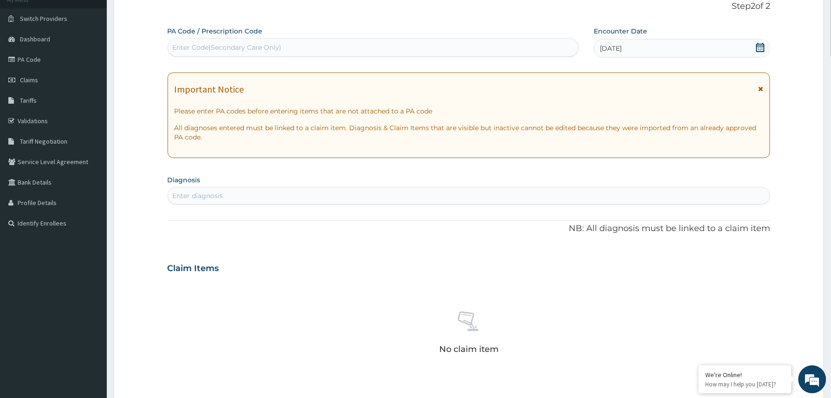
click at [359, 194] on div "Enter diagnosis" at bounding box center [469, 195] width 602 height 15
type input "well"
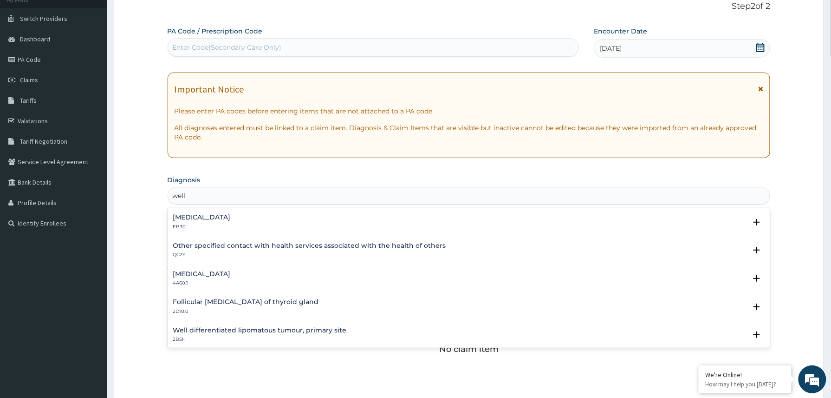
click at [271, 245] on h4 "Other specified contact with health services associated with the health of othe…" at bounding box center [309, 245] width 273 height 7
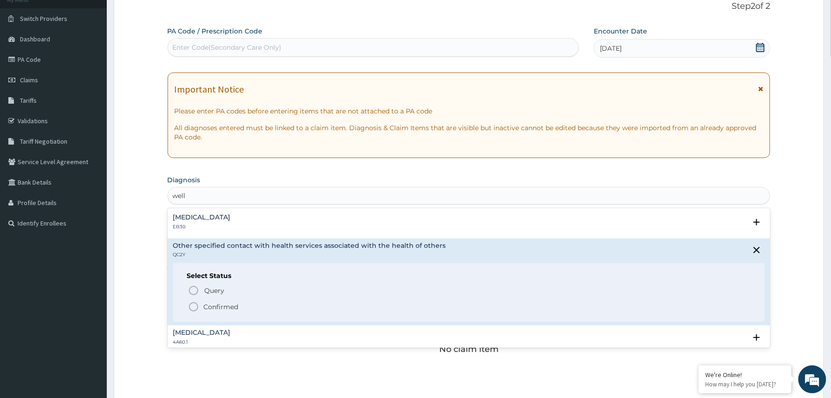
click at [223, 309] on p "Confirmed" at bounding box center [221, 306] width 35 height 9
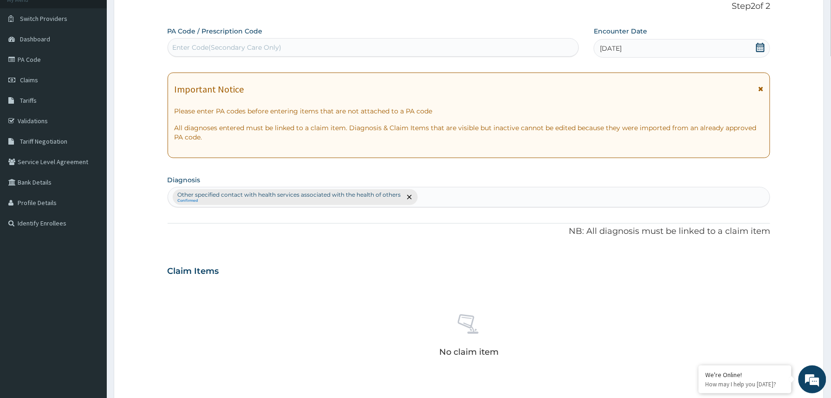
scroll to position [274, 0]
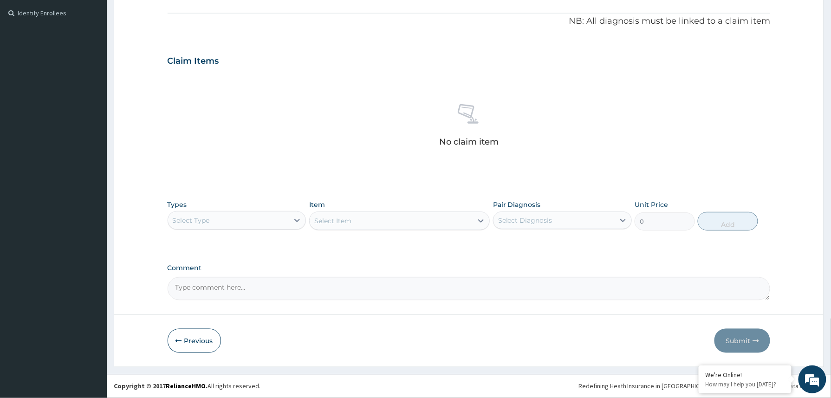
click at [276, 224] on div "Select Type" at bounding box center [228, 220] width 121 height 15
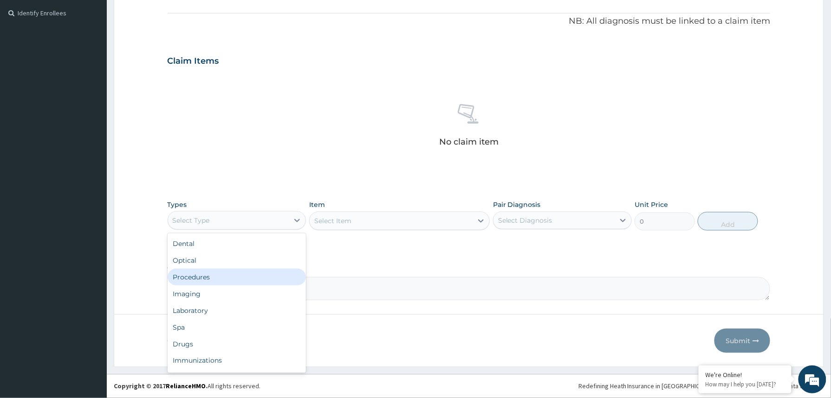
click at [227, 272] on div "Procedures" at bounding box center [237, 276] width 139 height 17
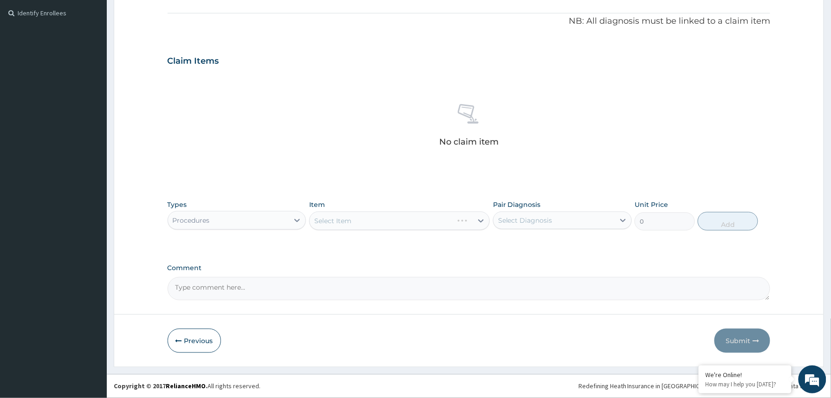
click at [351, 216] on div "Select Item" at bounding box center [399, 220] width 181 height 19
click at [183, 339] on button "Previous" at bounding box center [194, 340] width 53 height 24
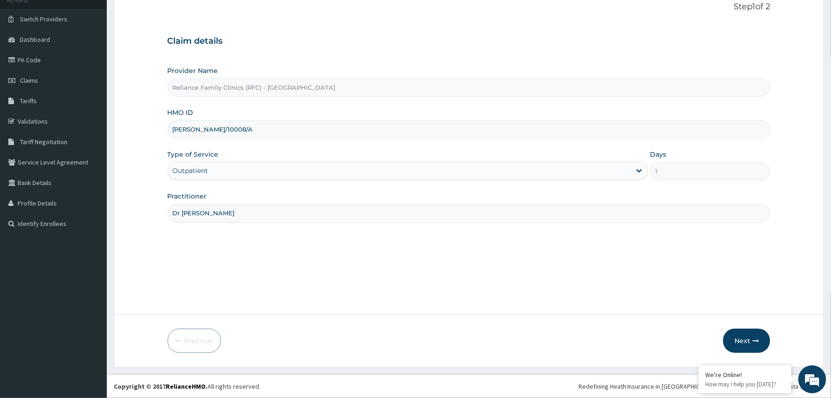
click at [210, 127] on input "[PERSON_NAME]/10008/A" at bounding box center [469, 129] width 603 height 18
type input "[PERSON_NAME]/10013/A"
click at [757, 337] on icon "button" at bounding box center [756, 340] width 7 height 7
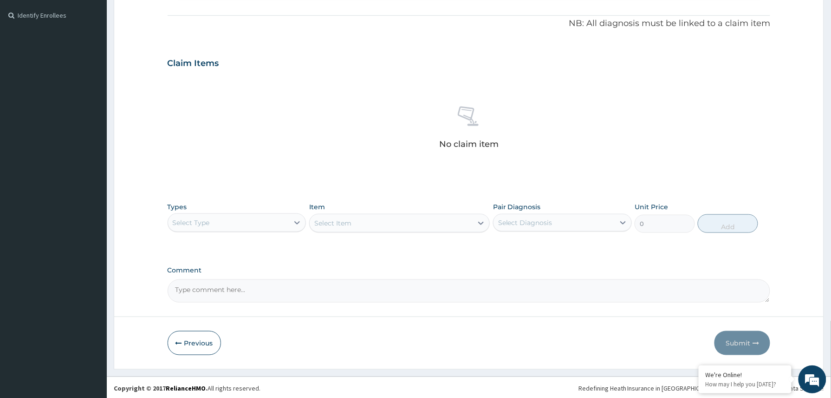
scroll to position [274, 0]
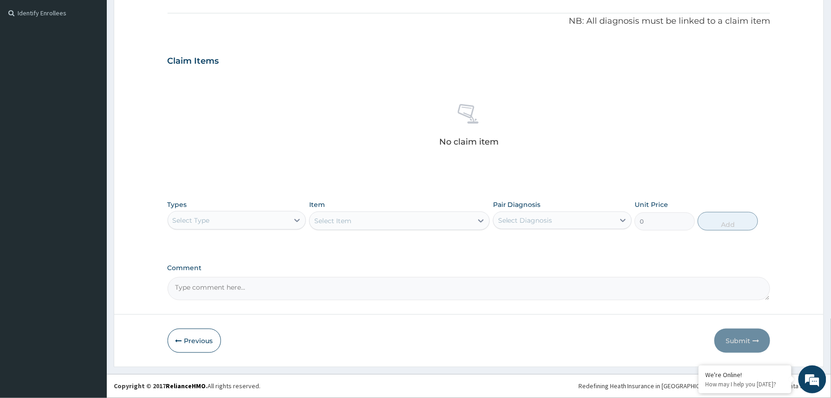
click at [264, 216] on div "Select Type" at bounding box center [228, 220] width 121 height 15
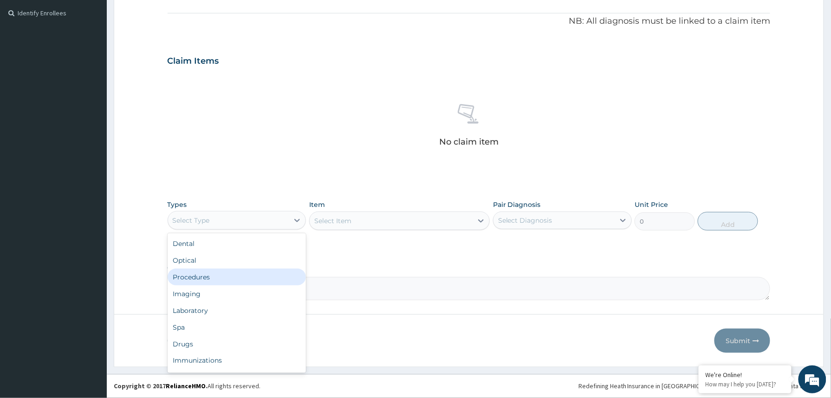
click at [217, 277] on div "Procedures" at bounding box center [237, 276] width 139 height 17
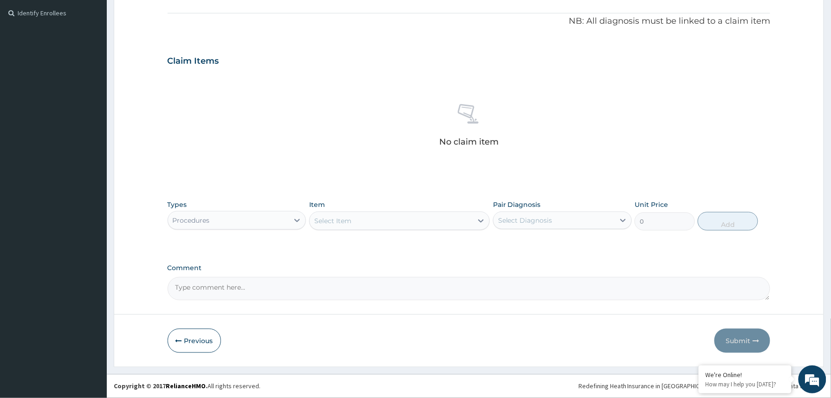
click at [363, 205] on div "Item Select Item" at bounding box center [399, 215] width 181 height 31
click at [361, 216] on div "Select Item" at bounding box center [391, 220] width 163 height 15
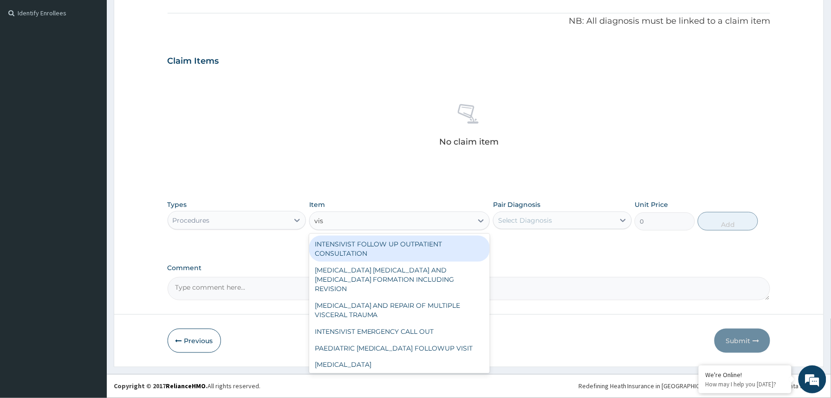
type input "visu"
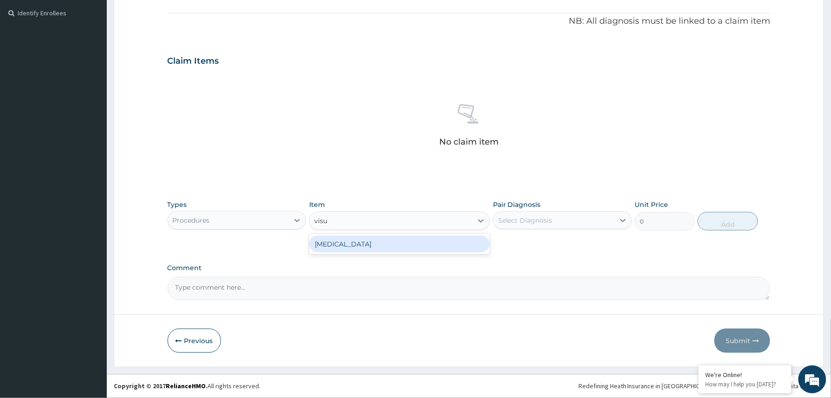
type input "3000"
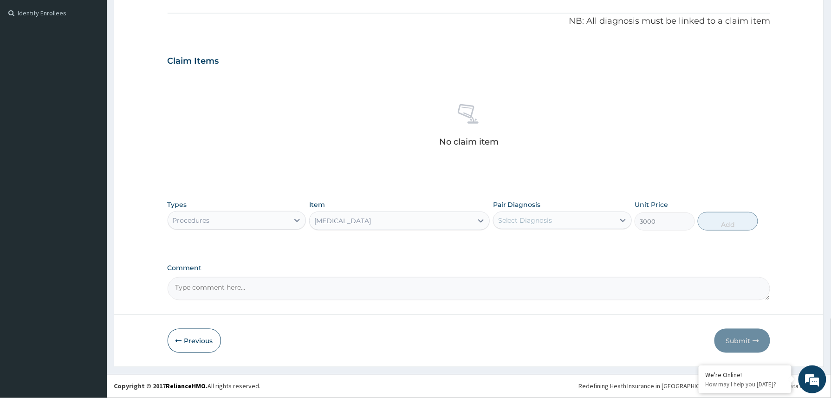
click at [551, 215] on div "Select Diagnosis" at bounding box center [525, 219] width 54 height 9
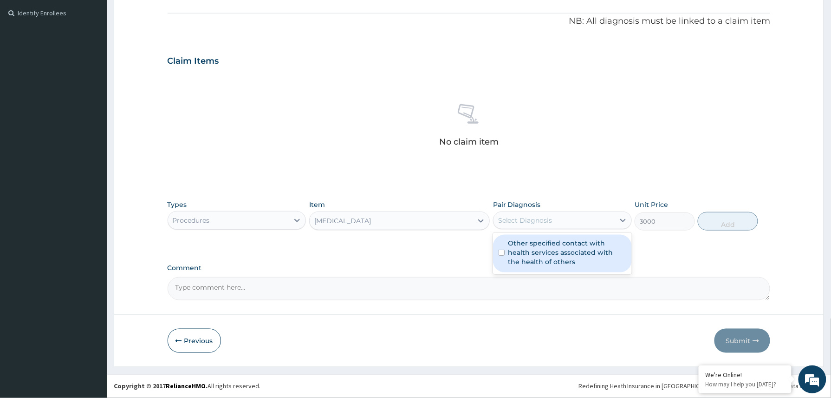
click at [548, 243] on label "Other specified contact with health services associated with the health of othe…" at bounding box center [568, 252] width 118 height 28
checkbox input "true"
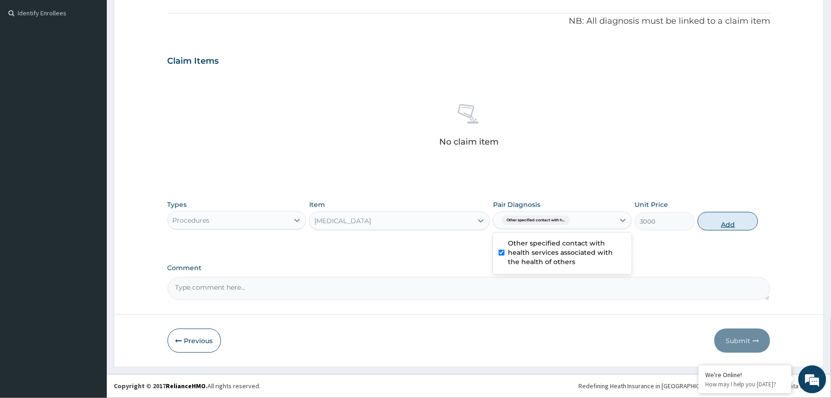
drag, startPoint x: 724, startPoint y: 216, endPoint x: 720, endPoint y: 218, distance: 4.8
click at [724, 218] on button "Add" at bounding box center [728, 221] width 60 height 19
type input "0"
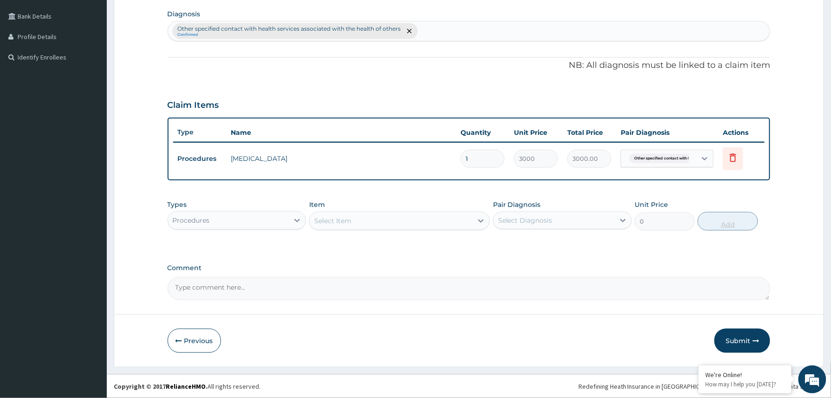
scroll to position [228, 0]
click at [237, 223] on div "Procedures" at bounding box center [228, 220] width 121 height 15
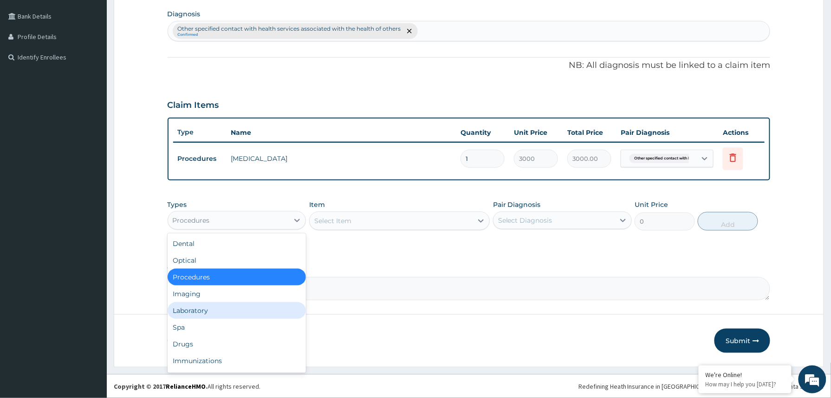
click at [201, 309] on div "Laboratory" at bounding box center [237, 310] width 139 height 17
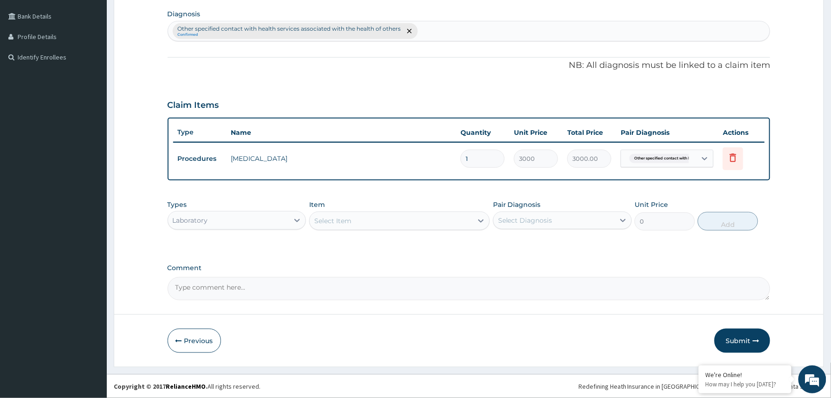
click at [356, 216] on div "Select Item" at bounding box center [391, 220] width 163 height 15
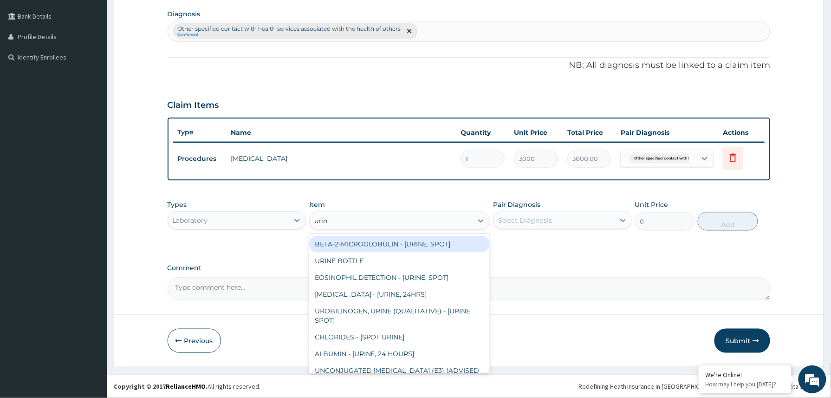
type input "urina"
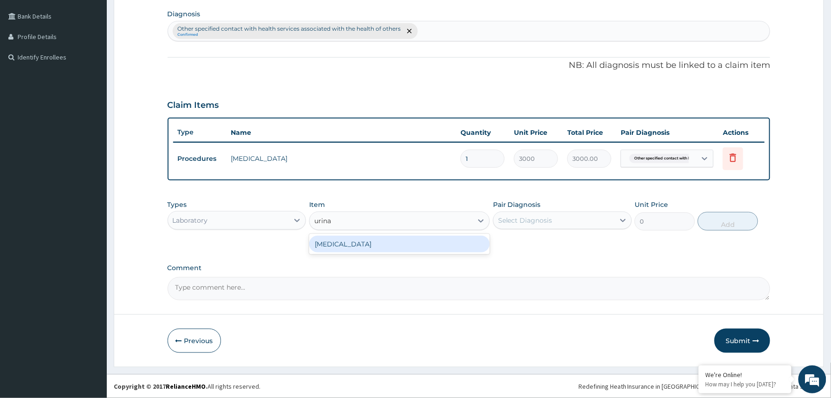
type input "1531.875"
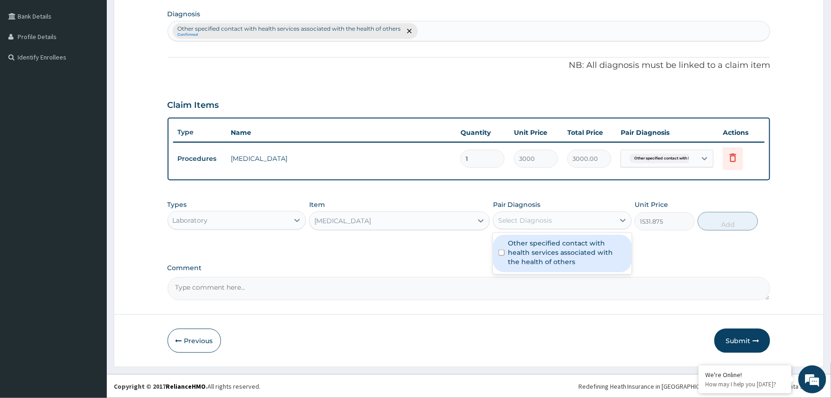
click at [567, 213] on div "Select Diagnosis" at bounding box center [554, 220] width 121 height 15
click at [547, 253] on label "Other specified contact with health services associated with the health of othe…" at bounding box center [568, 252] width 118 height 28
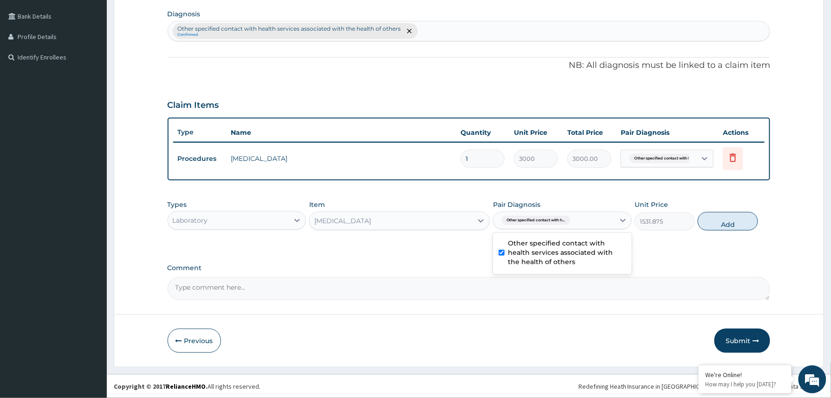
checkbox input "true"
click at [718, 226] on button "Add" at bounding box center [728, 221] width 60 height 19
type input "0"
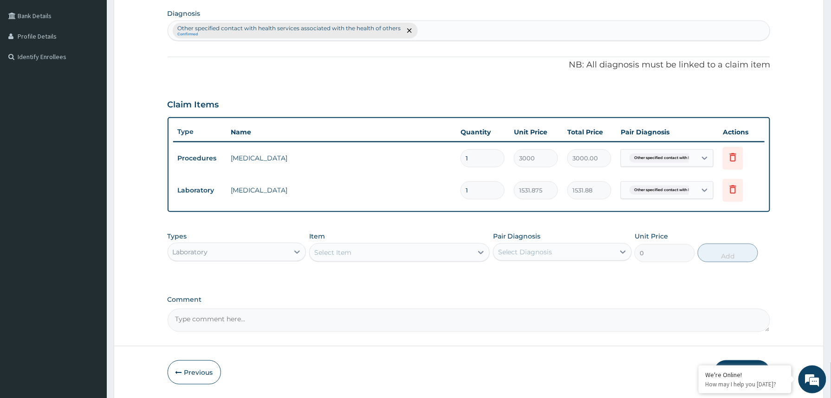
drag, startPoint x: 353, startPoint y: 261, endPoint x: 355, endPoint y: 252, distance: 9.1
click at [355, 253] on div "Item Select Item" at bounding box center [399, 246] width 181 height 31
click at [355, 252] on div "Select Item" at bounding box center [391, 252] width 163 height 15
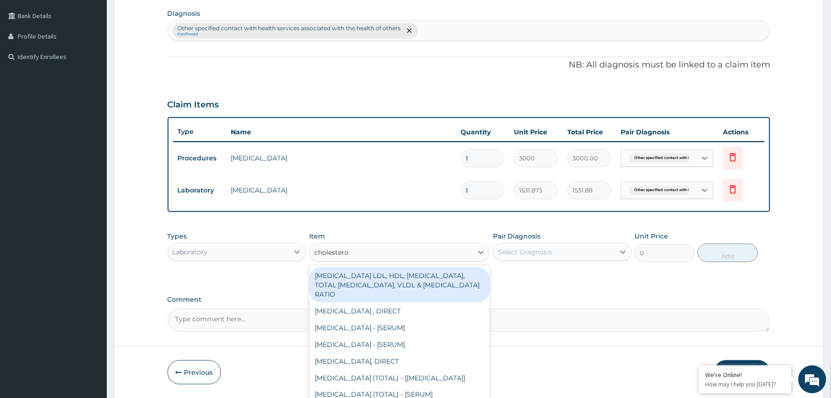
type input "[MEDICAL_DATA]"
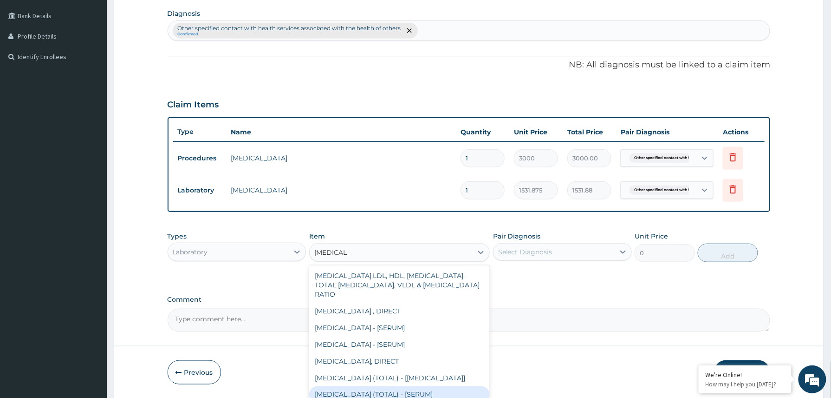
click at [391, 394] on div "[MEDICAL_DATA] (TOTAL) - [SERUM]" at bounding box center [399, 394] width 181 height 17
type input "2880"
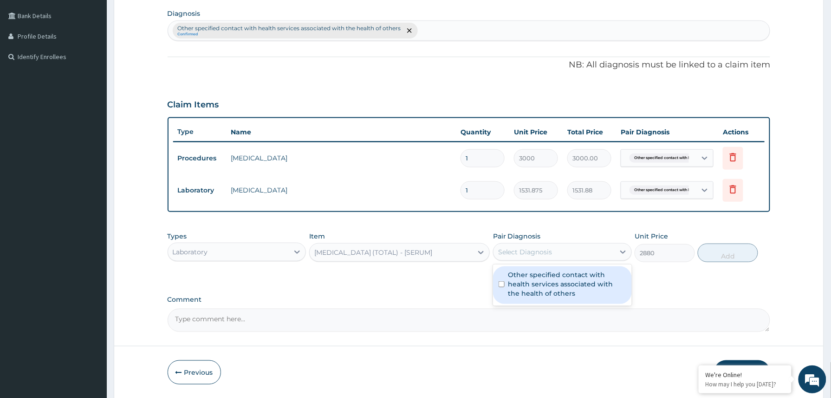
click at [551, 254] on div "Select Diagnosis" at bounding box center [525, 251] width 54 height 9
click at [541, 281] on label "Other specified contact with health services associated with the health of othe…" at bounding box center [568, 284] width 118 height 28
checkbox input "true"
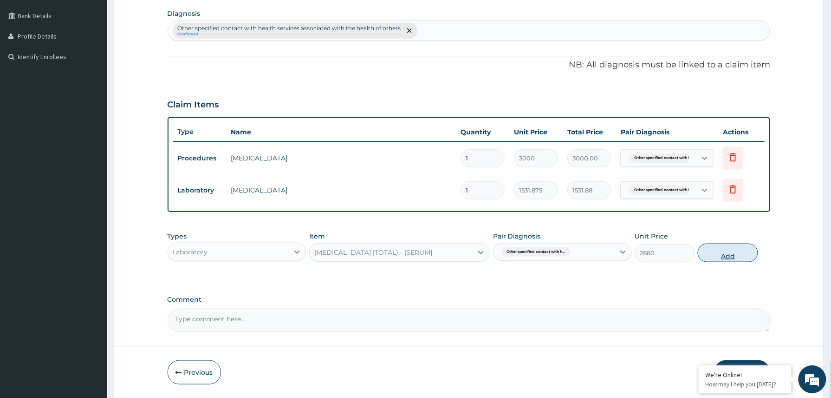
click at [734, 255] on button "Add" at bounding box center [728, 252] width 60 height 19
type input "0"
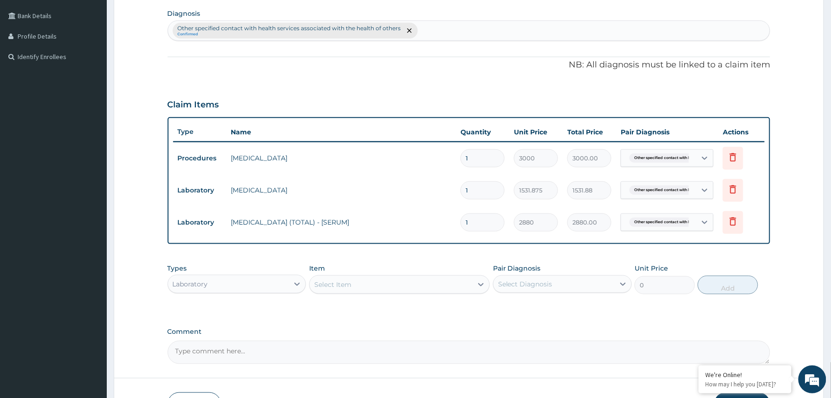
scroll to position [293, 0]
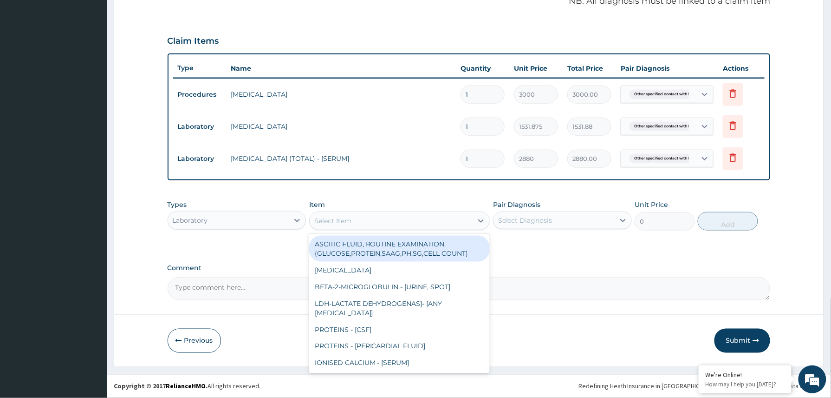
click at [346, 222] on div "Select Item" at bounding box center [332, 220] width 37 height 9
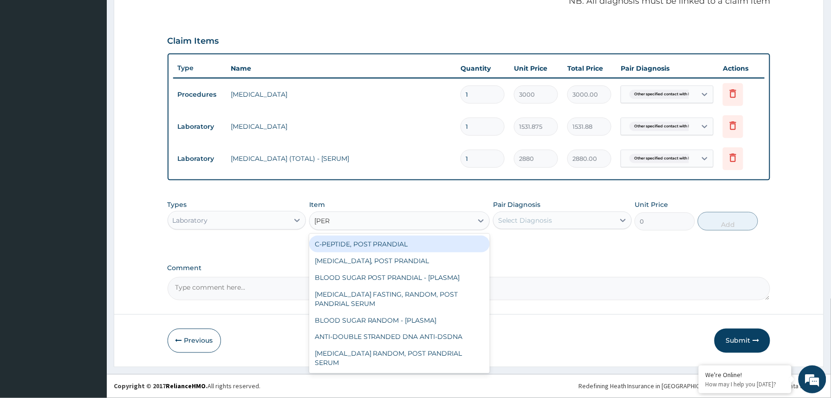
type input "random"
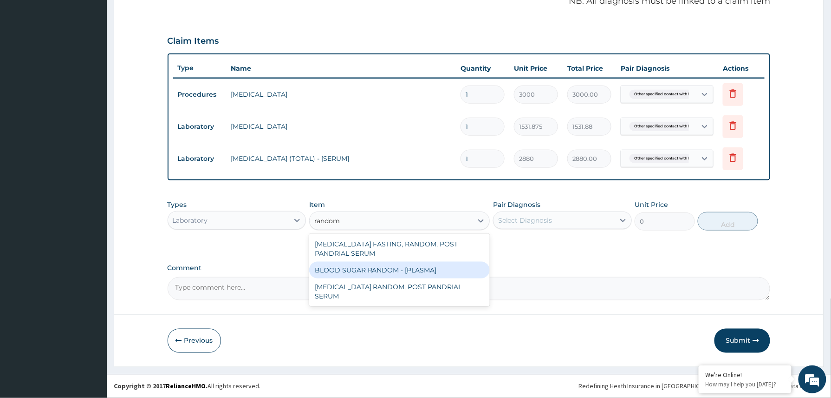
click at [373, 274] on div "BLOOD SUGAR RANDOM - [PLASMA]" at bounding box center [399, 269] width 181 height 17
type input "1800"
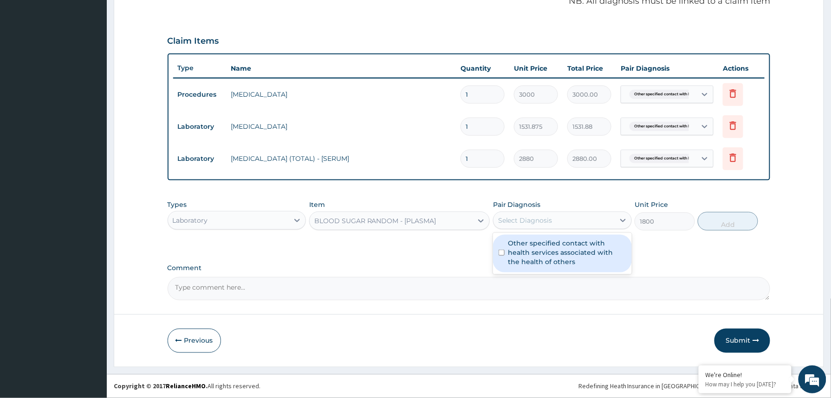
drag, startPoint x: 534, startPoint y: 215, endPoint x: 541, endPoint y: 245, distance: 31.5
click at [534, 219] on div "Select Diagnosis" at bounding box center [525, 219] width 54 height 9
click at [541, 248] on label "Other specified contact with health services associated with the health of othe…" at bounding box center [568, 252] width 118 height 28
checkbox input "true"
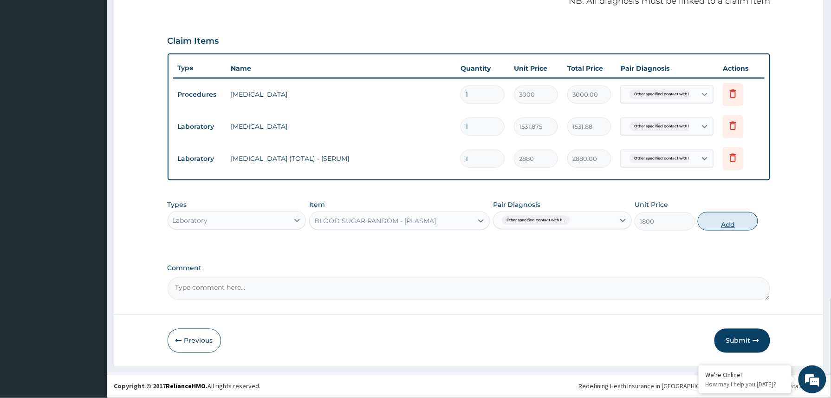
click at [729, 225] on button "Add" at bounding box center [728, 221] width 60 height 19
type input "0"
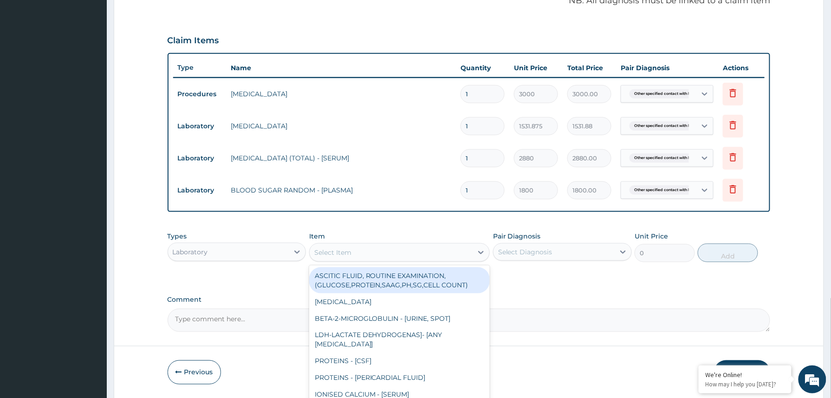
click at [346, 249] on div "Select Item" at bounding box center [332, 252] width 37 height 9
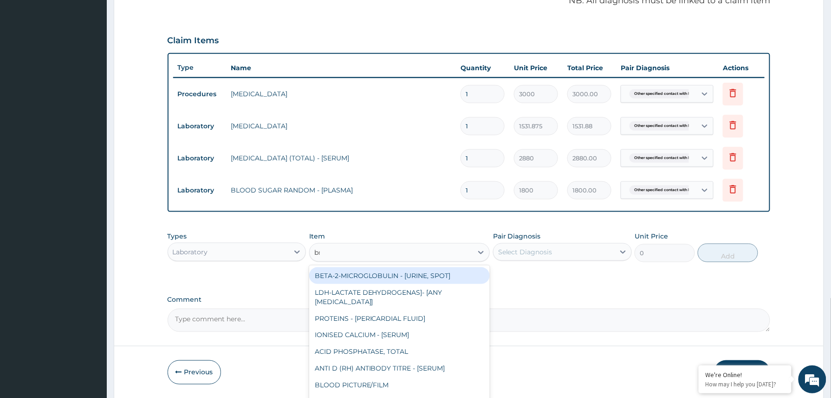
type input "bmi"
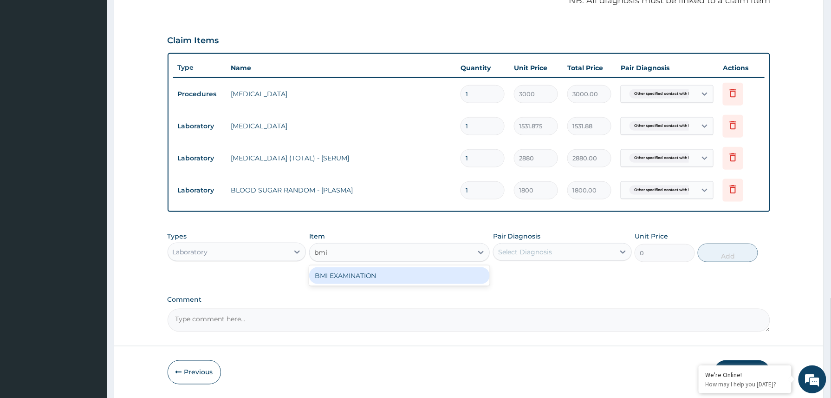
type input "1225.5"
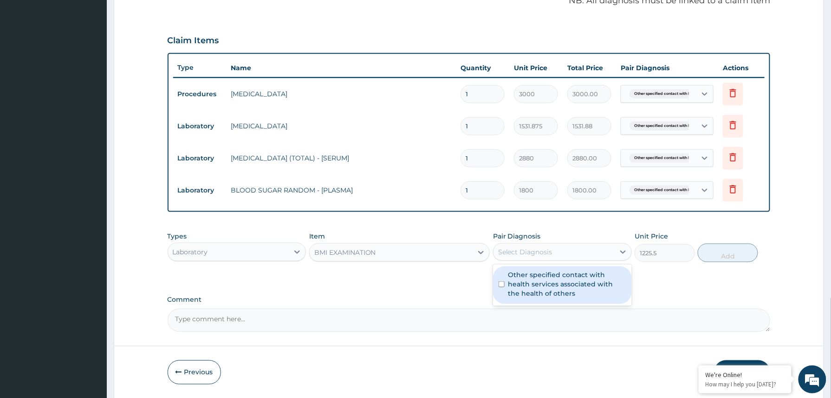
drag, startPoint x: 549, startPoint y: 253, endPoint x: 548, endPoint y: 268, distance: 14.9
click at [549, 254] on div "Select Diagnosis" at bounding box center [525, 251] width 54 height 9
click at [539, 285] on label "Other specified contact with health services associated with the health of othe…" at bounding box center [568, 284] width 118 height 28
checkbox input "true"
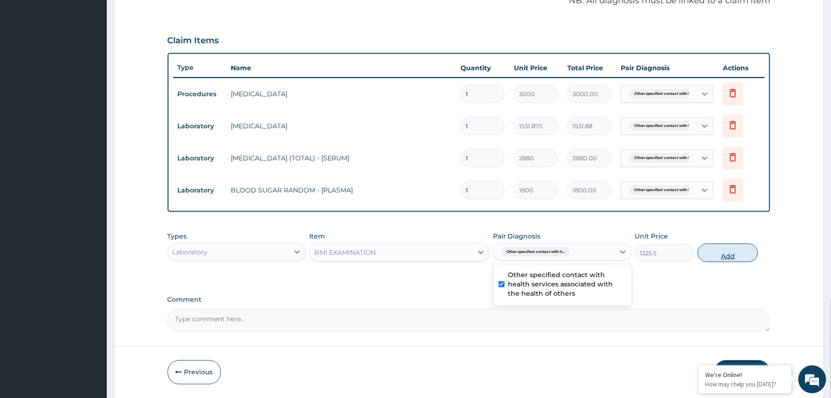
click at [717, 251] on button "Add" at bounding box center [728, 252] width 60 height 19
type input "0"
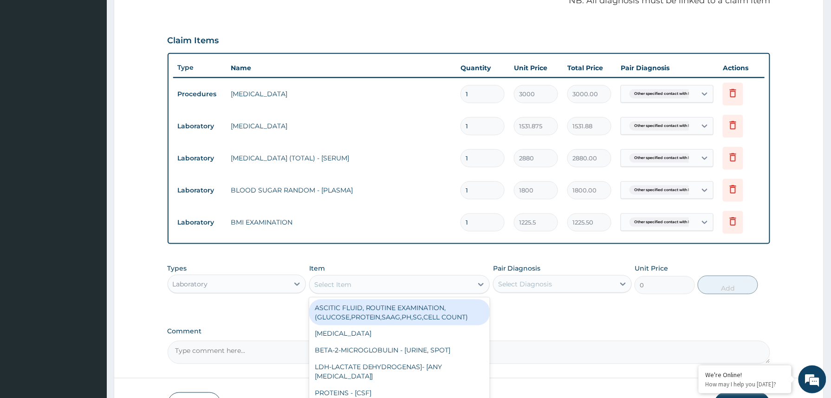
click at [357, 281] on div "Select Item" at bounding box center [391, 284] width 163 height 15
type input "pap"
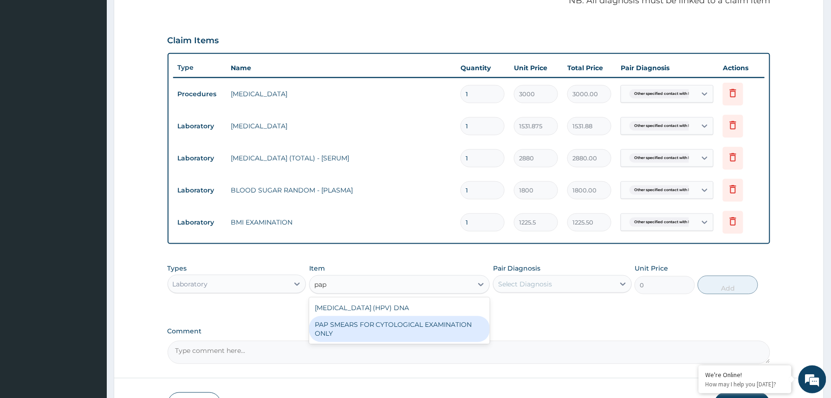
click at [394, 332] on div "PAP SMEARS FOR CYTOLOGICAL EXAMINATION ONLY" at bounding box center [399, 329] width 181 height 26
type input "18080"
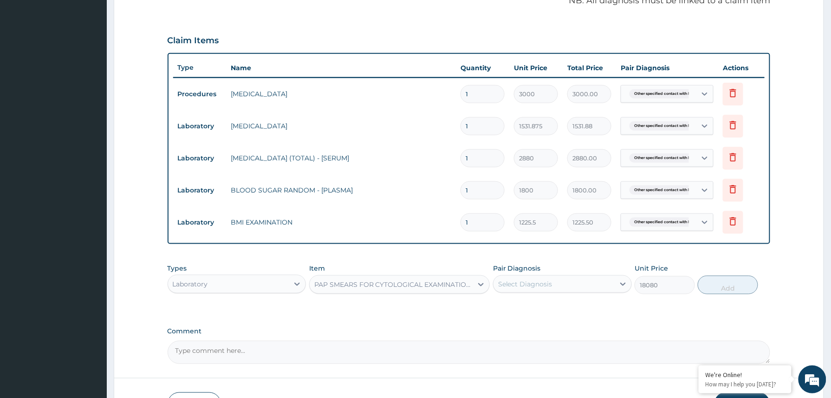
click at [552, 287] on div "Select Diagnosis" at bounding box center [525, 283] width 54 height 9
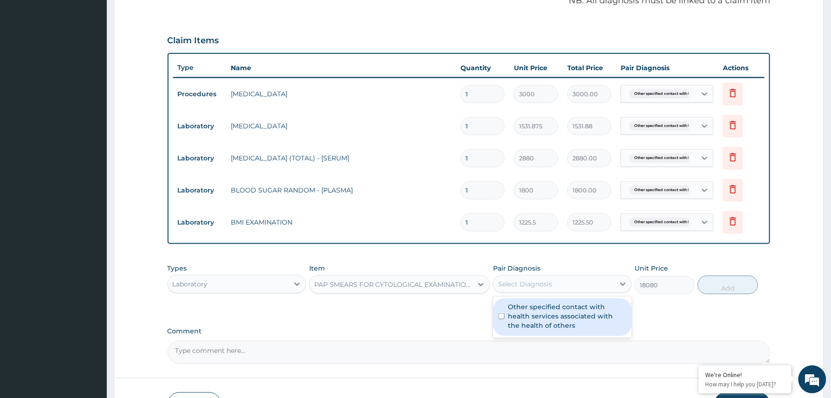
drag, startPoint x: 543, startPoint y: 313, endPoint x: 674, endPoint y: 309, distance: 131.5
click at [543, 314] on label "Other specified contact with health services associated with the health of othe…" at bounding box center [568, 316] width 118 height 28
checkbox input "true"
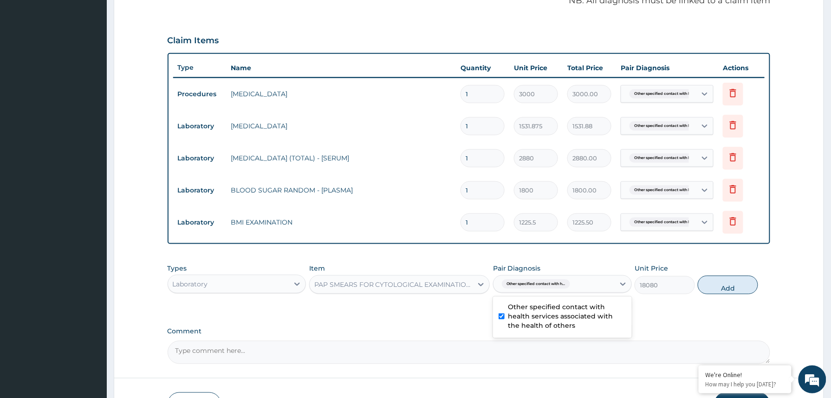
drag, startPoint x: 732, startPoint y: 294, endPoint x: 502, endPoint y: 329, distance: 233.6
click at [732, 294] on div "Types Laboratory Item PAP SMEARS FOR CYTOLOGICAL EXAMINATION ONLY Pair Diagnosi…" at bounding box center [469, 279] width 603 height 40
click at [714, 289] on button "Add" at bounding box center [728, 284] width 60 height 19
type input "0"
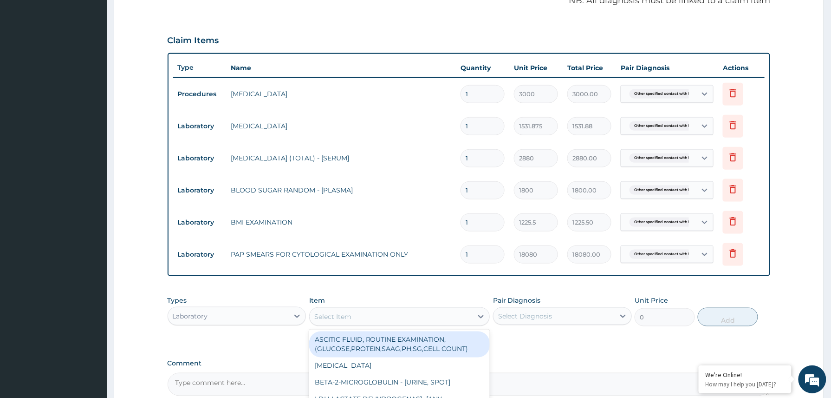
click at [351, 317] on div "Select Item" at bounding box center [332, 316] width 37 height 9
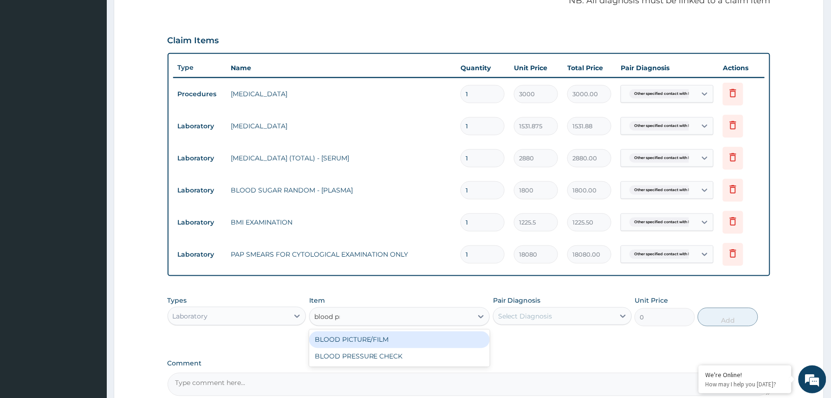
type input "blood pre"
type input "1225.5"
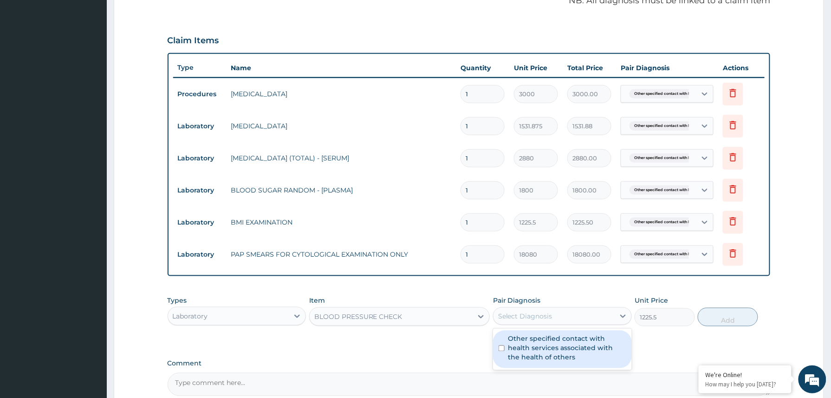
click at [544, 320] on div "Select Diagnosis" at bounding box center [525, 315] width 54 height 9
click at [541, 346] on label "Other specified contact with health services associated with the health of othe…" at bounding box center [568, 348] width 118 height 28
checkbox input "true"
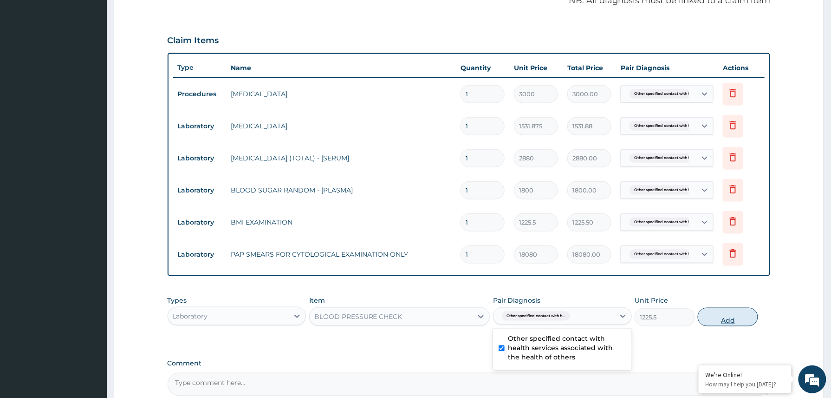
click at [735, 316] on button "Add" at bounding box center [728, 316] width 60 height 19
type input "0"
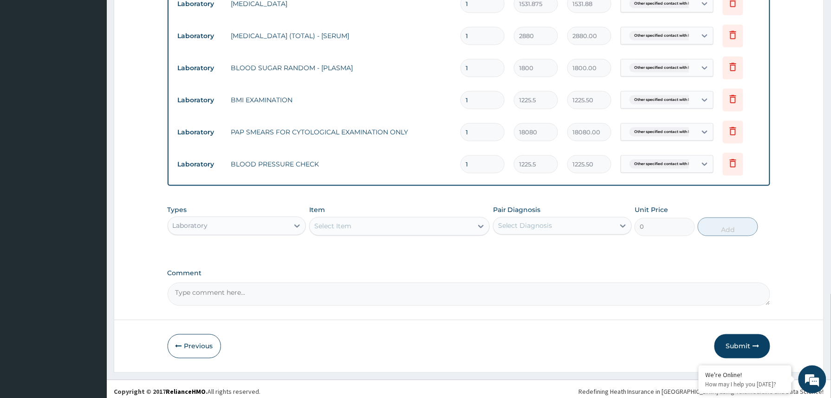
scroll to position [422, 0]
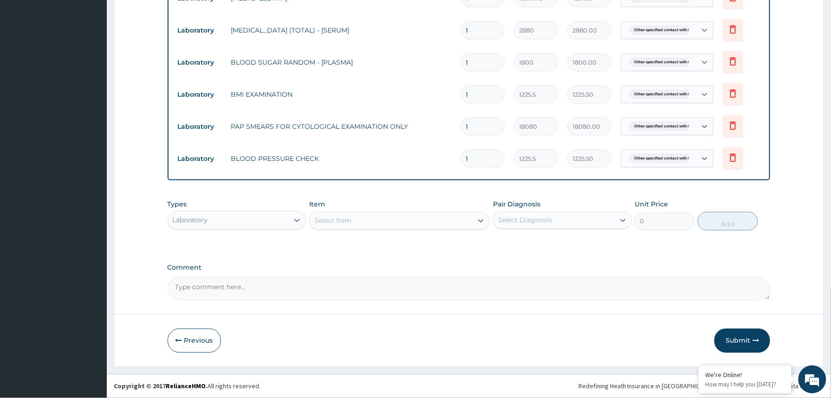
click at [247, 219] on div "Laboratory" at bounding box center [228, 220] width 121 height 15
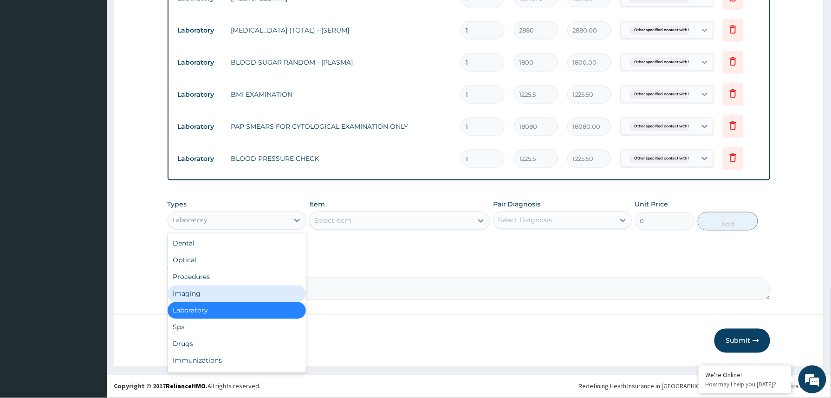
click at [190, 293] on div "Imaging" at bounding box center [237, 293] width 139 height 17
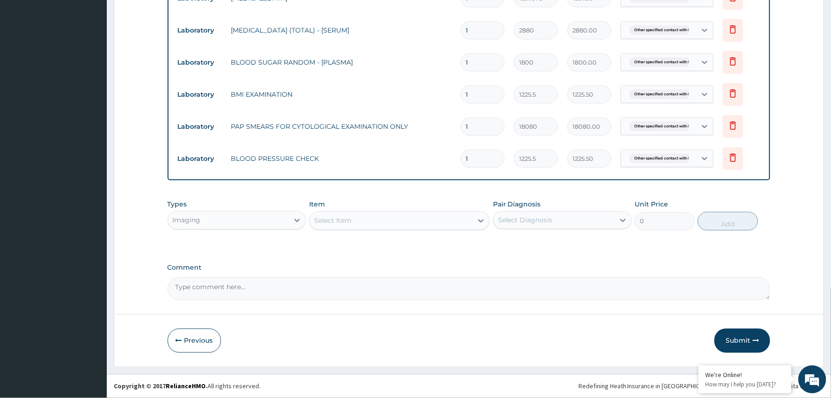
click at [410, 221] on div "Select Item" at bounding box center [391, 220] width 163 height 15
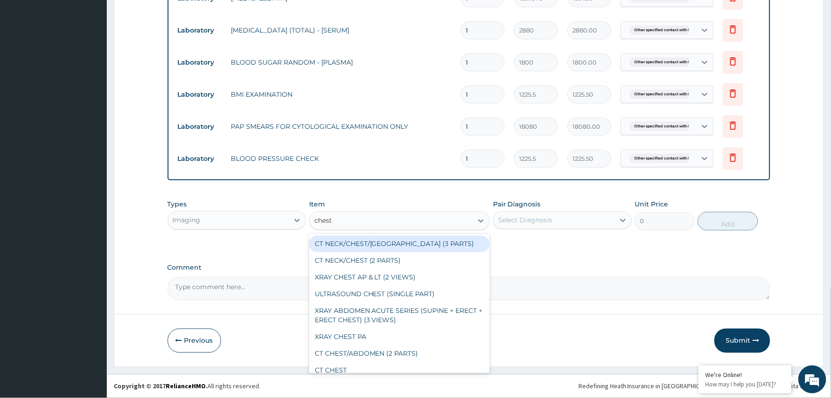
type input "chest p"
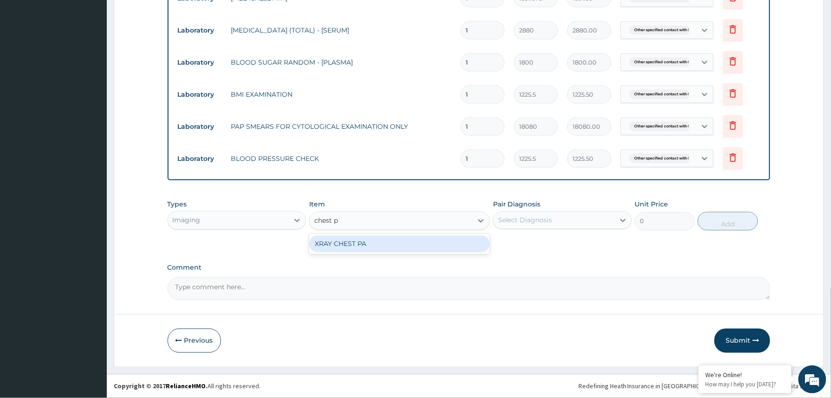
type input "7148.75"
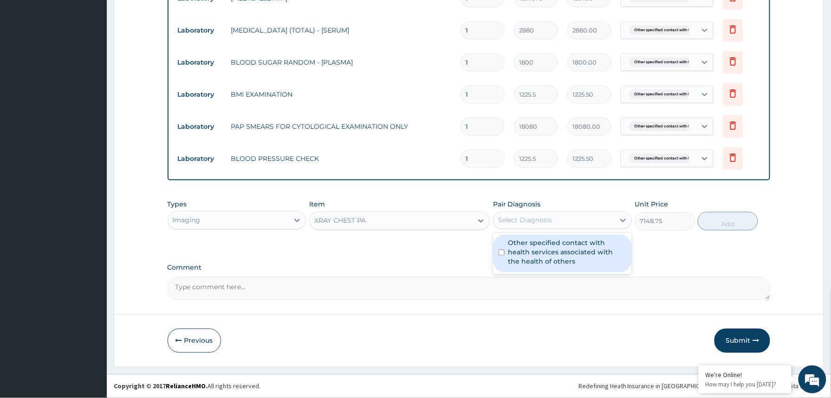
click at [552, 216] on div "Select Diagnosis" at bounding box center [525, 219] width 54 height 9
click at [542, 248] on label "Other specified contact with health services associated with the health of othe…" at bounding box center [568, 252] width 118 height 28
checkbox input "true"
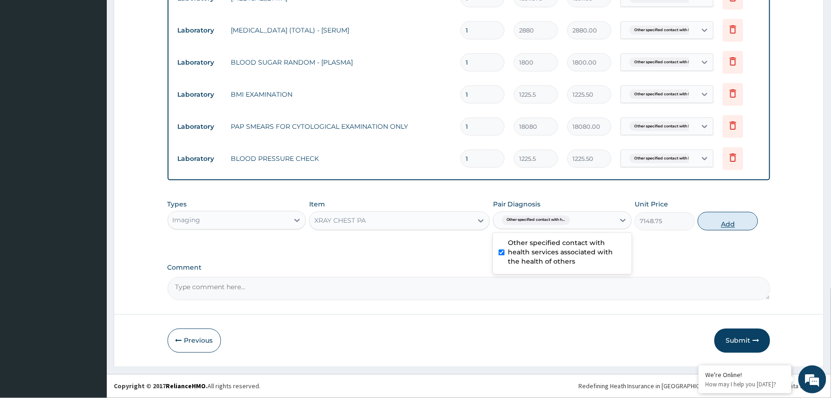
click at [712, 218] on button "Add" at bounding box center [728, 221] width 60 height 19
type input "0"
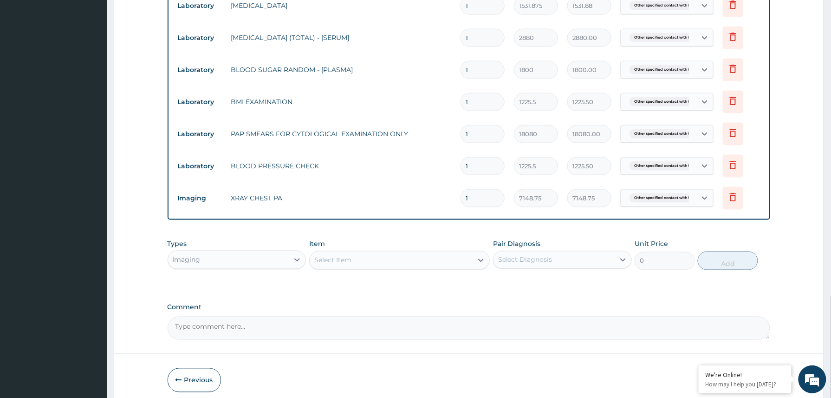
scroll to position [454, 0]
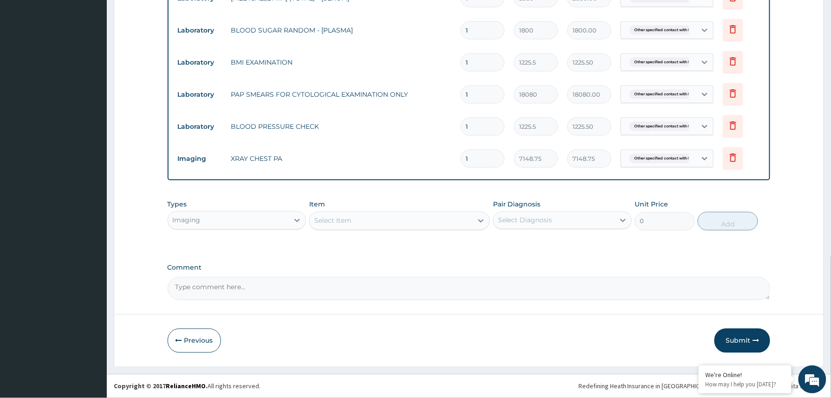
click at [734, 334] on button "Submit" at bounding box center [743, 340] width 56 height 24
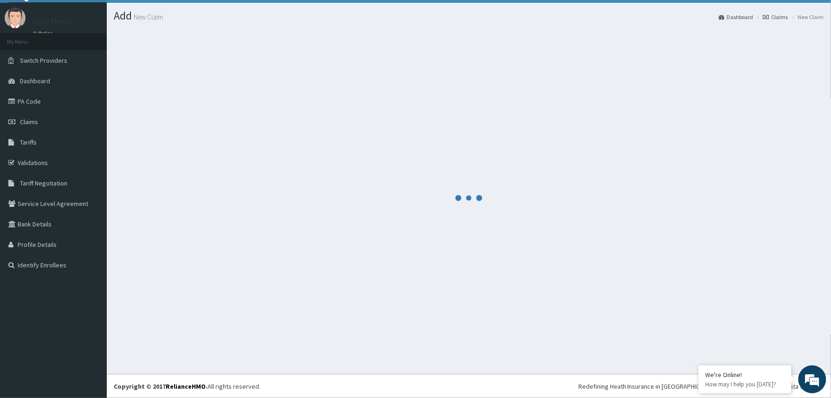
scroll to position [20, 0]
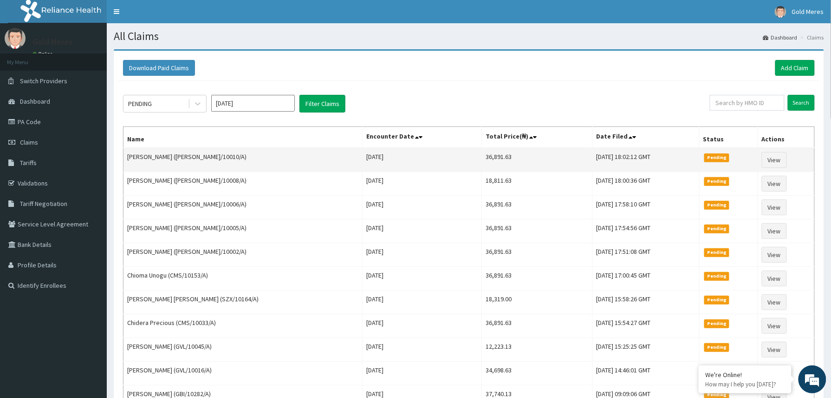
click at [130, 157] on td "[PERSON_NAME] ([PERSON_NAME]/10010/A)" at bounding box center [243, 160] width 239 height 24
drag, startPoint x: 127, startPoint y: 159, endPoint x: 158, endPoint y: 163, distance: 31.9
click at [158, 163] on td "[PERSON_NAME] ([PERSON_NAME]/10010/A)" at bounding box center [243, 160] width 239 height 24
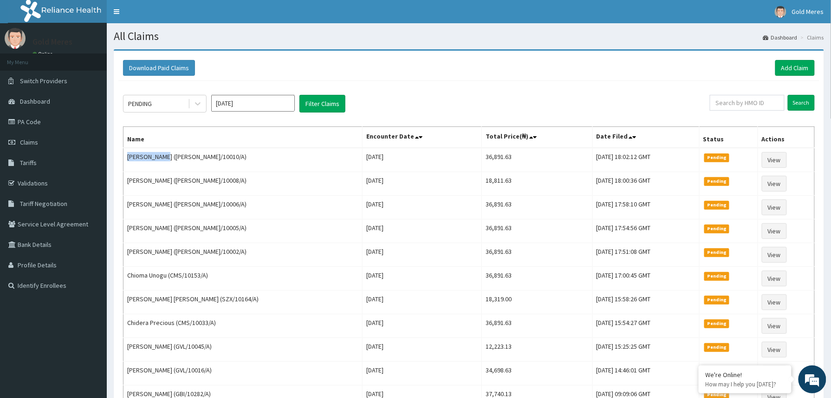
copy td "[PERSON_NAME]"
click at [798, 68] on link "Add Claim" at bounding box center [795, 68] width 39 height 16
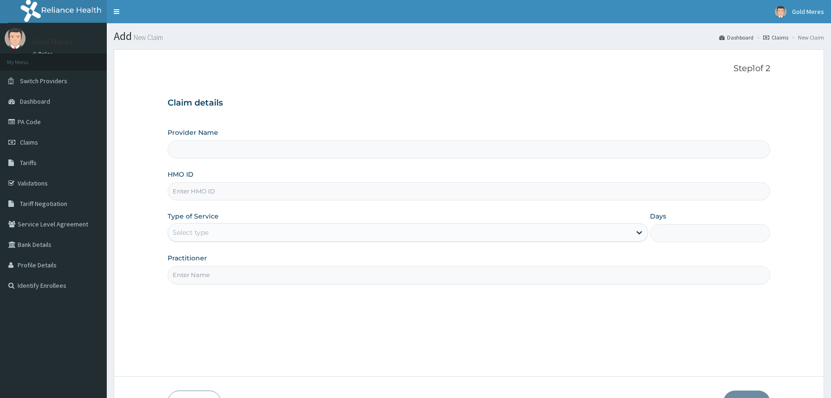
type input "Reliance Family Clinics (RFC) - [GEOGRAPHIC_DATA]"
click at [196, 194] on input "HMO ID" at bounding box center [469, 191] width 603 height 18
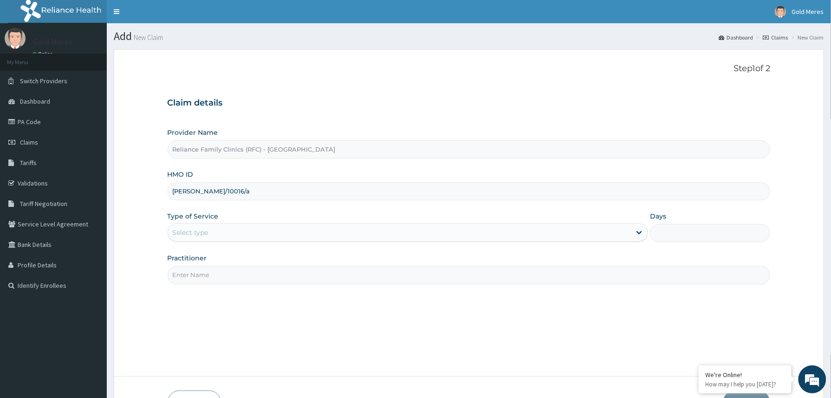
type input "anh/10016/a"
drag, startPoint x: 207, startPoint y: 235, endPoint x: 207, endPoint y: 242, distance: 7.4
click at [207, 240] on div "Select type" at bounding box center [399, 232] width 463 height 15
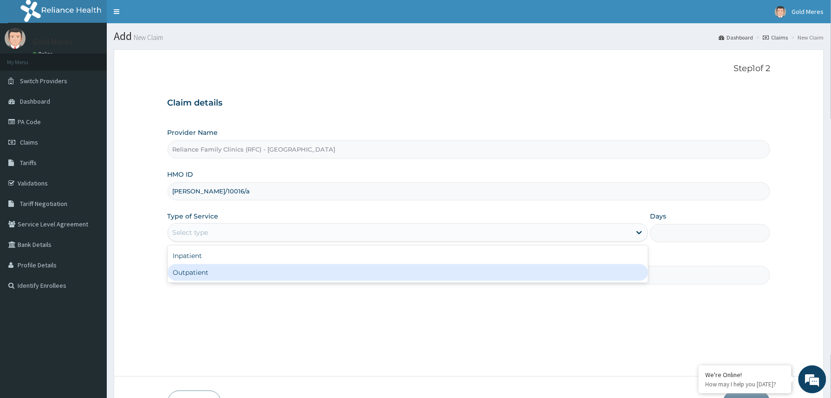
click at [199, 276] on div "Outpatient" at bounding box center [408, 272] width 481 height 17
type input "1"
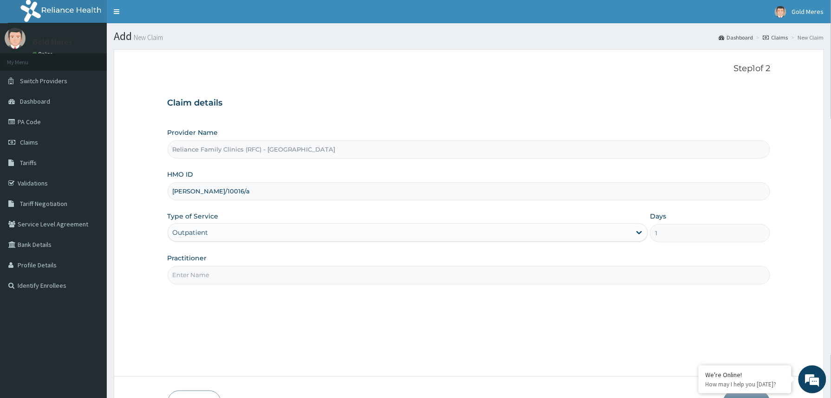
drag, startPoint x: 218, startPoint y: 276, endPoint x: 222, endPoint y: 280, distance: 5.3
click at [219, 276] on input "Practitioner" at bounding box center [469, 275] width 603 height 18
type input "Dr Aisha"
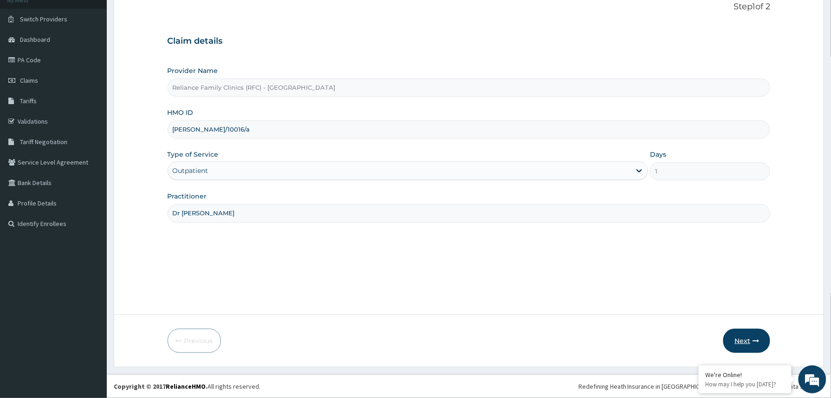
click at [750, 338] on button "Next" at bounding box center [747, 340] width 47 height 24
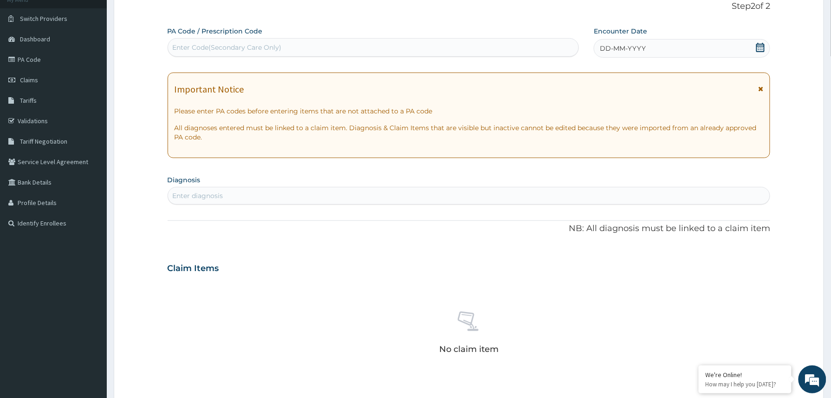
drag, startPoint x: 669, startPoint y: 43, endPoint x: 671, endPoint y: 55, distance: 11.7
click at [670, 44] on div "DD-MM-YYYY" at bounding box center [682, 48] width 176 height 19
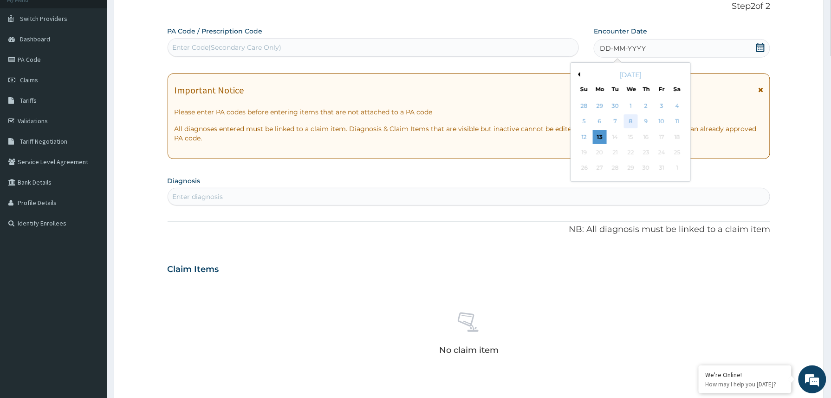
click at [636, 121] on div "8" at bounding box center [631, 122] width 14 height 14
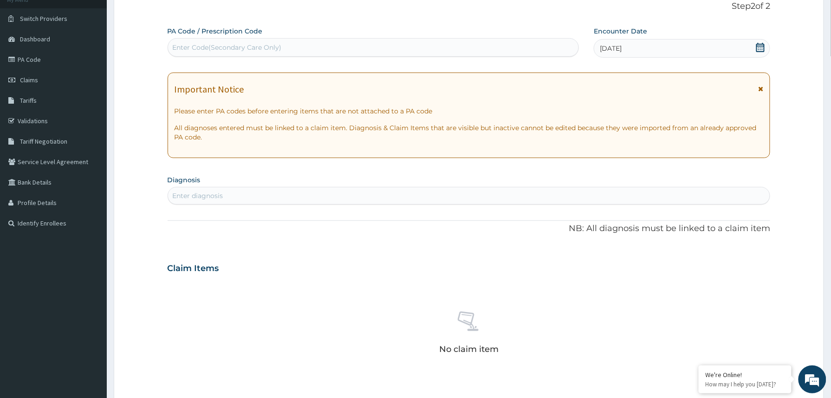
click at [299, 194] on div "Enter diagnosis" at bounding box center [469, 195] width 602 height 15
type input "well"
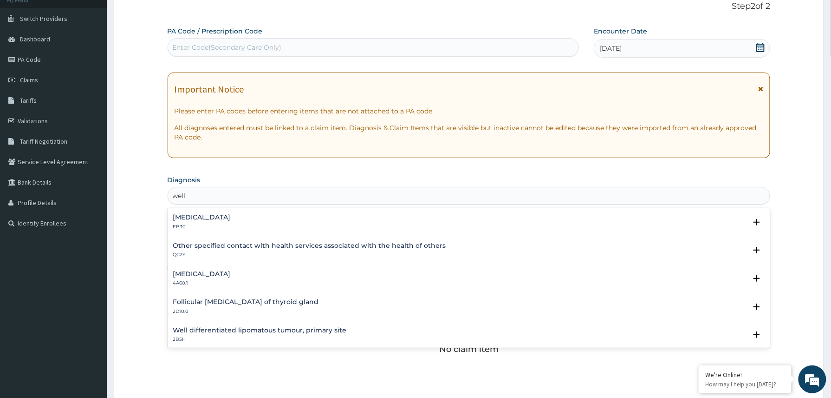
click at [215, 246] on h4 "Other specified contact with health services associated with the health of othe…" at bounding box center [309, 245] width 273 height 7
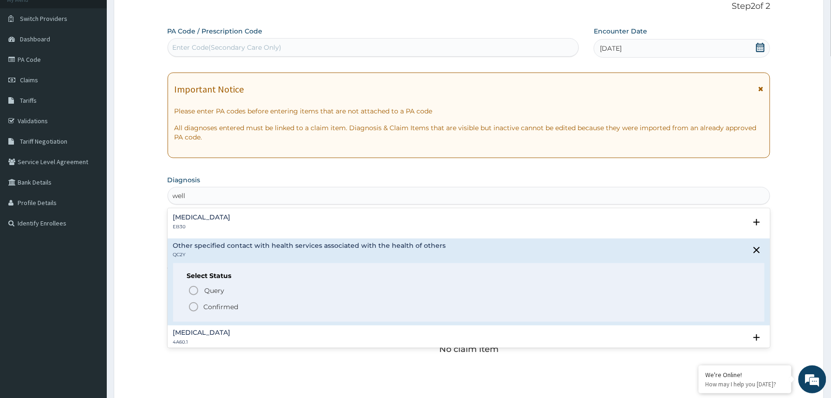
click at [225, 307] on p "Confirmed" at bounding box center [221, 306] width 35 height 9
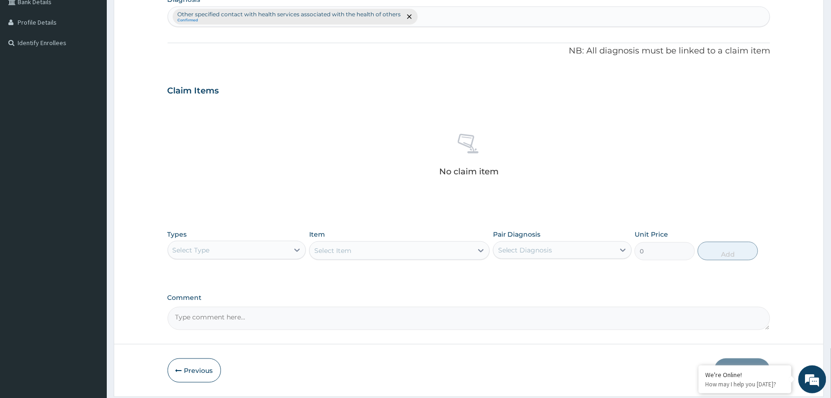
scroll to position [274, 0]
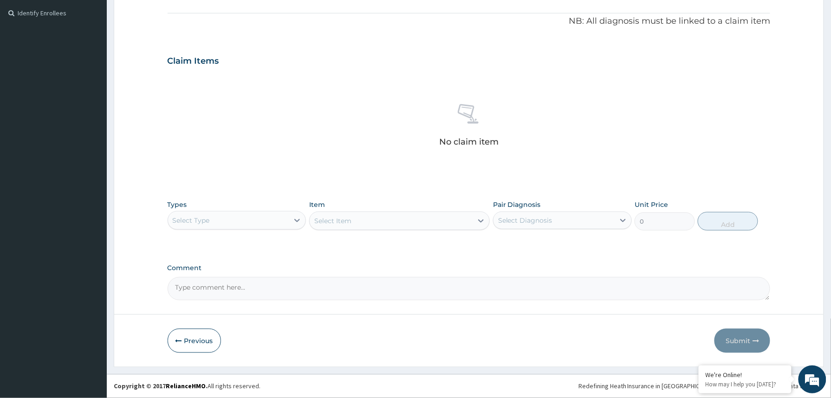
click at [279, 218] on div "Select Type" at bounding box center [228, 220] width 121 height 15
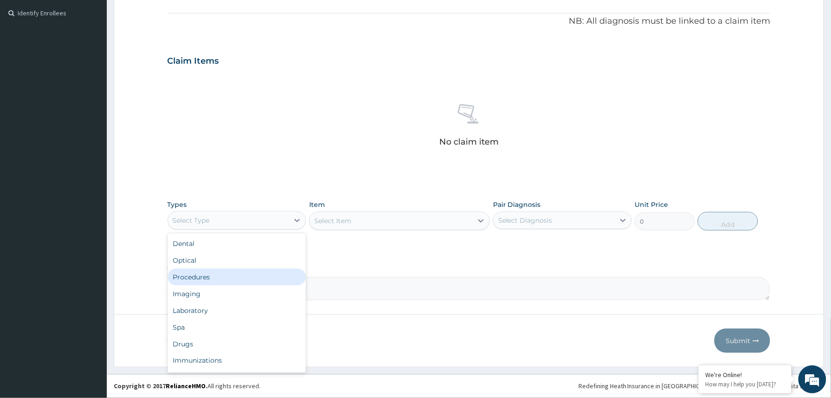
drag, startPoint x: 234, startPoint y: 277, endPoint x: 234, endPoint y: 272, distance: 5.6
click at [234, 278] on div "Procedures" at bounding box center [237, 276] width 139 height 17
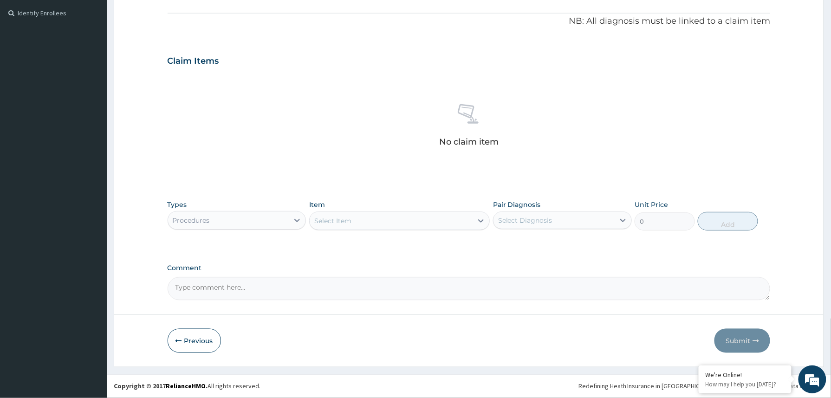
click at [343, 222] on div "Select Item" at bounding box center [332, 220] width 37 height 9
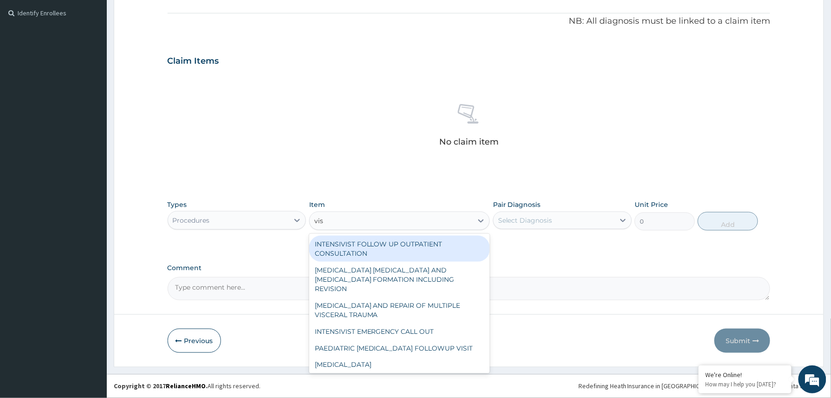
type input "visu"
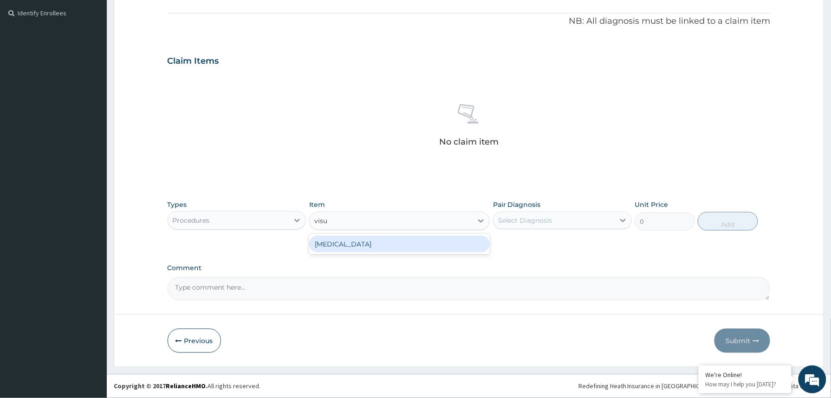
type input "3000"
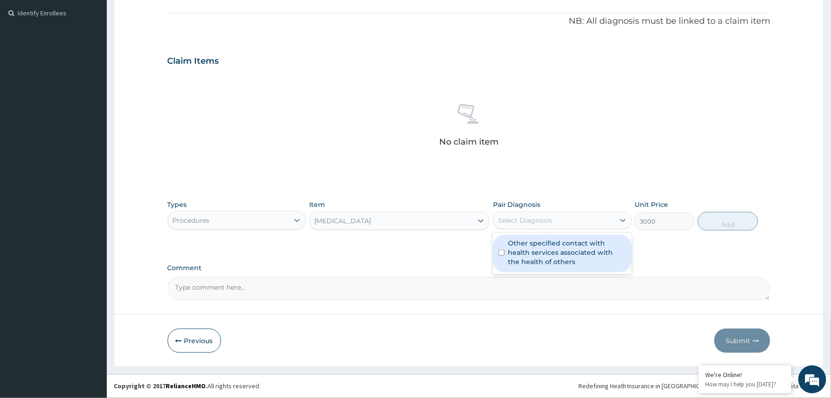
click at [560, 215] on div "Select Diagnosis" at bounding box center [554, 220] width 121 height 15
click at [545, 245] on label "Other specified contact with health services associated with the health of othe…" at bounding box center [568, 252] width 118 height 28
checkbox input "true"
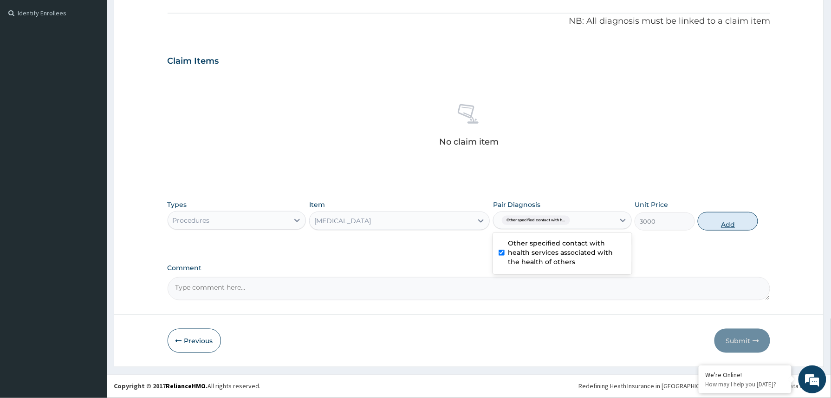
drag, startPoint x: 732, startPoint y: 219, endPoint x: 721, endPoint y: 220, distance: 10.7
click at [731, 220] on button "Add" at bounding box center [728, 221] width 60 height 19
type input "0"
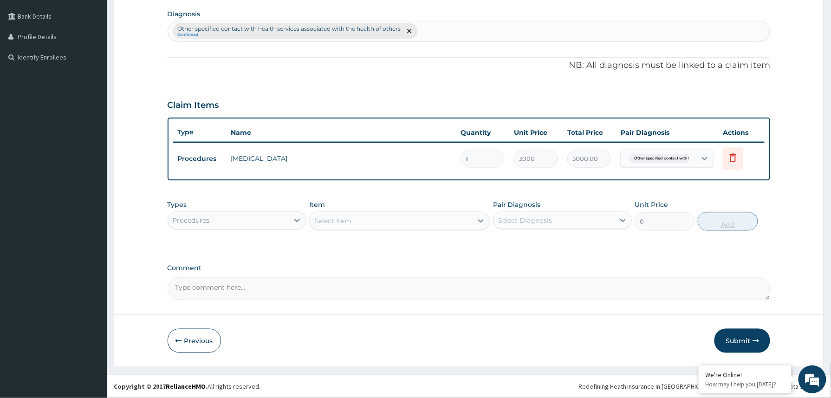
scroll to position [228, 0]
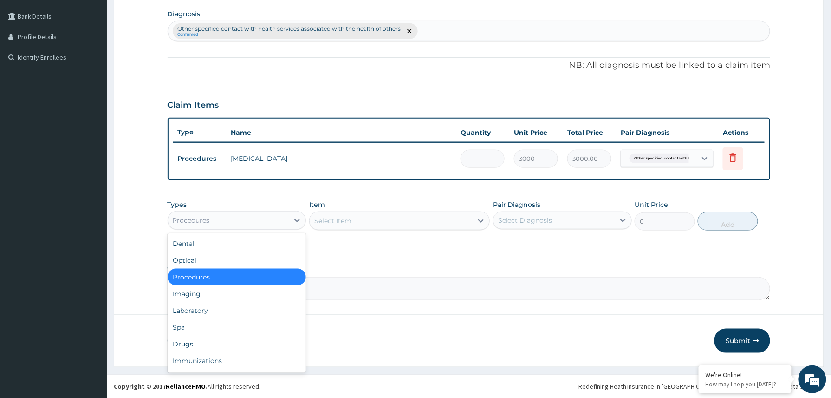
click at [266, 217] on div "Procedures" at bounding box center [228, 220] width 121 height 15
drag, startPoint x: 187, startPoint y: 313, endPoint x: 189, endPoint y: 302, distance: 10.8
click at [186, 313] on div "Laboratory" at bounding box center [237, 310] width 139 height 17
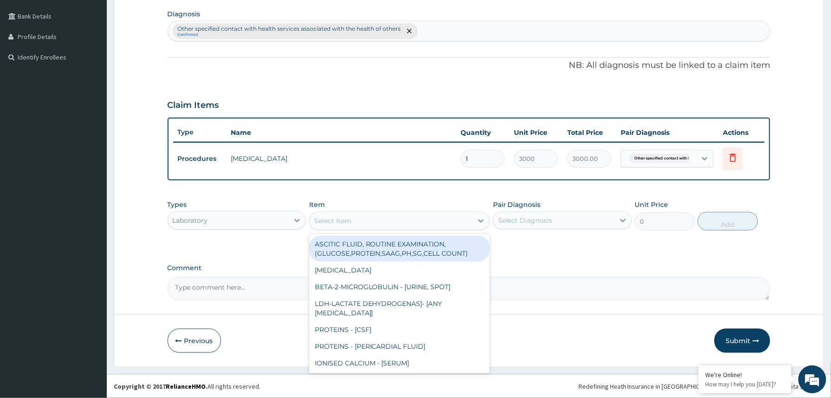
click at [327, 220] on div "Select Item" at bounding box center [332, 220] width 37 height 9
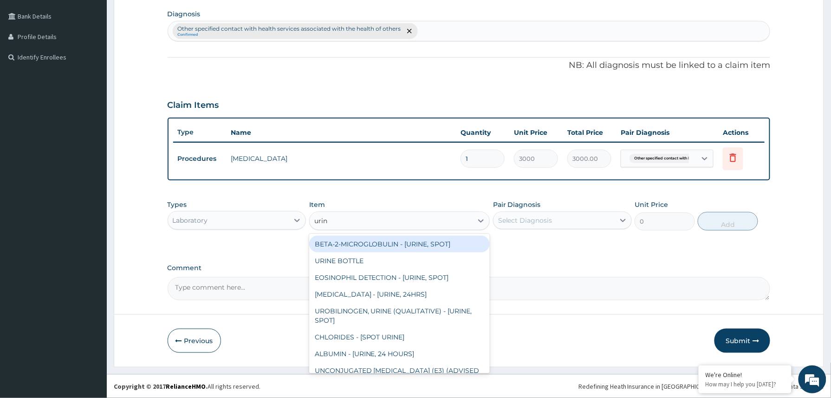
type input "urina"
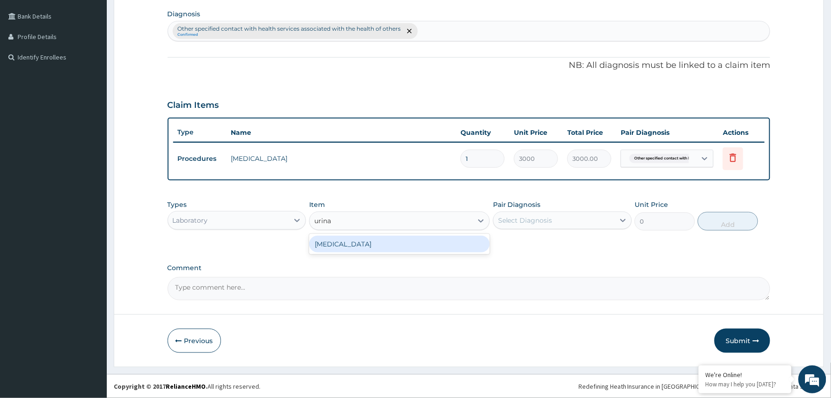
type input "1531.875"
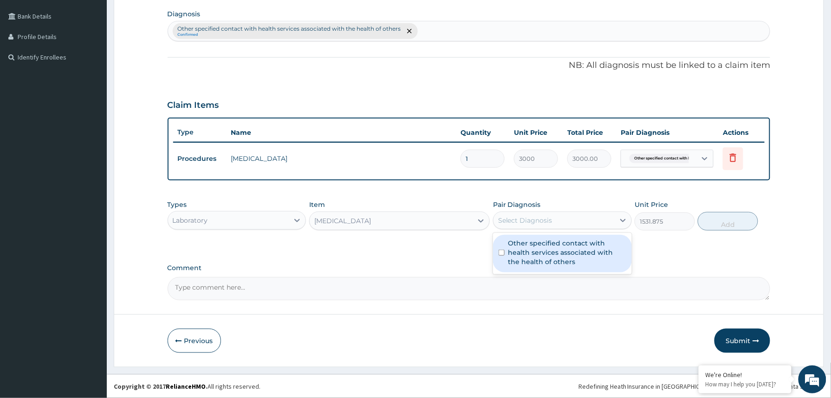
click at [549, 214] on div "Select Diagnosis" at bounding box center [554, 220] width 121 height 15
click at [543, 254] on label "Other specified contact with health services associated with the health of othe…" at bounding box center [568, 252] width 118 height 28
checkbox input "true"
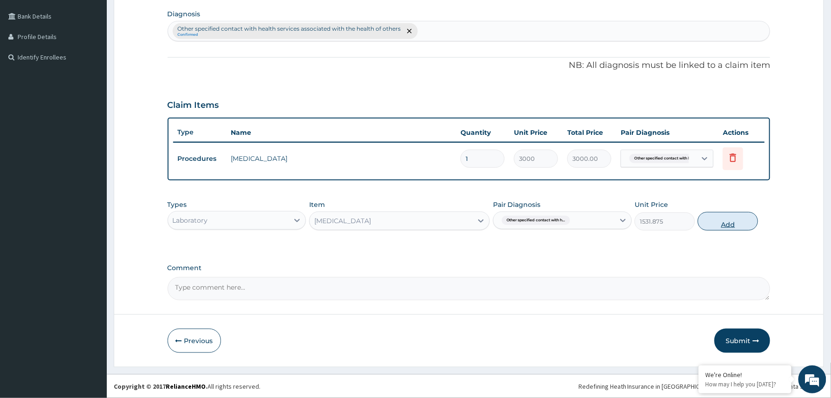
click at [728, 223] on button "Add" at bounding box center [728, 221] width 60 height 19
type input "0"
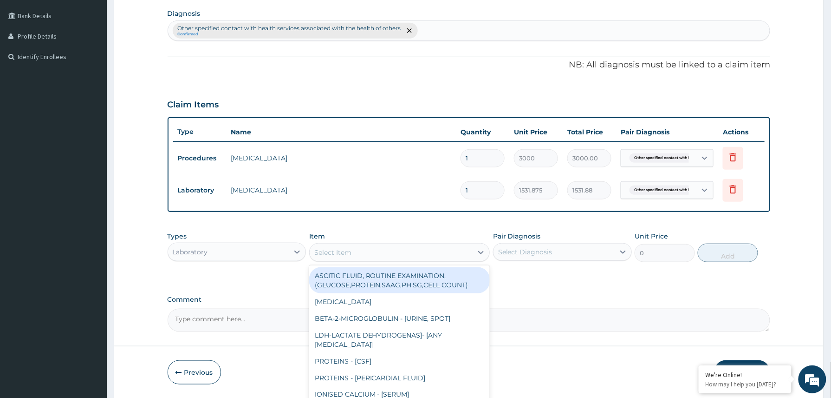
click at [383, 248] on div "Select Item" at bounding box center [391, 252] width 163 height 15
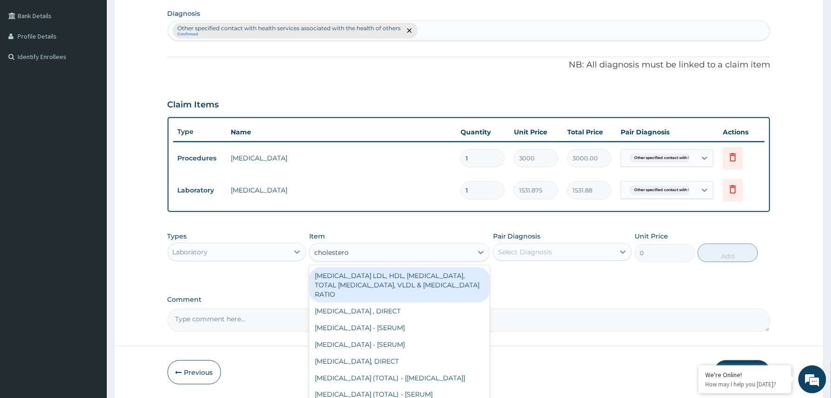
type input "cholesterol"
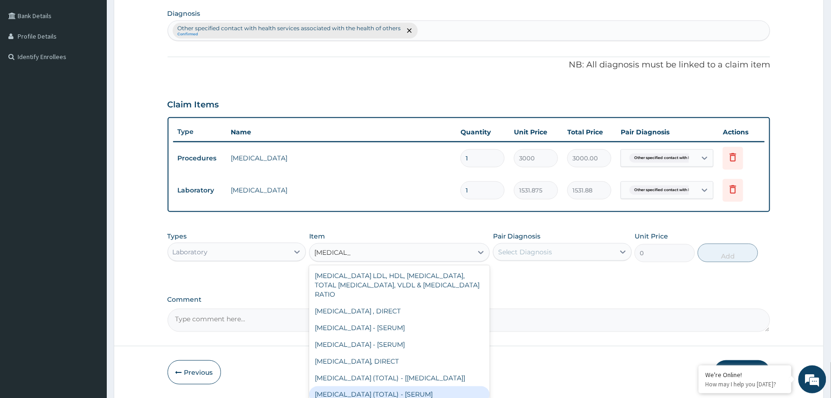
click at [399, 392] on div "CHOLESTEROL (TOTAL) - [SERUM]" at bounding box center [399, 394] width 181 height 17
type input "2880"
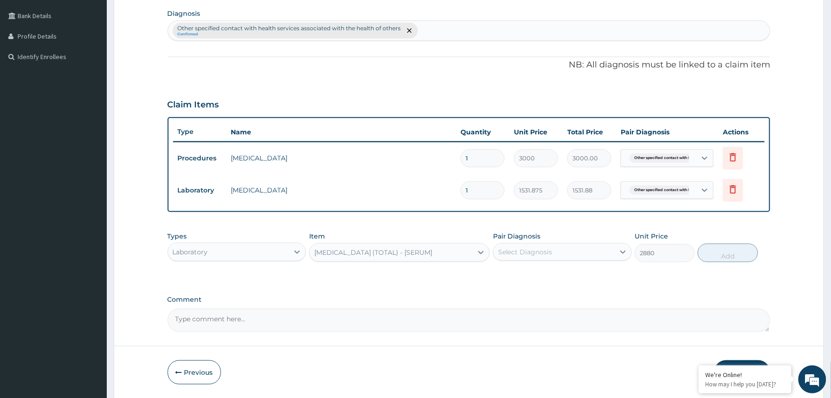
drag, startPoint x: 550, startPoint y: 245, endPoint x: 550, endPoint y: 263, distance: 17.6
click at [550, 250] on div "Select Diagnosis" at bounding box center [554, 251] width 121 height 15
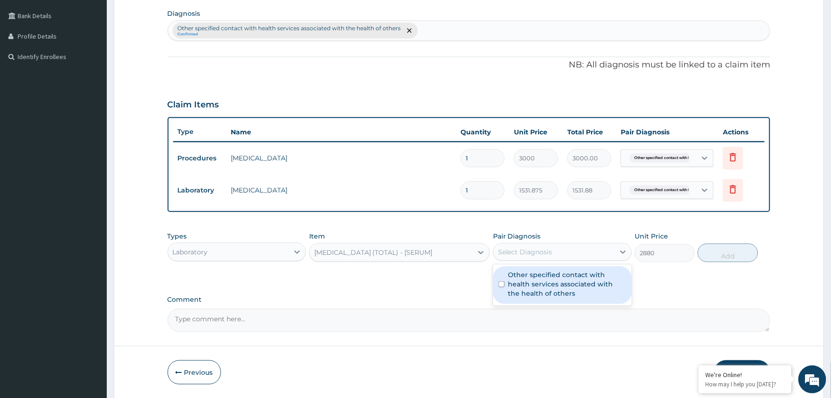
drag, startPoint x: 546, startPoint y: 283, endPoint x: 641, endPoint y: 275, distance: 95.5
click at [545, 283] on label "Other specified contact with health services associated with the health of othe…" at bounding box center [568, 284] width 118 height 28
checkbox input "true"
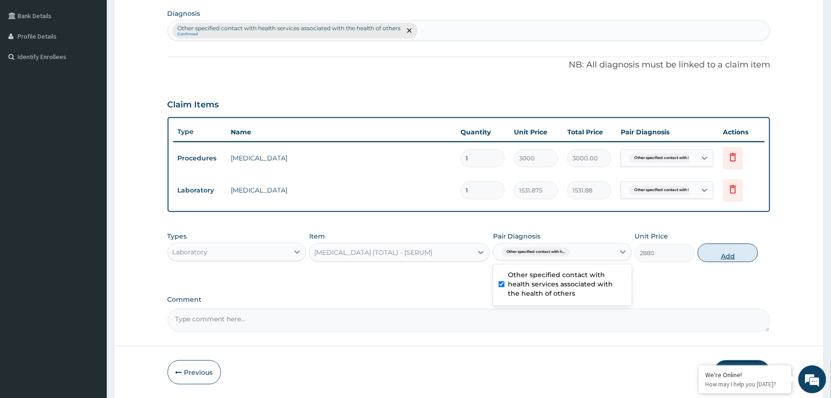
click at [719, 254] on button "Add" at bounding box center [728, 252] width 60 height 19
type input "0"
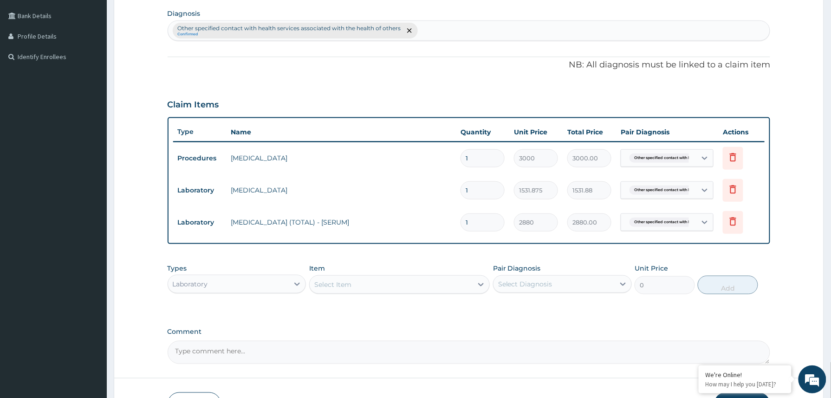
scroll to position [293, 0]
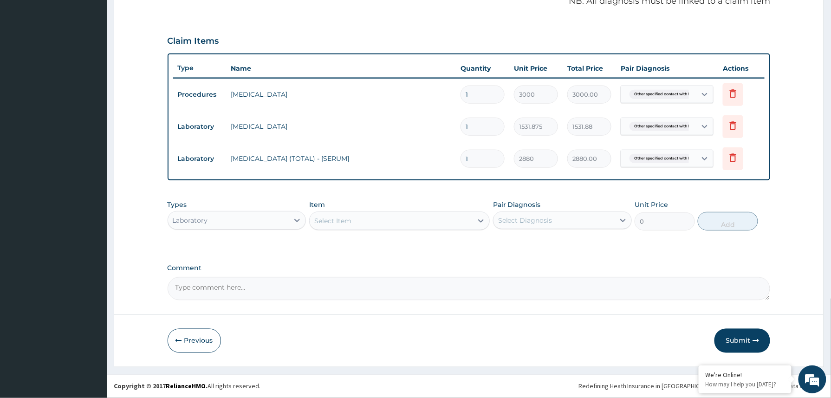
click at [365, 218] on div "Select Item" at bounding box center [391, 220] width 163 height 15
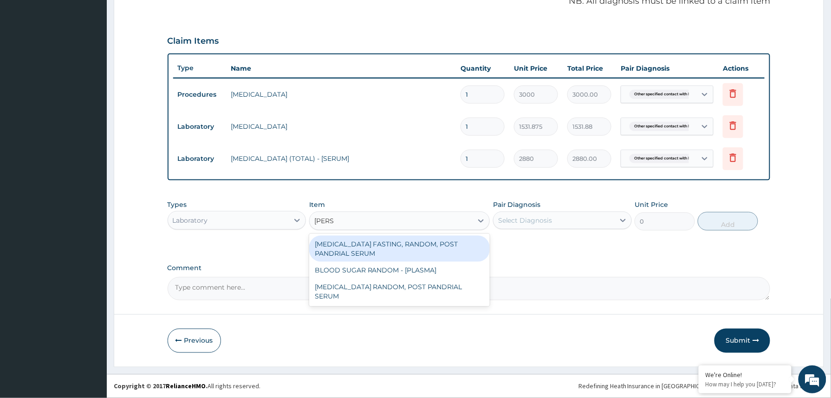
type input "random"
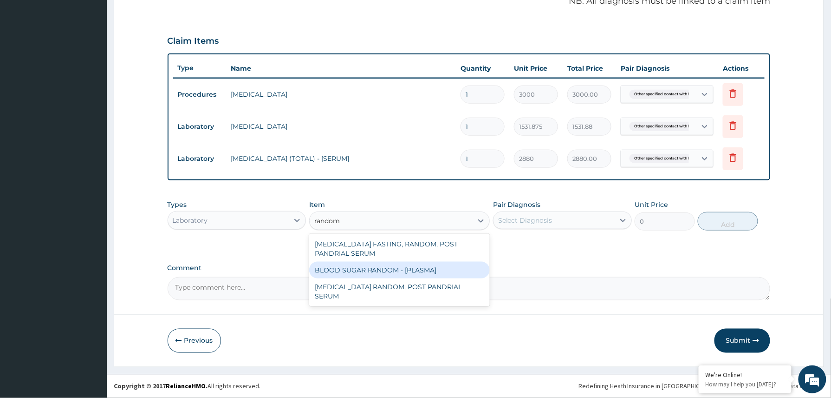
click at [417, 268] on div "BLOOD SUGAR RANDOM - [PLASMA]" at bounding box center [399, 269] width 181 height 17
type input "1800"
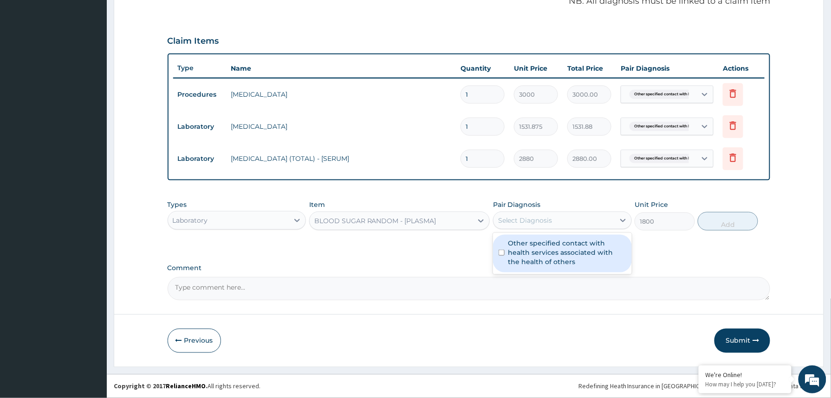
click at [524, 220] on div "Select Diagnosis" at bounding box center [525, 219] width 54 height 9
click at [521, 257] on label "Other specified contact with health services associated with the health of othe…" at bounding box center [568, 252] width 118 height 28
checkbox input "true"
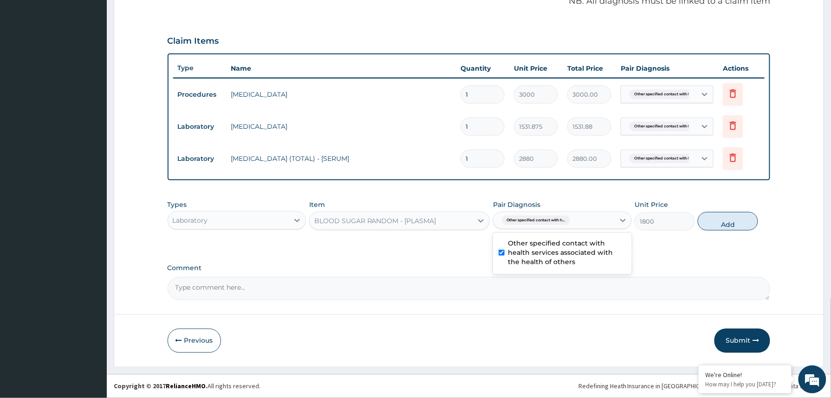
click at [748, 221] on button "Add" at bounding box center [728, 221] width 60 height 19
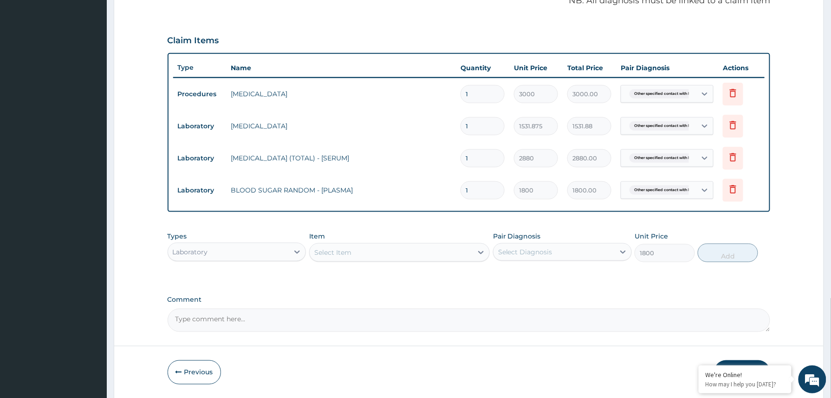
type input "0"
click at [348, 251] on div "Select Item" at bounding box center [332, 252] width 37 height 9
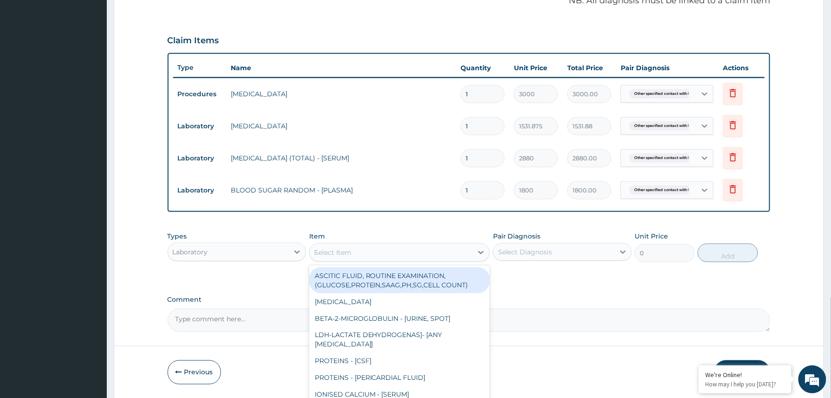
type input "bmi"
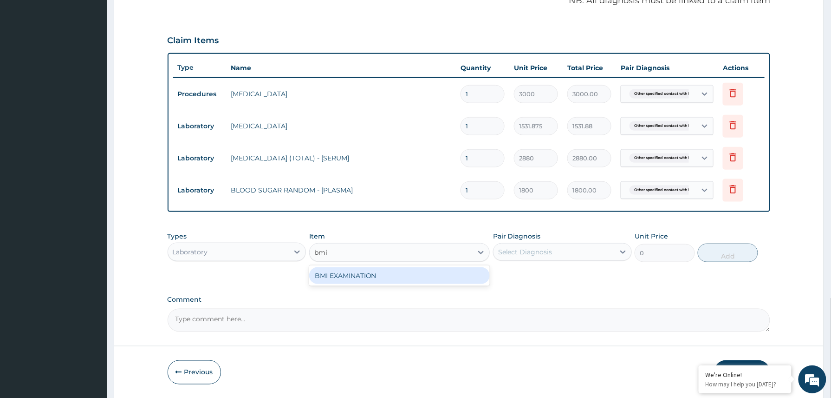
type input "1225.5"
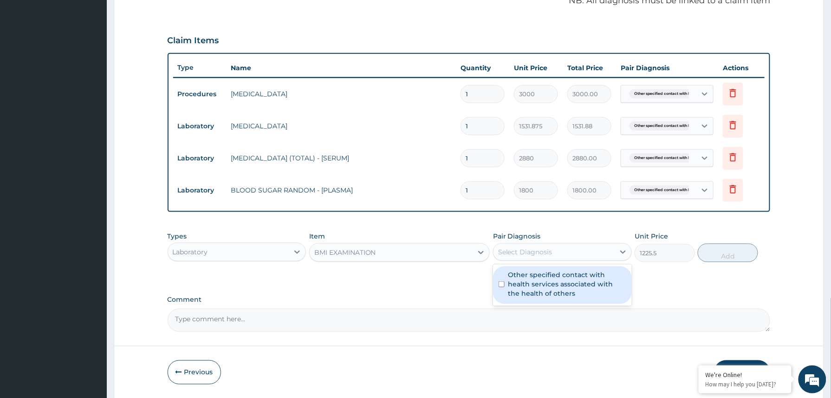
drag, startPoint x: 543, startPoint y: 250, endPoint x: 539, endPoint y: 275, distance: 26.0
click at [543, 251] on div "Select Diagnosis" at bounding box center [525, 251] width 54 height 9
click at [541, 286] on label "Other specified contact with health services associated with the health of othe…" at bounding box center [568, 284] width 118 height 28
checkbox input "true"
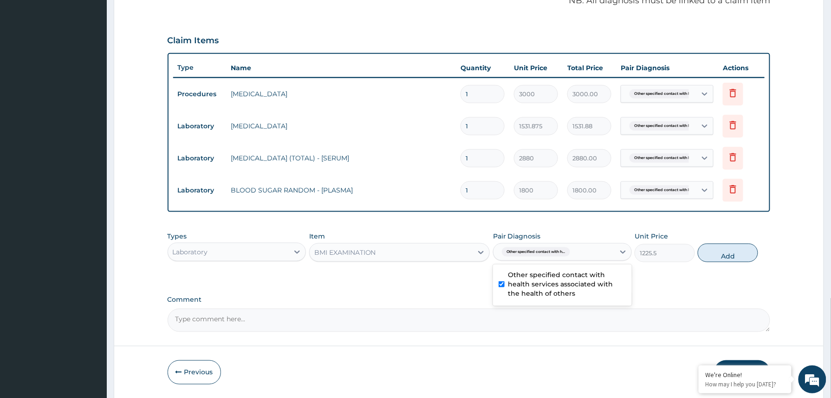
drag, startPoint x: 711, startPoint y: 254, endPoint x: 687, endPoint y: 251, distance: 23.5
click at [711, 253] on button "Add" at bounding box center [728, 252] width 60 height 19
type input "0"
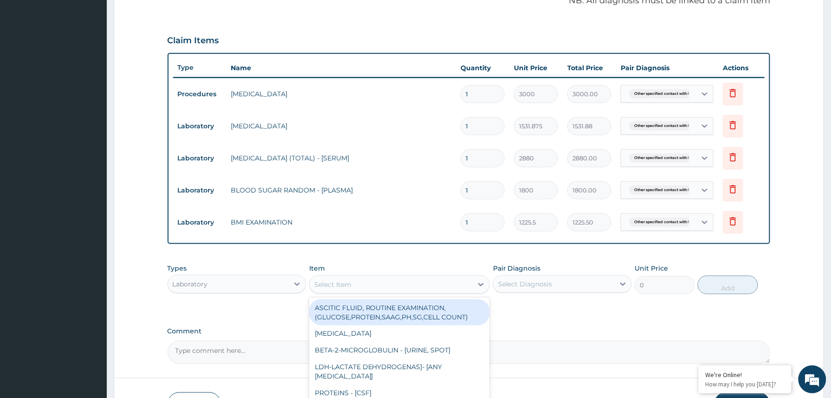
click at [389, 282] on div "Select Item" at bounding box center [391, 284] width 163 height 15
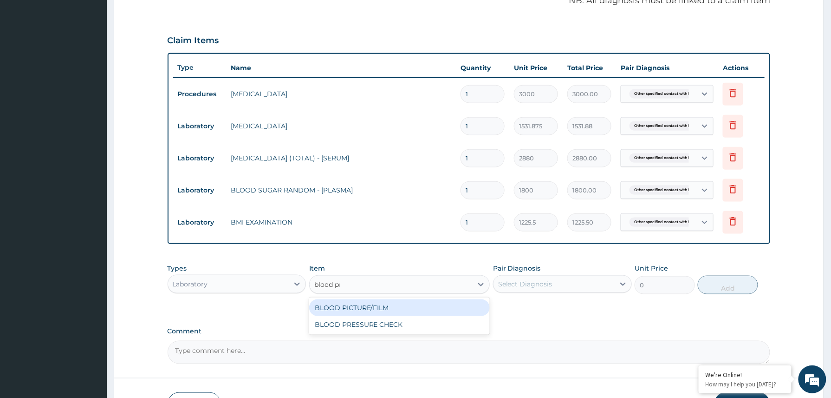
type input "blood pre"
type input "1225.5"
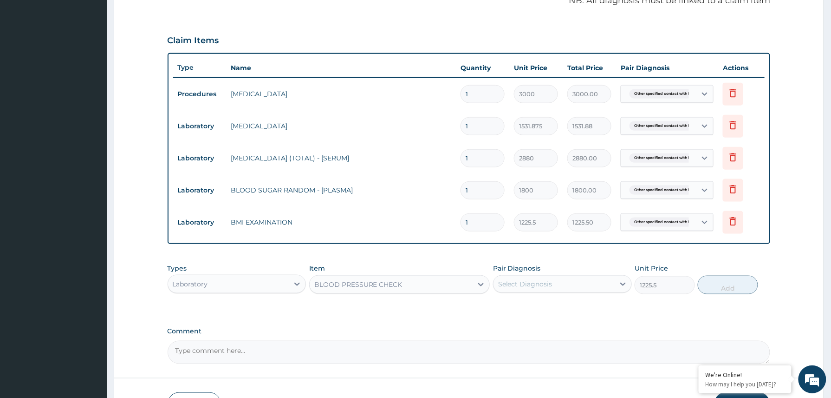
click at [556, 285] on div "Select Diagnosis" at bounding box center [554, 283] width 121 height 15
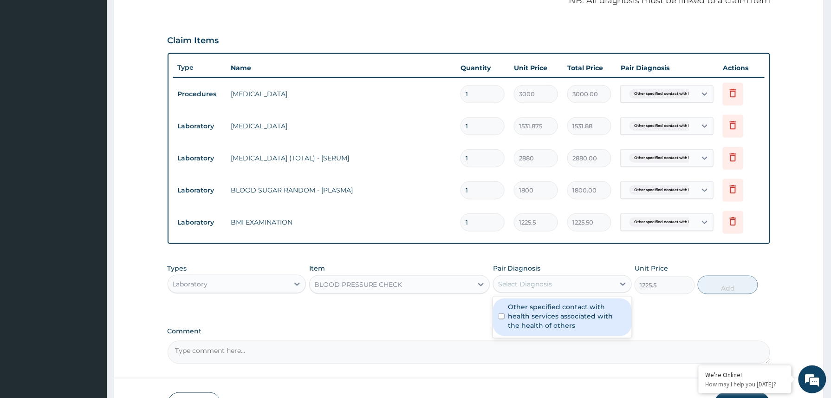
click at [546, 316] on label "Other specified contact with health services associated with the health of othe…" at bounding box center [568, 316] width 118 height 28
checkbox input "true"
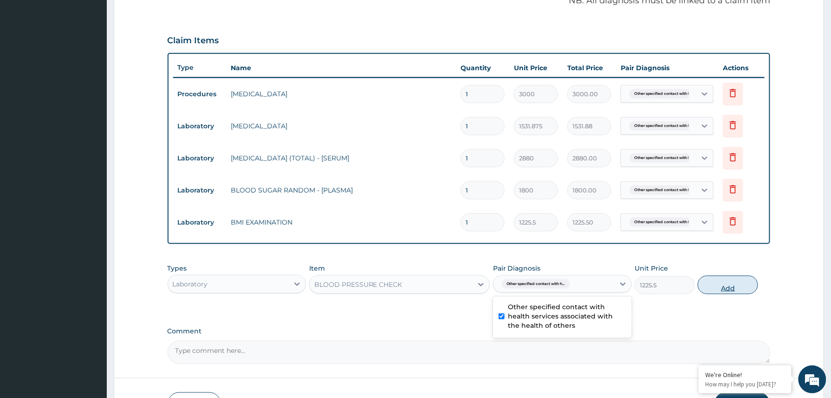
click at [734, 285] on button "Add" at bounding box center [728, 284] width 60 height 19
type input "0"
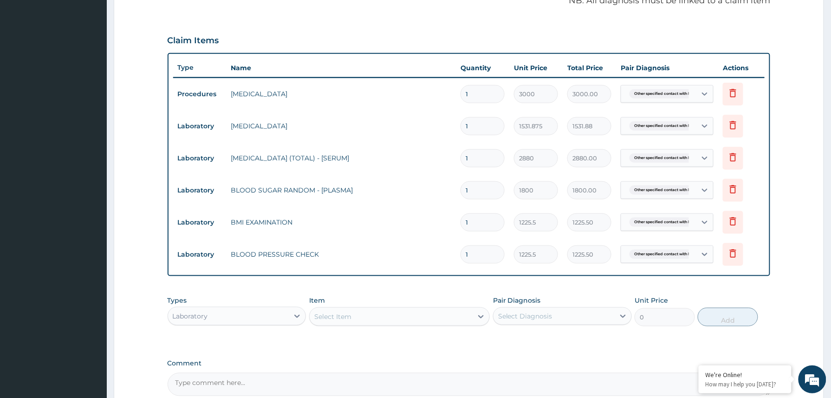
scroll to position [389, 0]
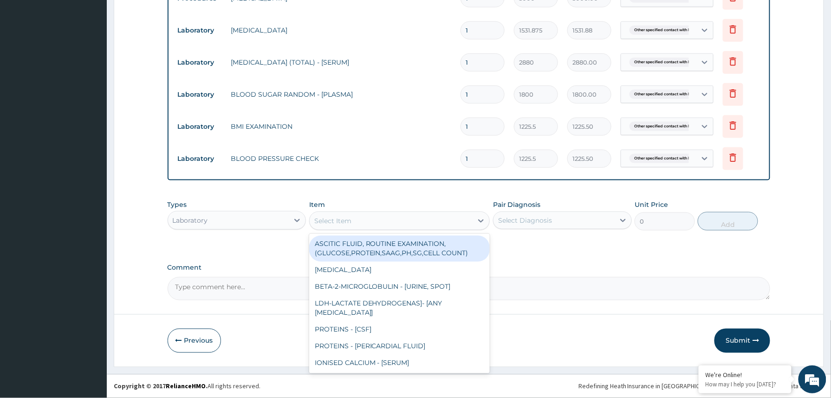
click at [337, 222] on div "Select Item" at bounding box center [332, 220] width 37 height 9
type input "pap"
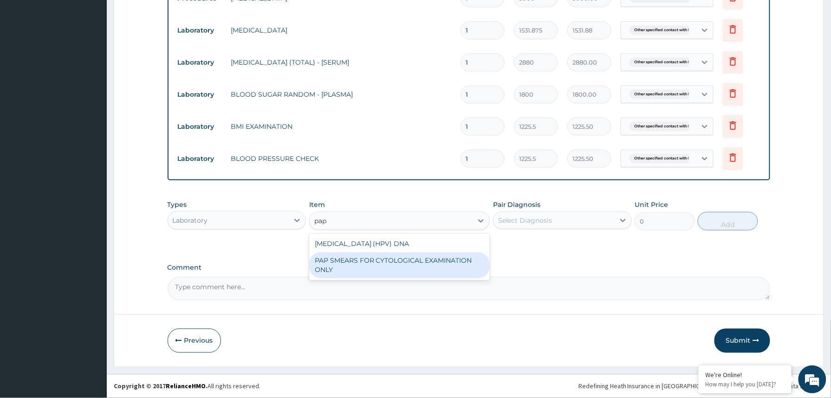
drag, startPoint x: 379, startPoint y: 268, endPoint x: 413, endPoint y: 249, distance: 38.3
click at [381, 268] on div "PAP SMEARS FOR CYTOLOGICAL EXAMINATION ONLY" at bounding box center [399, 265] width 181 height 26
type input "18080"
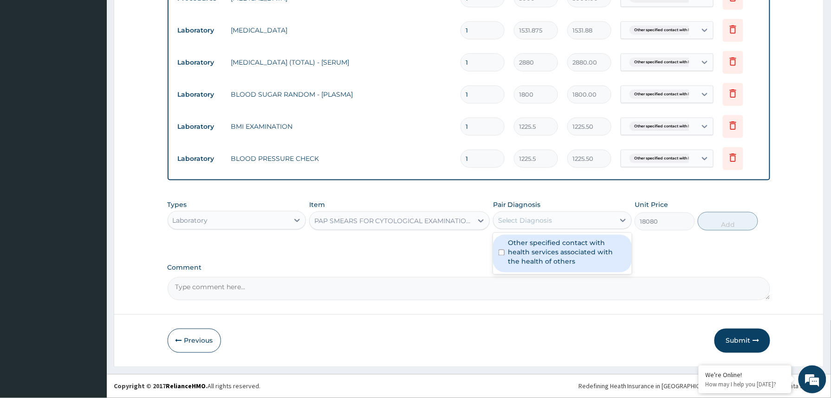
click at [555, 222] on div "Select Diagnosis" at bounding box center [554, 220] width 121 height 15
drag, startPoint x: 541, startPoint y: 251, endPoint x: 608, endPoint y: 248, distance: 67.4
click at [542, 253] on label "Other specified contact with health services associated with the health of othe…" at bounding box center [568, 252] width 118 height 28
checkbox input "true"
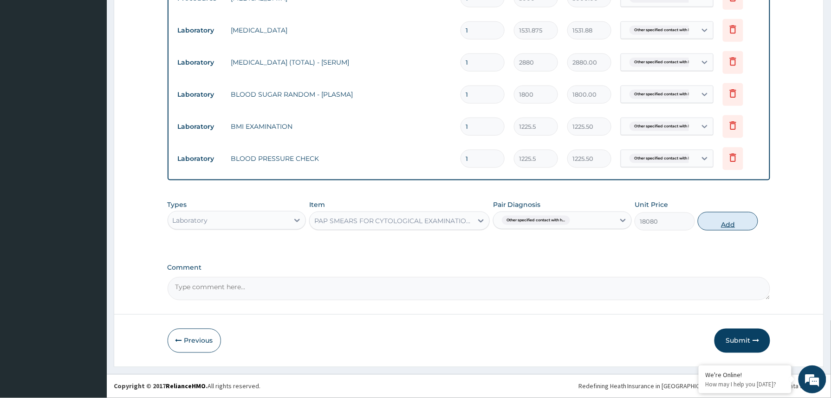
click at [719, 226] on button "Add" at bounding box center [728, 221] width 60 height 19
type input "0"
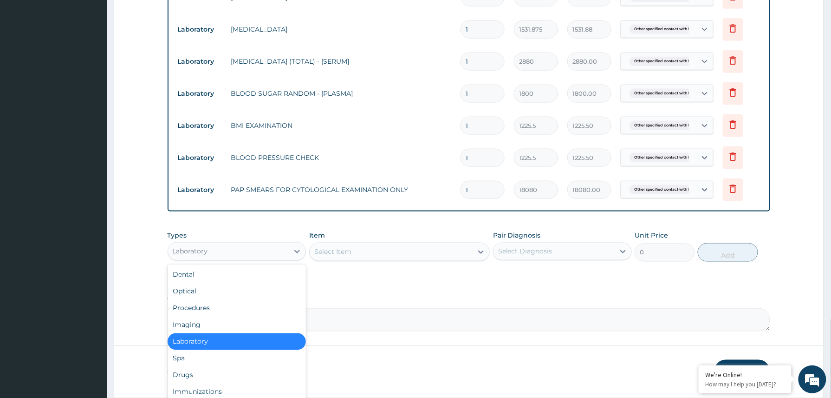
click at [258, 253] on div "Laboratory" at bounding box center [228, 251] width 121 height 15
click at [199, 325] on div "Imaging" at bounding box center [237, 324] width 139 height 17
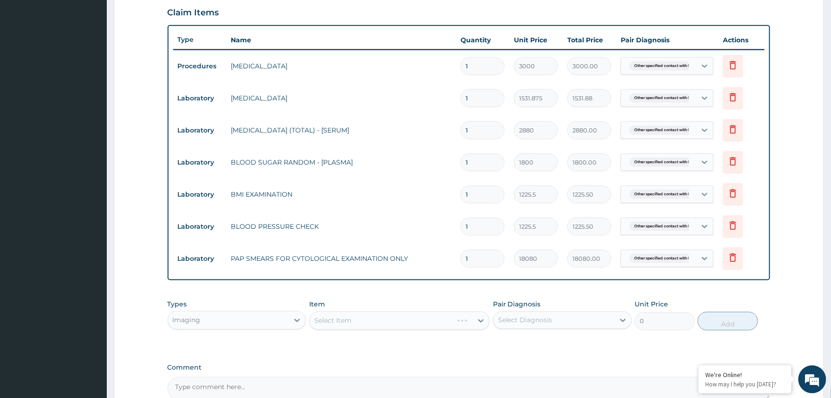
scroll to position [422, 0]
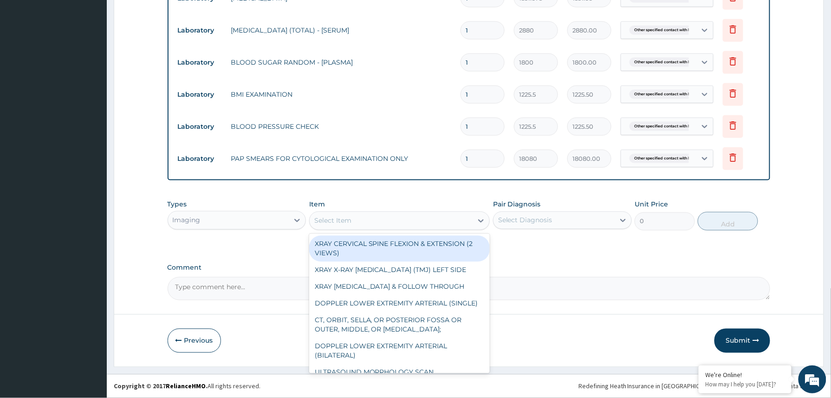
click at [375, 222] on div "Select Item" at bounding box center [391, 220] width 163 height 15
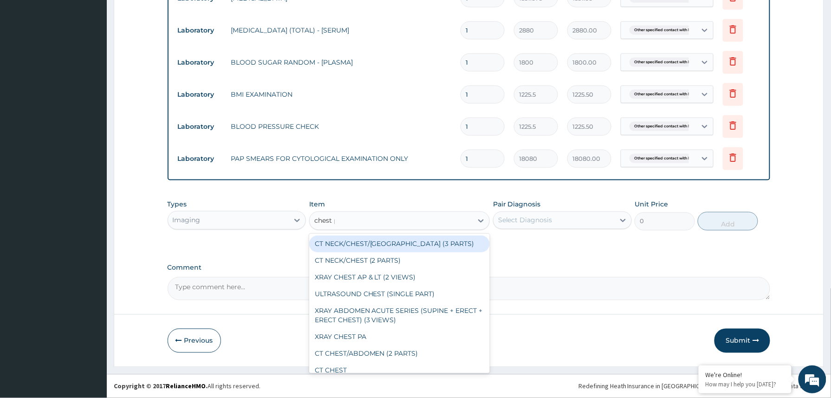
type input "chest pa"
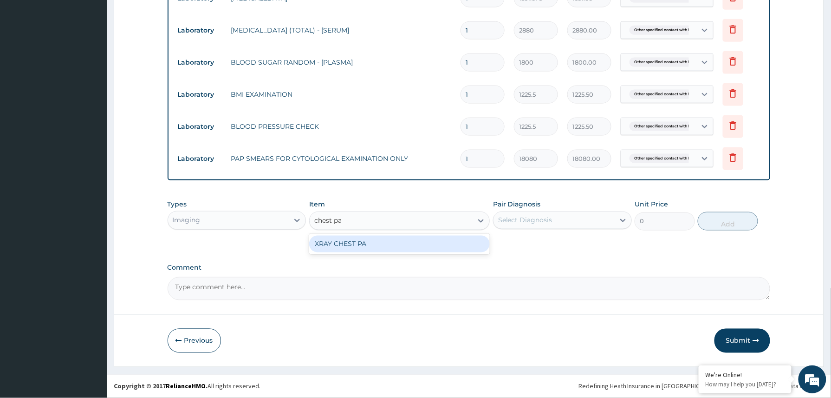
type input "7148.75"
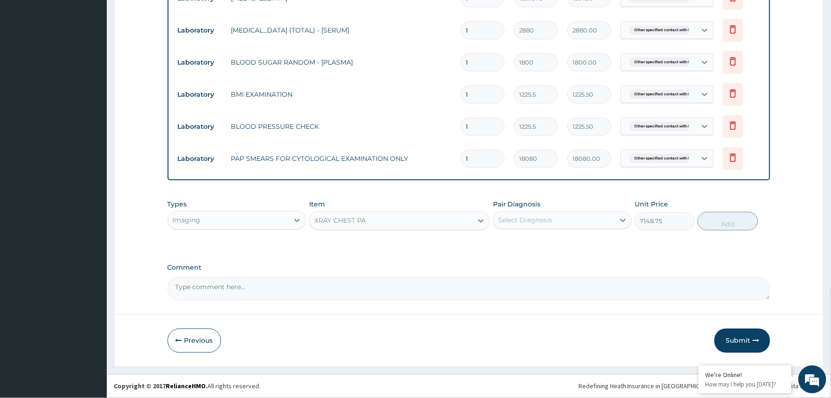
click at [574, 217] on div "Select Diagnosis" at bounding box center [554, 220] width 121 height 15
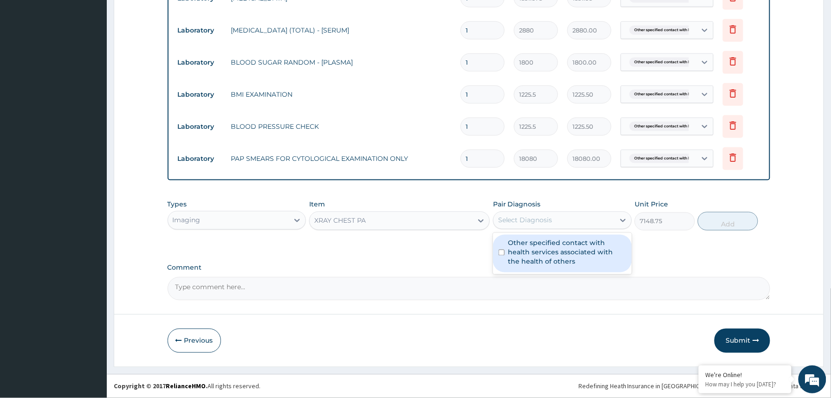
click at [556, 244] on label "Other specified contact with health services associated with the health of othe…" at bounding box center [568, 252] width 118 height 28
checkbox input "true"
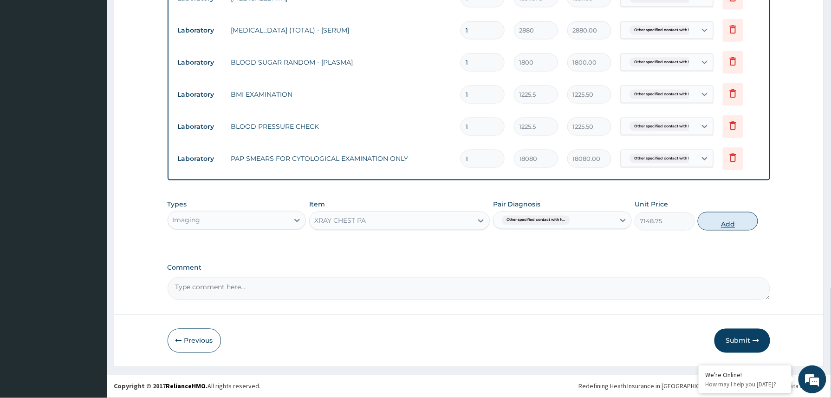
click at [732, 223] on button "Add" at bounding box center [728, 221] width 60 height 19
type input "0"
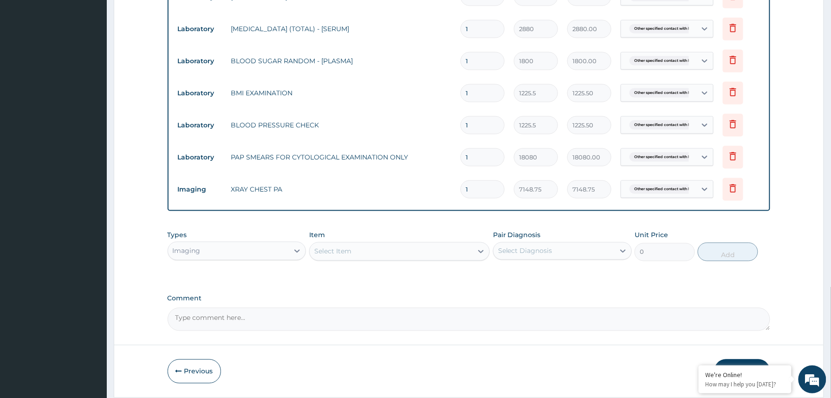
drag, startPoint x: 742, startPoint y: 360, endPoint x: 726, endPoint y: 352, distance: 17.5
click at [742, 361] on button "Submit" at bounding box center [743, 371] width 56 height 24
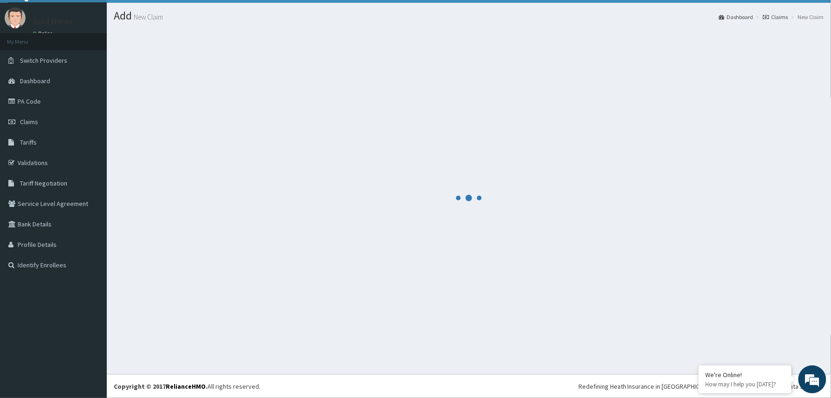
scroll to position [20, 0]
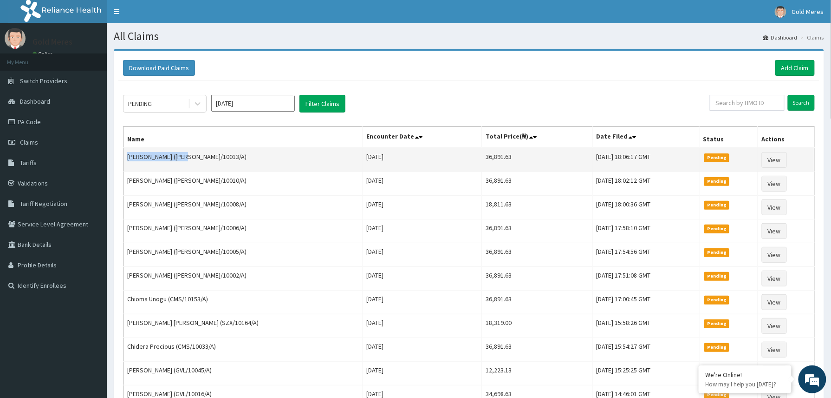
drag, startPoint x: 127, startPoint y: 161, endPoint x: 181, endPoint y: 158, distance: 53.9
click at [181, 158] on td "[PERSON_NAME] ([PERSON_NAME]/10013/A)" at bounding box center [243, 160] width 239 height 24
copy td "[PERSON_NAME] Yashim"
drag, startPoint x: 184, startPoint y: 159, endPoint x: 221, endPoint y: 159, distance: 36.7
click at [221, 159] on td "[PERSON_NAME] ([PERSON_NAME]/10013/A)" at bounding box center [243, 160] width 239 height 24
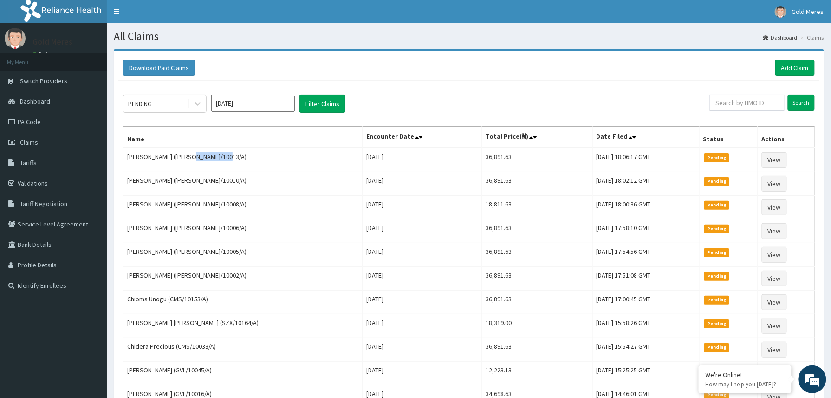
copy td "[PERSON_NAME]/10013/A"
click at [794, 64] on link "Add Claim" at bounding box center [795, 68] width 39 height 16
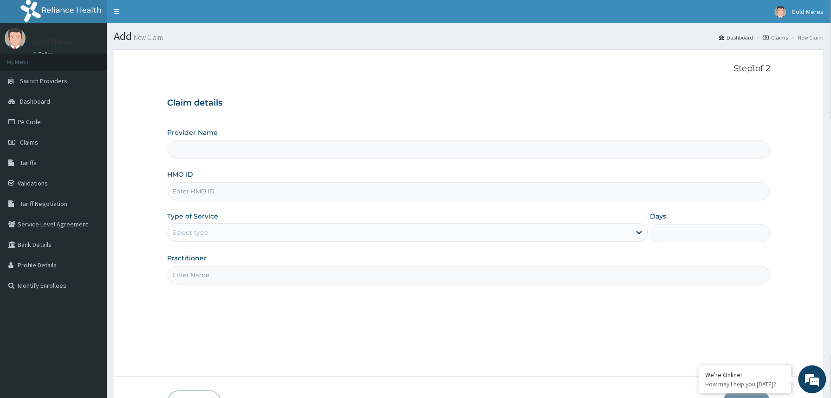
type input "Reliance Family Clinics (RFC) - [GEOGRAPHIC_DATA]"
click at [182, 192] on input "HMO ID" at bounding box center [469, 191] width 603 height 18
paste input "[PERSON_NAME]/10013/A"
type input "[PERSON_NAME]/10013/A"
click at [206, 228] on div "Select type" at bounding box center [399, 232] width 463 height 15
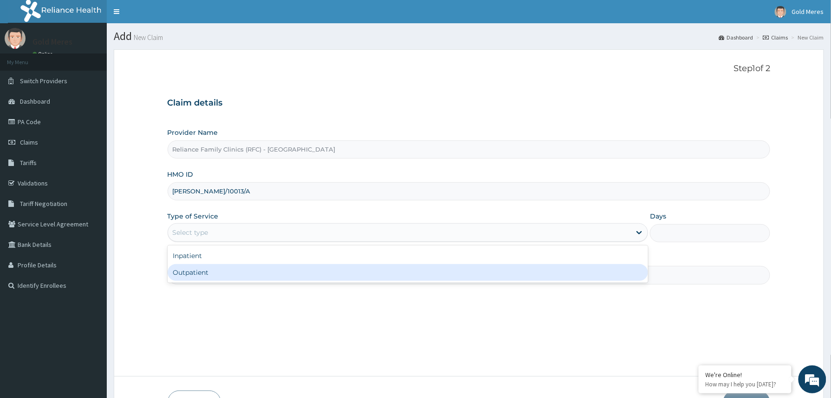
click at [210, 274] on div "Outpatient" at bounding box center [408, 272] width 481 height 17
type input "1"
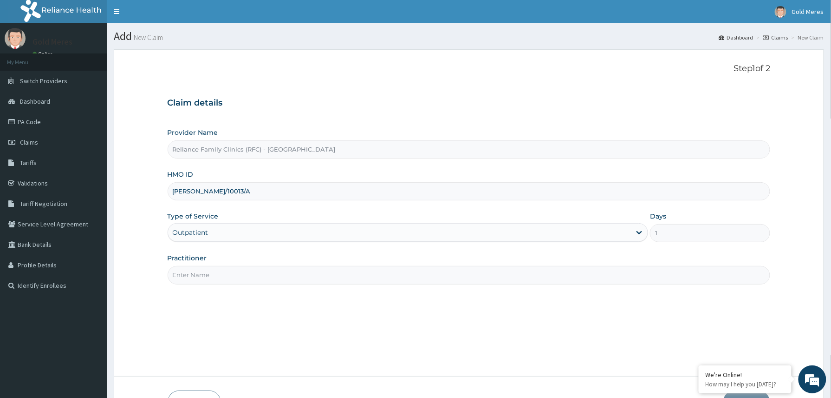
click at [203, 279] on input "Practitioner" at bounding box center [469, 275] width 603 height 18
type input "Dr [PERSON_NAME]"
click at [203, 190] on input "[PERSON_NAME]/10013/A" at bounding box center [469, 191] width 603 height 18
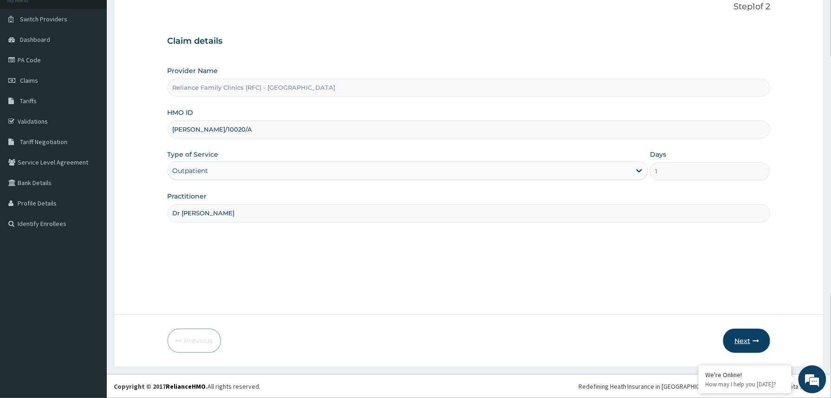
type input "[PERSON_NAME]/10020/A"
click at [747, 342] on button "Next" at bounding box center [747, 340] width 47 height 24
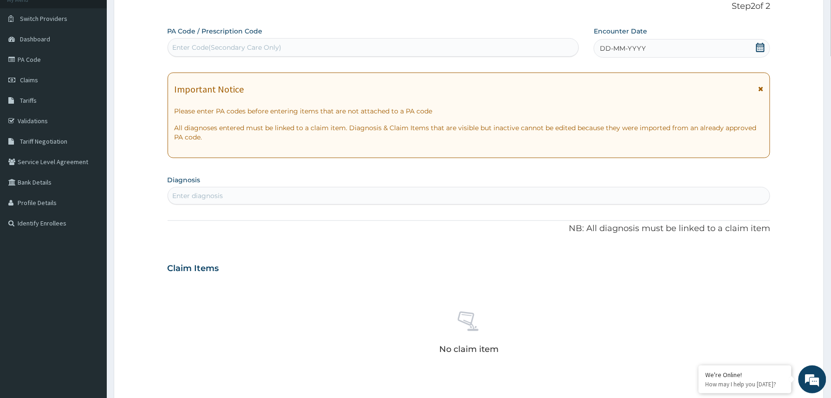
click at [641, 51] on span "DD-MM-YYYY" at bounding box center [623, 48] width 46 height 9
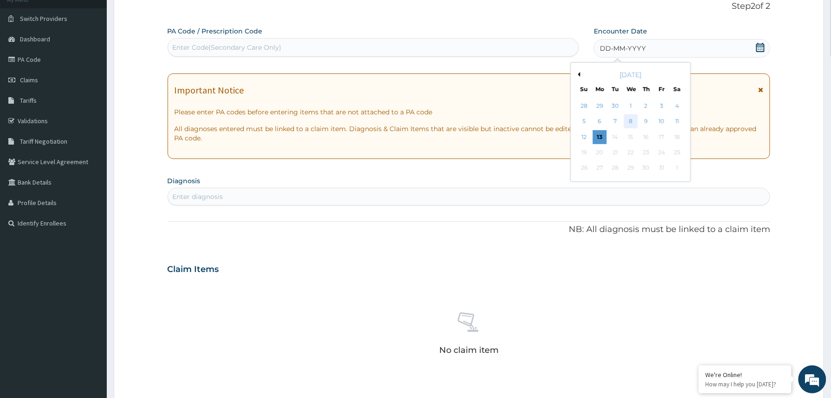
click at [632, 123] on div "8" at bounding box center [631, 122] width 14 height 14
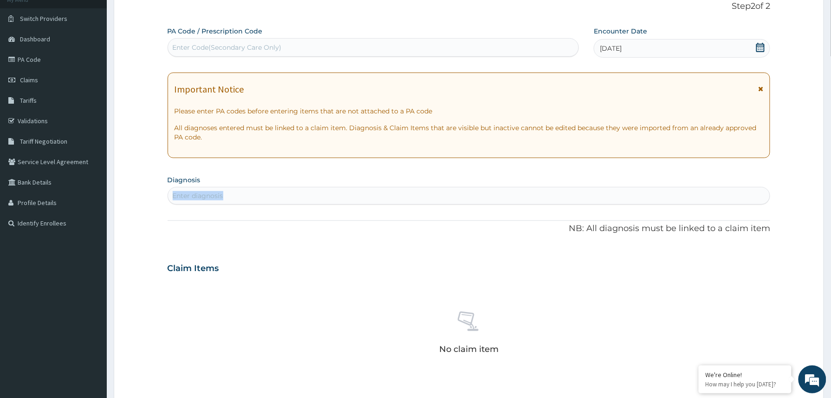
click at [413, 190] on section "Diagnosis Enter diagnosis" at bounding box center [469, 189] width 603 height 32
drag, startPoint x: 413, startPoint y: 190, endPoint x: 337, endPoint y: 203, distance: 77.2
click at [337, 203] on div "Enter diagnosis" at bounding box center [469, 195] width 602 height 15
type input "well"
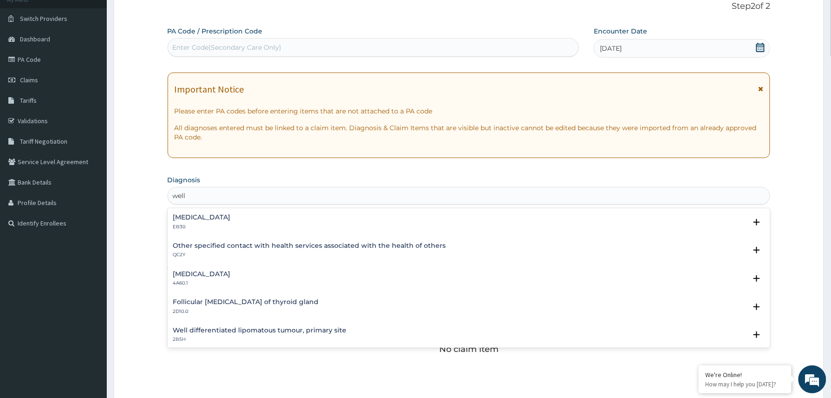
click at [203, 249] on h4 "Other specified contact with health services associated with the health of othe…" at bounding box center [309, 245] width 273 height 7
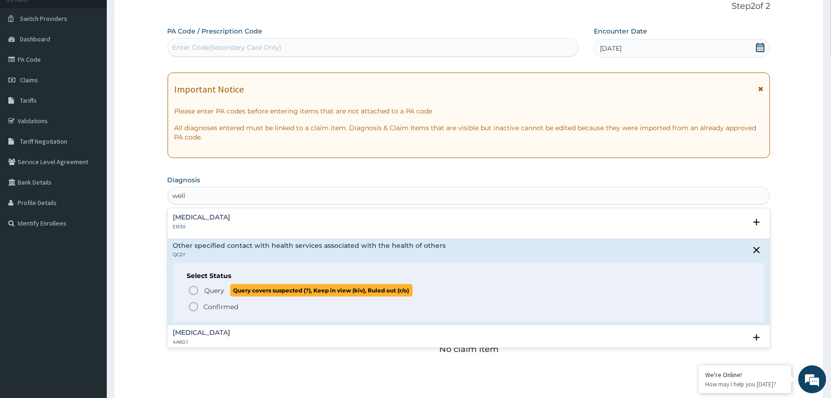
click at [213, 290] on span "Query" at bounding box center [215, 290] width 20 height 9
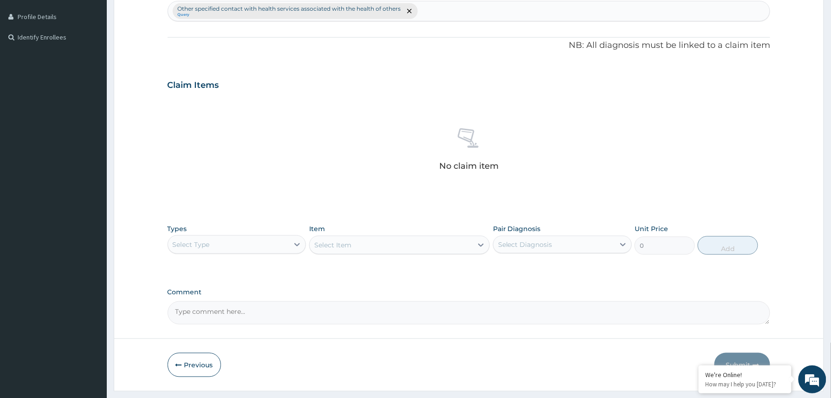
scroll to position [274, 0]
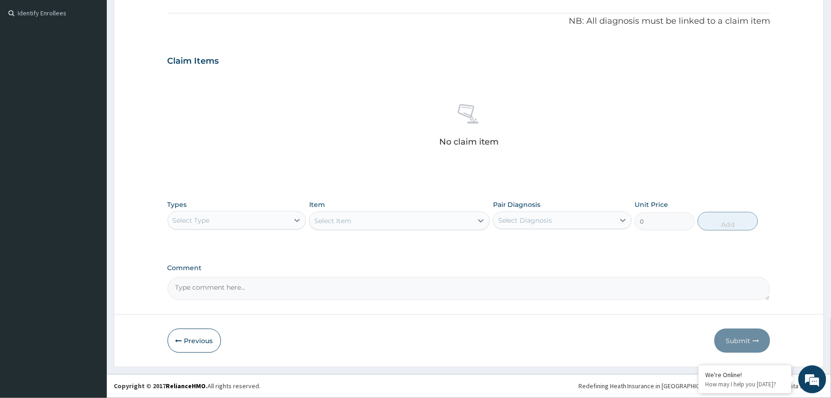
click at [275, 222] on div "Select Type" at bounding box center [228, 220] width 121 height 15
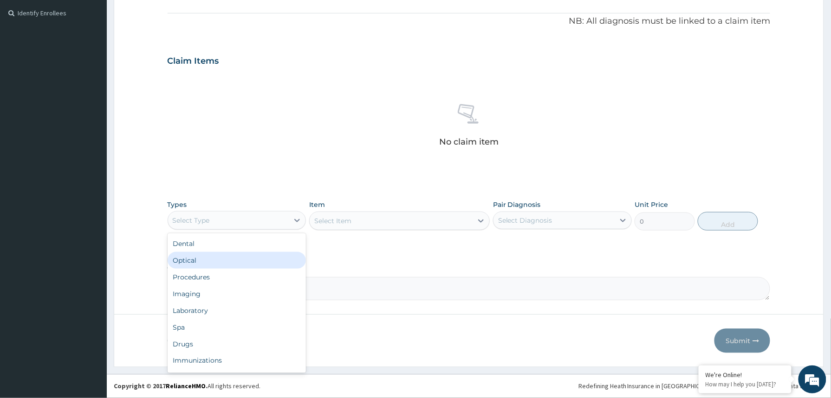
click at [224, 268] on div "Procedures" at bounding box center [237, 276] width 139 height 17
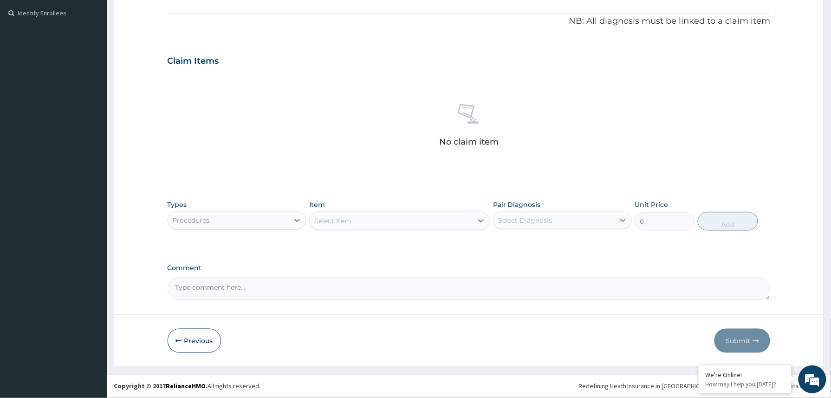
click at [392, 219] on div "Select Item" at bounding box center [391, 220] width 163 height 15
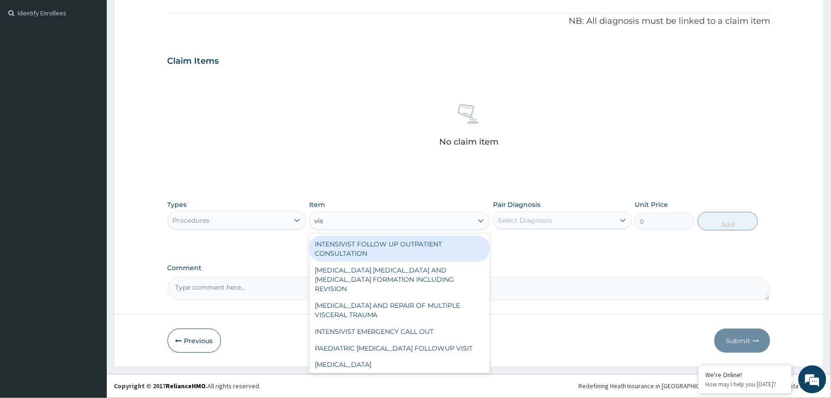
type input "visu"
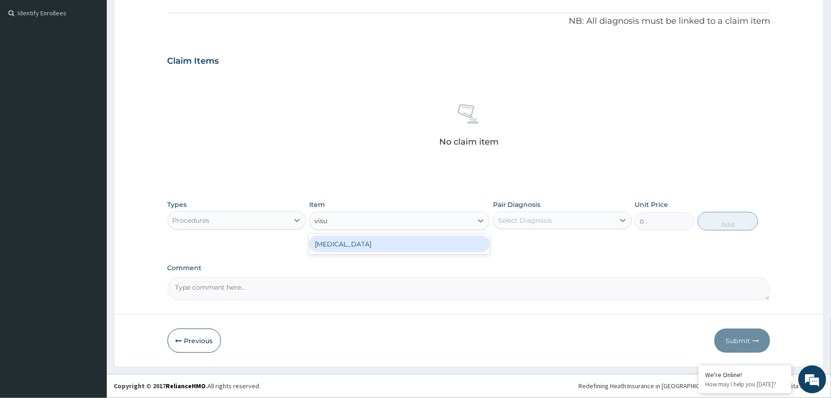
type input "3000"
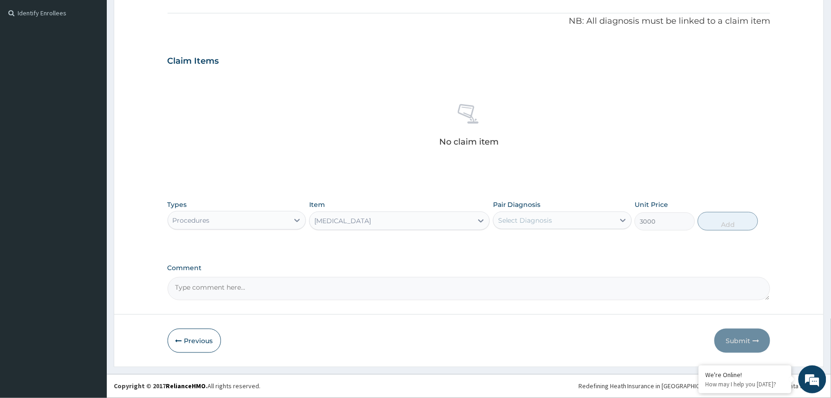
click at [534, 219] on div "Select Diagnosis" at bounding box center [525, 219] width 54 height 9
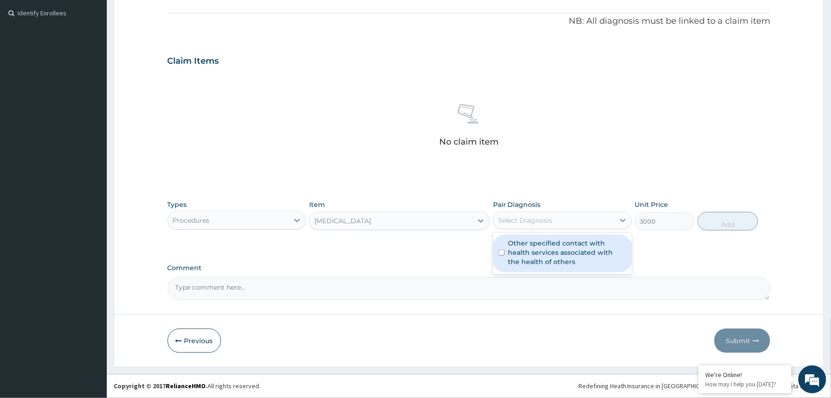
click at [539, 255] on label "Other specified contact with health services associated with the health of othe…" at bounding box center [568, 252] width 118 height 28
checkbox input "true"
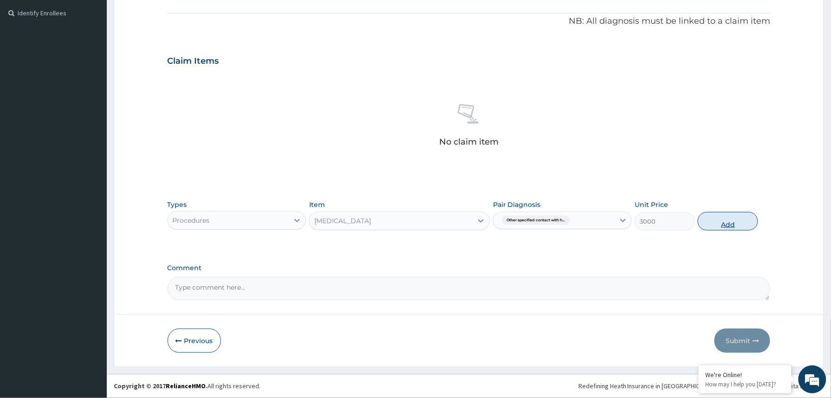
click at [724, 217] on button "Add" at bounding box center [728, 221] width 60 height 19
type input "0"
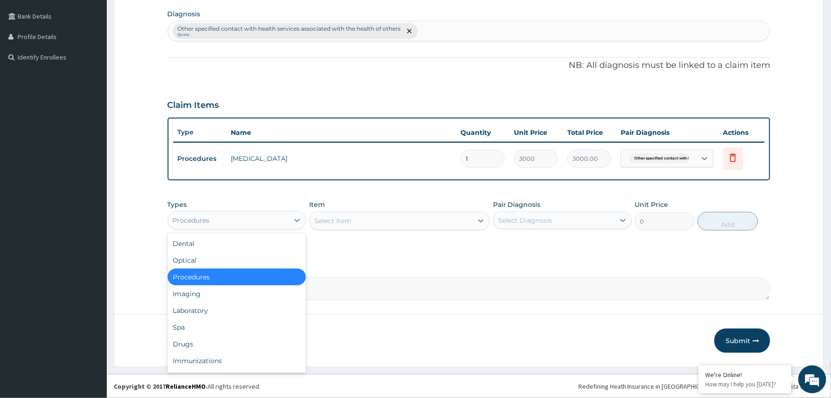
click at [228, 220] on div "Procedures" at bounding box center [228, 220] width 121 height 15
click at [209, 304] on div "Laboratory" at bounding box center [237, 310] width 139 height 17
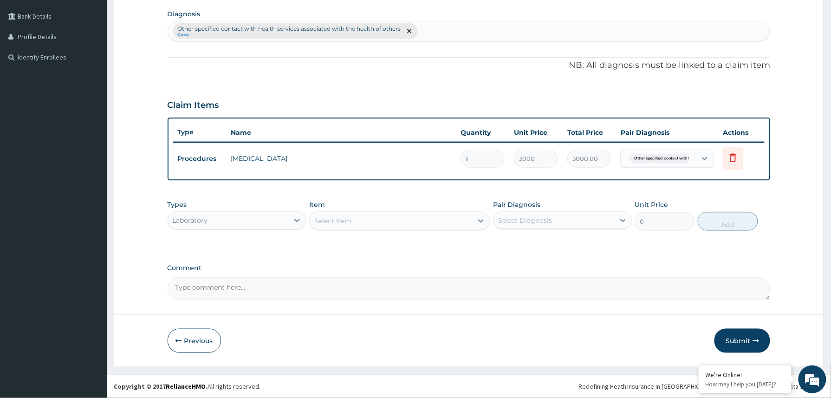
click at [347, 220] on div "Select Item" at bounding box center [332, 220] width 37 height 9
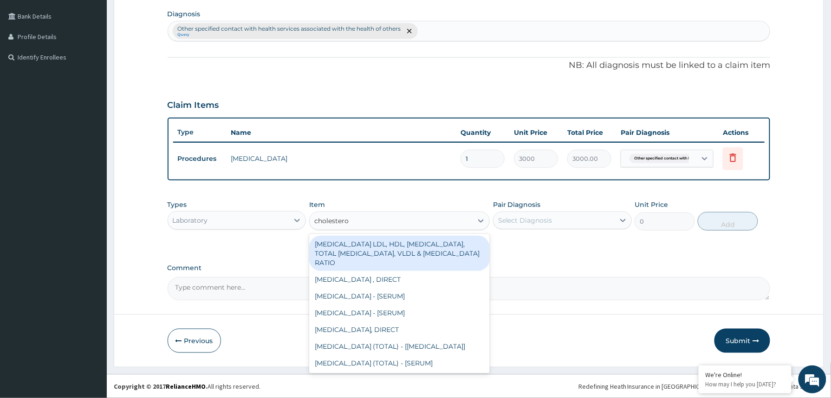
type input "cholesterol"
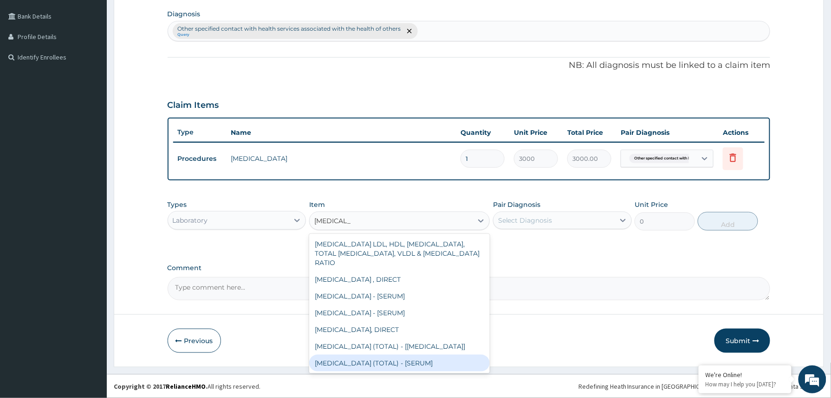
click at [395, 361] on div "CHOLESTEROL (TOTAL) - [SERUM]" at bounding box center [399, 362] width 181 height 17
type input "2880"
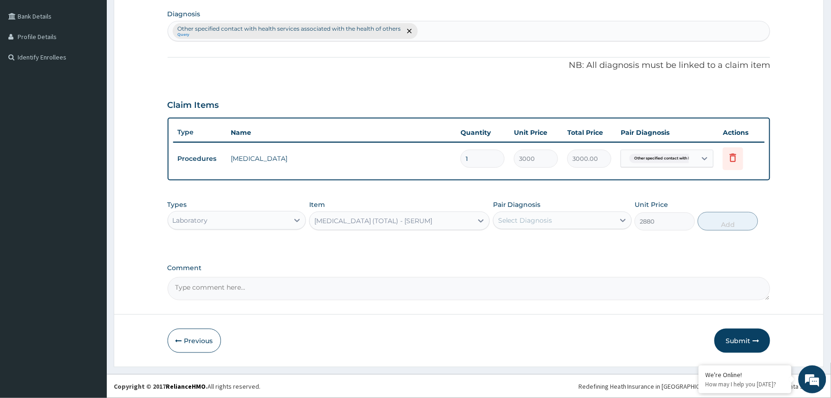
click at [562, 219] on div "Select Diagnosis" at bounding box center [554, 220] width 121 height 15
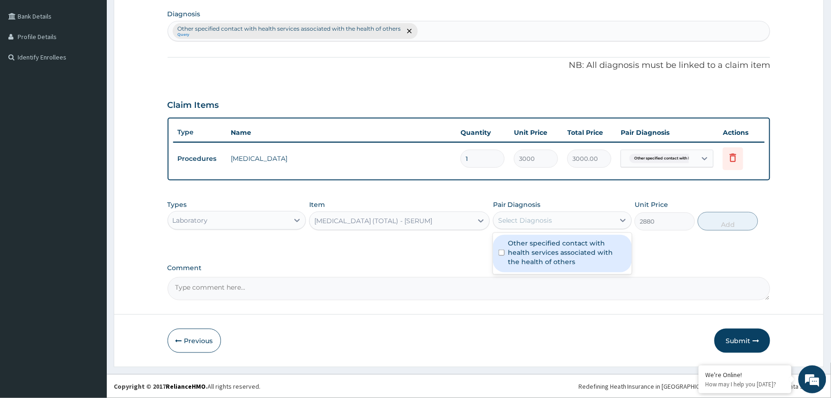
click at [547, 252] on label "Other specified contact with health services associated with the health of othe…" at bounding box center [568, 252] width 118 height 28
checkbox input "true"
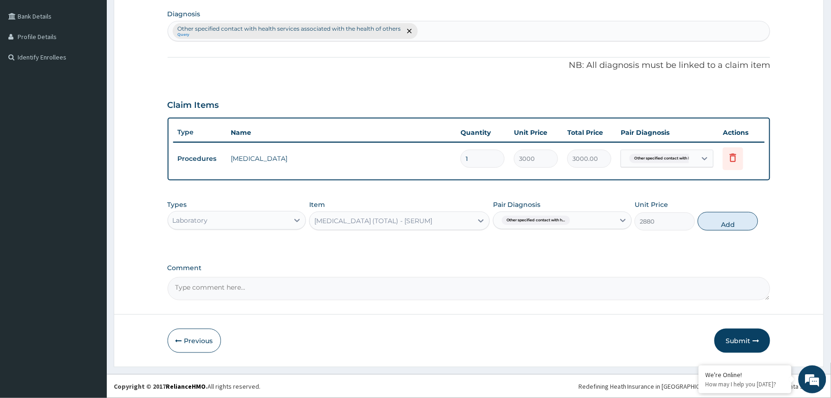
drag, startPoint x: 729, startPoint y: 220, endPoint x: 671, endPoint y: 239, distance: 60.5
click at [726, 222] on button "Add" at bounding box center [728, 221] width 60 height 19
type input "0"
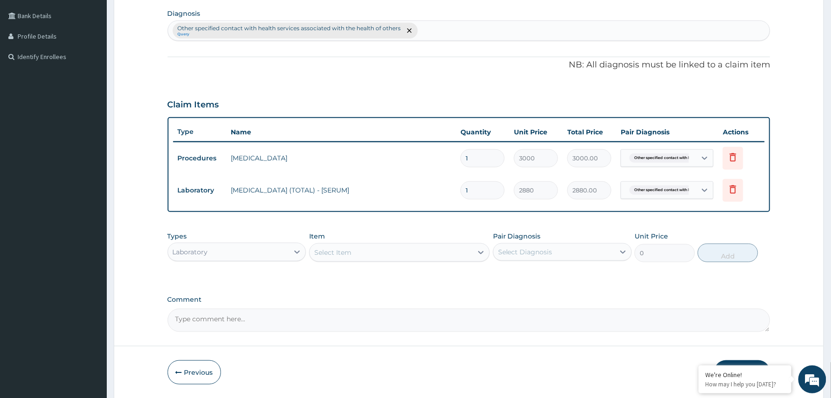
click at [364, 242] on div "Item Select Item" at bounding box center [399, 246] width 181 height 31
click at [354, 251] on div "Select Item" at bounding box center [391, 252] width 163 height 15
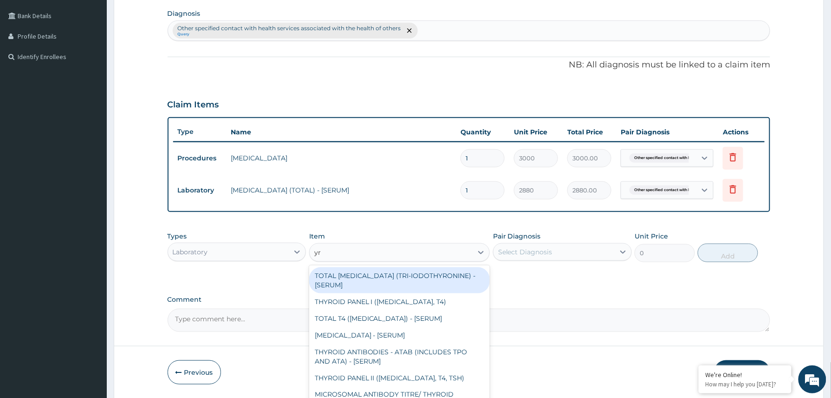
type input "y"
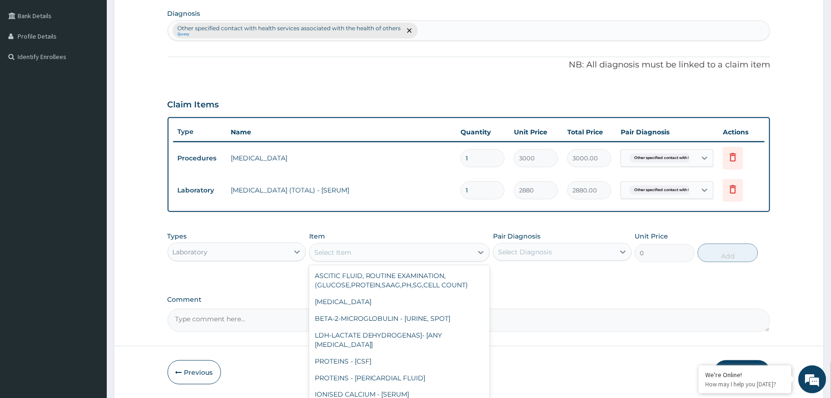
type input "y"
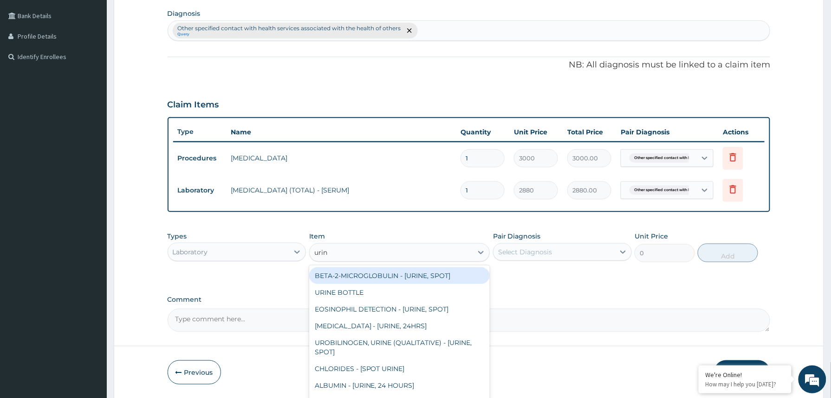
type input "urina"
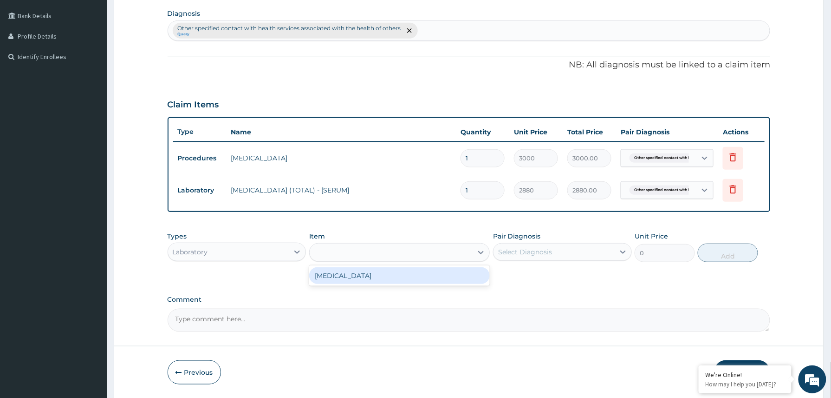
type input "1531.875"
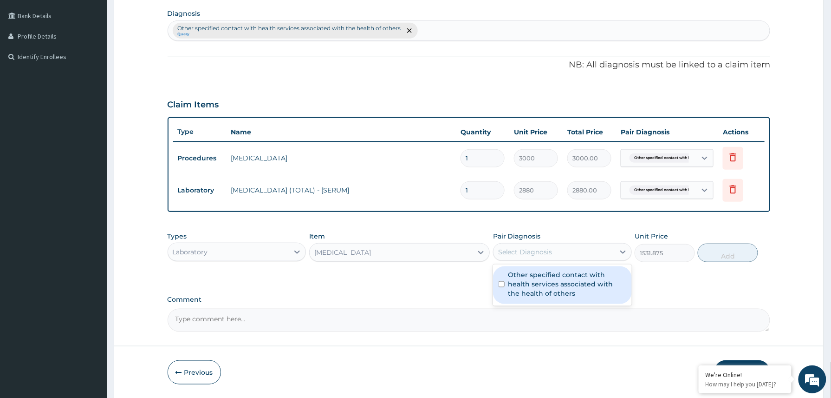
click at [562, 255] on div "Select Diagnosis" at bounding box center [554, 251] width 121 height 15
click at [545, 283] on label "Other specified contact with health services associated with the health of othe…" at bounding box center [568, 284] width 118 height 28
checkbox input "true"
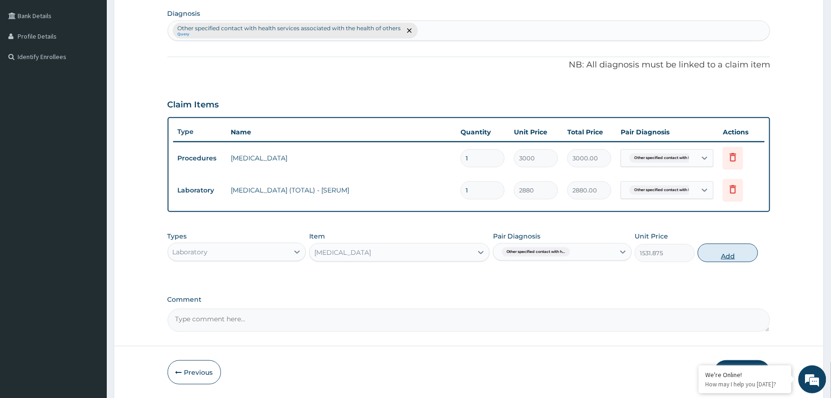
click at [729, 253] on button "Add" at bounding box center [728, 252] width 60 height 19
type input "0"
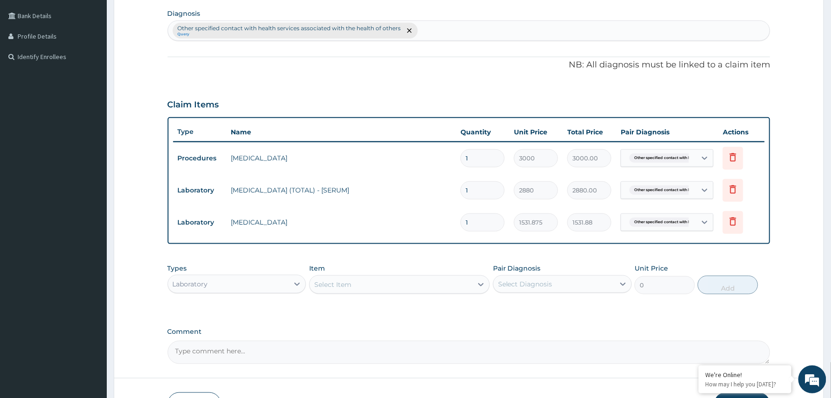
click at [344, 281] on div "Select Item" at bounding box center [332, 284] width 37 height 9
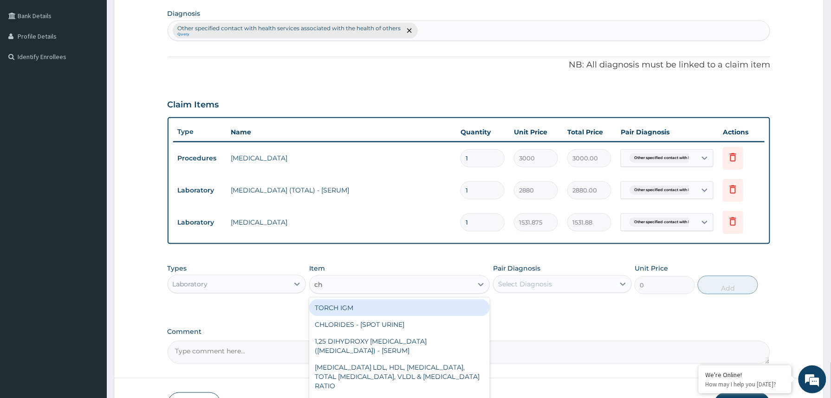
type input "c"
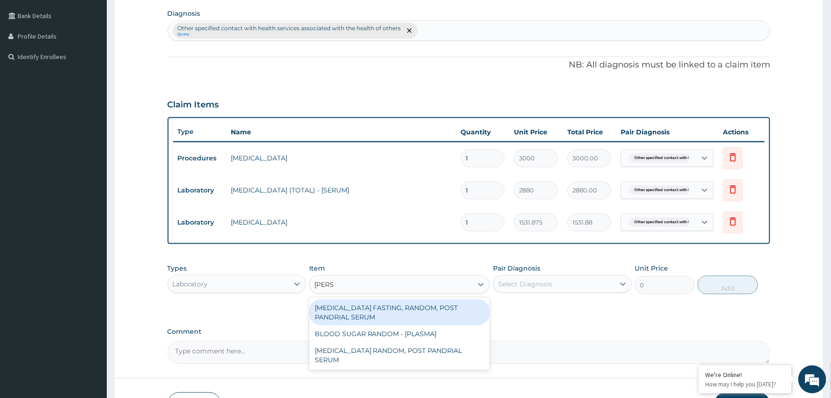
type input "random"
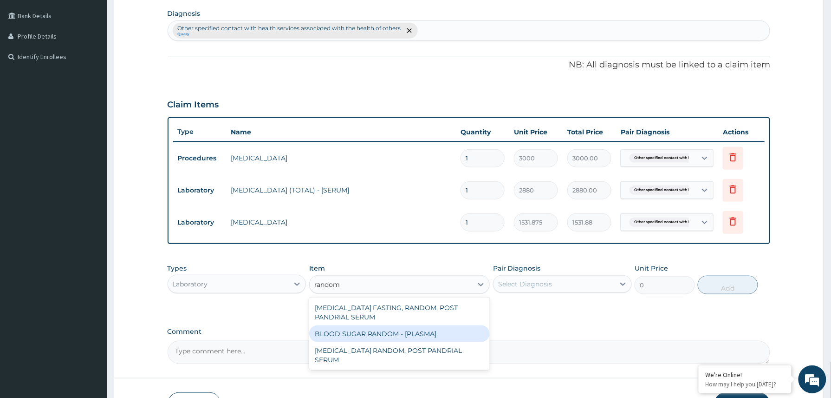
drag, startPoint x: 366, startPoint y: 329, endPoint x: 368, endPoint y: 322, distance: 7.6
click at [366, 330] on div "BLOOD SUGAR RANDOM - [PLASMA]" at bounding box center [399, 333] width 181 height 17
type input "1800"
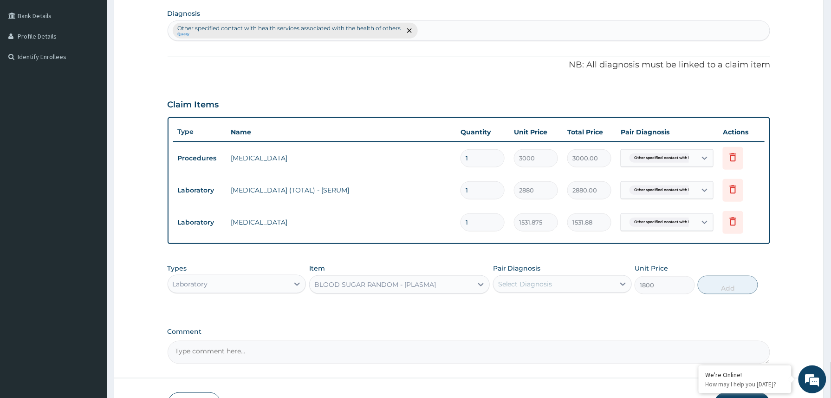
click at [581, 286] on div "Select Diagnosis" at bounding box center [554, 283] width 121 height 15
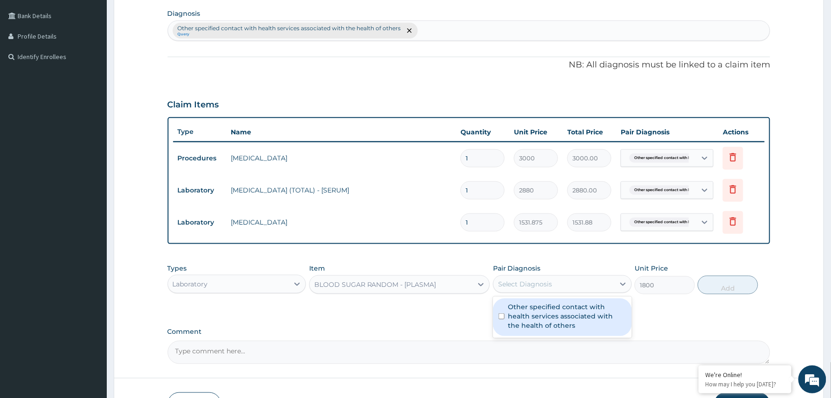
click at [530, 320] on label "Other specified contact with health services associated with the health of othe…" at bounding box center [568, 316] width 118 height 28
checkbox input "true"
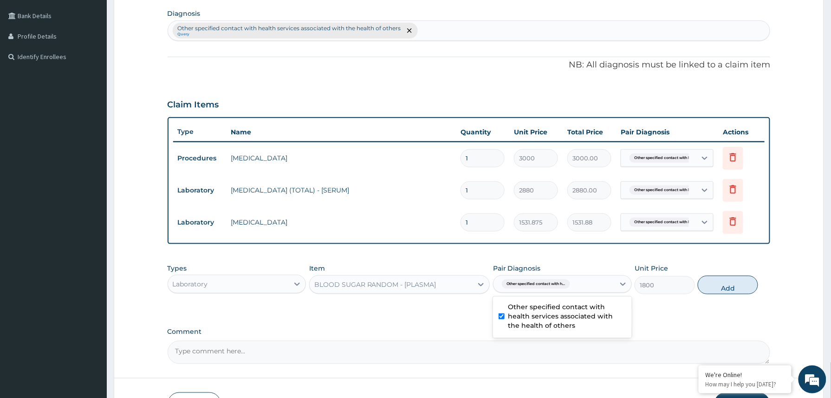
click at [722, 282] on button "Add" at bounding box center [728, 284] width 60 height 19
type input "0"
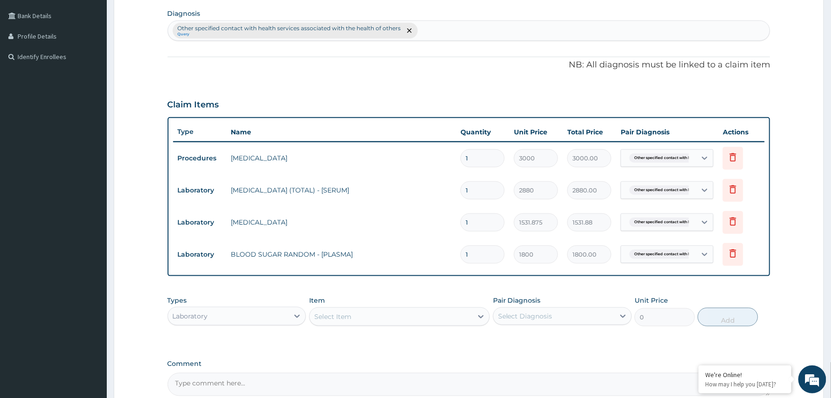
scroll to position [325, 0]
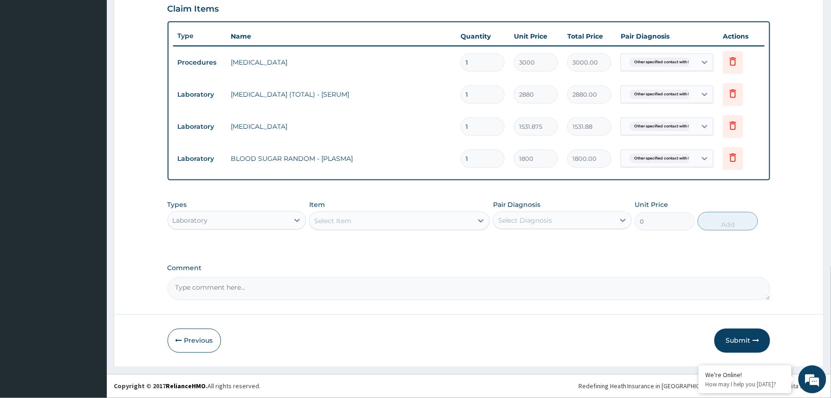
drag, startPoint x: 340, startPoint y: 219, endPoint x: 347, endPoint y: 223, distance: 8.3
click at [343, 220] on div "Select Item" at bounding box center [332, 220] width 37 height 9
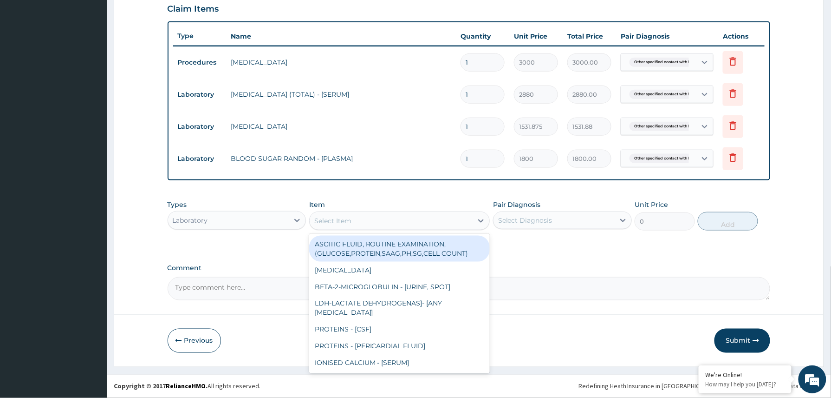
type input "bmi"
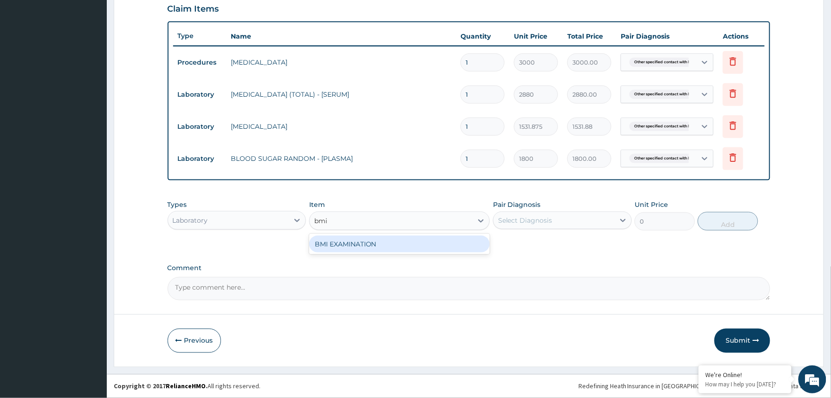
type input "1225.5"
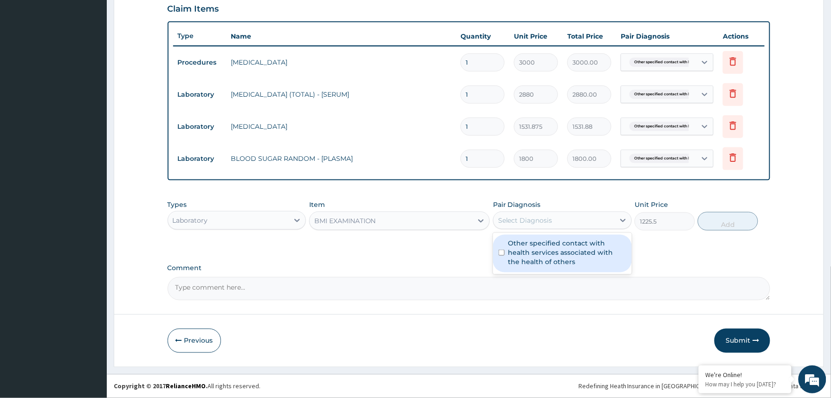
click at [563, 216] on div "Select Diagnosis" at bounding box center [554, 220] width 121 height 15
click at [537, 242] on label "Other specified contact with health services associated with the health of othe…" at bounding box center [568, 252] width 118 height 28
checkbox input "true"
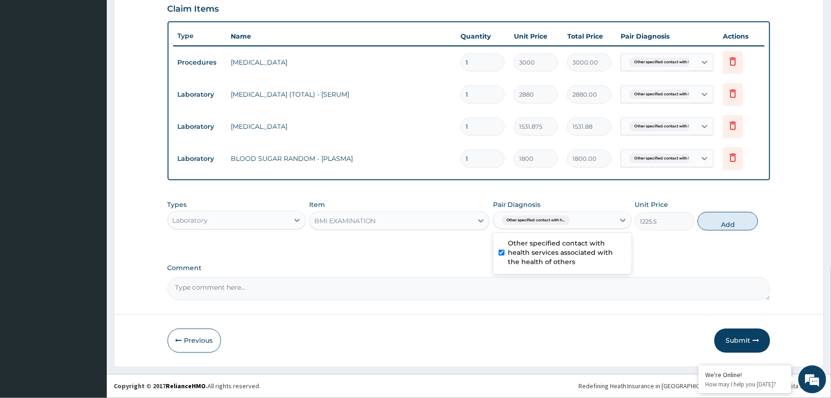
drag, startPoint x: 720, startPoint y: 216, endPoint x: 674, endPoint y: 228, distance: 46.9
click at [715, 223] on button "Add" at bounding box center [728, 221] width 60 height 19
type input "0"
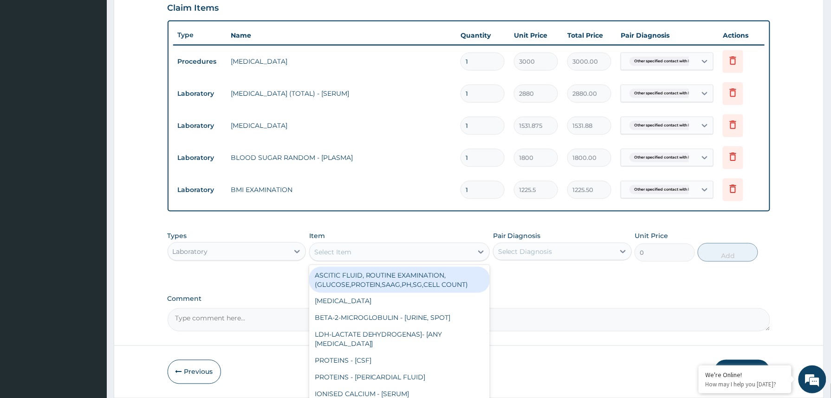
click at [372, 252] on div "Select Item" at bounding box center [391, 251] width 163 height 15
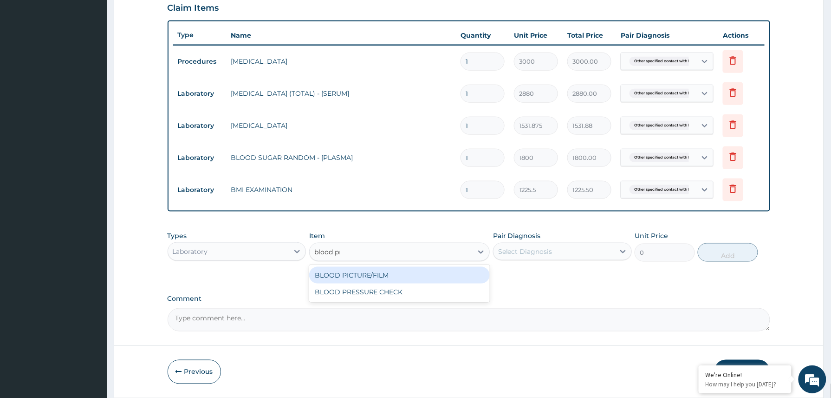
type input "blood pre"
click at [366, 279] on div "BLOOD PRESSURE CHECK" at bounding box center [399, 275] width 181 height 17
type input "1225.5"
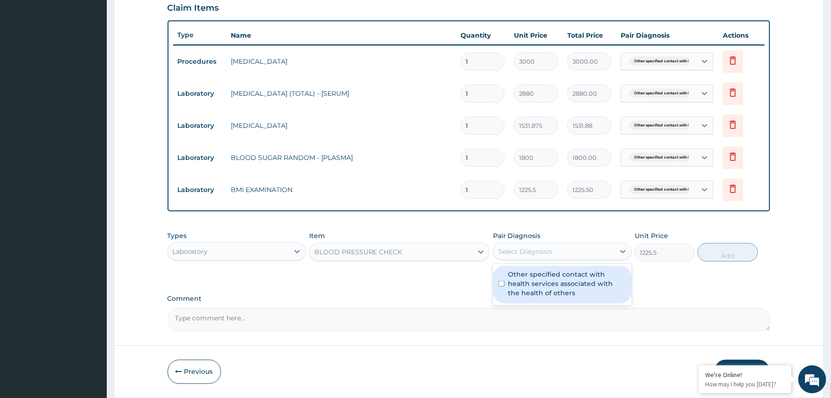
click at [538, 253] on div "Select Diagnosis" at bounding box center [525, 251] width 54 height 9
click at [524, 281] on label "Other specified contact with health services associated with the health of othe…" at bounding box center [568, 283] width 118 height 28
checkbox input "true"
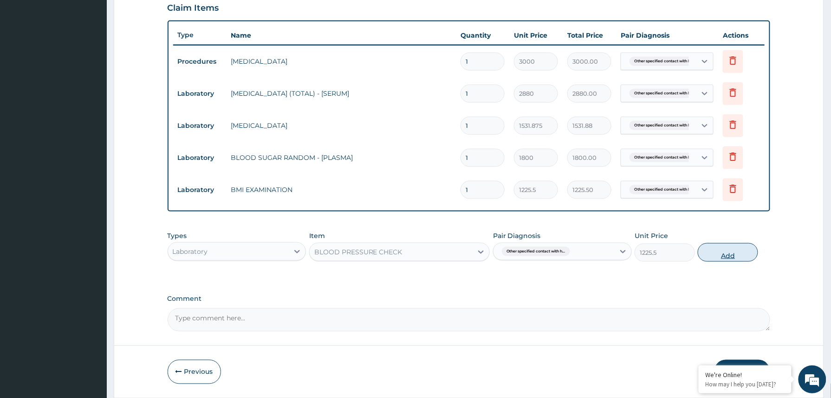
click at [725, 253] on button "Add" at bounding box center [728, 252] width 60 height 19
type input "0"
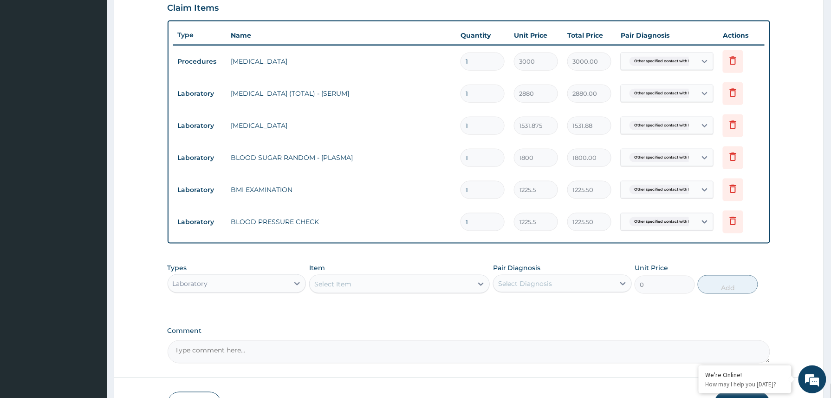
click at [348, 281] on div "Select Item" at bounding box center [332, 283] width 37 height 9
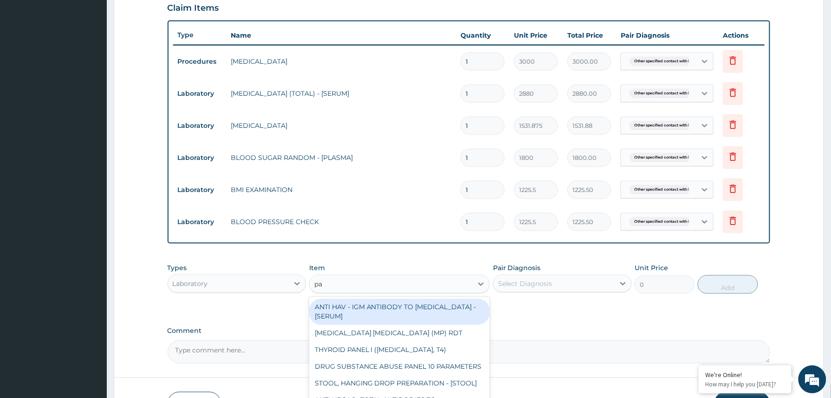
type input "pap"
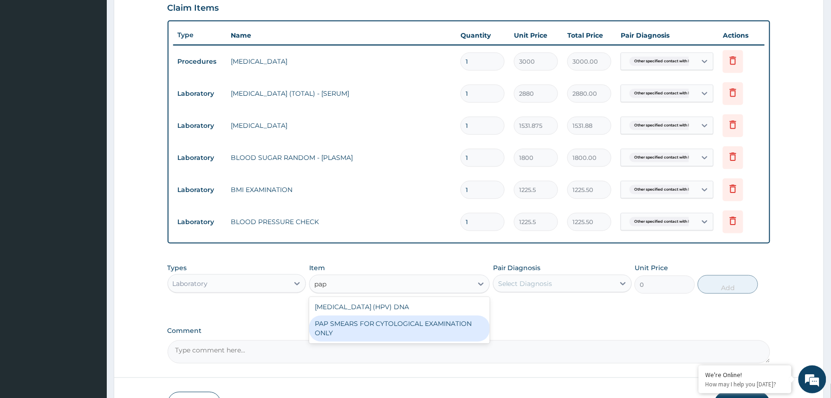
click at [385, 327] on div "PAP SMEARS FOR CYTOLOGICAL EXAMINATION ONLY" at bounding box center [399, 328] width 181 height 26
type input "18080"
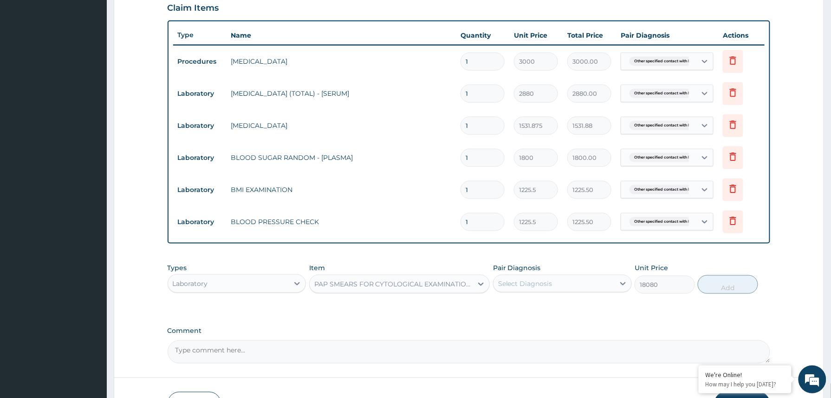
drag, startPoint x: 569, startPoint y: 278, endPoint x: 571, endPoint y: 296, distance: 18.2
click at [569, 281] on div "Select Diagnosis" at bounding box center [554, 283] width 121 height 15
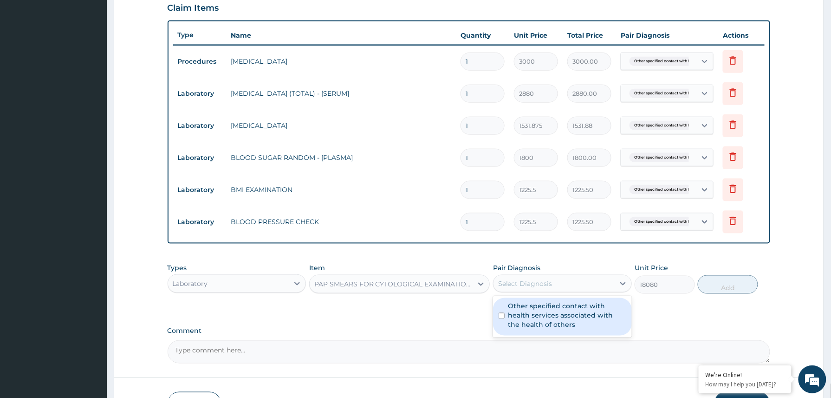
drag, startPoint x: 565, startPoint y: 313, endPoint x: 631, endPoint y: 306, distance: 66.4
click at [564, 313] on label "Other specified contact with health services associated with the health of othe…" at bounding box center [568, 315] width 118 height 28
checkbox input "true"
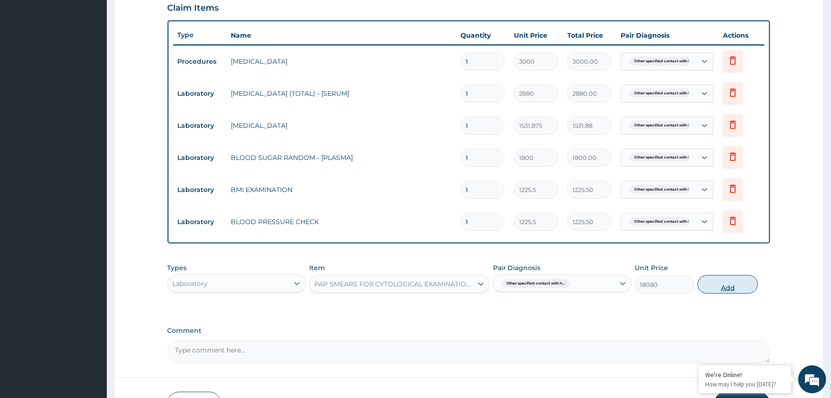
click at [716, 281] on button "Add" at bounding box center [728, 284] width 60 height 19
type input "0"
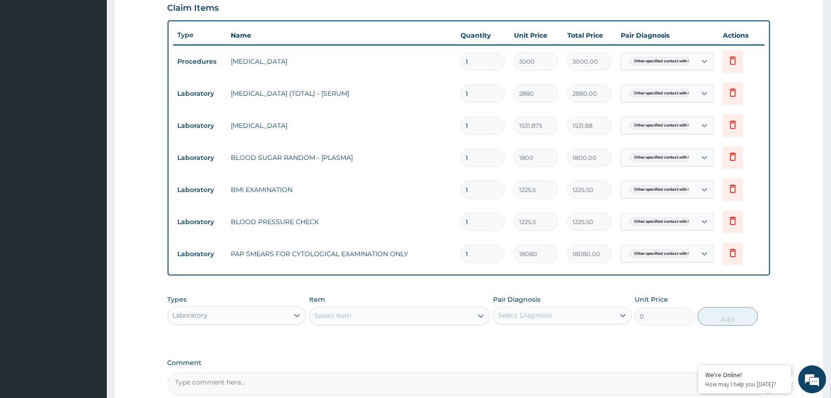
click at [230, 318] on div "Laboratory" at bounding box center [228, 315] width 121 height 15
click at [212, 383] on div "Imaging" at bounding box center [237, 388] width 139 height 17
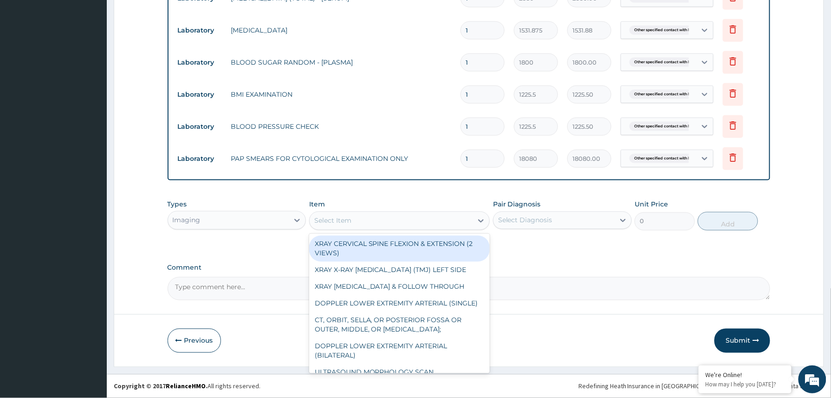
click at [357, 220] on div "Select Item" at bounding box center [391, 220] width 163 height 15
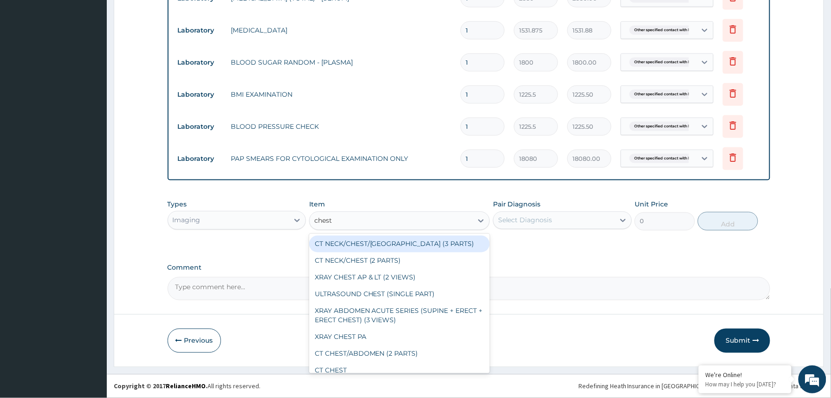
type input "chest p"
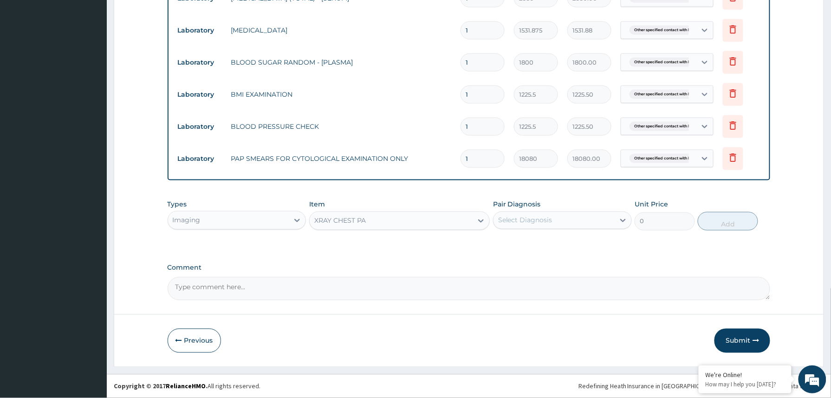
type input "7148.75"
click at [552, 215] on div "Select Diagnosis" at bounding box center [525, 219] width 54 height 9
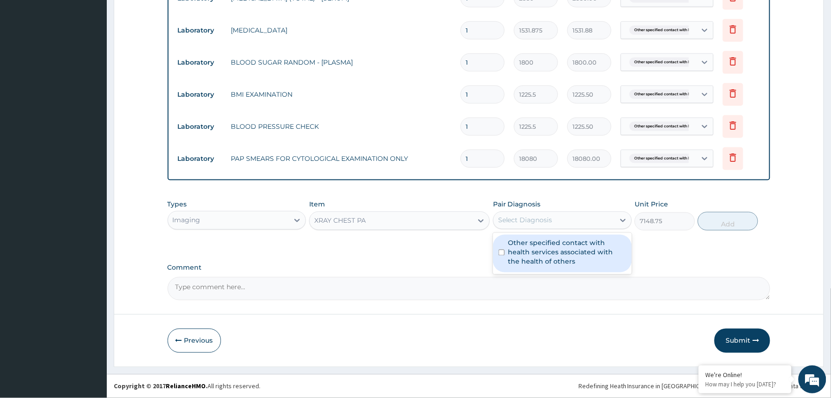
click at [536, 252] on label "Other specified contact with health services associated with the health of othe…" at bounding box center [568, 252] width 118 height 28
checkbox input "true"
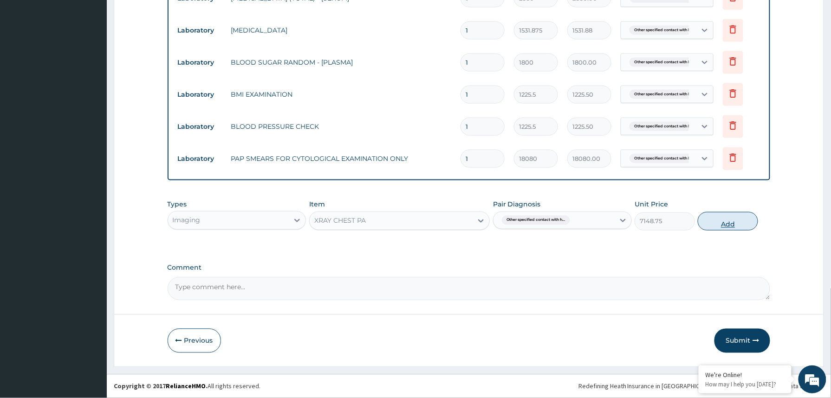
click at [737, 214] on button "Add" at bounding box center [728, 221] width 60 height 19
type input "0"
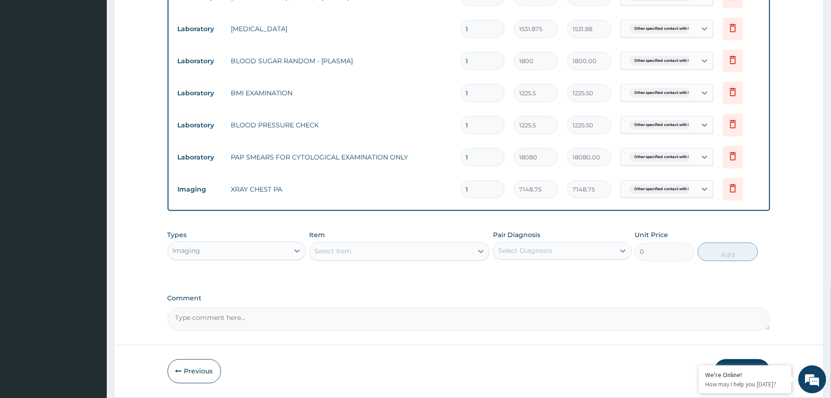
scroll to position [454, 0]
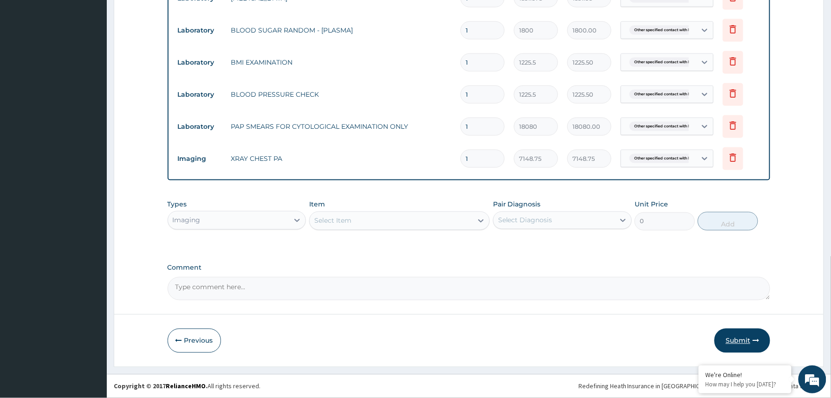
click at [742, 334] on button "Submit" at bounding box center [743, 340] width 56 height 24
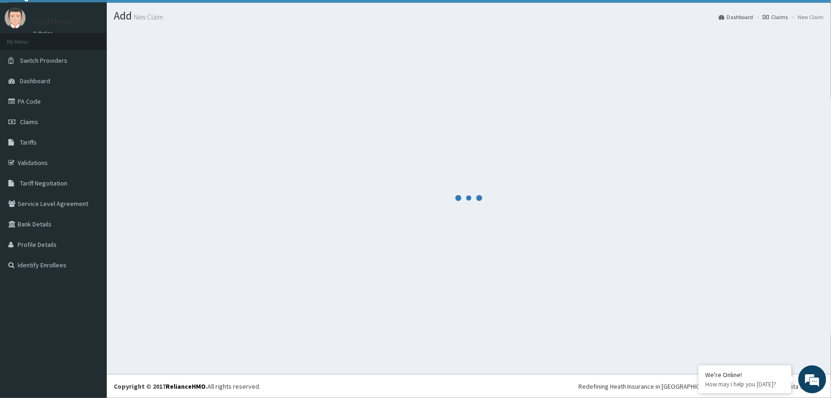
scroll to position [20, 0]
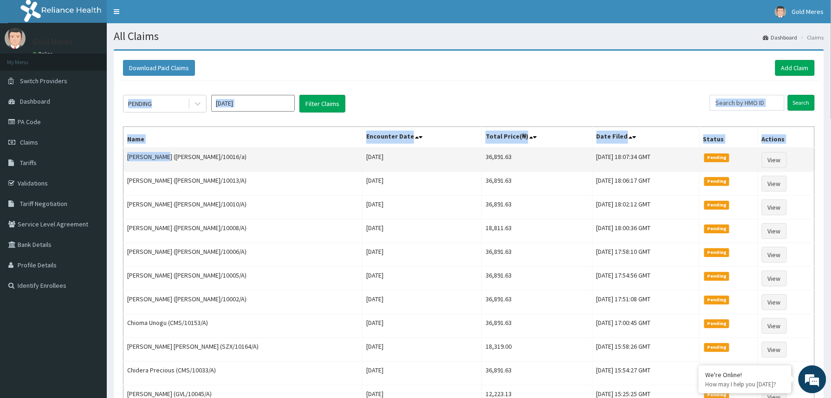
drag, startPoint x: 123, startPoint y: 155, endPoint x: 162, endPoint y: 160, distance: 39.3
drag, startPoint x: 162, startPoint y: 160, endPoint x: 160, endPoint y: 119, distance: 41.4
click at [184, 147] on th "Name" at bounding box center [243, 137] width 239 height 21
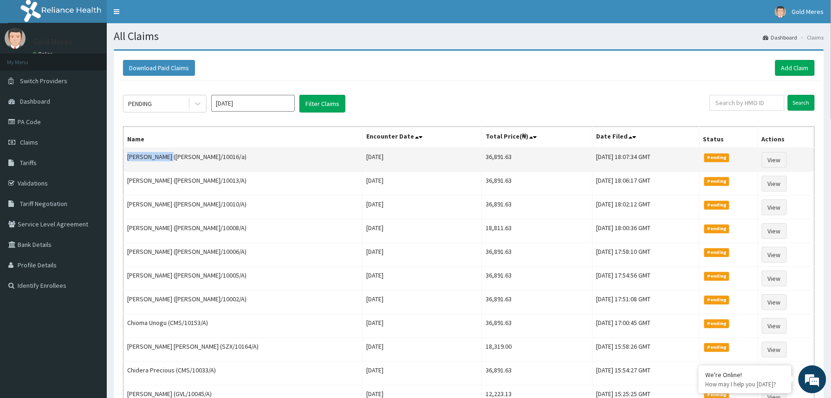
drag, startPoint x: 128, startPoint y: 160, endPoint x: 166, endPoint y: 156, distance: 38.3
click at [166, 156] on td "Veronica David (anh/10016/a)" at bounding box center [243, 160] width 239 height 24
copy td "Veronica David"
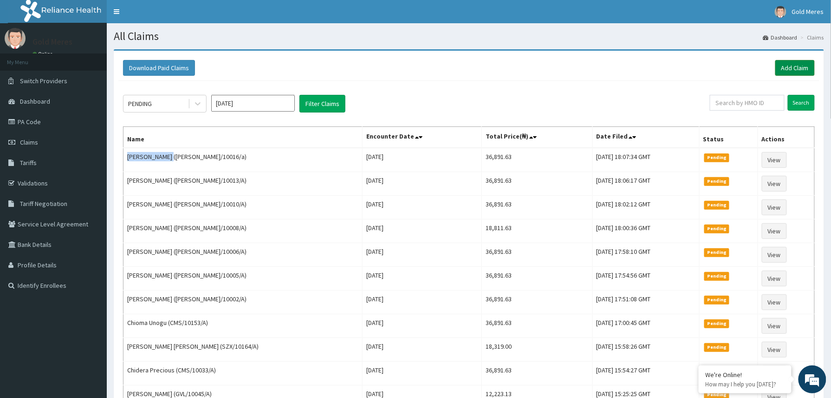
drag, startPoint x: 789, startPoint y: 71, endPoint x: 779, endPoint y: 71, distance: 10.7
click at [789, 71] on link "Add Claim" at bounding box center [795, 68] width 39 height 16
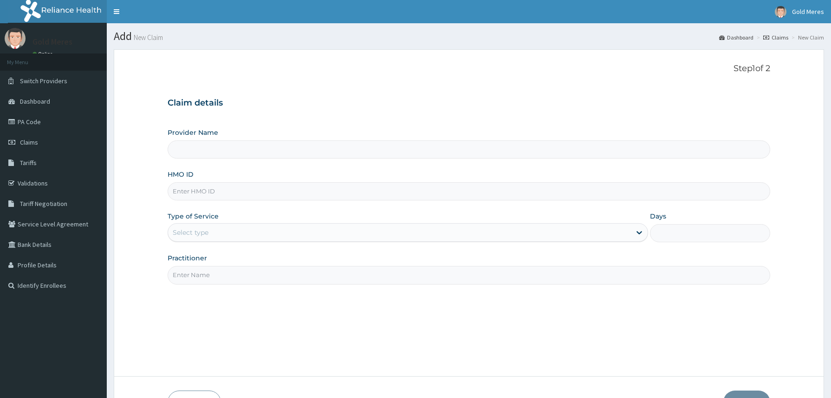
type input "Reliance Family Clinics (RFC) - [GEOGRAPHIC_DATA]"
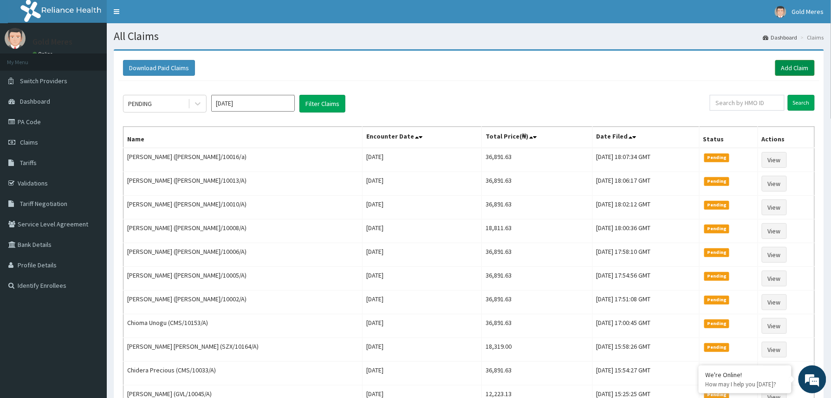
click at [785, 70] on link "Add Claim" at bounding box center [795, 68] width 39 height 16
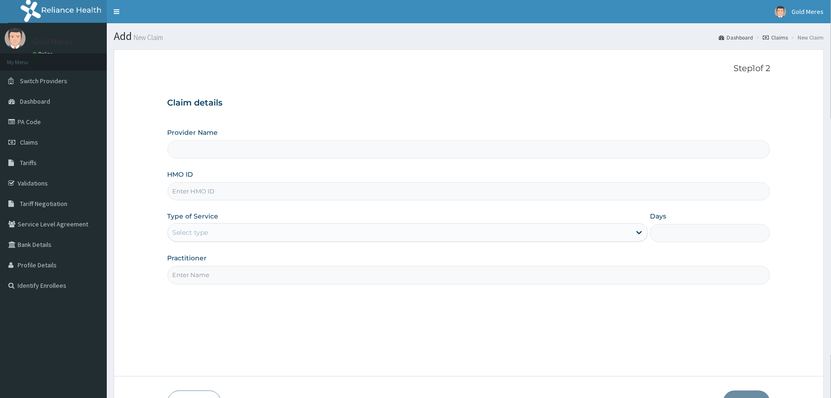
click at [234, 198] on input "HMO ID" at bounding box center [469, 191] width 603 height 18
type input "[PERSON_NAME]/1"
type input "Reliance Family Clinics (RFC) - [GEOGRAPHIC_DATA]"
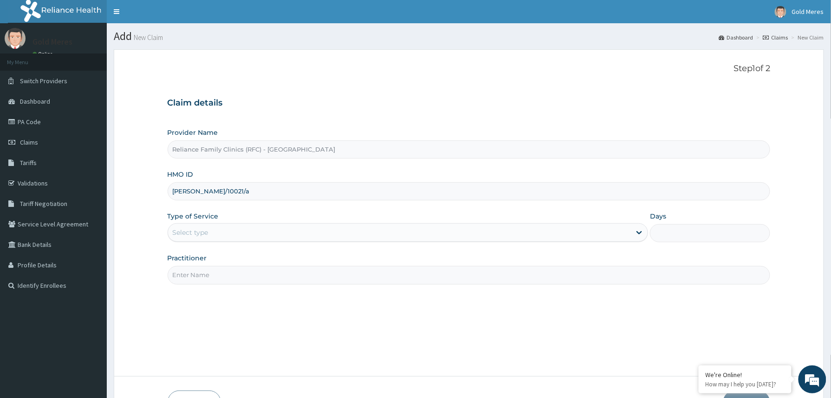
type input "[PERSON_NAME]/10021/a"
click at [209, 236] on div "Select type" at bounding box center [191, 232] width 36 height 9
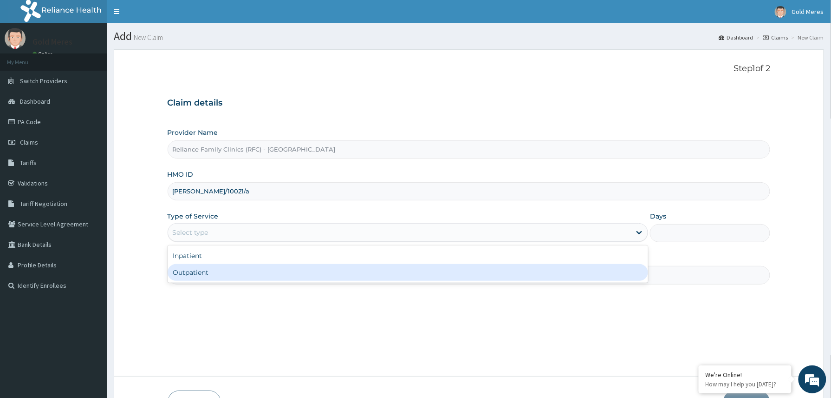
click at [210, 270] on div "Outpatient" at bounding box center [408, 272] width 481 height 17
type input "1"
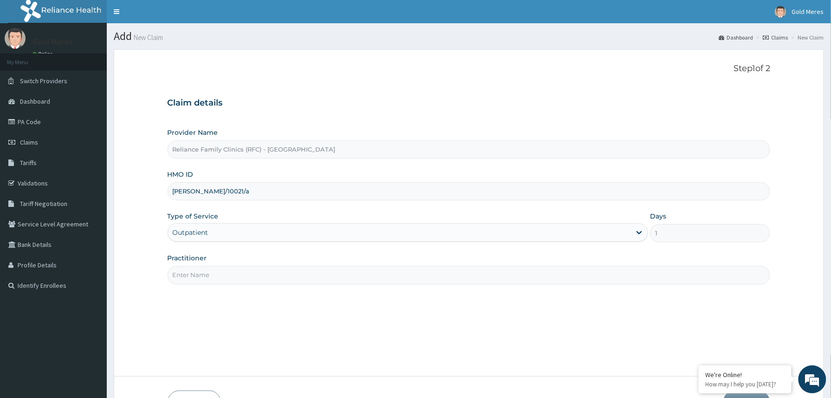
drag, startPoint x: 214, startPoint y: 275, endPoint x: 219, endPoint y: 279, distance: 6.7
click at [214, 275] on input "Practitioner" at bounding box center [469, 275] width 603 height 18
type input "Dr [PERSON_NAME]"
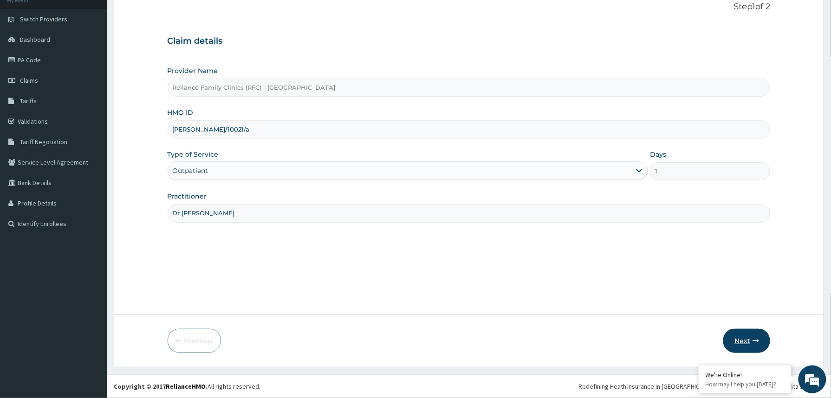
click at [751, 335] on button "Next" at bounding box center [747, 340] width 47 height 24
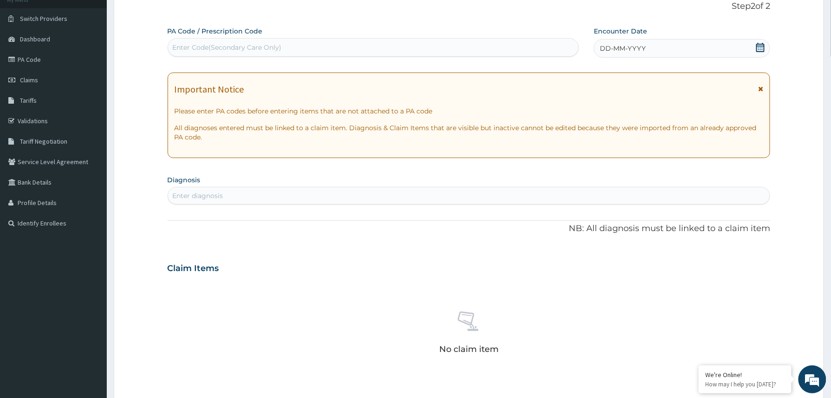
click at [640, 45] on span "DD-MM-YYYY" at bounding box center [623, 48] width 46 height 9
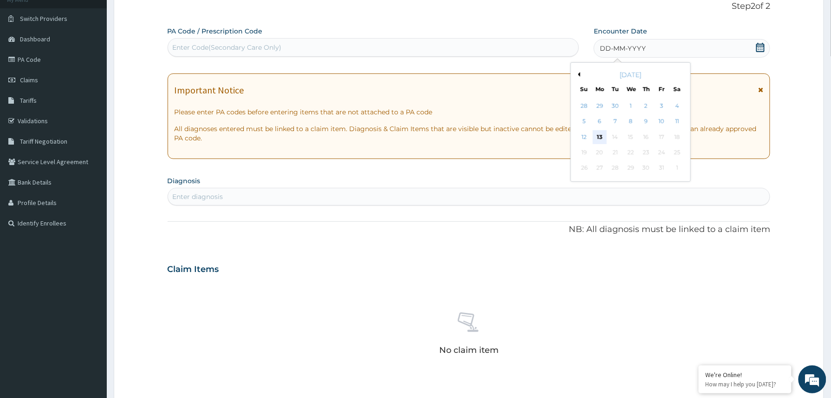
click at [602, 134] on div "13" at bounding box center [600, 137] width 14 height 14
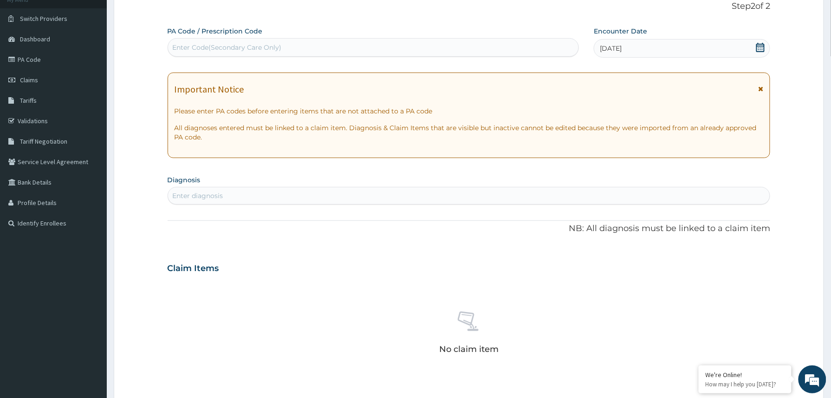
click at [649, 47] on div "[DATE]" at bounding box center [682, 48] width 176 height 19
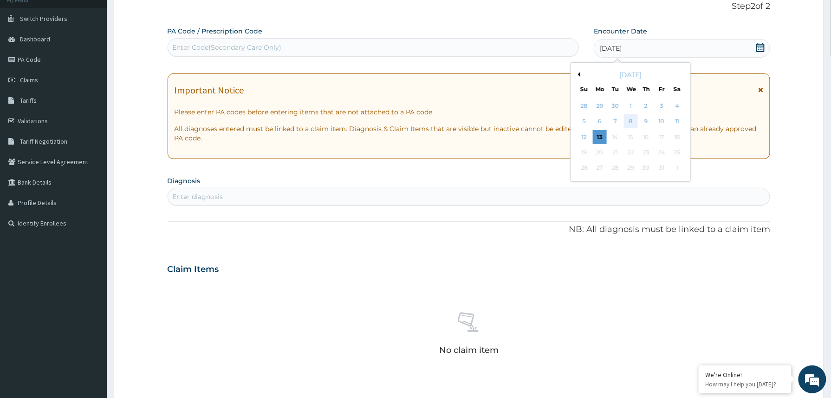
scroll to position [0, 0]
click at [628, 121] on div "8" at bounding box center [631, 122] width 14 height 14
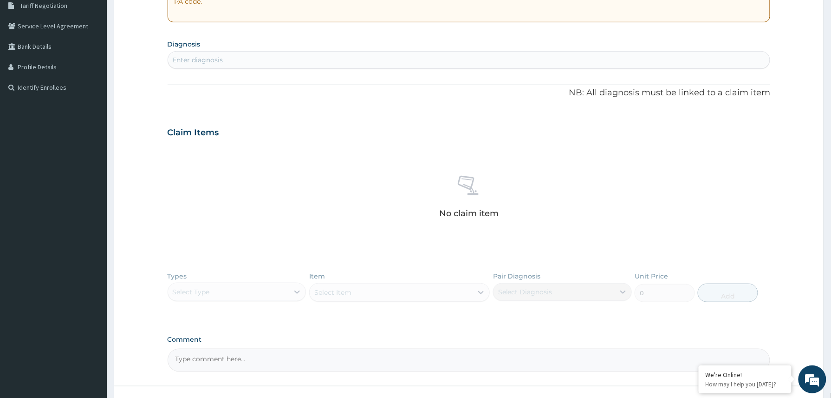
scroll to position [185, 0]
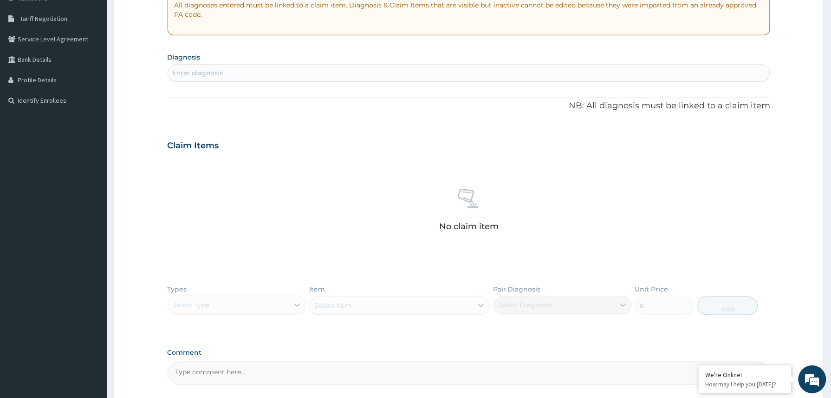
click at [224, 80] on div "Enter diagnosis" at bounding box center [469, 72] width 602 height 15
type input "well"
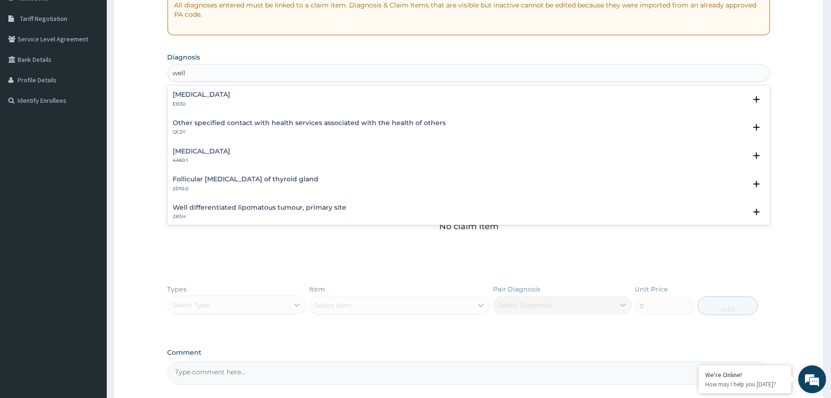
click at [212, 121] on h4 "Other specified contact with health services associated with the health of othe…" at bounding box center [309, 122] width 273 height 7
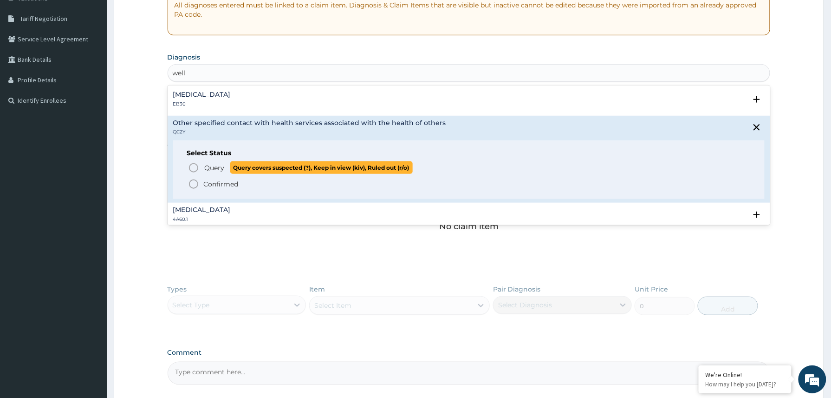
drag, startPoint x: 218, startPoint y: 166, endPoint x: 218, endPoint y: 171, distance: 5.1
click at [218, 166] on span "Query" at bounding box center [215, 167] width 20 height 9
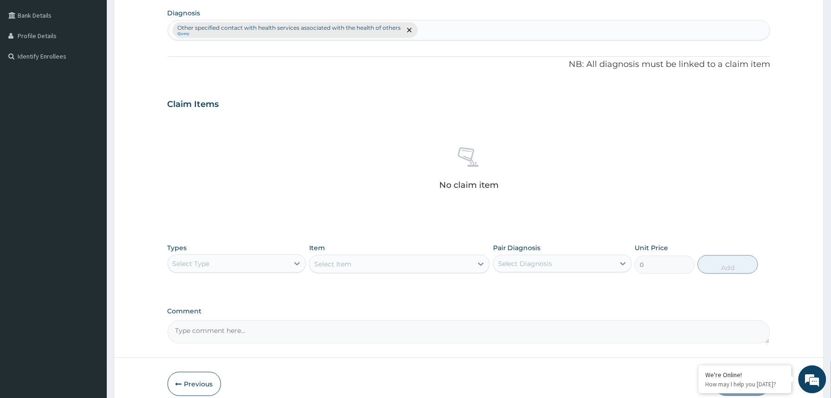
scroll to position [274, 0]
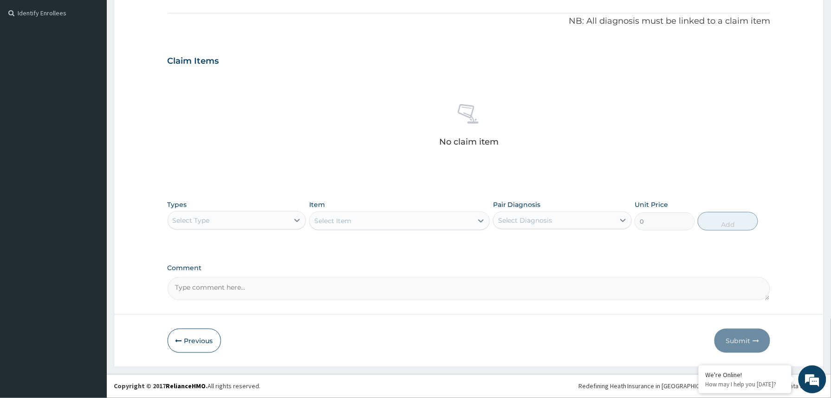
click at [279, 218] on div "Select Type" at bounding box center [228, 220] width 121 height 15
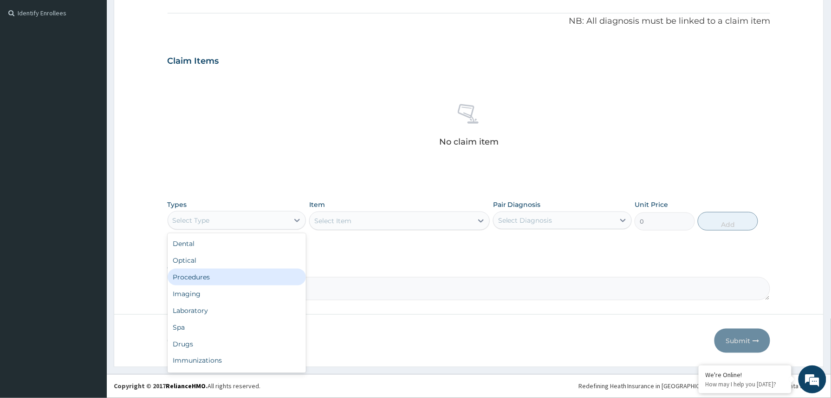
click at [190, 275] on div "Procedures" at bounding box center [237, 276] width 139 height 17
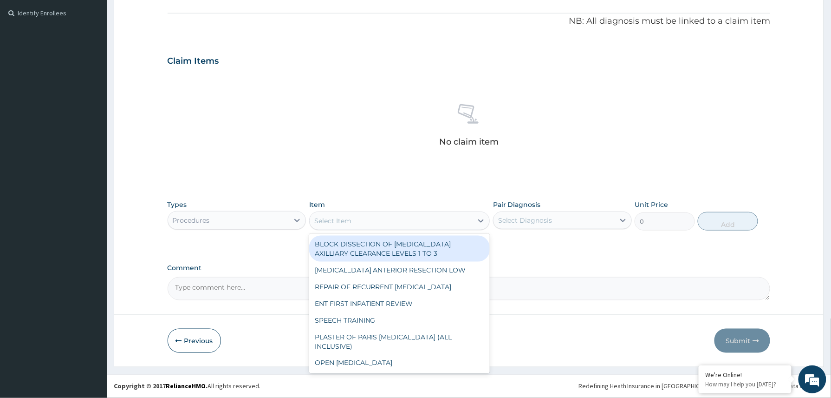
click at [359, 215] on div "Select Item" at bounding box center [391, 220] width 163 height 15
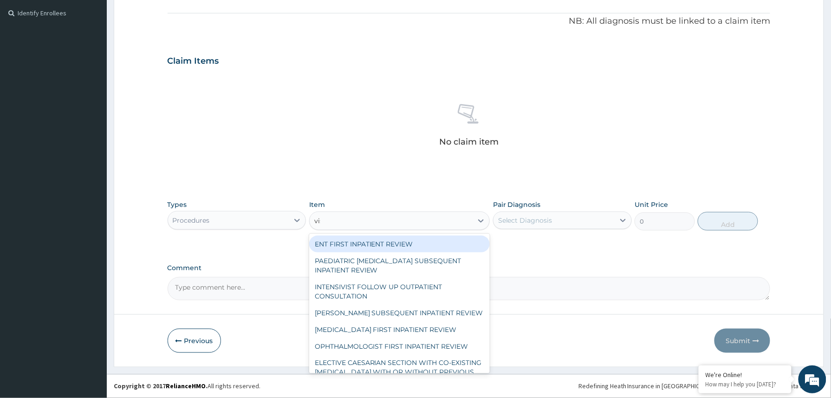
type input "visu"
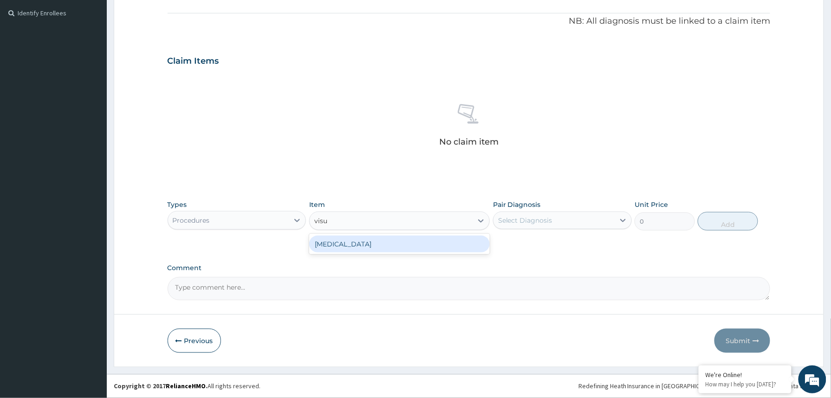
type input "3000"
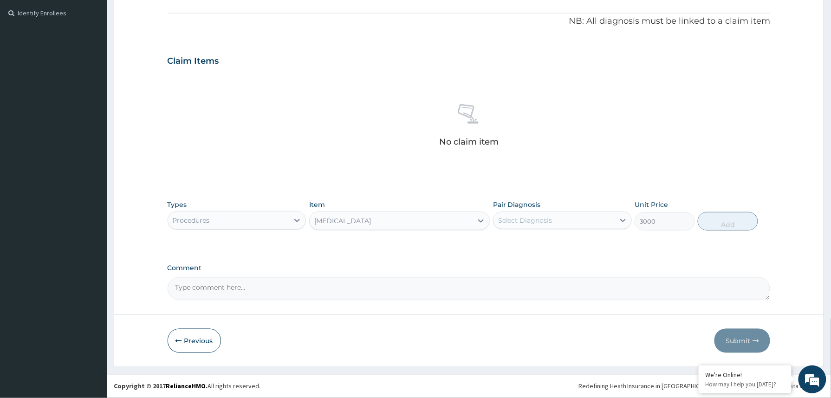
click at [532, 218] on div "Select Diagnosis" at bounding box center [525, 219] width 54 height 9
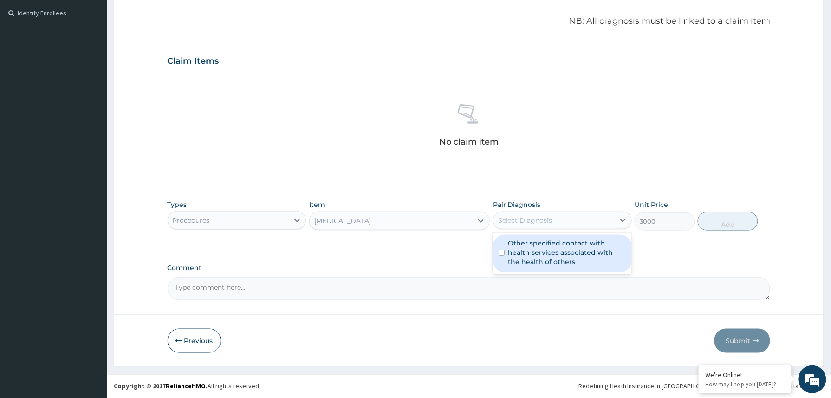
click at [529, 253] on label "Other specified contact with health services associated with the health of othe…" at bounding box center [568, 252] width 118 height 28
checkbox input "true"
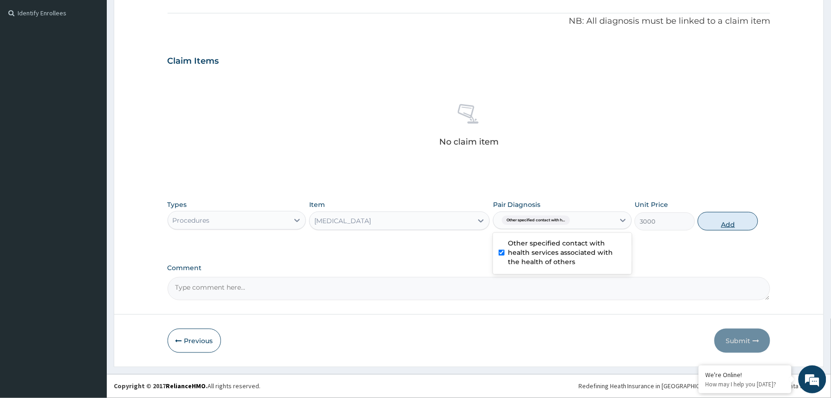
click at [733, 228] on button "Add" at bounding box center [728, 221] width 60 height 19
type input "0"
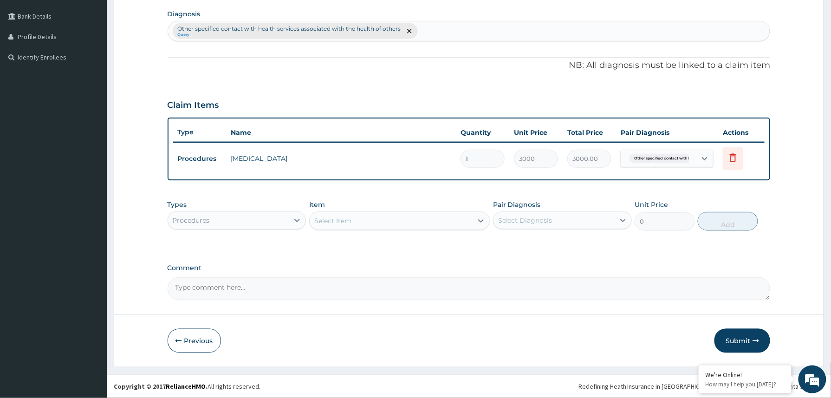
click at [281, 215] on div "Procedures" at bounding box center [228, 220] width 121 height 15
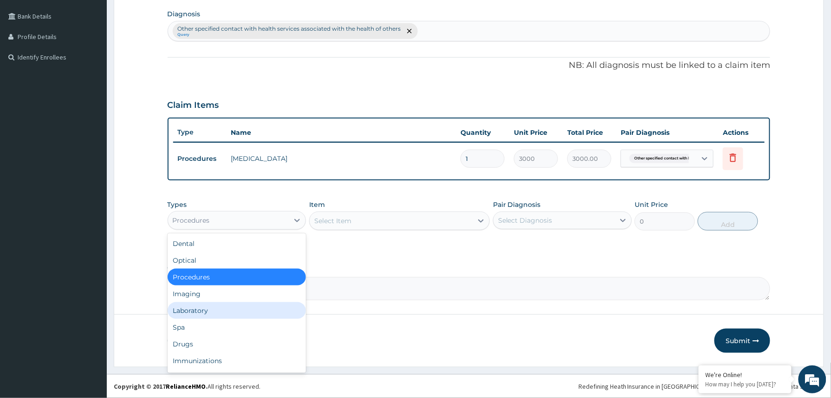
click at [199, 309] on div "Laboratory" at bounding box center [237, 310] width 139 height 17
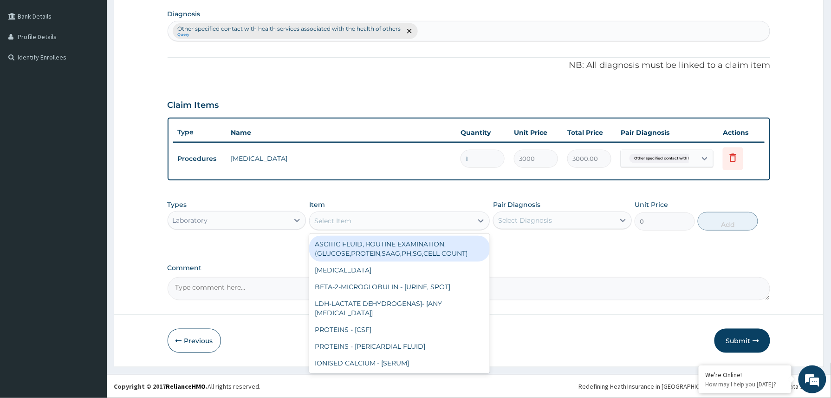
click at [344, 222] on div "Select Item" at bounding box center [332, 220] width 37 height 9
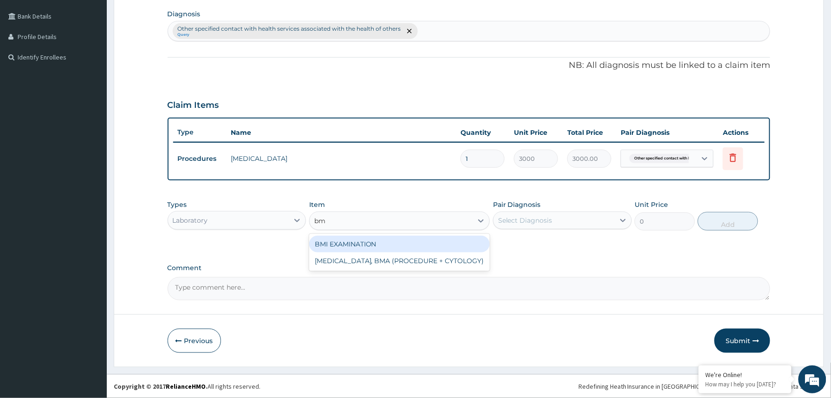
type input "bmi"
type input "1225.5"
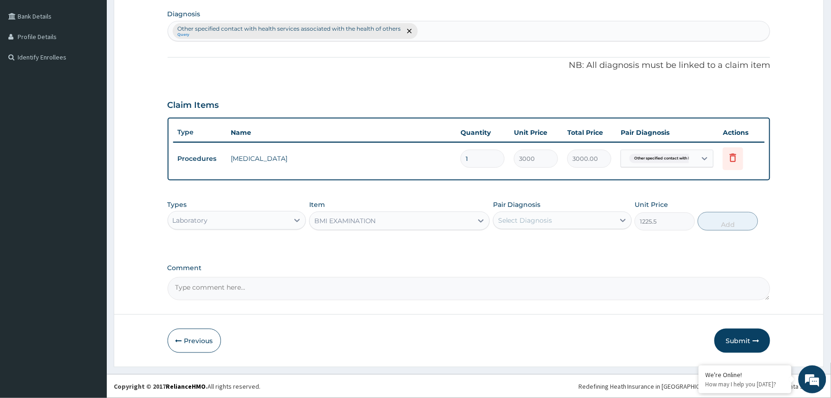
click at [552, 218] on div "Select Diagnosis" at bounding box center [525, 219] width 54 height 9
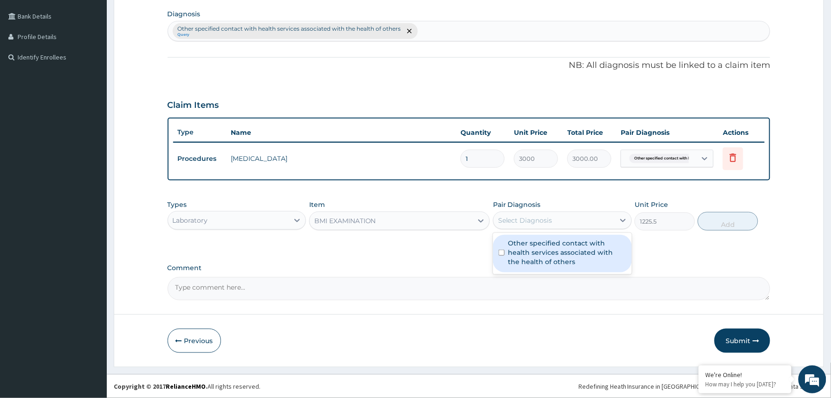
click at [536, 248] on label "Other specified contact with health services associated with the health of othe…" at bounding box center [568, 252] width 118 height 28
checkbox input "true"
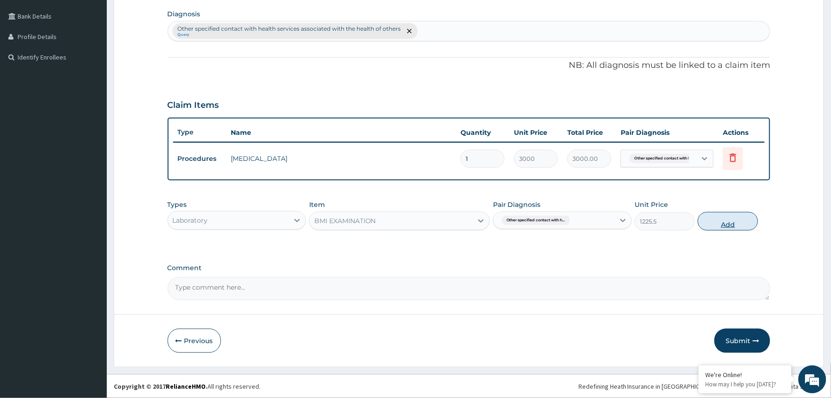
click at [732, 227] on button "Add" at bounding box center [728, 221] width 60 height 19
type input "0"
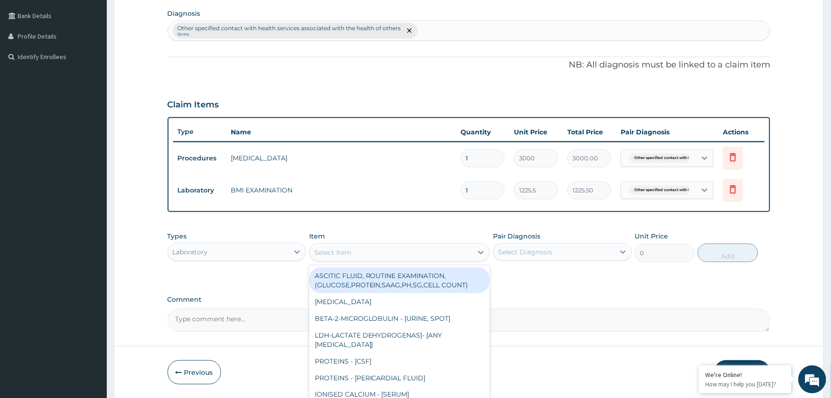
click at [353, 253] on div "Select Item" at bounding box center [391, 252] width 163 height 15
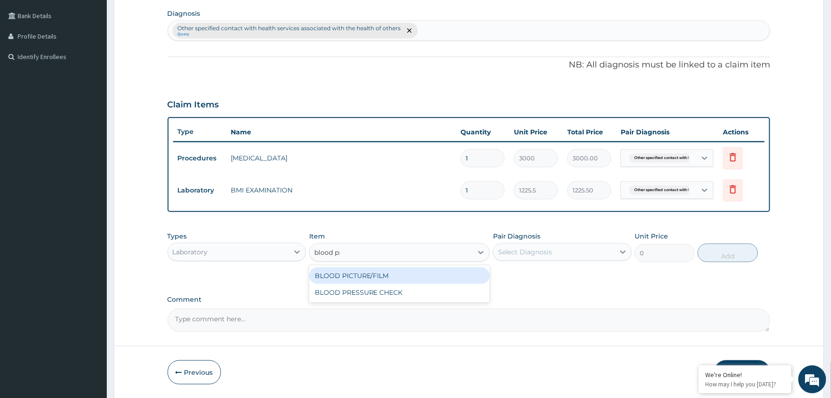
type input "blood pre"
type input "1225.5"
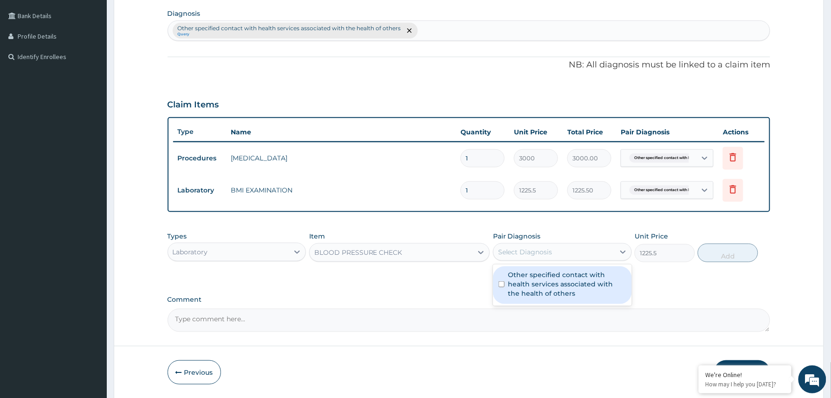
click at [566, 247] on div "Select Diagnosis" at bounding box center [554, 251] width 121 height 15
drag, startPoint x: 548, startPoint y: 277, endPoint x: 560, endPoint y: 279, distance: 11.8
click at [548, 277] on label "Other specified contact with health services associated with the health of othe…" at bounding box center [568, 284] width 118 height 28
checkbox input "true"
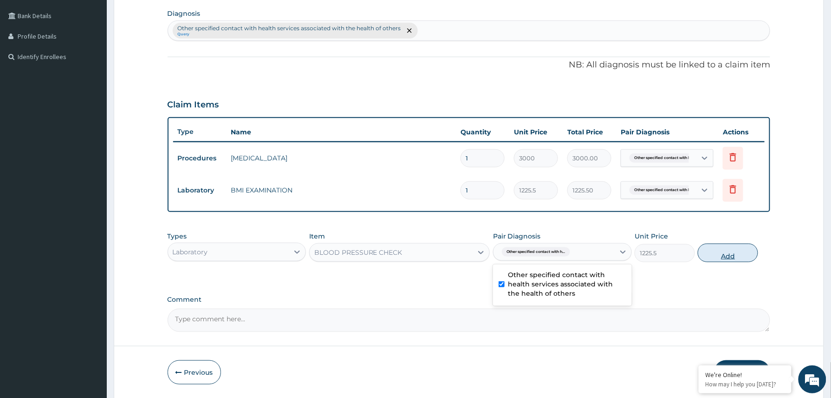
click at [727, 256] on button "Add" at bounding box center [728, 252] width 60 height 19
type input "0"
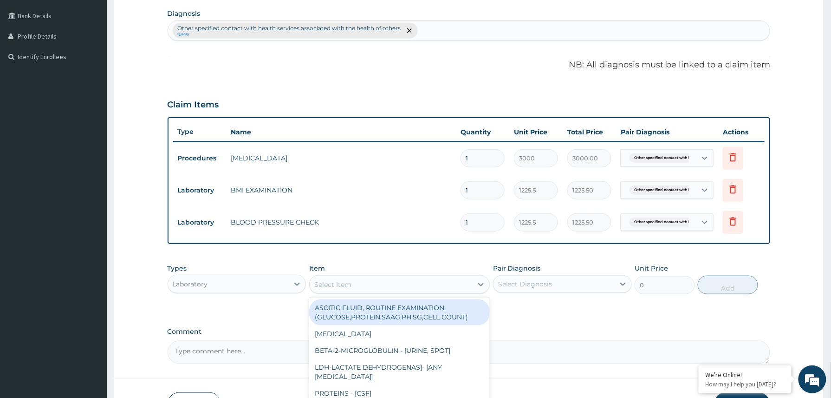
click at [385, 280] on div "Select Item" at bounding box center [391, 284] width 163 height 15
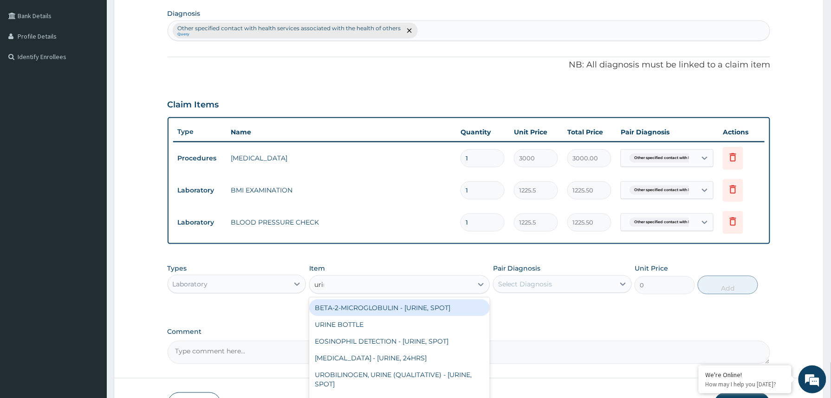
type input "urina"
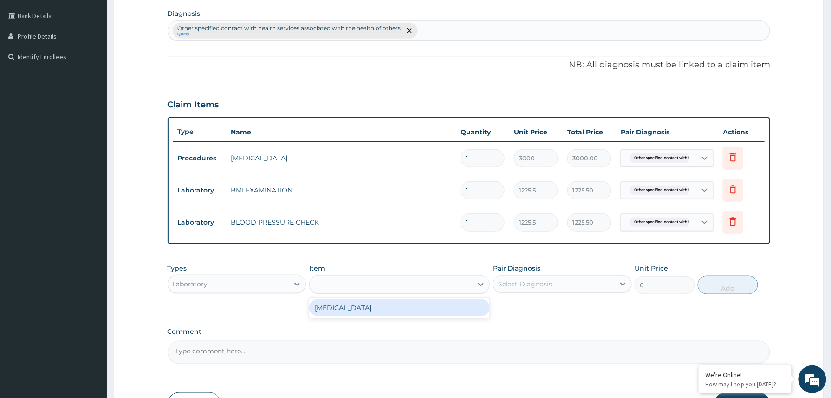
type input "1531.875"
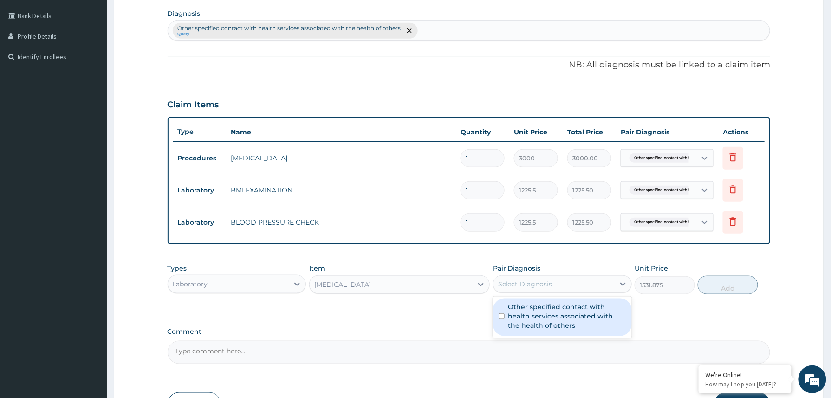
click at [543, 287] on div "Select Diagnosis" at bounding box center [525, 283] width 54 height 9
click at [535, 320] on label "Other specified contact with health services associated with the health of othe…" at bounding box center [568, 316] width 118 height 28
checkbox input "true"
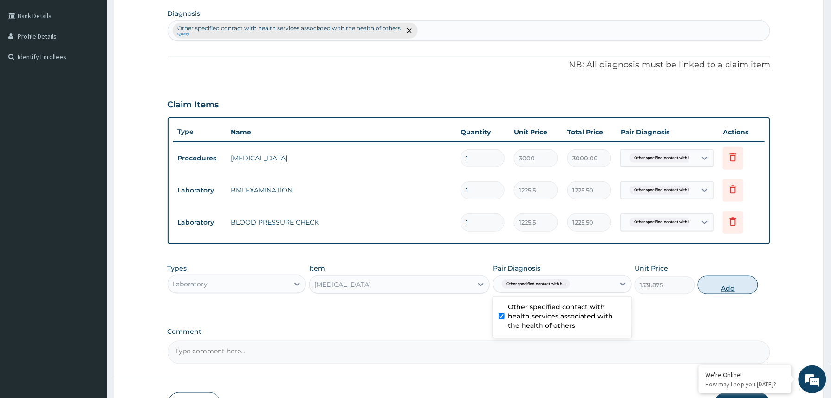
click at [739, 287] on button "Add" at bounding box center [728, 284] width 60 height 19
type input "0"
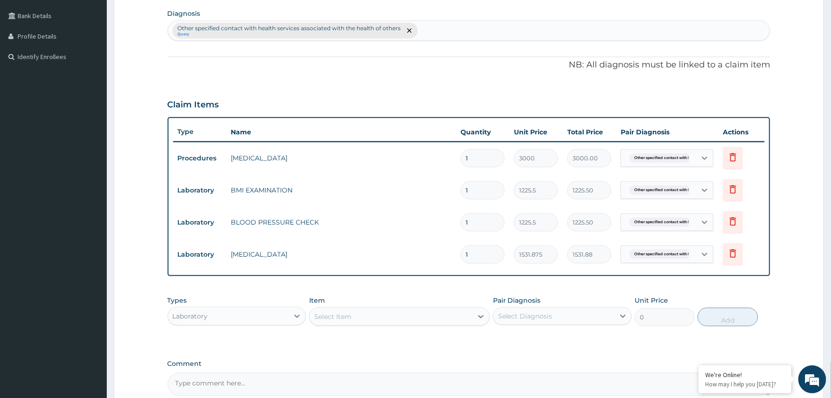
scroll to position [325, 0]
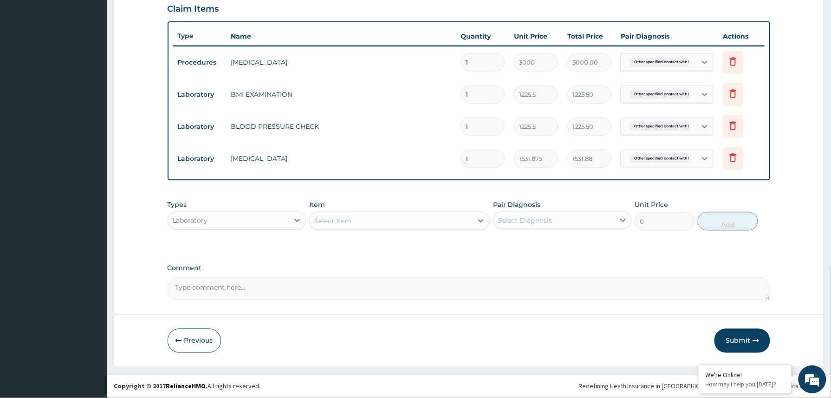
click at [343, 216] on div "Select Item" at bounding box center [332, 220] width 37 height 9
type input "cholest"
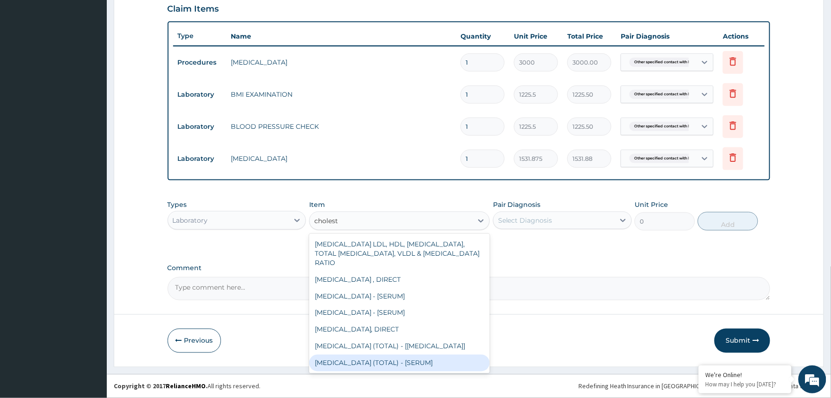
click at [379, 361] on div "CHOLESTEROL (TOTAL) - [SERUM]" at bounding box center [399, 362] width 181 height 17
type input "2880"
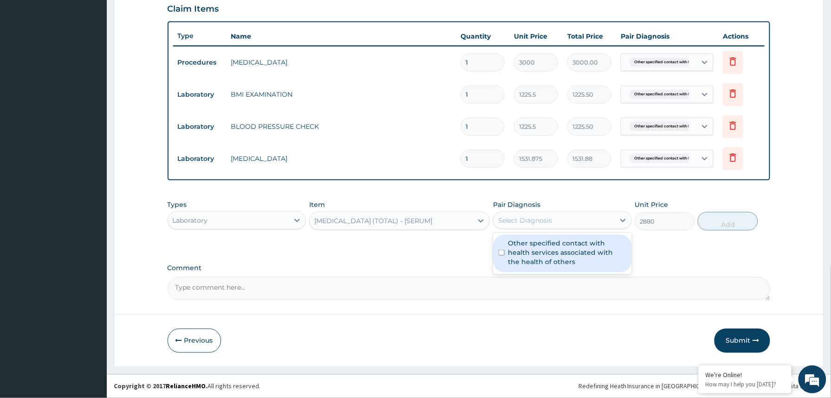
click at [570, 222] on div "Select Diagnosis" at bounding box center [554, 220] width 121 height 15
click at [559, 255] on label "Other specified contact with health services associated with the health of othe…" at bounding box center [568, 252] width 118 height 28
checkbox input "true"
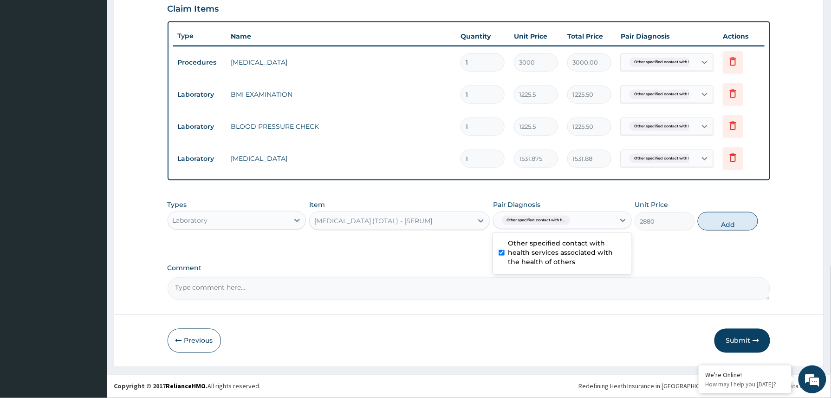
drag, startPoint x: 738, startPoint y: 223, endPoint x: 717, endPoint y: 233, distance: 23.5
click at [736, 229] on button "Add" at bounding box center [728, 221] width 60 height 19
type input "0"
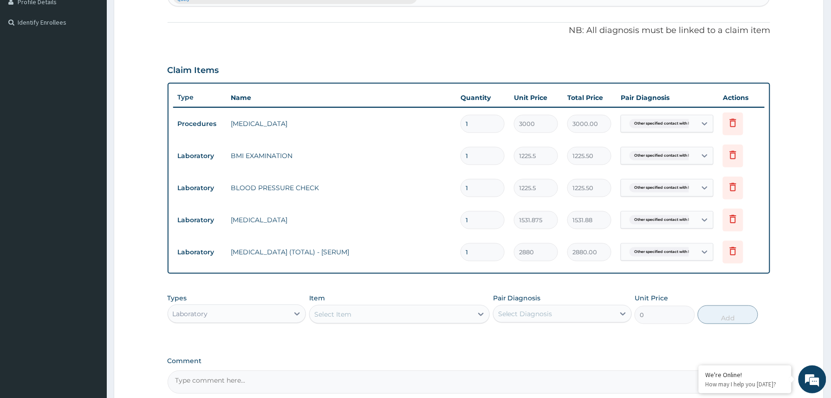
scroll to position [357, 0]
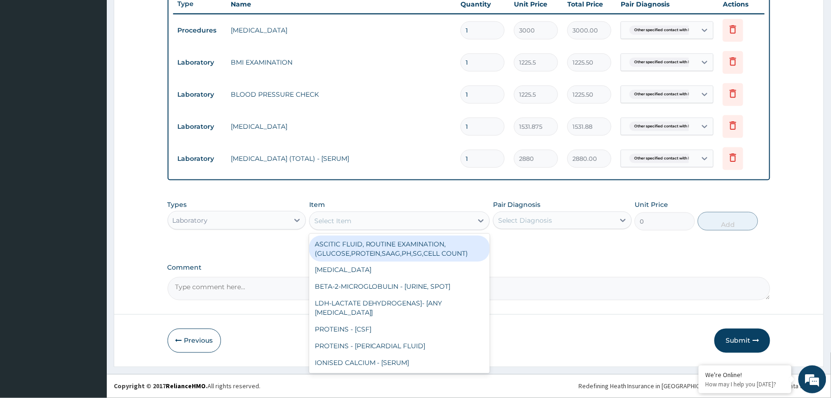
click at [353, 219] on div "Select Item" at bounding box center [391, 220] width 163 height 15
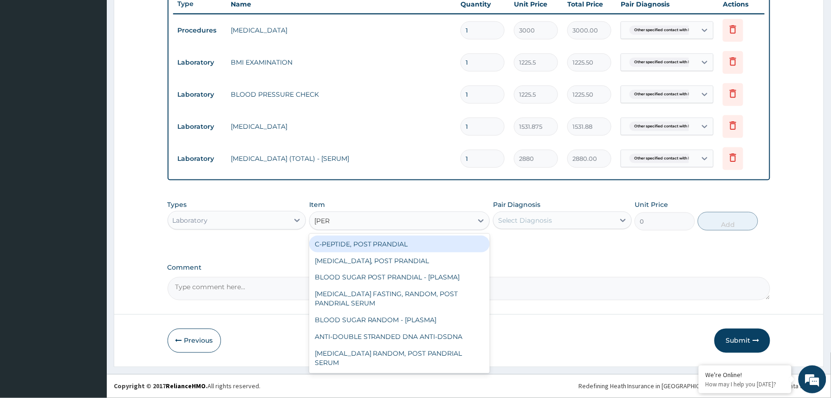
type input "random"
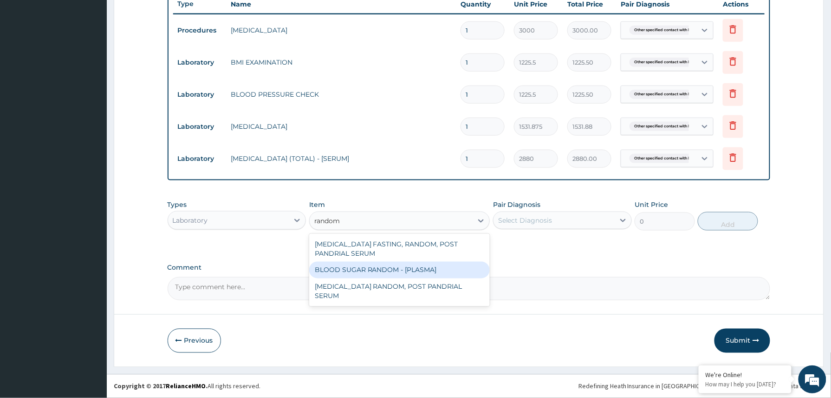
click at [388, 272] on div "BLOOD SUGAR RANDOM - [PLASMA]" at bounding box center [399, 269] width 181 height 17
type input "1800"
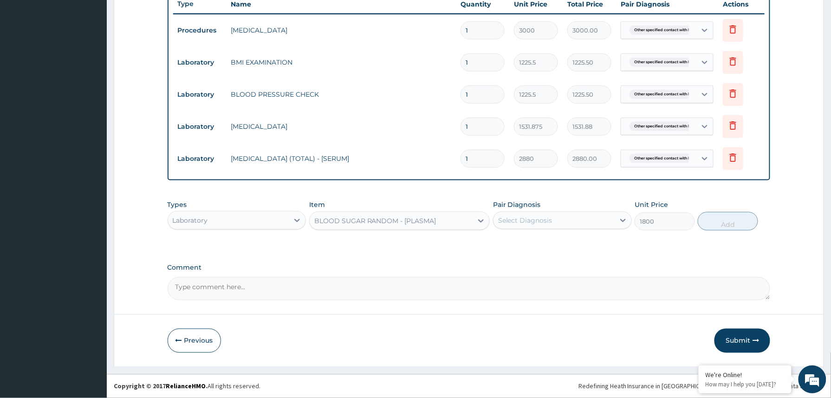
click at [555, 218] on div "Select Diagnosis" at bounding box center [554, 220] width 121 height 15
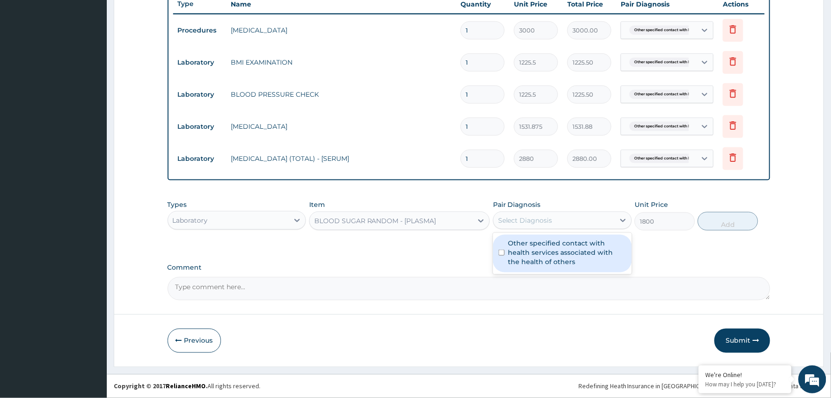
drag, startPoint x: 534, startPoint y: 248, endPoint x: 536, endPoint y: 253, distance: 5.6
click at [534, 249] on label "Other specified contact with health services associated with the health of othe…" at bounding box center [568, 252] width 118 height 28
checkbox input "true"
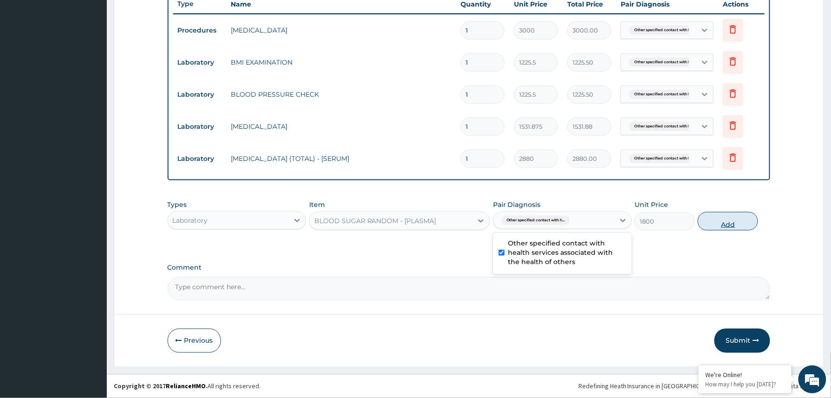
click at [718, 223] on button "Add" at bounding box center [728, 221] width 60 height 19
type input "0"
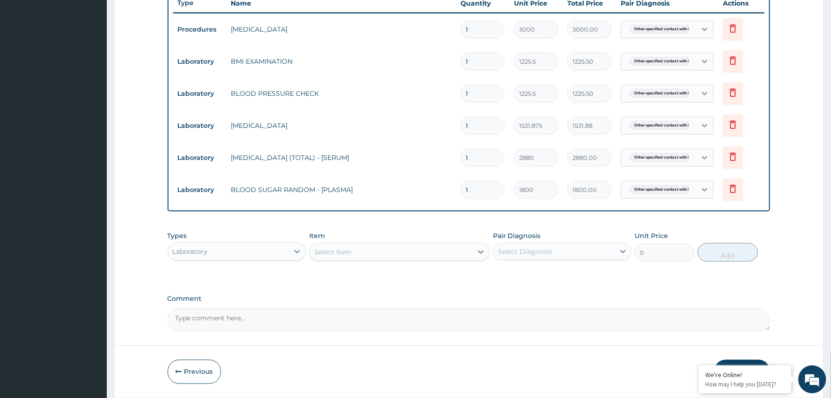
click at [362, 255] on div "Select Item" at bounding box center [391, 251] width 163 height 15
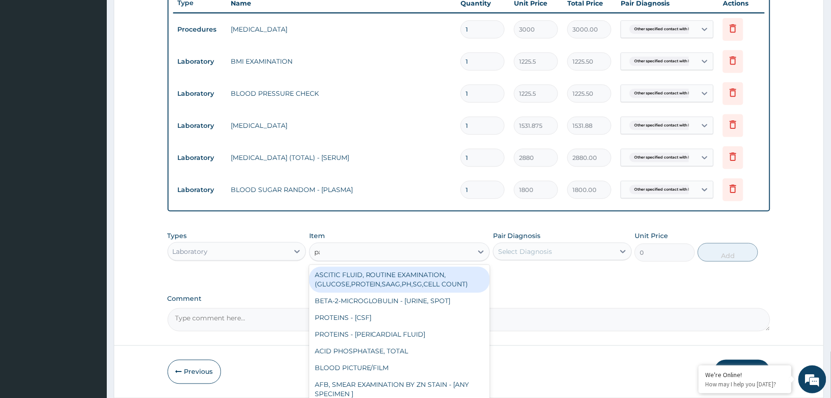
type input "pap"
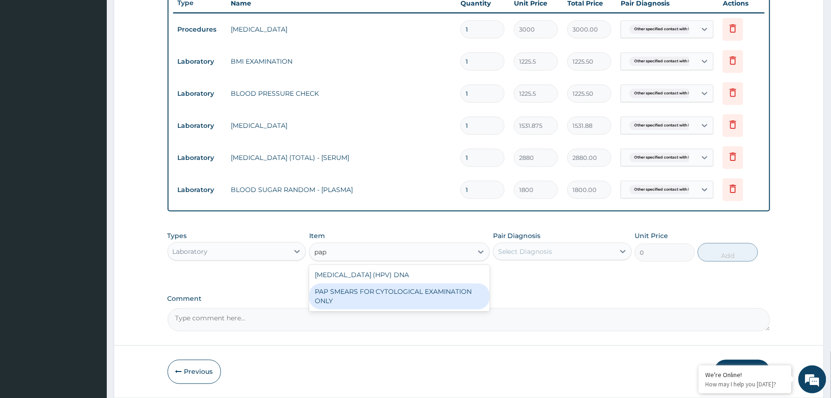
click at [413, 304] on div "PAP SMEARS FOR CYTOLOGICAL EXAMINATION ONLY" at bounding box center [399, 296] width 181 height 26
type input "18080"
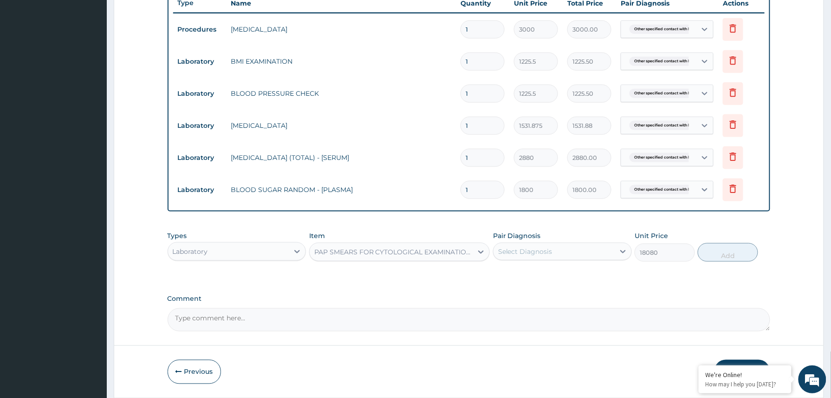
click at [533, 249] on div "Select Diagnosis" at bounding box center [525, 251] width 54 height 9
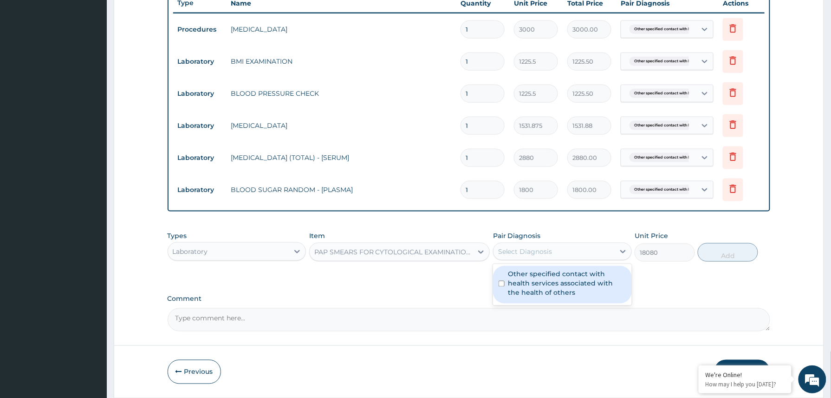
drag, startPoint x: 528, startPoint y: 292, endPoint x: 600, endPoint y: 284, distance: 72.0
click at [530, 292] on label "Other specified contact with health services associated with the health of othe…" at bounding box center [568, 283] width 118 height 28
checkbox input "true"
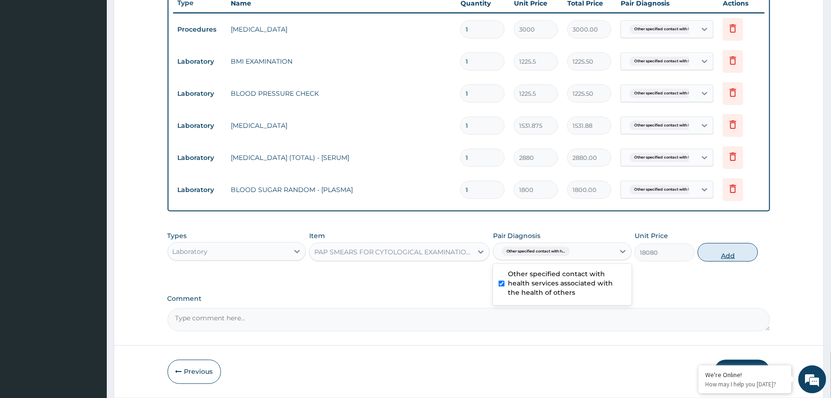
click at [720, 255] on button "Add" at bounding box center [728, 252] width 60 height 19
type input "0"
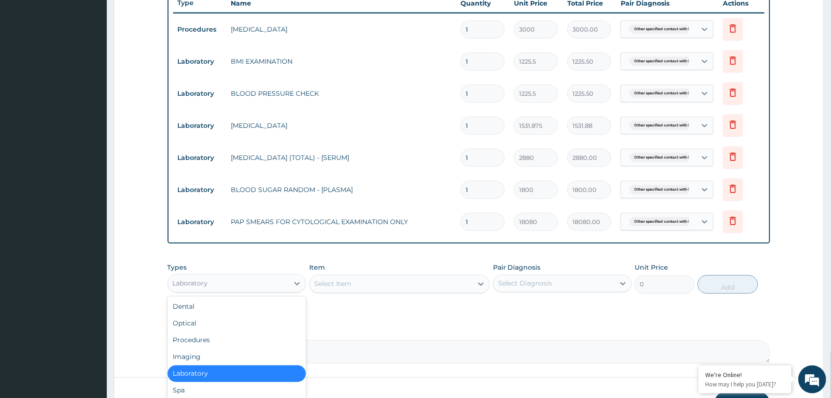
drag, startPoint x: 248, startPoint y: 284, endPoint x: 222, endPoint y: 333, distance: 54.6
click at [248, 287] on div "Laboratory" at bounding box center [228, 283] width 121 height 15
click at [201, 359] on div "Imaging" at bounding box center [237, 356] width 139 height 17
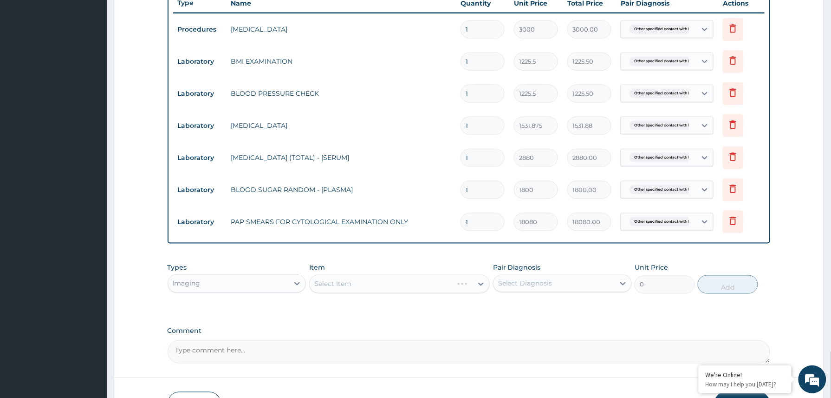
scroll to position [422, 0]
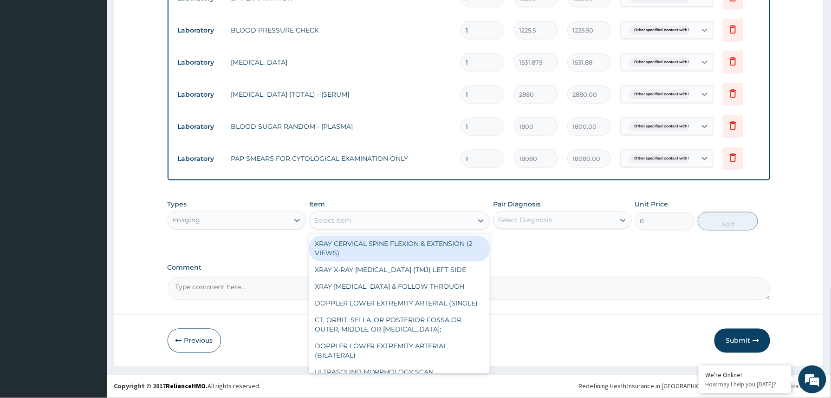
click at [353, 218] on div "Select Item" at bounding box center [391, 220] width 163 height 15
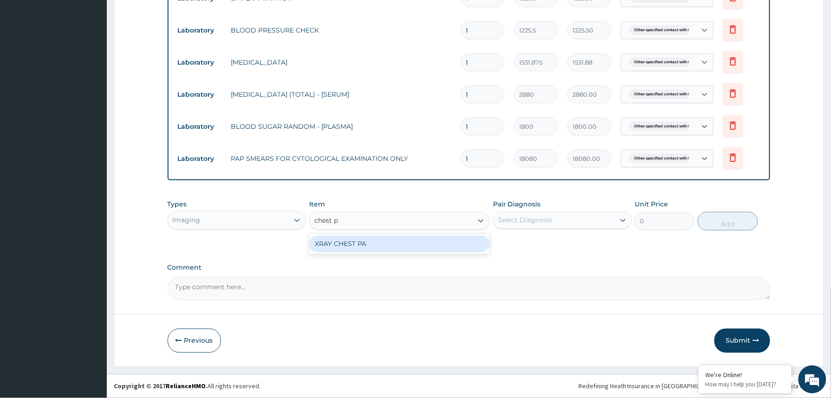
type input "chest pa"
type input "7148.75"
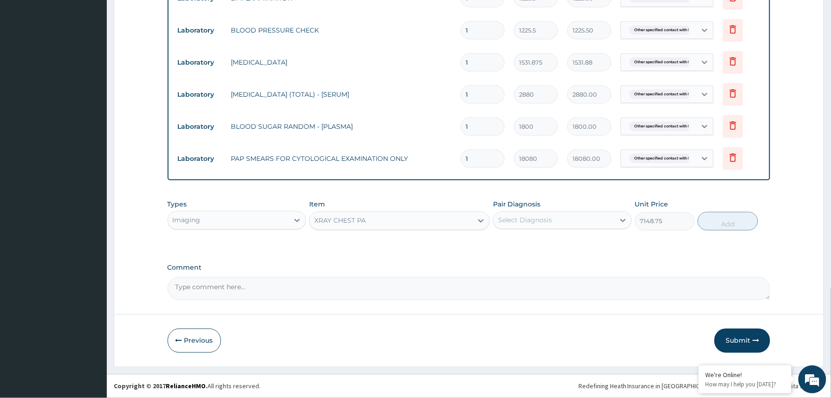
drag, startPoint x: 600, startPoint y: 218, endPoint x: 595, endPoint y: 231, distance: 14.4
click at [600, 218] on div "Select Diagnosis" at bounding box center [554, 220] width 121 height 15
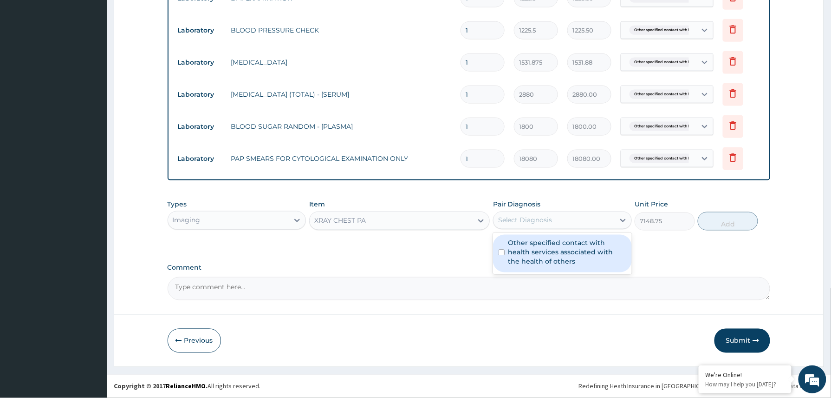
drag, startPoint x: 567, startPoint y: 259, endPoint x: 655, endPoint y: 242, distance: 89.8
click at [572, 259] on label "Other specified contact with health services associated with the health of othe…" at bounding box center [568, 252] width 118 height 28
checkbox input "true"
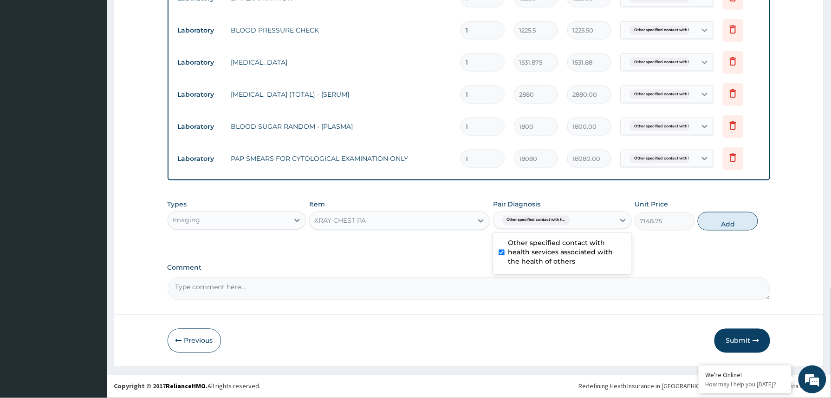
drag, startPoint x: 727, startPoint y: 218, endPoint x: 722, endPoint y: 221, distance: 6.5
click at [728, 218] on button "Add" at bounding box center [728, 221] width 60 height 19
type input "0"
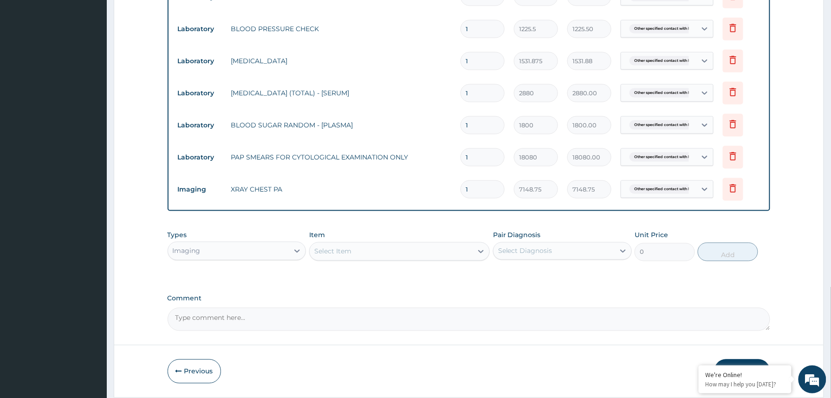
click at [742, 361] on button "Submit" at bounding box center [743, 371] width 56 height 24
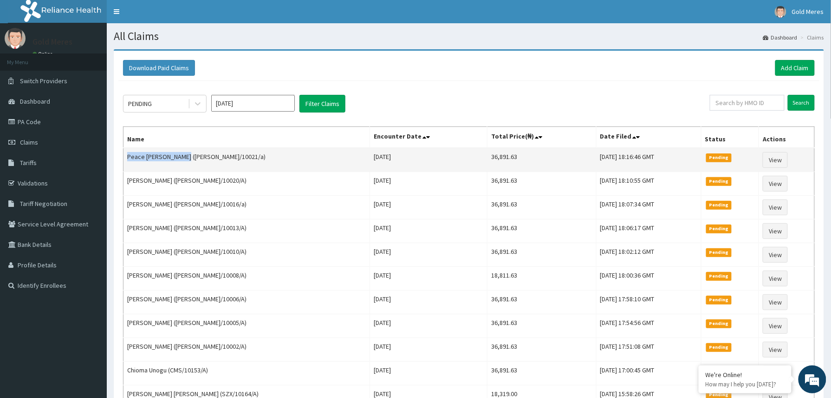
drag, startPoint x: 125, startPoint y: 157, endPoint x: 185, endPoint y: 158, distance: 59.5
click at [185, 158] on td "Peace [PERSON_NAME] ([PERSON_NAME]/10021/a)" at bounding box center [247, 160] width 247 height 24
copy td "Peace [PERSON_NAME]"
